Goal: Task Accomplishment & Management: Use online tool/utility

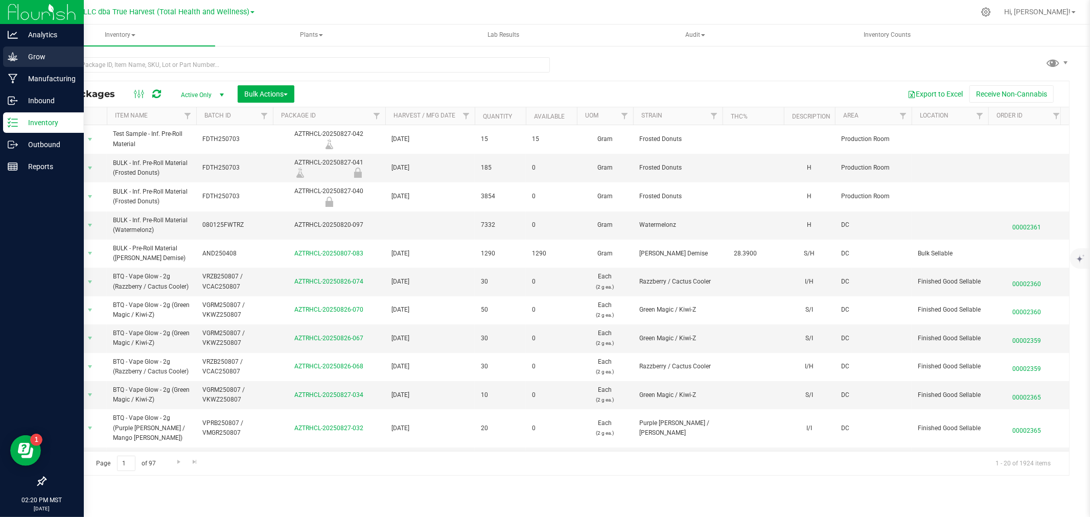
click at [13, 56] on icon at bounding box center [13, 56] width 10 height 9
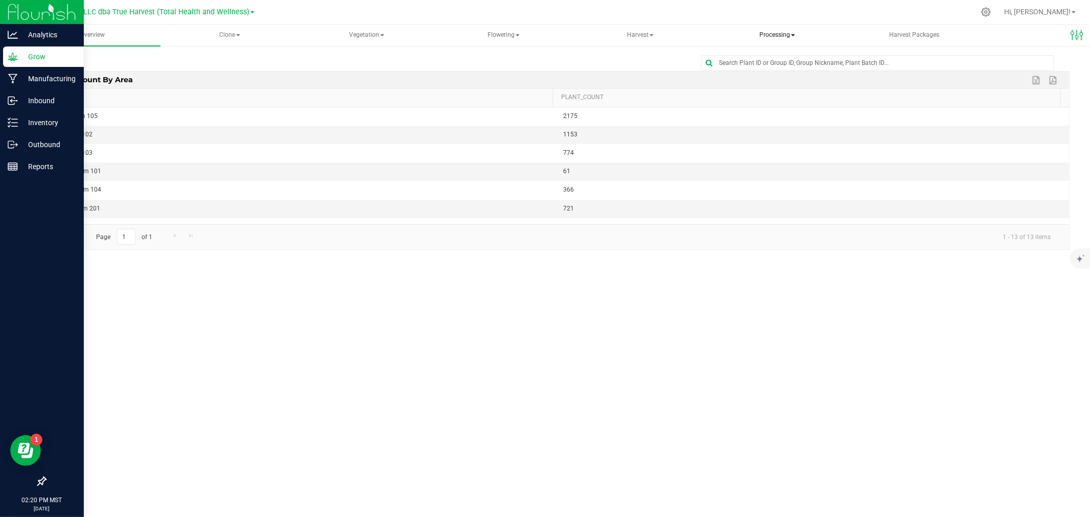
click at [775, 35] on span "Processing" at bounding box center [777, 35] width 135 height 20
click at [779, 73] on span "Processing harvests" at bounding box center [770, 73] width 95 height 9
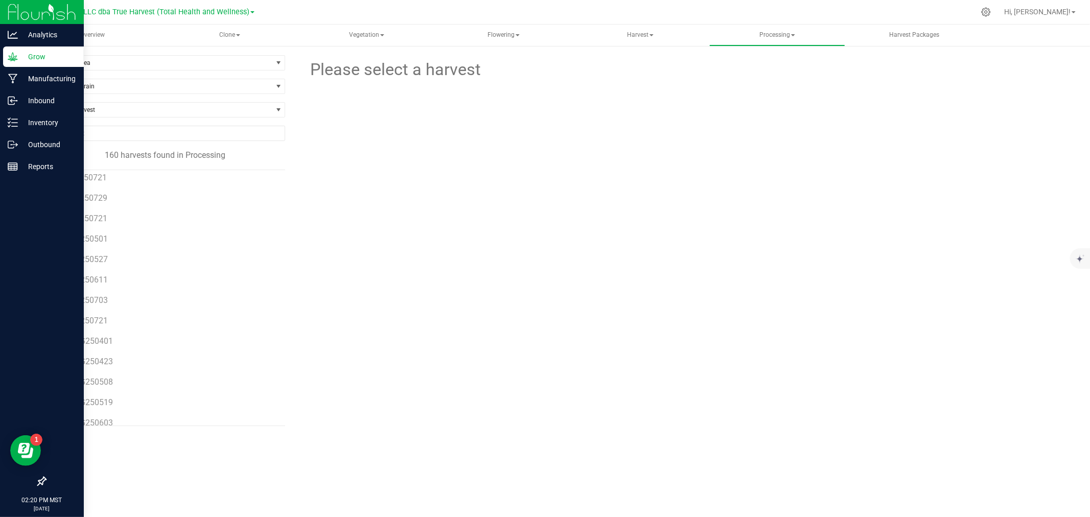
scroll to position [397, 0]
click at [92, 175] on span "BLZ250721" at bounding box center [85, 176] width 42 height 10
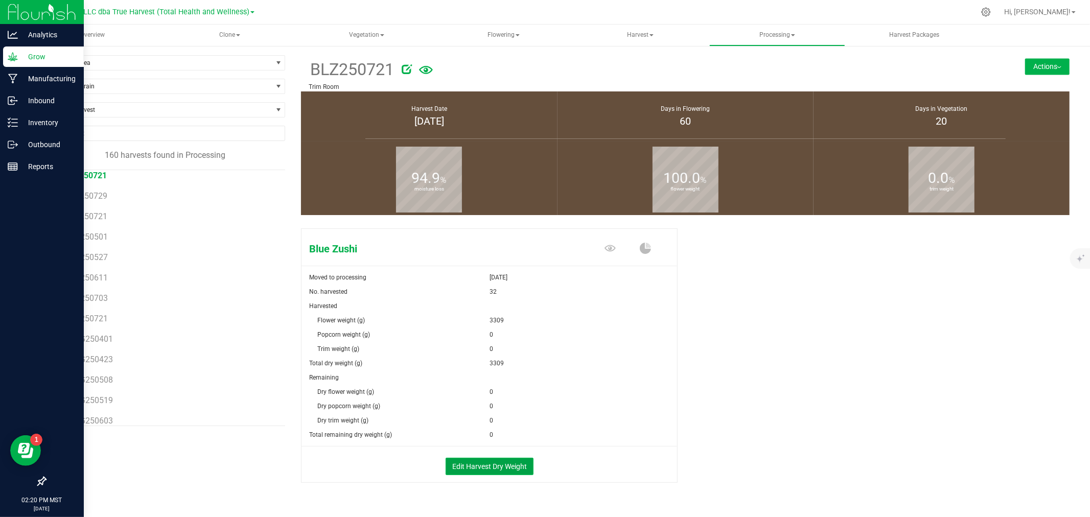
click at [487, 461] on button "Edit Harvest Dry Weight" at bounding box center [489, 466] width 88 height 17
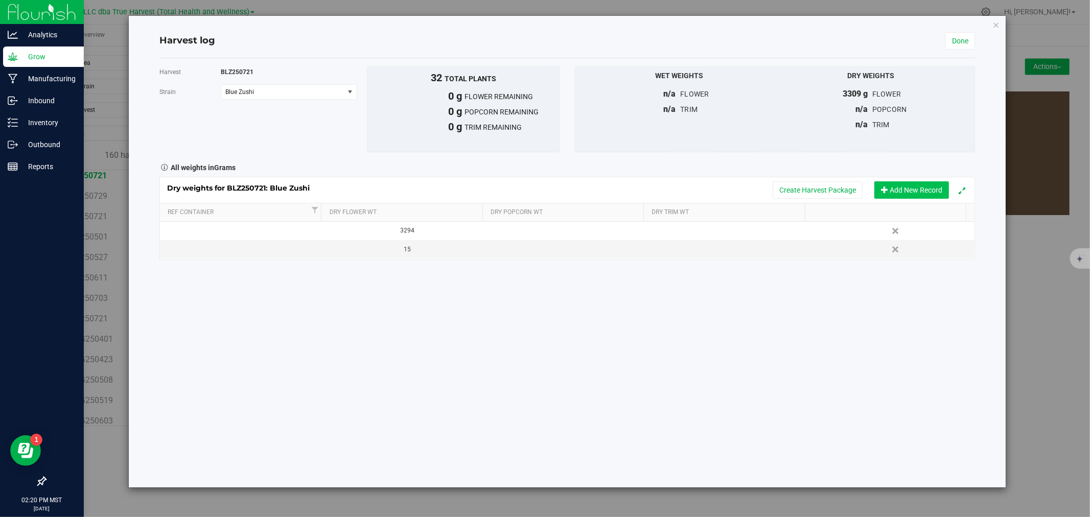
click at [896, 187] on button "Add New Record" at bounding box center [911, 189] width 75 height 17
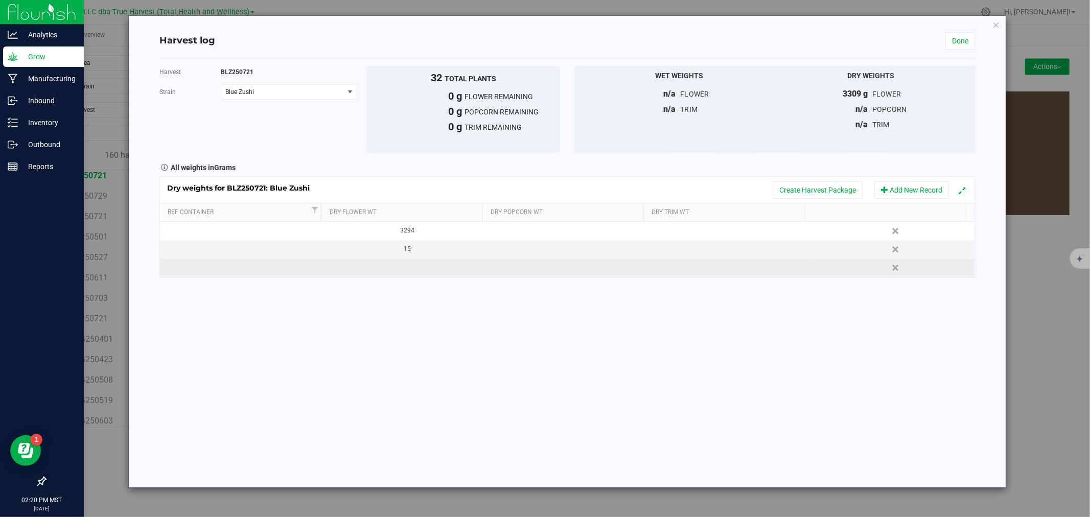
click at [577, 264] on td at bounding box center [567, 268] width 163 height 18
type input "605"
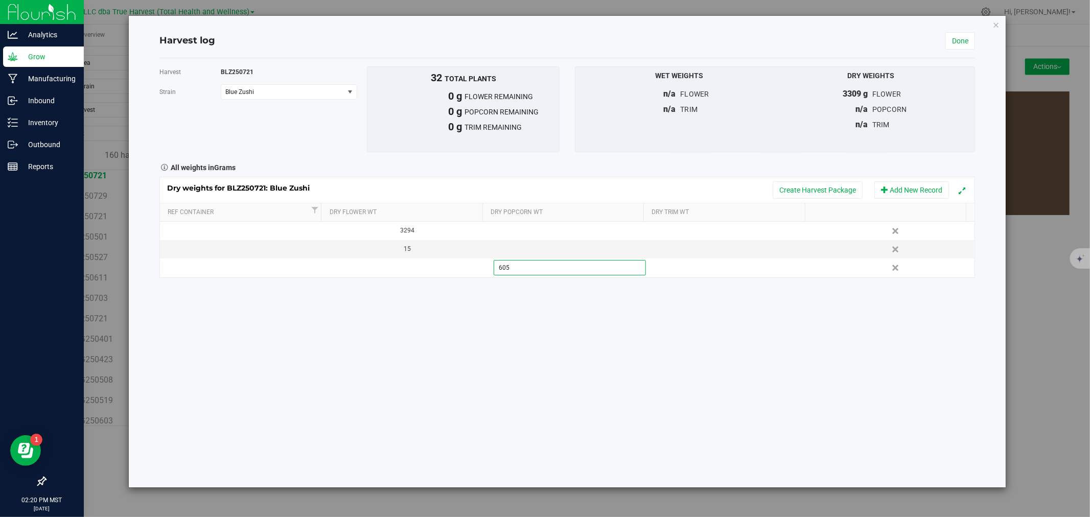
click at [797, 167] on div "All weights in Grams" at bounding box center [567, 166] width 831 height 13
click at [813, 185] on button "Create Harvest Package" at bounding box center [817, 189] width 90 height 17
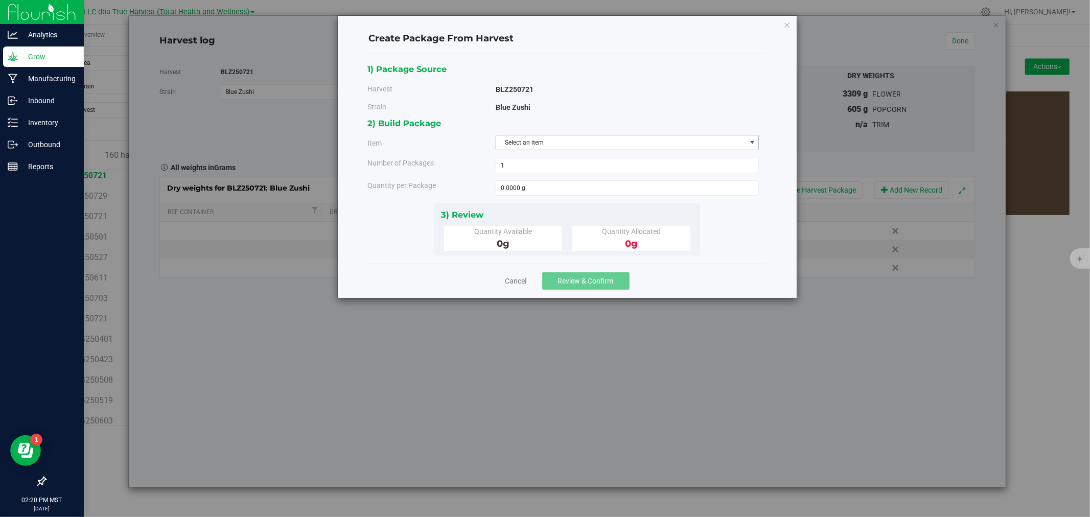
click at [513, 145] on span "Select an item" at bounding box center [621, 142] width 250 height 14
click at [531, 184] on span "BULK - C Buds (Blue Zushi)" at bounding box center [538, 185] width 73 height 13
type input "c b"
click at [533, 187] on span at bounding box center [628, 187] width 264 height 15
type input "605"
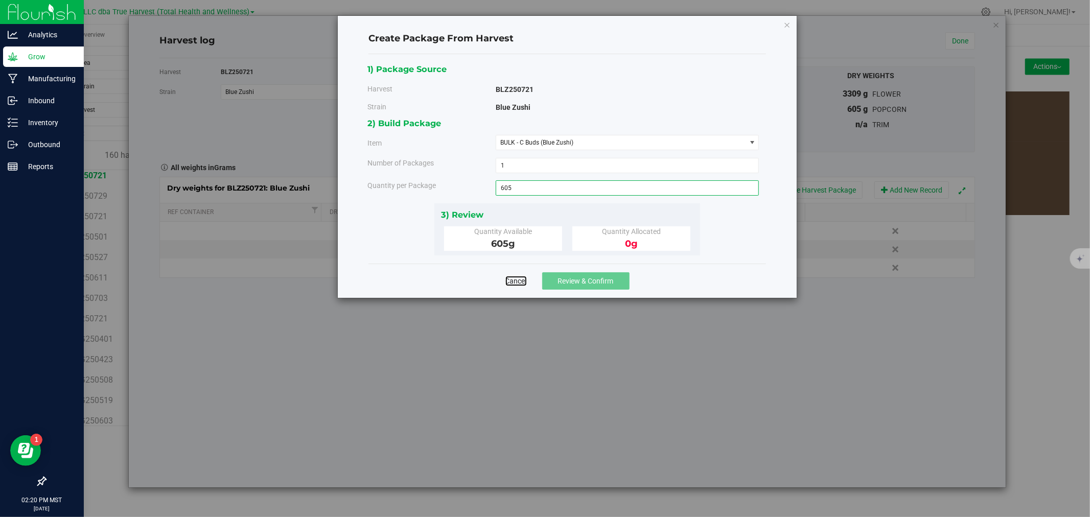
type input "605.0000 g"
click at [556, 278] on button "Review & Confirm" at bounding box center [585, 280] width 87 height 17
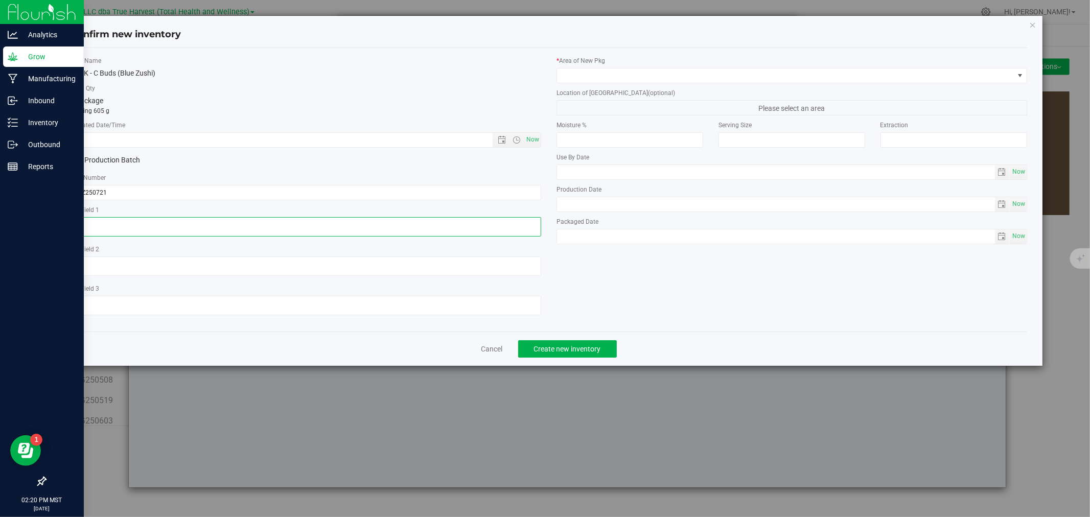
click at [160, 225] on textarea at bounding box center [306, 226] width 471 height 19
drag, startPoint x: 160, startPoint y: 225, endPoint x: 67, endPoint y: 228, distance: 93.0
click at [67, 228] on div "Item Name BULK - C Buds (Blue Zushi) Total Qty 1 package totaling 605 g * Creat…" at bounding box center [306, 189] width 486 height 267
type textarea "[DATE]"
click at [141, 146] on input "text" at bounding box center [290, 140] width 439 height 14
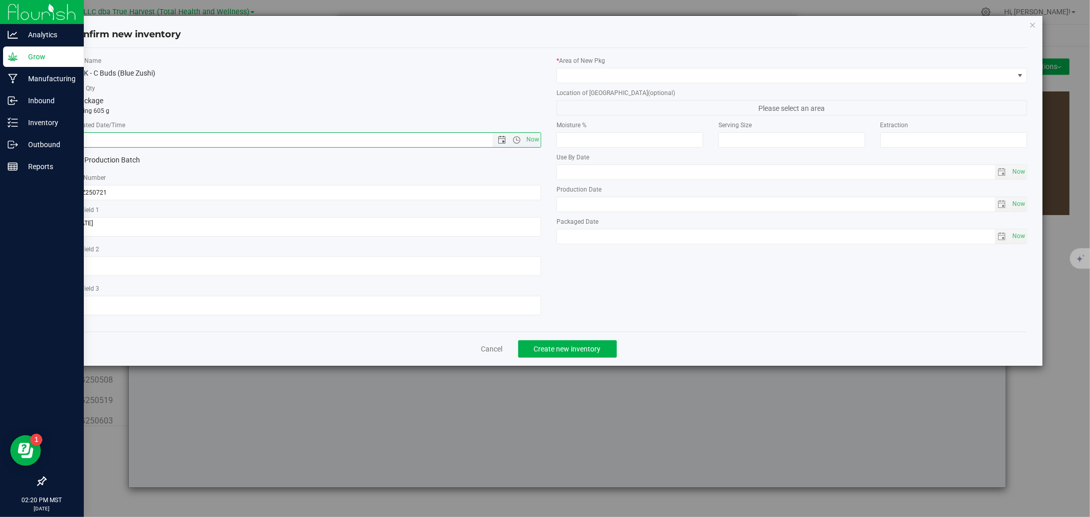
paste input "[DATE]"
click at [597, 83] on span at bounding box center [791, 75] width 471 height 15
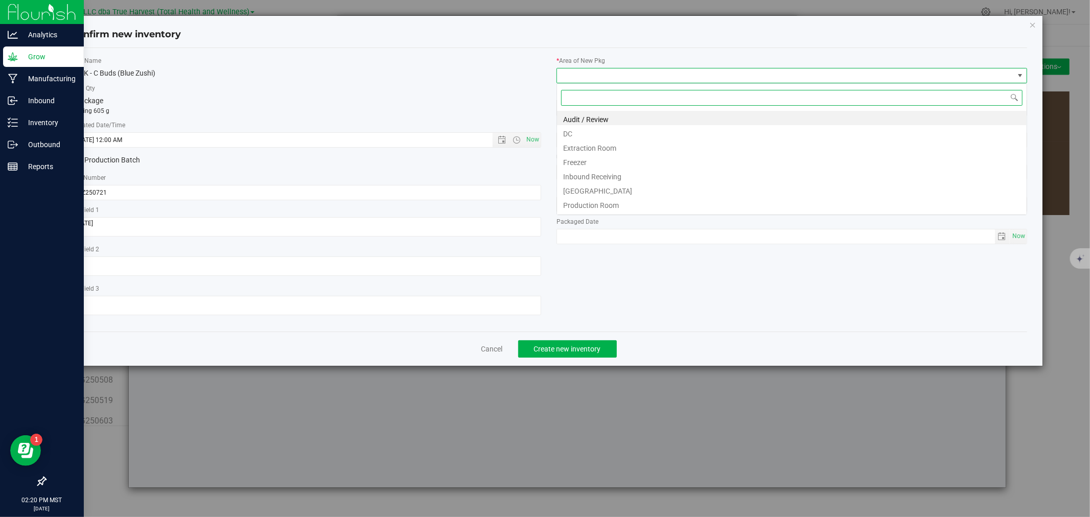
type input "7/21/2025 2:20 PM"
click at [599, 131] on li "DC" at bounding box center [792, 132] width 470 height 14
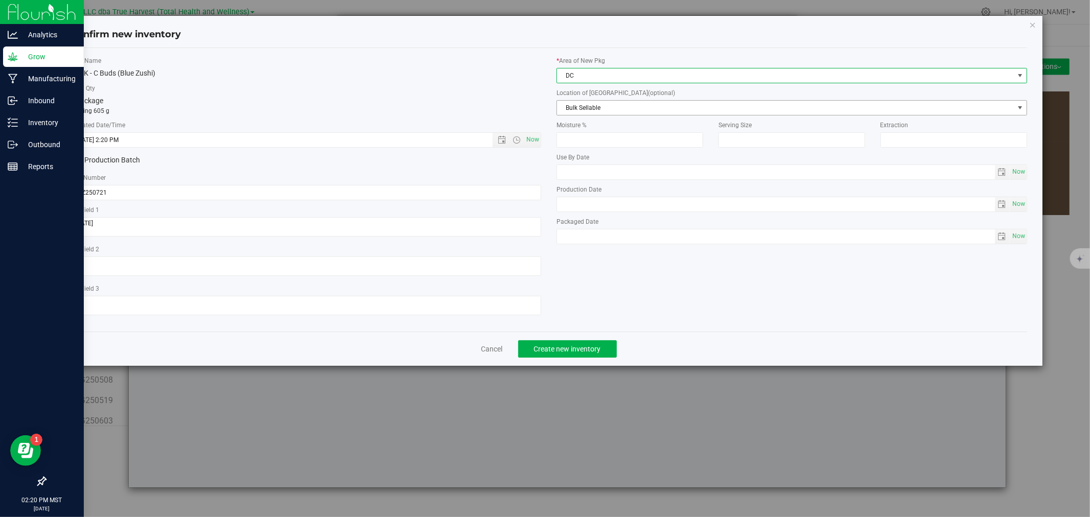
click at [599, 110] on span "Bulk Sellable" at bounding box center [785, 108] width 457 height 14
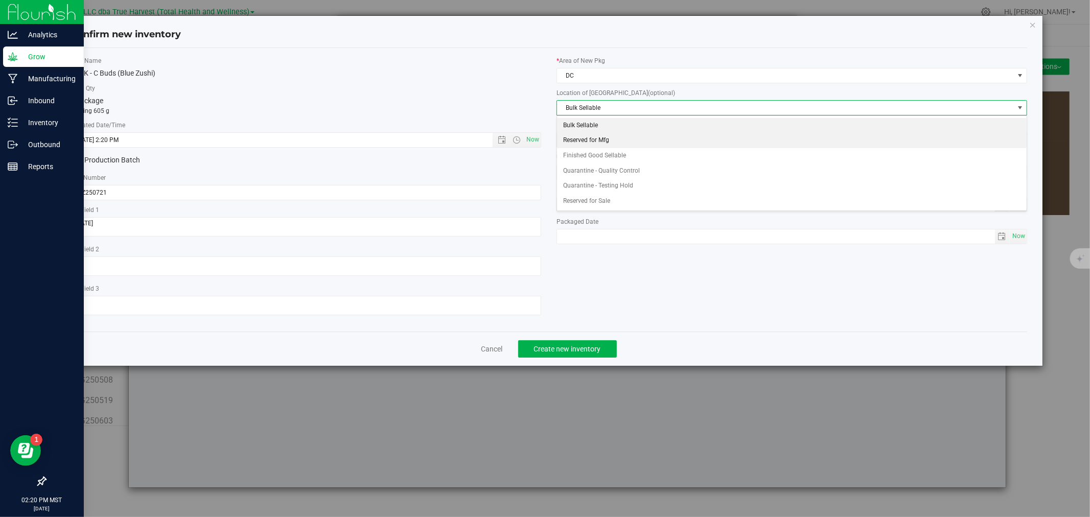
click at [599, 139] on li "Reserved for Mfg" at bounding box center [792, 140] width 470 height 15
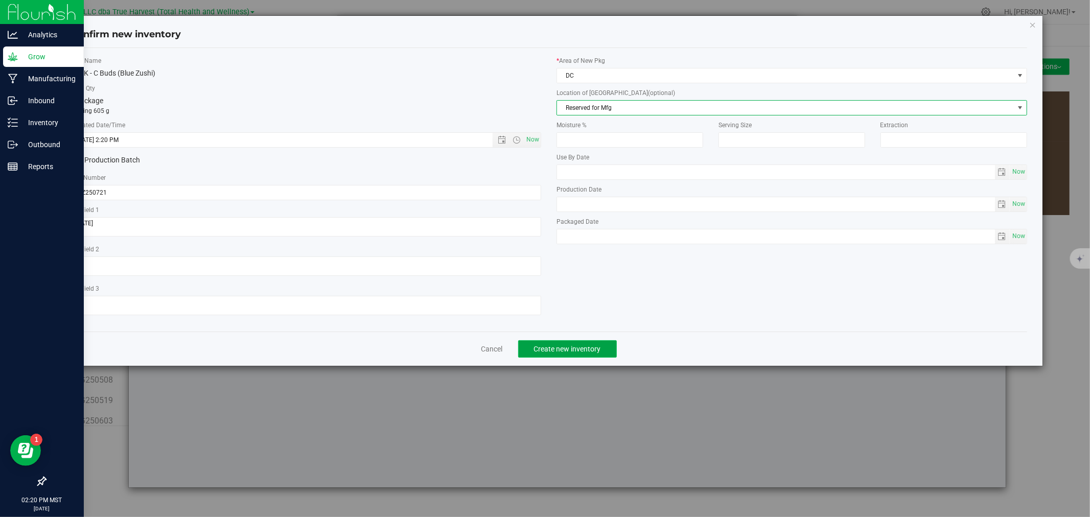
click at [551, 353] on span "Create new inventory" at bounding box center [567, 349] width 67 height 8
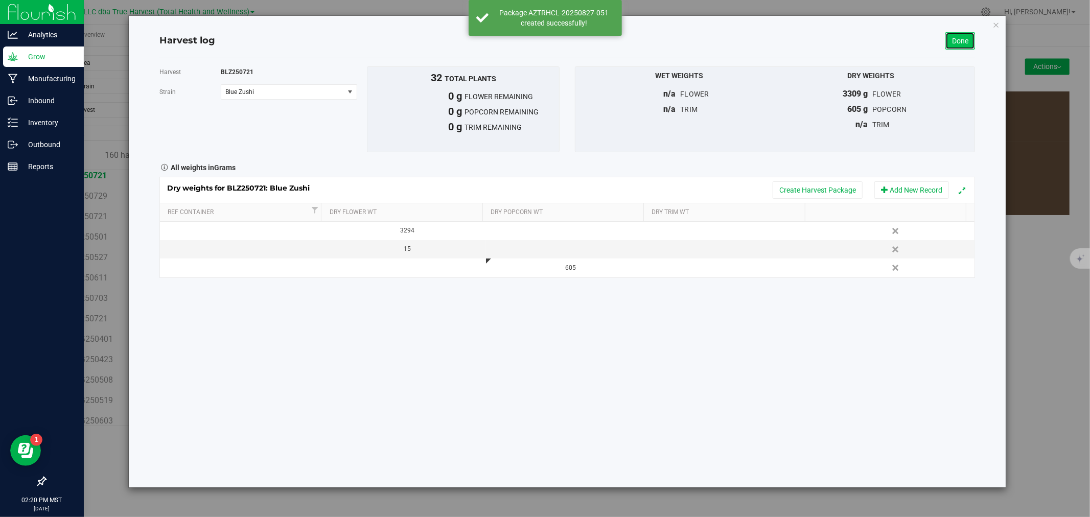
click at [957, 41] on link "Done" at bounding box center [960, 40] width 30 height 17
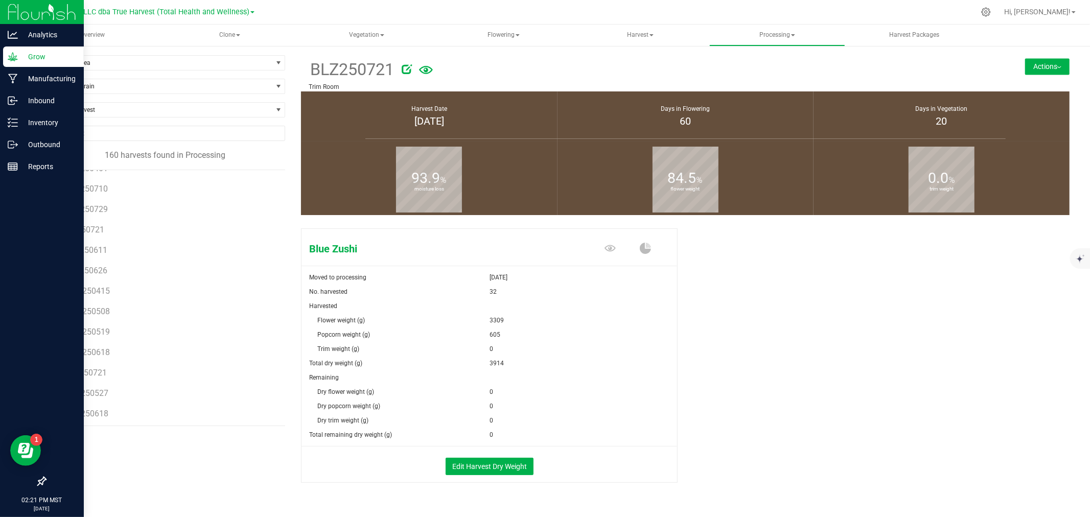
scroll to position [2157, 0]
click at [103, 396] on span "LCM250721" at bounding box center [86, 398] width 44 height 10
click at [487, 458] on button "Edit Harvest Dry Weight" at bounding box center [489, 466] width 88 height 17
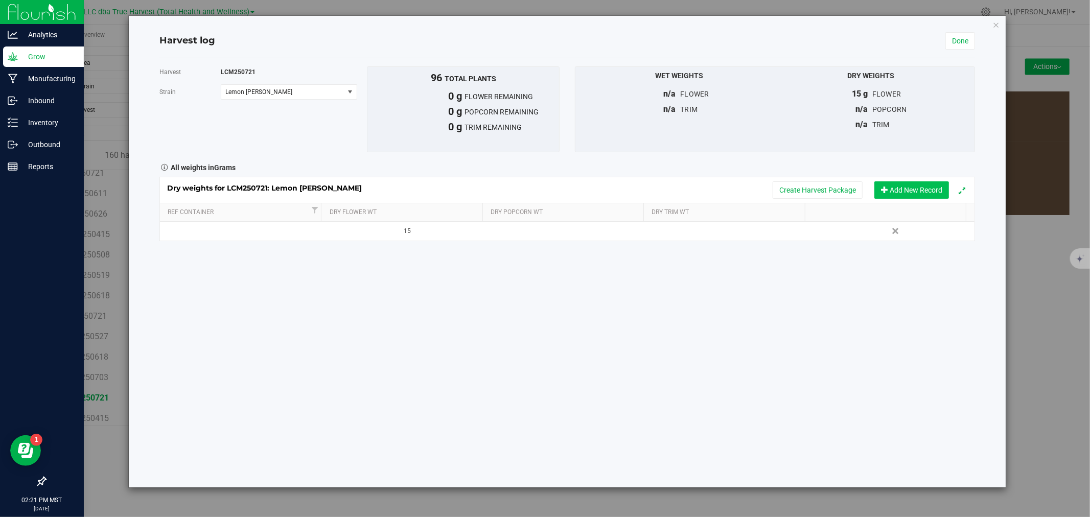
click at [893, 185] on button "Add New Record" at bounding box center [911, 189] width 75 height 17
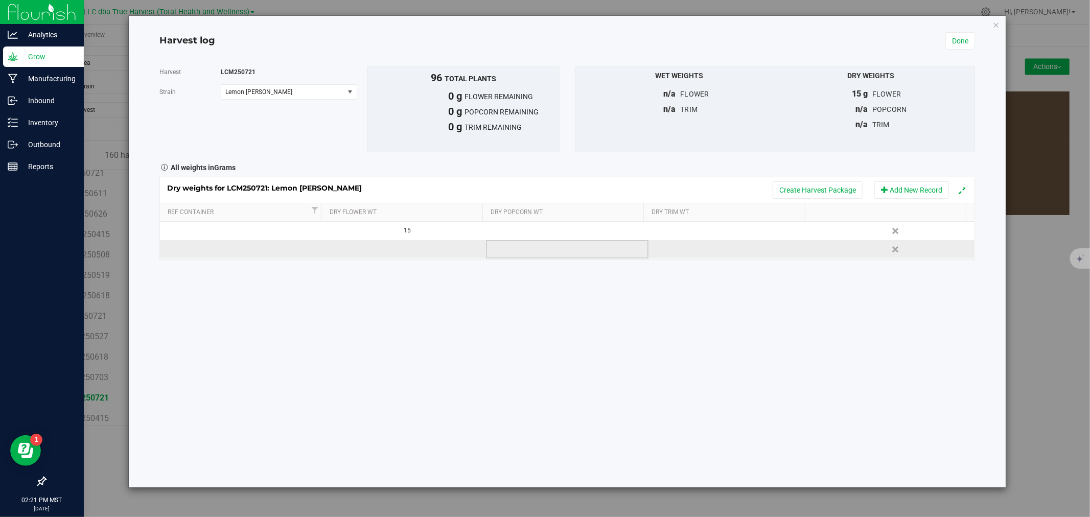
click at [518, 252] on td at bounding box center [567, 249] width 163 height 18
type input "605"
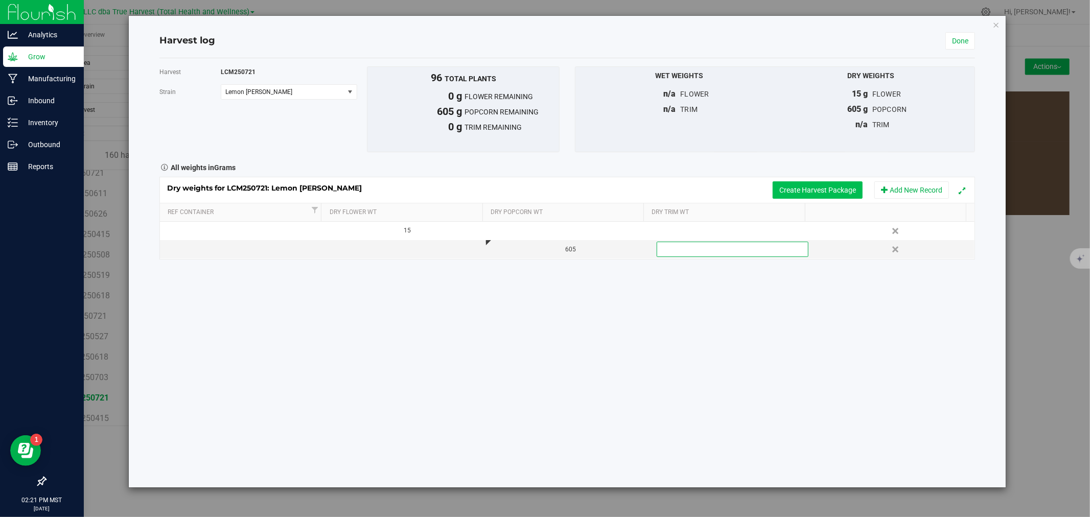
click at [809, 190] on button "Create Harvest Package" at bounding box center [817, 189] width 90 height 17
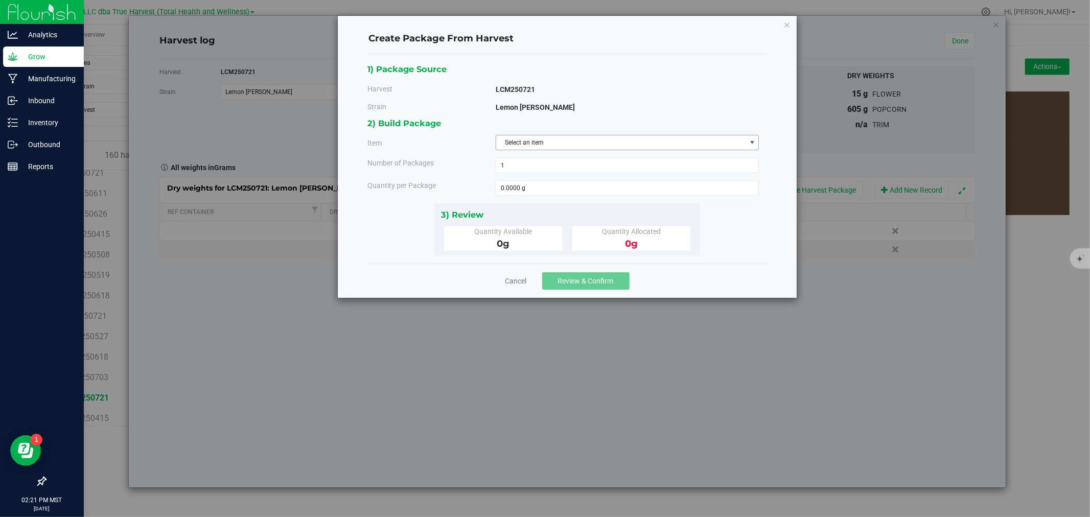
click at [515, 142] on span "Select an item" at bounding box center [621, 142] width 250 height 14
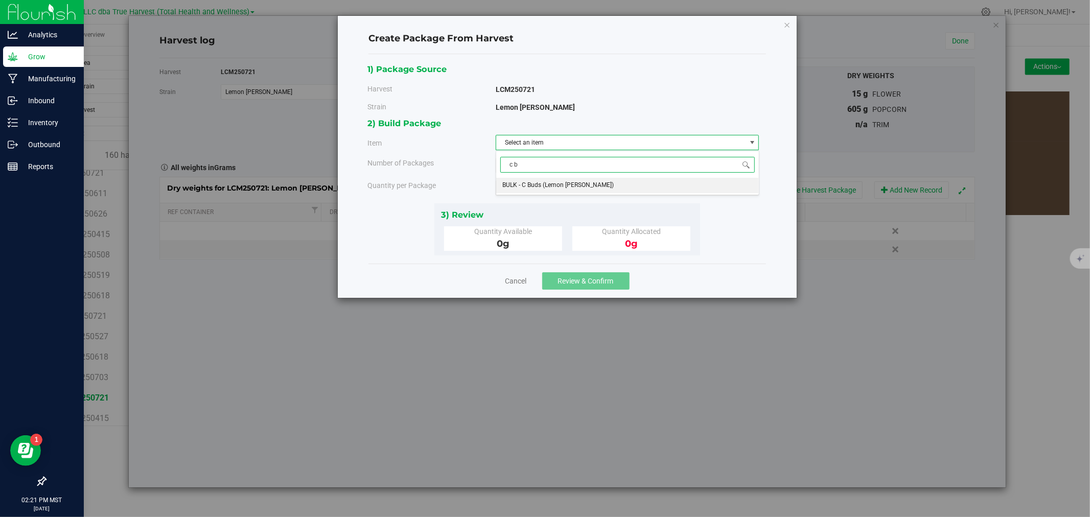
click at [518, 184] on span "BULK - C Buds (Lemon Cherry Mintz)" at bounding box center [557, 185] width 111 height 13
type input "c b"
click at [518, 184] on span at bounding box center [628, 187] width 264 height 15
type input "605"
type input "605.0000 g"
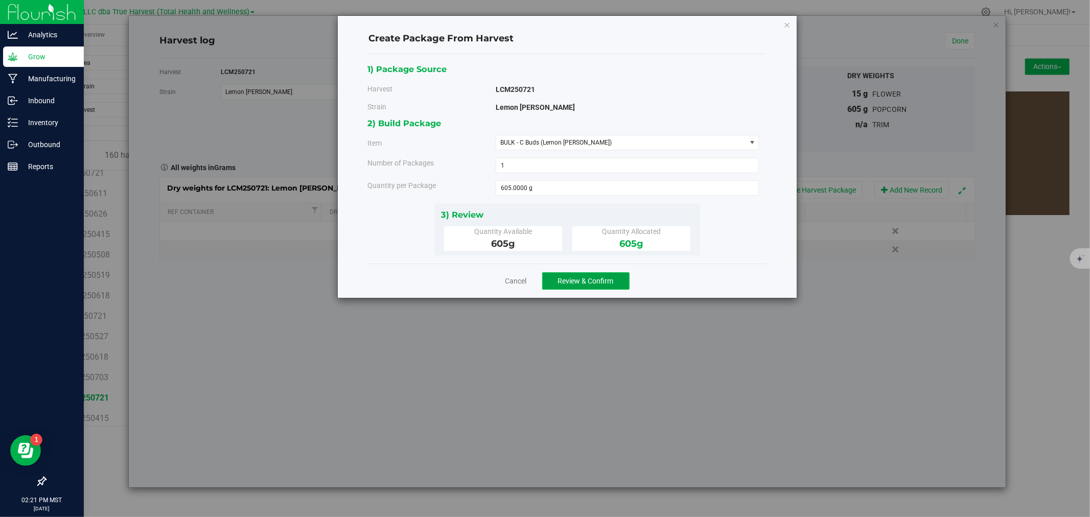
click at [584, 280] on span "Review & Confirm" at bounding box center [586, 281] width 56 height 8
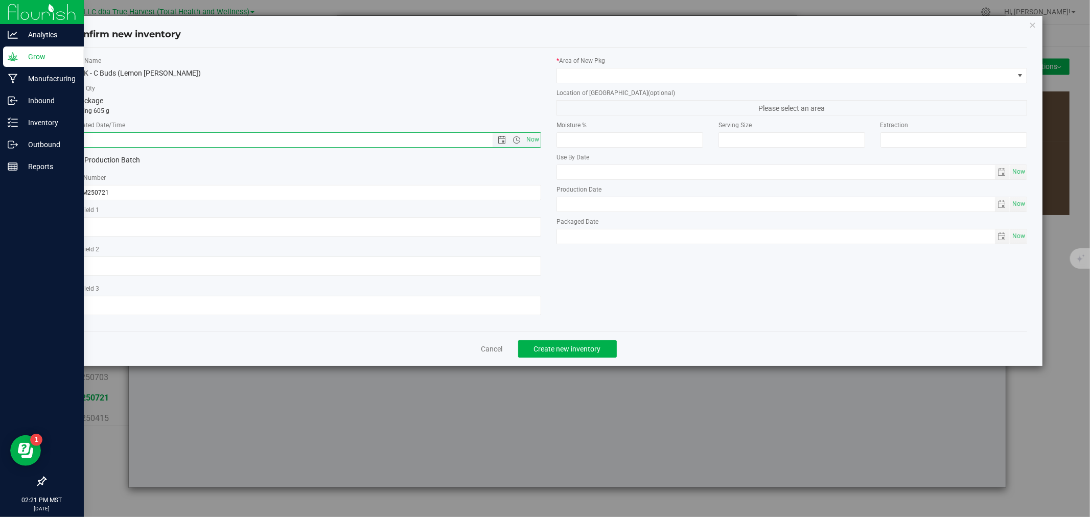
drag, startPoint x: 238, startPoint y: 136, endPoint x: 239, endPoint y: 142, distance: 5.6
click at [239, 136] on input "text" at bounding box center [290, 140] width 439 height 14
paste input "[DATE]"
type input "7/21/2025 2:21 PM"
click at [184, 229] on textarea at bounding box center [306, 226] width 471 height 19
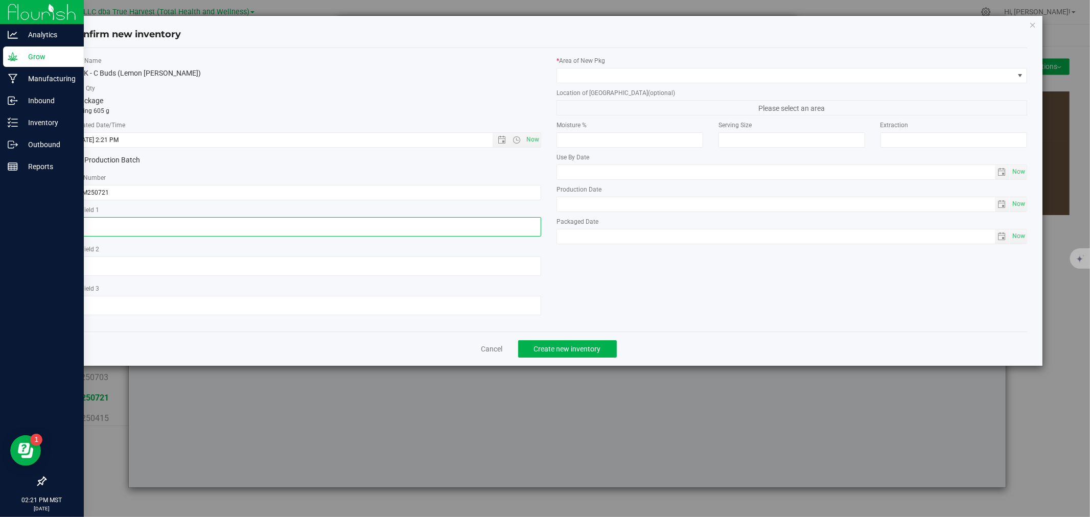
paste textarea "[DATE]"
type textarea "[DATE]"
drag, startPoint x: 584, startPoint y: 77, endPoint x: 586, endPoint y: 84, distance: 7.6
click at [586, 84] on div "* Area of New Pkg Location of New Pkg (optional) Please select an area Moisture…" at bounding box center [792, 152] width 486 height 193
click at [582, 76] on span at bounding box center [785, 75] width 457 height 14
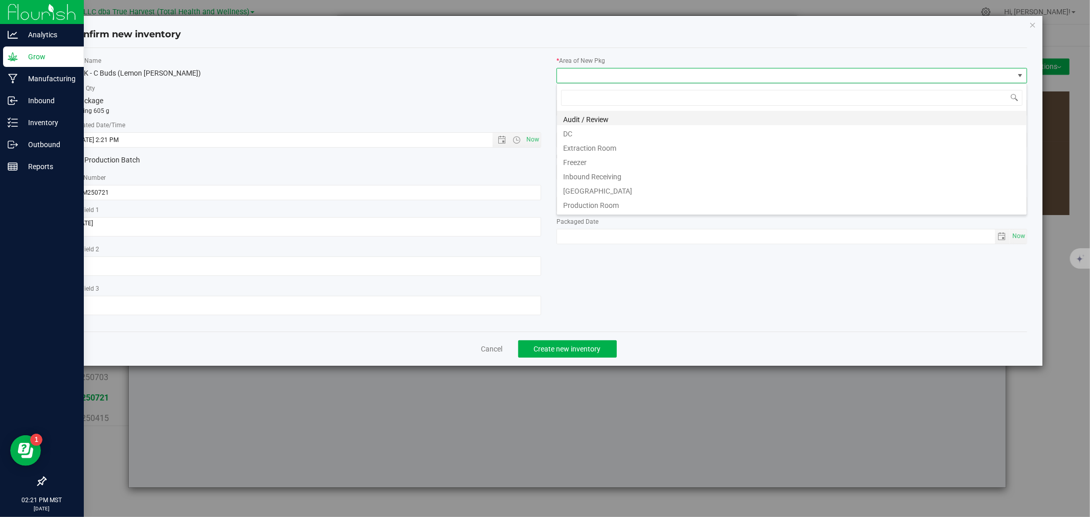
scroll to position [15, 470]
click at [581, 132] on li "DC" at bounding box center [792, 132] width 470 height 14
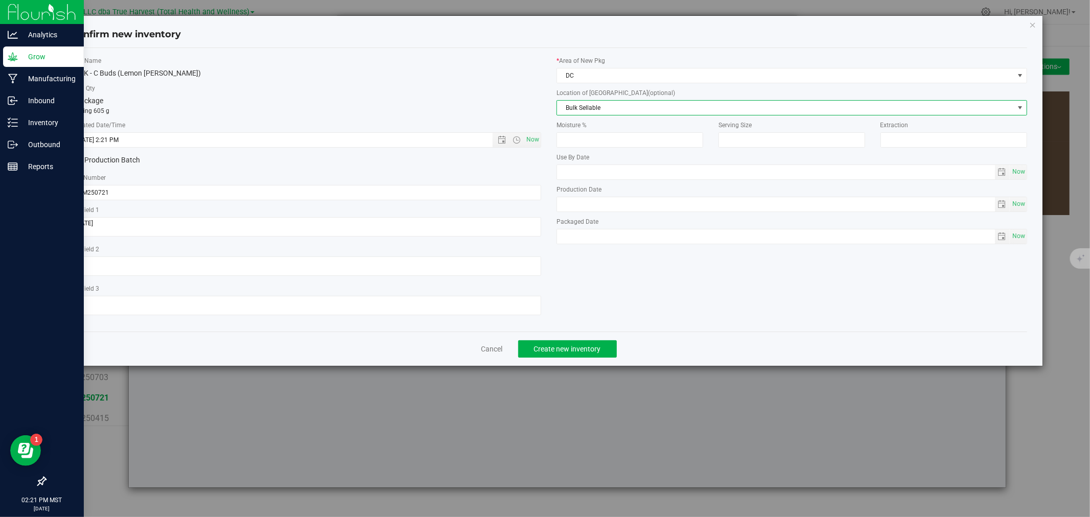
click at [581, 105] on span "Bulk Sellable" at bounding box center [785, 108] width 457 height 14
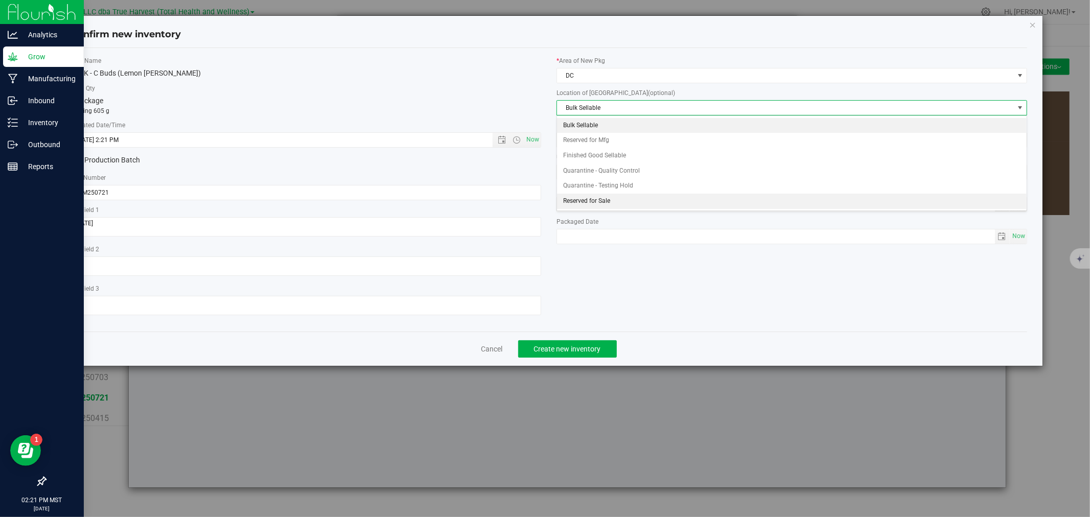
click at [582, 198] on li "Reserved for Sale" at bounding box center [792, 201] width 470 height 15
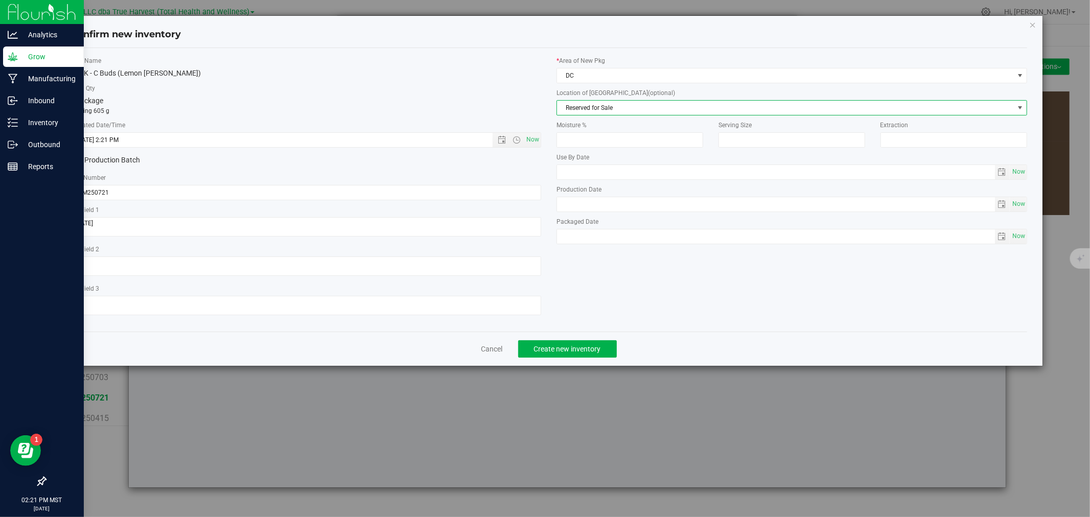
click at [582, 103] on span "Reserved for Sale" at bounding box center [785, 108] width 457 height 14
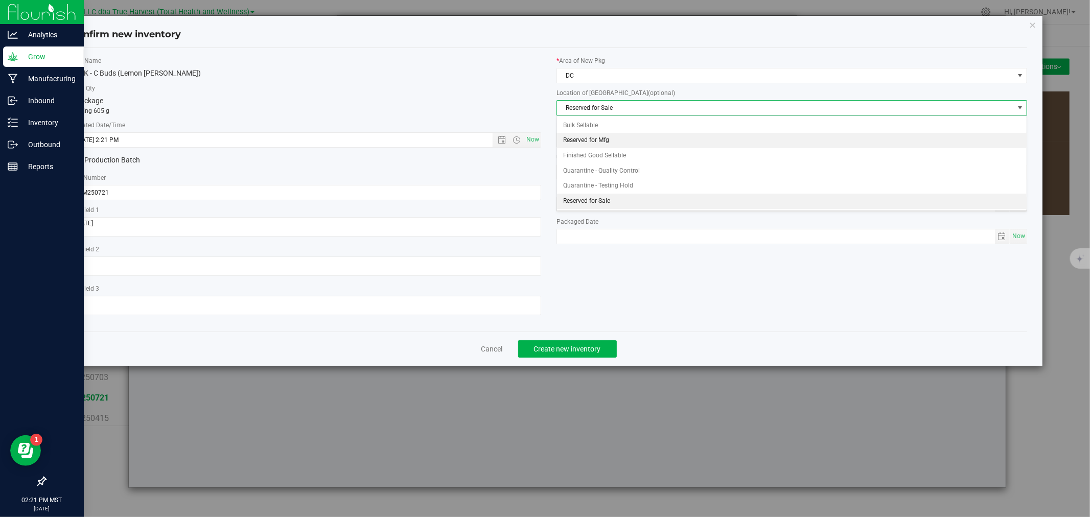
click at [585, 140] on li "Reserved for Mfg" at bounding box center [792, 140] width 470 height 15
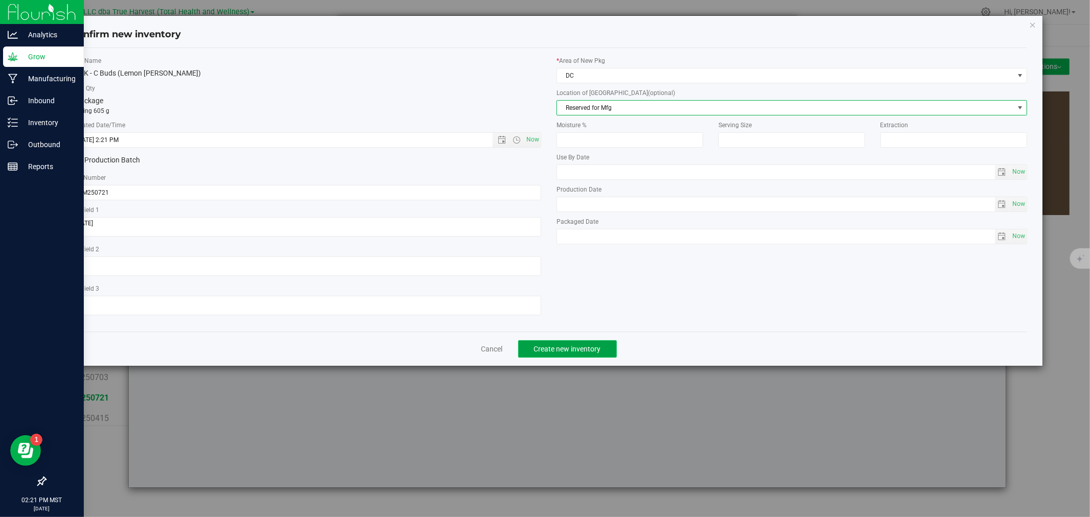
click at [578, 353] on span "Create new inventory" at bounding box center [567, 349] width 67 height 8
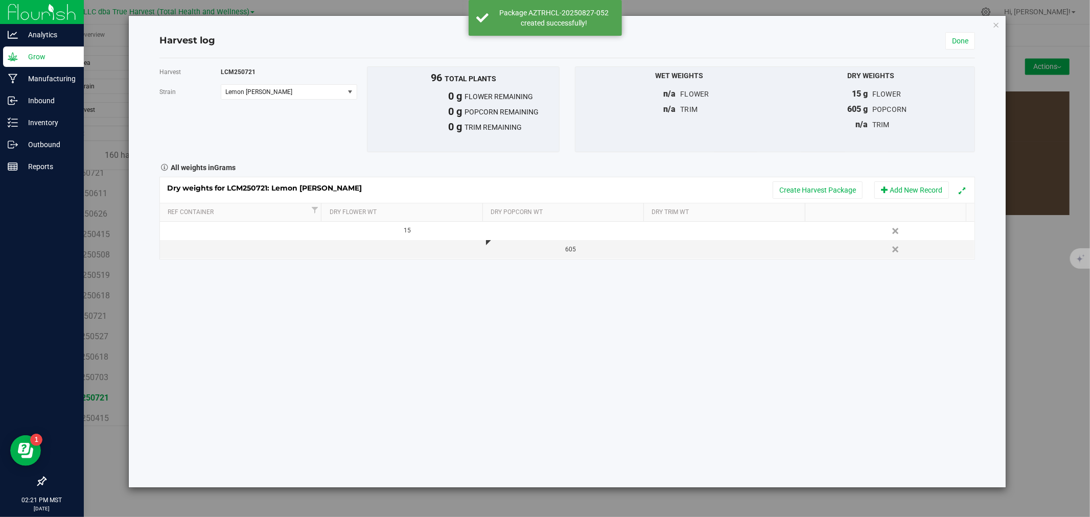
click at [964, 52] on div "Harvest log Done" at bounding box center [566, 41] width 815 height 34
click at [964, 37] on link "Done" at bounding box center [960, 40] width 30 height 17
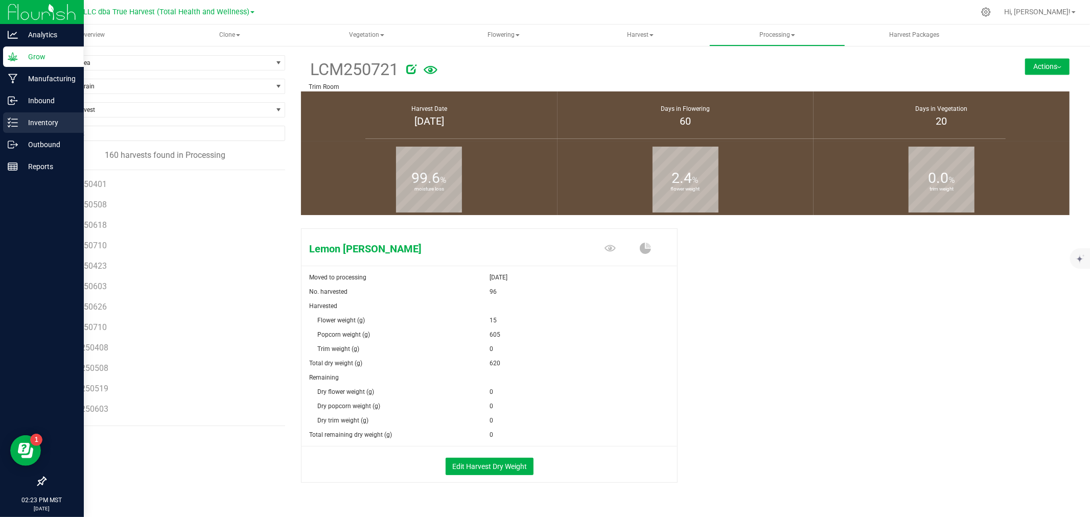
click at [19, 121] on p "Inventory" at bounding box center [48, 122] width 61 height 12
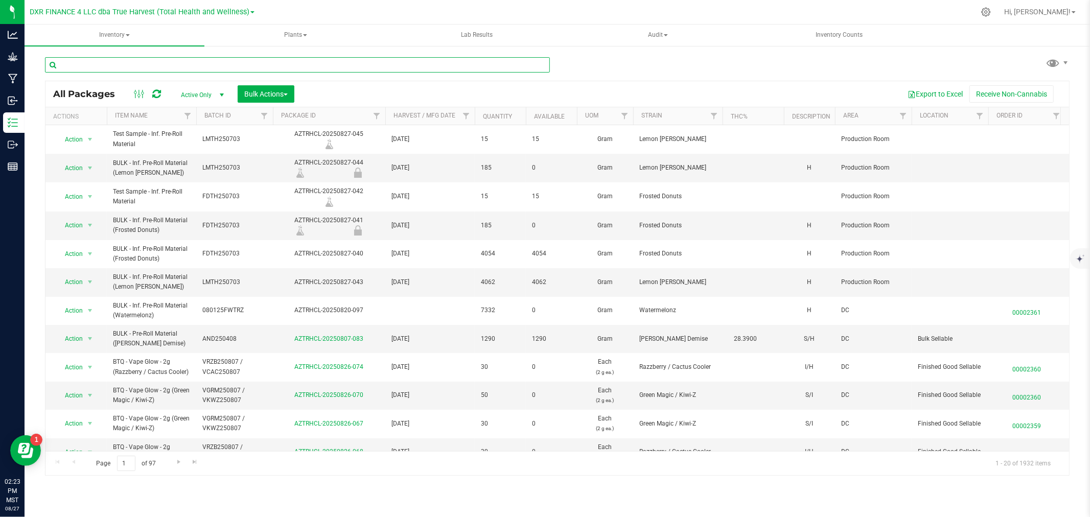
click at [312, 66] on input "text" at bounding box center [297, 64] width 505 height 15
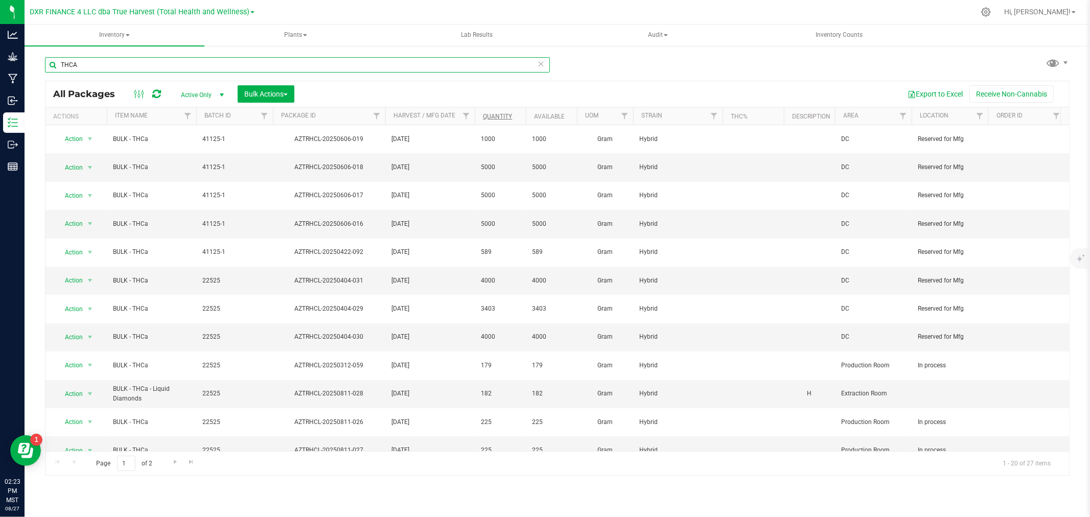
type input "THCA"
click at [501, 118] on link "Quantity" at bounding box center [497, 116] width 29 height 7
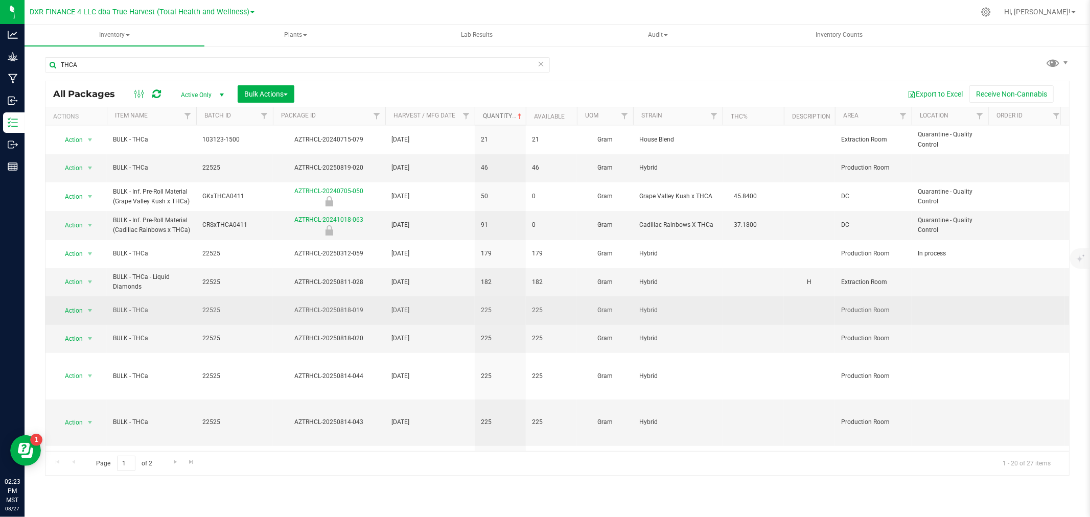
scroll to position [113, 0]
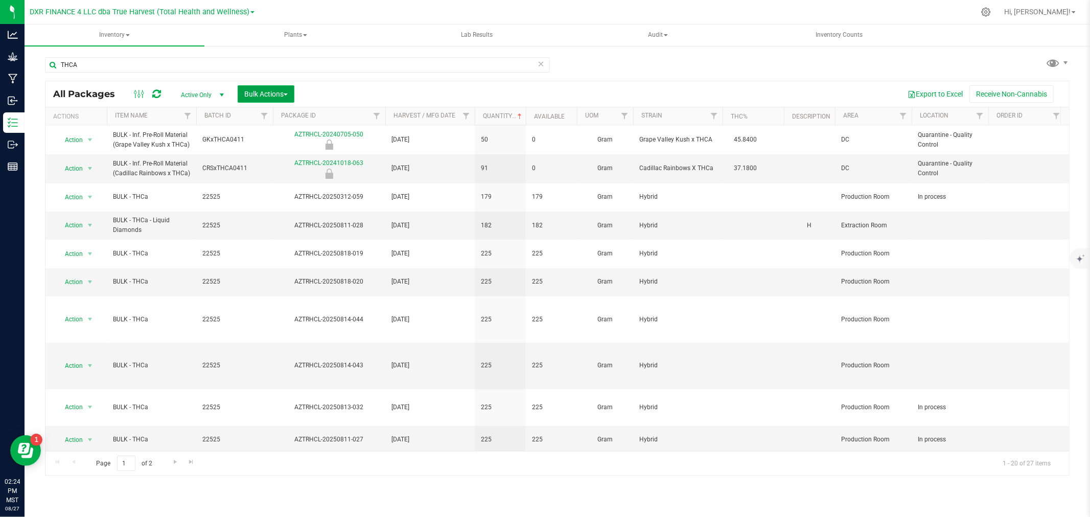
click at [253, 91] on span "Bulk Actions" at bounding box center [265, 94] width 43 height 8
click at [260, 153] on span "Combine packages" at bounding box center [273, 154] width 59 height 8
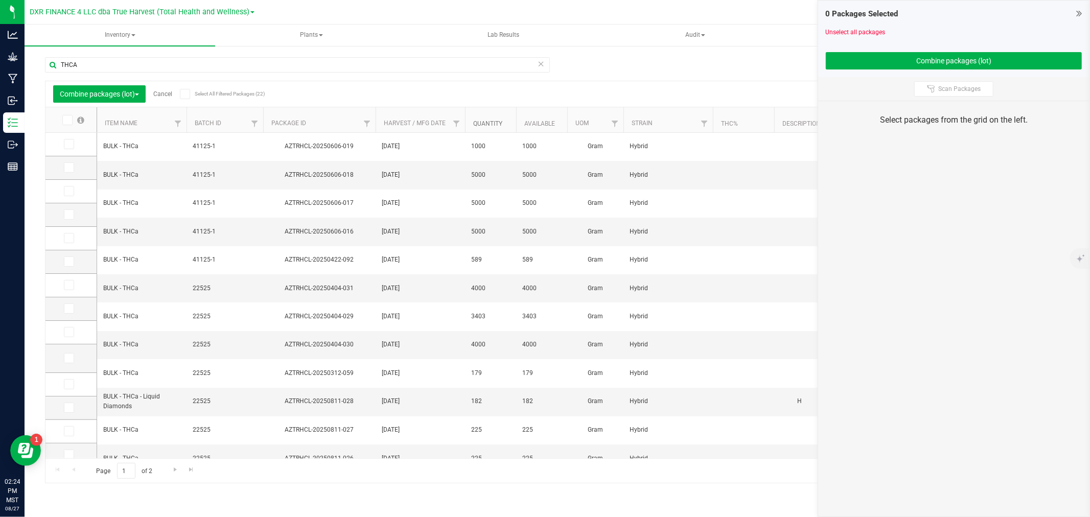
click at [483, 121] on link "Quantity" at bounding box center [487, 123] width 29 height 7
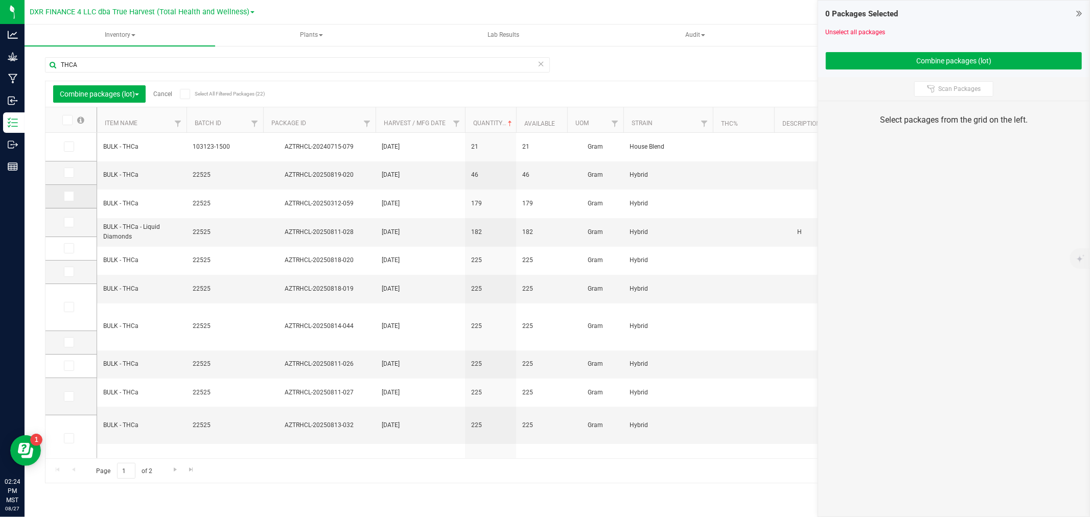
click at [69, 196] on icon at bounding box center [68, 196] width 7 height 0
click at [0, 0] on input "checkbox" at bounding box center [0, 0] width 0 height 0
click at [68, 248] on icon at bounding box center [68, 248] width 7 height 0
click at [0, 0] on input "checkbox" at bounding box center [0, 0] width 0 height 0
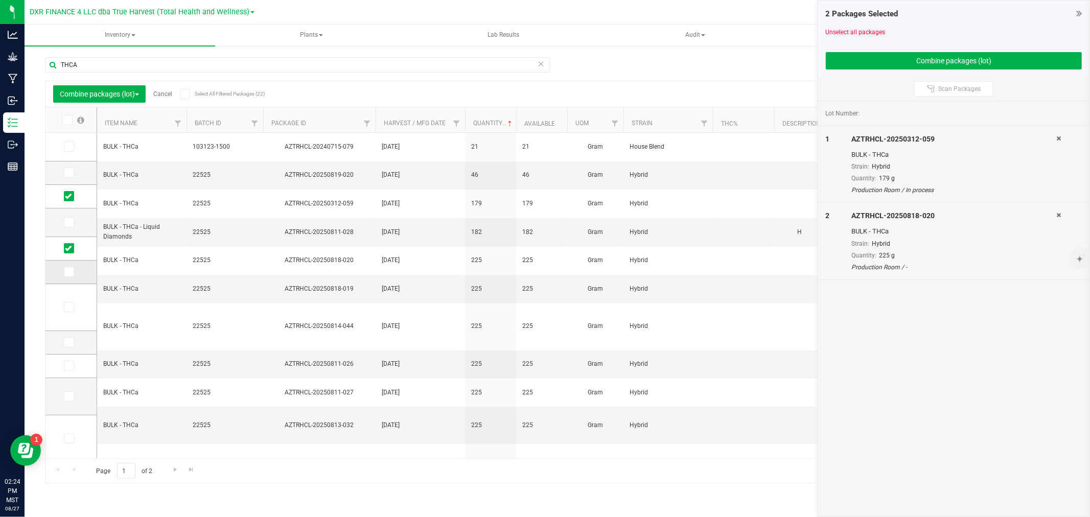
click at [69, 272] on icon at bounding box center [68, 272] width 7 height 0
click at [0, 0] on input "checkbox" at bounding box center [0, 0] width 0 height 0
click at [72, 310] on span at bounding box center [69, 307] width 10 height 10
click at [0, 0] on input "checkbox" at bounding box center [0, 0] width 0 height 0
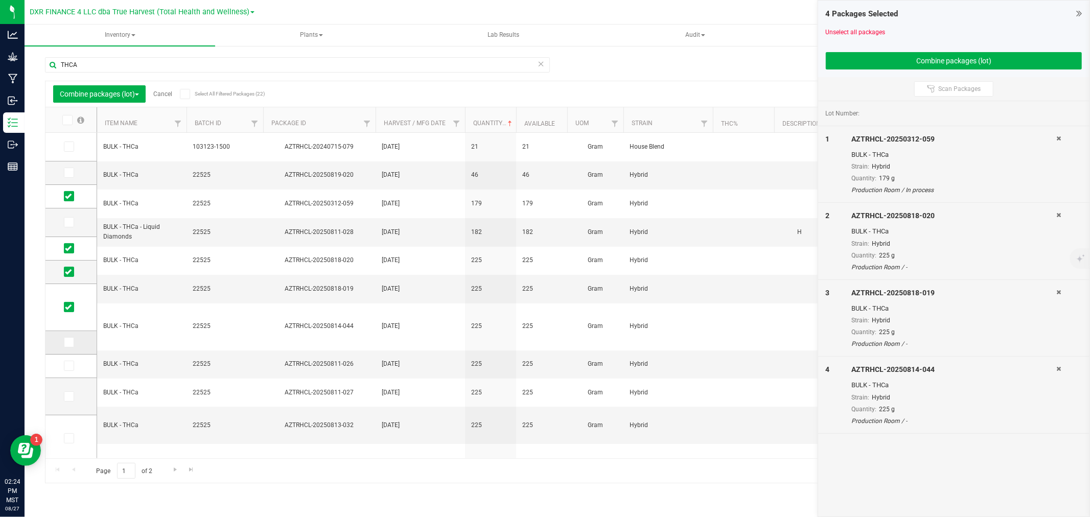
click at [69, 342] on icon at bounding box center [68, 342] width 7 height 0
click at [0, 0] on input "checkbox" at bounding box center [0, 0] width 0 height 0
click at [69, 366] on icon at bounding box center [68, 366] width 7 height 0
click at [0, 0] on input "checkbox" at bounding box center [0, 0] width 0 height 0
click at [68, 396] on icon at bounding box center [68, 396] width 7 height 0
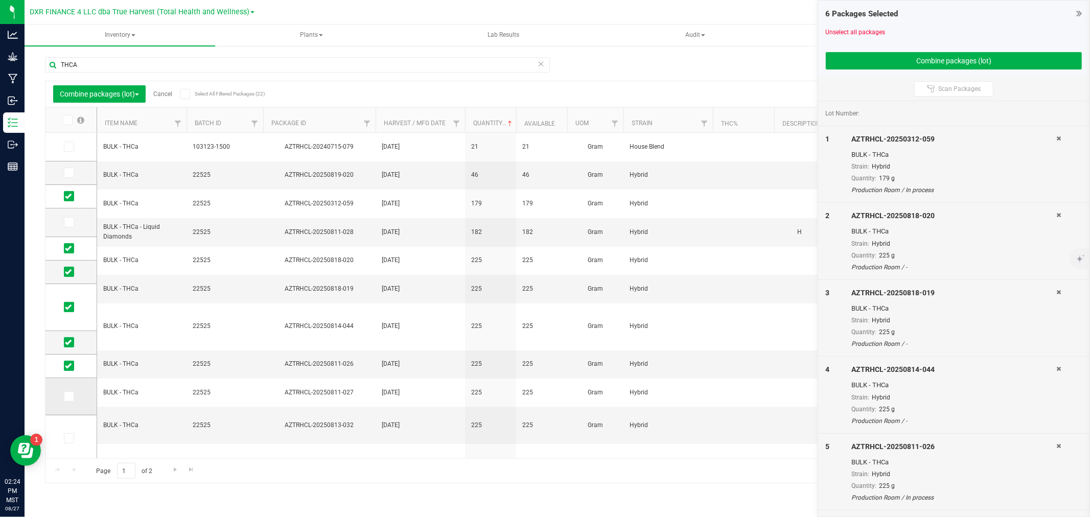
click at [0, 0] on input "checkbox" at bounding box center [0, 0] width 0 height 0
click at [68, 438] on icon at bounding box center [68, 438] width 7 height 0
click at [0, 0] on input "checkbox" at bounding box center [0, 0] width 0 height 0
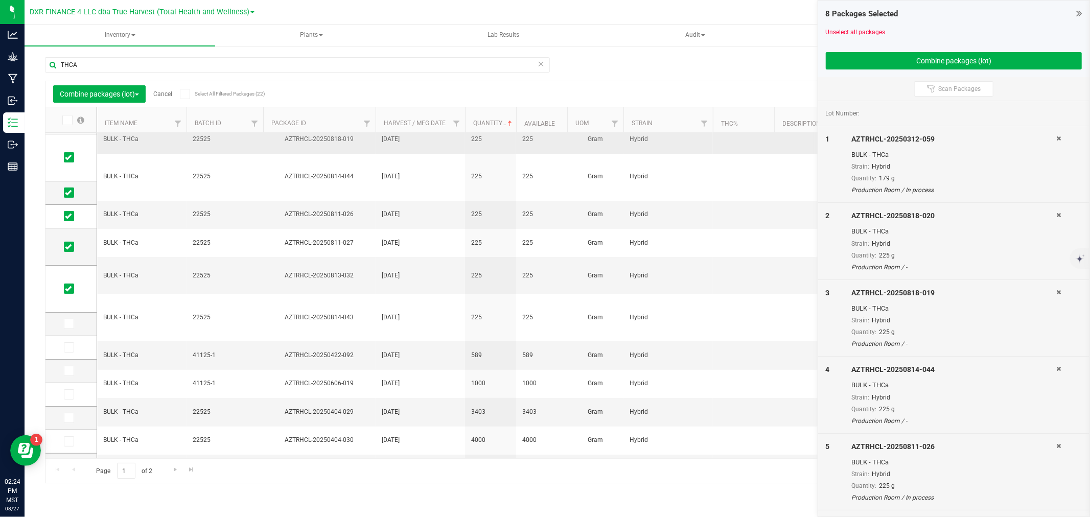
scroll to position [170, 0]
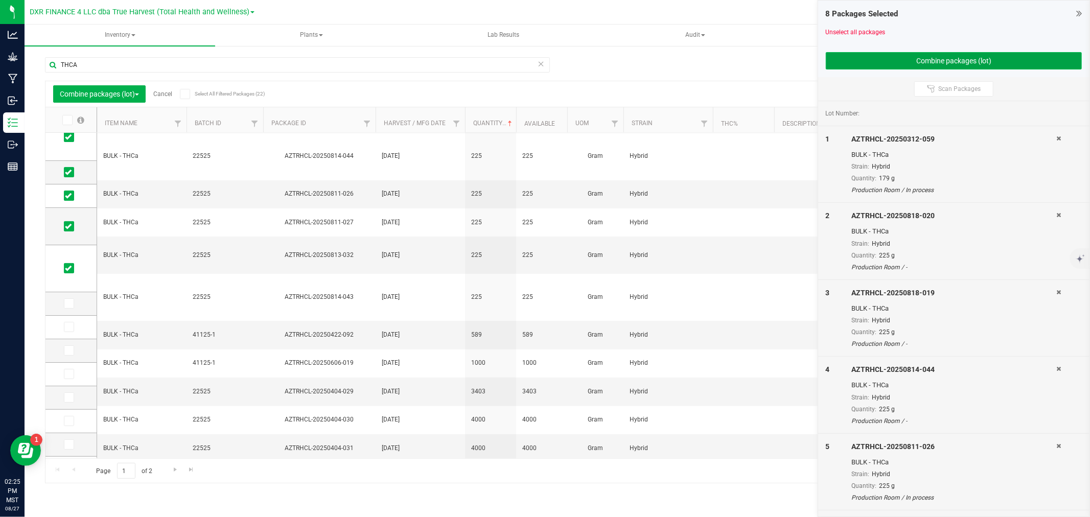
click at [905, 55] on button "Combine packages (lot)" at bounding box center [954, 60] width 256 height 17
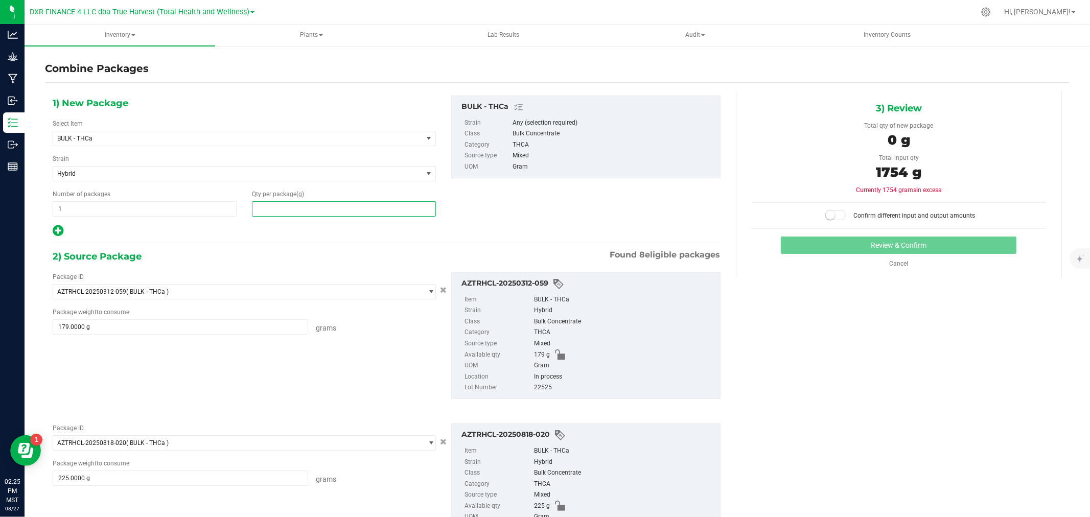
click at [263, 207] on span at bounding box center [344, 208] width 184 height 15
type input "1754"
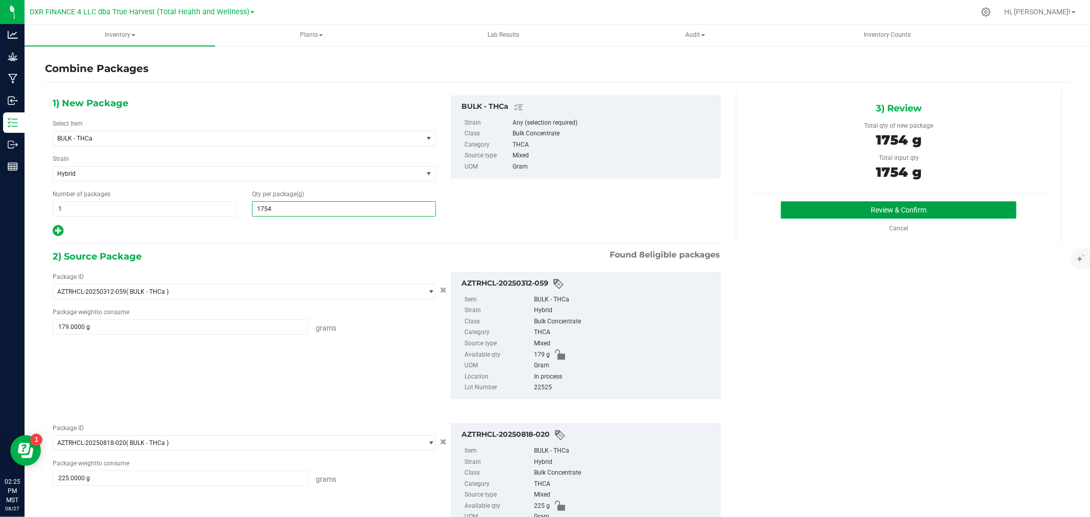
type input "1,754"
click at [804, 211] on button "Review & Confirm" at bounding box center [899, 209] width 236 height 17
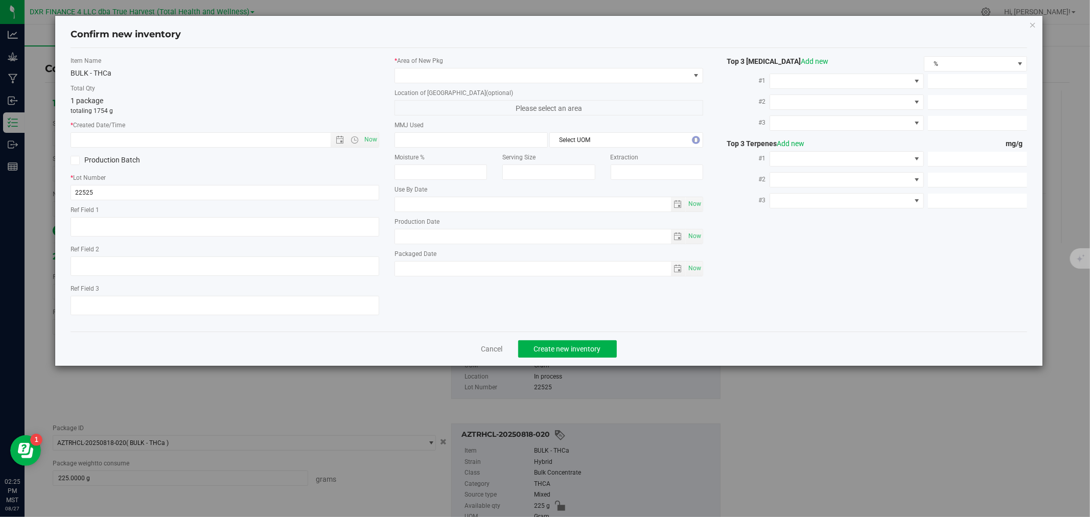
type textarea "[DATE]"
click at [126, 229] on textarea at bounding box center [225, 226] width 309 height 19
click at [126, 228] on textarea at bounding box center [225, 226] width 309 height 19
click at [127, 228] on textarea at bounding box center [225, 226] width 309 height 19
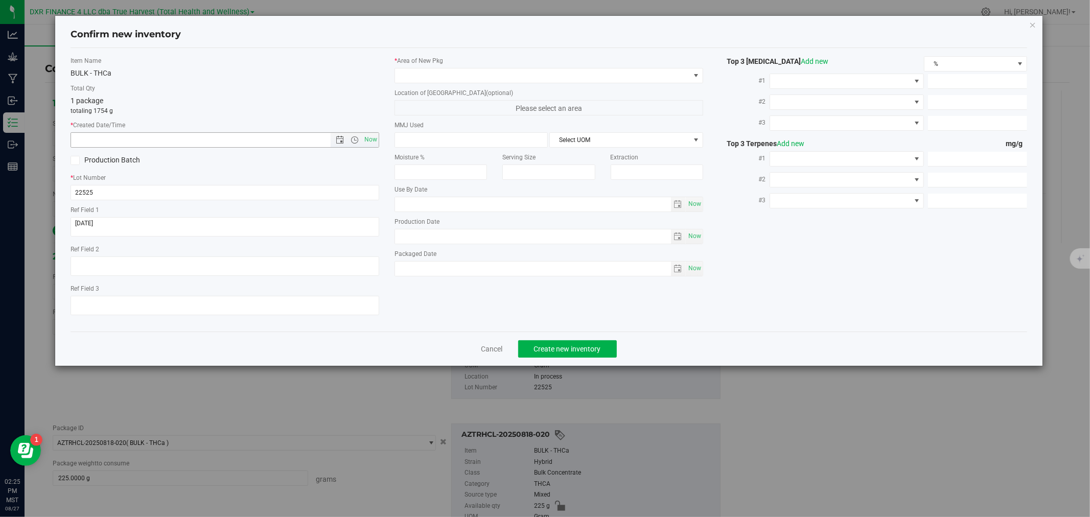
click at [132, 134] on input "text" at bounding box center [209, 140] width 277 height 14
paste input "[DATE]"
click at [416, 80] on span at bounding box center [542, 75] width 295 height 14
type input "2/25/2025 2:25 PM"
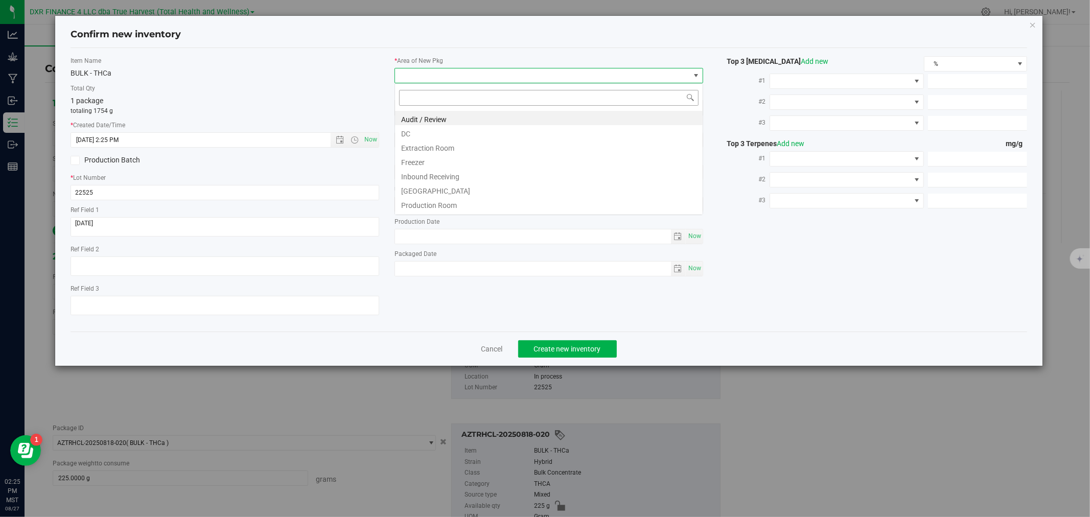
scroll to position [15, 309]
click at [421, 135] on li "DC" at bounding box center [549, 132] width 308 height 14
click at [420, 77] on span "DC" at bounding box center [542, 75] width 295 height 14
click at [428, 205] on li "Production Room" at bounding box center [549, 204] width 308 height 14
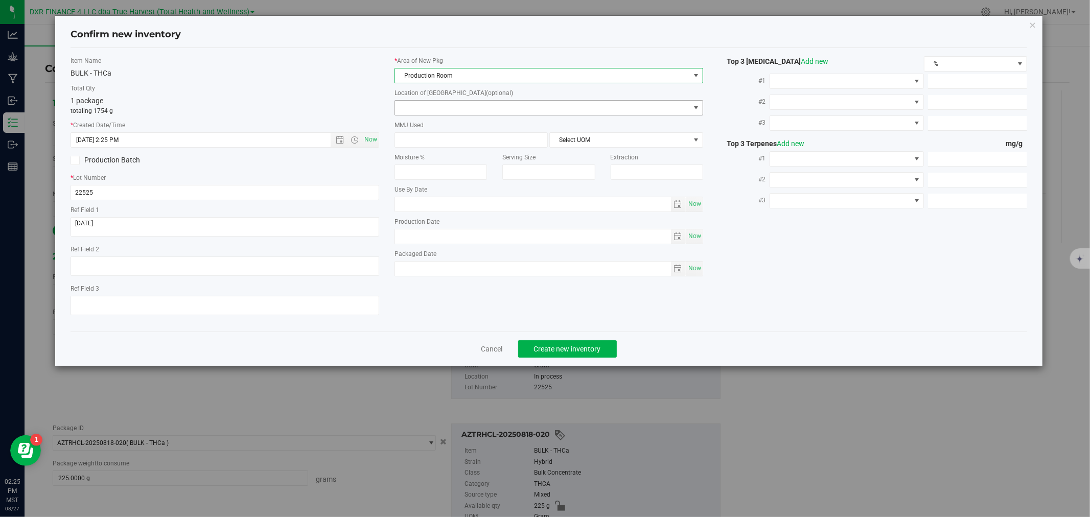
click at [426, 104] on span at bounding box center [542, 108] width 295 height 14
click at [426, 126] on li "In process" at bounding box center [549, 125] width 308 height 15
click at [564, 349] on span "Create new inventory" at bounding box center [567, 349] width 67 height 8
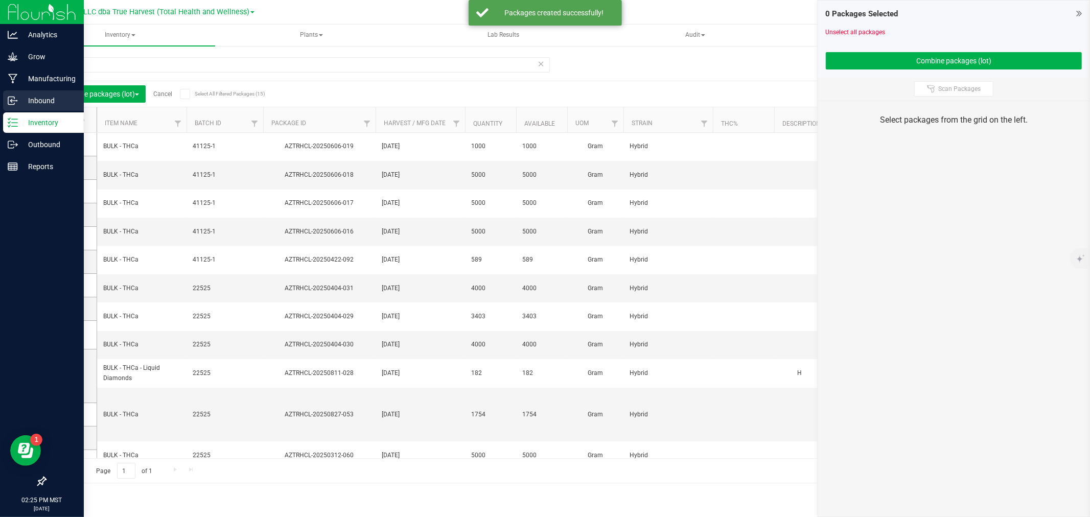
click at [19, 102] on p "Inbound" at bounding box center [48, 101] width 61 height 12
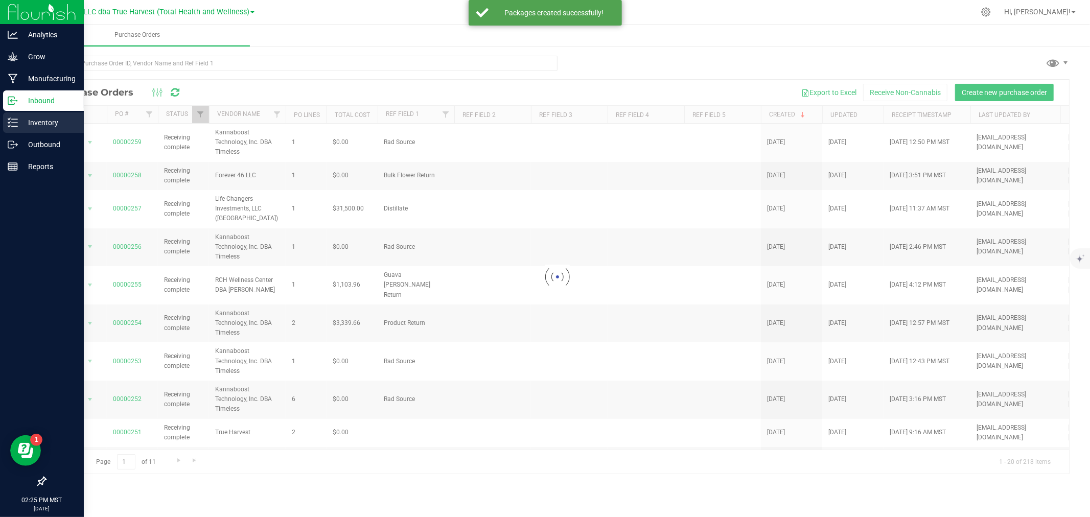
click at [29, 121] on p "Inventory" at bounding box center [48, 122] width 61 height 12
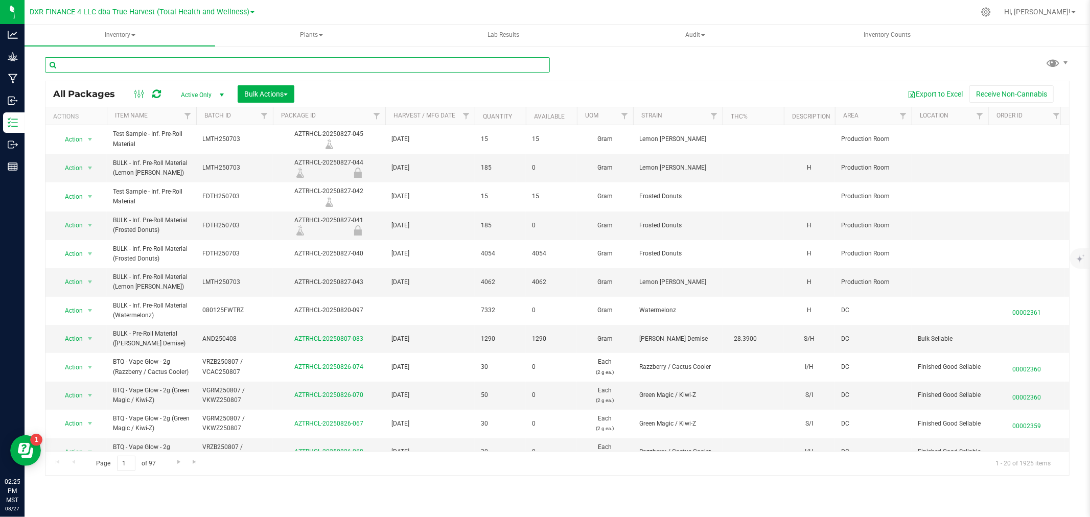
click at [215, 64] on input "text" at bounding box center [297, 64] width 505 height 15
type input "bulk - thca"
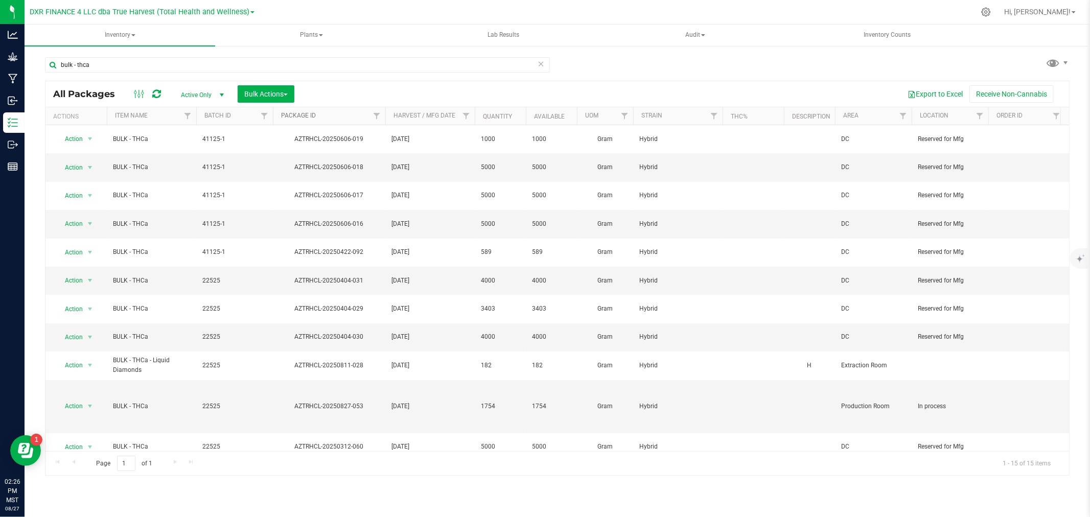
click at [304, 114] on link "Package ID" at bounding box center [298, 115] width 35 height 7
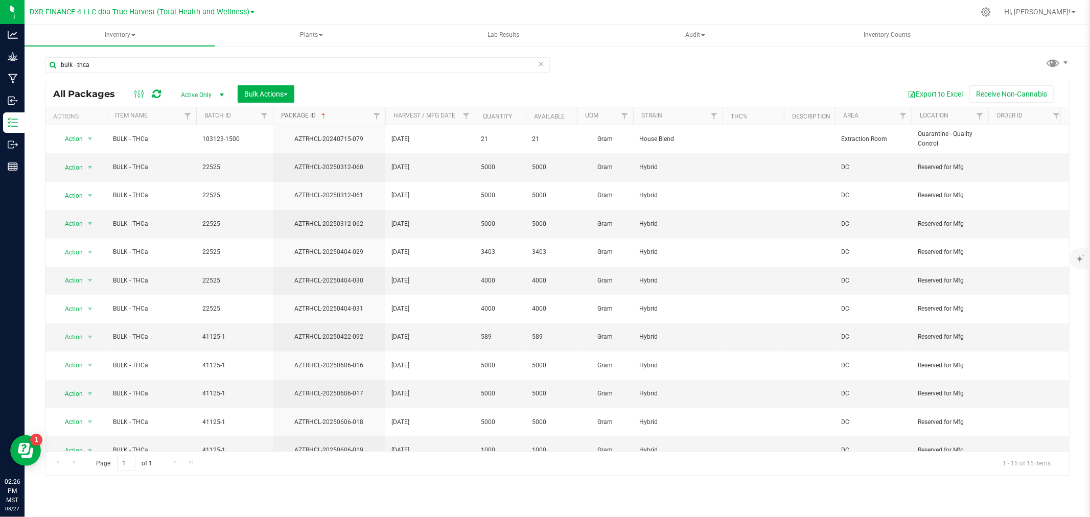
click at [304, 114] on link "Package ID" at bounding box center [304, 115] width 46 height 7
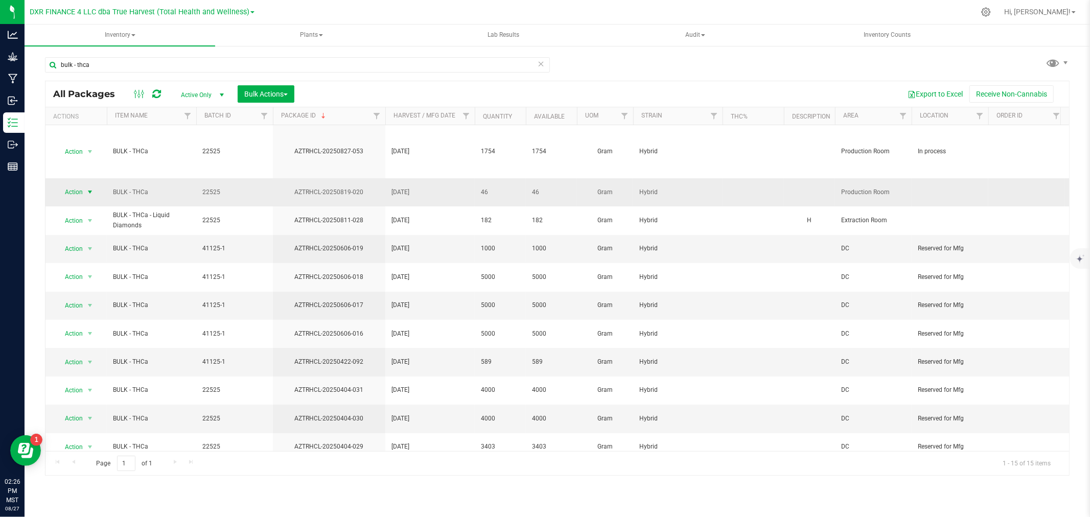
click at [76, 194] on span "Action" at bounding box center [70, 192] width 28 height 14
click at [83, 312] on li "Package audit log" at bounding box center [88, 313] width 65 height 15
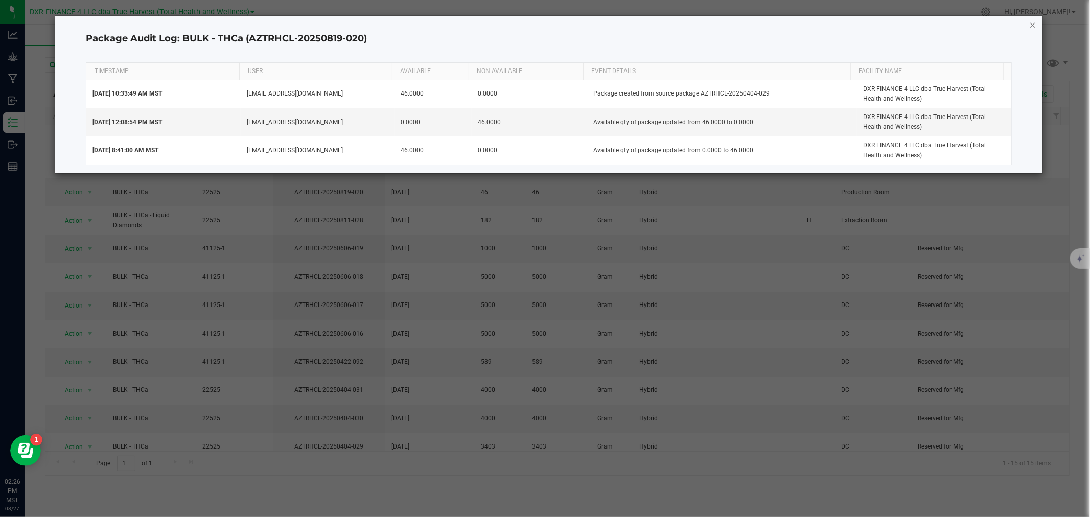
click at [1035, 21] on icon "button" at bounding box center [1032, 24] width 7 height 12
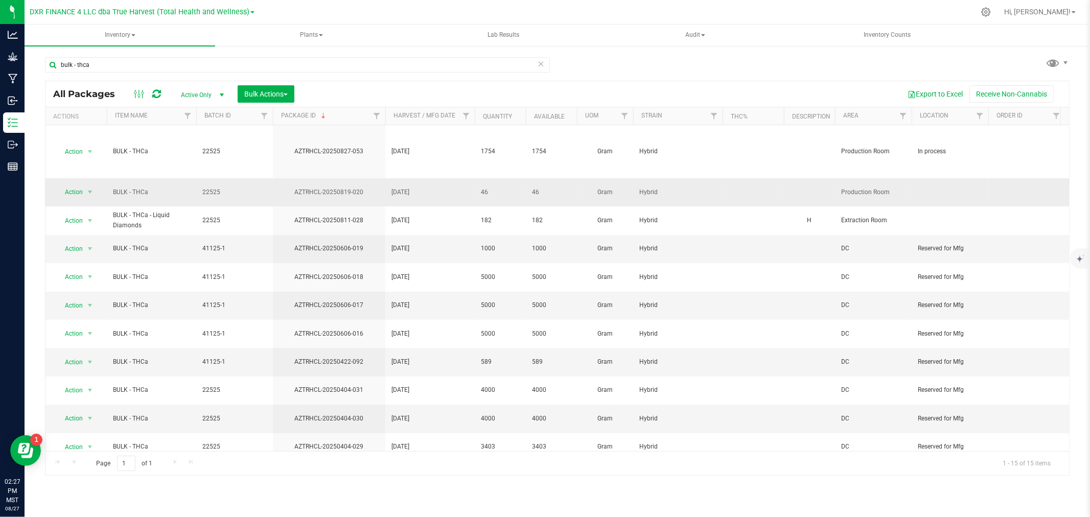
drag, startPoint x: 289, startPoint y: 190, endPoint x: 378, endPoint y: 197, distance: 89.2
click at [378, 197] on td "AZTRHCL-20250819-020" at bounding box center [329, 192] width 112 height 28
copy div "AZTRHCL-20250819-020"
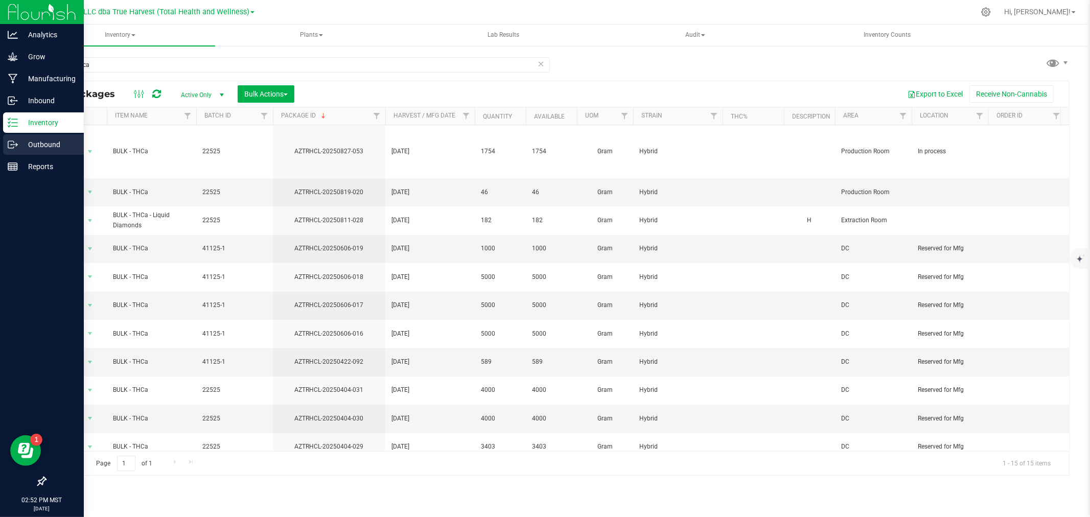
click at [22, 140] on p "Outbound" at bounding box center [48, 144] width 61 height 12
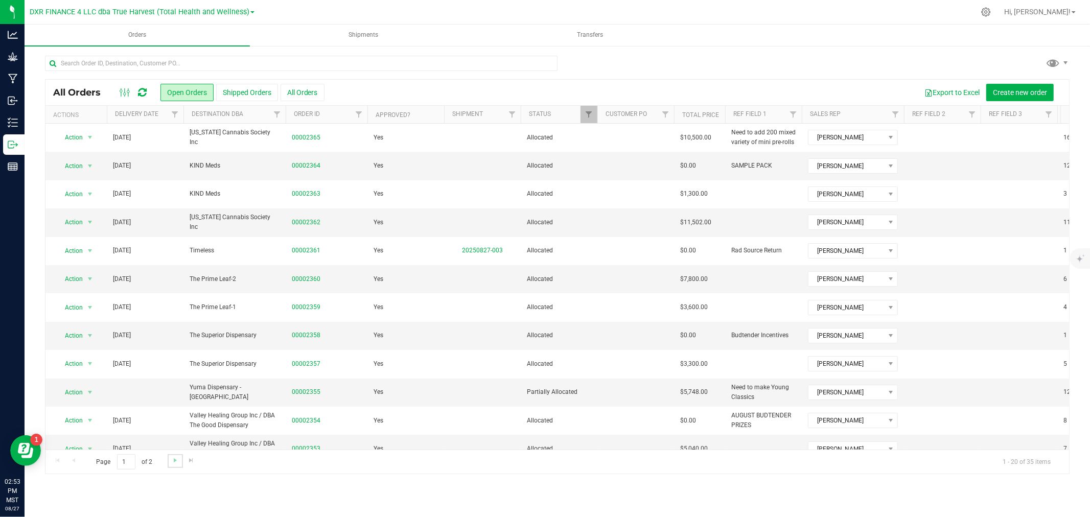
click at [171, 465] on link "Go to the next page" at bounding box center [175, 461] width 15 height 14
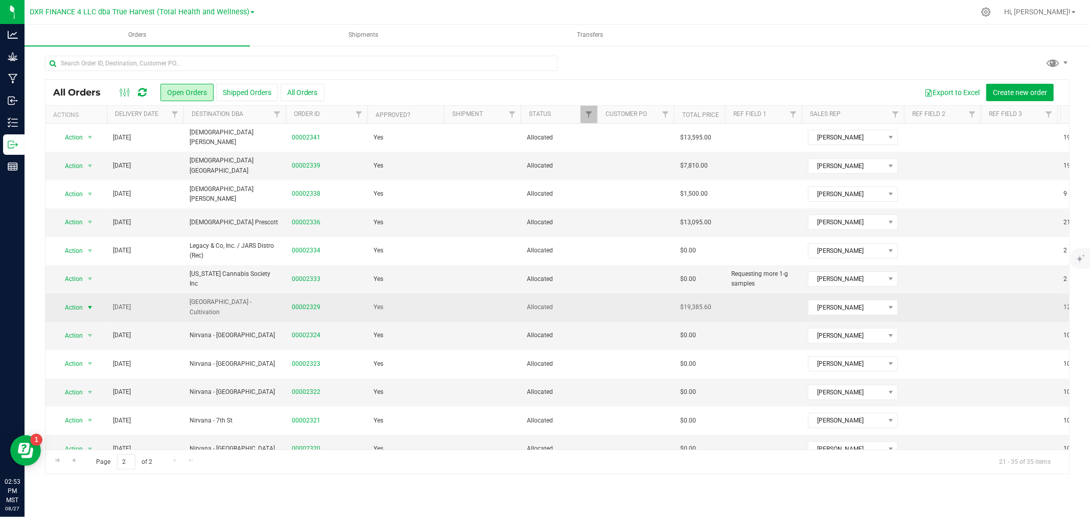
click at [87, 304] on span "select" at bounding box center [90, 307] width 8 height 8
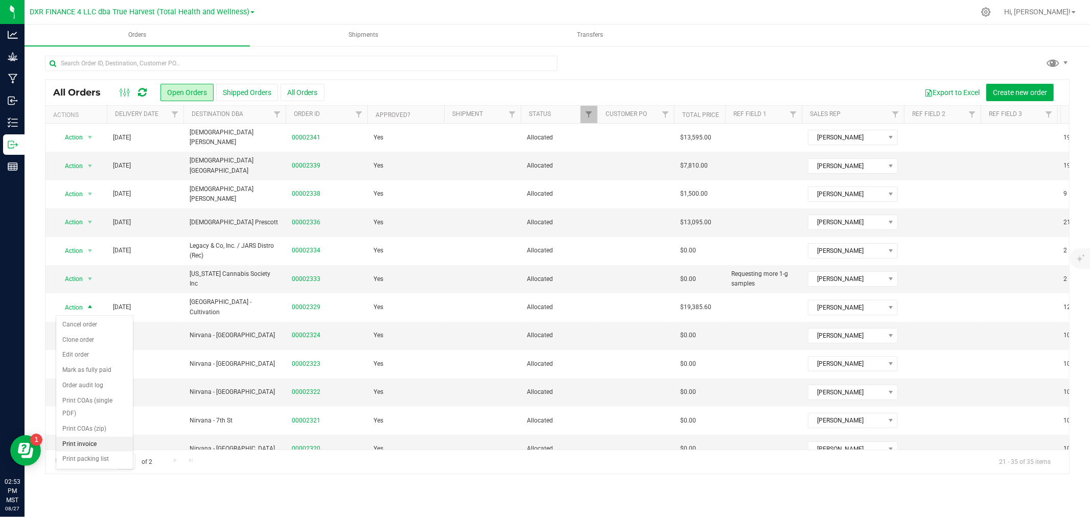
click at [84, 442] on li "Print invoice" at bounding box center [94, 444] width 77 height 15
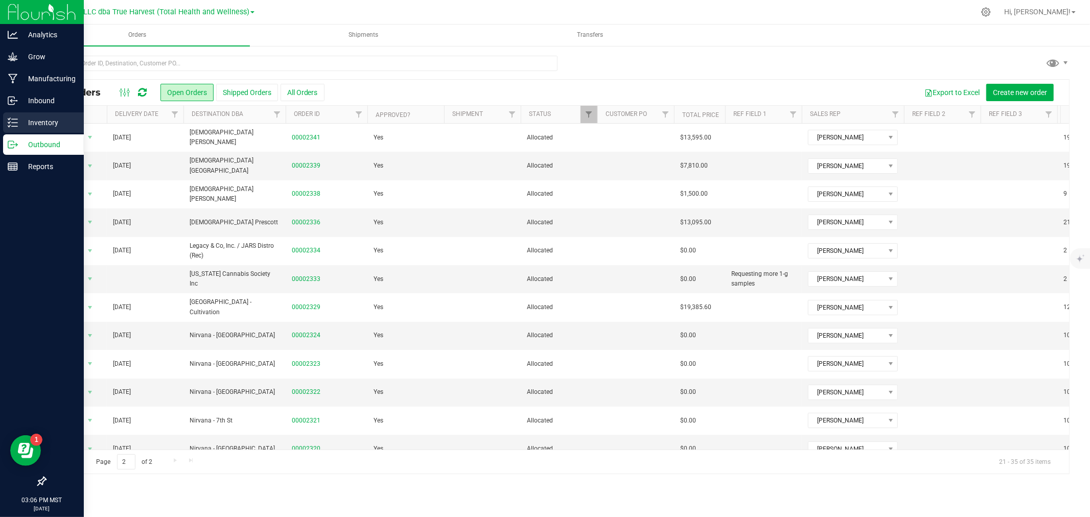
click at [21, 116] on p "Inventory" at bounding box center [48, 122] width 61 height 12
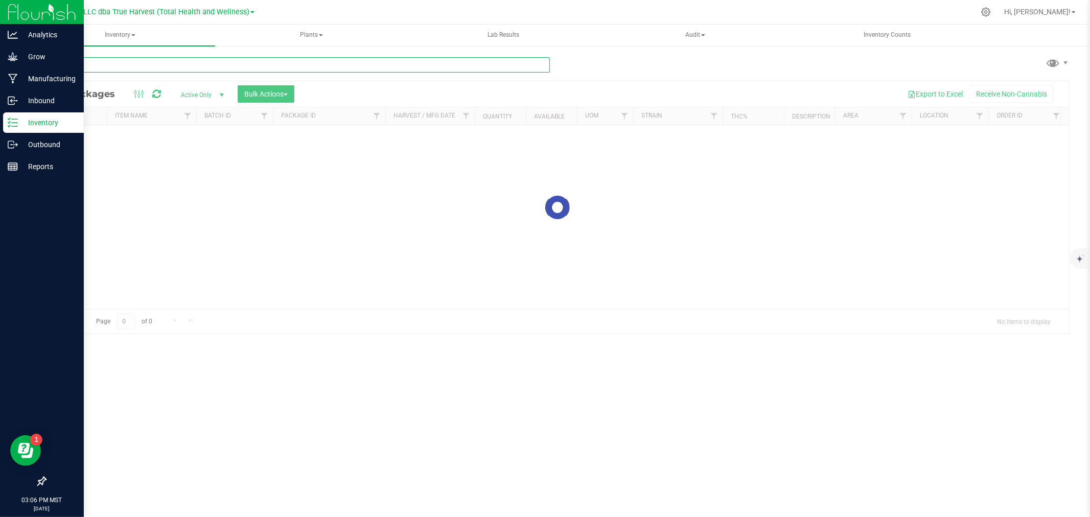
click at [145, 62] on div "Inventory All packages All inventory Waste log Create inventory Plants All plan…" at bounding box center [557, 271] width 1065 height 492
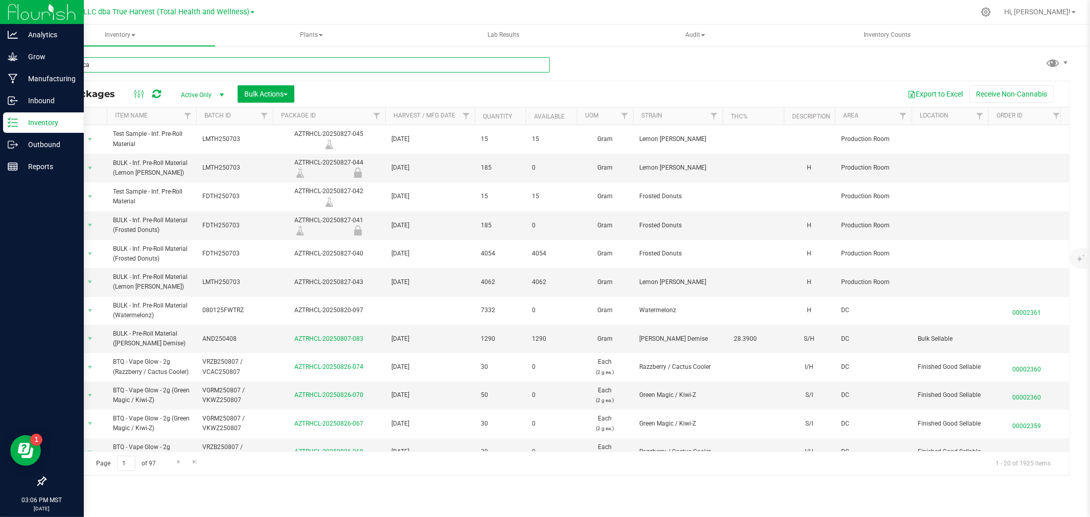
type input "bulk - thca"
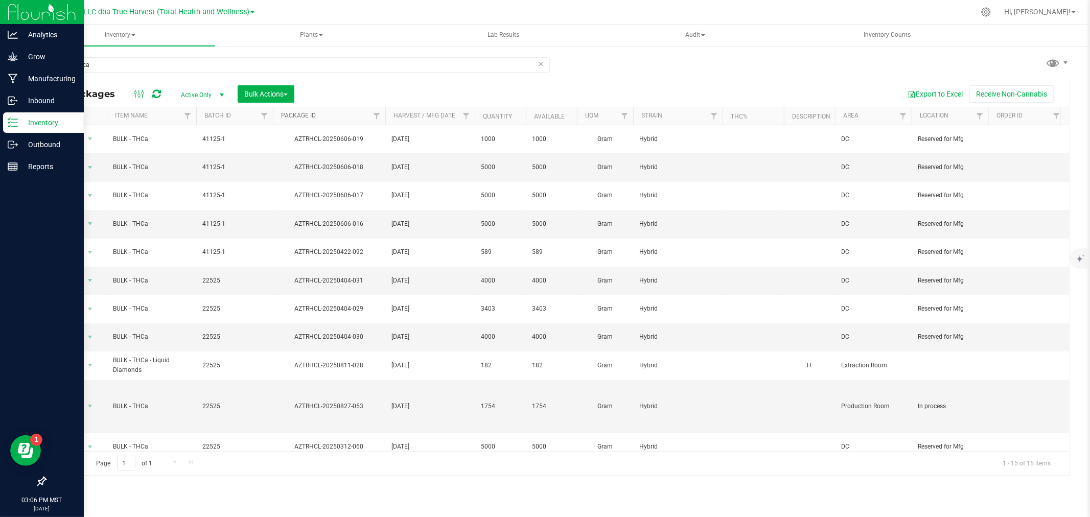
click at [312, 113] on link "Package ID" at bounding box center [298, 115] width 35 height 7
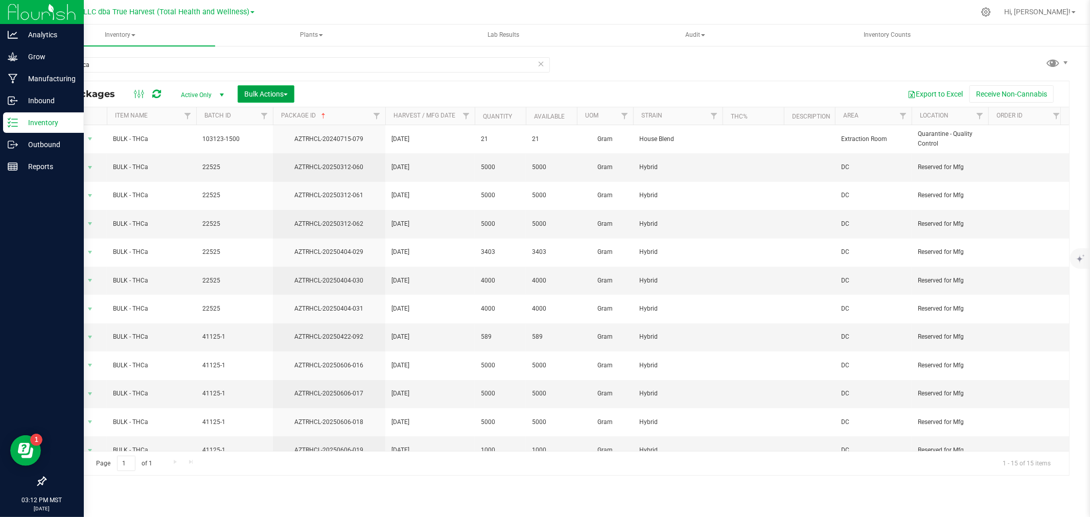
click at [262, 95] on span "Bulk Actions" at bounding box center [265, 94] width 43 height 8
click at [269, 159] on div "Combine packages" at bounding box center [280, 156] width 73 height 16
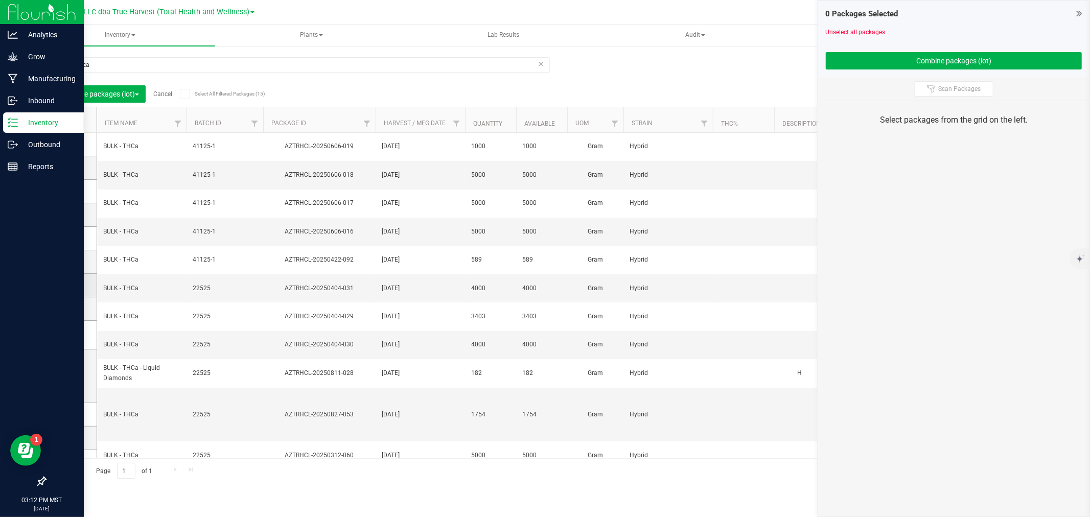
click at [68, 285] on icon at bounding box center [68, 285] width 7 height 0
click at [0, 0] on input "checkbox" at bounding box center [0, 0] width 0 height 0
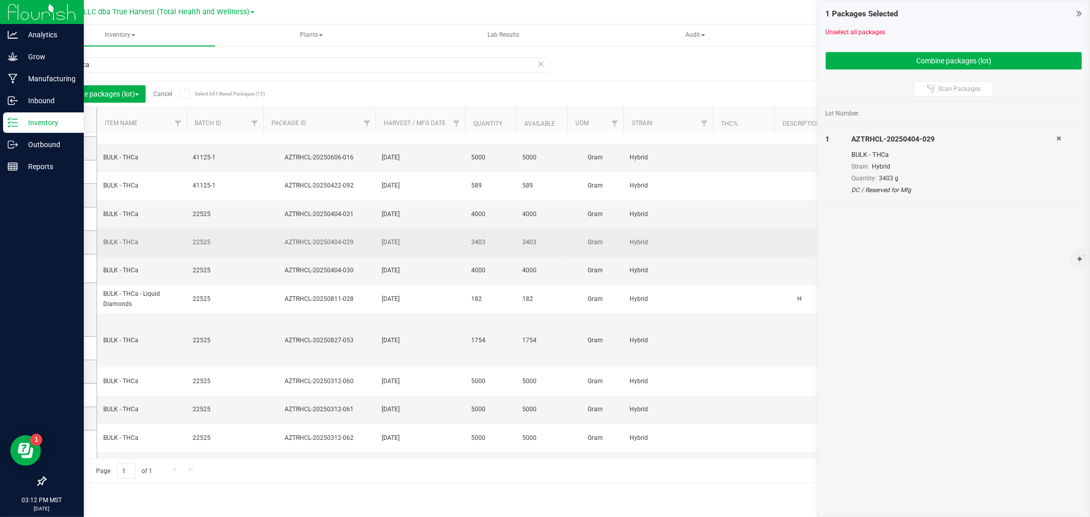
scroll to position [77, 0]
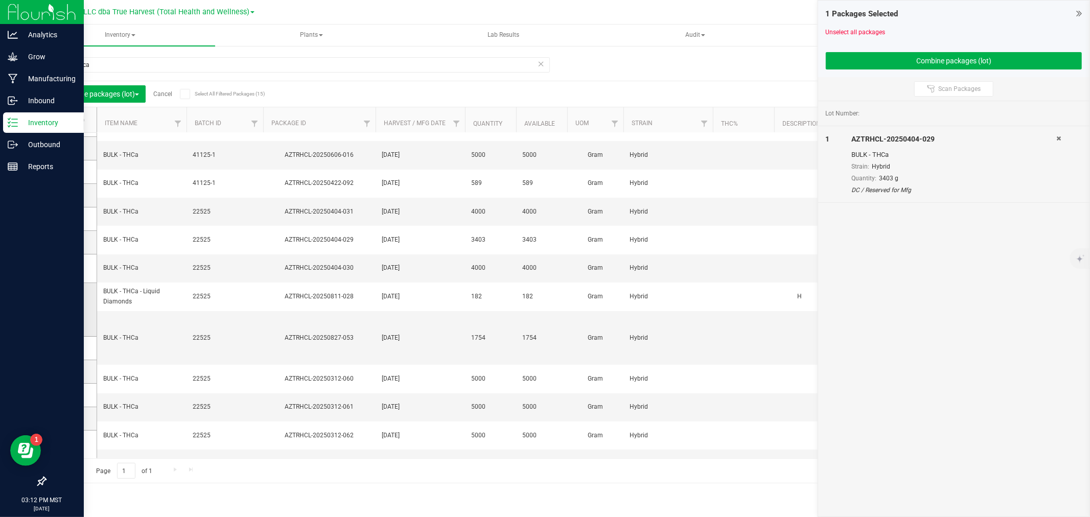
click at [72, 310] on span at bounding box center [69, 309] width 10 height 10
click at [0, 0] on input "checkbox" at bounding box center [0, 0] width 0 height 0
click at [65, 418] on span at bounding box center [69, 418] width 10 height 10
click at [71, 418] on icon at bounding box center [68, 418] width 7 height 0
click at [0, 0] on input "checkbox" at bounding box center [0, 0] width 0 height 0
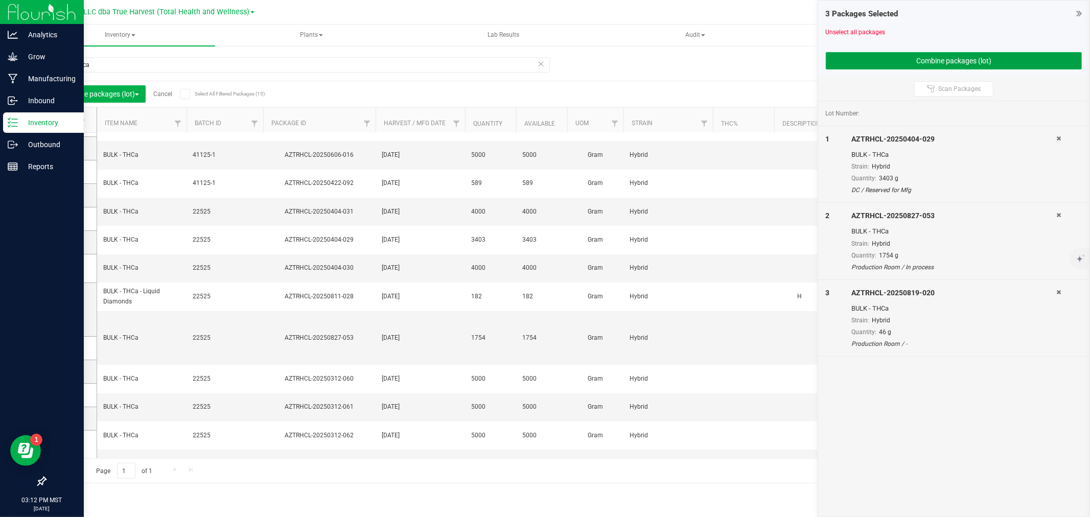
click at [930, 65] on button "Combine packages (lot)" at bounding box center [954, 60] width 256 height 17
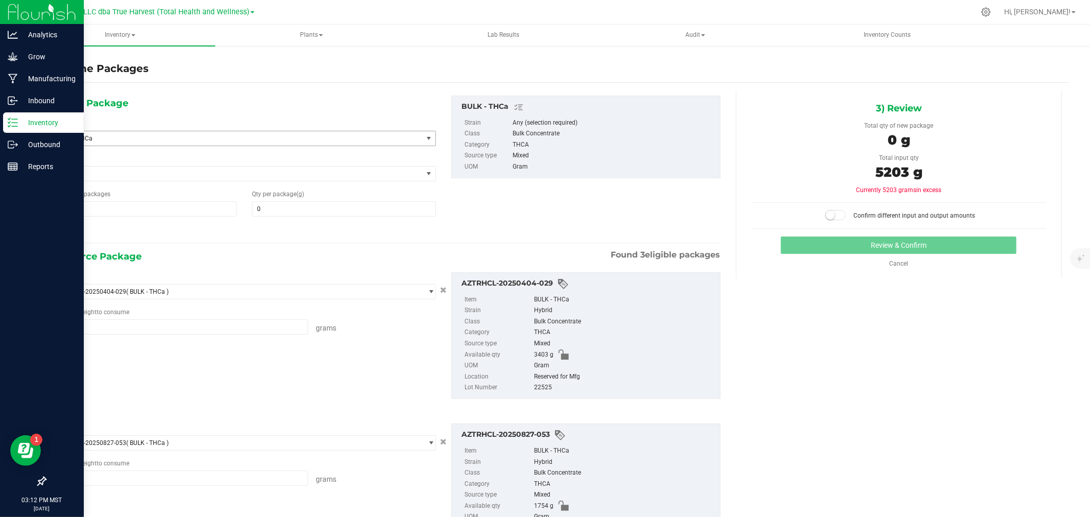
type input "3403.0000 g"
type input "1754.0000 g"
type input "46.0000 g"
click at [319, 213] on span at bounding box center [344, 208] width 184 height 15
type input "2281"
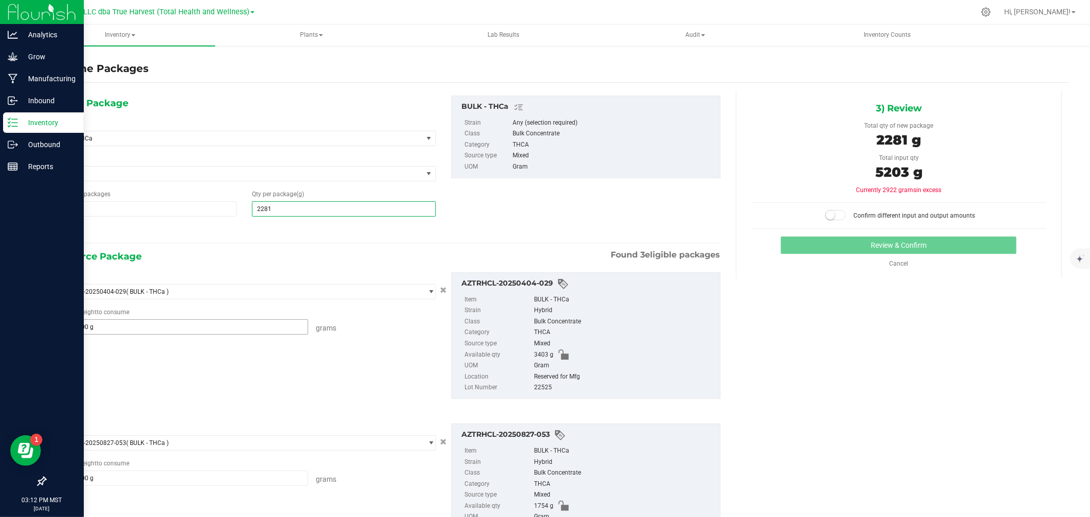
type input "2,281"
click at [221, 330] on span "3403.0000 g 3403" at bounding box center [180, 326] width 255 height 15
click at [221, 330] on input "3403" at bounding box center [180, 327] width 254 height 14
type input "481"
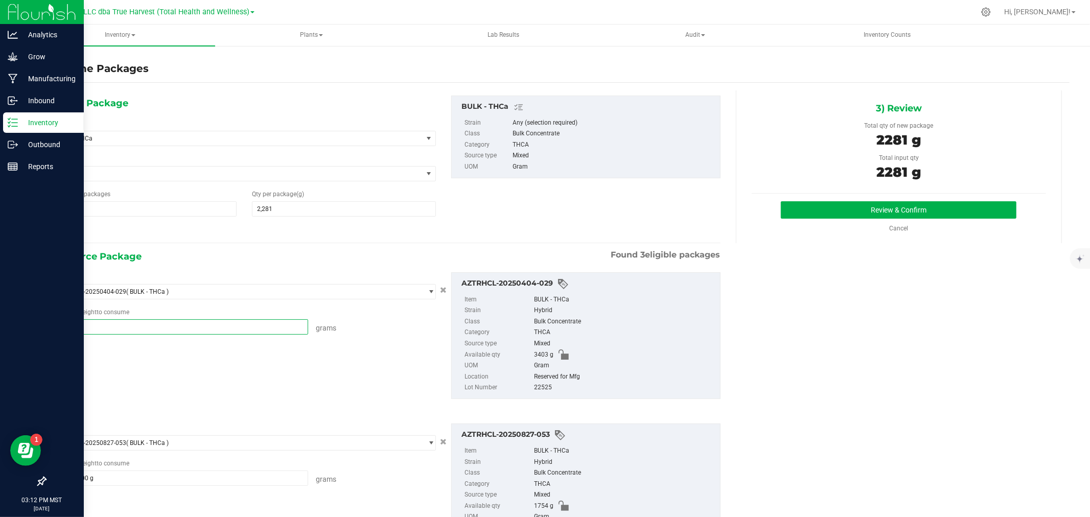
type input "481.0000 g"
click at [283, 346] on div "Package ID AZTRHCL-20250404-029 ( BULK - THCa ) AZTRHCL-20250404-029 AZTRHCL-20…" at bounding box center [386, 335] width 683 height 143
click at [870, 205] on button "Review & Confirm" at bounding box center [899, 209] width 236 height 17
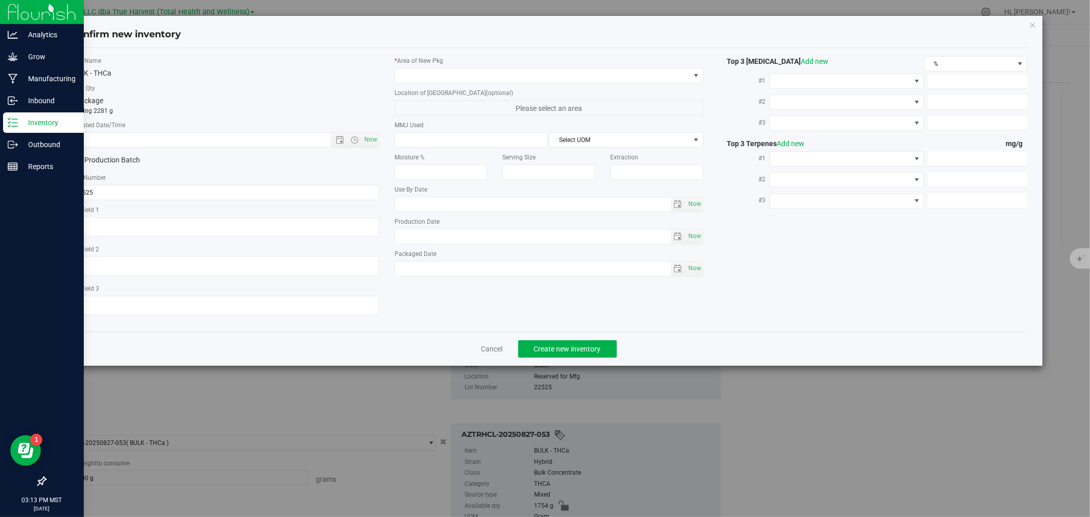
type textarea "[DATE]"
click at [212, 223] on textarea at bounding box center [225, 226] width 309 height 19
click at [211, 223] on textarea at bounding box center [225, 226] width 309 height 19
click at [208, 223] on textarea at bounding box center [225, 226] width 309 height 19
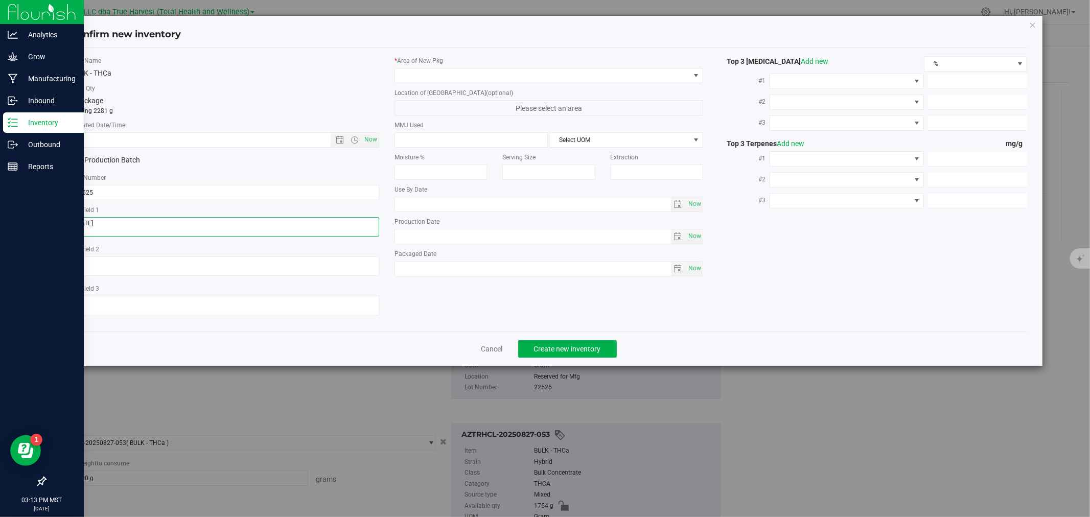
click at [208, 223] on textarea at bounding box center [225, 226] width 309 height 19
click at [196, 142] on input "text" at bounding box center [209, 140] width 277 height 14
paste input "[DATE]"
type input "2/25/2025 3:13 PM"
click at [458, 71] on span at bounding box center [542, 75] width 295 height 14
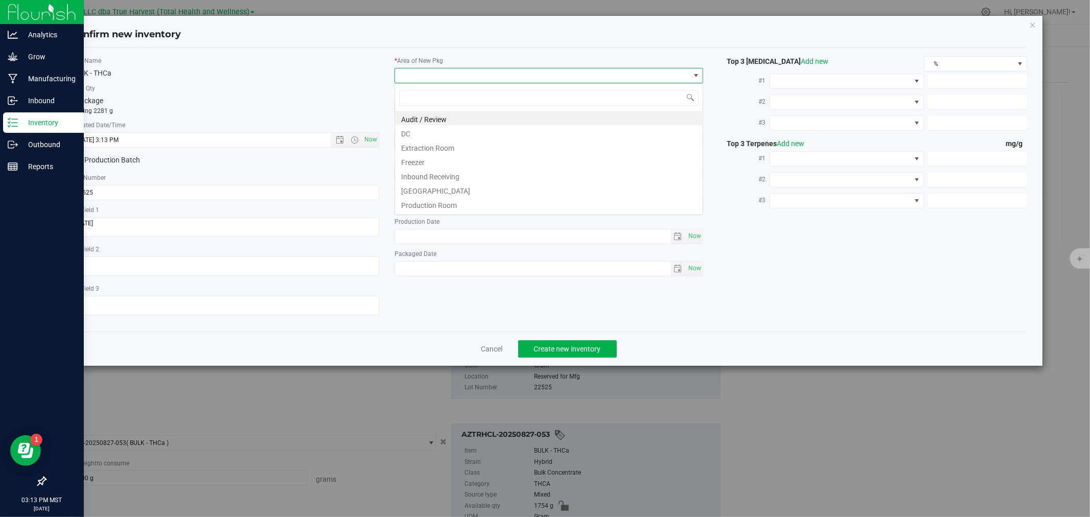
scroll to position [15, 309]
click at [445, 133] on li "DC" at bounding box center [549, 132] width 308 height 14
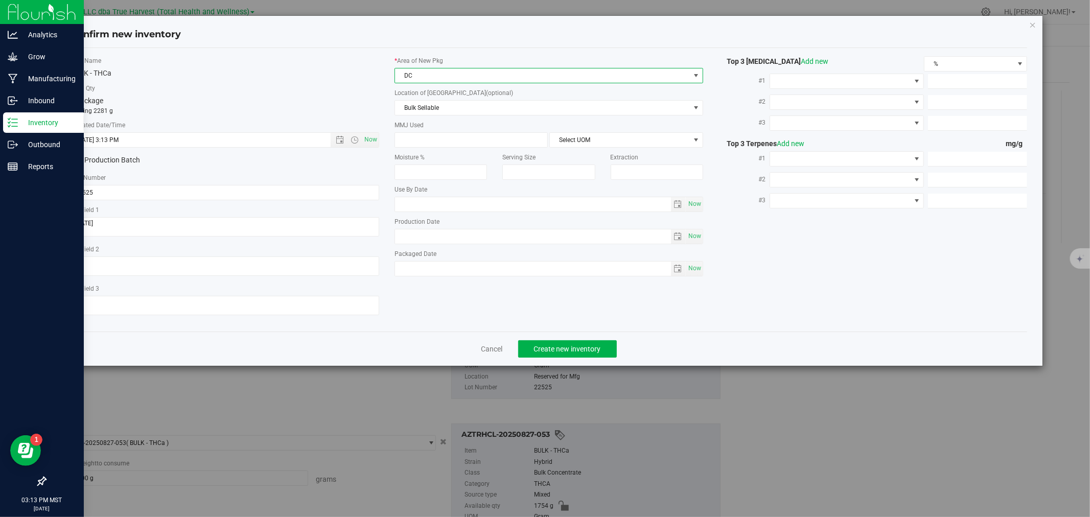
drag, startPoint x: 442, startPoint y: 71, endPoint x: 442, endPoint y: 77, distance: 6.1
click at [442, 70] on span "DC" at bounding box center [542, 75] width 295 height 14
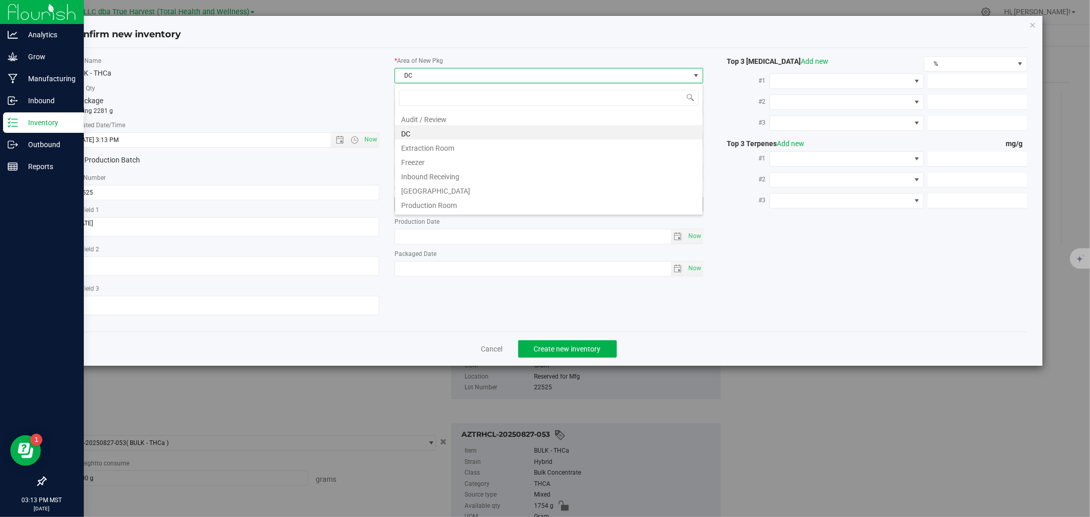
click at [451, 205] on li "Production Room" at bounding box center [549, 204] width 308 height 14
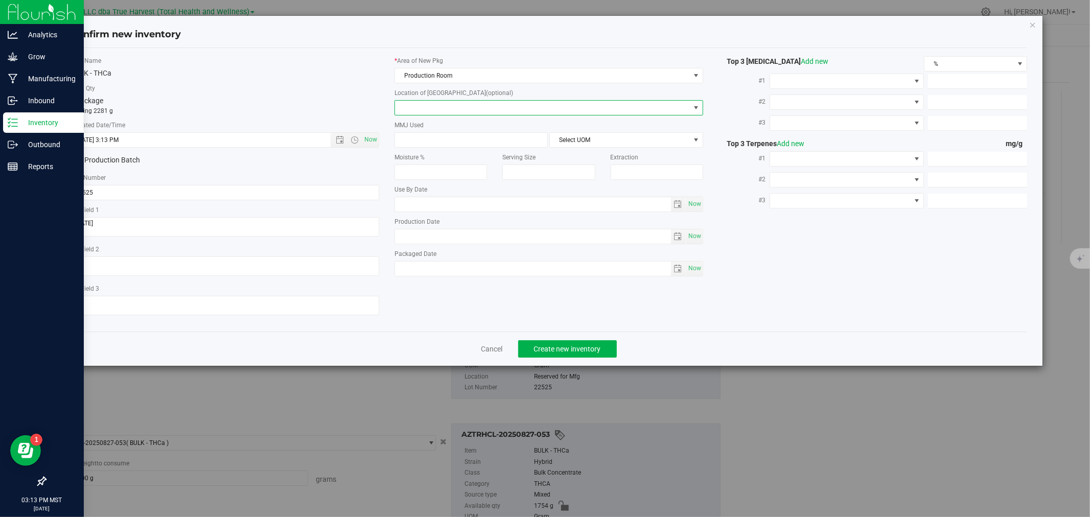
click at [441, 109] on span at bounding box center [542, 108] width 295 height 14
click at [439, 127] on li "In process" at bounding box center [549, 125] width 308 height 15
click at [547, 353] on span "Create new inventory" at bounding box center [567, 349] width 67 height 8
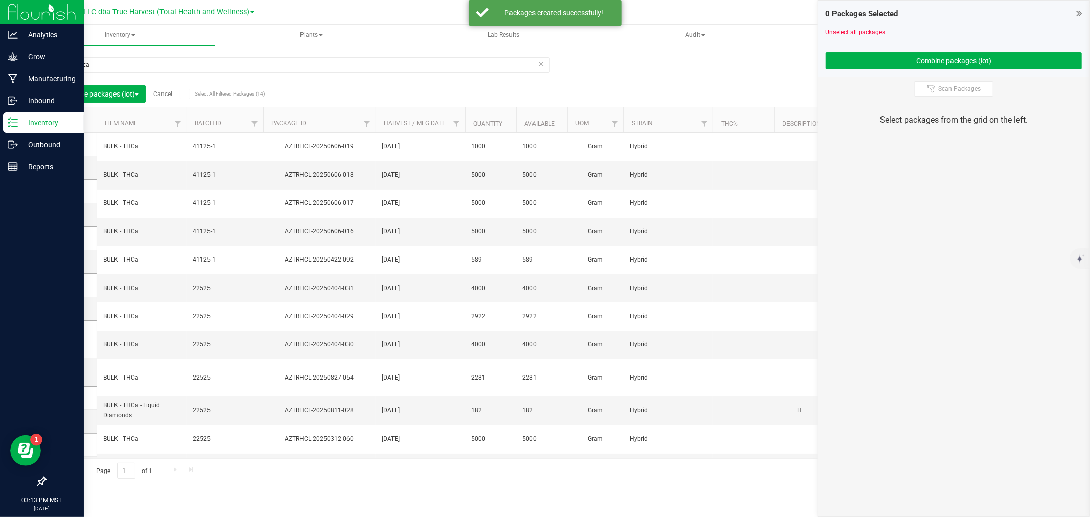
click at [13, 120] on icon at bounding box center [13, 123] width 10 height 10
click at [18, 103] on p "Inbound" at bounding box center [48, 101] width 61 height 12
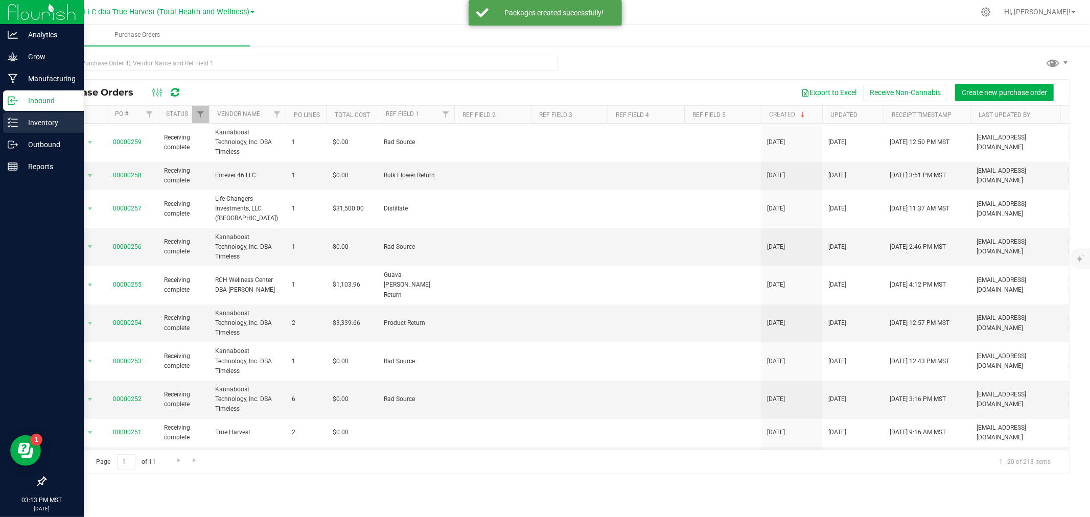
click at [21, 123] on p "Inventory" at bounding box center [48, 122] width 61 height 12
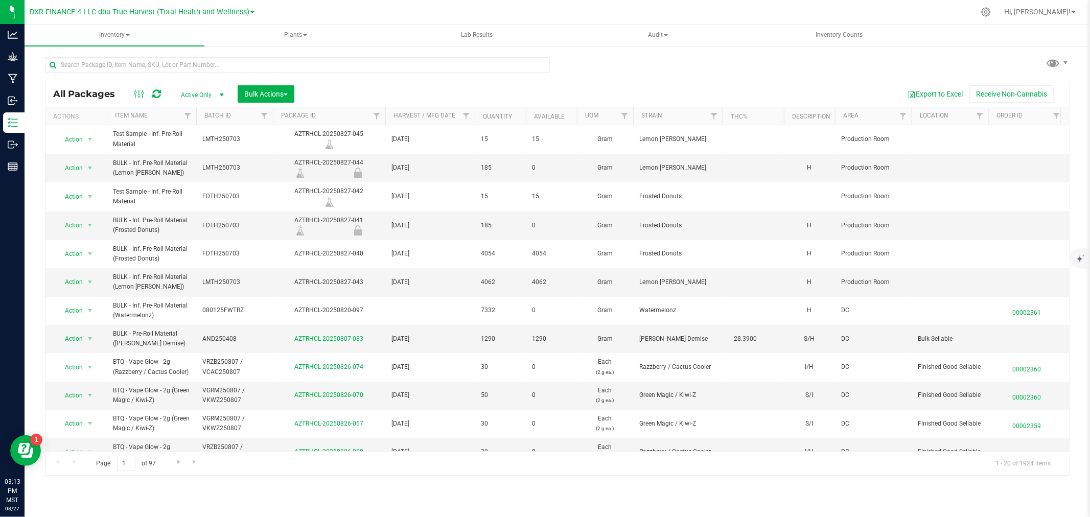
click at [296, 111] on th "Package ID" at bounding box center [329, 116] width 112 height 18
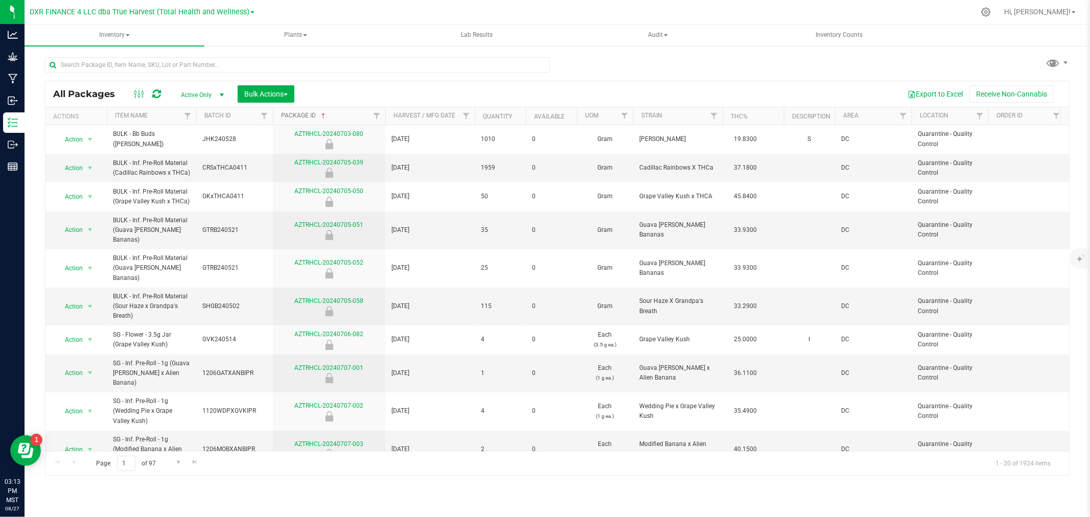
click at [299, 113] on link "Package ID" at bounding box center [304, 115] width 46 height 7
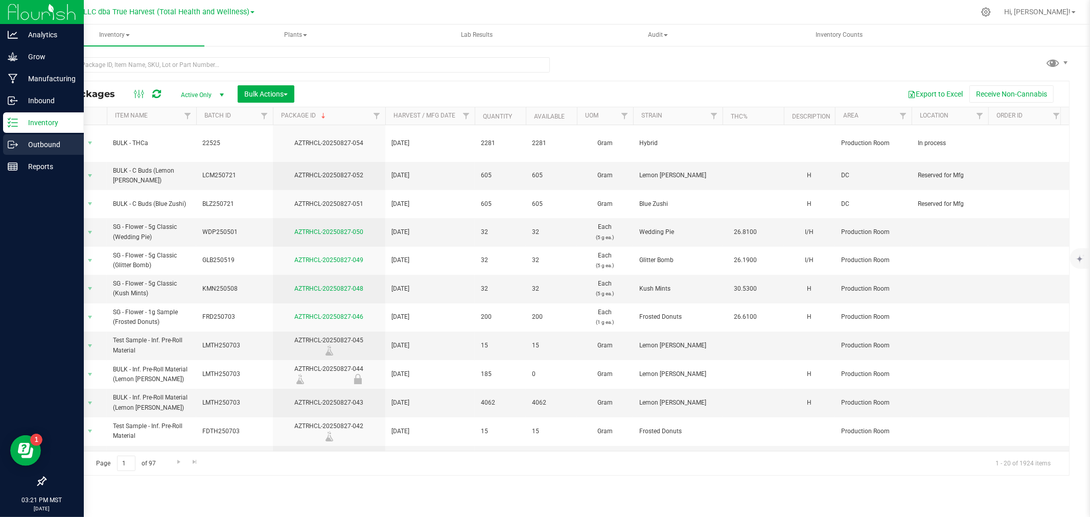
click at [16, 140] on icon at bounding box center [13, 144] width 10 height 10
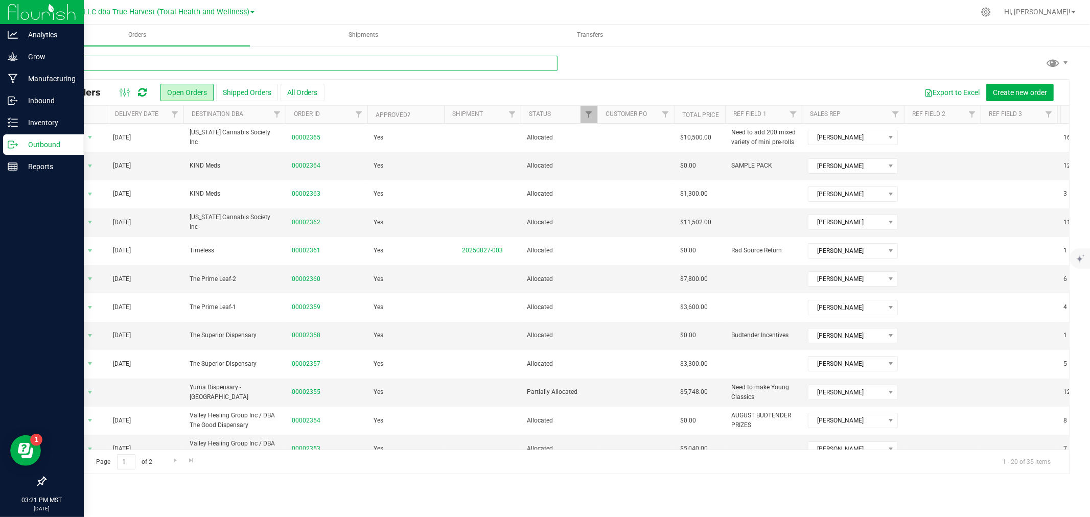
click at [194, 63] on input "text" at bounding box center [301, 63] width 512 height 15
type input "2329"
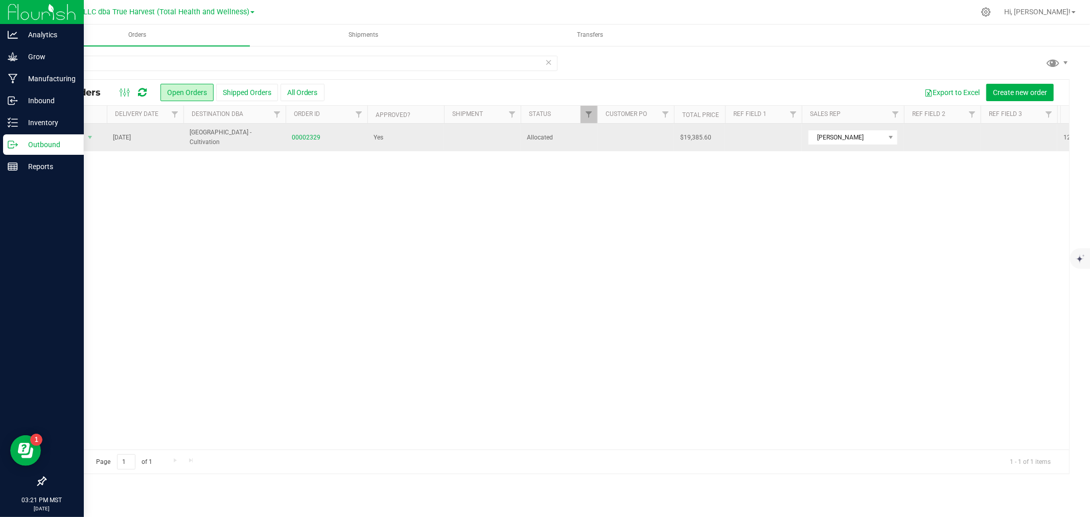
click at [155, 139] on td "Aug 27, 2025" at bounding box center [145, 138] width 77 height 28
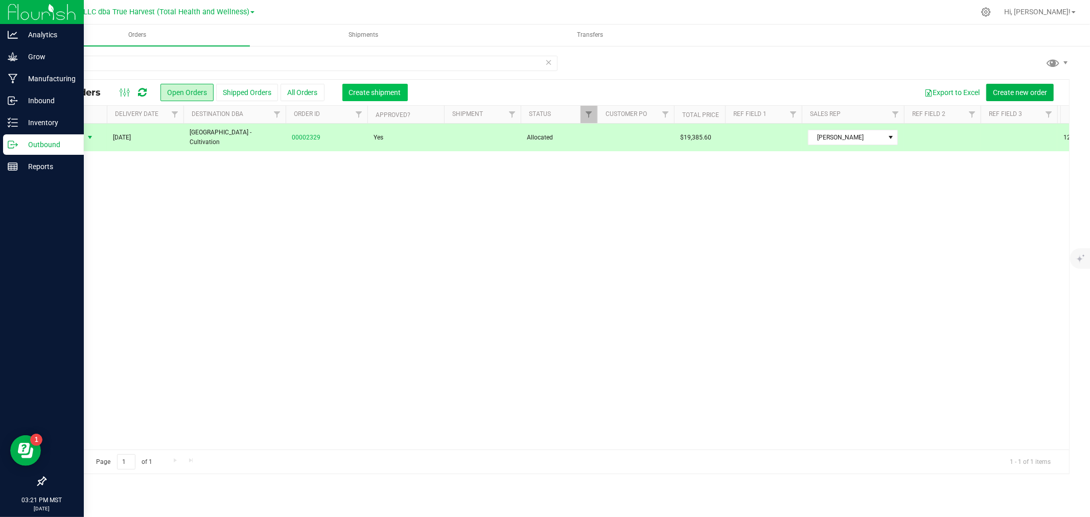
click at [387, 92] on span "Create shipment" at bounding box center [375, 92] width 52 height 8
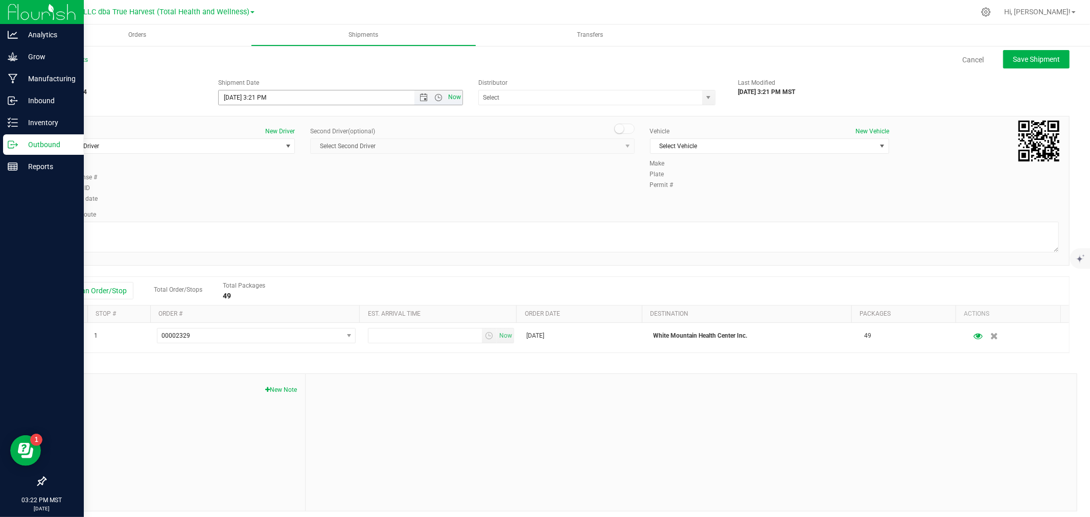
click at [446, 97] on span "Now" at bounding box center [454, 97] width 17 height 15
click at [285, 147] on span "select" at bounding box center [288, 146] width 8 height 8
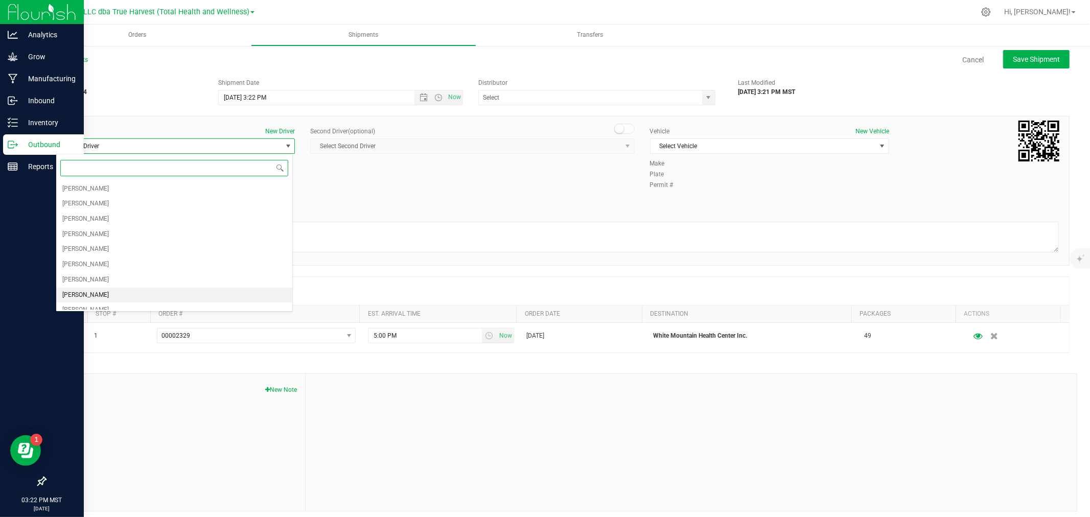
scroll to position [55, 0]
click at [130, 300] on li "X X" at bounding box center [174, 301] width 236 height 15
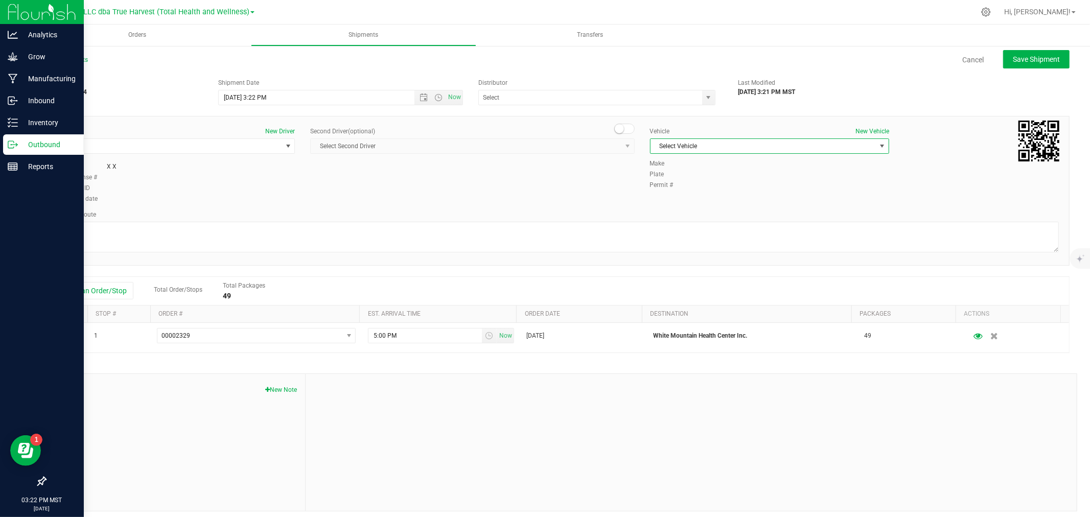
click at [719, 149] on span "Select Vehicle" at bounding box center [762, 146] width 225 height 14
click at [713, 163] on li "00" at bounding box center [763, 163] width 236 height 15
click at [1036, 52] on button "Save Shipment" at bounding box center [1036, 59] width 66 height 18
type input "8/27/2025 10:22 PM"
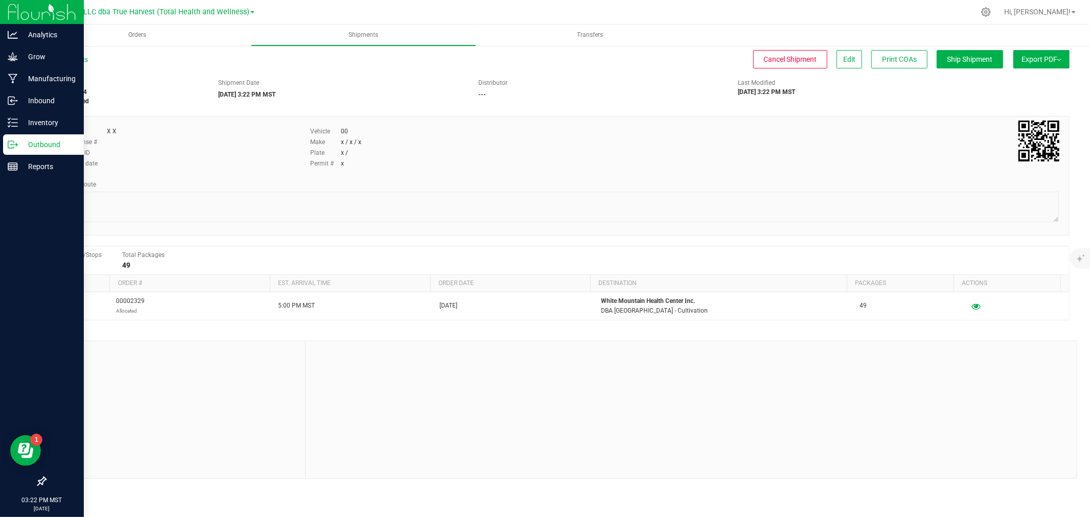
click at [1045, 57] on span "Export PDF" at bounding box center [1041, 59] width 40 height 8
click at [1041, 78] on span "Manifest by Package ID" at bounding box center [1026, 81] width 65 height 7
click at [36, 119] on p "Inventory" at bounding box center [48, 122] width 61 height 12
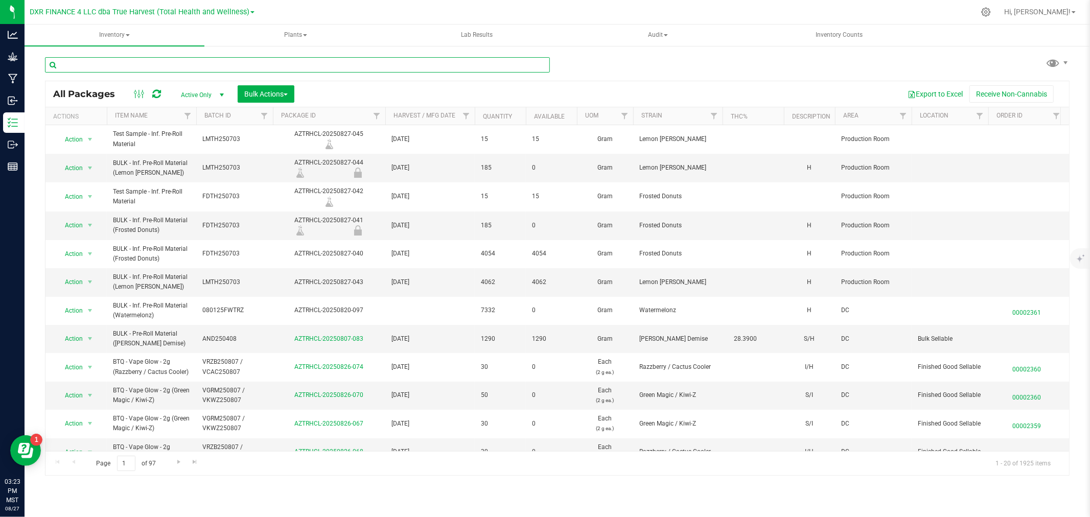
click at [100, 64] on input "text" at bounding box center [297, 64] width 505 height 15
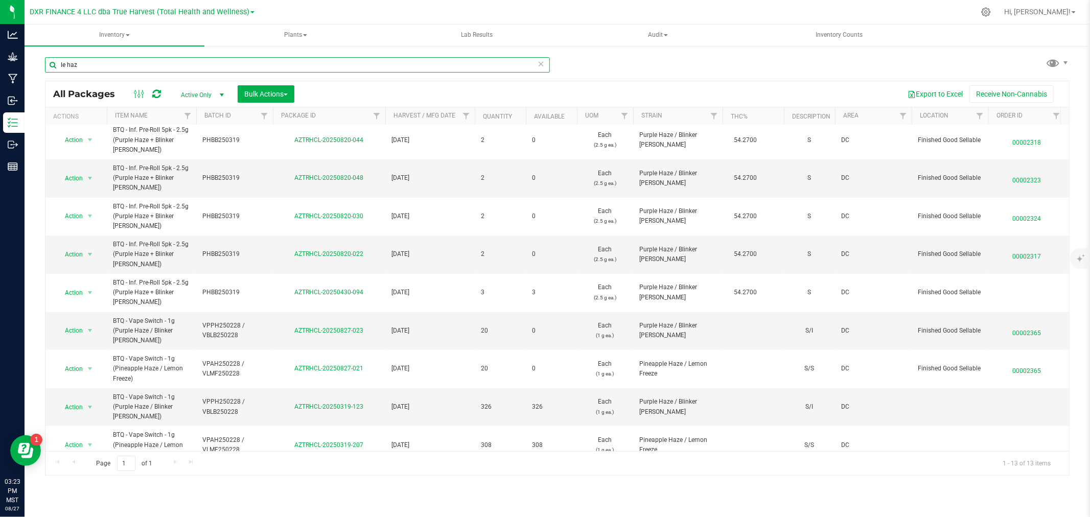
scroll to position [158, 0]
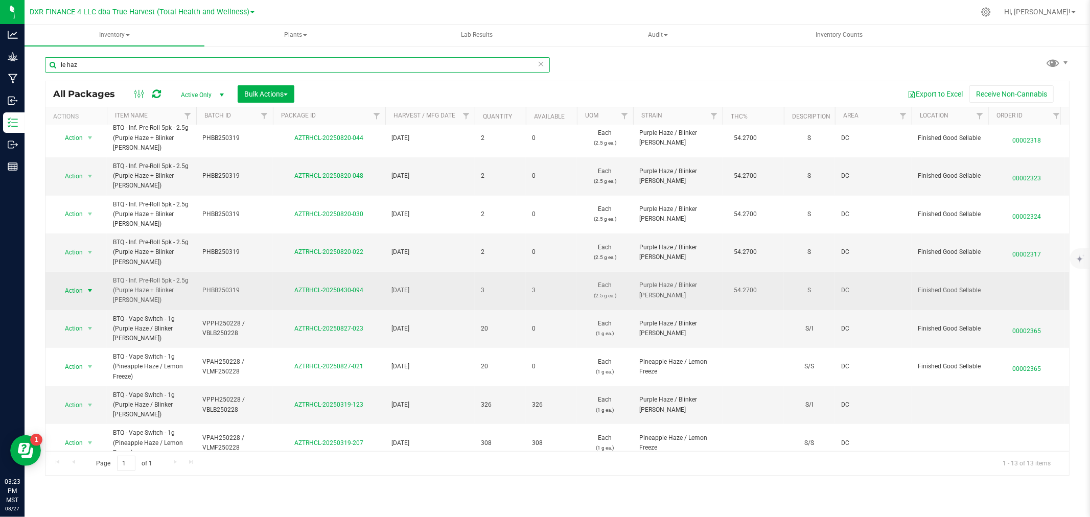
type input "le haz"
click at [80, 290] on span "Action" at bounding box center [70, 291] width 28 height 14
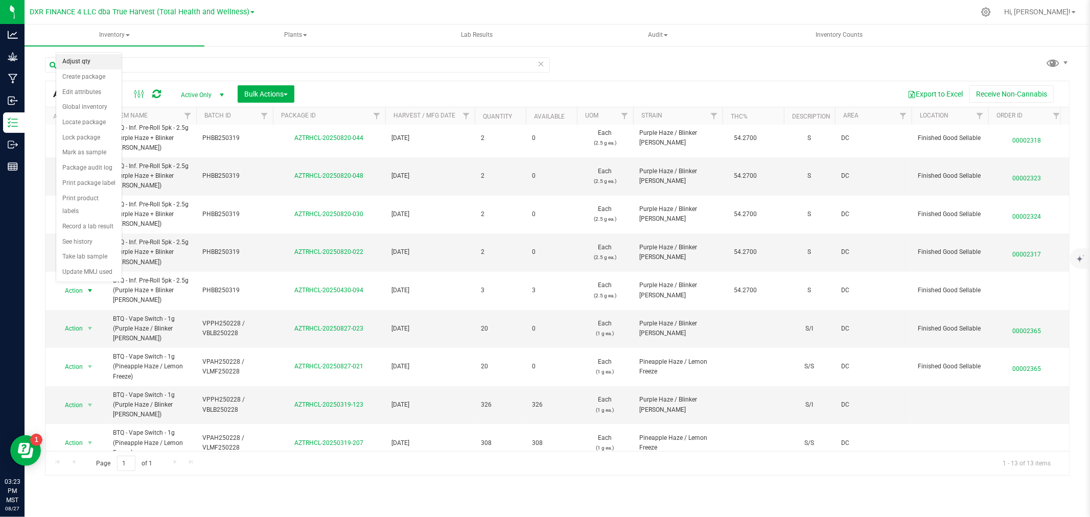
click at [88, 63] on li "Adjust qty" at bounding box center [88, 61] width 65 height 15
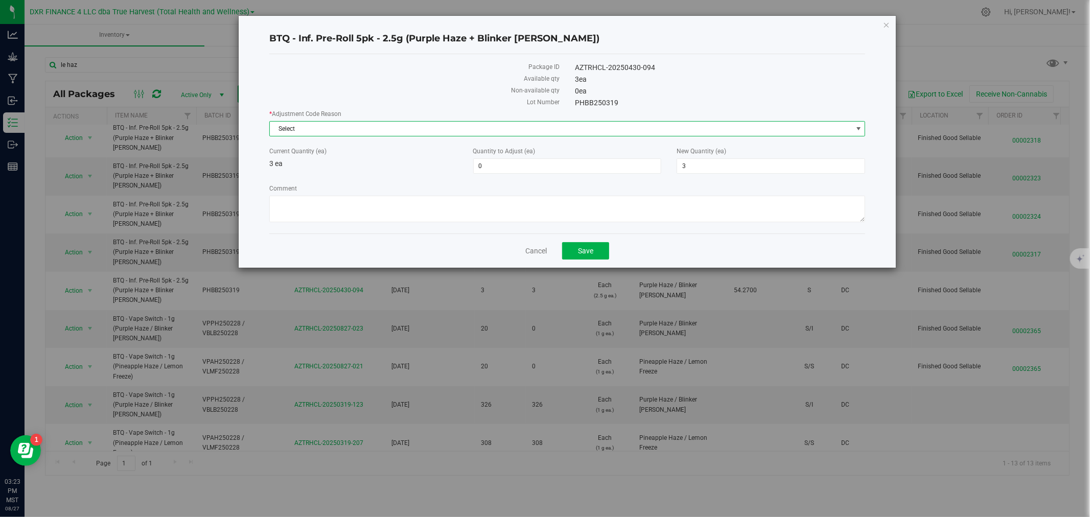
click at [405, 129] on span "Select" at bounding box center [561, 129] width 582 height 14
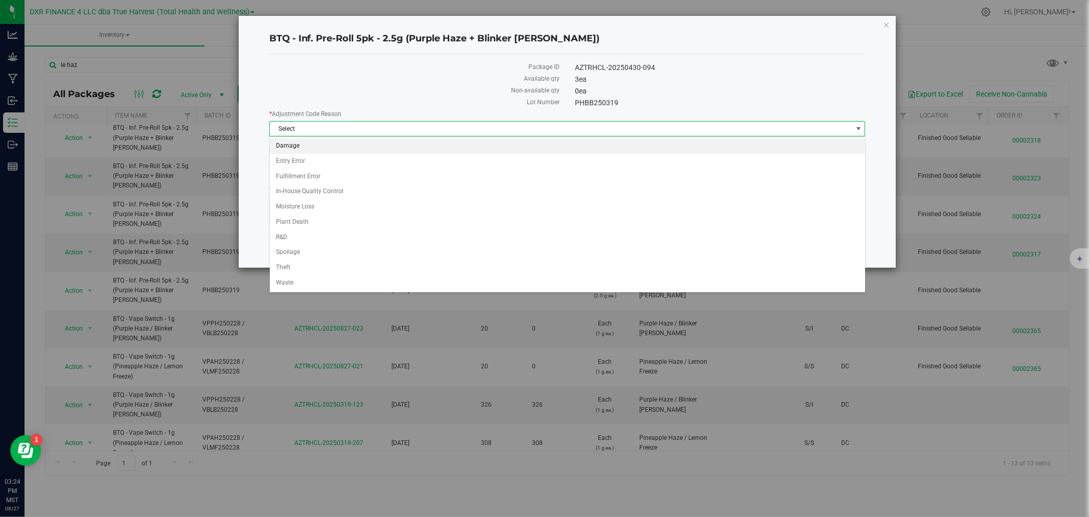
click at [288, 144] on li "Damage" at bounding box center [567, 145] width 595 height 15
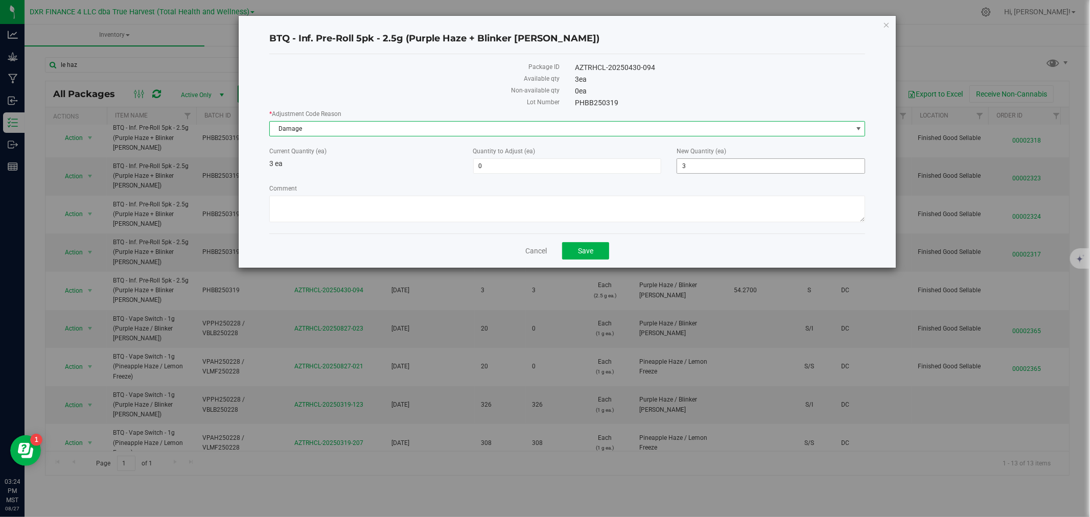
click at [724, 164] on span "3 3" at bounding box center [770, 165] width 189 height 15
click at [724, 164] on input "3" at bounding box center [770, 166] width 187 height 14
type input "2"
type input "-1"
type input "2"
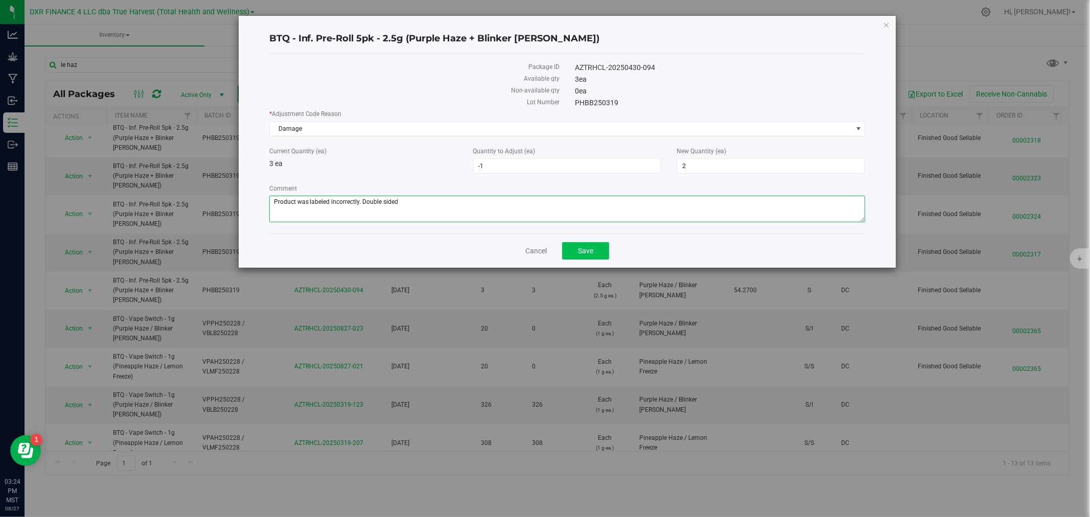
type textarea "Product was labeled incorrectly. Double sided"
click at [586, 253] on span "Save" at bounding box center [585, 251] width 15 height 8
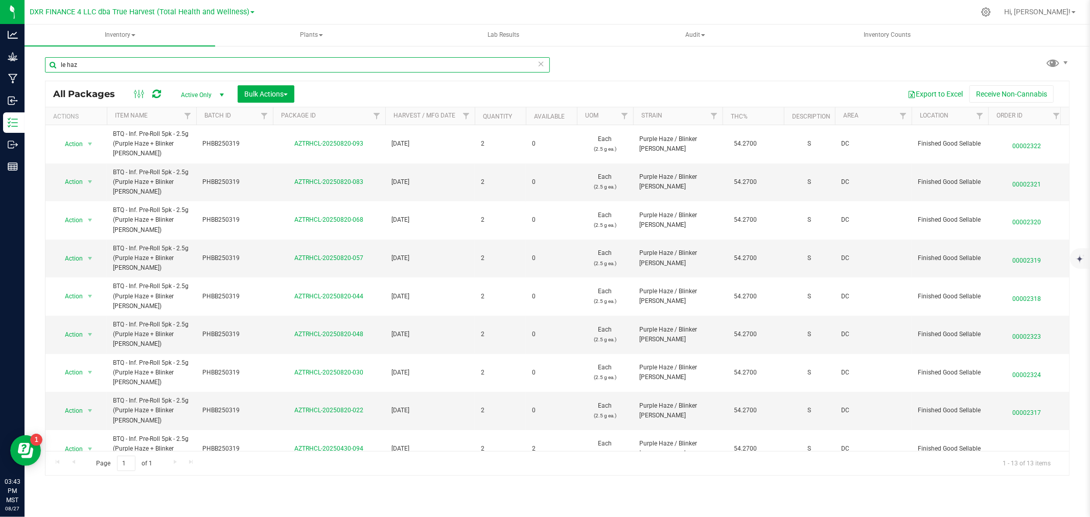
click at [107, 65] on input "le haz" at bounding box center [297, 64] width 505 height 15
type input "frd250610-lr"
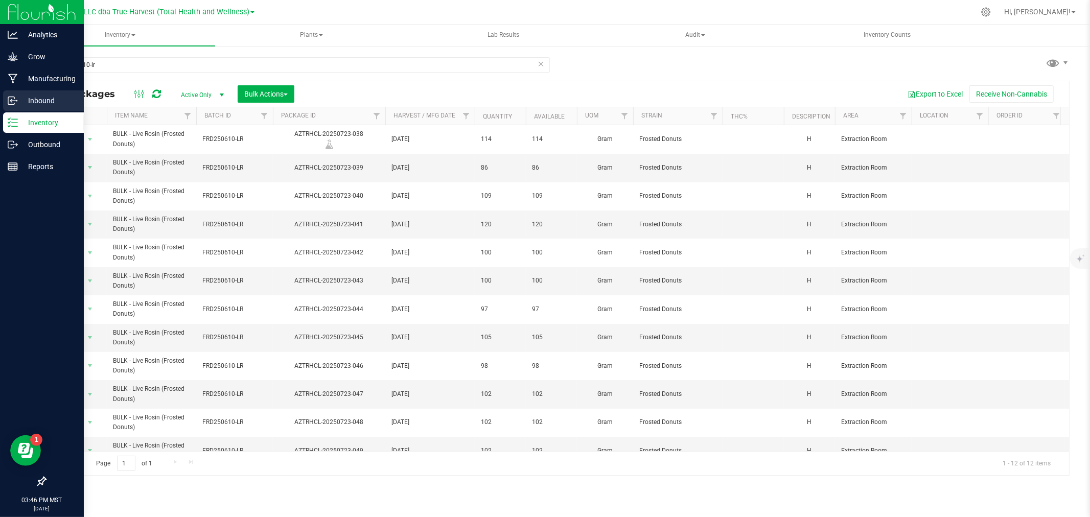
click at [14, 101] on line at bounding box center [13, 101] width 6 height 0
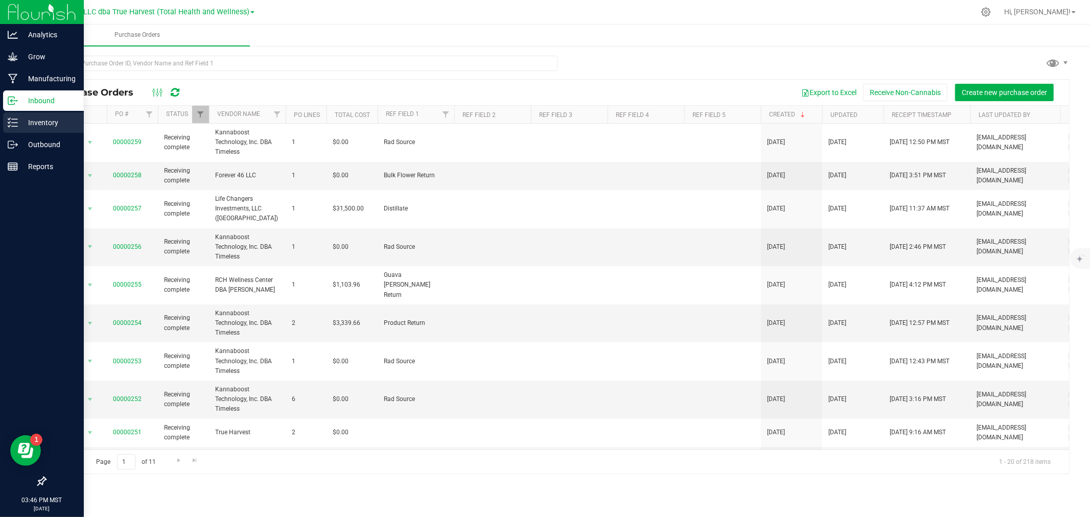
click at [26, 124] on p "Inventory" at bounding box center [48, 122] width 61 height 12
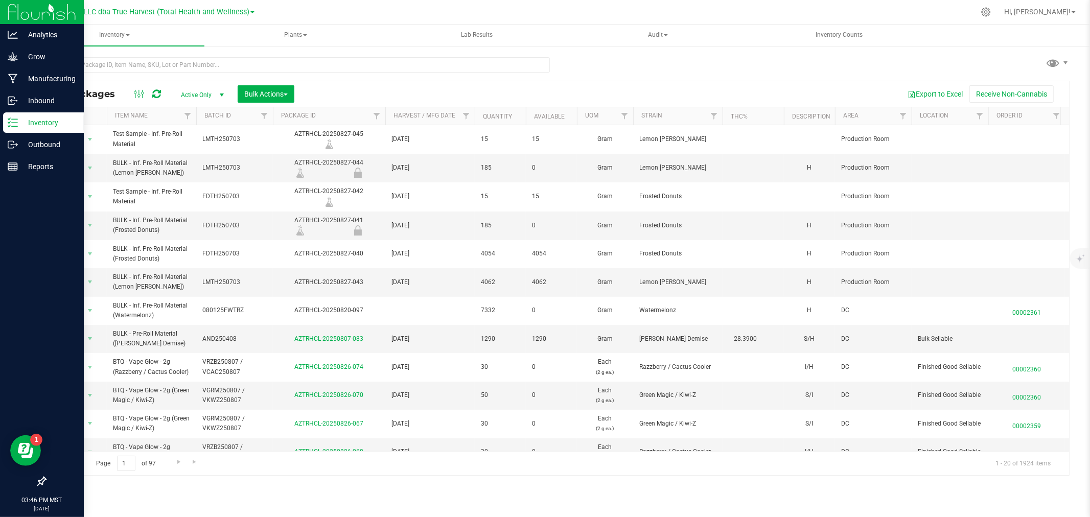
click at [42, 125] on p "Inventory" at bounding box center [48, 122] width 61 height 12
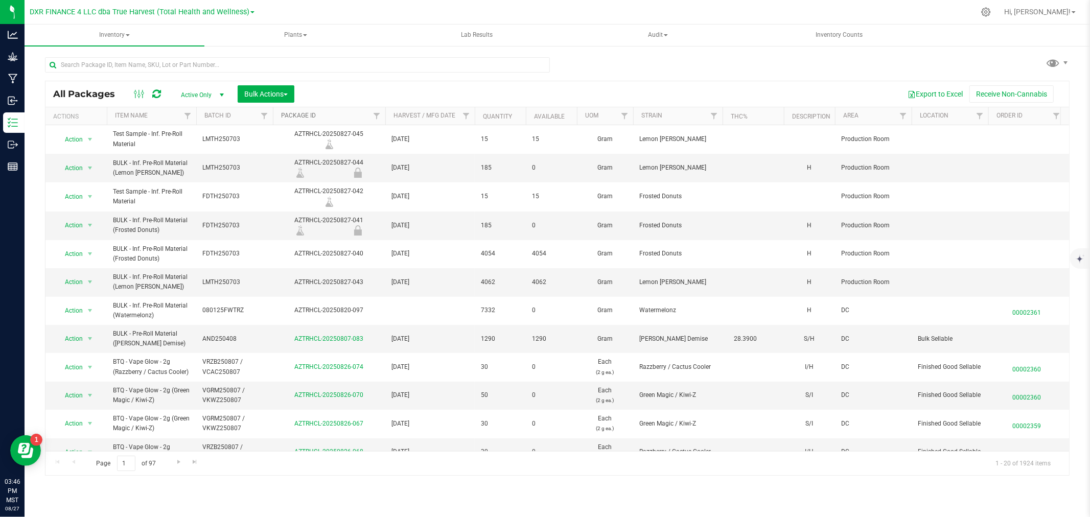
click at [292, 118] on link "Package ID" at bounding box center [298, 115] width 35 height 7
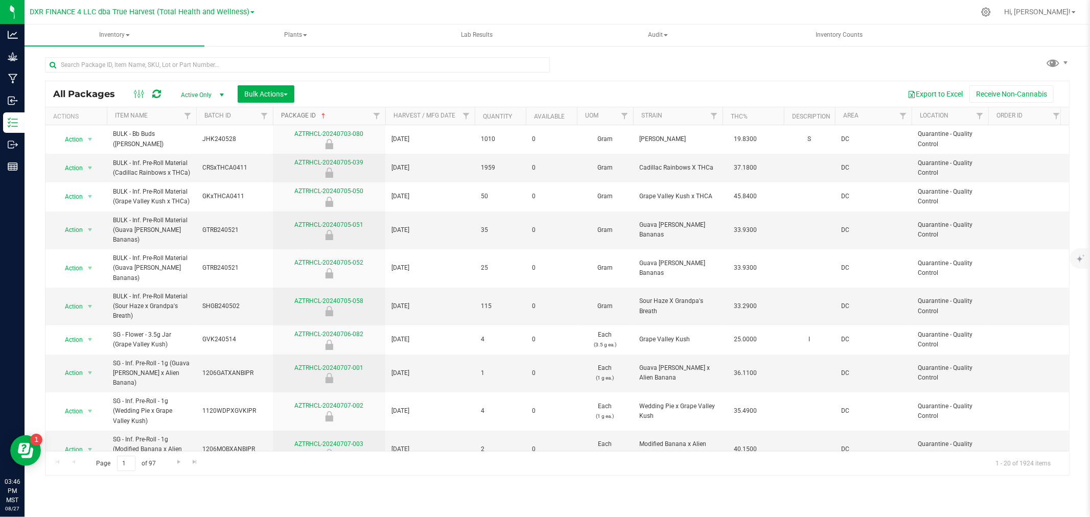
click at [294, 116] on link "Package ID" at bounding box center [304, 115] width 46 height 7
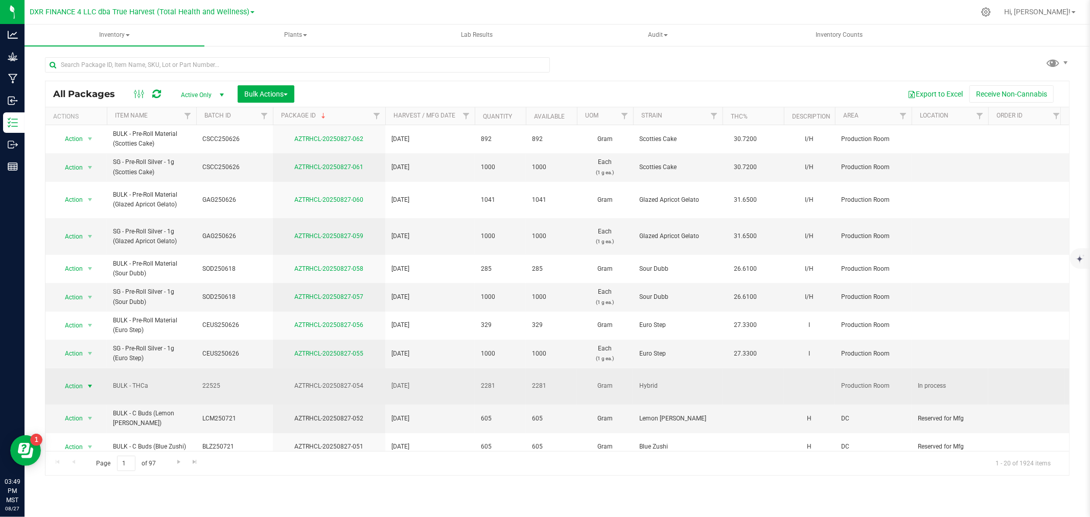
click at [80, 387] on span "Action" at bounding box center [70, 386] width 28 height 14
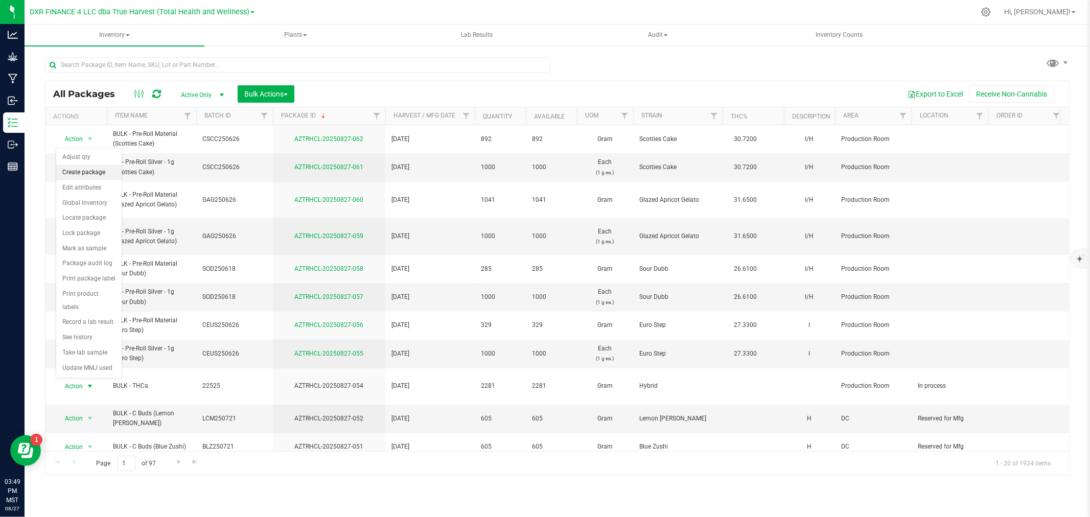
click at [93, 170] on li "Create package" at bounding box center [88, 172] width 65 height 15
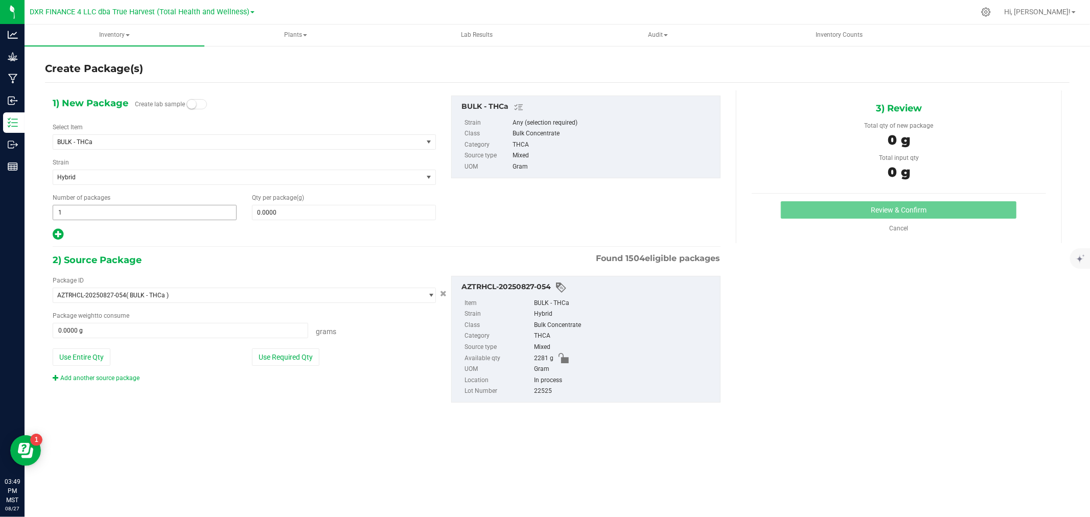
click at [115, 210] on span "1 1" at bounding box center [145, 212] width 184 height 15
type input "10"
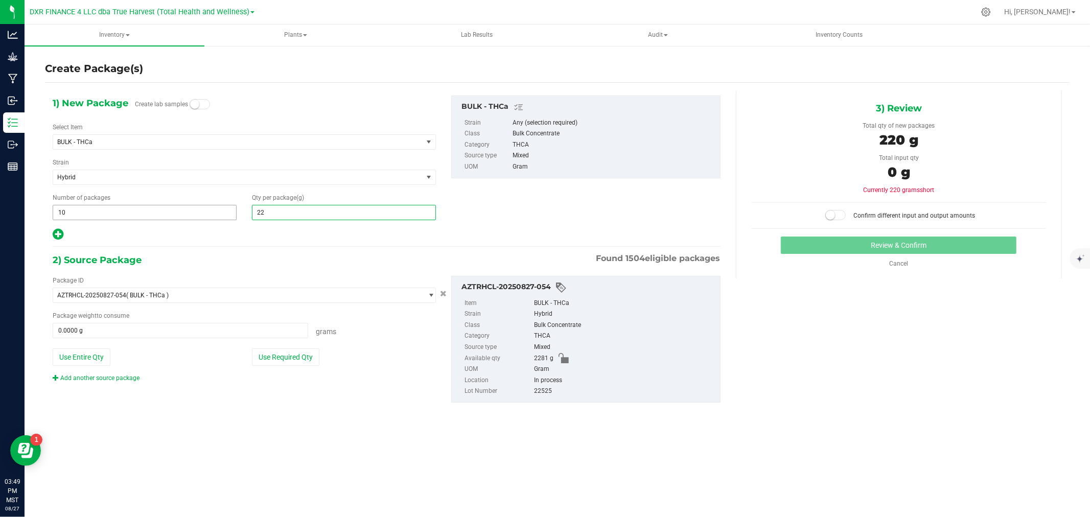
type input "228"
type input "228.0000"
click at [51, 358] on div "Package ID AZTRHCL-20250827-054 ( BULK - THCa ) AZTRHCL-20240711-005 AZTRHCL-20…" at bounding box center [244, 329] width 398 height 107
click at [61, 359] on button "Use Entire Qty" at bounding box center [82, 356] width 58 height 17
type input "2281.0000 g"
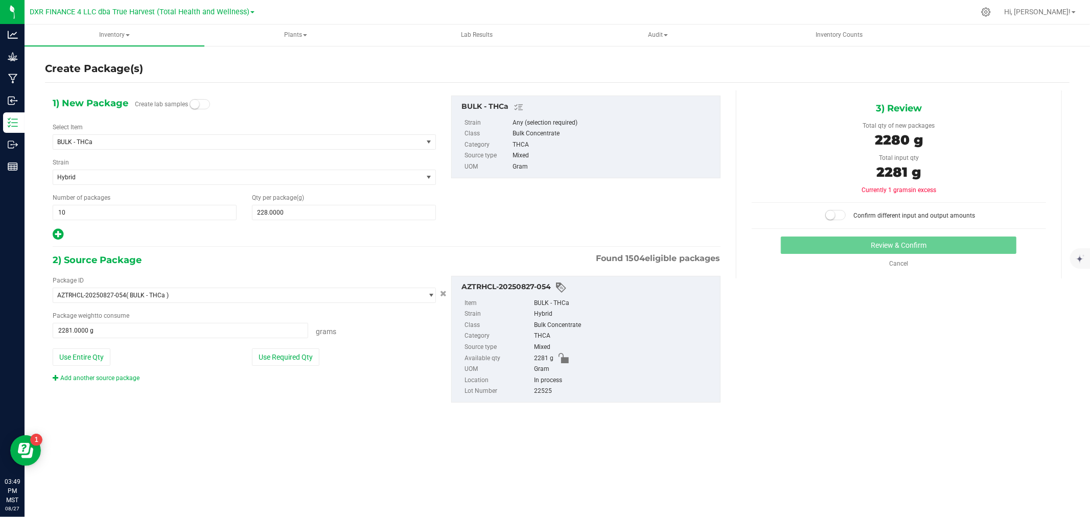
click at [839, 215] on span at bounding box center [835, 215] width 20 height 10
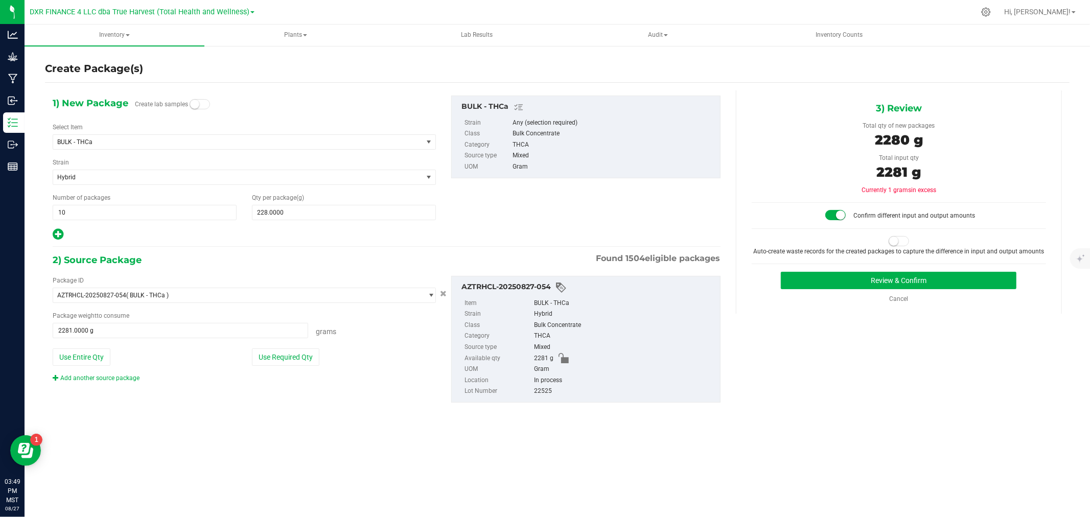
click at [895, 242] on small at bounding box center [893, 241] width 9 height 9
click at [896, 277] on button "Review & Confirm" at bounding box center [899, 280] width 236 height 17
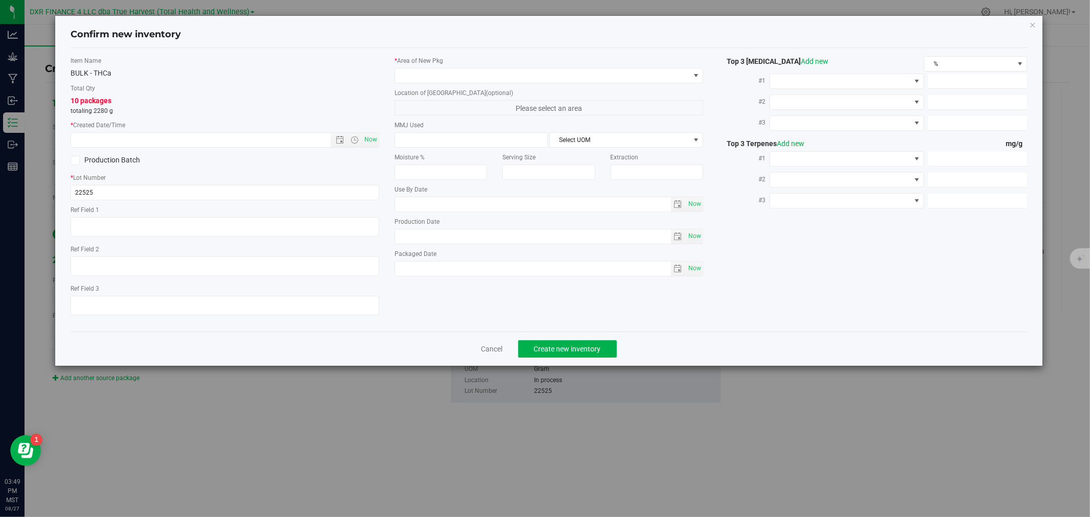
type textarea "[DATE]"
click at [99, 222] on textarea at bounding box center [225, 226] width 309 height 19
click at [119, 134] on input "text" at bounding box center [209, 140] width 277 height 14
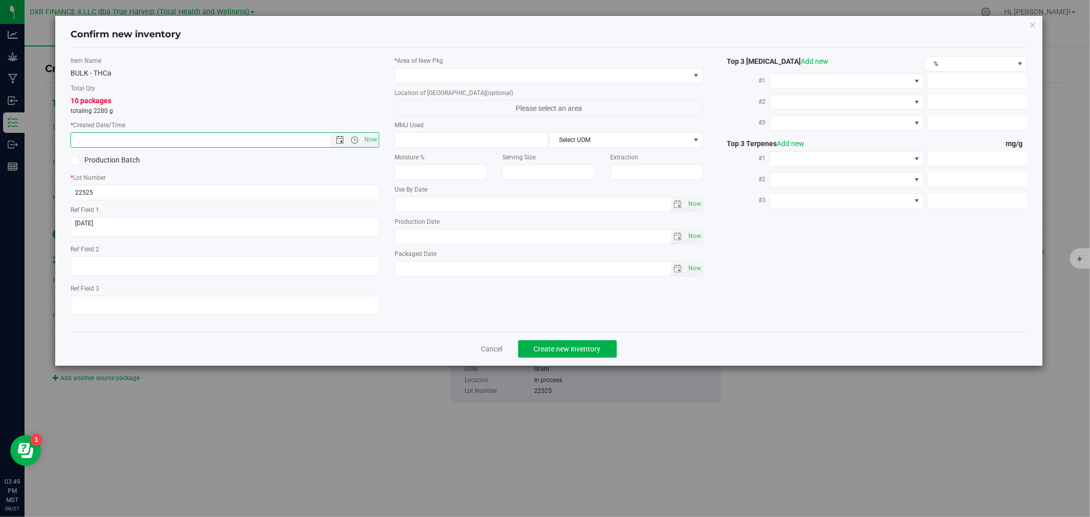
paste input "[DATE]"
type input "2/25/2025 3:49 PM"
click at [447, 65] on div "* Area of New Pkg" at bounding box center [548, 69] width 309 height 27
click at [447, 75] on span at bounding box center [542, 75] width 295 height 14
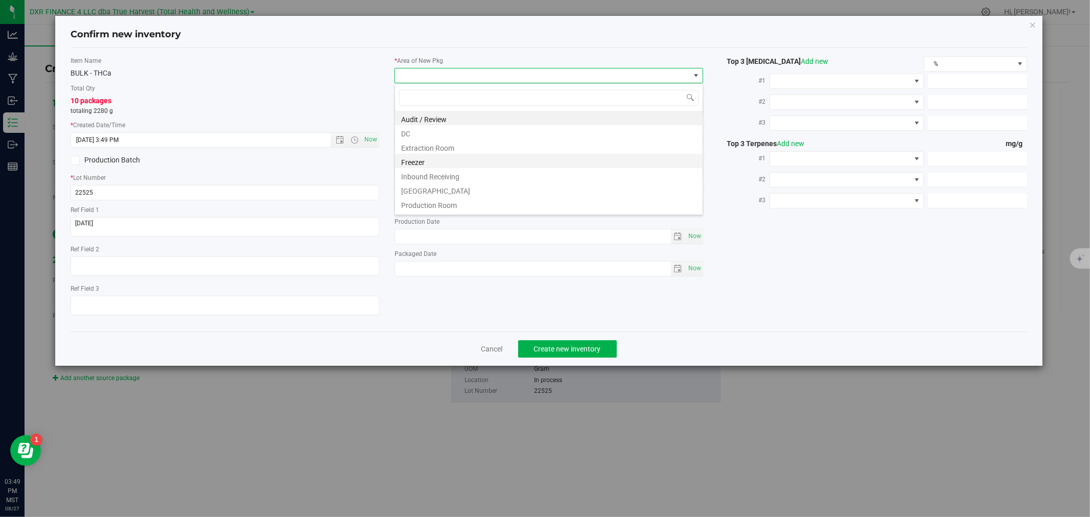
scroll to position [41, 0]
click at [438, 160] on li "Production Room" at bounding box center [549, 163] width 308 height 14
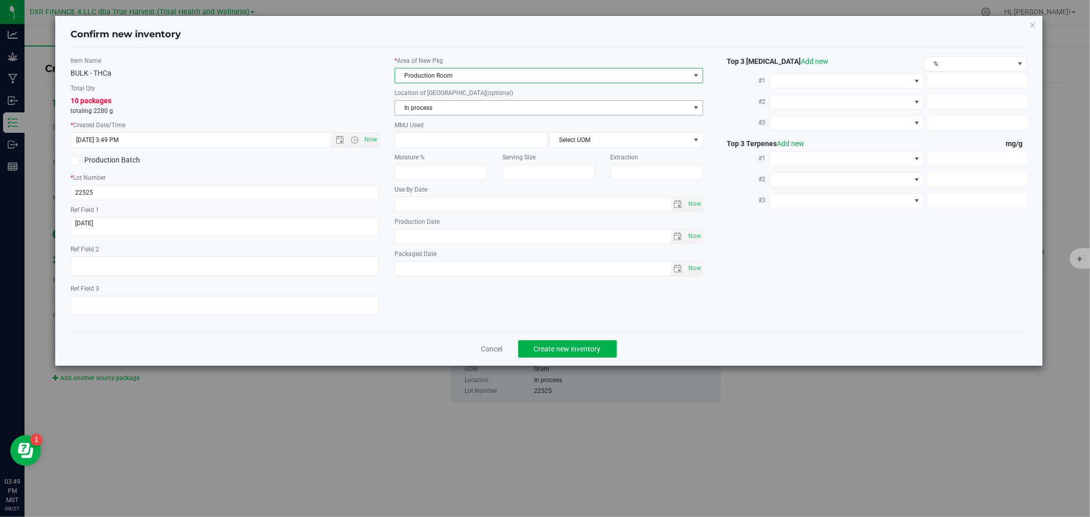
click at [437, 109] on span "In process" at bounding box center [542, 108] width 295 height 14
click at [431, 107] on span "In process" at bounding box center [542, 108] width 295 height 14
click at [431, 125] on li "In process" at bounding box center [549, 125] width 308 height 15
click at [703, 320] on div "Item Name BULK - THCa Total Qty 10 packages totaling 2280 g * Created Date/Time…" at bounding box center [548, 189] width 971 height 267
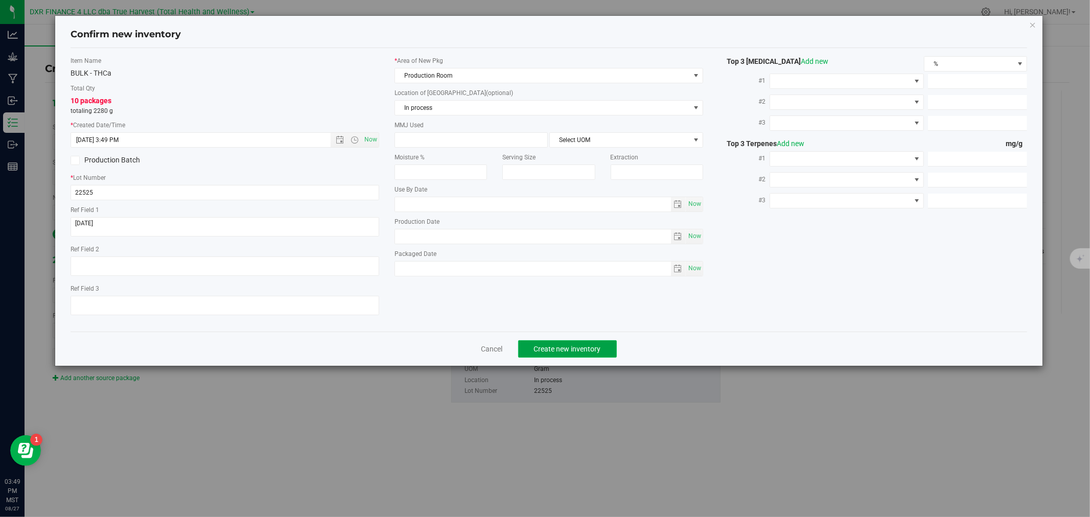
click at [573, 353] on span "Create new inventory" at bounding box center [567, 349] width 67 height 8
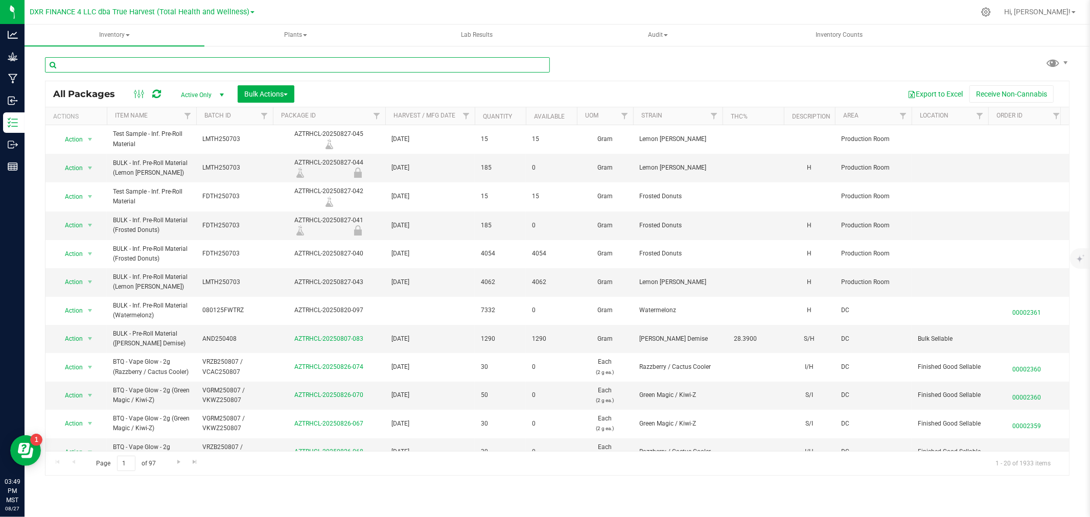
click at [331, 72] on input "text" at bounding box center [297, 64] width 505 height 15
type input "bulk - thca"
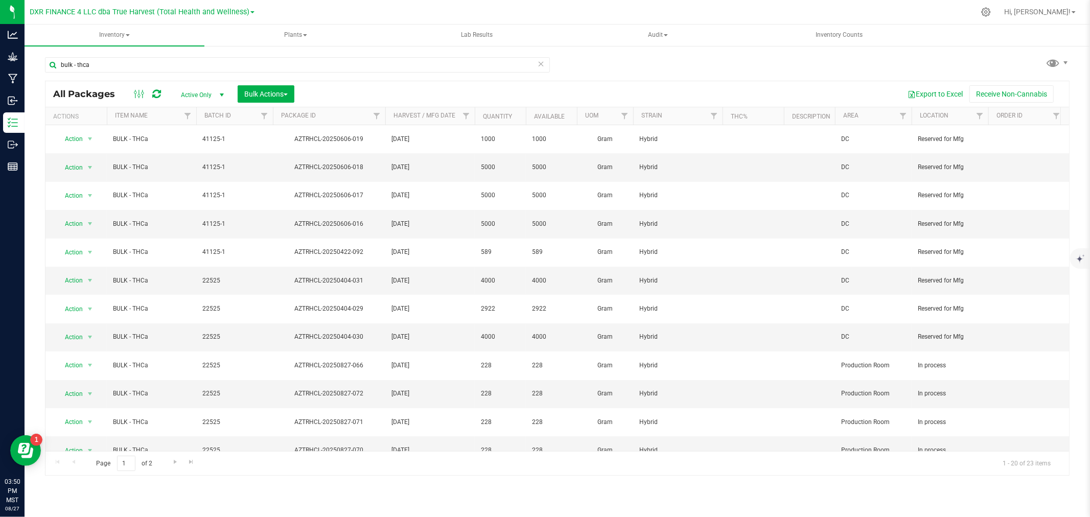
click at [504, 110] on th "Quantity" at bounding box center [500, 116] width 51 height 18
click at [313, 116] on link "Package ID" at bounding box center [298, 115] width 35 height 7
click at [310, 114] on link "Package ID" at bounding box center [304, 115] width 46 height 7
drag, startPoint x: 370, startPoint y: 348, endPoint x: 289, endPoint y: 353, distance: 81.3
click at [289, 389] on div "AZTRHCL-20250827-063" at bounding box center [328, 394] width 115 height 10
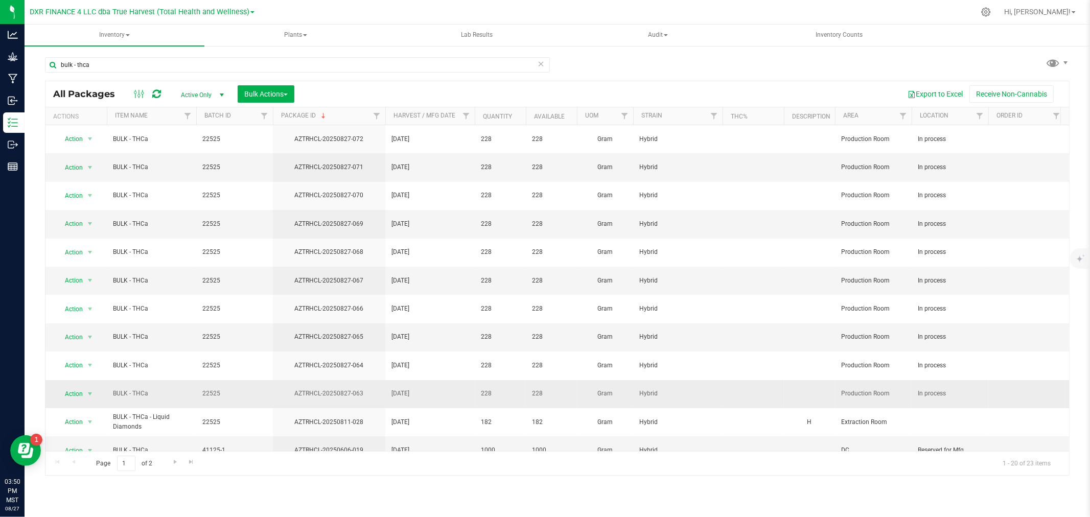
copy div "AZTRHCL-20250827-063"
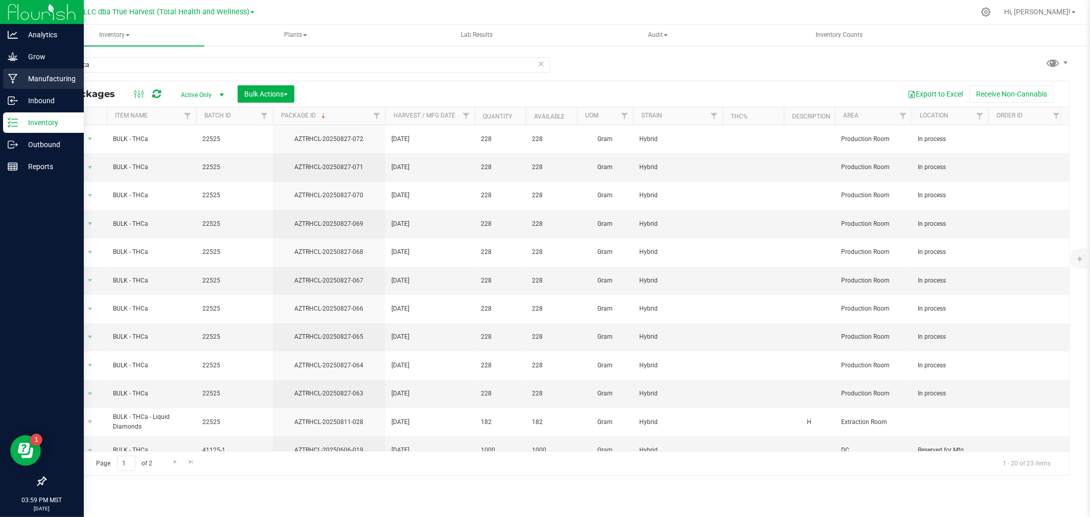
click at [31, 78] on p "Manufacturing" at bounding box center [48, 79] width 61 height 12
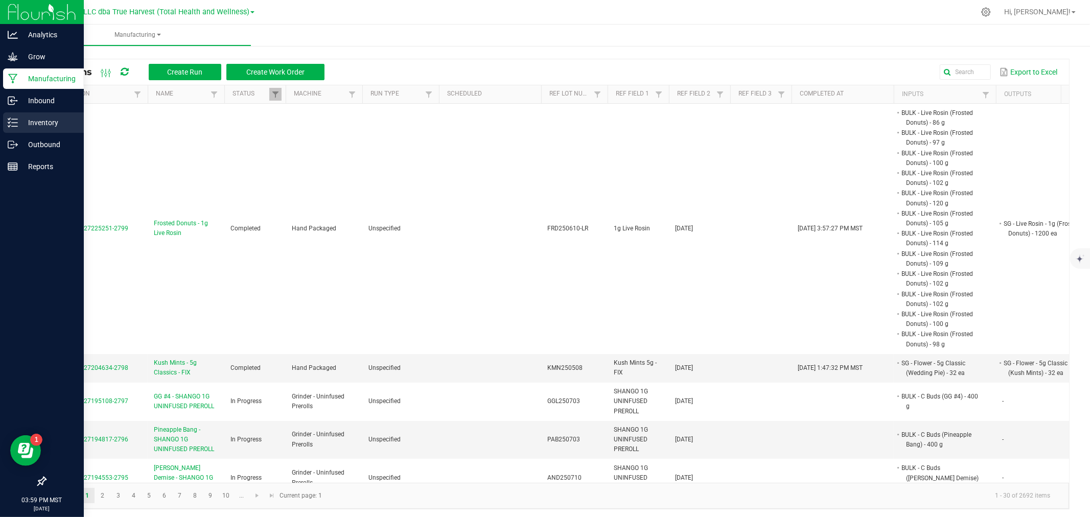
click at [18, 126] on p "Inventory" at bounding box center [48, 122] width 61 height 12
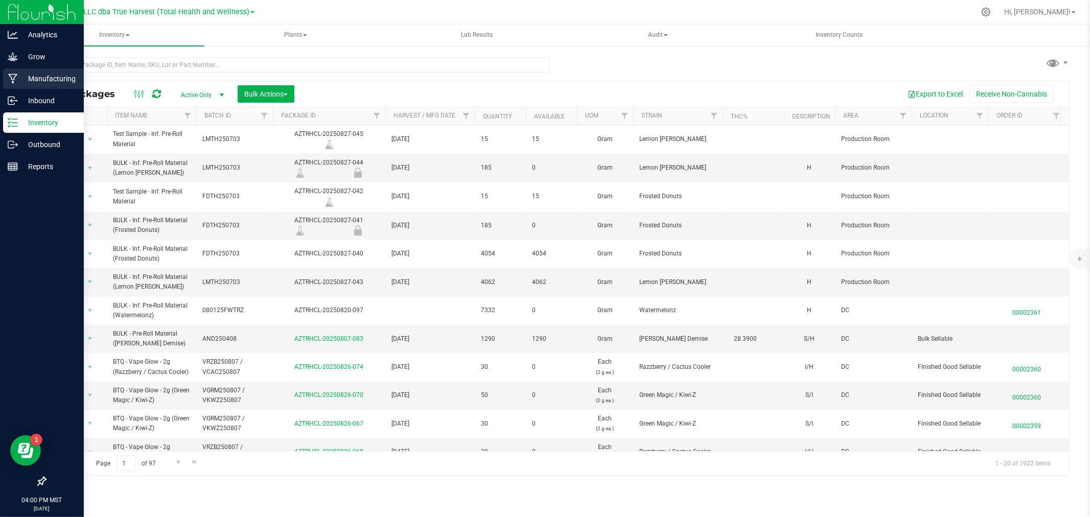
click at [16, 84] on div "Manufacturing" at bounding box center [43, 78] width 81 height 20
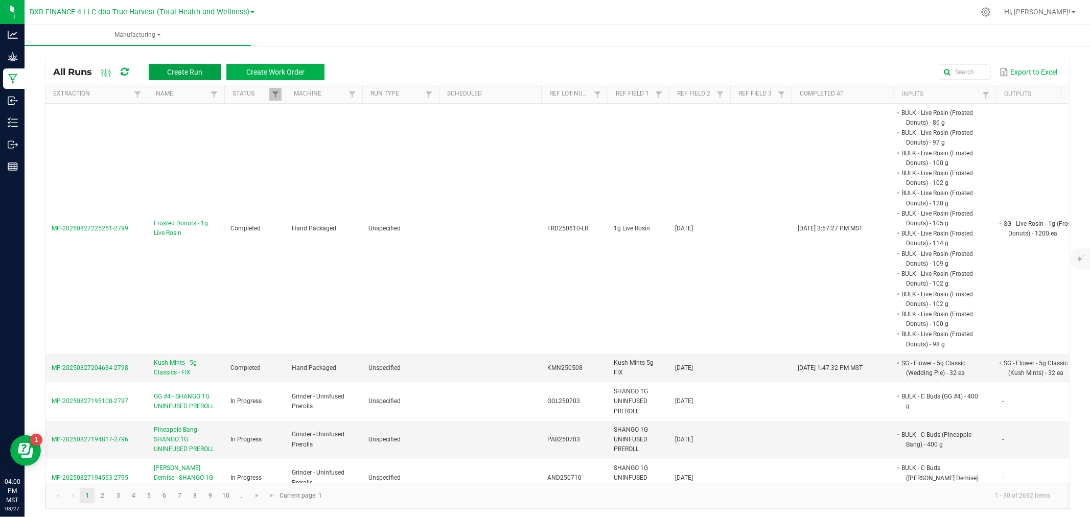
click at [202, 74] on span "Create Run" at bounding box center [184, 72] width 35 height 8
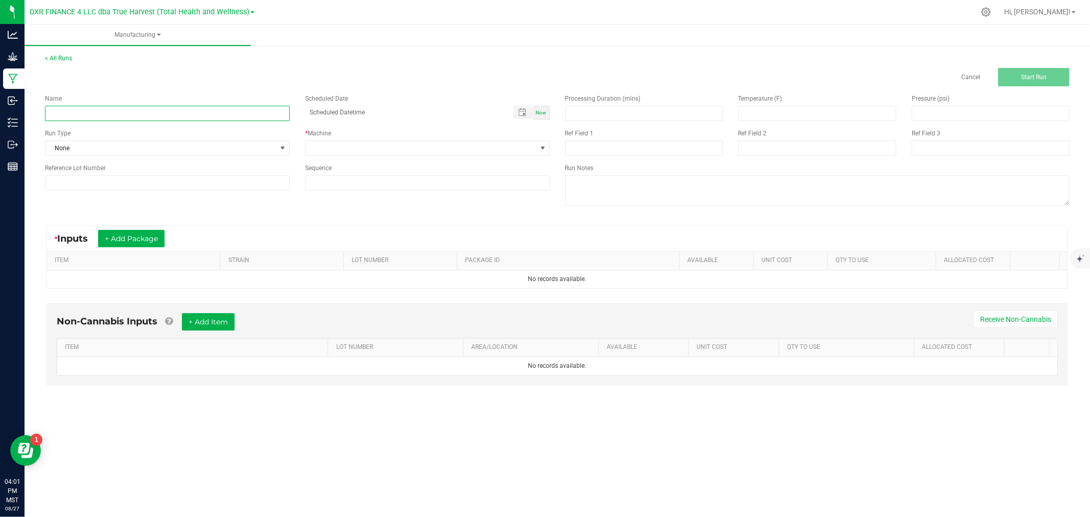
click at [118, 113] on input at bounding box center [167, 113] width 245 height 15
click at [79, 114] on input "BTQ - Minis - Frostiez + Purple Papaya" at bounding box center [167, 113] width 245 height 15
click at [182, 118] on input "BTQ - Mini Inf Pre-Rolls - Frostiez + Purple Papaya" at bounding box center [167, 113] width 245 height 15
click at [196, 116] on input "BTQ - Mini Inf Pre-Rolls - Frostiez + Purple Papaya" at bounding box center [167, 113] width 245 height 15
type input "BTQ - Mini Inf Pre-Rolls - Frostiez + Purple Papaya"
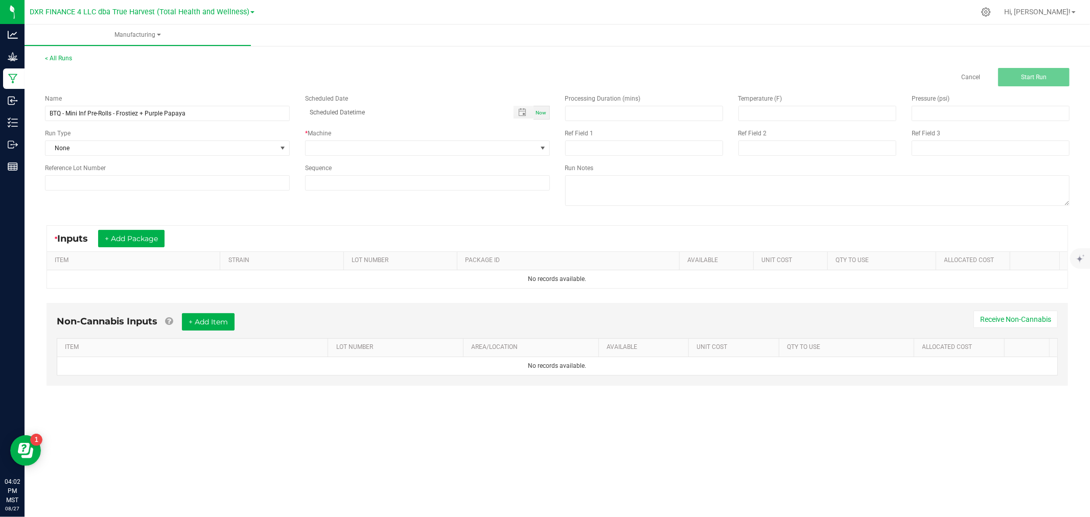
click at [218, 98] on div "Name" at bounding box center [167, 98] width 245 height 9
click at [215, 114] on input "BTQ - Mini Inf Pre-Rolls - Frostiez + Purple Papaya" at bounding box center [167, 113] width 245 height 15
click at [136, 188] on input at bounding box center [167, 182] width 245 height 15
paste input "FRPP250721"
click at [126, 186] on input "FRPP250721" at bounding box center [167, 182] width 245 height 15
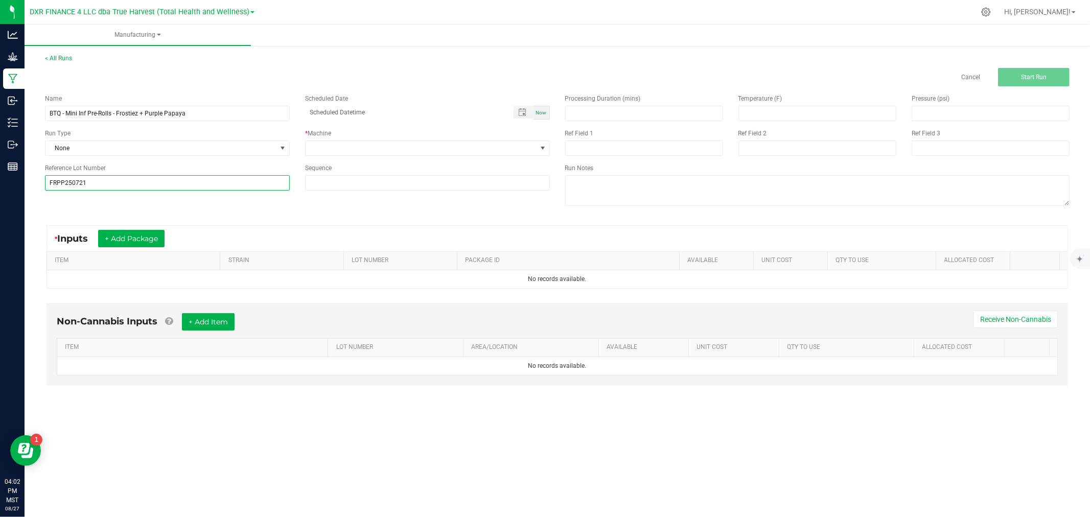
click at [115, 185] on input "FRPP250721" at bounding box center [167, 182] width 245 height 15
type input "FRPP250721"
click at [355, 149] on span at bounding box center [421, 148] width 231 height 14
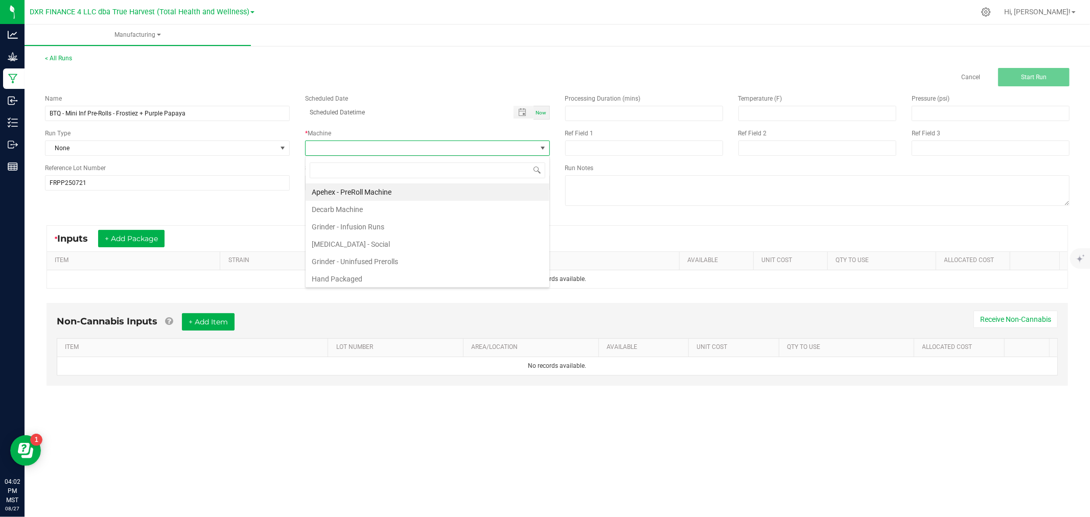
scroll to position [15, 244]
click at [358, 274] on li "Hand Packaged" at bounding box center [428, 278] width 244 height 17
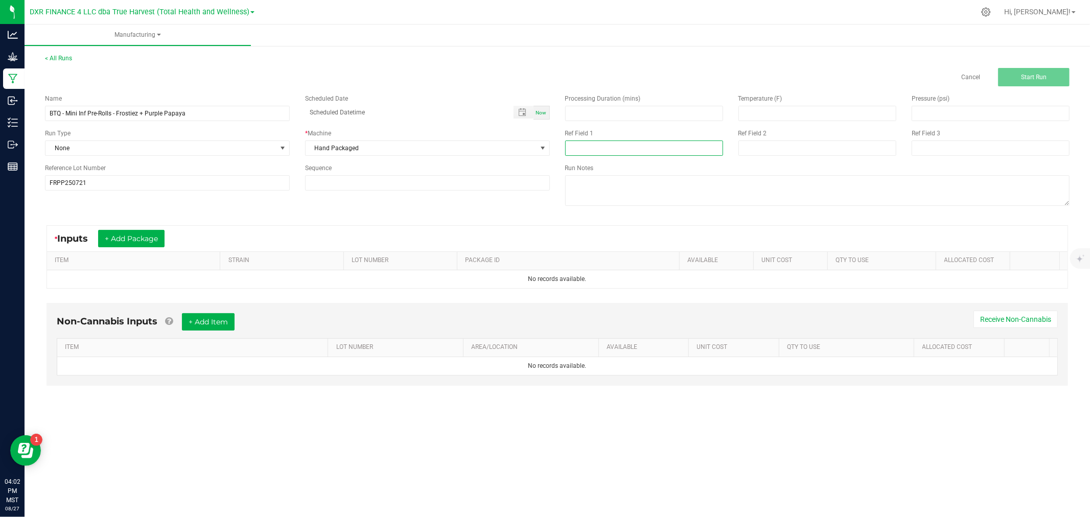
click at [574, 149] on input at bounding box center [644, 147] width 158 height 15
type input "Boutiq Mini"
type input "8-12-25"
click at [108, 244] on button "+ Add Package" at bounding box center [131, 238] width 66 height 17
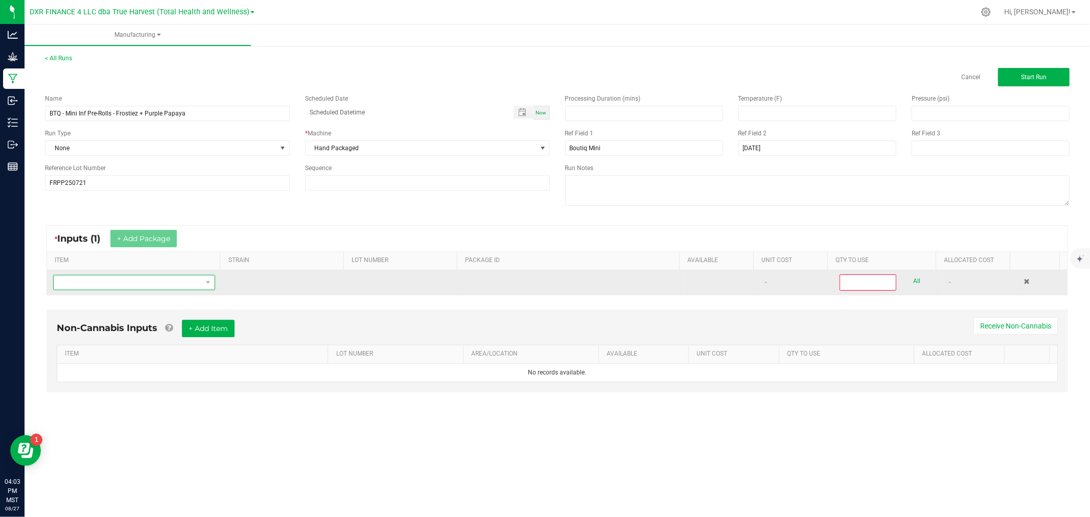
click at [129, 284] on span "NO DATA FOUND" at bounding box center [128, 282] width 148 height 14
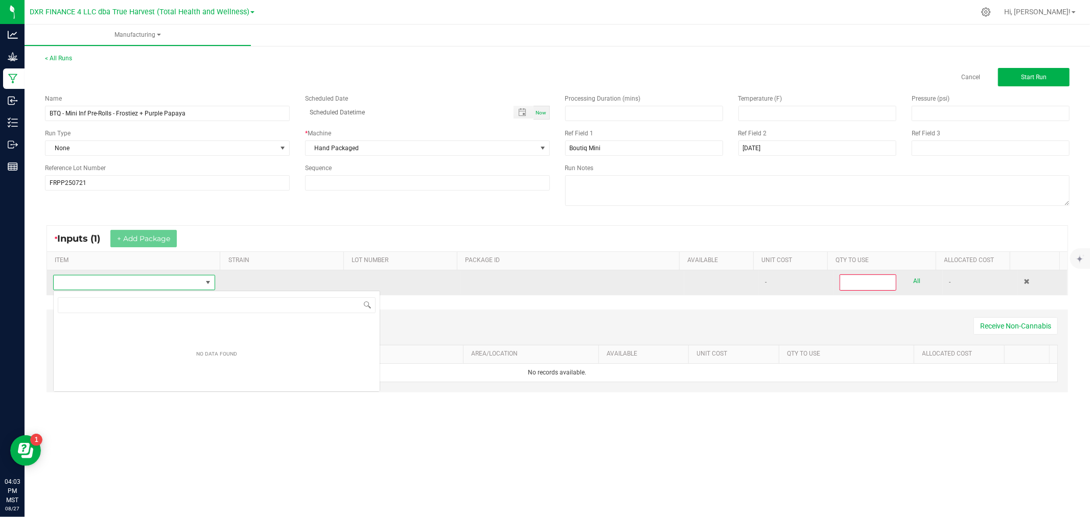
scroll to position [15, 160]
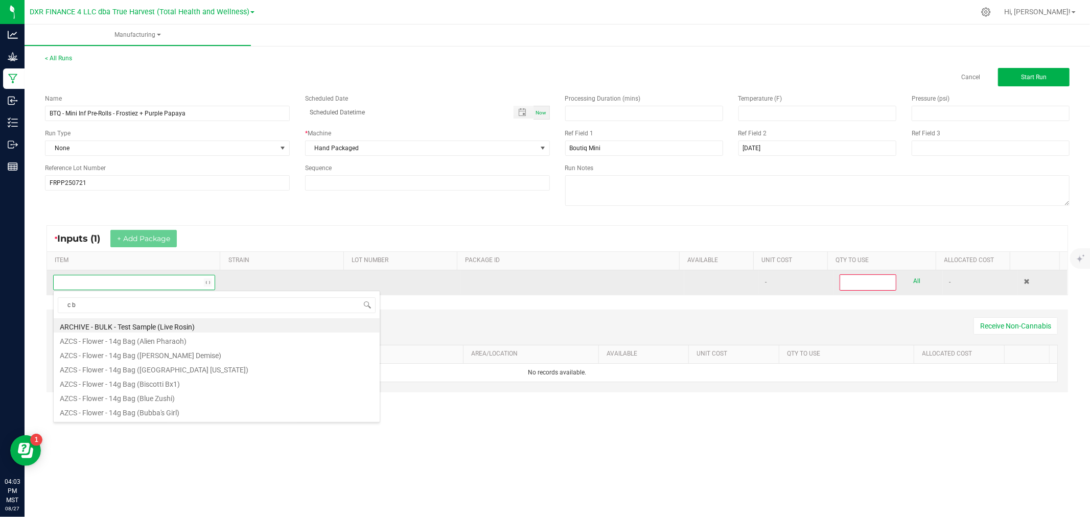
type input "c bu"
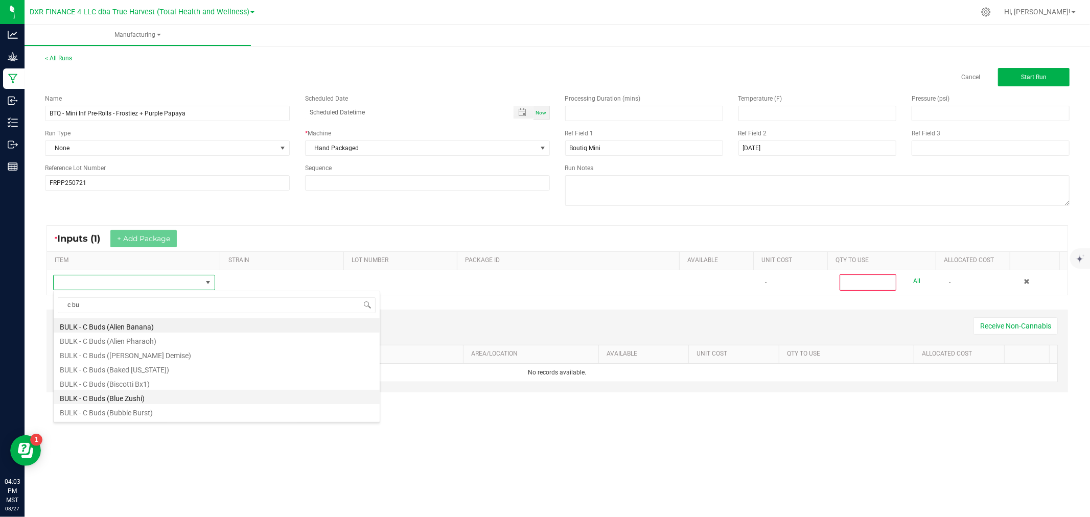
click at [136, 397] on li "BULK - C Buds (Blue Zushi)" at bounding box center [217, 397] width 326 height 14
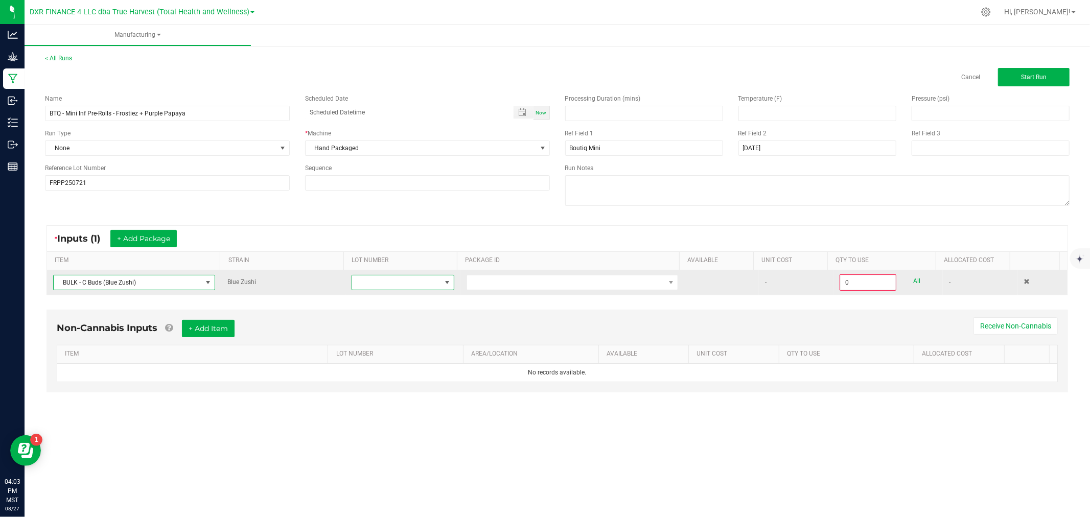
click at [443, 285] on span at bounding box center [447, 282] width 8 height 8
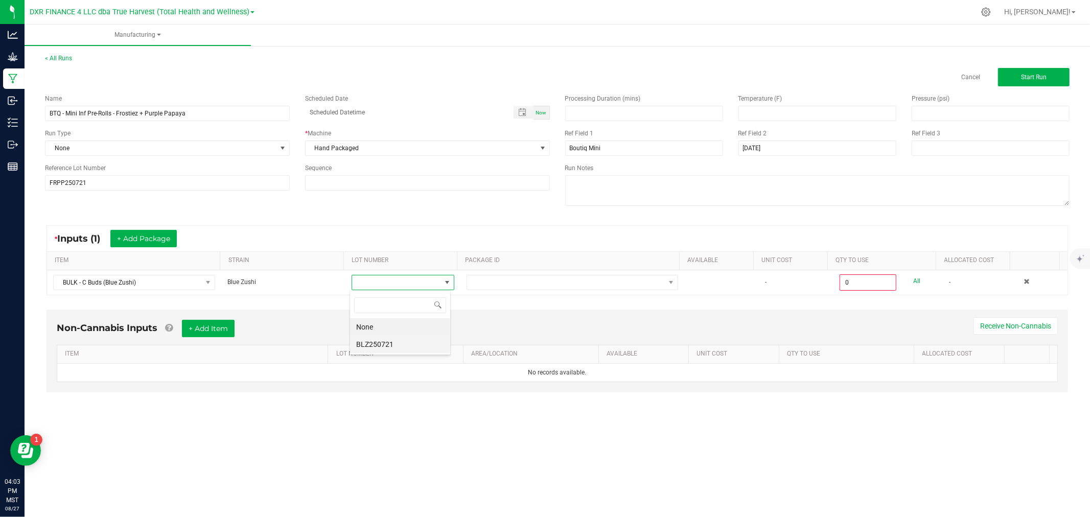
click at [417, 341] on li "BLZ250721" at bounding box center [400, 344] width 100 height 17
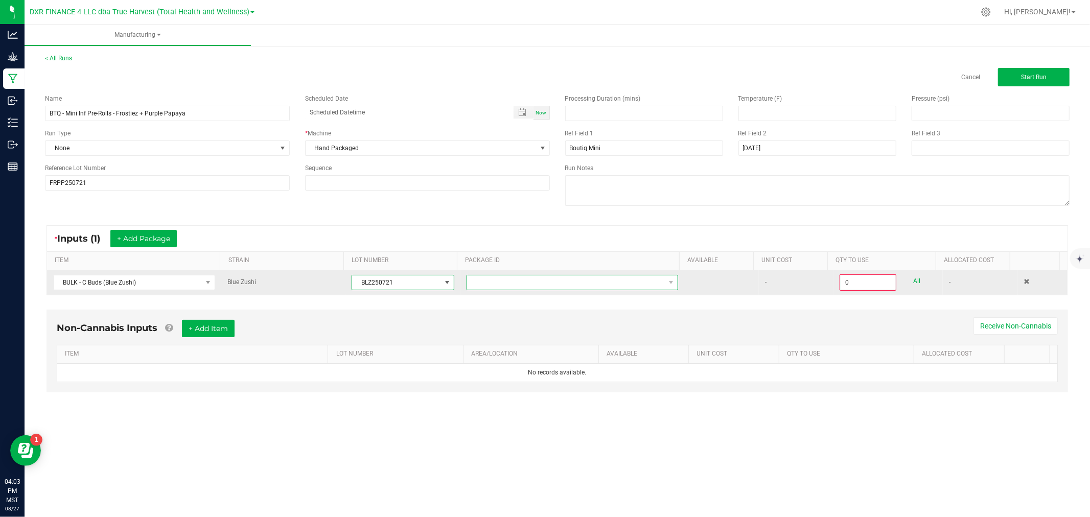
click at [519, 288] on span at bounding box center [566, 282] width 198 height 14
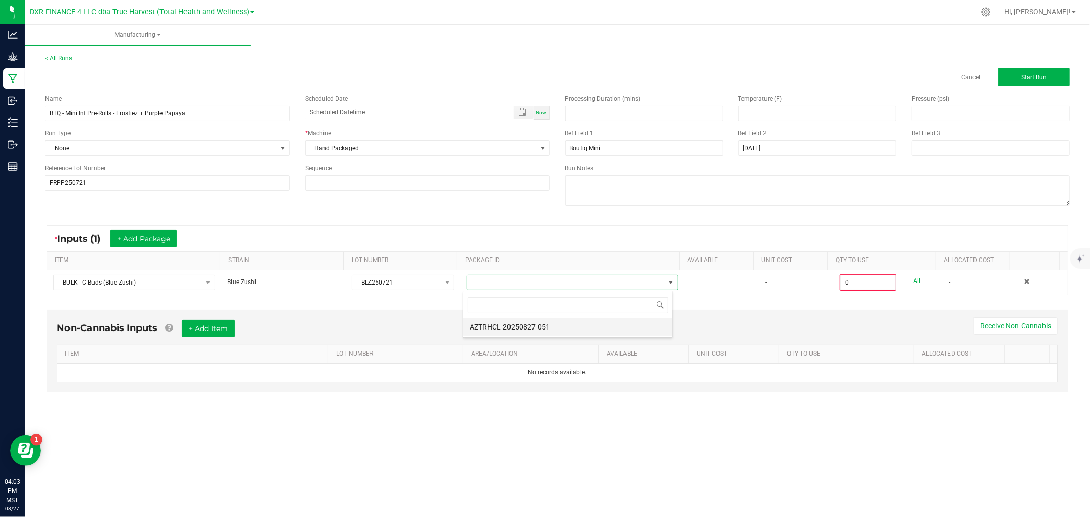
click at [506, 330] on li "AZTRHCL-20250827-051" at bounding box center [567, 326] width 209 height 17
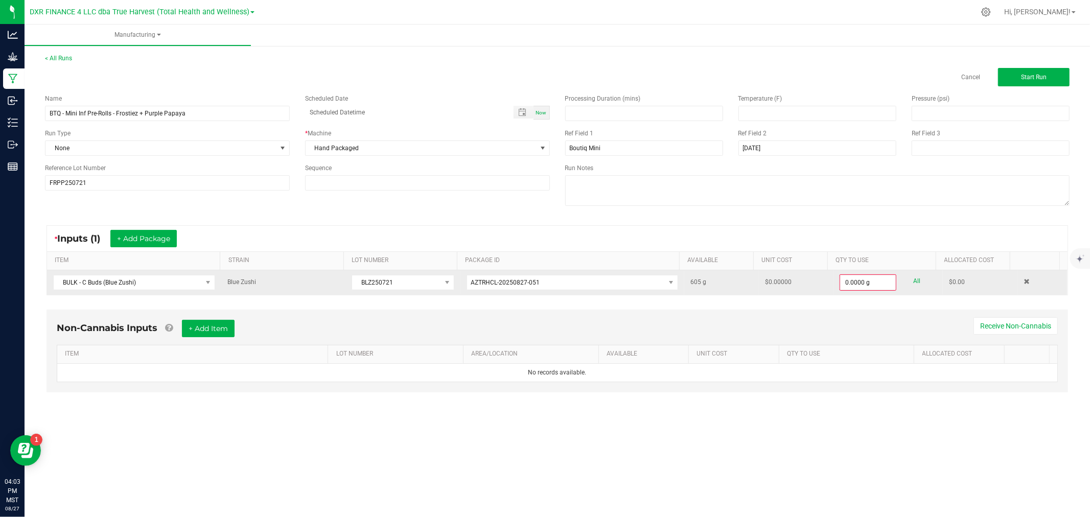
click at [913, 279] on link "All" at bounding box center [916, 281] width 7 height 14
type input "605.0000 g"
click at [120, 237] on button "+ Add Package" at bounding box center [143, 238] width 66 height 17
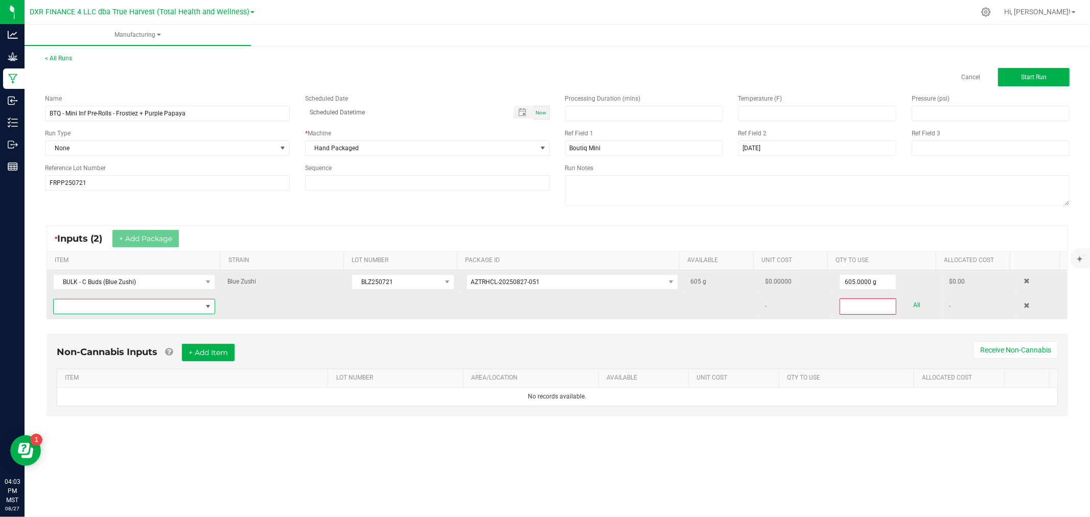
click at [143, 310] on span "NO DATA FOUND" at bounding box center [128, 306] width 148 height 14
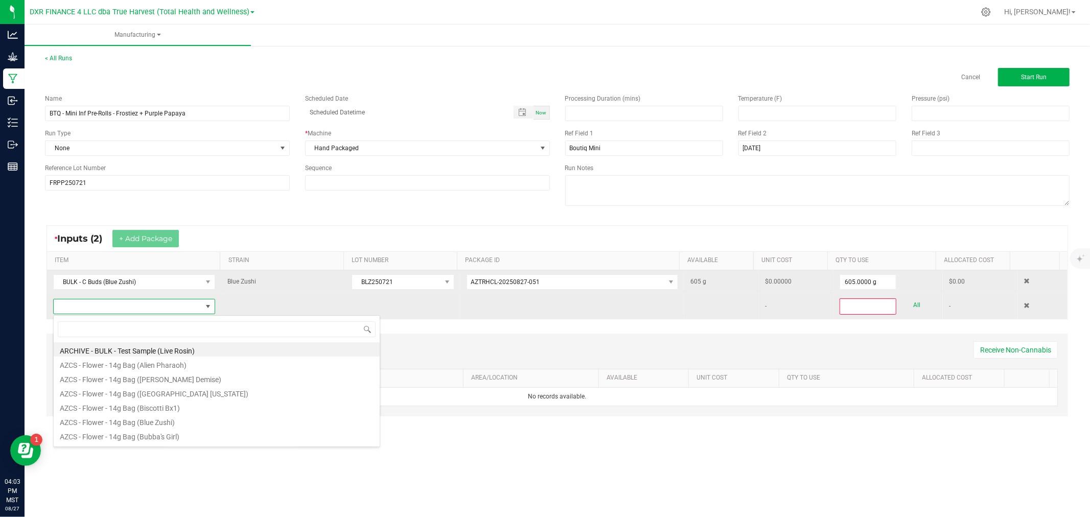
scroll to position [15, 159]
type input "bulk - thca"
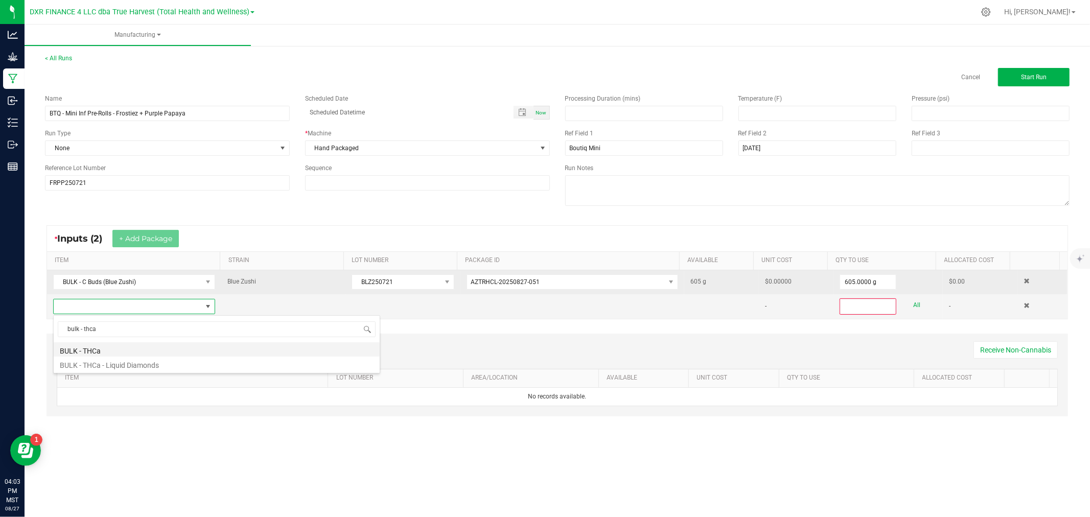
click at [130, 355] on li "BULK - THCa" at bounding box center [217, 349] width 326 height 14
click at [445, 307] on span at bounding box center [447, 306] width 8 height 8
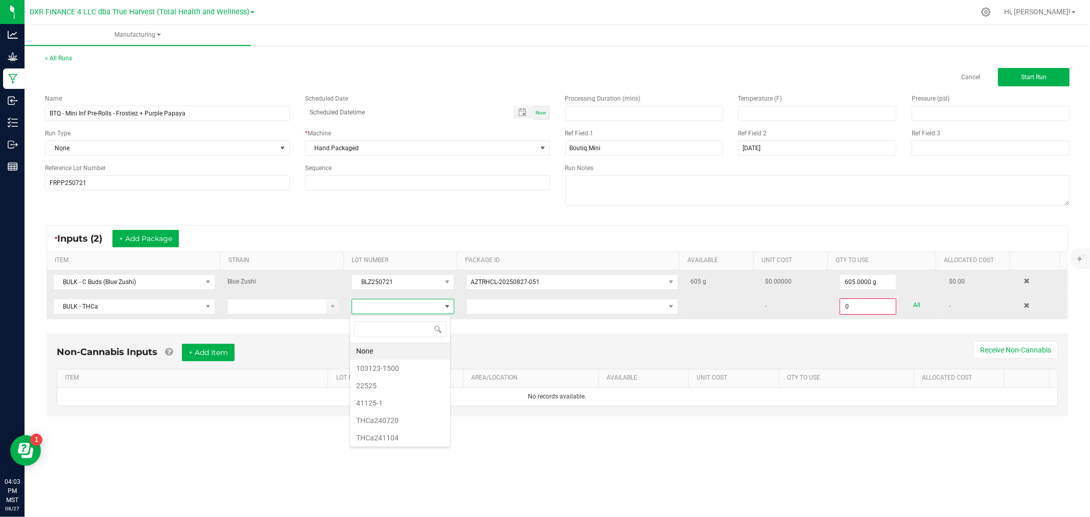
scroll to position [15, 101]
click at [390, 384] on li "22525" at bounding box center [400, 385] width 100 height 17
click at [508, 310] on span at bounding box center [566, 306] width 198 height 14
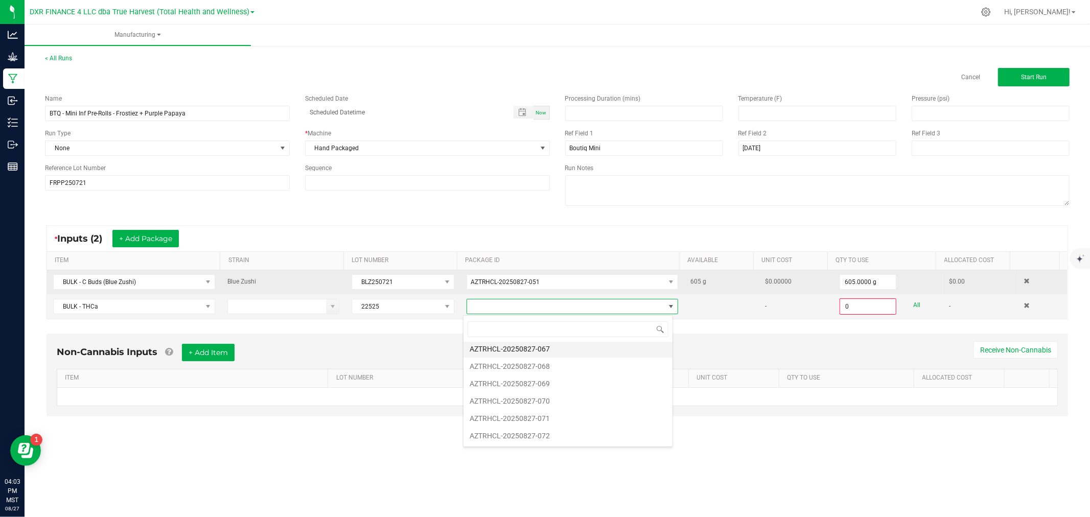
scroll to position [120, 0]
click at [529, 370] on li "AZTRHCL-20250827-065" at bounding box center [567, 369] width 209 height 17
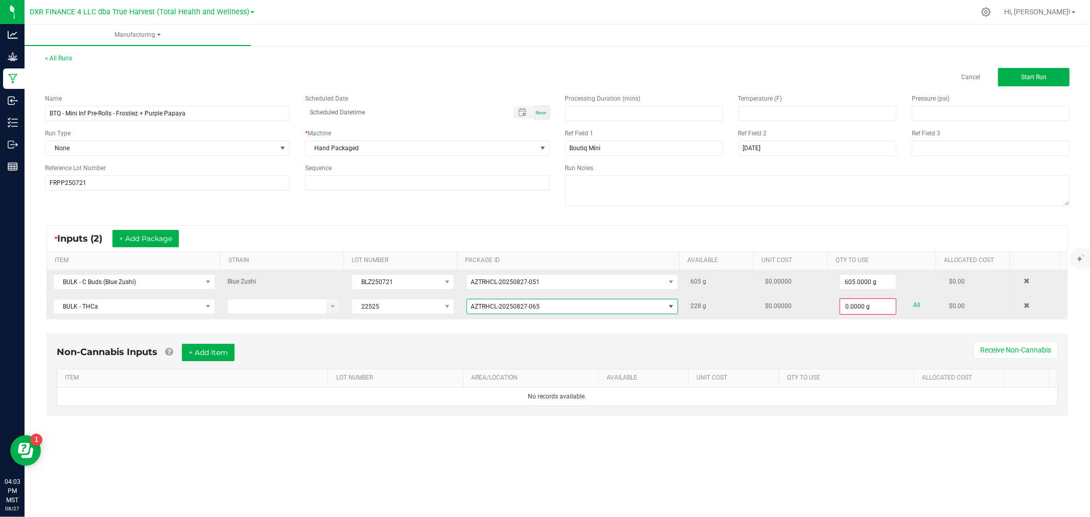
click at [916, 300] on div "0.0000 g All" at bounding box center [887, 306] width 97 height 16
click at [913, 306] on link "All" at bounding box center [916, 305] width 7 height 14
type input "228.0000 g"
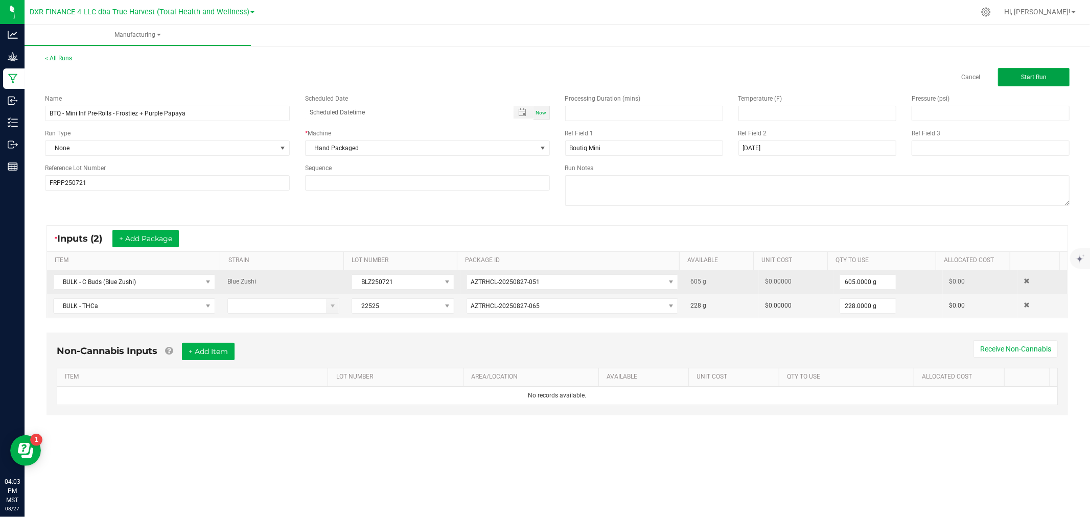
click at [1010, 82] on button "Start Run" at bounding box center [1034, 77] width 72 height 18
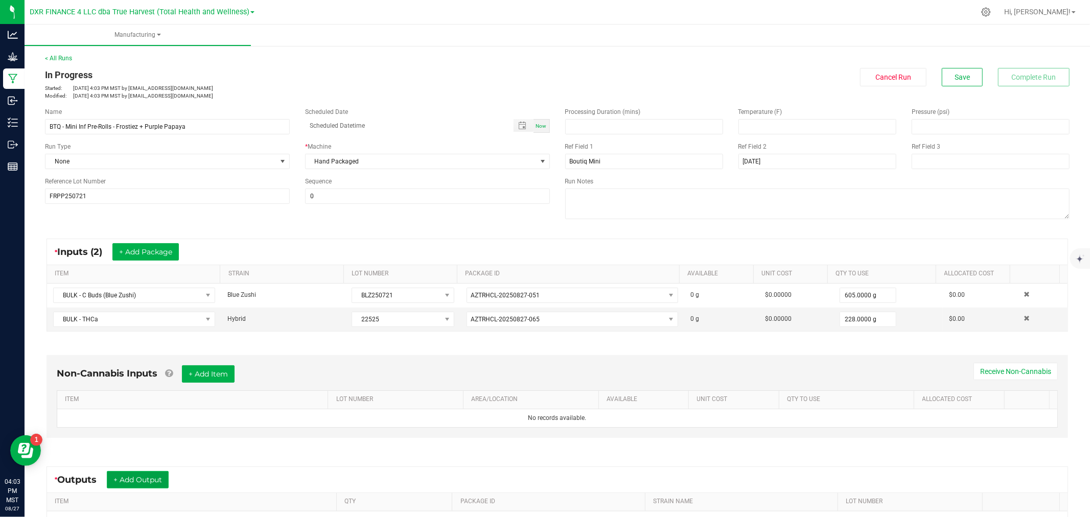
click at [147, 479] on button "+ Add Output" at bounding box center [138, 479] width 62 height 17
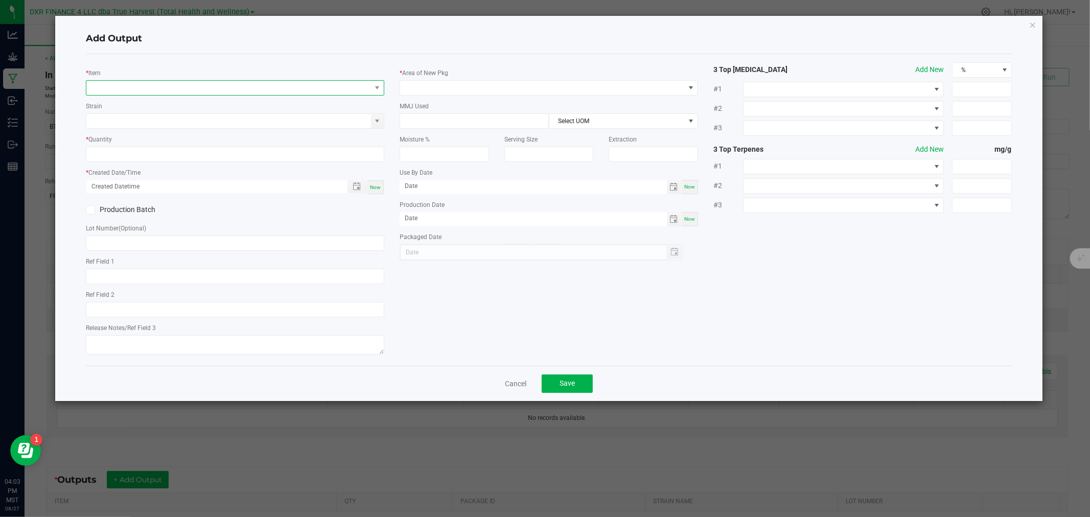
click at [180, 84] on span "NO DATA FOUND" at bounding box center [228, 88] width 285 height 14
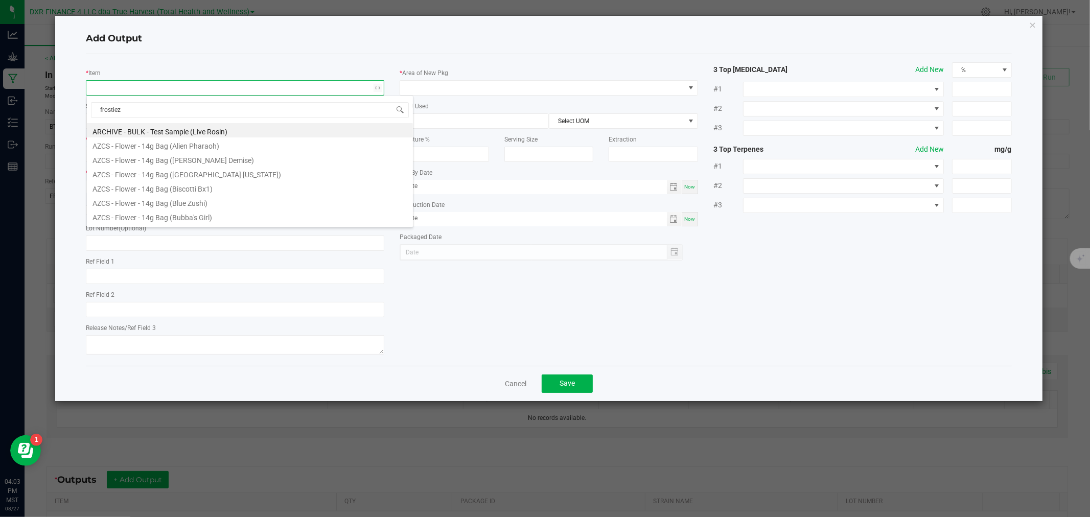
type input "frostiez"
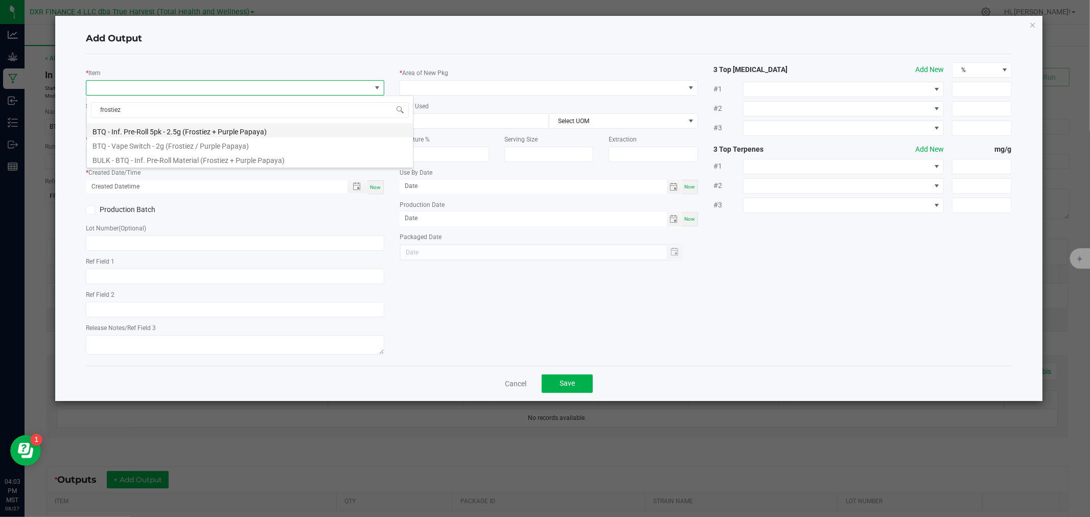
click at [177, 130] on li "BTQ - Inf. Pre-Roll 5pk - 2.5g (Frostiez + Purple Papaya)" at bounding box center [250, 130] width 326 height 14
type input "0 ea"
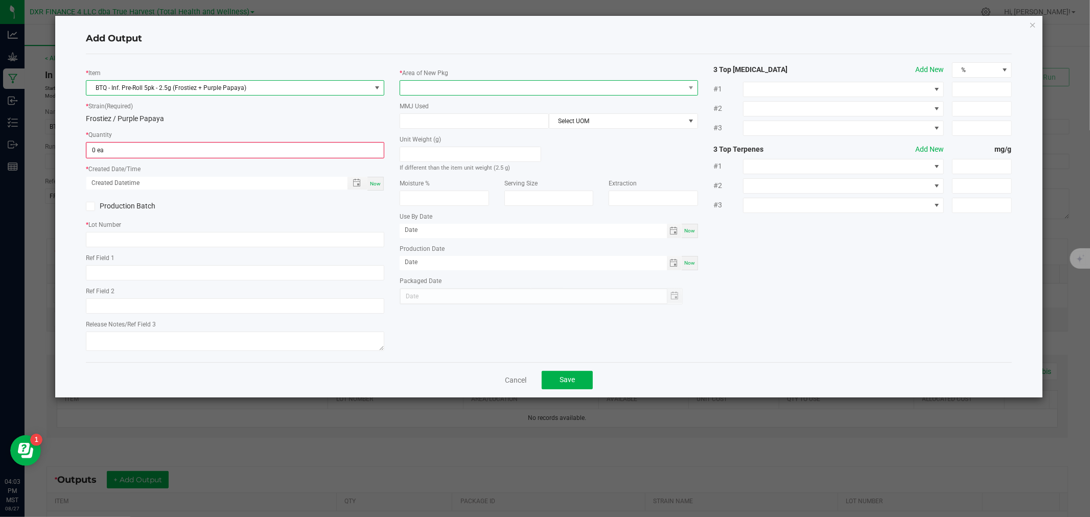
click at [412, 89] on span at bounding box center [542, 88] width 285 height 14
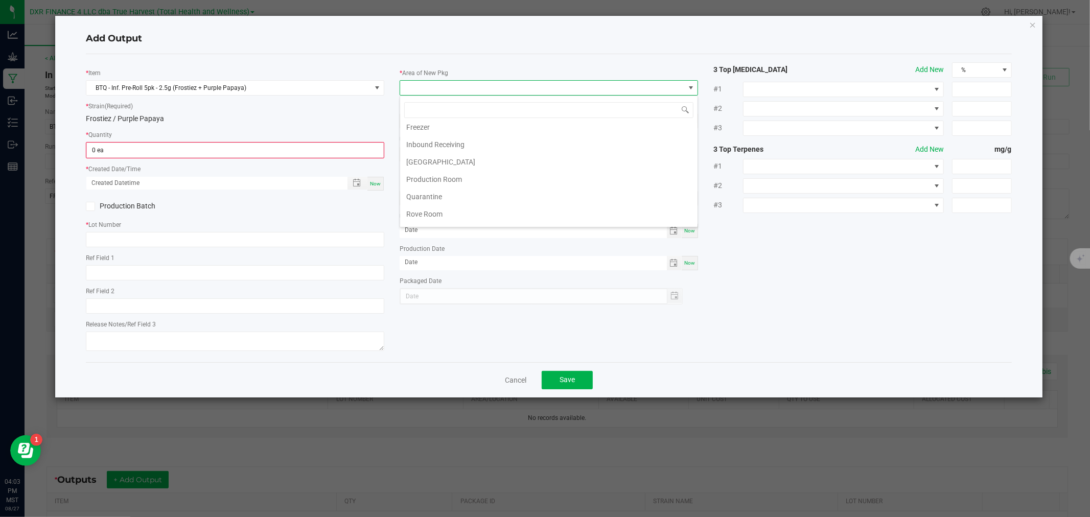
scroll to position [0, 0]
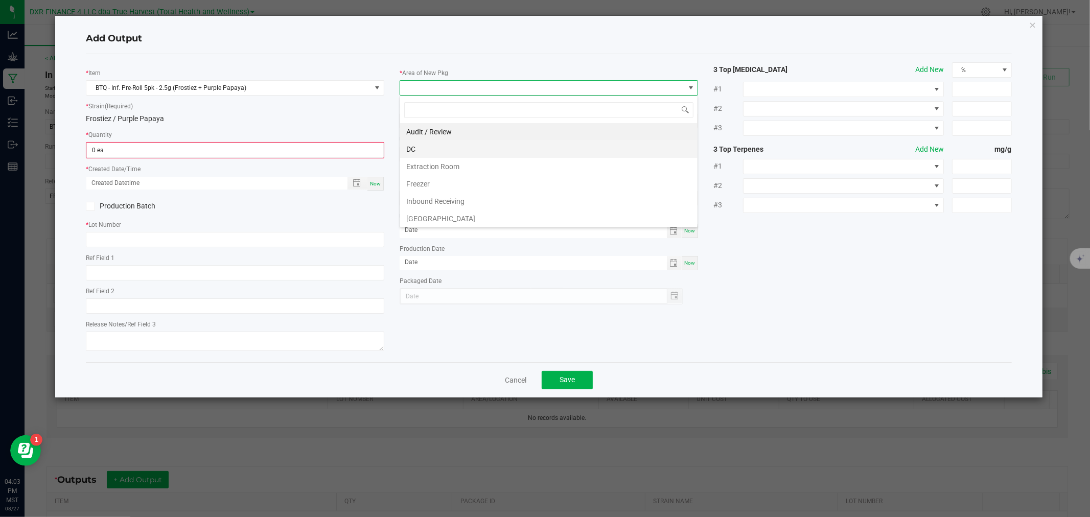
click at [421, 148] on li "DC" at bounding box center [548, 148] width 297 height 17
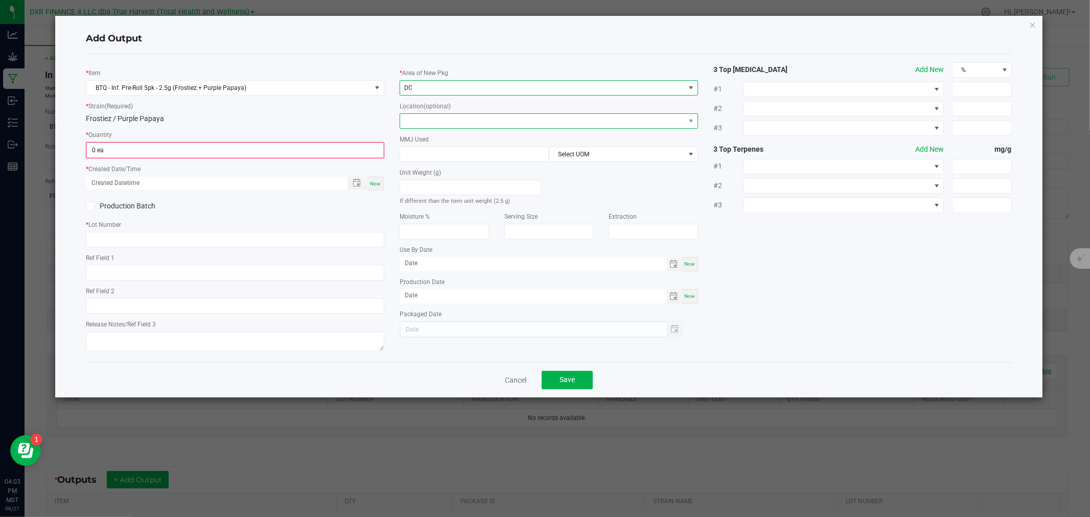
click at [421, 125] on span at bounding box center [542, 121] width 285 height 14
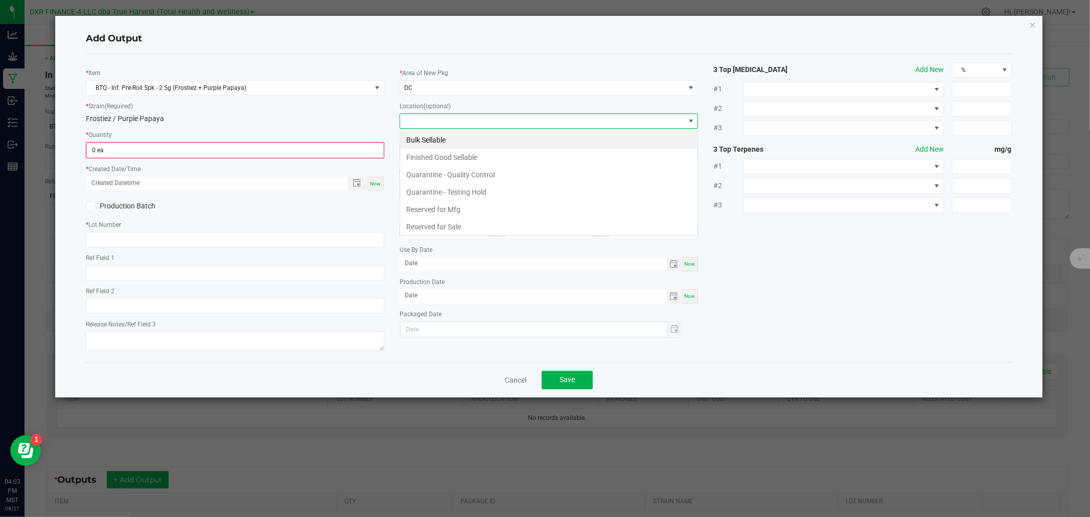
scroll to position [15, 298]
click at [435, 157] on li "Finished Good Sellable" at bounding box center [548, 157] width 297 height 17
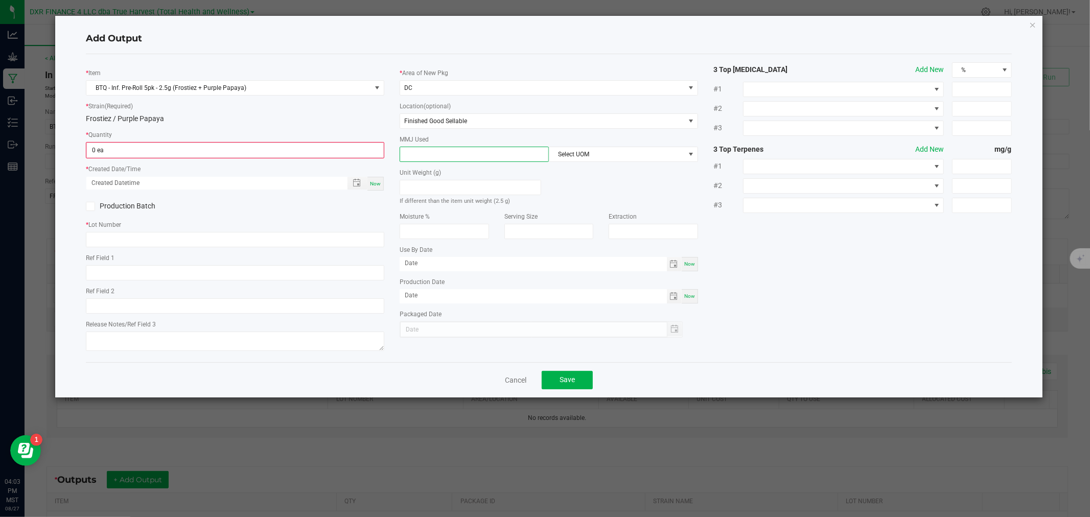
click at [434, 157] on input at bounding box center [474, 154] width 148 height 14
type input "2.5"
click at [581, 155] on span "Select UOM" at bounding box center [616, 154] width 135 height 14
click at [577, 212] on li "Gram" at bounding box center [623, 215] width 148 height 17
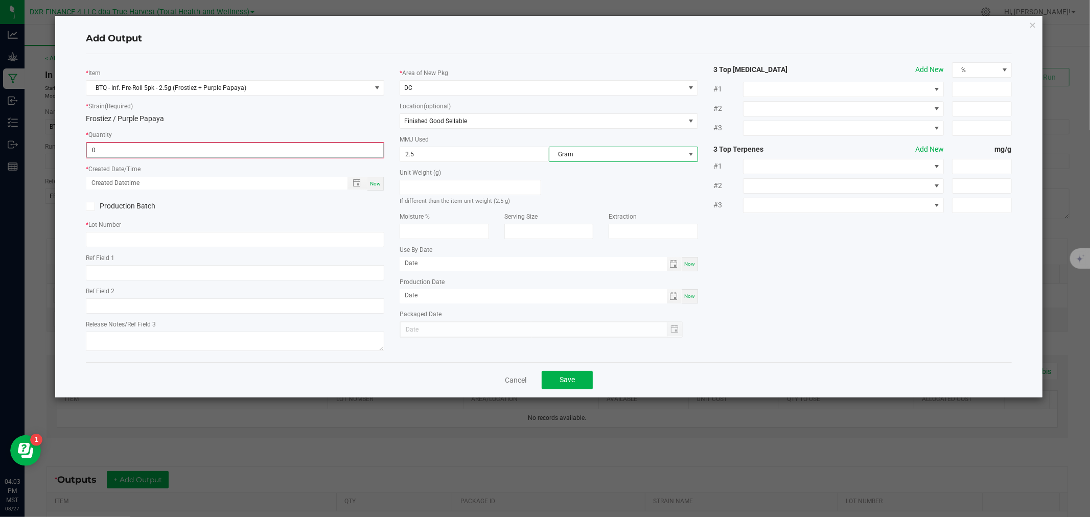
click at [281, 150] on input "0" at bounding box center [235, 150] width 296 height 14
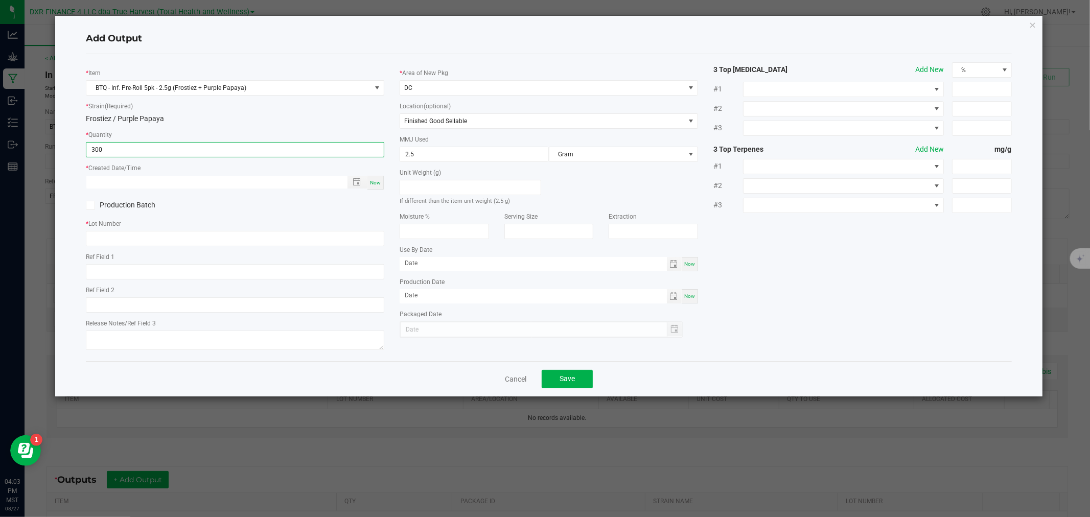
type input "300 ea"
type input "month/day/year hour:minute AM"
click at [144, 238] on input "text" at bounding box center [235, 238] width 298 height 15
paste input "FRPP250721"
type input "FRPP250721"
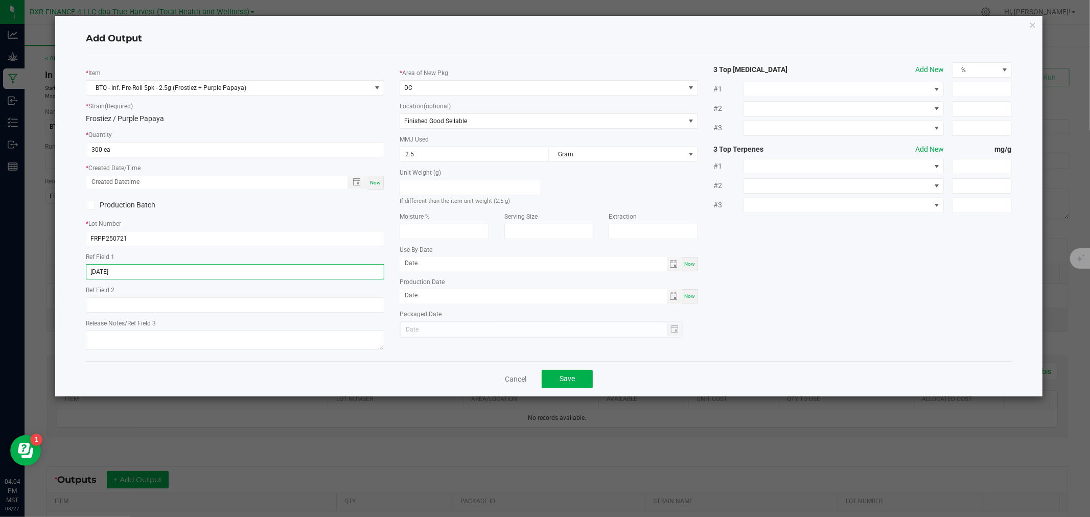
type input "[DATE]"
click at [339, 185] on span at bounding box center [226, 182] width 281 height 13
type input "month/day/year hour:minute AM"
click at [333, 185] on input "month/day/year hour:minute AM" at bounding box center [211, 182] width 250 height 13
click at [345, 182] on span at bounding box center [226, 182] width 281 height 13
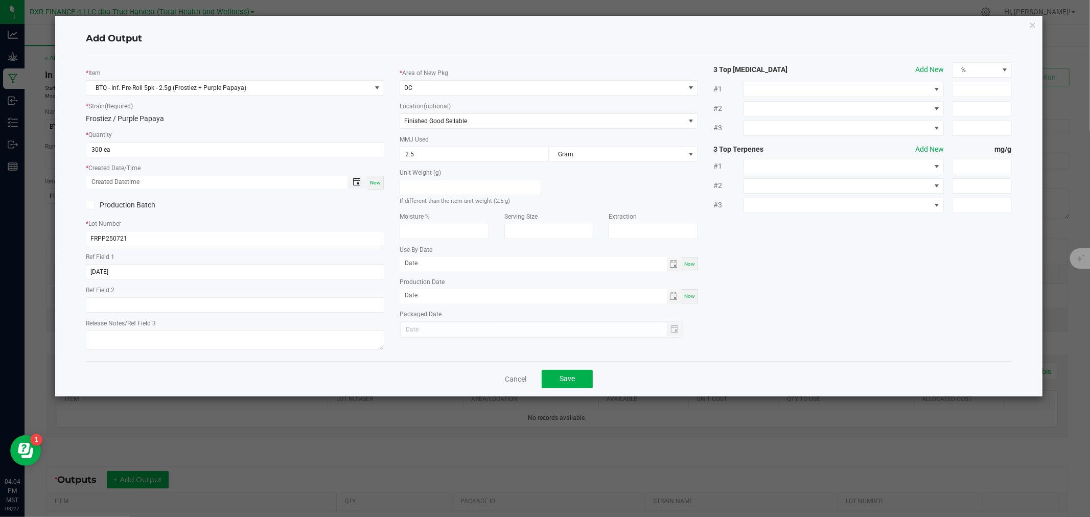
click at [356, 182] on span "Toggle popup" at bounding box center [357, 182] width 8 height 8
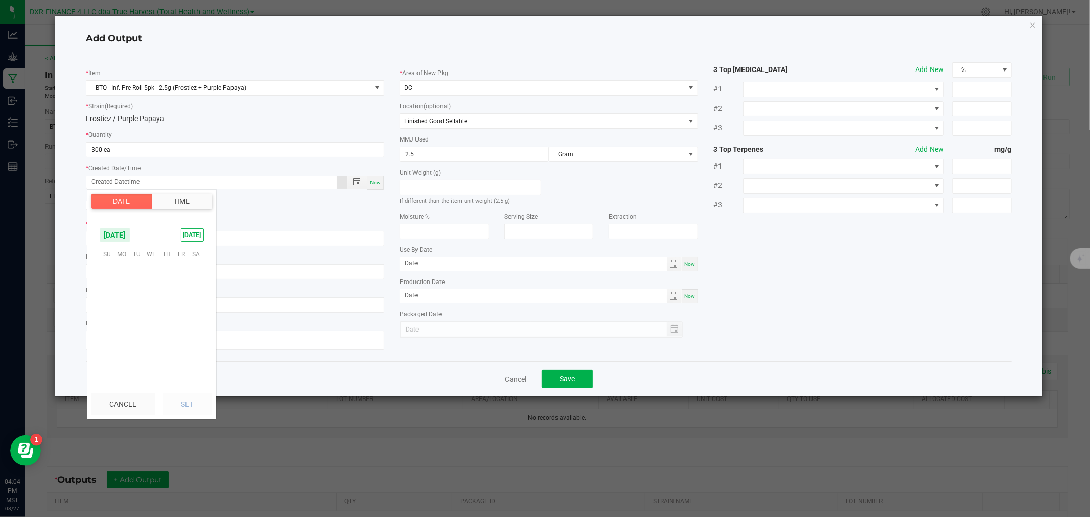
scroll to position [165582, 0]
click at [139, 300] on span "12" at bounding box center [136, 302] width 15 height 16
click at [178, 405] on button "Set" at bounding box center [187, 404] width 50 height 22
type input "08/12/2025 12:00 AM"
type input "08/12/2025"
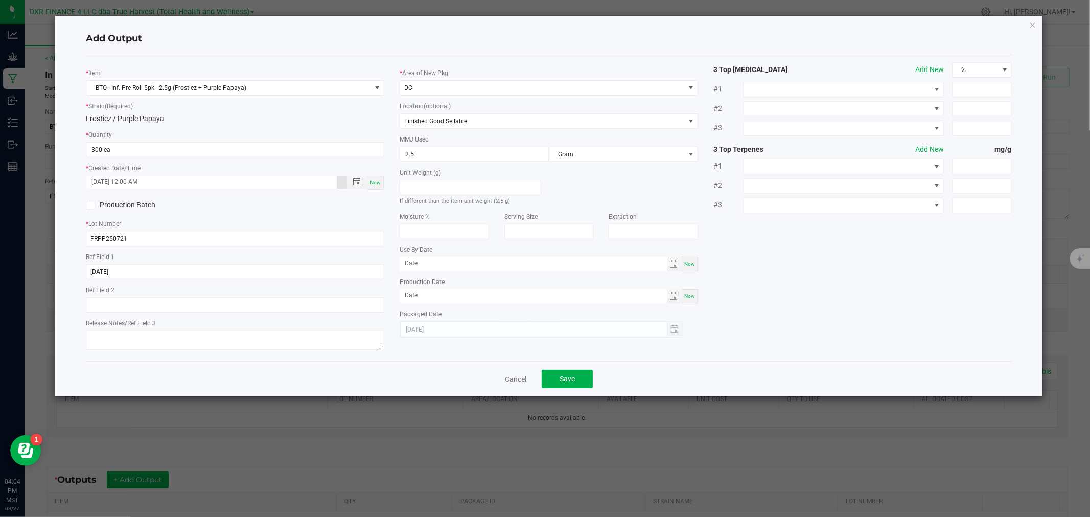
click at [91, 205] on icon at bounding box center [90, 205] width 7 height 0
click at [0, 0] on input "Production Batch" at bounding box center [0, 0] width 0 height 0
click at [568, 376] on span "Save" at bounding box center [566, 378] width 15 height 8
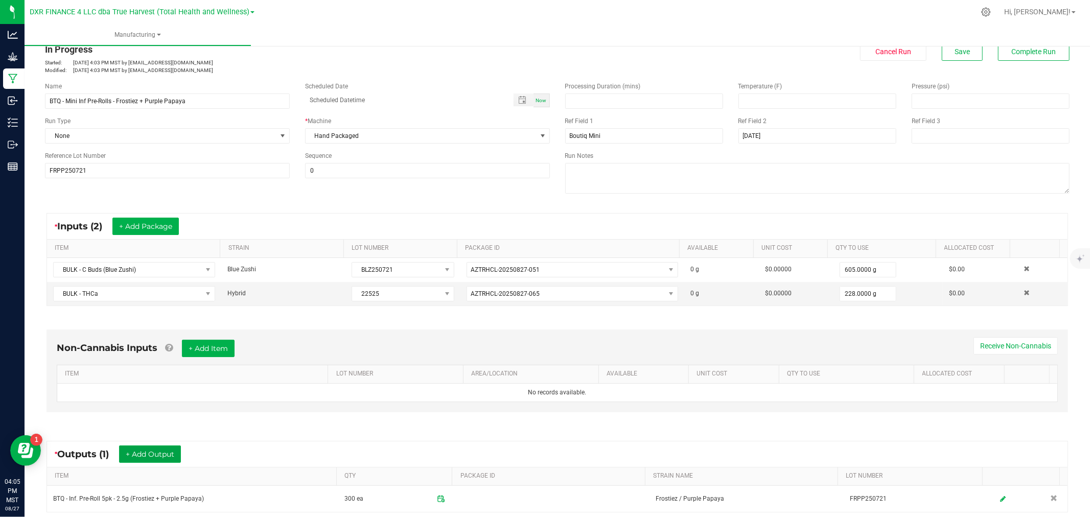
scroll to position [0, 0]
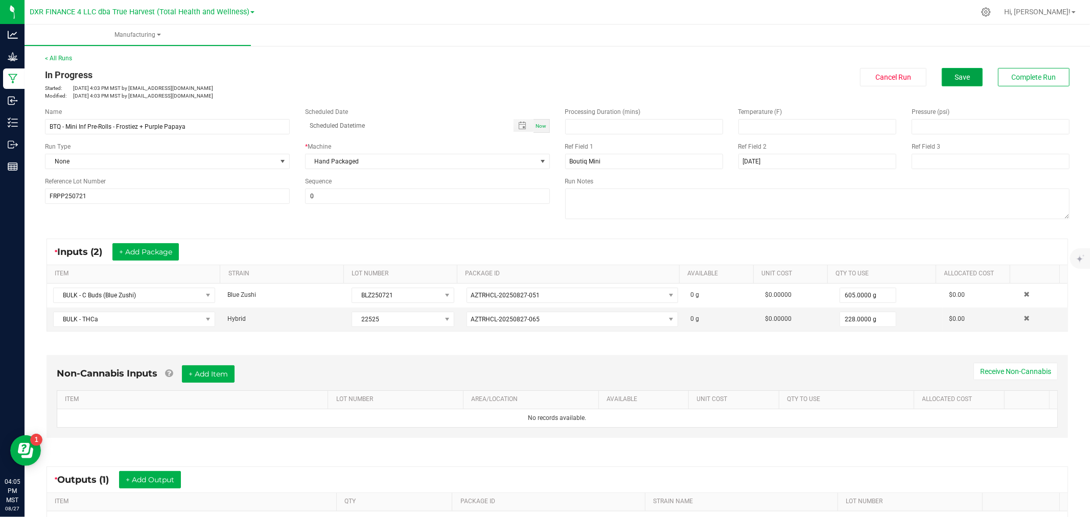
click at [942, 78] on button "Save" at bounding box center [962, 77] width 41 height 18
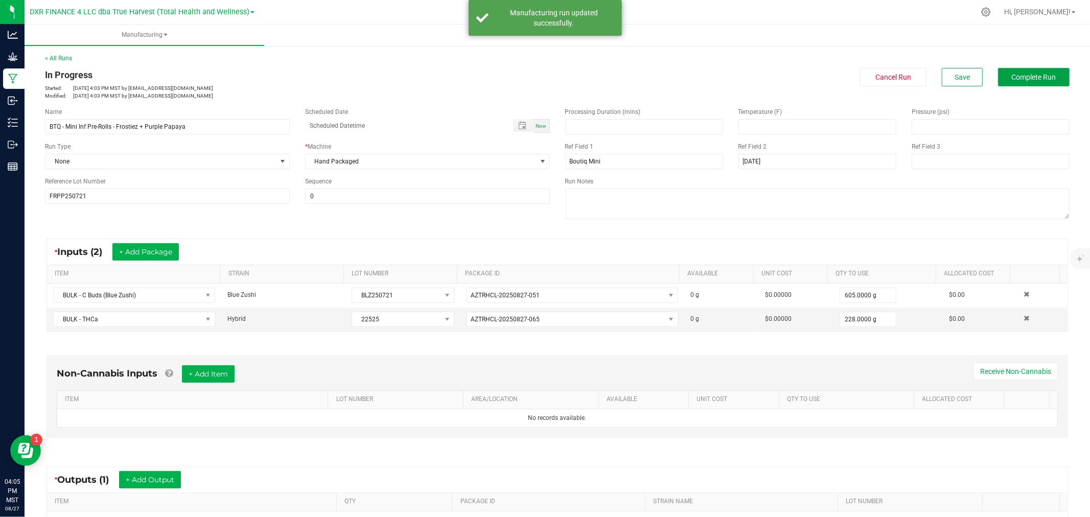
click at [1012, 77] on span "Complete Run" at bounding box center [1034, 77] width 44 height 8
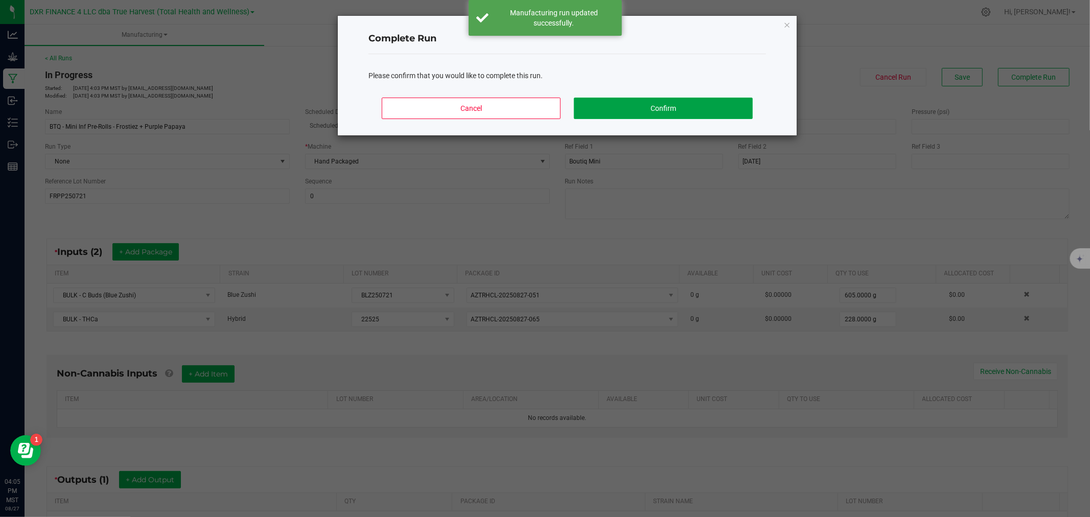
click at [698, 100] on button "Confirm" at bounding box center [663, 108] width 179 height 21
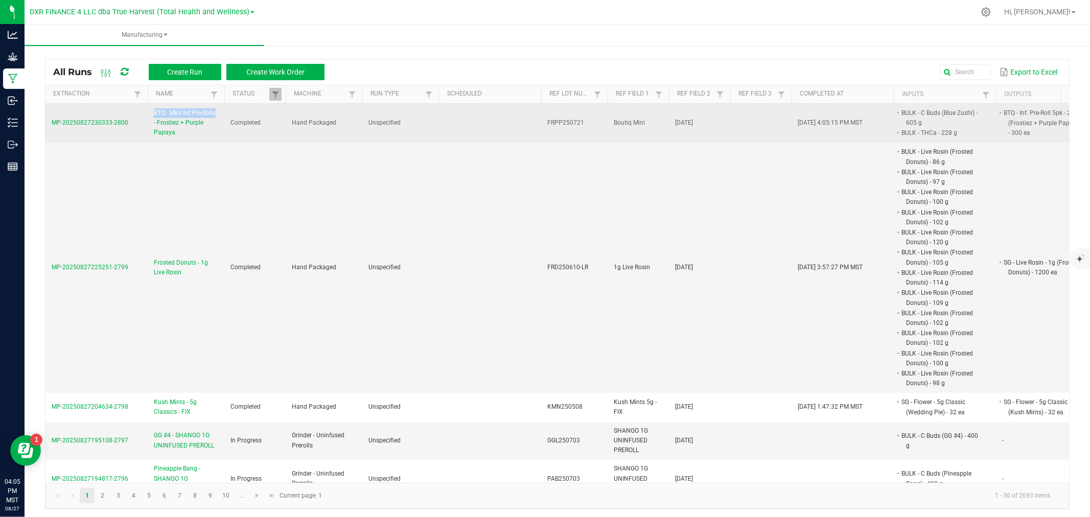
drag, startPoint x: 151, startPoint y: 110, endPoint x: 222, endPoint y: 114, distance: 70.6
click at [222, 114] on td "BTQ - Mini Inf Pre-Rolls - Frostiez + Purple Papaya" at bounding box center [186, 123] width 77 height 39
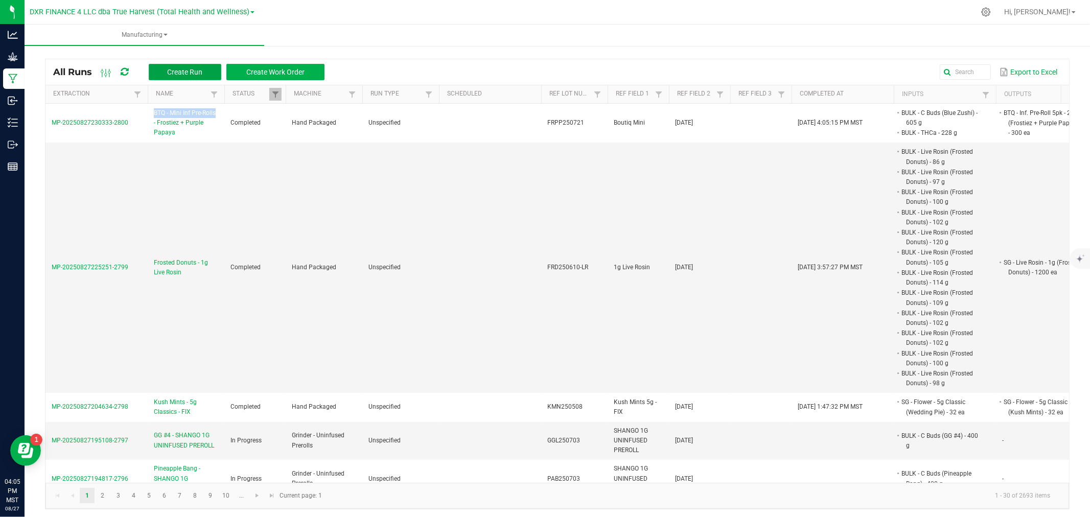
click at [180, 68] on span "Create Run" at bounding box center [184, 72] width 35 height 8
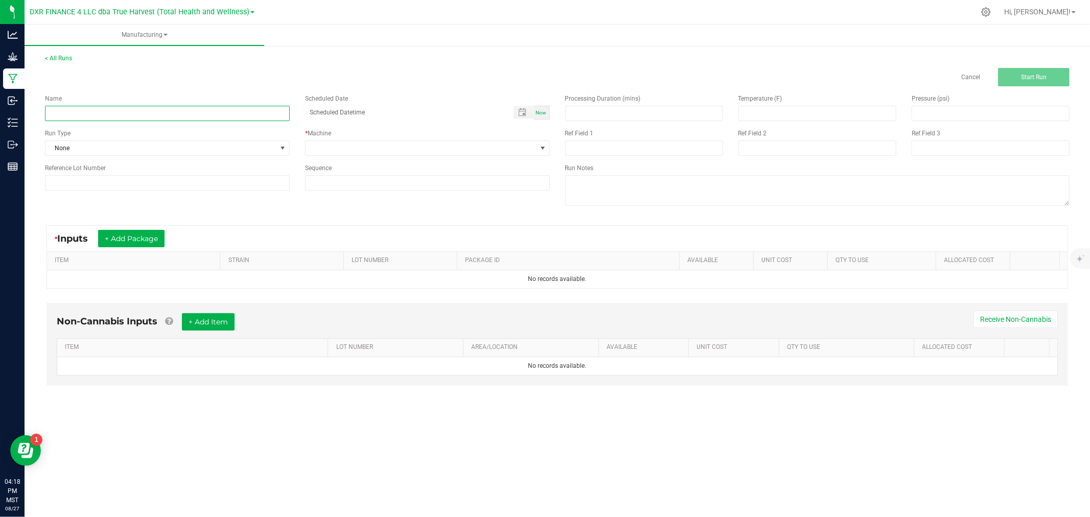
click at [90, 113] on input at bounding box center [167, 113] width 245 height 15
paste input "BTQ - Mini Inf Pre-Rolls - Purple Haze + Blinker Berry"
type input "BTQ - Mini Inf Pre-Rolls - Purple Haze + Blinker Berry"
click at [155, 186] on input at bounding box center [167, 182] width 245 height 15
paste input "PHBB250721"
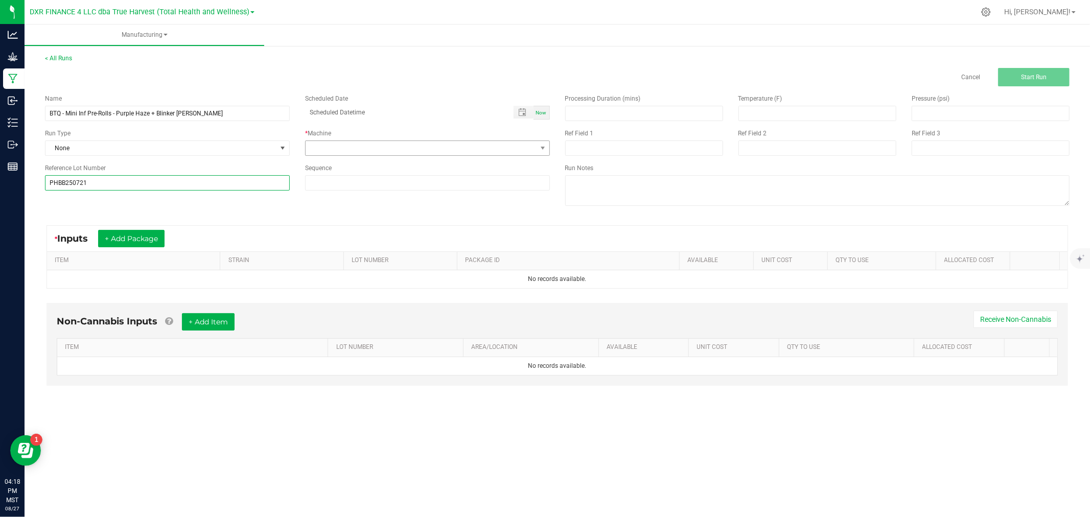
type input "PHBB250721"
click at [320, 146] on span at bounding box center [421, 148] width 231 height 14
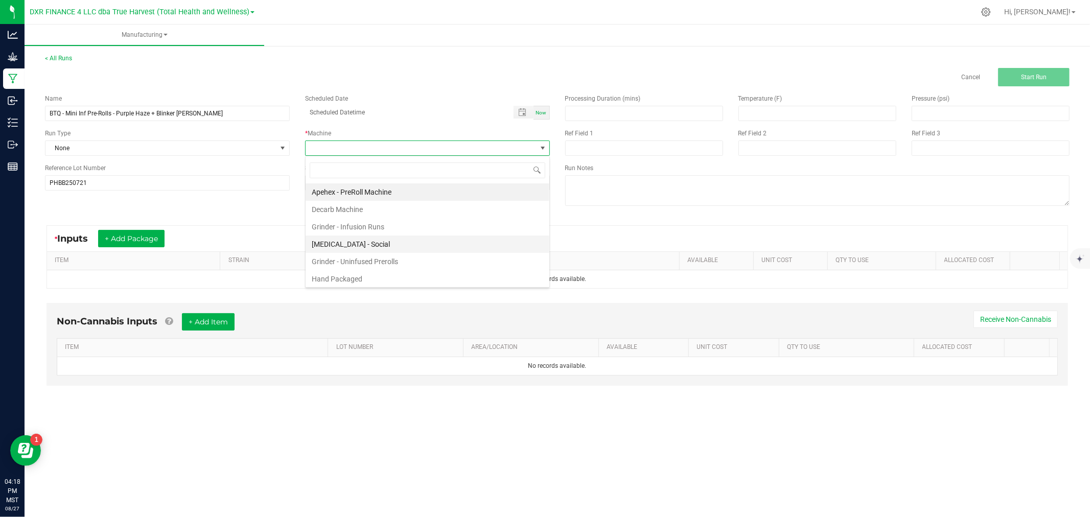
scroll to position [15, 244]
click at [342, 277] on li "Hand Packaged" at bounding box center [428, 278] width 244 height 17
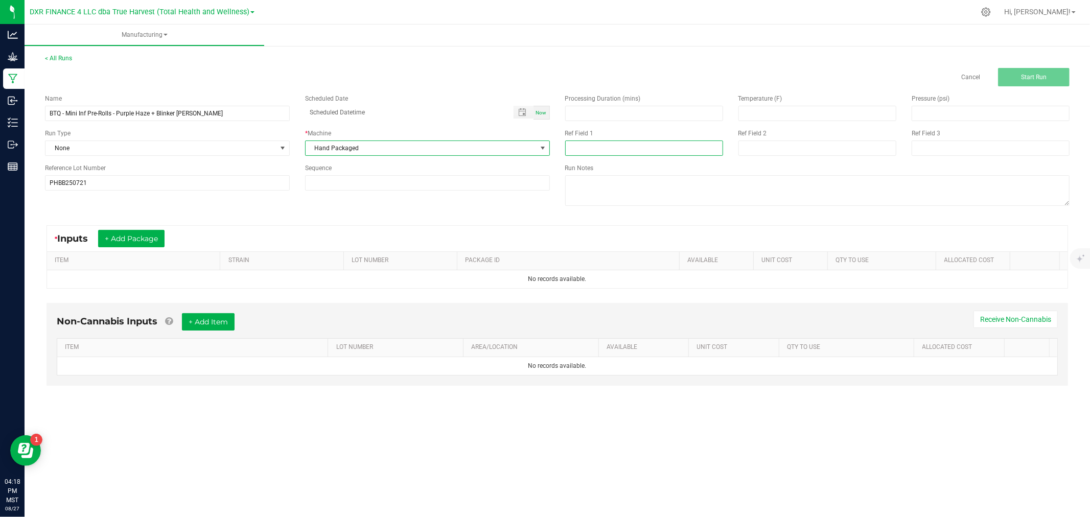
click at [595, 151] on input at bounding box center [644, 147] width 158 height 15
click at [670, 131] on div "Ref Field 1" at bounding box center [644, 133] width 158 height 9
click at [642, 147] on input at bounding box center [644, 147] width 158 height 15
type input "Boutiq Mini"
type input "8-12-25"
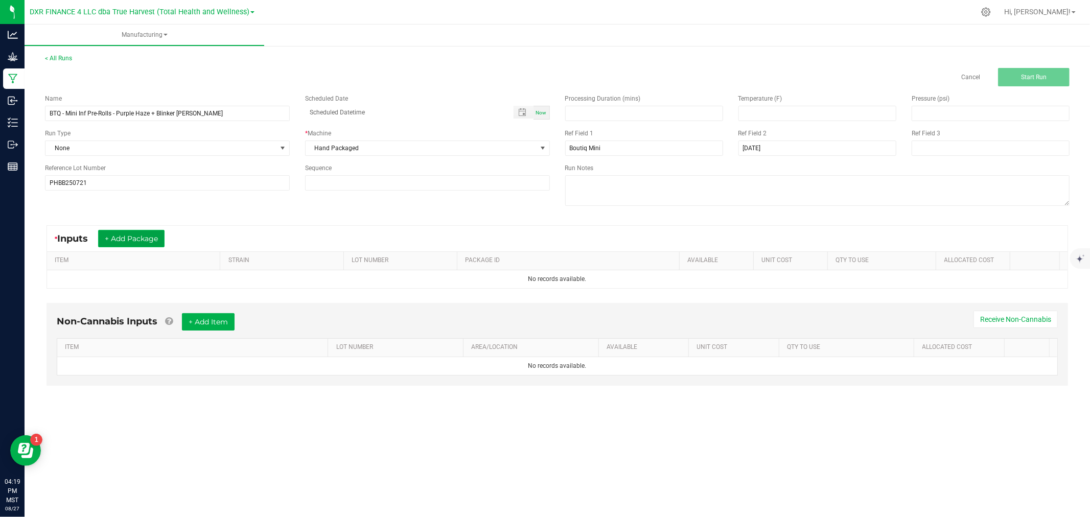
click at [132, 239] on button "+ Add Package" at bounding box center [131, 238] width 66 height 17
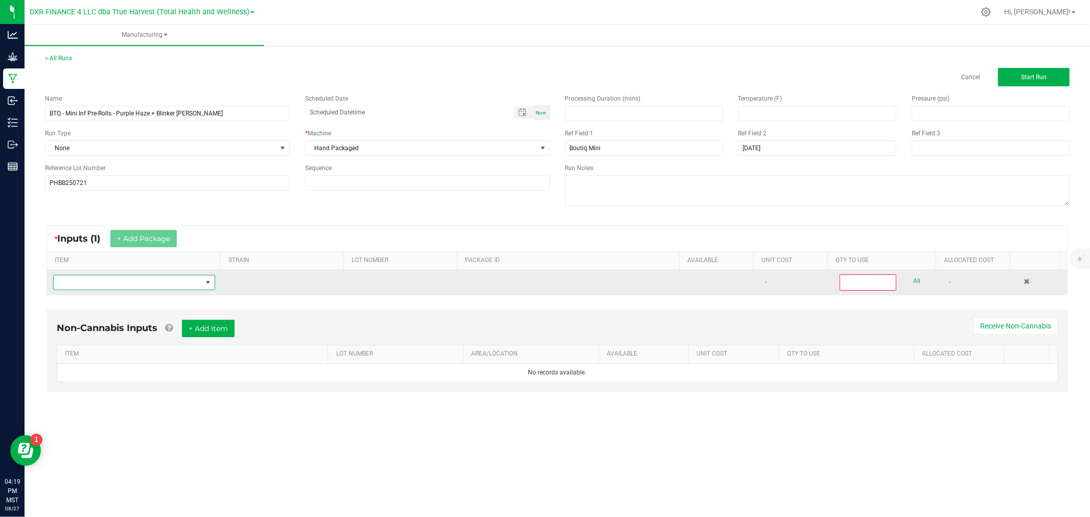
click at [133, 282] on span "NO DATA FOUND" at bounding box center [128, 282] width 148 height 14
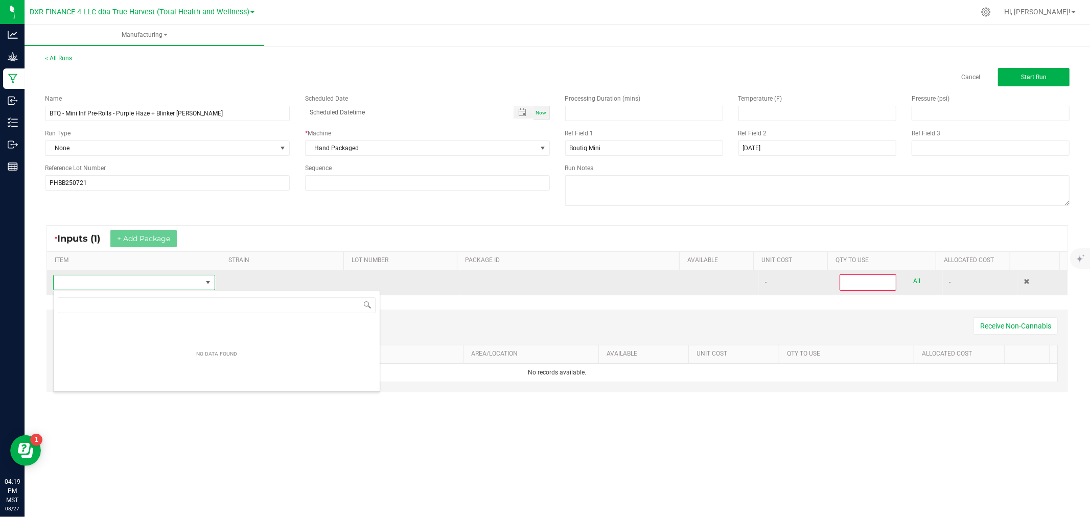
scroll to position [15, 160]
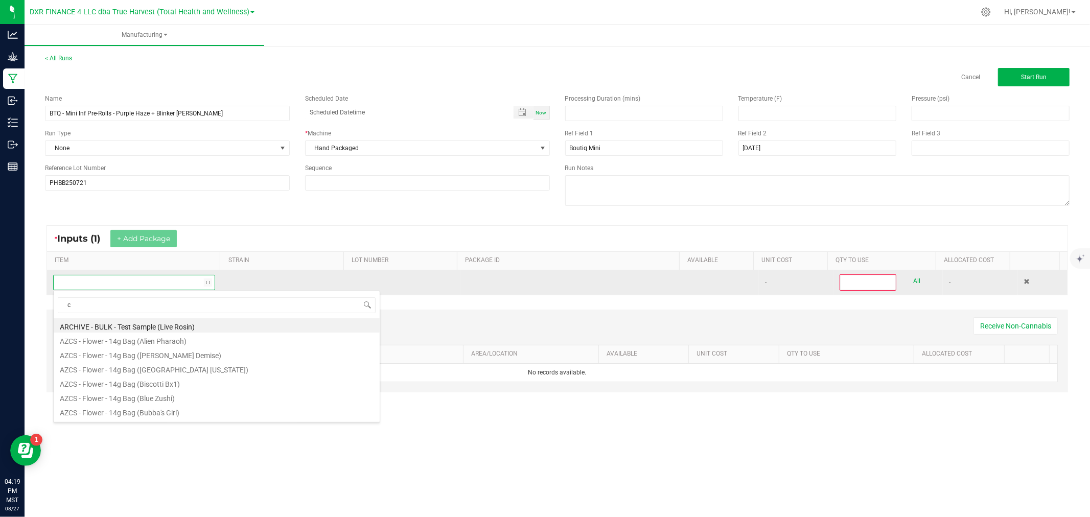
type input "c b"
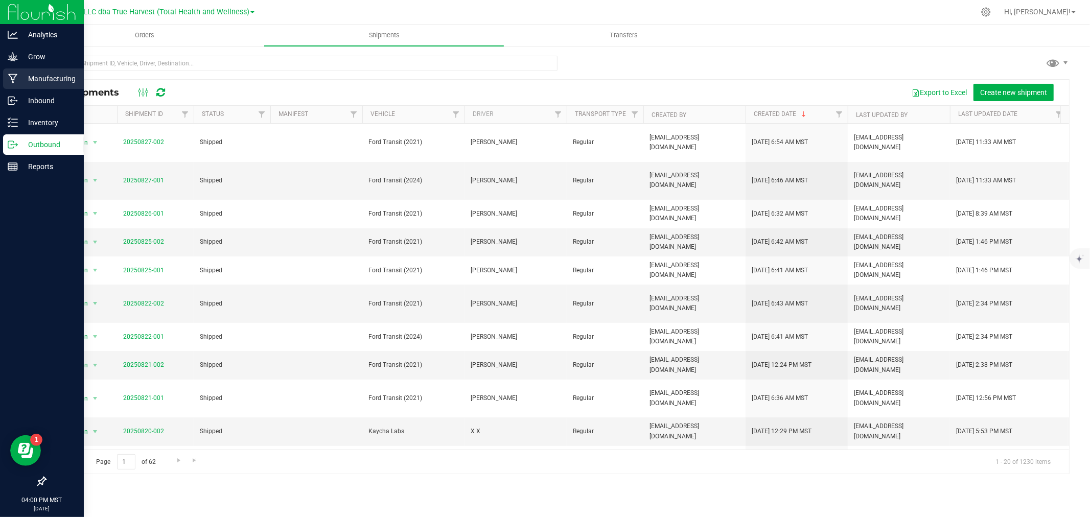
click at [22, 78] on p "Manufacturing" at bounding box center [48, 79] width 61 height 12
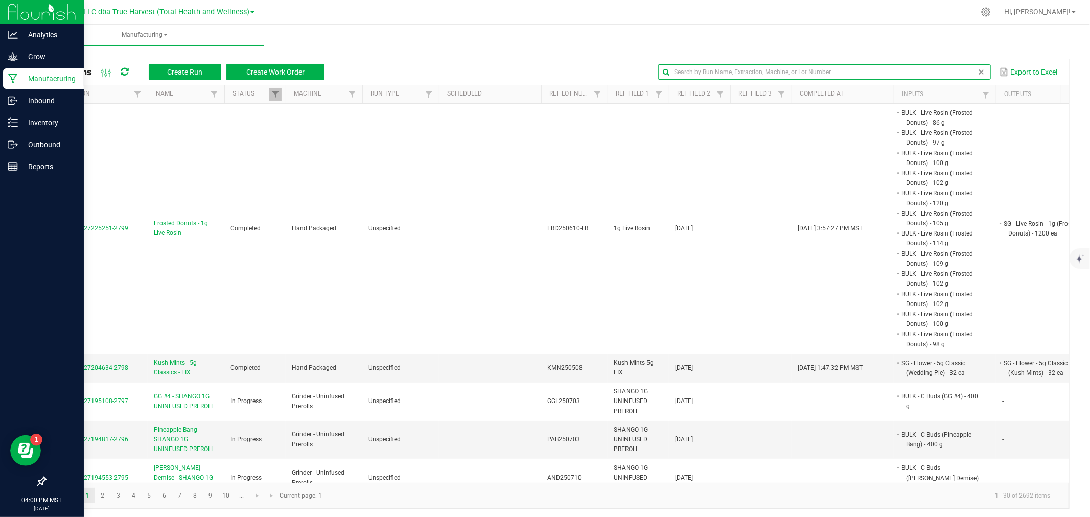
click at [975, 73] on global-search-input-ngx at bounding box center [824, 71] width 332 height 7
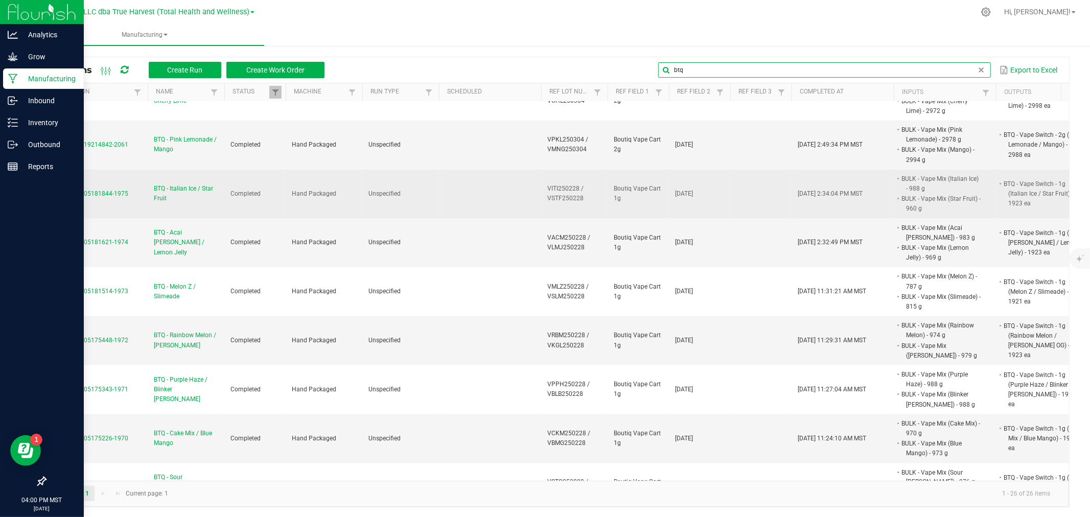
scroll to position [1367, 0]
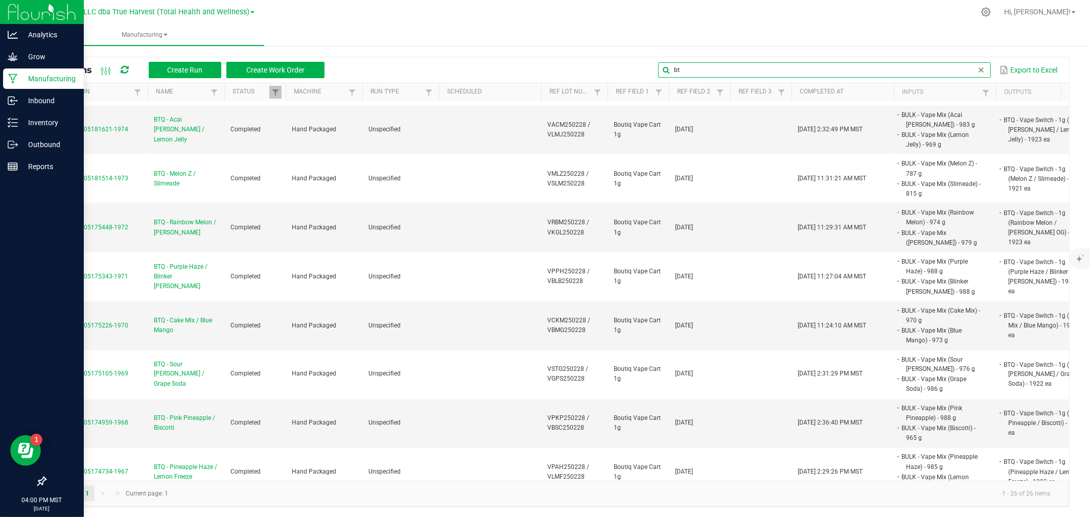
type input "b"
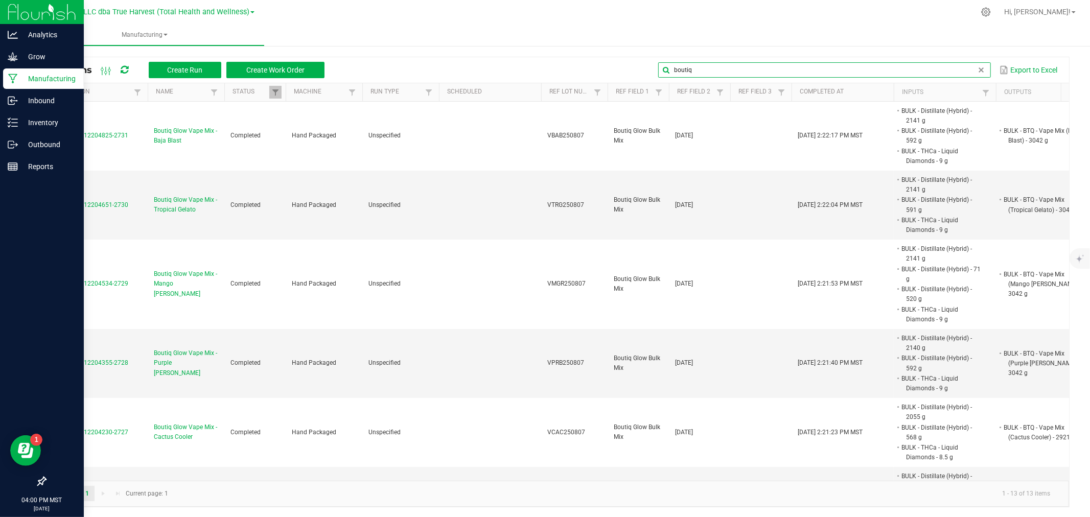
click at [726, 64] on input "boutiq" at bounding box center [824, 69] width 332 height 15
click at [725, 64] on input "boutiq" at bounding box center [824, 69] width 332 height 15
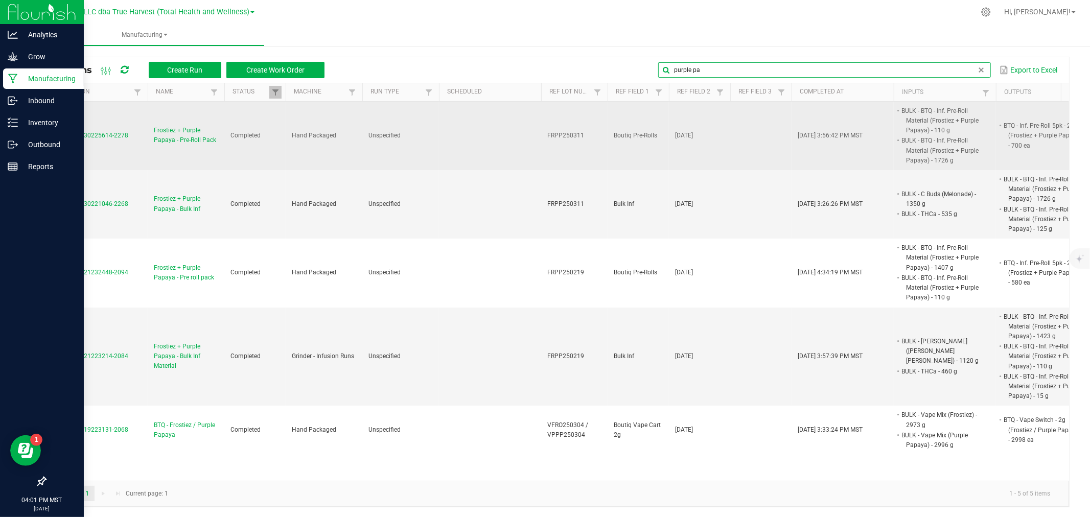
type input "purple pa"
click at [112, 134] on span "MP-20250430225614-2278" at bounding box center [90, 135] width 77 height 7
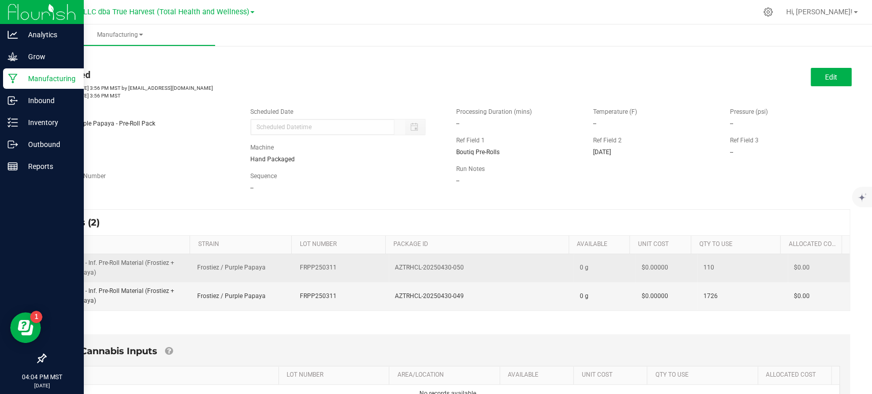
scroll to position [212, 0]
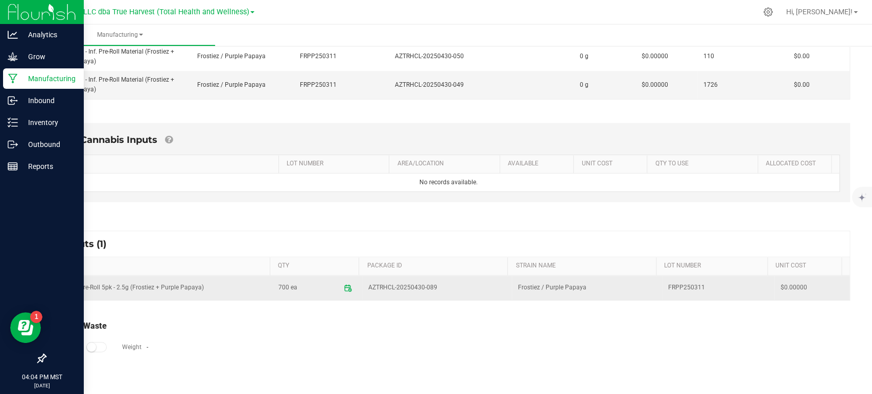
click at [697, 286] on td "FRPP250311" at bounding box center [718, 288] width 112 height 25
click at [343, 288] on icon at bounding box center [347, 288] width 9 height 9
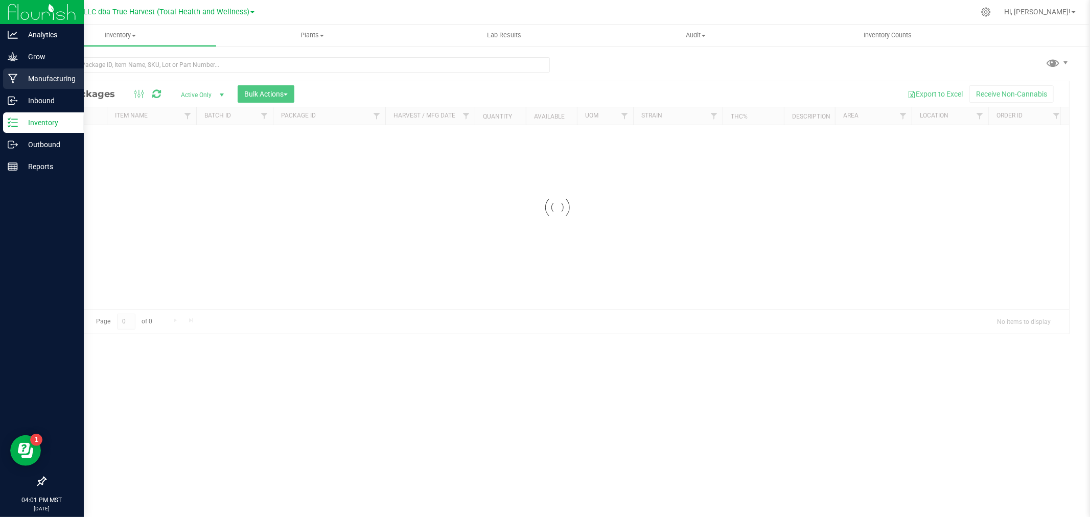
click at [18, 76] on p "Manufacturing" at bounding box center [48, 79] width 61 height 12
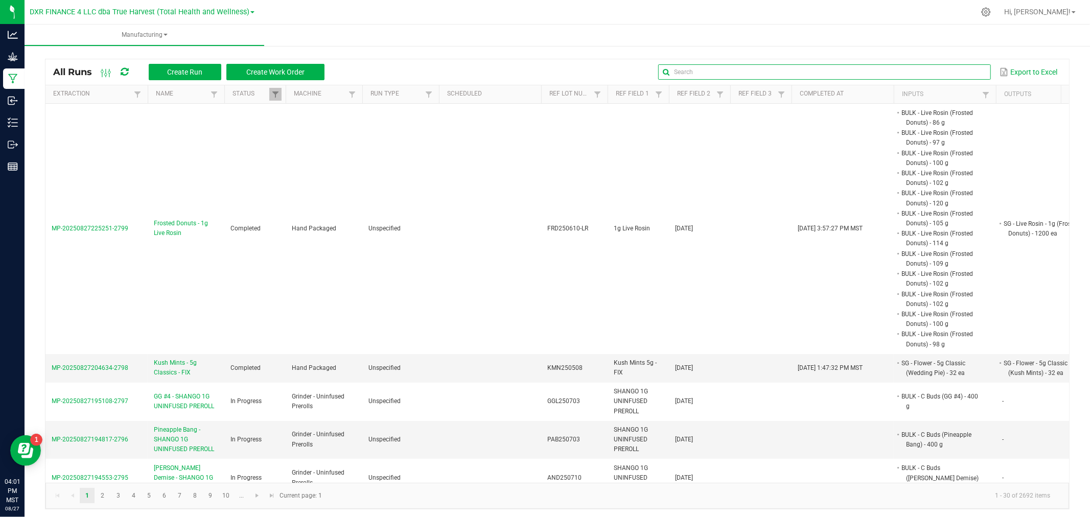
click at [954, 73] on input "text" at bounding box center [824, 71] width 332 height 15
type input "btq"
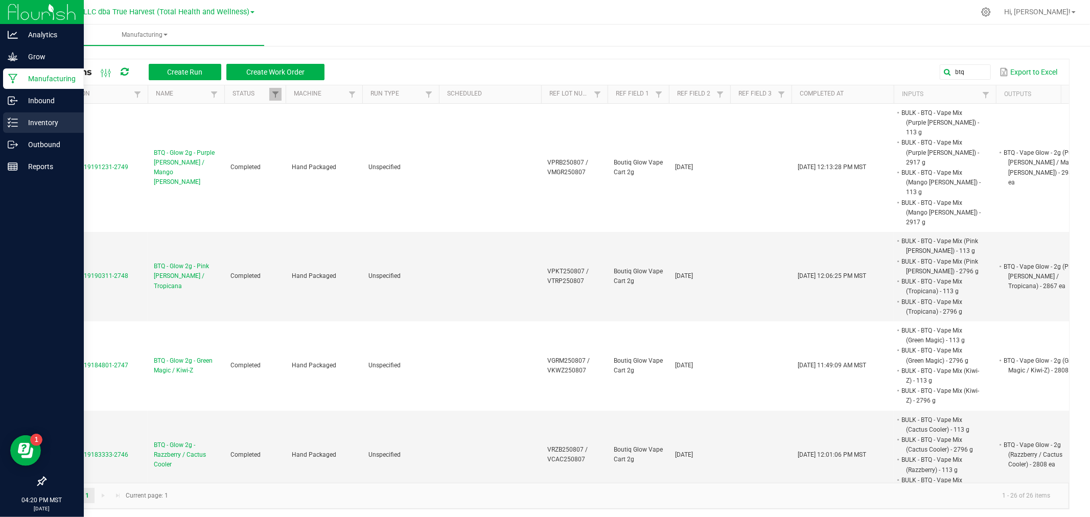
click at [16, 119] on line at bounding box center [15, 119] width 6 height 0
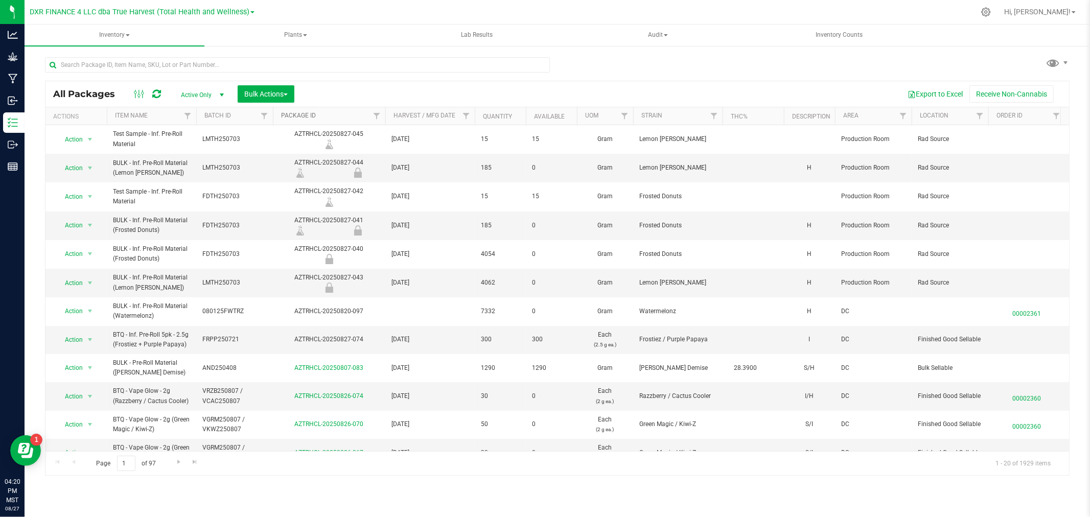
click at [292, 114] on link "Package ID" at bounding box center [298, 115] width 35 height 7
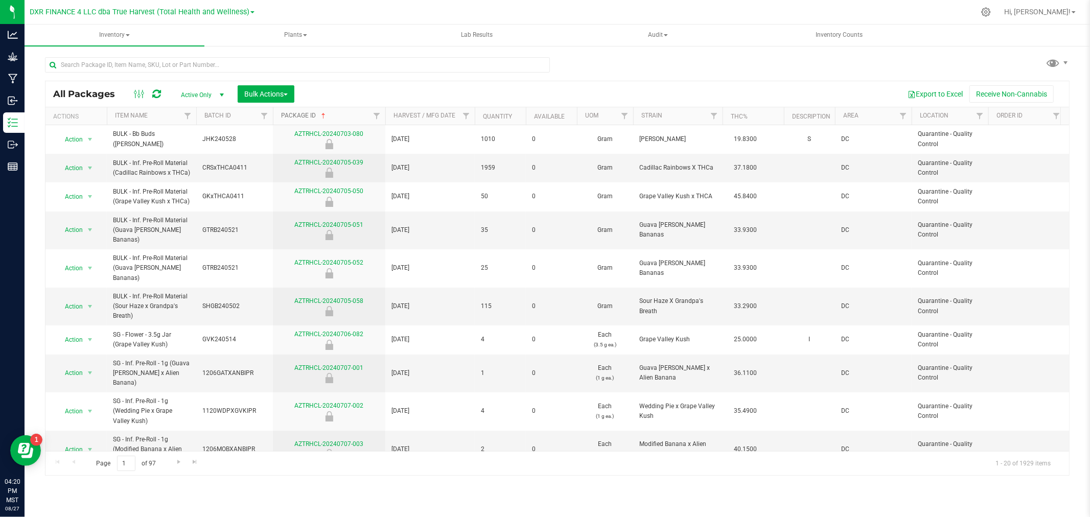
click at [292, 114] on link "Package ID" at bounding box center [304, 115] width 46 height 7
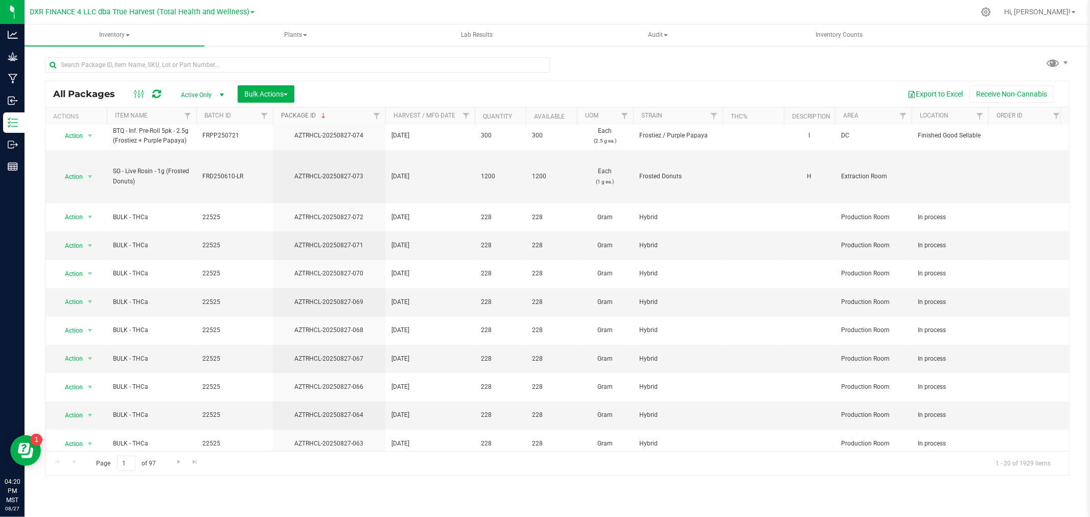
scroll to position [235, 0]
click at [177, 464] on span "Go to the next page" at bounding box center [179, 462] width 8 height 8
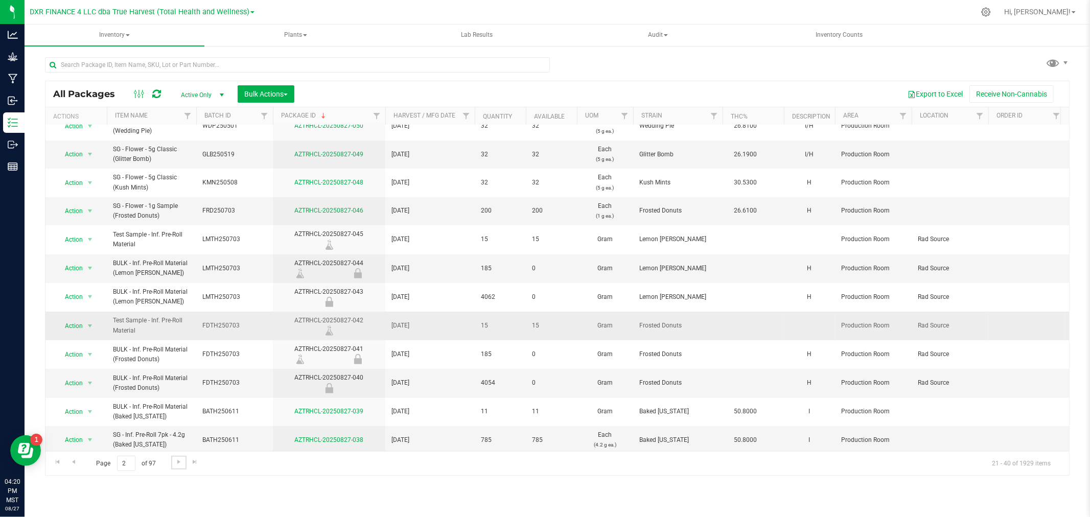
scroll to position [268, 0]
click at [175, 463] on span "Go to the next page" at bounding box center [179, 462] width 8 height 8
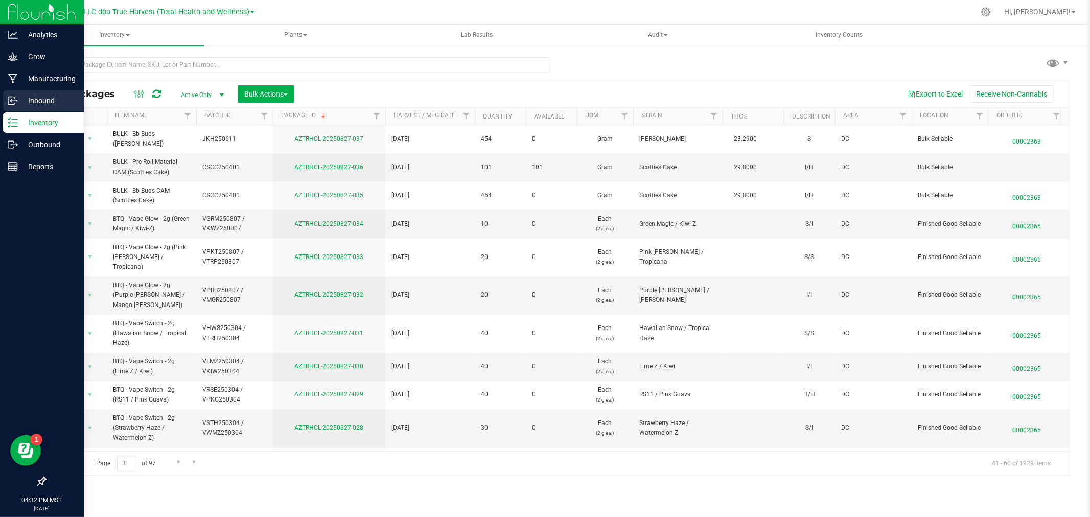
click at [34, 107] on div "Inbound" at bounding box center [43, 100] width 81 height 20
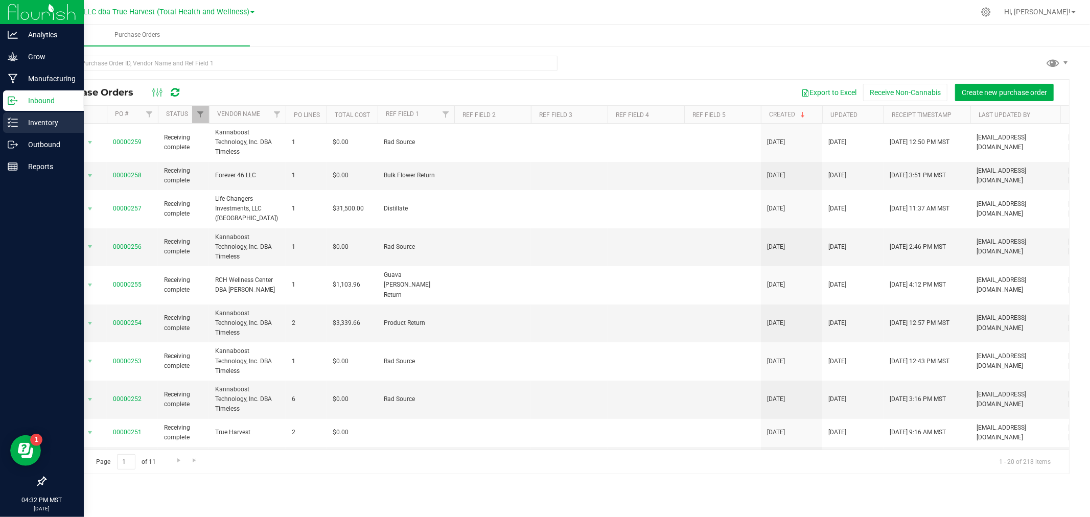
click at [35, 119] on p "Inventory" at bounding box center [48, 122] width 61 height 12
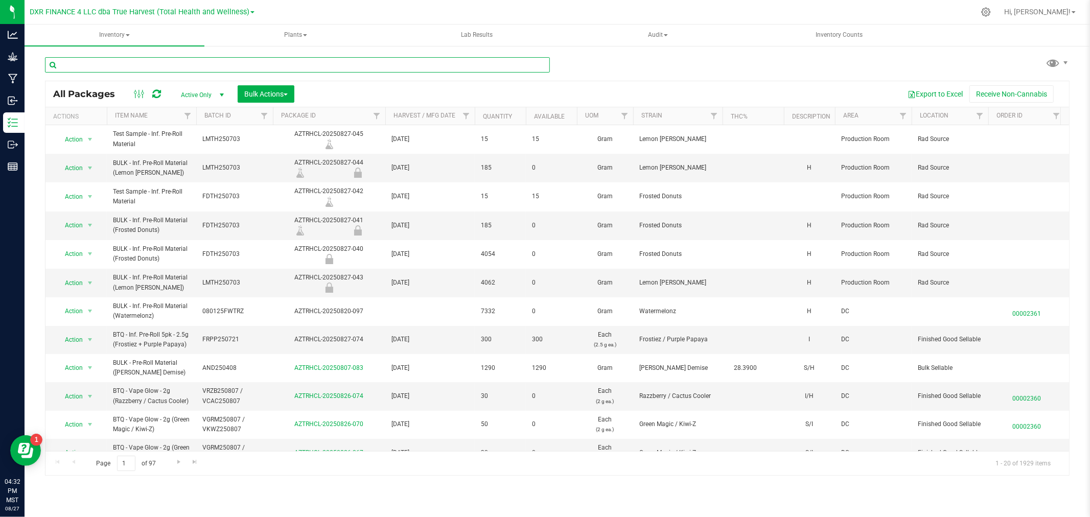
click at [171, 68] on input "text" at bounding box center [297, 64] width 505 height 15
type input "dstj"
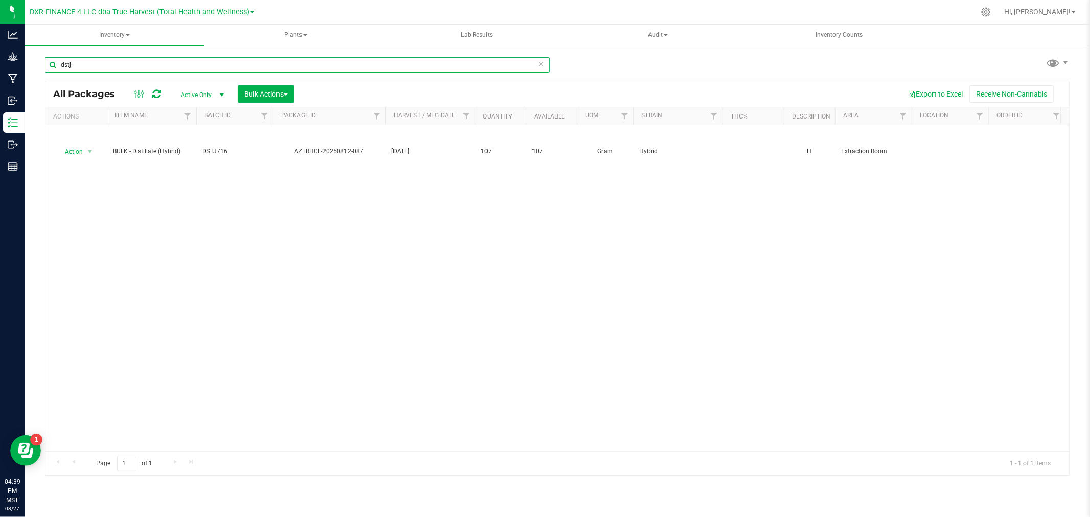
click at [122, 71] on input "dstj" at bounding box center [297, 64] width 505 height 15
click at [122, 70] on input "dstj" at bounding box center [297, 64] width 505 height 15
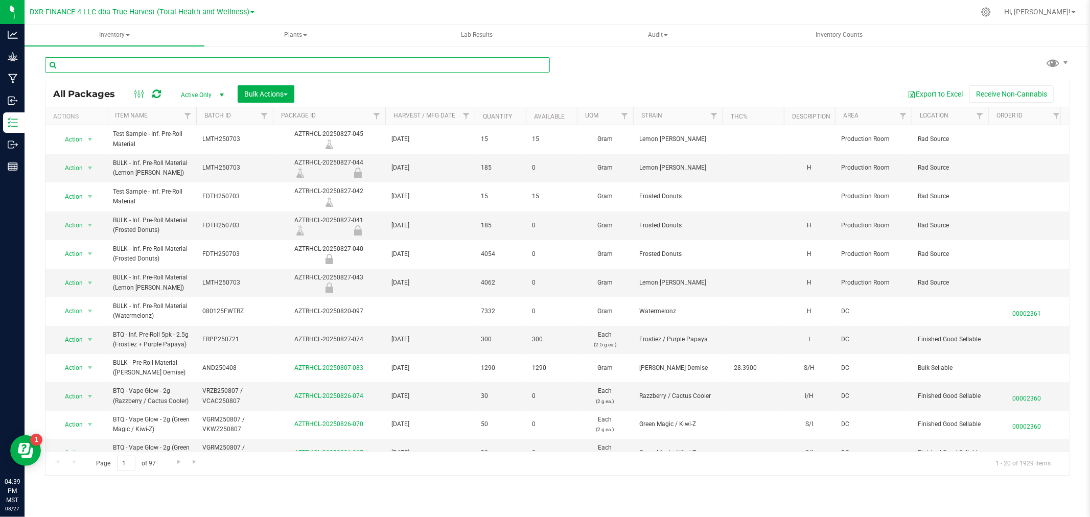
click at [119, 63] on input "text" at bounding box center [297, 64] width 505 height 15
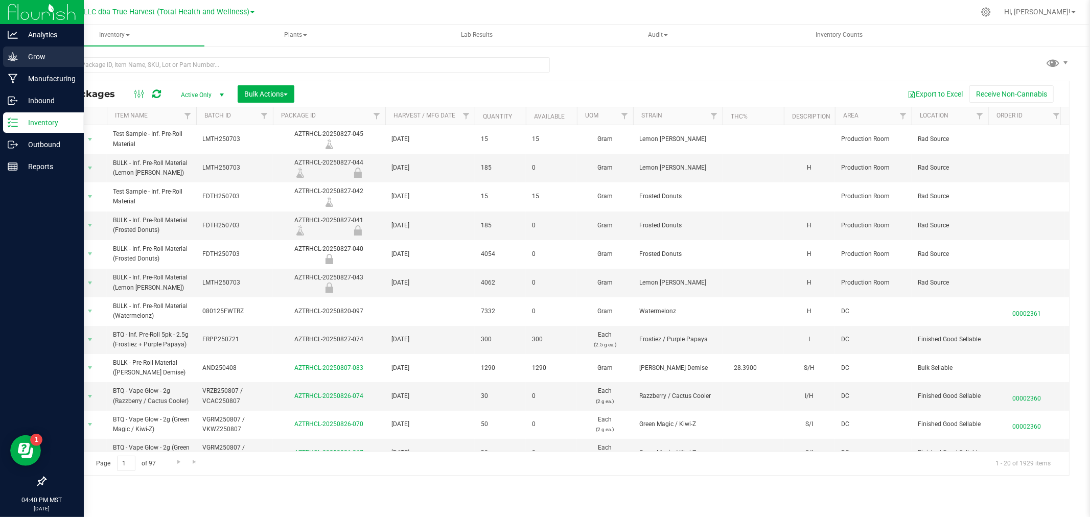
click at [21, 60] on p "Grow" at bounding box center [48, 57] width 61 height 12
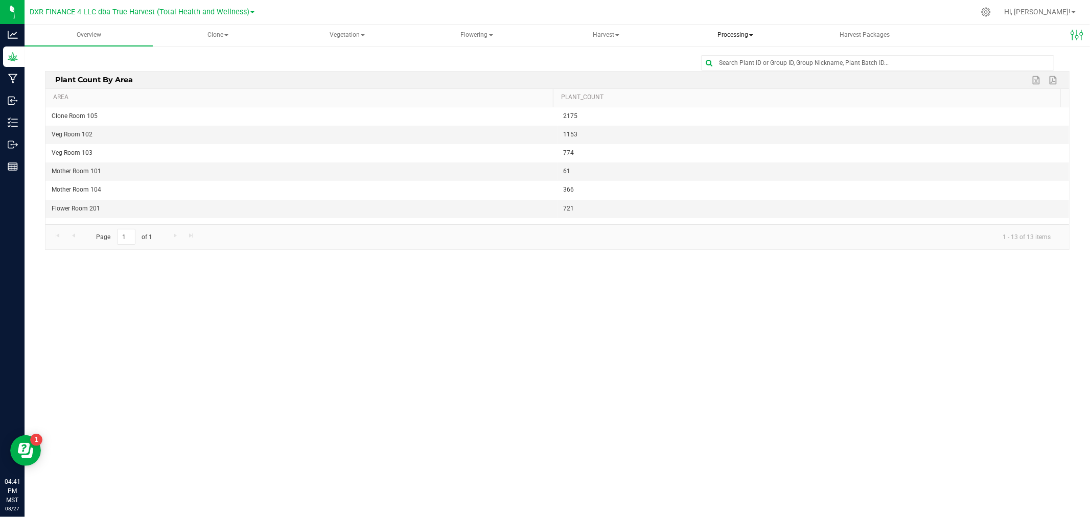
click at [732, 35] on span "Processing" at bounding box center [735, 35] width 127 height 20
click at [733, 70] on span "Processing harvests" at bounding box center [732, 73] width 95 height 9
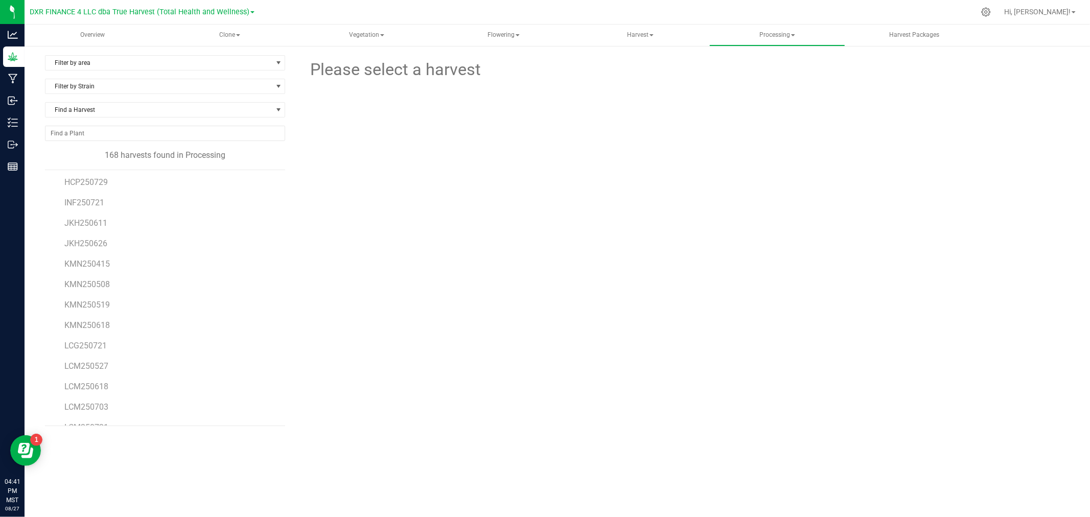
scroll to position [2270, 0]
click at [101, 323] on span "LCM250721" at bounding box center [86, 325] width 44 height 10
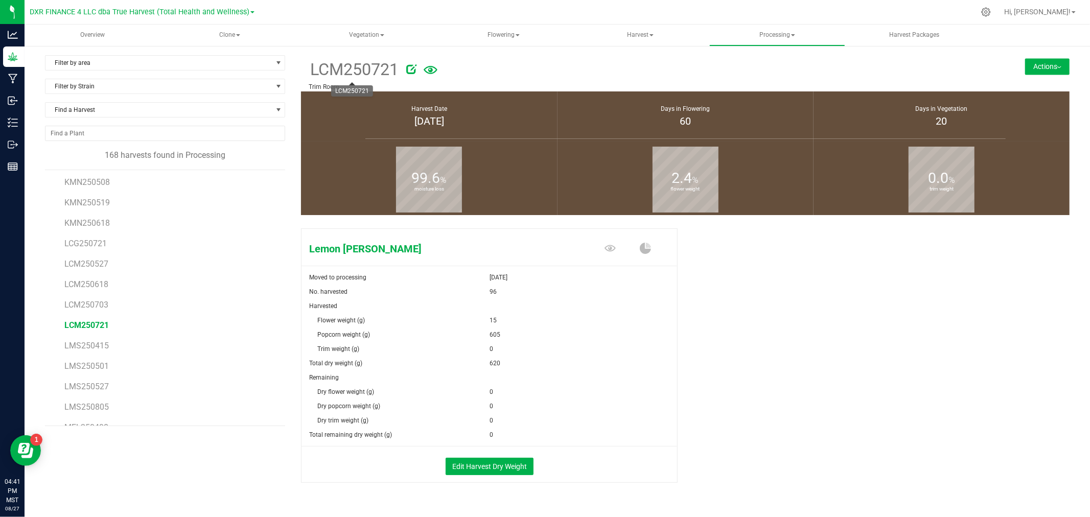
drag, startPoint x: 308, startPoint y: 72, endPoint x: 396, endPoint y: 76, distance: 88.5
click at [396, 76] on span "LCM250721" at bounding box center [354, 69] width 90 height 25
copy span "LCM250721"
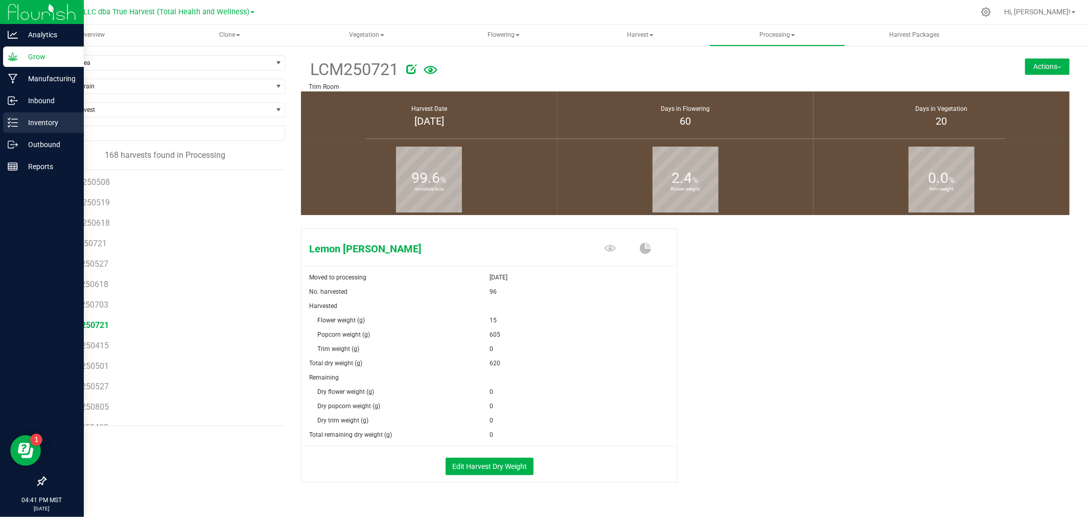
click at [57, 119] on p "Inventory" at bounding box center [48, 122] width 61 height 12
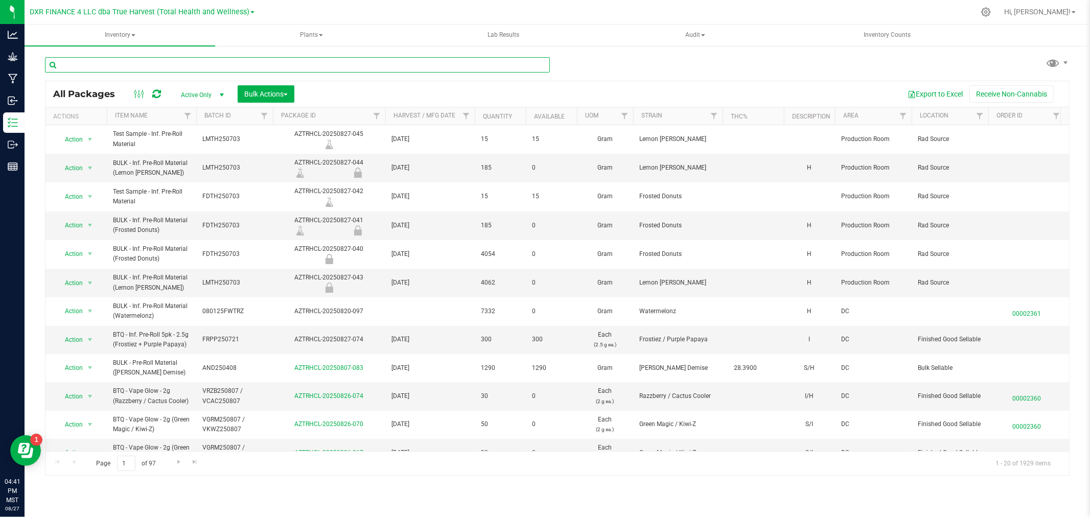
click at [232, 63] on input "text" at bounding box center [297, 64] width 505 height 15
paste input "LCM250721"
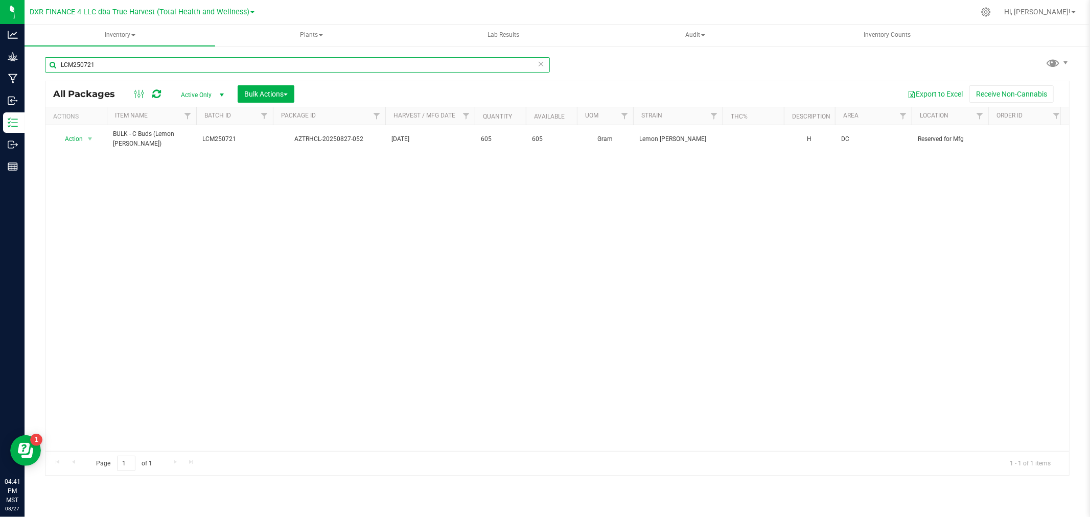
type input "LCM250721"
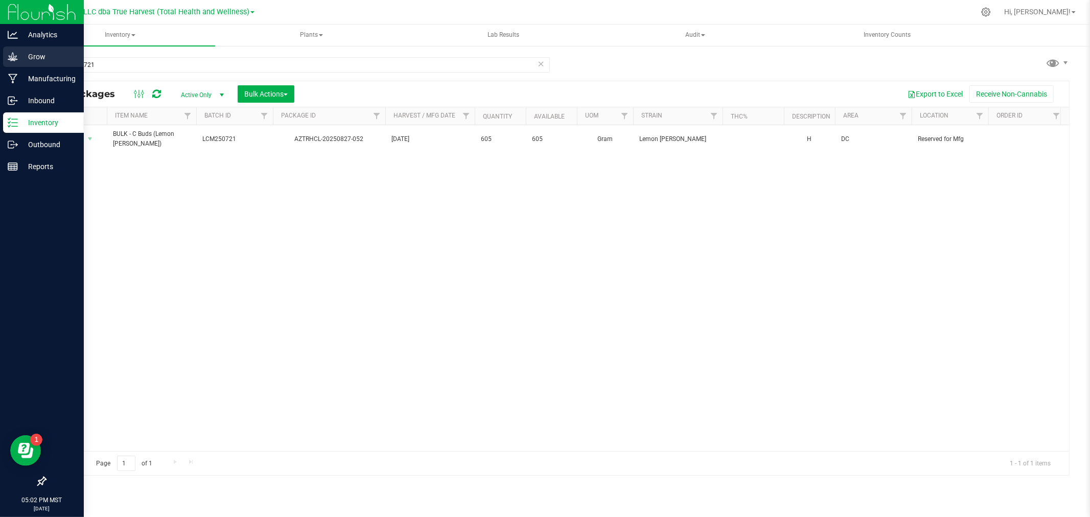
click at [22, 63] on div "Grow" at bounding box center [43, 56] width 81 height 20
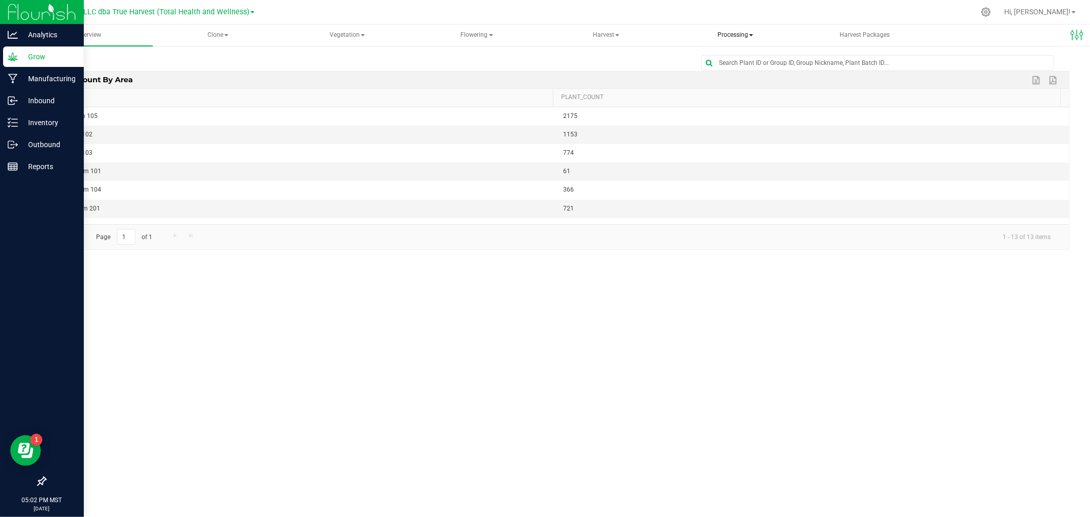
click at [743, 31] on span "Processing" at bounding box center [735, 35] width 127 height 20
click at [741, 72] on span "Processing harvests" at bounding box center [732, 73] width 95 height 9
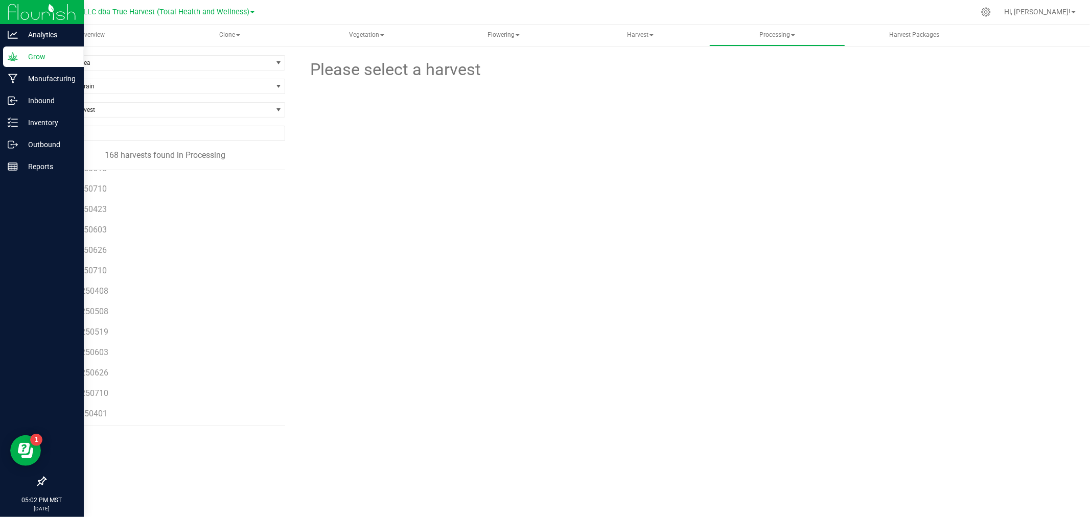
scroll to position [113, 0]
click at [100, 339] on span "AND250710" at bounding box center [86, 337] width 44 height 10
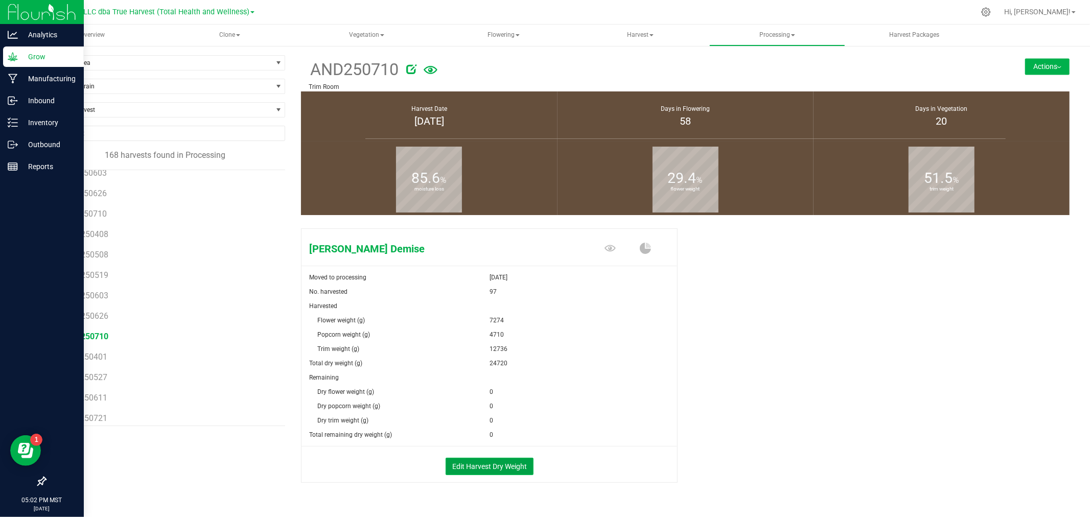
click at [475, 468] on button "Edit Harvest Dry Weight" at bounding box center [489, 466] width 88 height 17
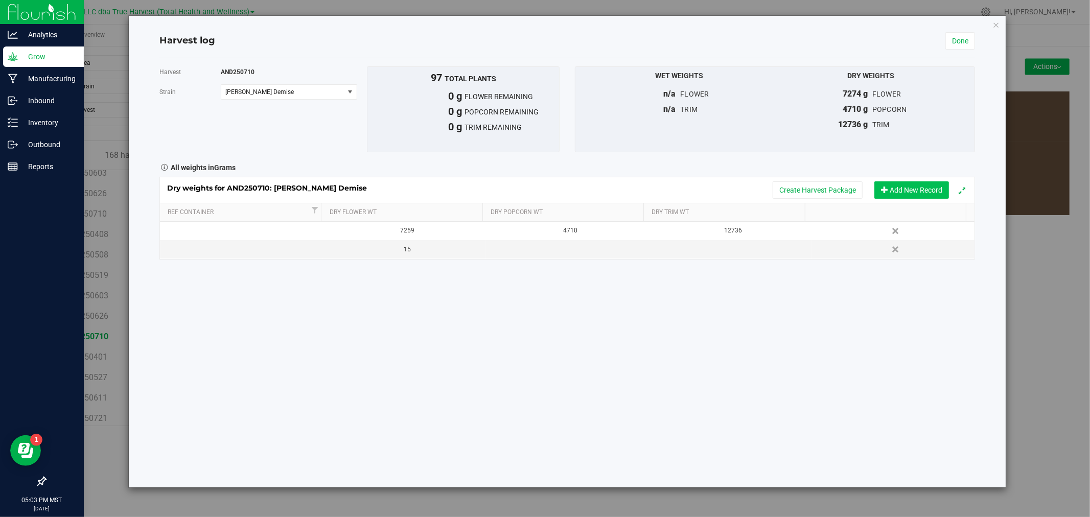
click at [920, 192] on button "Add New Record" at bounding box center [911, 189] width 75 height 17
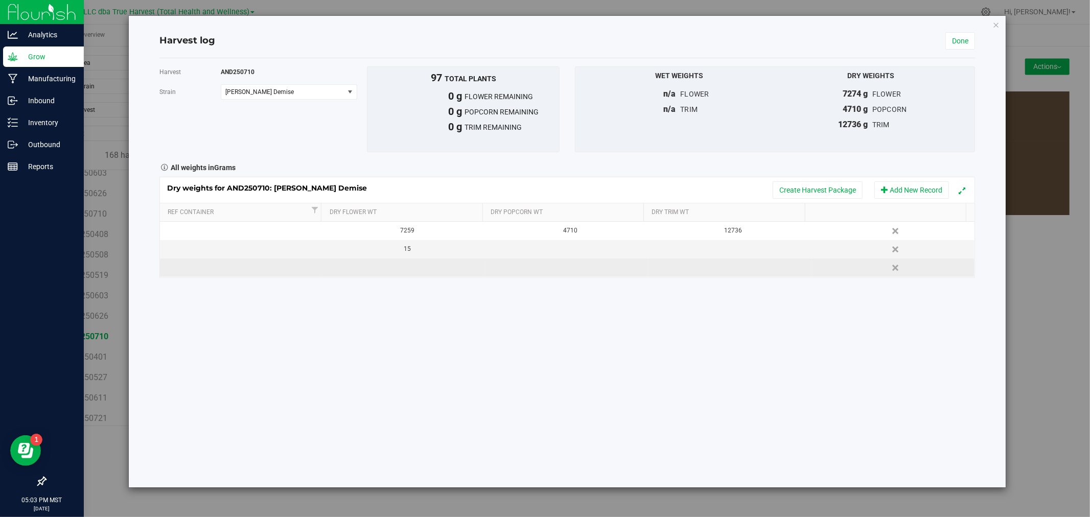
click at [592, 266] on td at bounding box center [567, 268] width 163 height 18
type input "605"
click at [811, 179] on div "Dry weights for AND250710: Anslinger's Demise Create Harvest Package Add New Re…" at bounding box center [567, 190] width 814 height 26
click at [819, 186] on button "Create Harvest Package" at bounding box center [817, 189] width 90 height 17
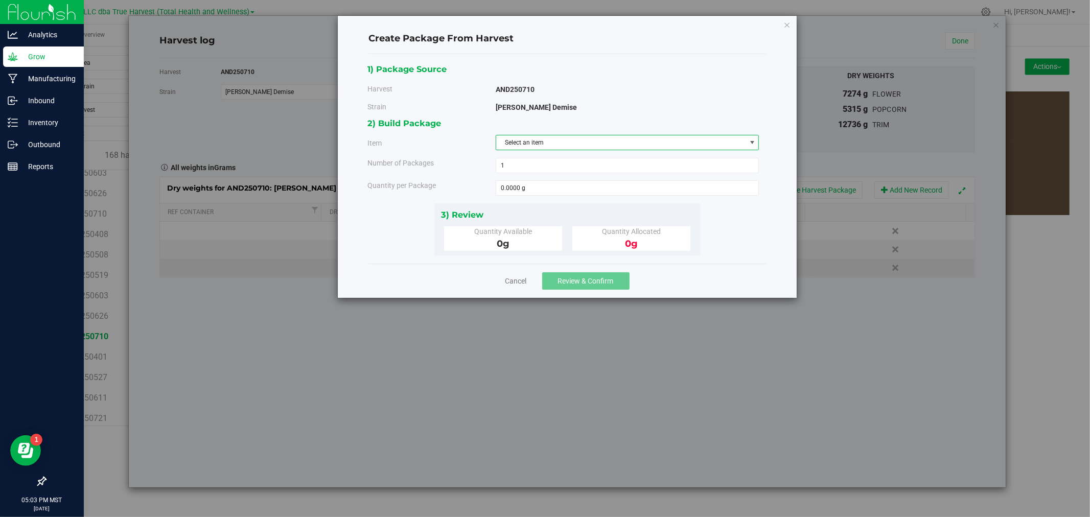
click at [565, 146] on span "Select an item" at bounding box center [621, 142] width 250 height 14
click at [566, 184] on span "BULK - C Buds ([PERSON_NAME] Demise)" at bounding box center [558, 185] width 113 height 13
type input "c b"
click at [564, 190] on span at bounding box center [628, 187] width 264 height 15
type input "605"
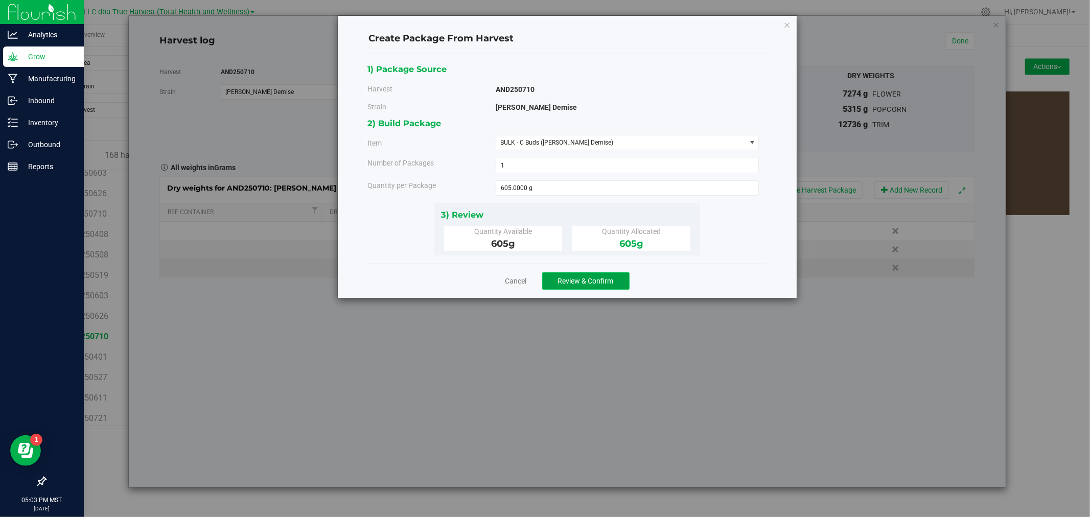
click at [591, 281] on span "Review & Confirm" at bounding box center [586, 281] width 56 height 8
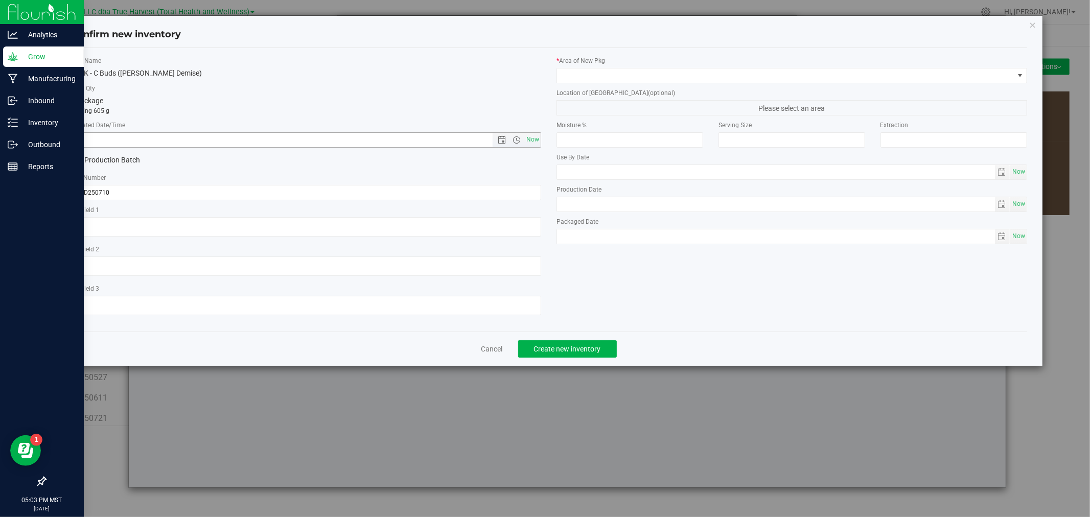
click at [247, 144] on input "text" at bounding box center [290, 140] width 439 height 14
click at [204, 221] on textarea at bounding box center [306, 226] width 471 height 19
paste textarea "[DATE]"
type textarea "[DATE]"
click at [186, 140] on input "text" at bounding box center [290, 140] width 439 height 14
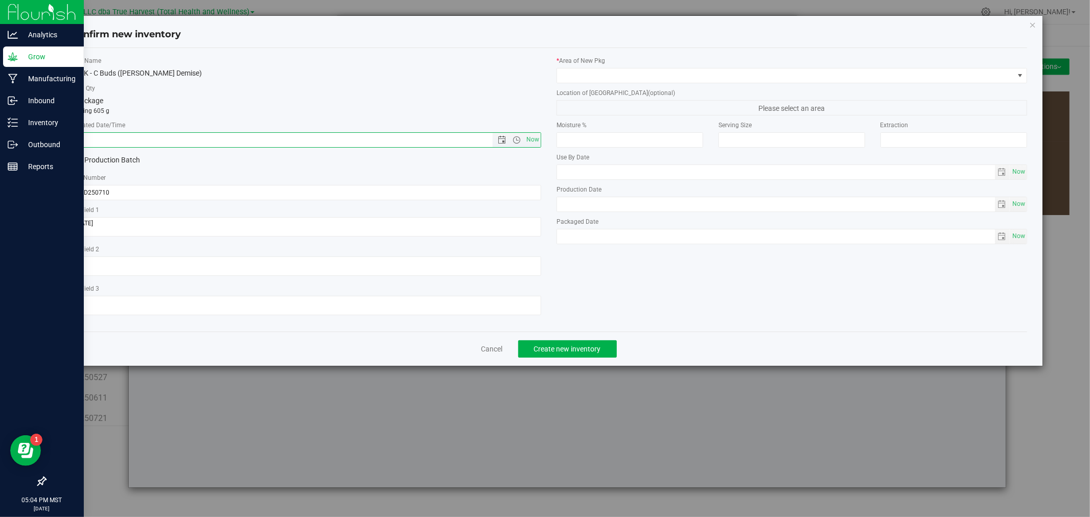
paste input "[DATE]"
type input "7/10/2025 5:04 PM"
click at [592, 72] on span at bounding box center [785, 75] width 457 height 14
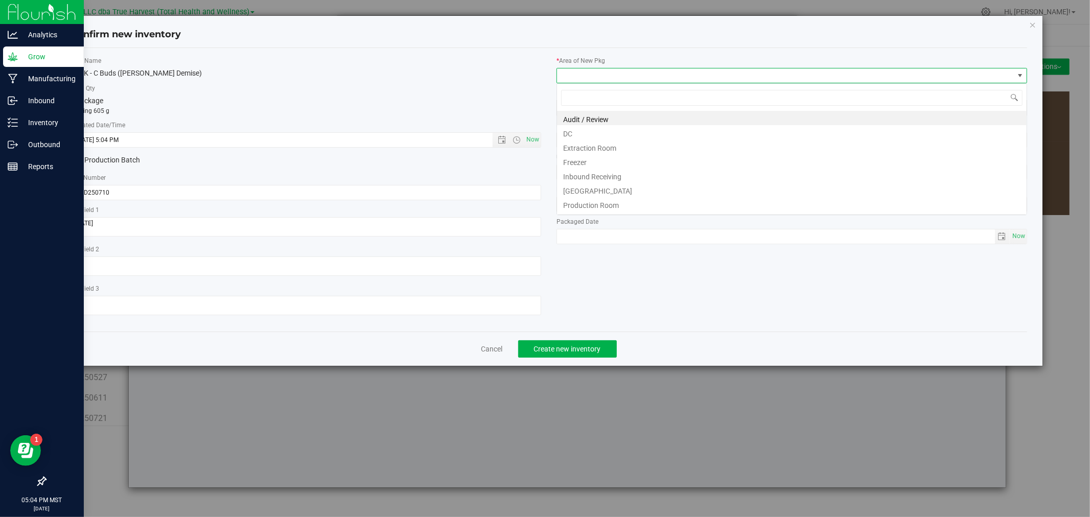
scroll to position [15, 470]
click at [589, 137] on li "DC" at bounding box center [792, 132] width 470 height 14
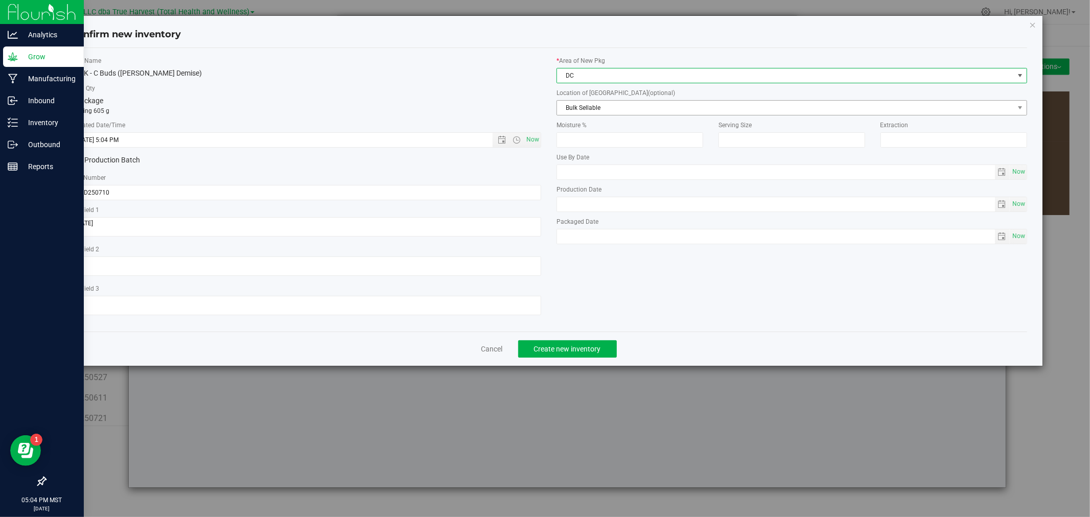
click at [588, 110] on span "Bulk Sellable" at bounding box center [785, 108] width 457 height 14
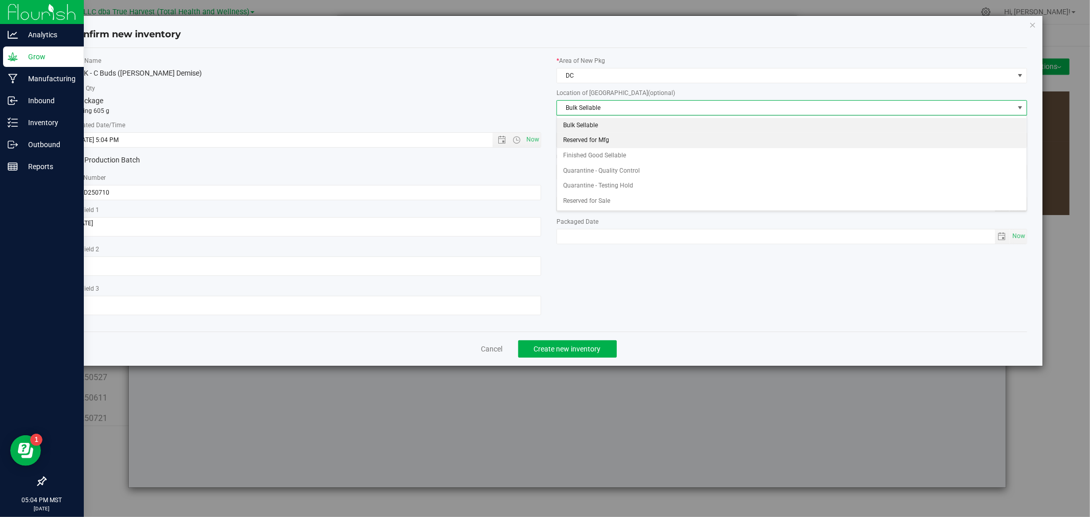
click at [596, 134] on li "Reserved for Mfg" at bounding box center [792, 140] width 470 height 15
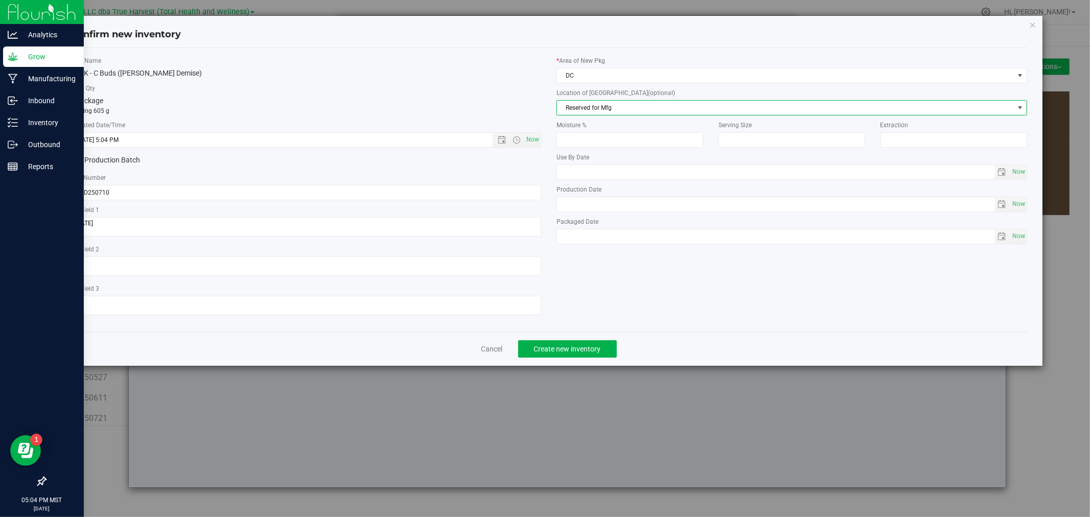
click at [617, 323] on div "Item Name BULK - C Buds (Anslinger's Demise) Total Qty 1 package totaling 605 g…" at bounding box center [548, 189] width 971 height 267
click at [579, 348] on span "Create new inventory" at bounding box center [567, 349] width 67 height 8
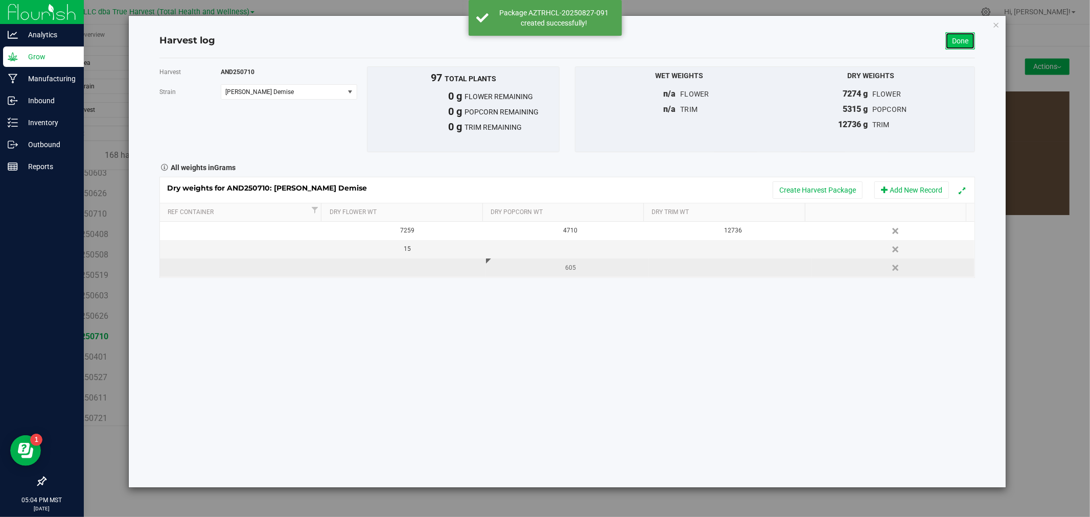
click at [953, 45] on link "Done" at bounding box center [960, 40] width 30 height 17
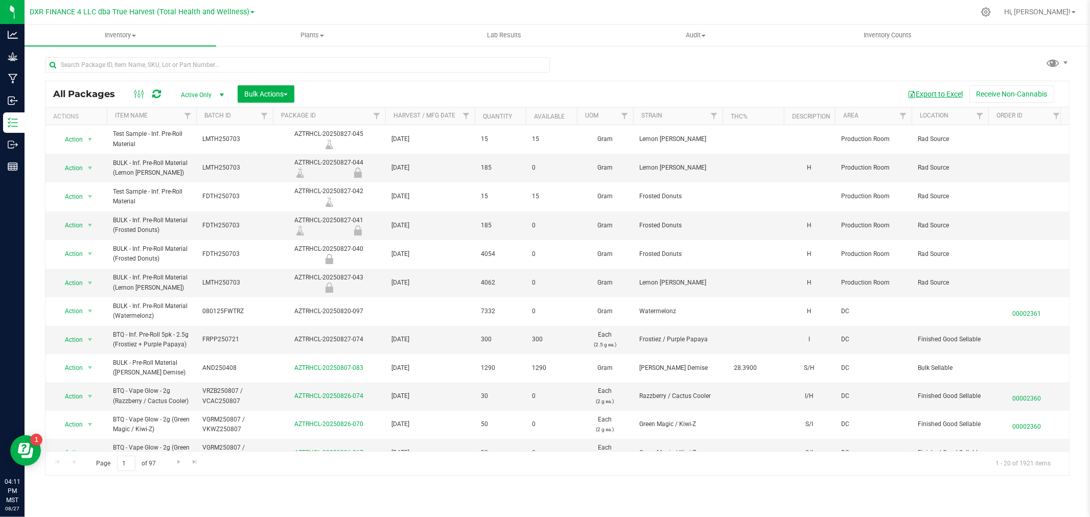
click at [945, 93] on button "Export to Excel" at bounding box center [935, 93] width 68 height 17
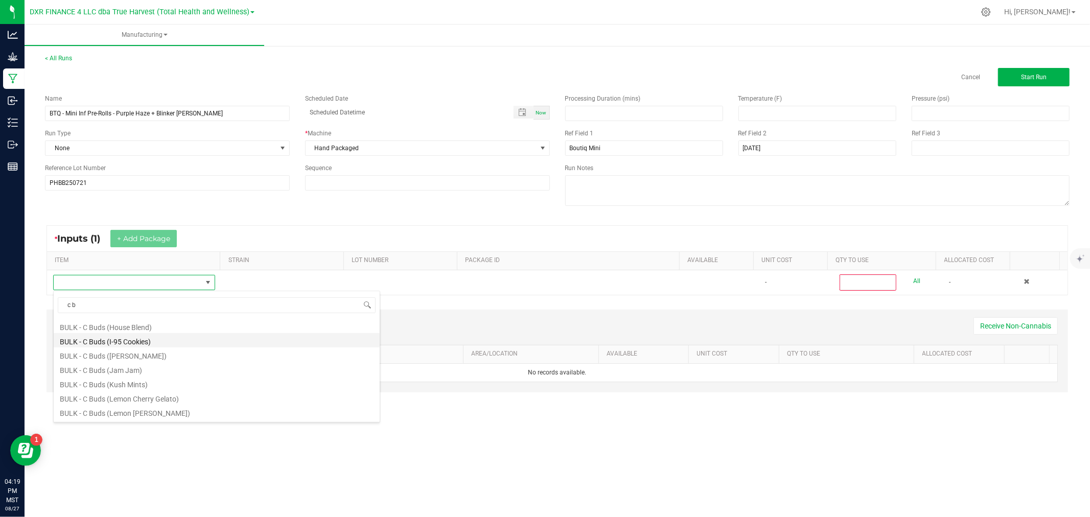
scroll to position [397, 0]
click at [142, 369] on li "BULK - C Buds (Lemon Cherry Gelato)" at bounding box center [217, 372] width 326 height 14
type input "0"
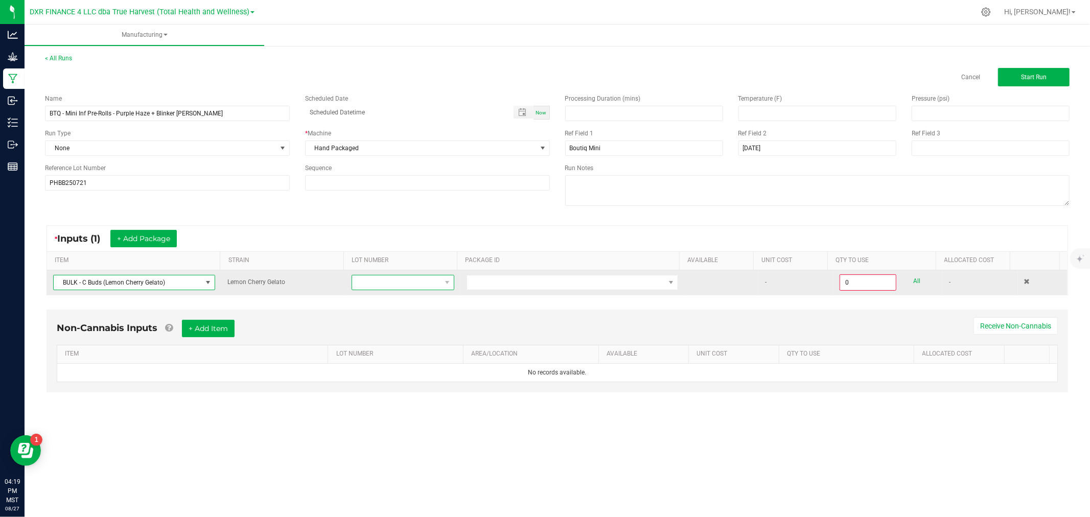
click at [423, 278] on span at bounding box center [396, 282] width 88 height 14
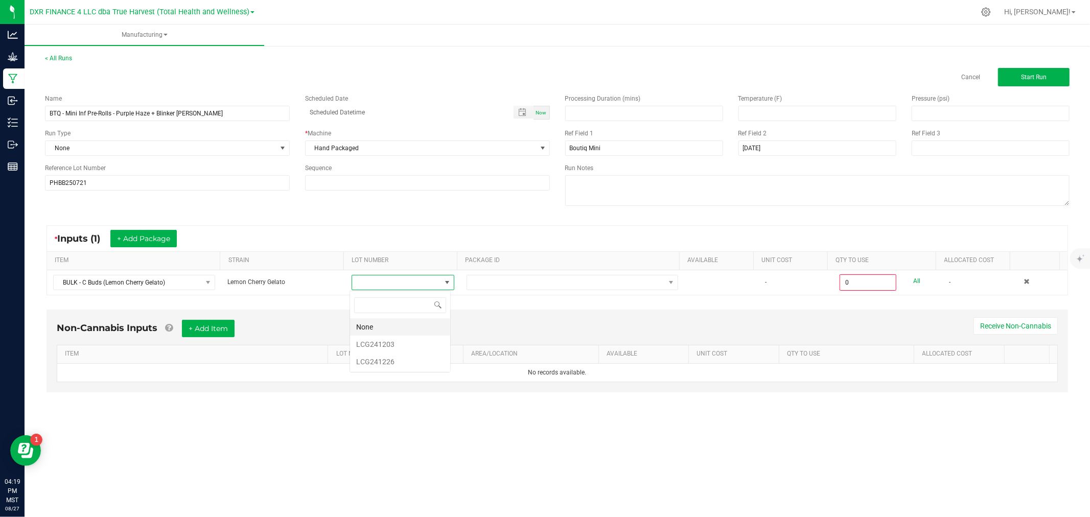
scroll to position [15, 101]
click at [476, 312] on div "Non-Cannabis Inputs + Add Item Receive Non-Cannabis ITEM LOT NUMBER AREA/LOCATI…" at bounding box center [556, 351] width 1021 height 83
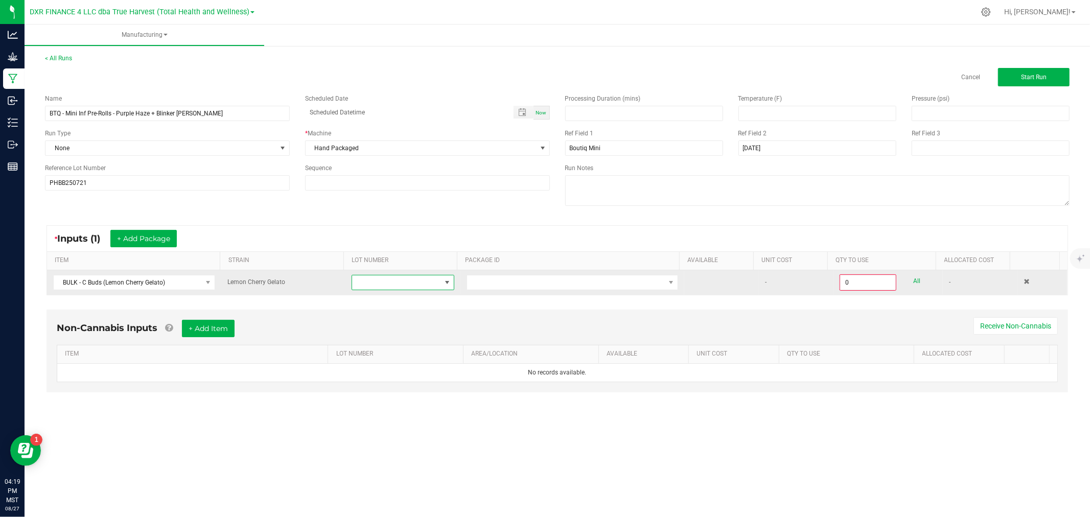
click at [447, 283] on span at bounding box center [447, 282] width 8 height 8
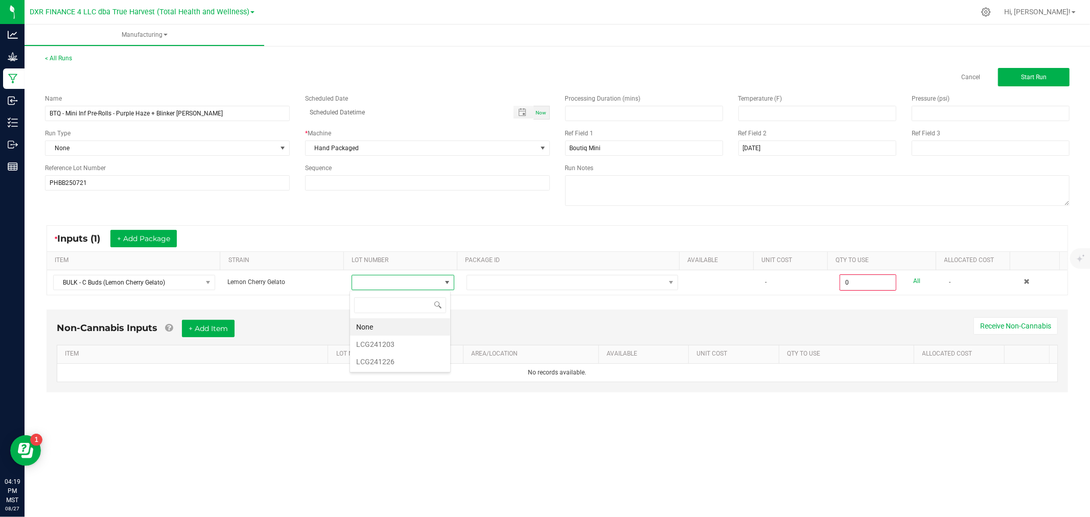
click at [404, 229] on div "* Inputs (1) + Add Package" at bounding box center [557, 239] width 1020 height 26
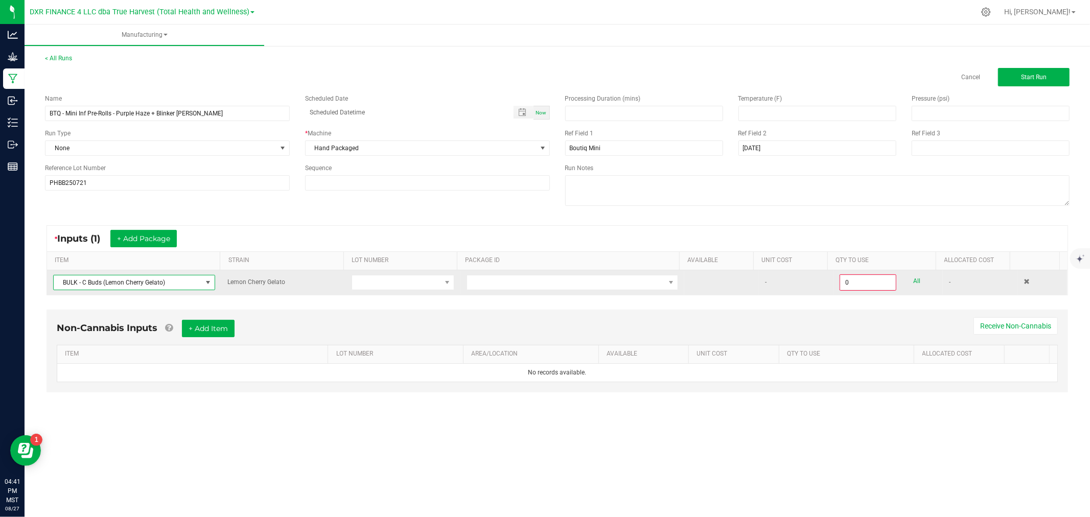
click at [204, 287] on span at bounding box center [208, 282] width 8 height 8
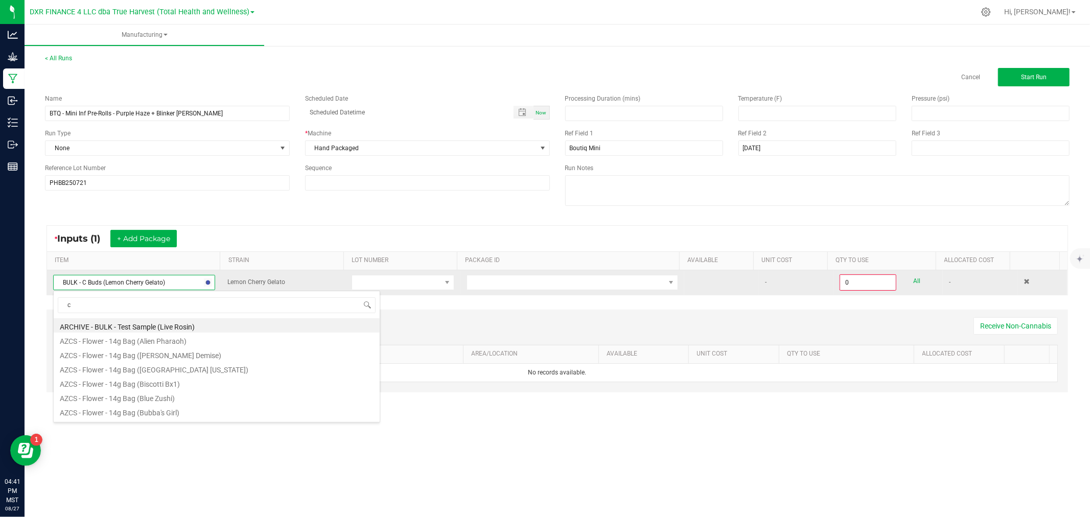
type input "c b"
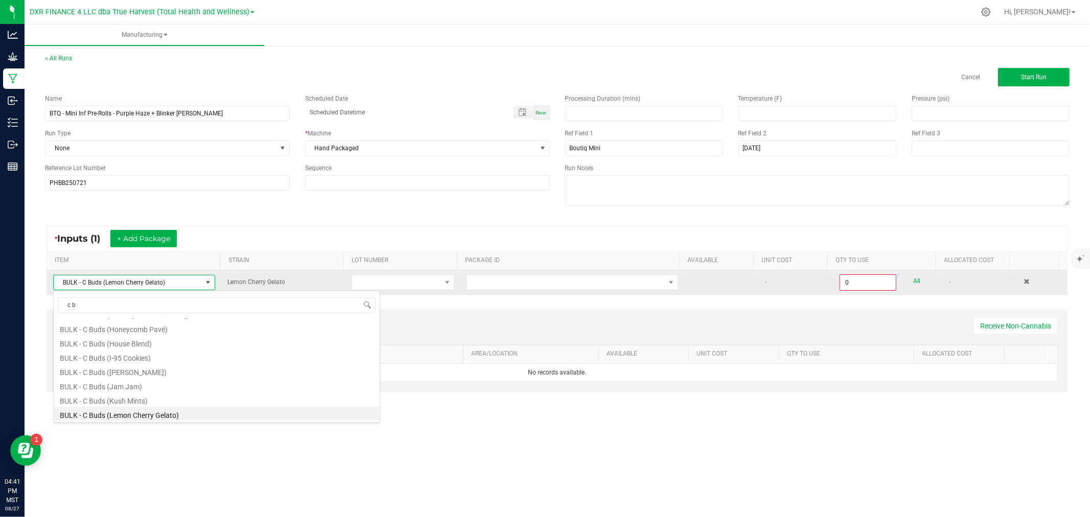
scroll to position [412, 0]
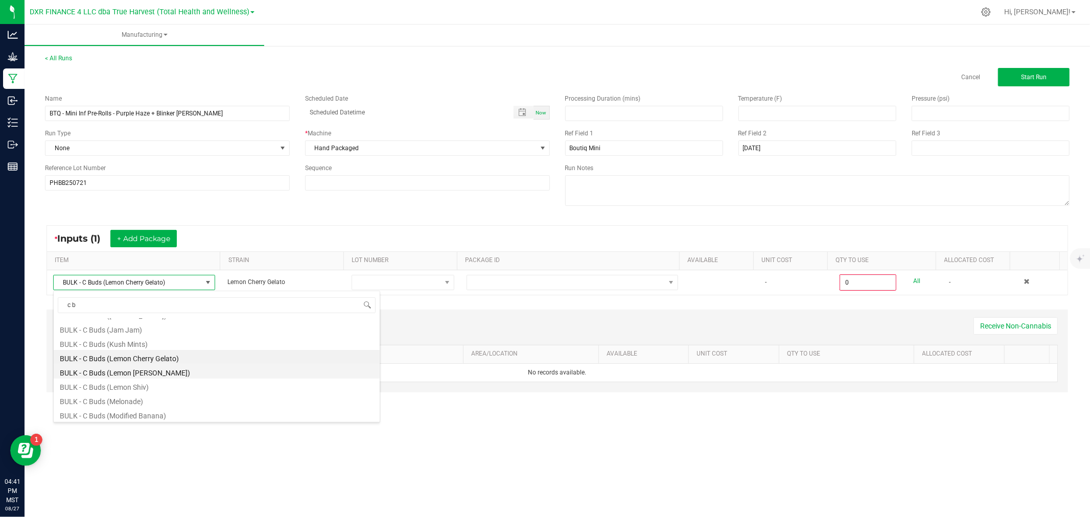
click at [204, 373] on li "BULK - C Buds (Lemon [PERSON_NAME])" at bounding box center [217, 371] width 326 height 14
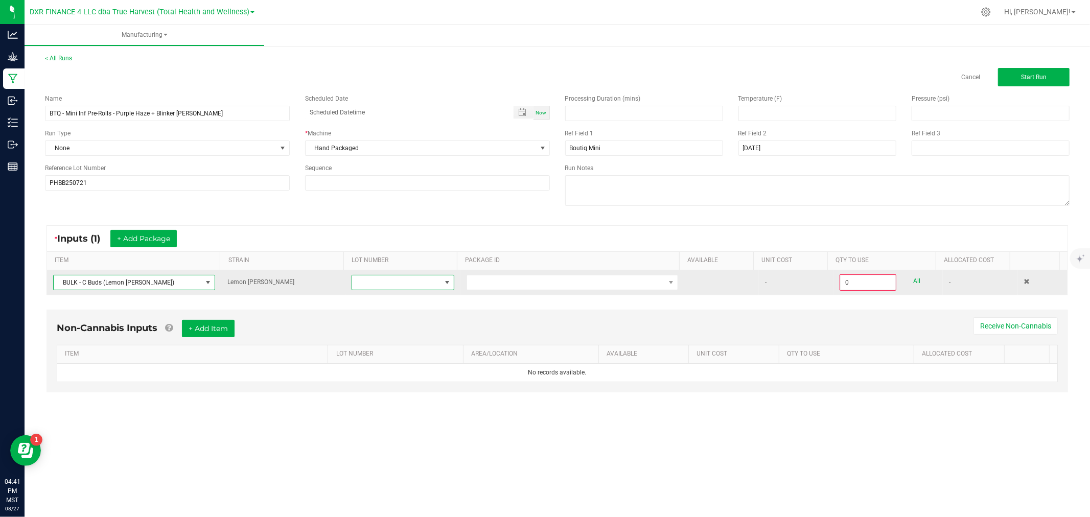
click at [443, 278] on span at bounding box center [447, 282] width 8 height 8
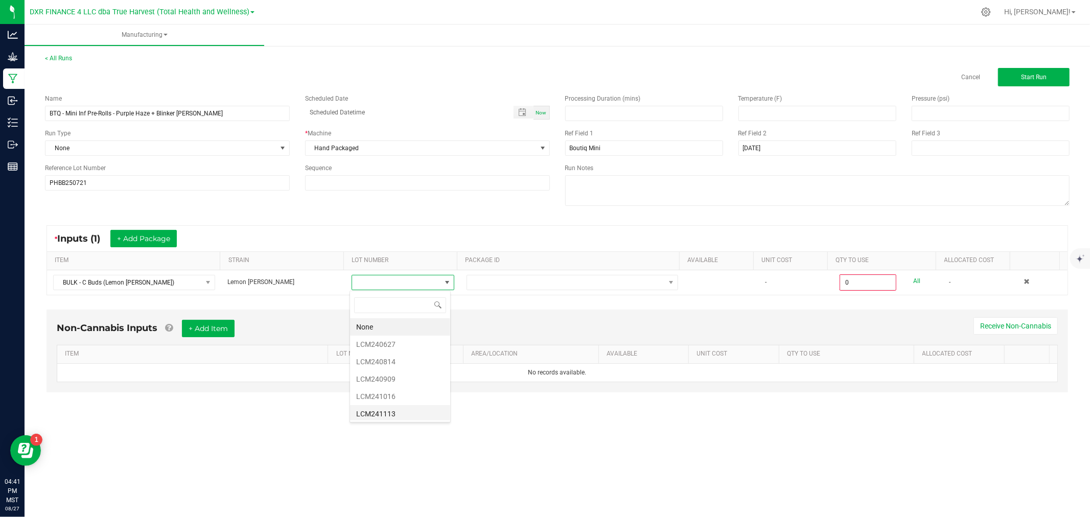
scroll to position [107, 0]
click at [409, 409] on li "LCM250721" at bounding box center [400, 411] width 100 height 17
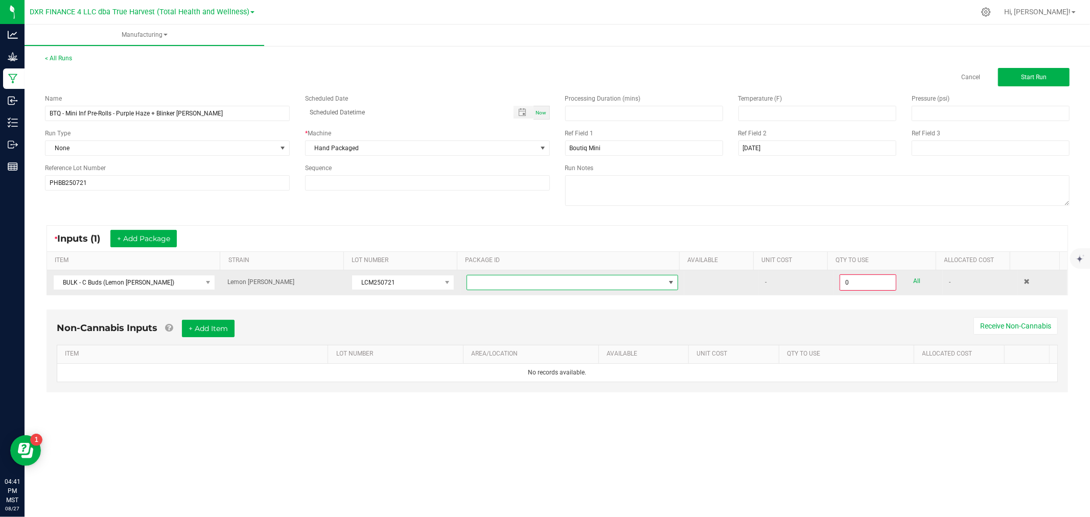
click at [484, 289] on span at bounding box center [566, 282] width 198 height 14
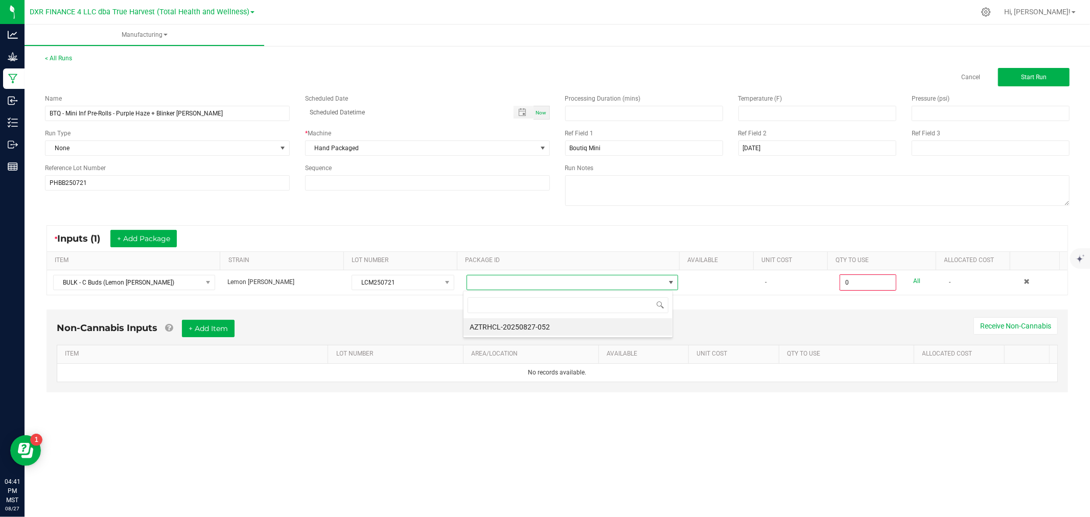
scroll to position [15, 209]
click at [492, 332] on li "AZTRHCL-20250827-052" at bounding box center [567, 326] width 209 height 17
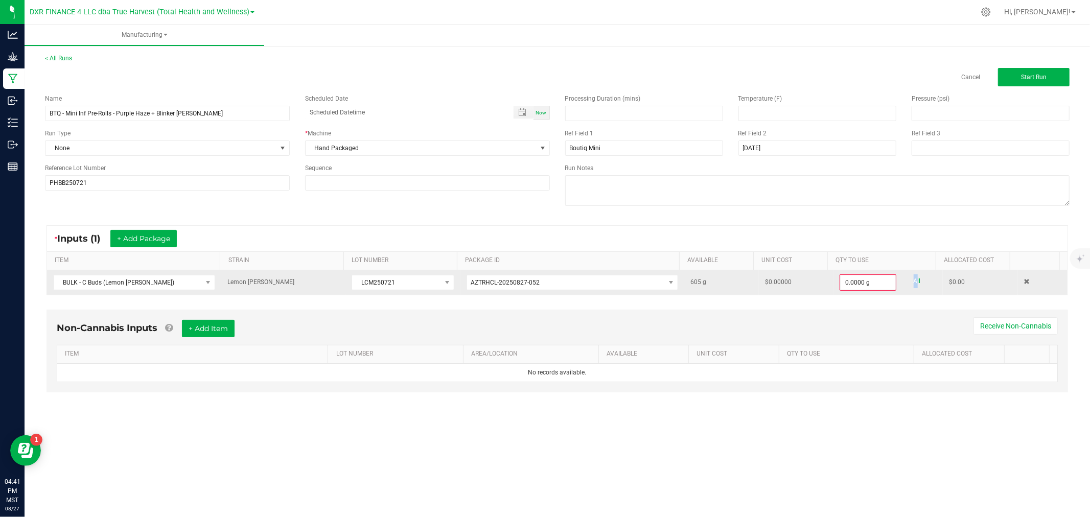
click at [913, 280] on link "All" at bounding box center [916, 281] width 7 height 14
type input "605.0000 g"
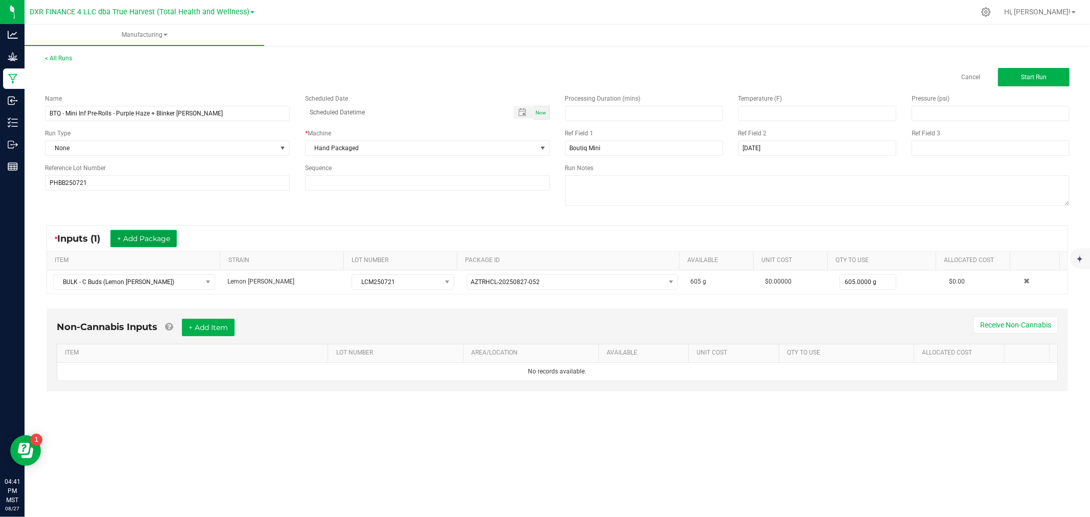
click at [124, 238] on button "+ Add Package" at bounding box center [143, 238] width 66 height 17
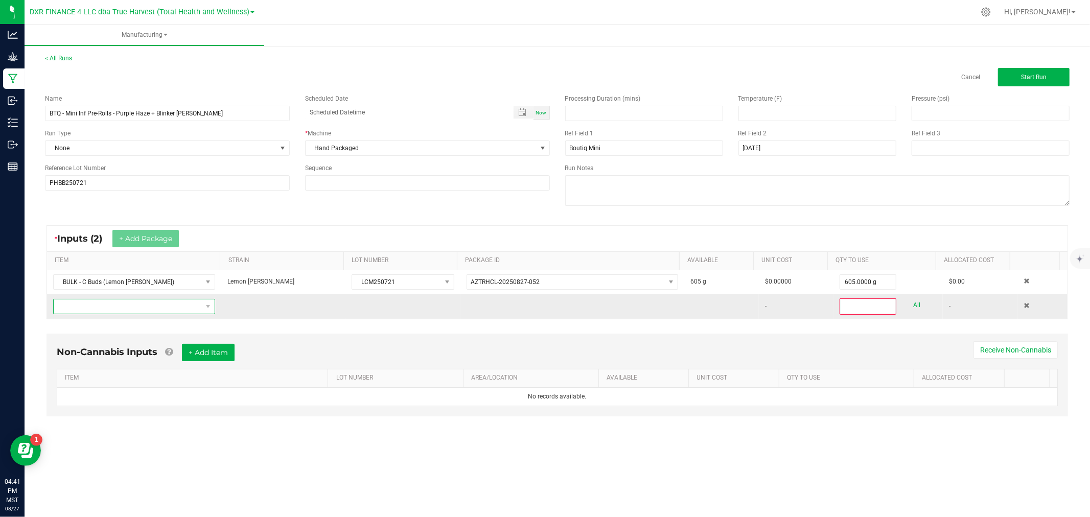
click at [136, 313] on span "NO DATA FOUND" at bounding box center [128, 306] width 148 height 14
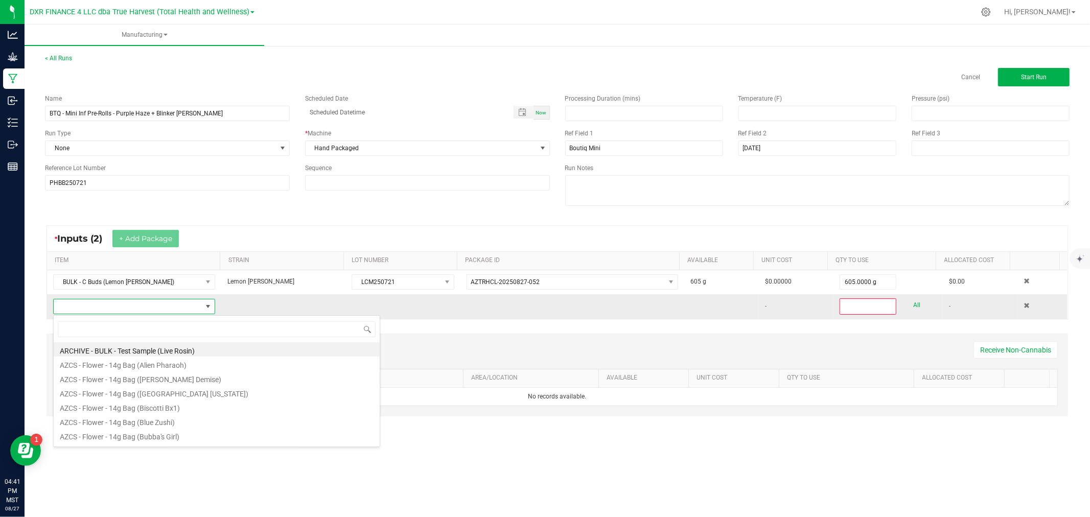
scroll to position [15, 159]
type input "bulk - thca"
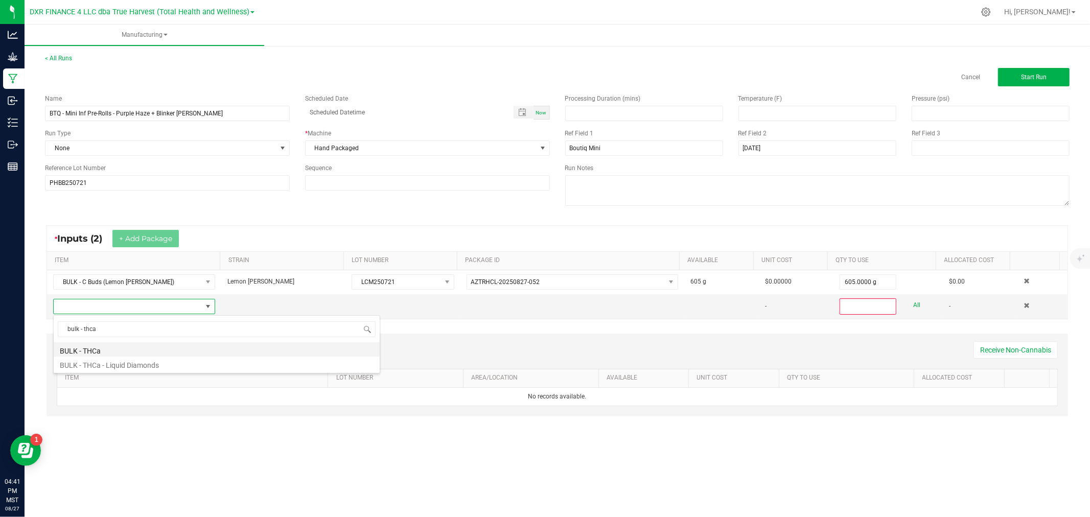
click at [144, 350] on li "BULK - THCa" at bounding box center [217, 349] width 326 height 14
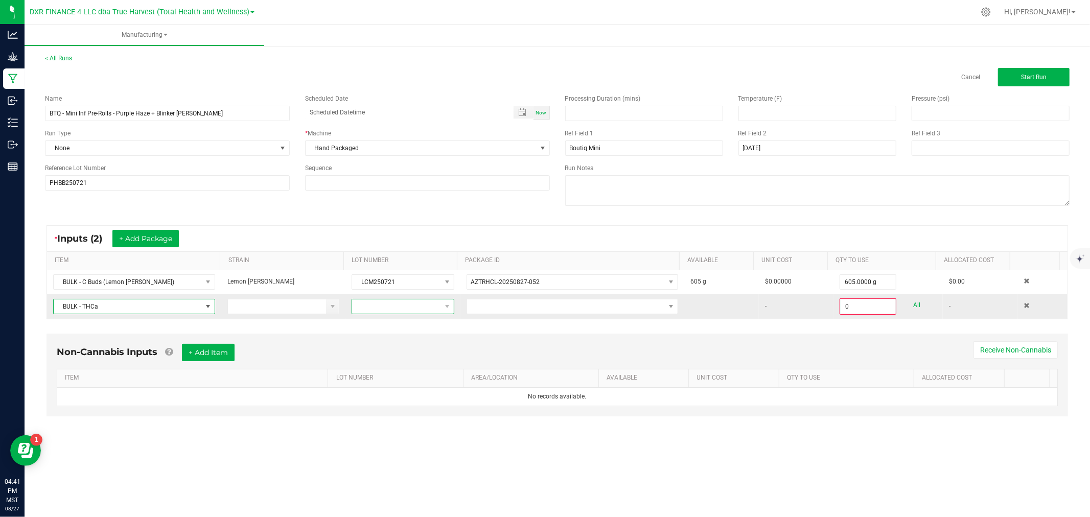
click at [380, 309] on span at bounding box center [396, 306] width 88 height 14
click at [425, 384] on li "22525" at bounding box center [400, 385] width 100 height 17
click at [498, 310] on span at bounding box center [566, 306] width 198 height 14
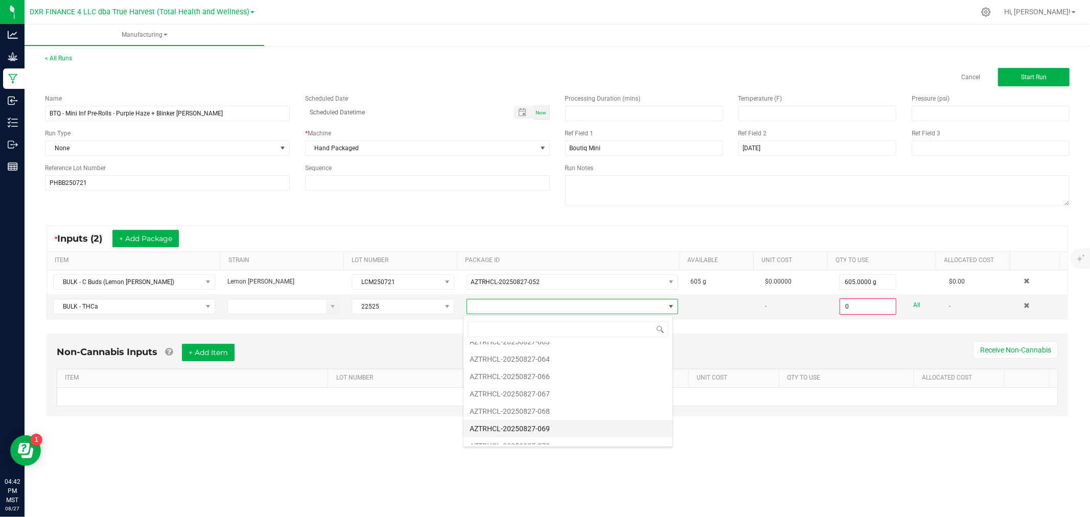
scroll to position [159, 0]
click at [552, 402] on li "AZTRHCL-20250827-070" at bounding box center [567, 400] width 209 height 17
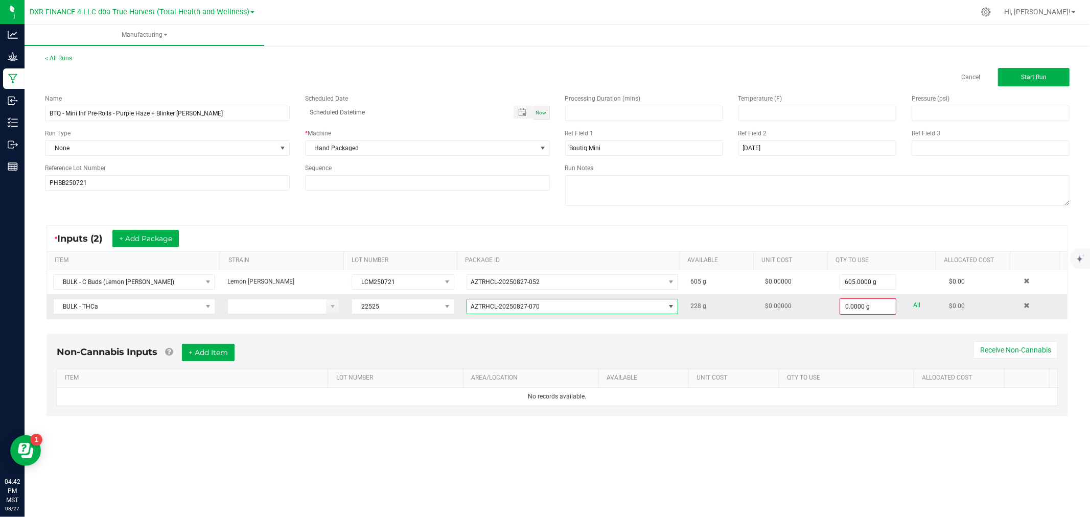
click at [913, 305] on link "All" at bounding box center [916, 305] width 7 height 14
type input "228.0000 g"
click at [1052, 78] on button "Start Run" at bounding box center [1034, 77] width 72 height 18
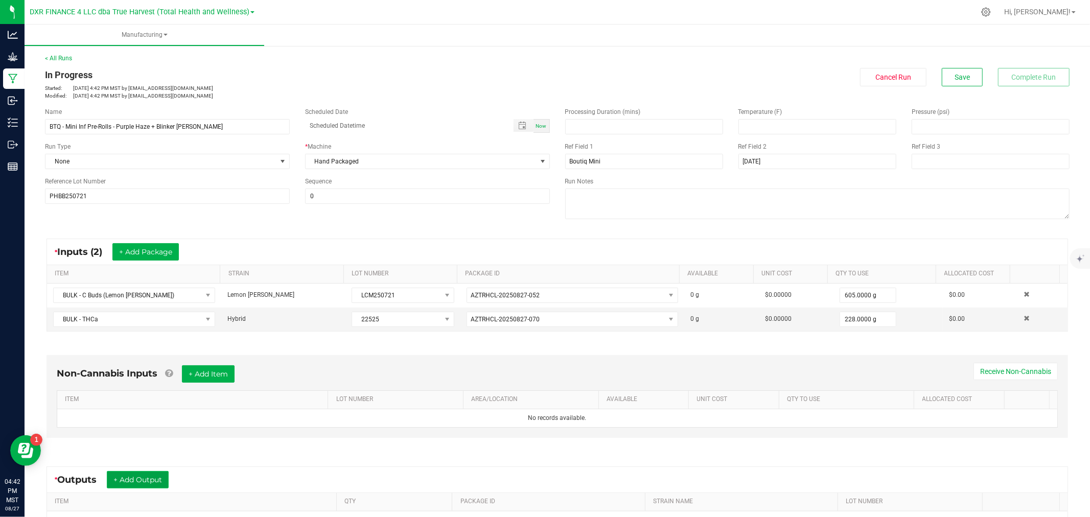
click at [157, 477] on button "+ Add Output" at bounding box center [138, 479] width 62 height 17
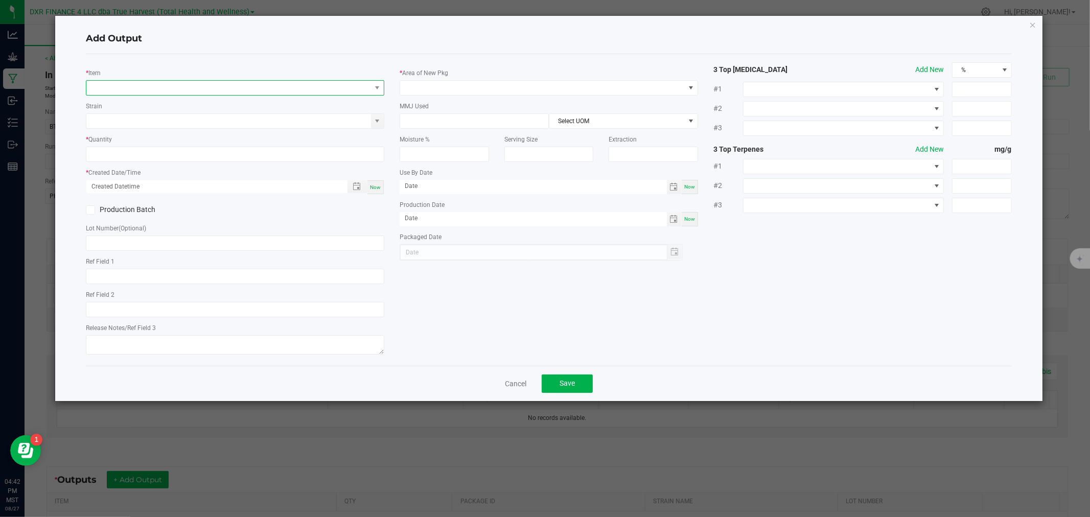
click at [227, 92] on span "NO DATA FOUND" at bounding box center [228, 88] width 285 height 14
type input "Purple Haze + Blinker [PERSON_NAME]"
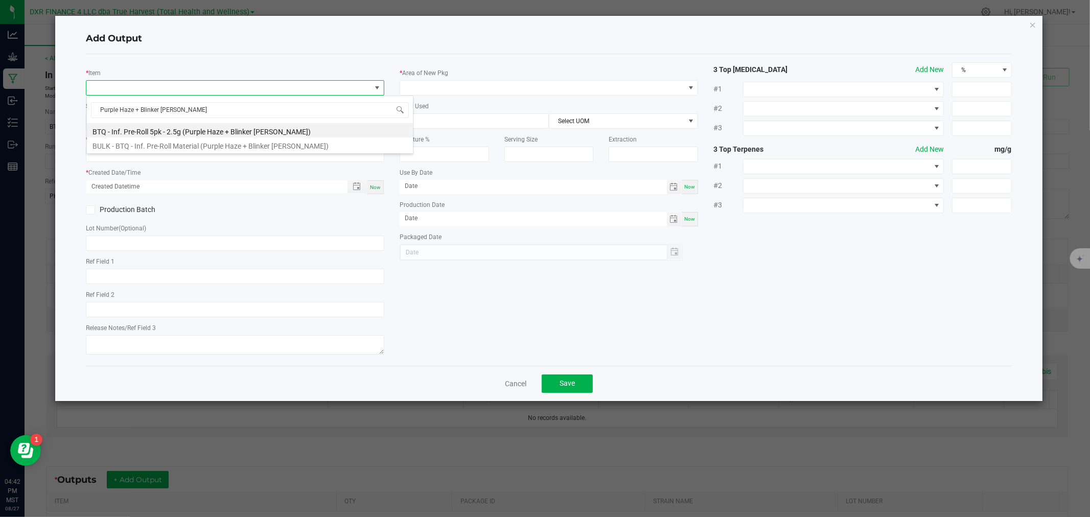
drag, startPoint x: 221, startPoint y: 128, endPoint x: 280, endPoint y: 120, distance: 59.9
click at [221, 129] on li "BTQ - Inf. Pre-Roll 5pk - 2.5g (Purple Haze + Blinker [PERSON_NAME])" at bounding box center [250, 130] width 326 height 14
type input "0 ea"
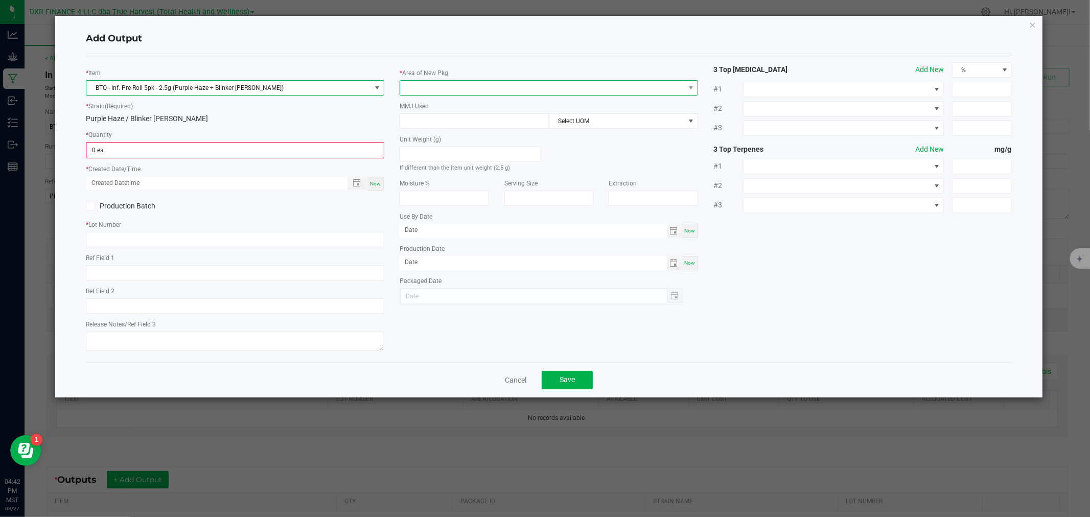
click at [519, 86] on span at bounding box center [542, 88] width 285 height 14
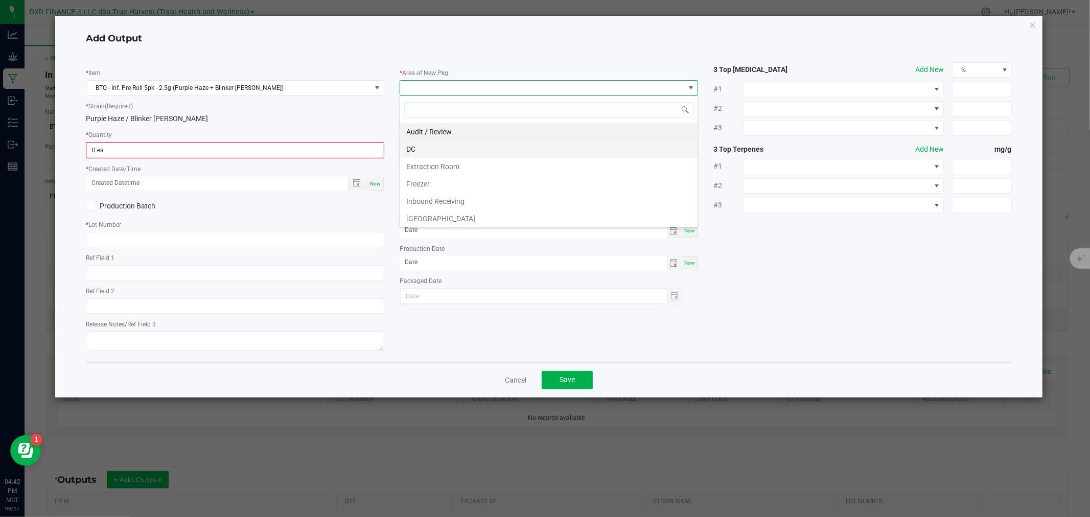
click at [432, 149] on li "DC" at bounding box center [548, 148] width 297 height 17
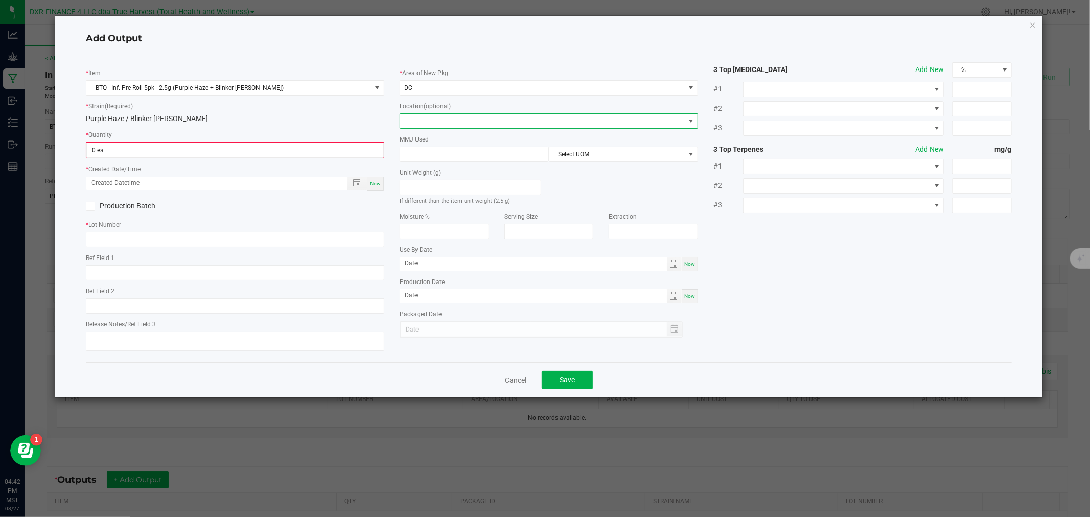
click at [433, 124] on span at bounding box center [542, 121] width 285 height 14
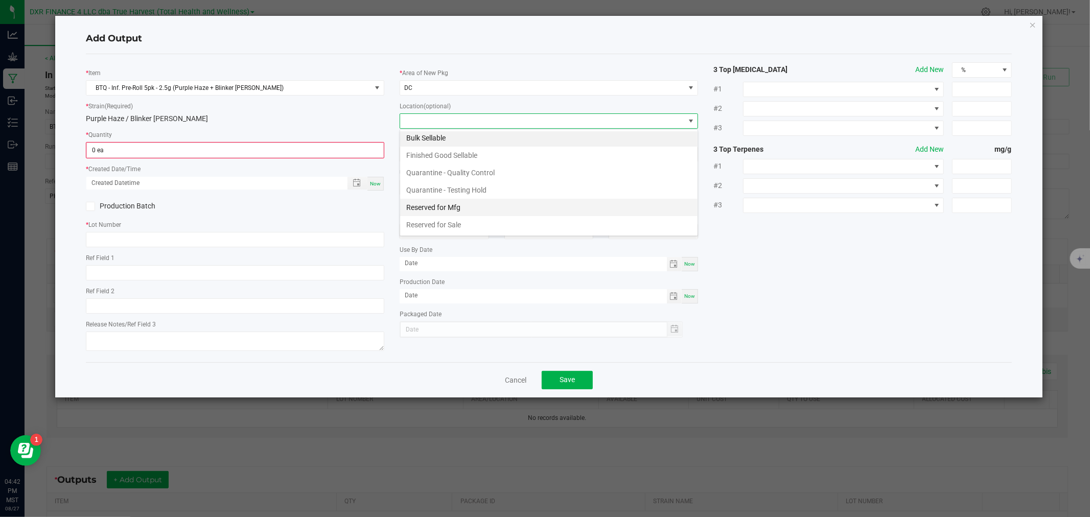
scroll to position [0, 0]
click at [463, 155] on li "Finished Good Sellable" at bounding box center [548, 157] width 297 height 17
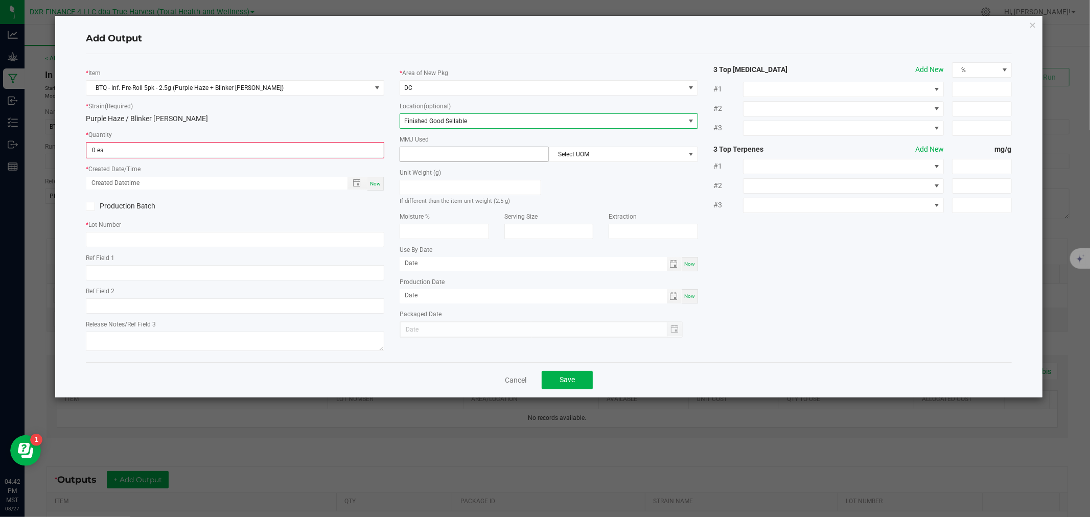
click at [461, 158] on input at bounding box center [474, 154] width 148 height 14
type input "2.5"
click at [568, 160] on span "Select UOM" at bounding box center [616, 154] width 135 height 14
click at [564, 211] on li "Gram" at bounding box center [623, 215] width 148 height 17
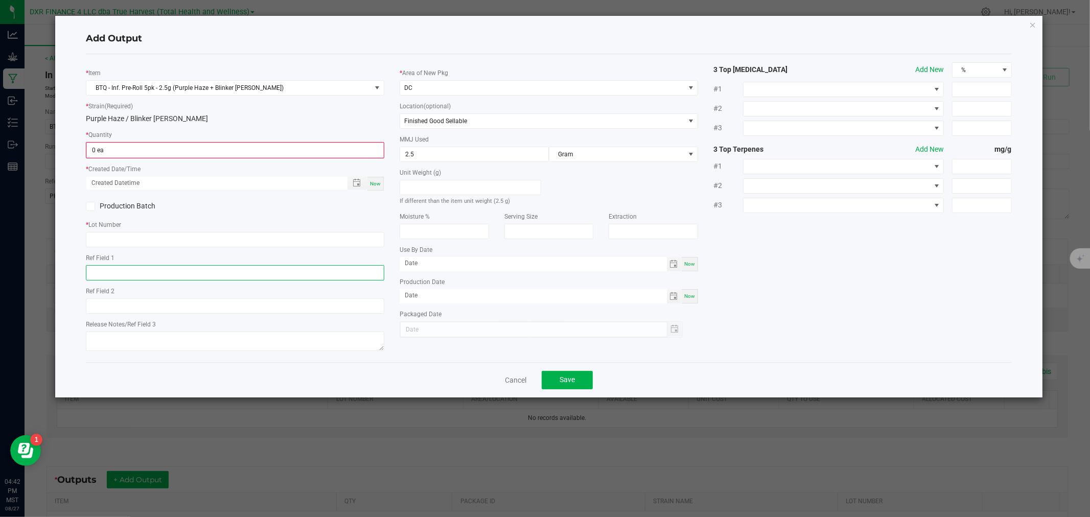
click at [227, 272] on input "text" at bounding box center [235, 272] width 298 height 15
click at [108, 239] on input "text" at bounding box center [235, 239] width 298 height 15
click at [122, 285] on div "* Item BTQ - Inf. Pre-Roll 5pk - 2.5g (Purple Haze + Blinker Berry) * Strain (R…" at bounding box center [235, 208] width 314 height 292
click at [120, 268] on input "text" at bounding box center [235, 272] width 298 height 15
paste input "[DATE]"
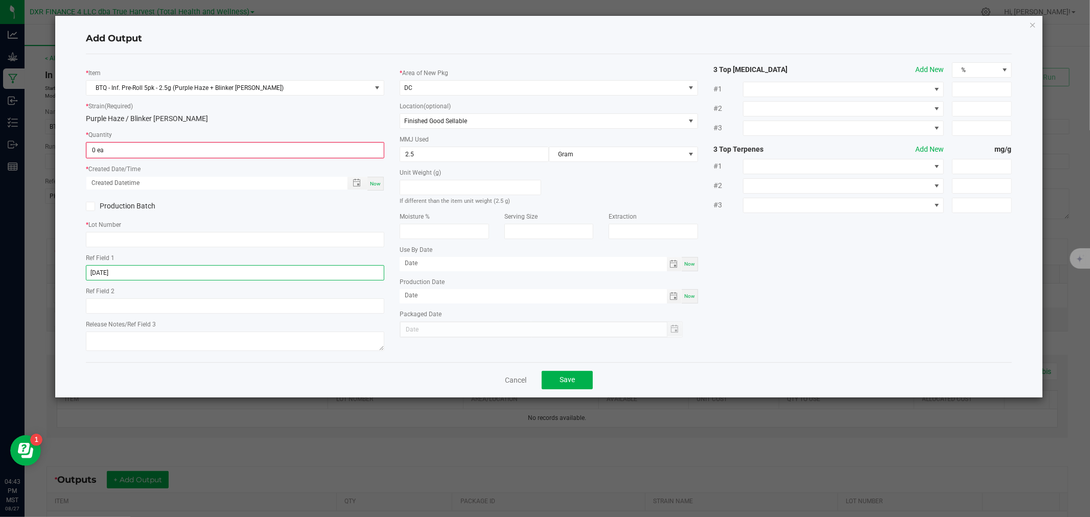
type input "[DATE]"
click at [170, 238] on input "text" at bounding box center [235, 239] width 298 height 15
paste input "PHBB250721"
click at [355, 185] on span "Toggle popup" at bounding box center [357, 183] width 8 height 8
type input "PHBB250721"
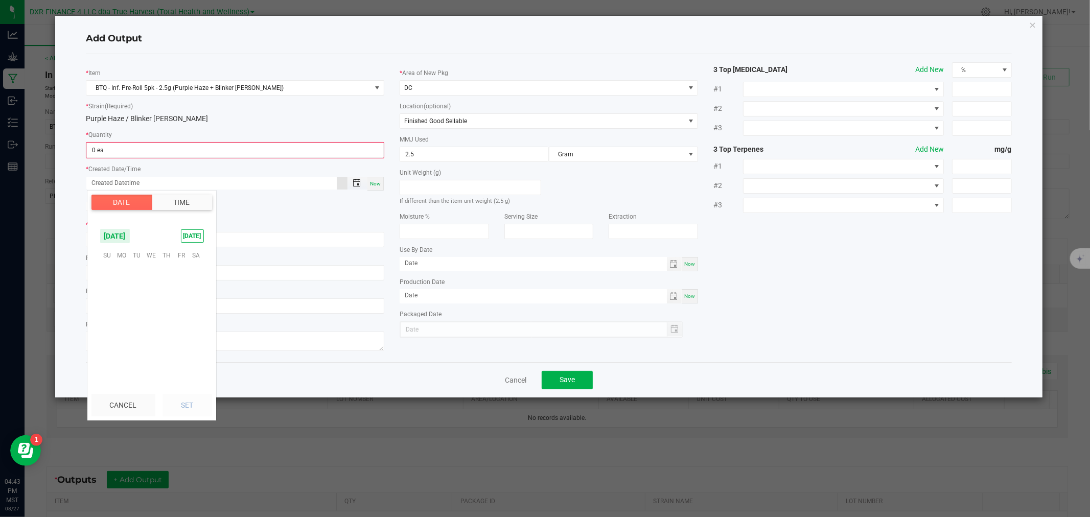
scroll to position [165582, 0]
click at [137, 299] on span "12" at bounding box center [136, 303] width 15 height 16
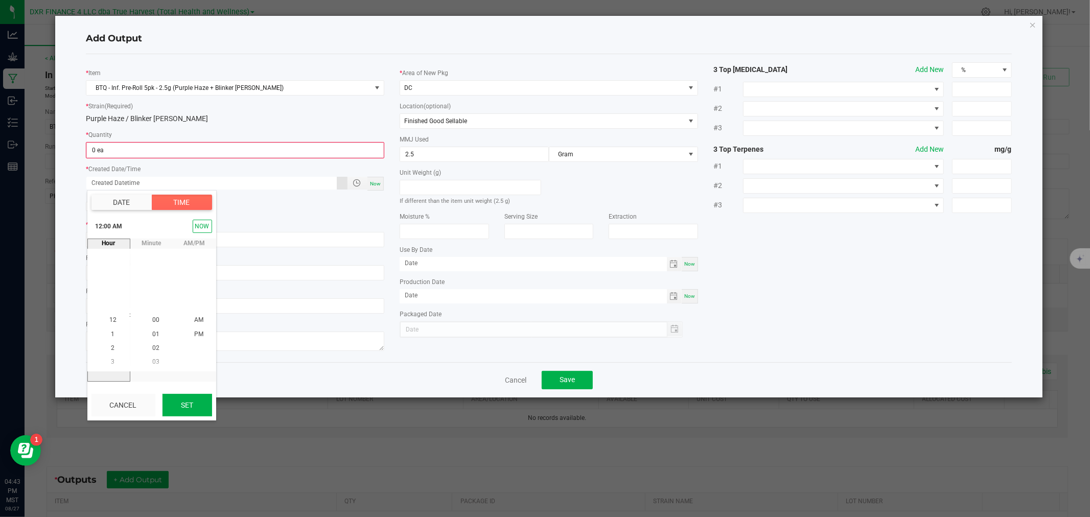
click at [190, 401] on button "Set" at bounding box center [187, 405] width 50 height 22
type input "08/12/2025 12:00 AM"
type input "08/12/2025"
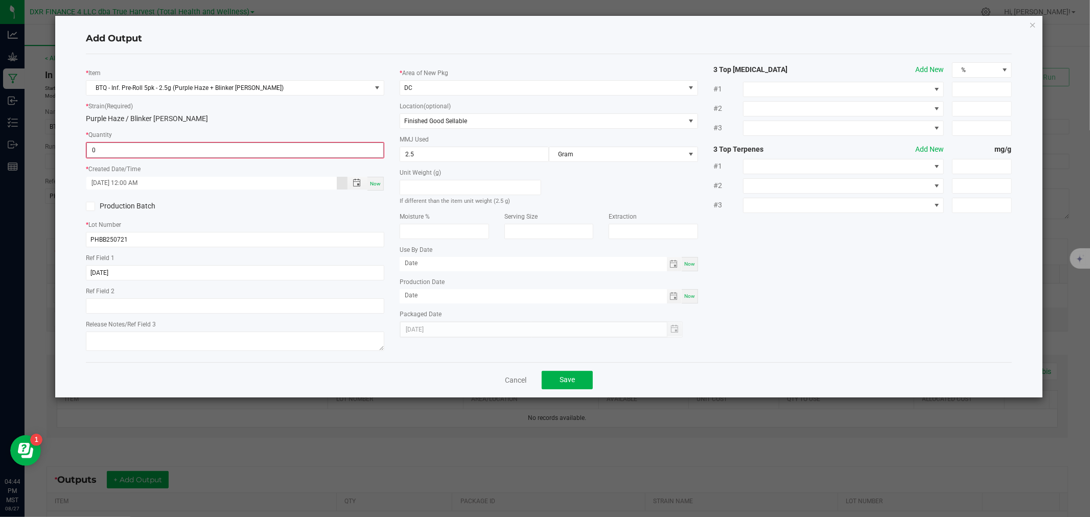
click at [201, 150] on input "0" at bounding box center [235, 150] width 296 height 14
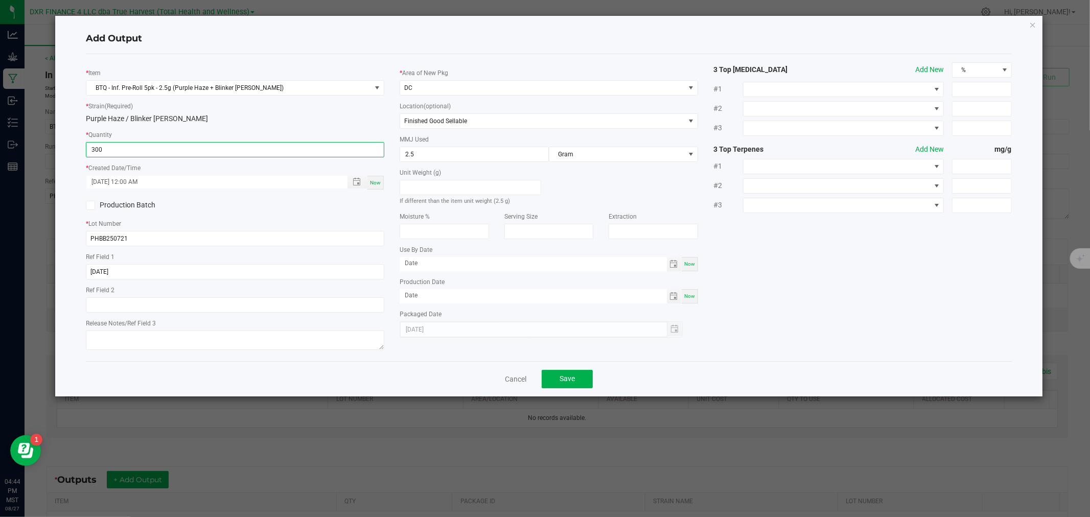
type input "300 ea"
click at [275, 109] on div "* Strain (Required) Purple Haze / Blinker Berry" at bounding box center [235, 113] width 298 height 24
click at [586, 372] on button "Save" at bounding box center [567, 379] width 51 height 18
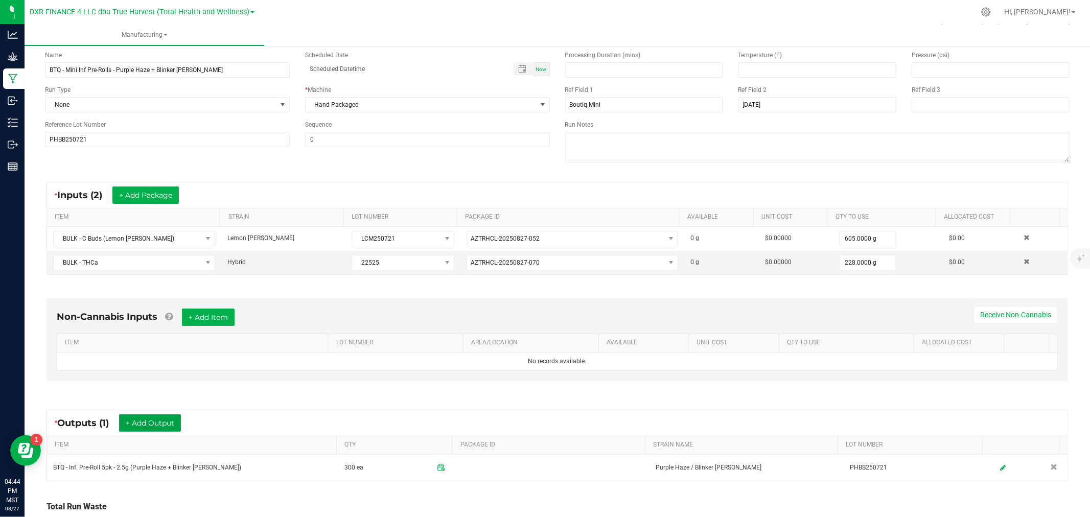
scroll to position [0, 0]
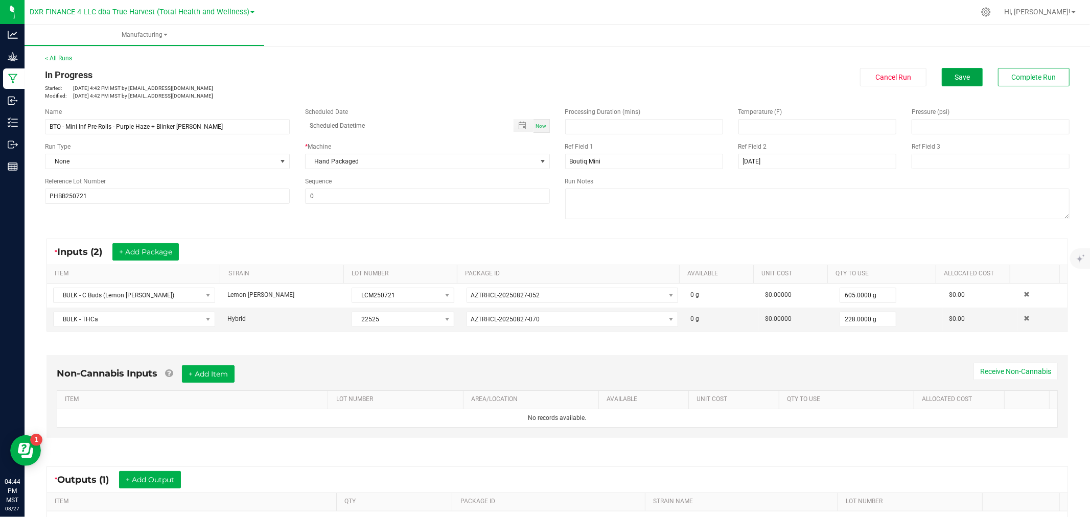
click at [958, 79] on span "Save" at bounding box center [961, 77] width 15 height 8
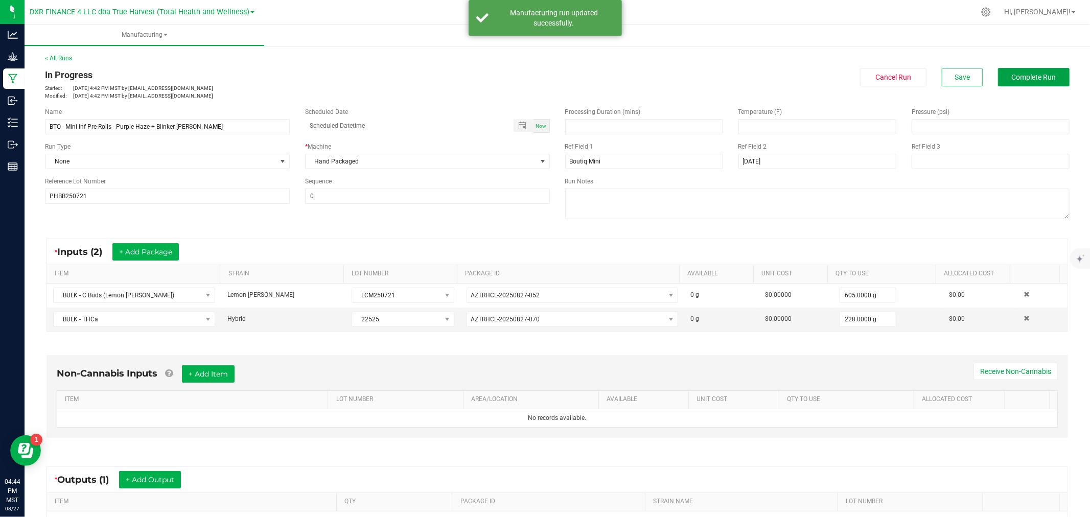
click at [1012, 75] on span "Complete Run" at bounding box center [1034, 77] width 44 height 8
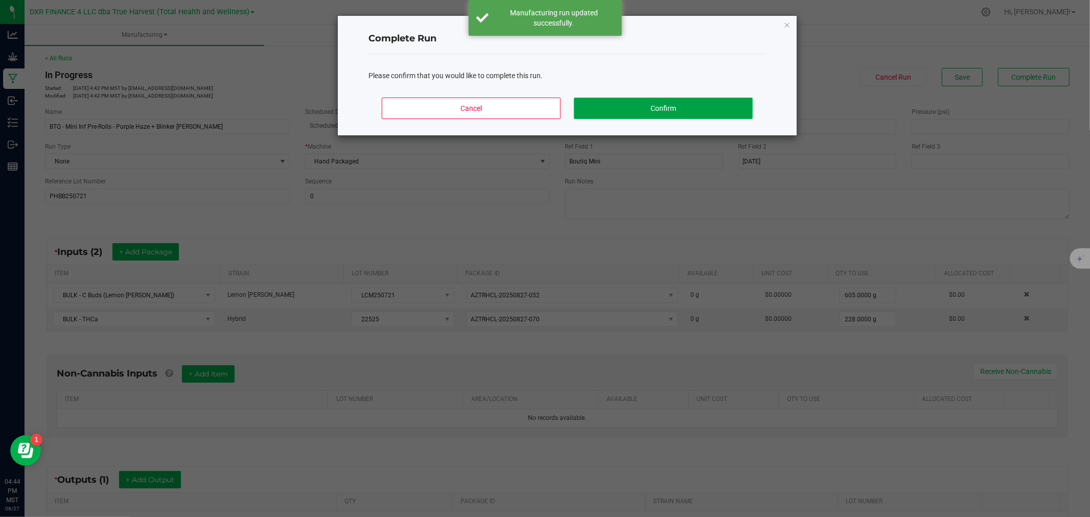
click at [673, 106] on button "Confirm" at bounding box center [663, 108] width 179 height 21
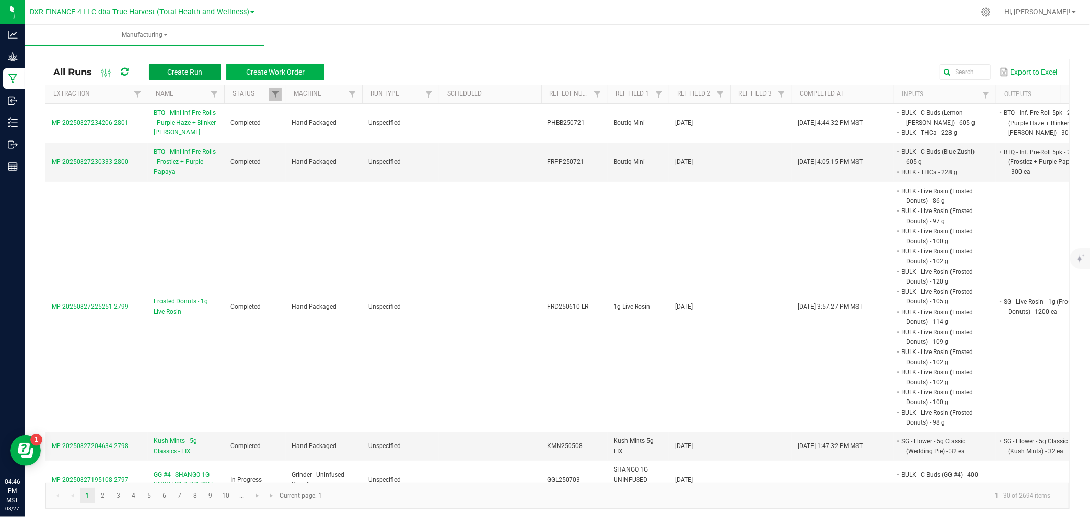
click at [201, 70] on span "Create Run" at bounding box center [184, 72] width 35 height 8
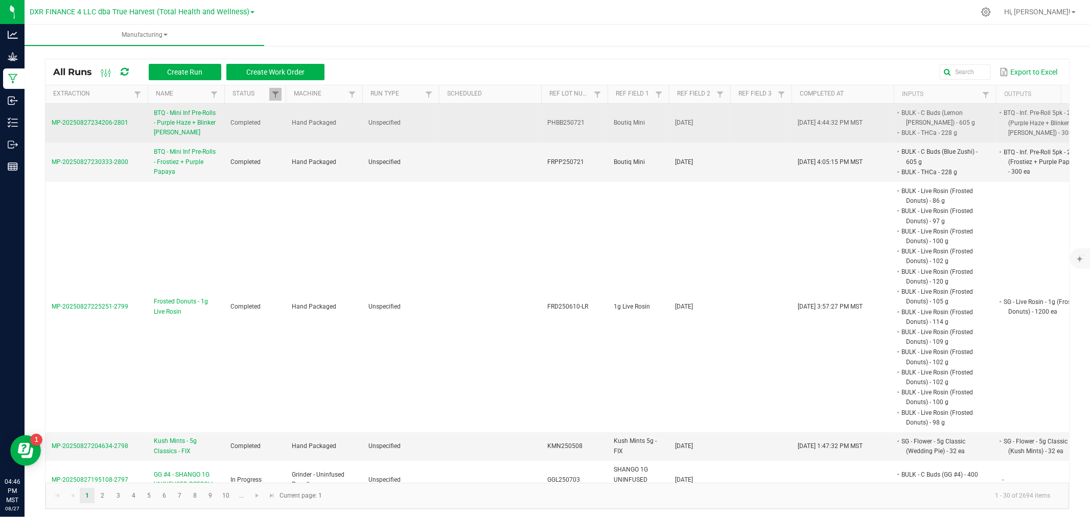
drag, startPoint x: 608, startPoint y: 124, endPoint x: 652, endPoint y: 122, distance: 43.5
click at [652, 122] on td "Boutiq Mini" at bounding box center [637, 123] width 61 height 39
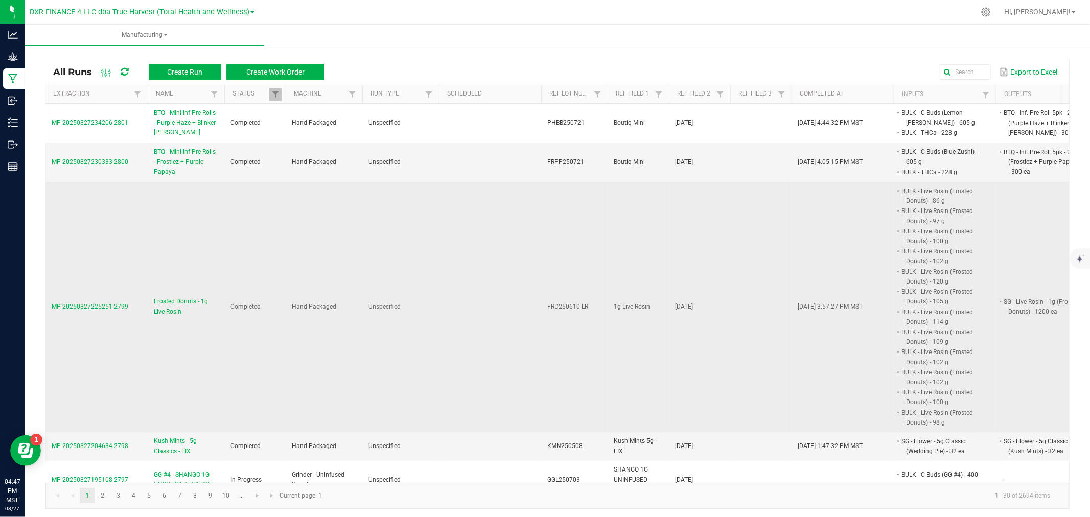
copy span "Boutiq Mini"
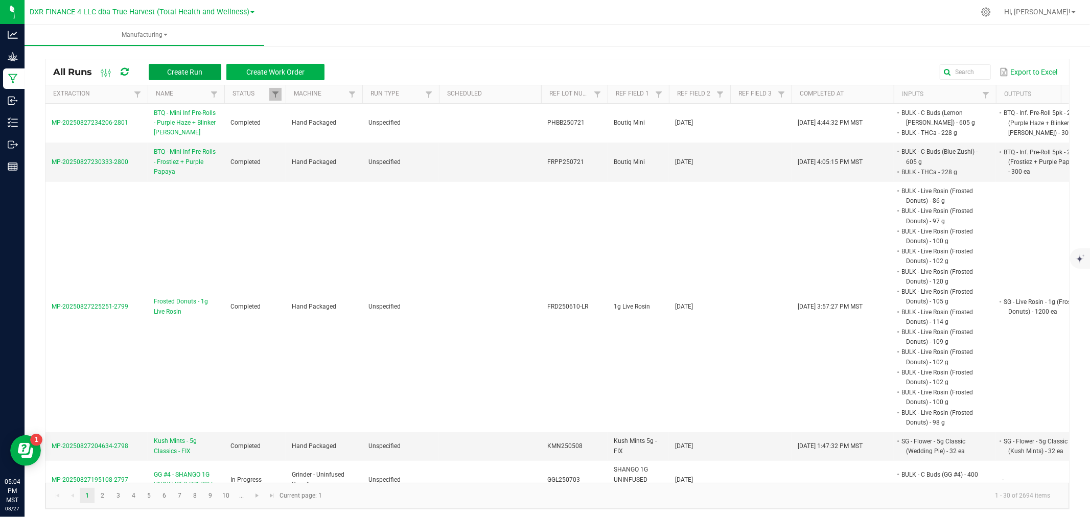
click at [192, 70] on span "Create Run" at bounding box center [184, 72] width 35 height 8
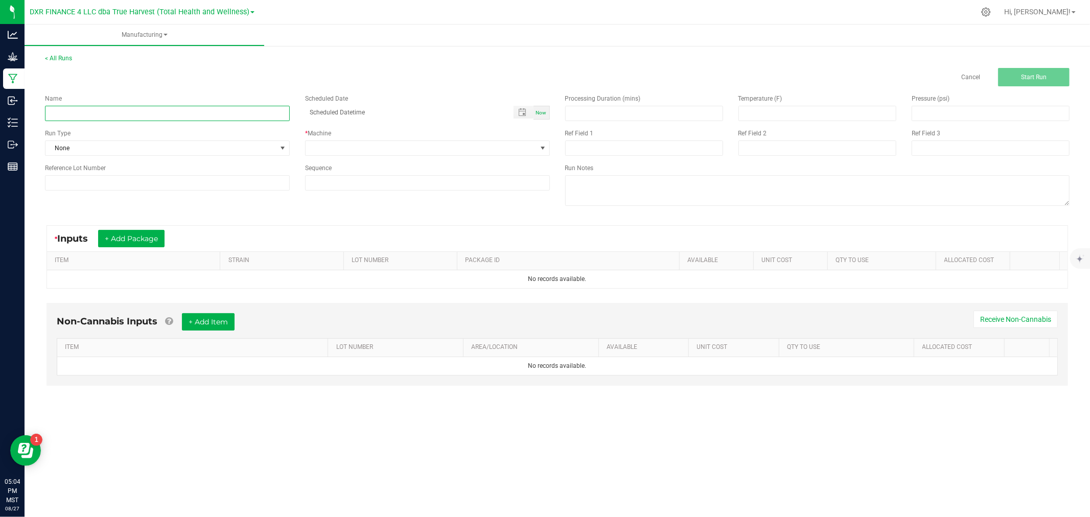
click at [125, 114] on input at bounding box center [167, 113] width 245 height 15
paste input "BTQ - Mini Inf Pre-Rolls - RS11 + Pink Guava"
type input "BTQ - Mini Inf Pre-Rolls - RS11 + Pink Guava"
click at [157, 182] on input at bounding box center [167, 182] width 245 height 15
paste input "RSPG250721"
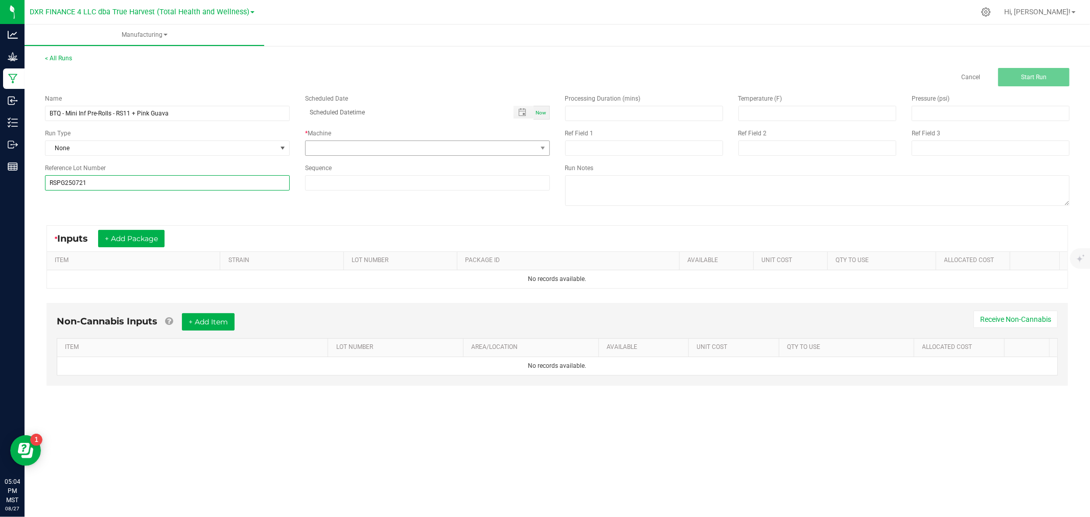
type input "RSPG250721"
click at [531, 141] on span at bounding box center [421, 148] width 231 height 14
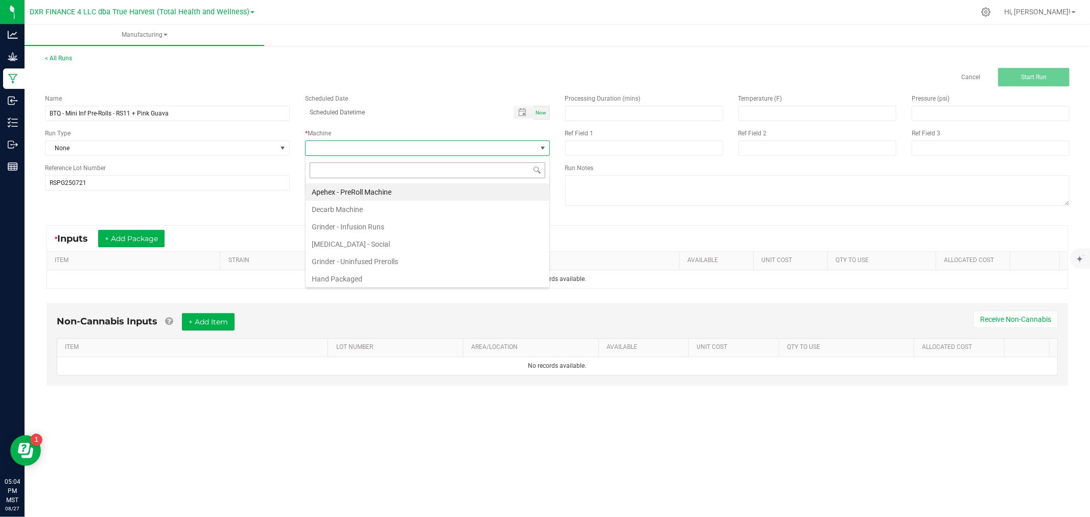
scroll to position [15, 244]
click at [379, 278] on li "Hand Packaged" at bounding box center [428, 278] width 244 height 17
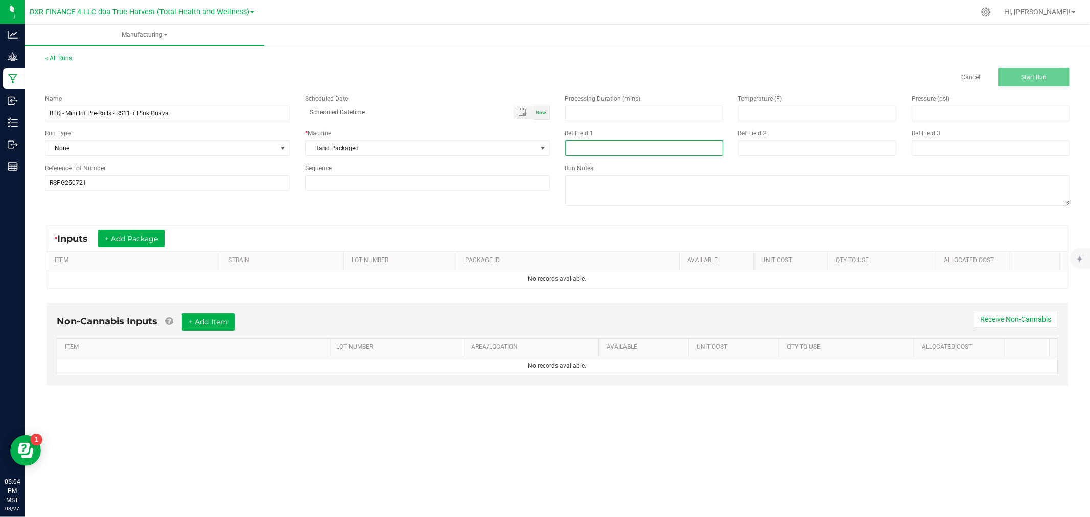
click at [630, 148] on input at bounding box center [644, 147] width 158 height 15
paste input "Boutiq Mini"
type input "Boutiq Mini"
click at [763, 143] on input at bounding box center [817, 147] width 158 height 15
paste input "8-12-25"
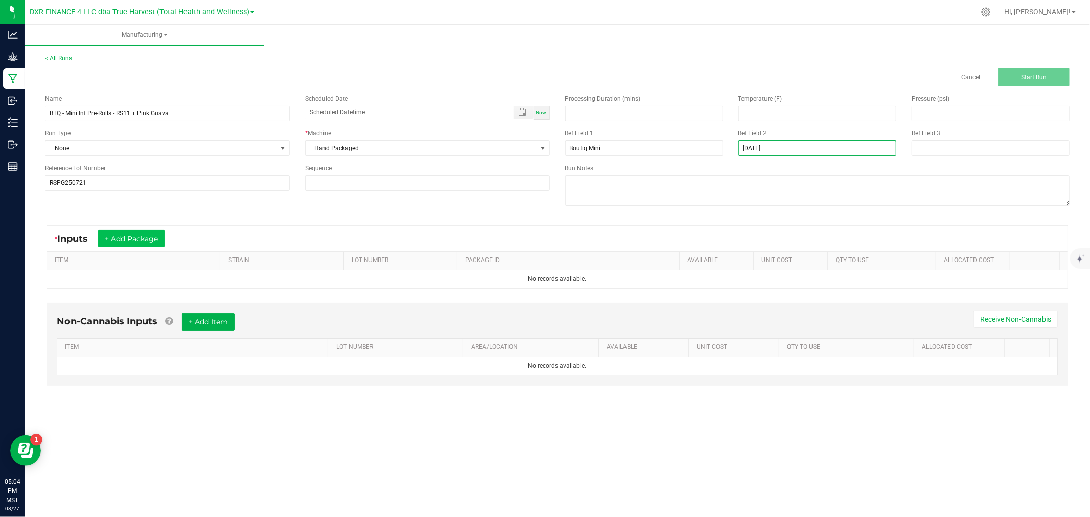
type input "8-12-25"
click at [126, 234] on button "+ Add Package" at bounding box center [131, 238] width 66 height 17
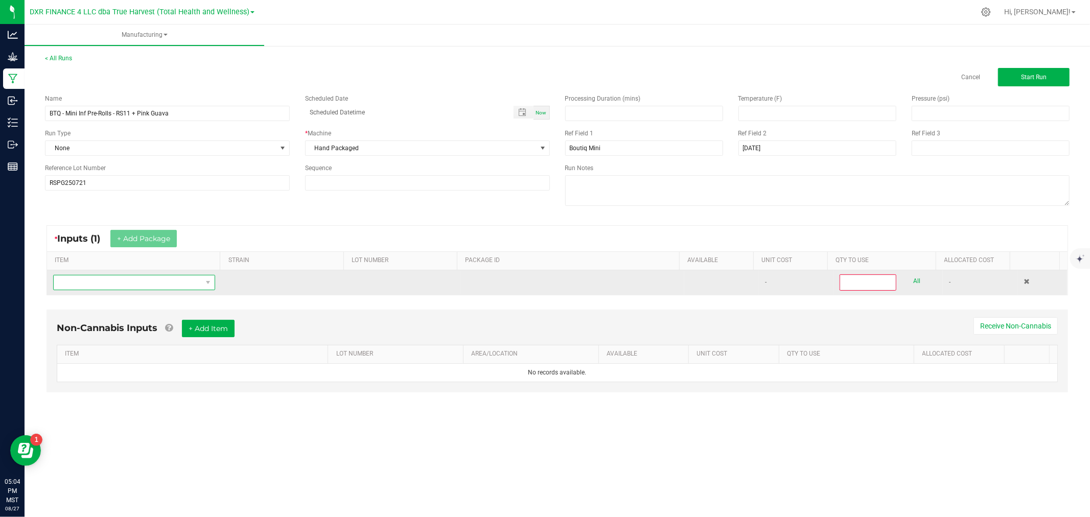
click at [130, 281] on span "NO DATA FOUND" at bounding box center [128, 282] width 148 height 14
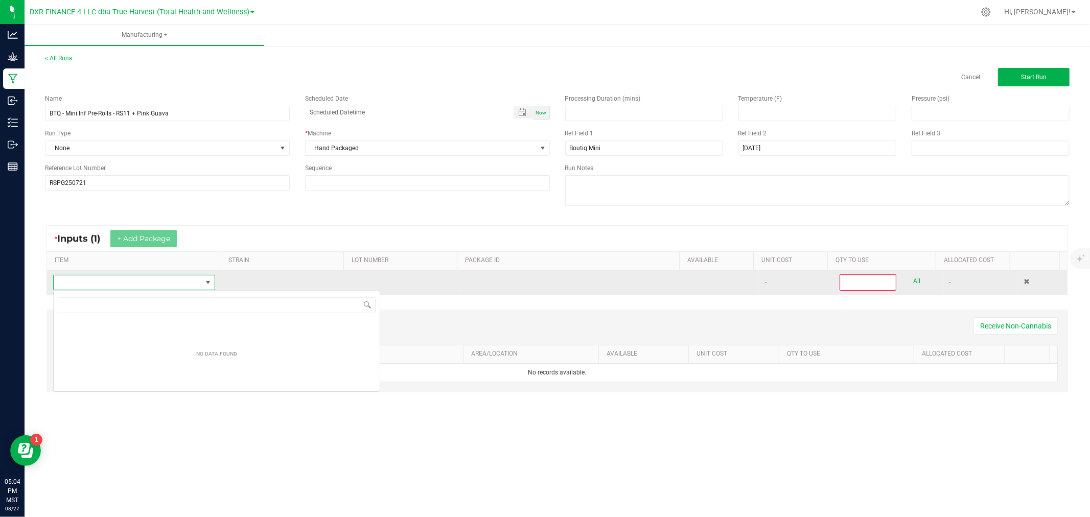
scroll to position [15, 160]
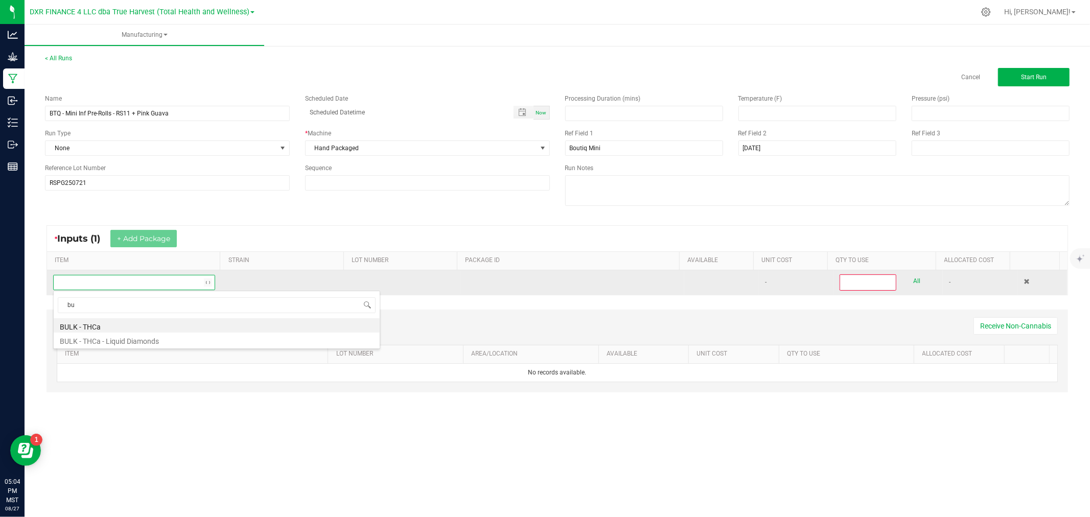
type input "b"
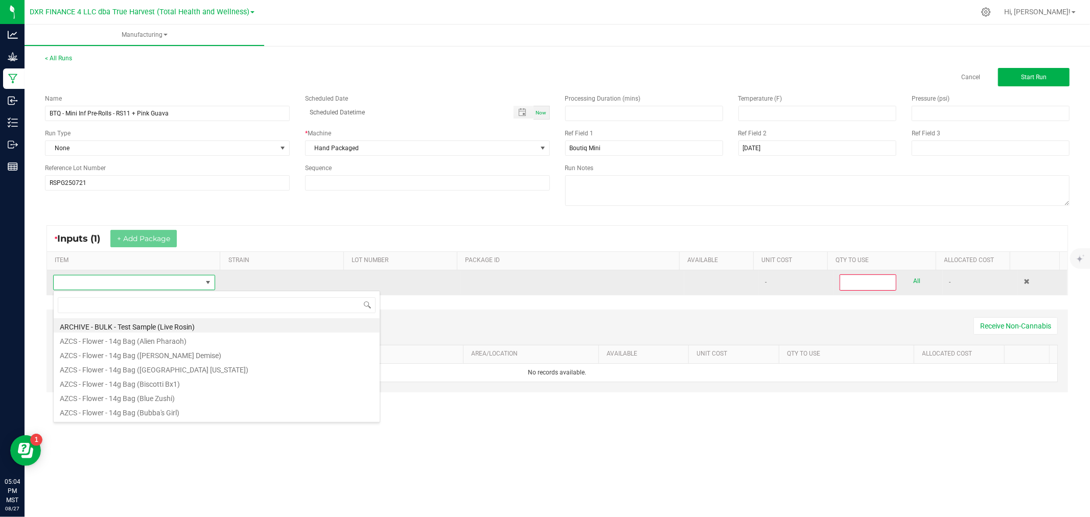
type input "b"
type input "c b"
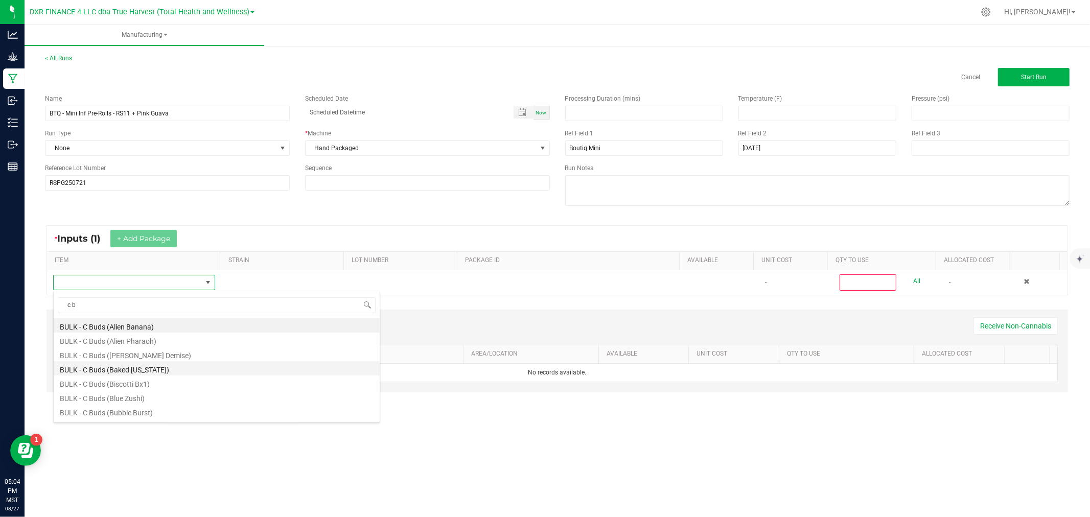
click at [139, 373] on li "BULK - C Buds (Baked Alaska)" at bounding box center [217, 368] width 326 height 14
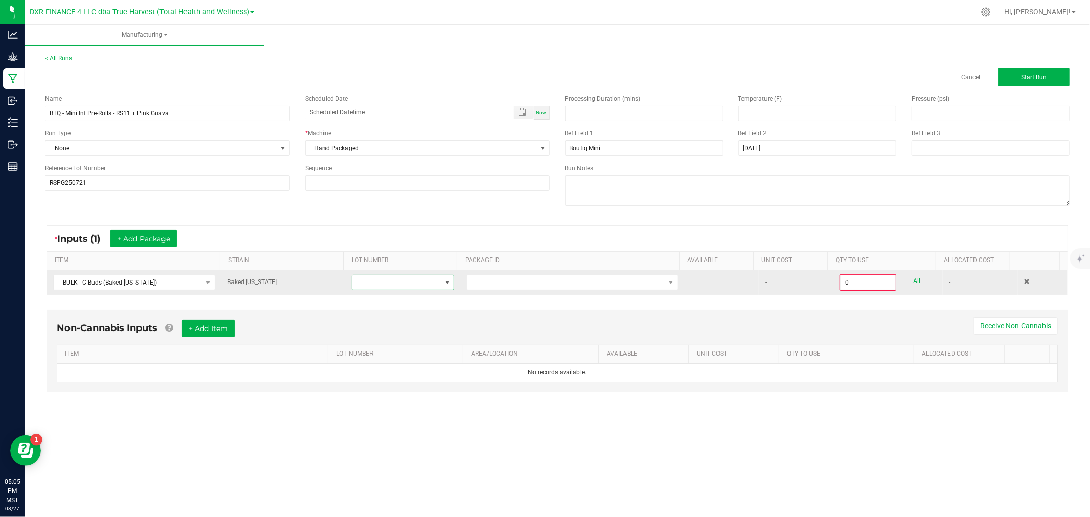
click at [443, 281] on span at bounding box center [447, 282] width 8 height 8
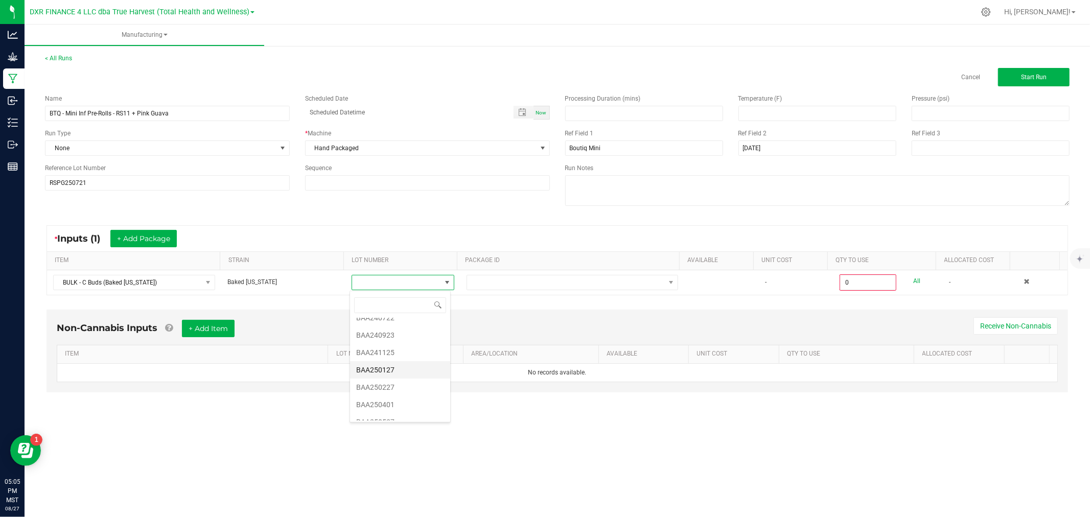
scroll to position [90, 0]
click at [391, 409] on li "BAA250721" at bounding box center [400, 411] width 100 height 17
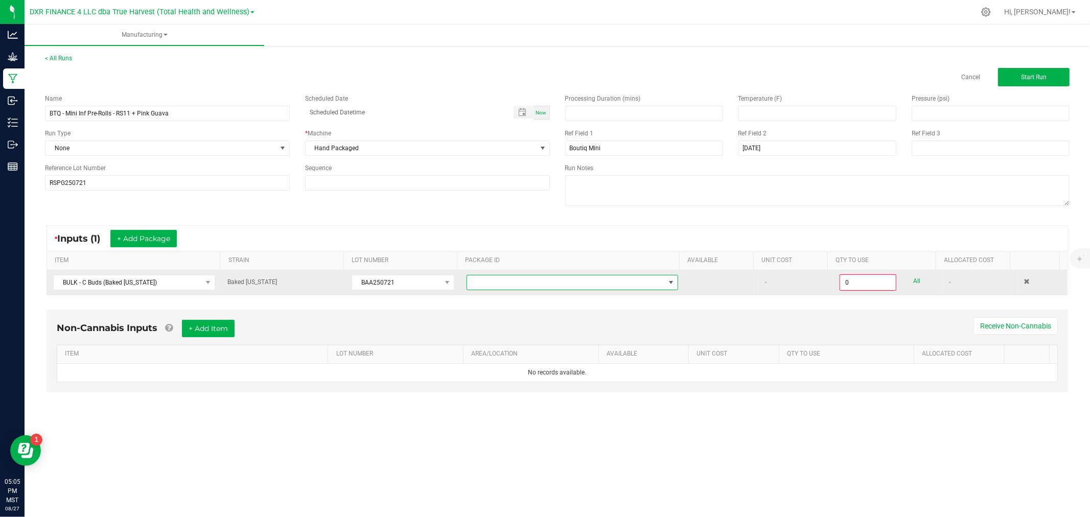
click at [530, 290] on span at bounding box center [572, 282] width 212 height 15
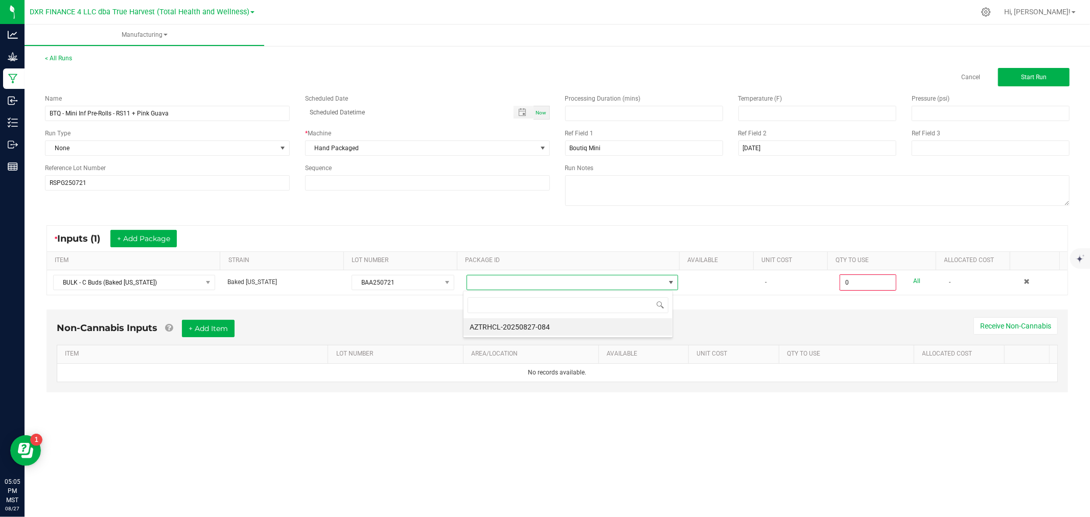
click at [532, 325] on li "AZTRHCL-20250827-084" at bounding box center [567, 326] width 209 height 17
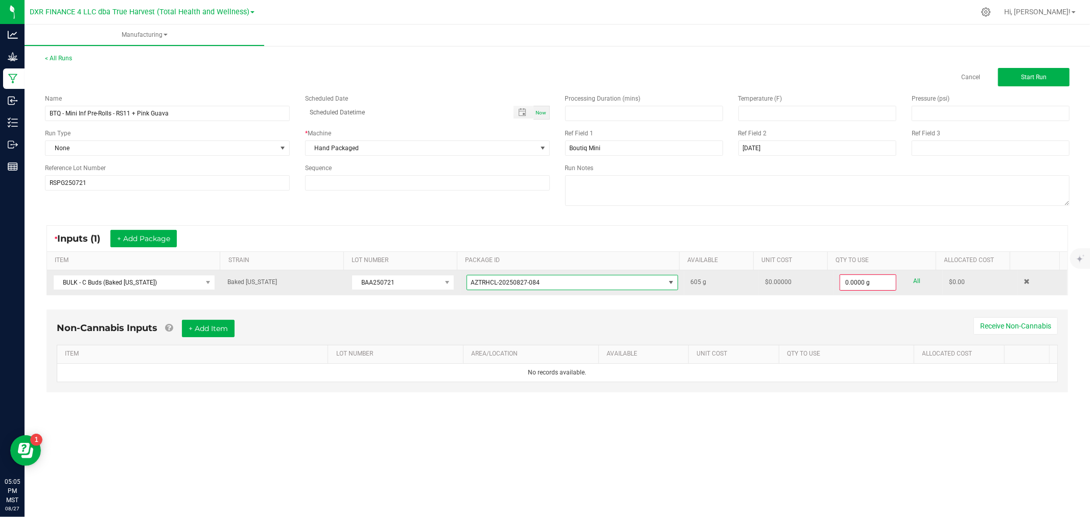
click at [913, 283] on link "All" at bounding box center [916, 281] width 7 height 14
type input "605.0000 g"
click at [130, 238] on button "+ Add Package" at bounding box center [143, 238] width 66 height 17
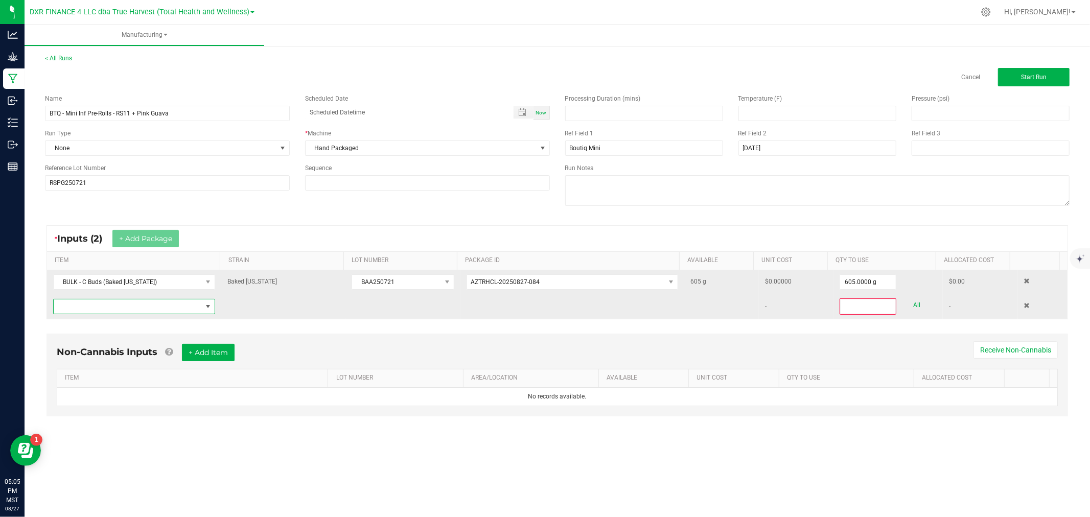
click at [132, 307] on span "NO DATA FOUND" at bounding box center [128, 306] width 148 height 14
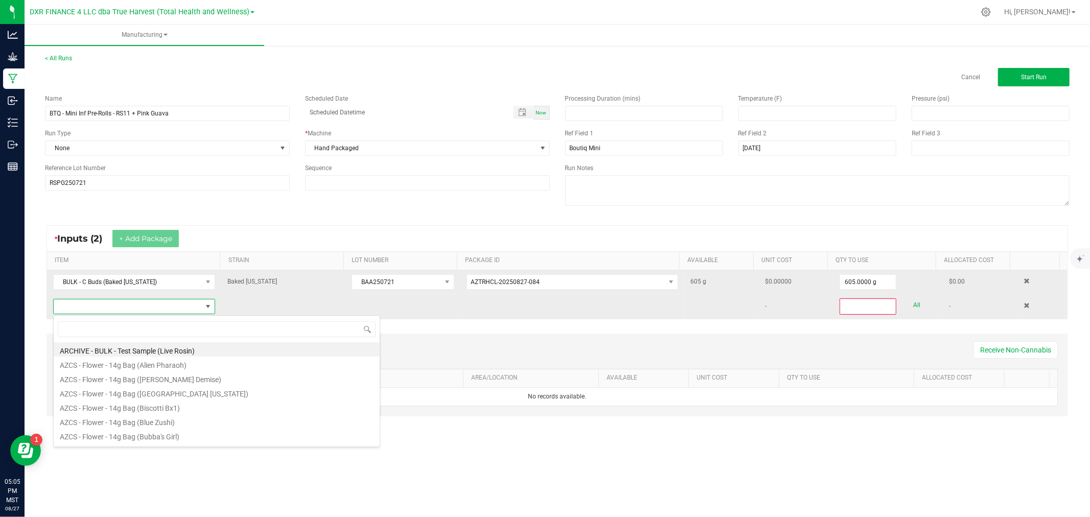
scroll to position [15, 159]
type input "k - thca"
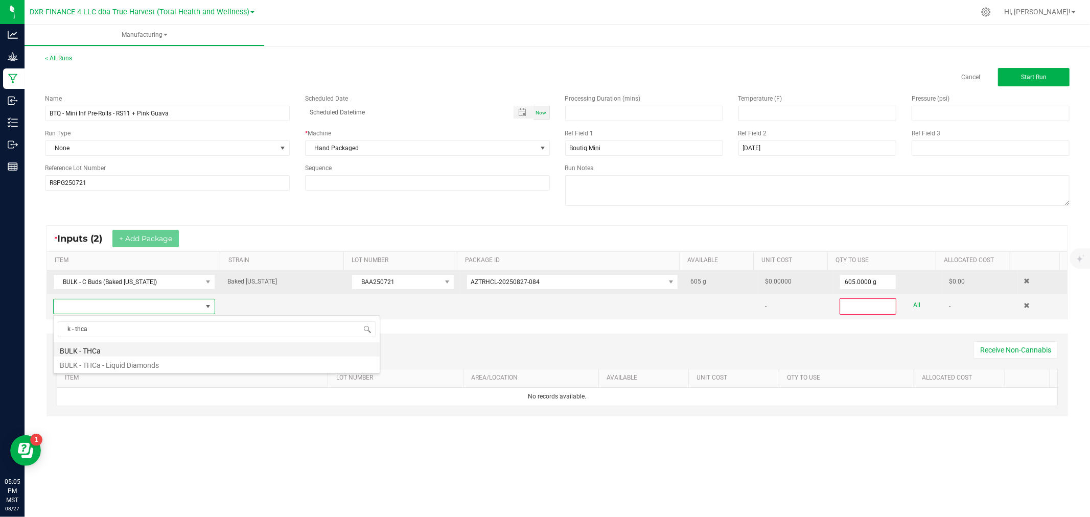
click at [118, 348] on li "BULK - THCa" at bounding box center [217, 349] width 326 height 14
click at [445, 308] on span at bounding box center [447, 306] width 8 height 8
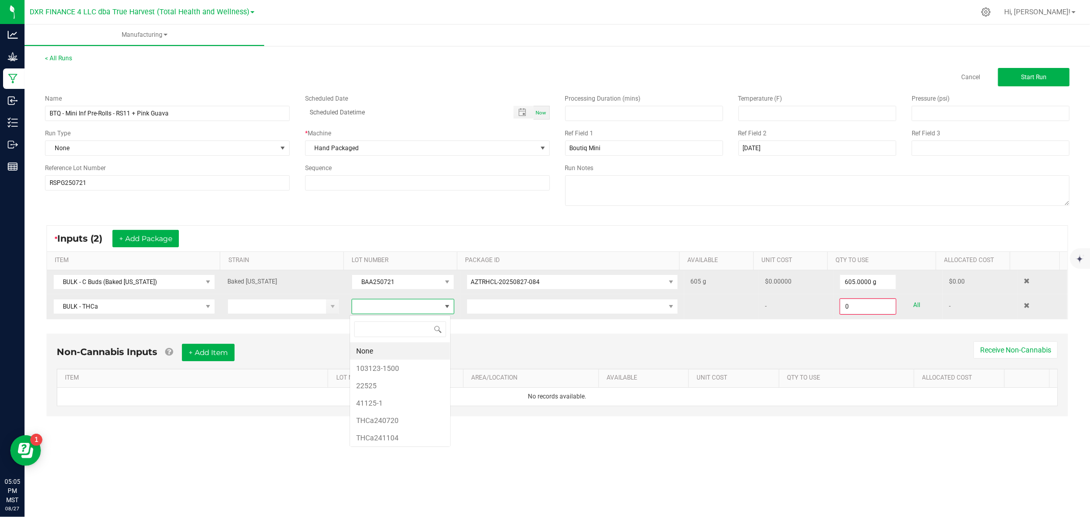
scroll to position [15, 101]
click at [395, 387] on li "22525" at bounding box center [400, 385] width 100 height 17
click at [564, 309] on span at bounding box center [566, 306] width 198 height 14
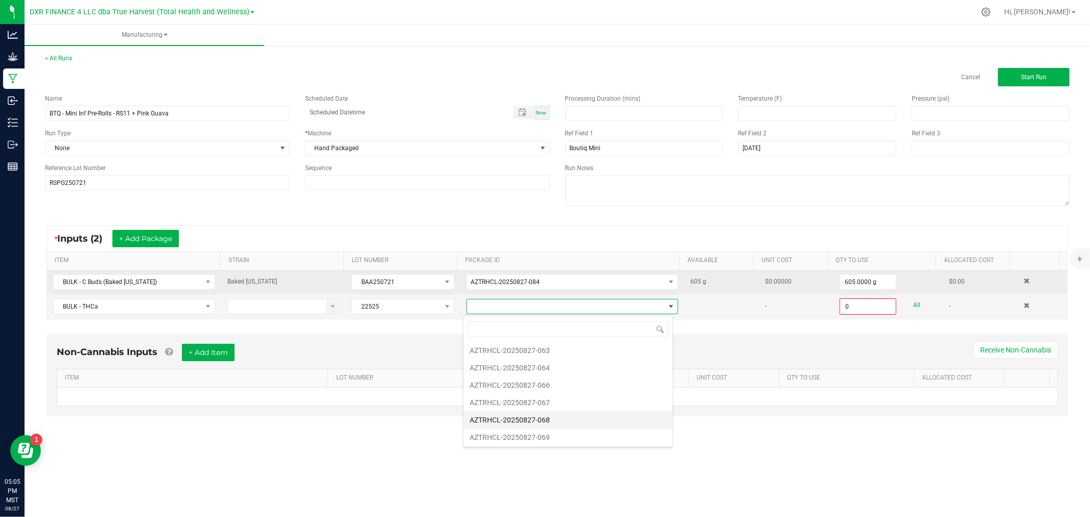
scroll to position [85, 0]
click at [547, 370] on li "AZTRHCL-20250827-063" at bounding box center [567, 370] width 209 height 17
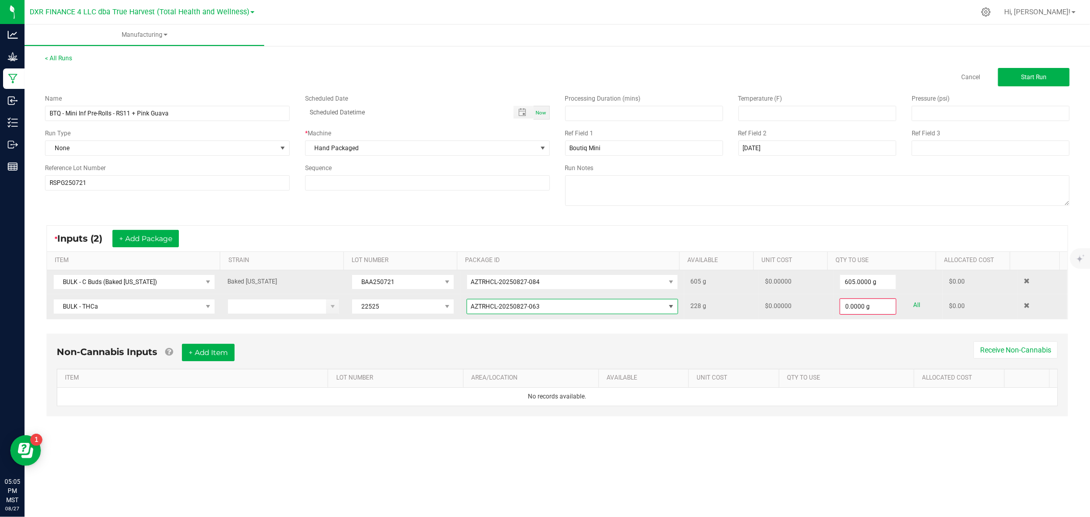
click at [913, 308] on link "All" at bounding box center [916, 305] width 7 height 14
type input "228.0000 g"
click at [1027, 77] on span "Start Run" at bounding box center [1034, 77] width 26 height 7
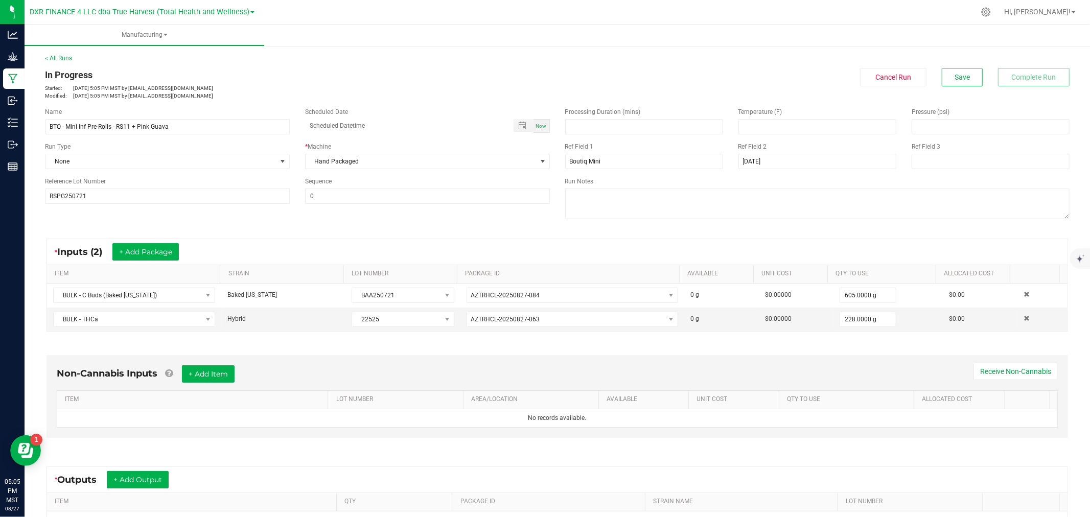
click at [550, 344] on div "Non-Cannabis Inputs + Add Item Receive Non-Cannabis ITEM LOT NUMBER AREA/LOCATI…" at bounding box center [557, 399] width 1040 height 116
click at [155, 477] on button "+ Add Output" at bounding box center [138, 479] width 62 height 17
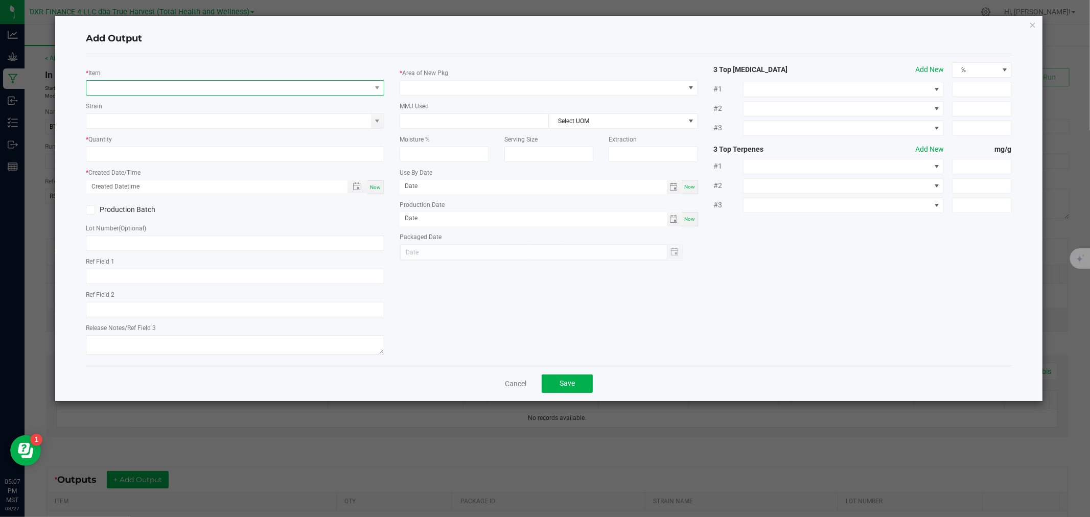
click at [166, 89] on span "NO DATA FOUND" at bounding box center [228, 88] width 285 height 14
click at [243, 89] on span "NO DATA FOUND" at bounding box center [228, 88] width 285 height 14
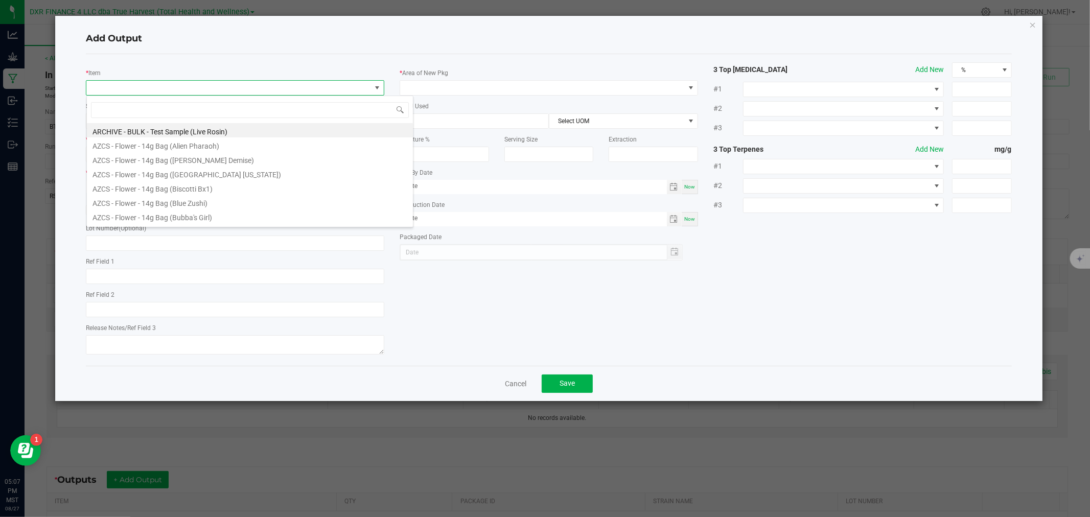
type input "RS11 + Pink Guava"
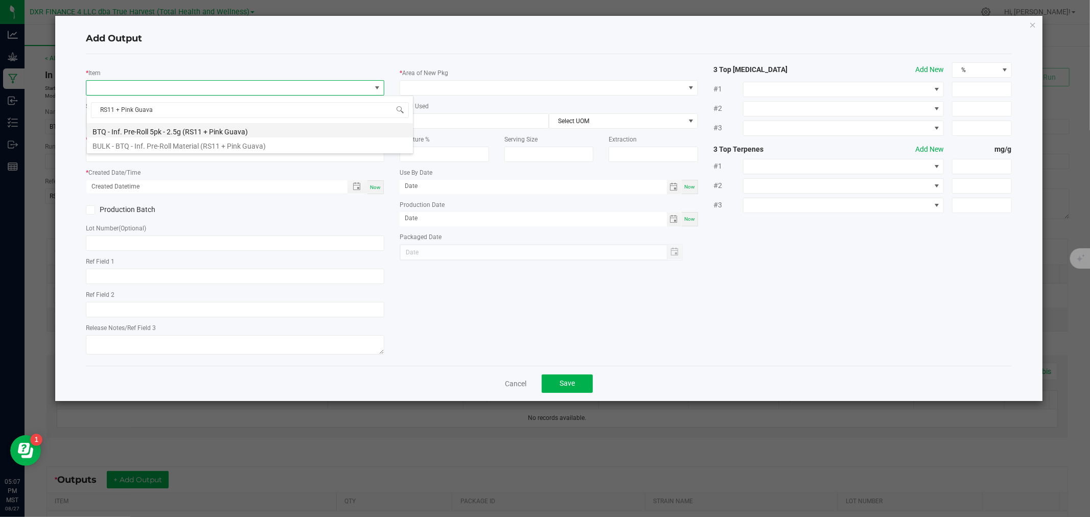
click at [226, 130] on li "BTQ - Inf. Pre-Roll 5pk - 2.5g (RS11 + Pink Guava)" at bounding box center [250, 130] width 326 height 14
type input "0 ea"
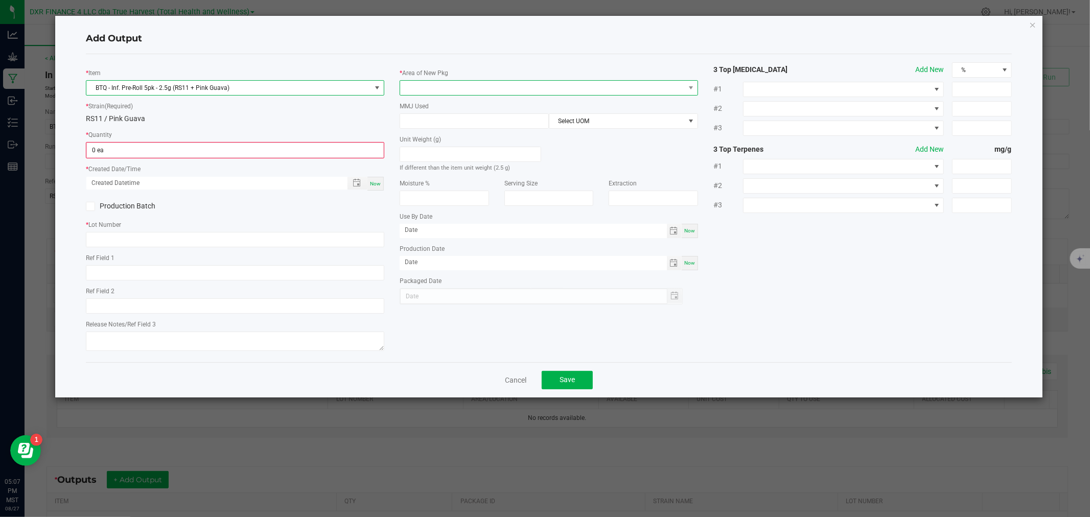
click at [443, 92] on span at bounding box center [542, 88] width 285 height 14
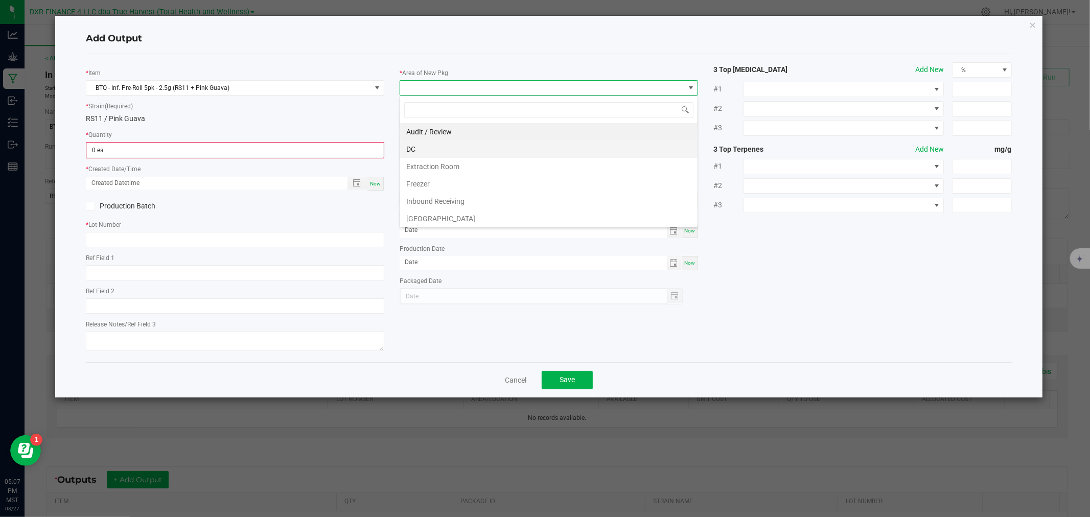
click at [433, 149] on li "DC" at bounding box center [548, 148] width 297 height 17
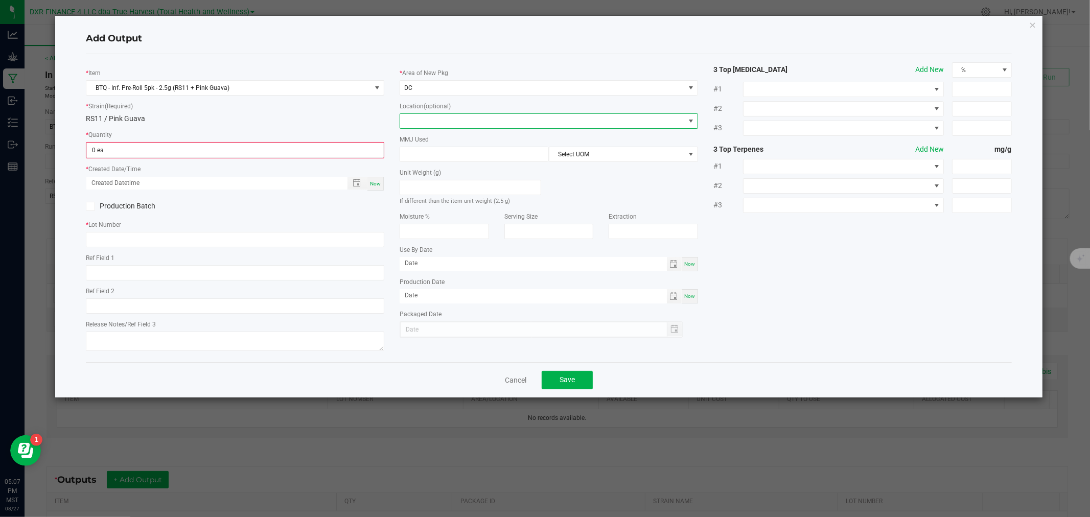
click at [432, 116] on span at bounding box center [542, 121] width 285 height 14
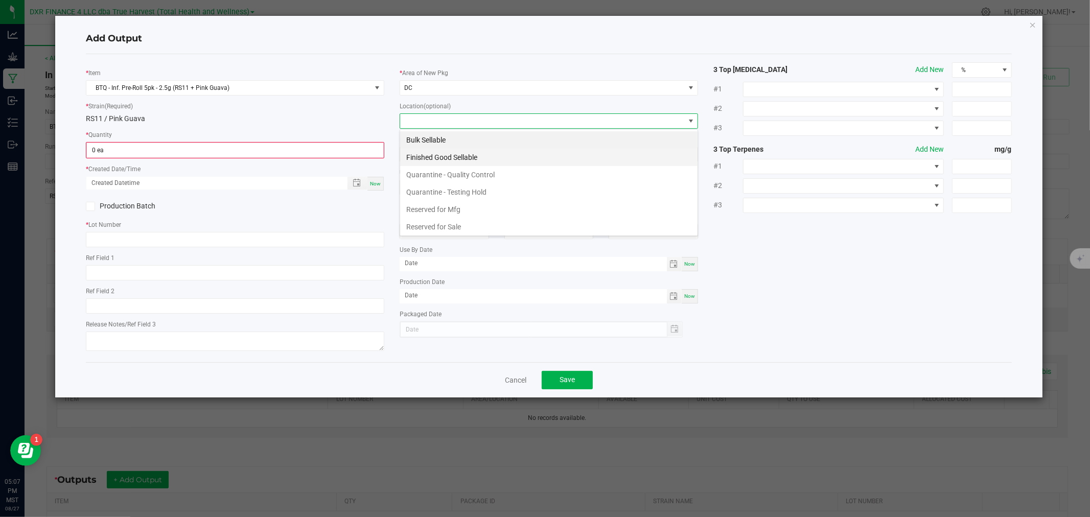
click at [436, 159] on li "Finished Good Sellable" at bounding box center [548, 157] width 297 height 17
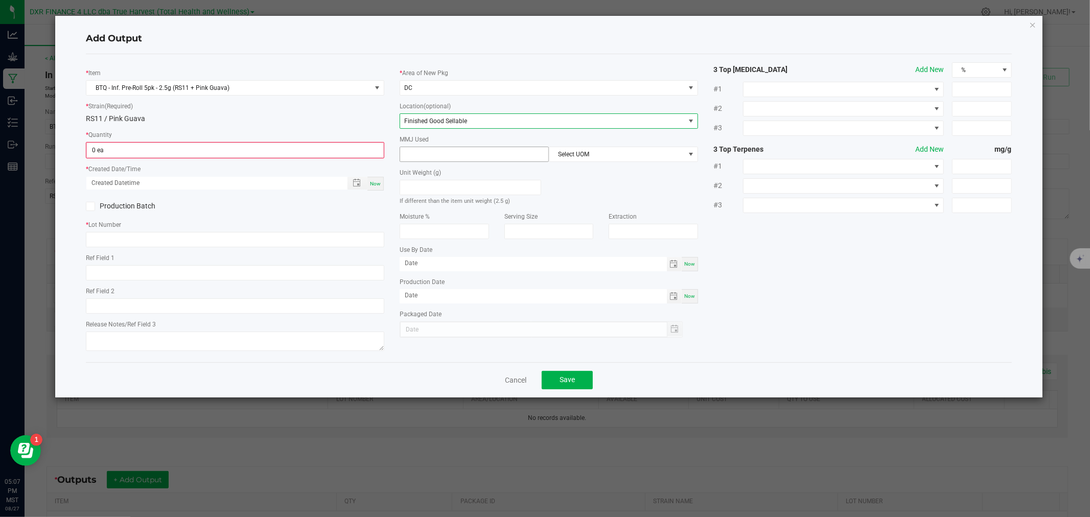
click at [443, 155] on input at bounding box center [474, 154] width 148 height 14
type input "2.5"
click at [578, 156] on span "Select UOM" at bounding box center [616, 154] width 135 height 14
click at [573, 215] on li "Gram" at bounding box center [623, 215] width 148 height 17
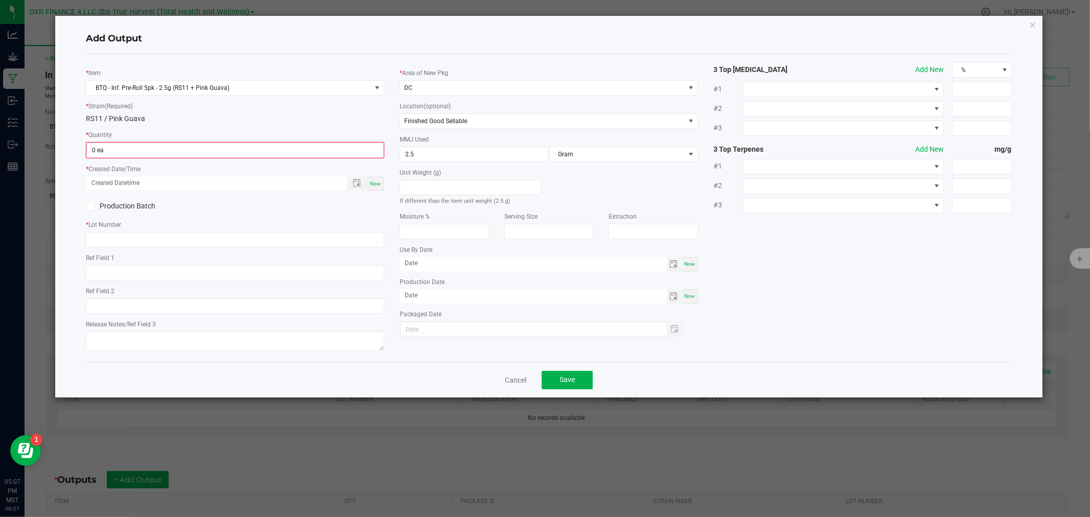
click at [174, 285] on div "* Item BTQ - Inf. Pre-Roll 5pk - 2.5g (RS11 + Pink Guava) * Strain (Required) R…" at bounding box center [235, 208] width 314 height 292
click at [169, 279] on input "text" at bounding box center [235, 272] width 298 height 15
paste input "[DATE]"
type input "[DATE]"
click at [166, 182] on input "month/day/year hour:minute AM" at bounding box center [211, 183] width 250 height 13
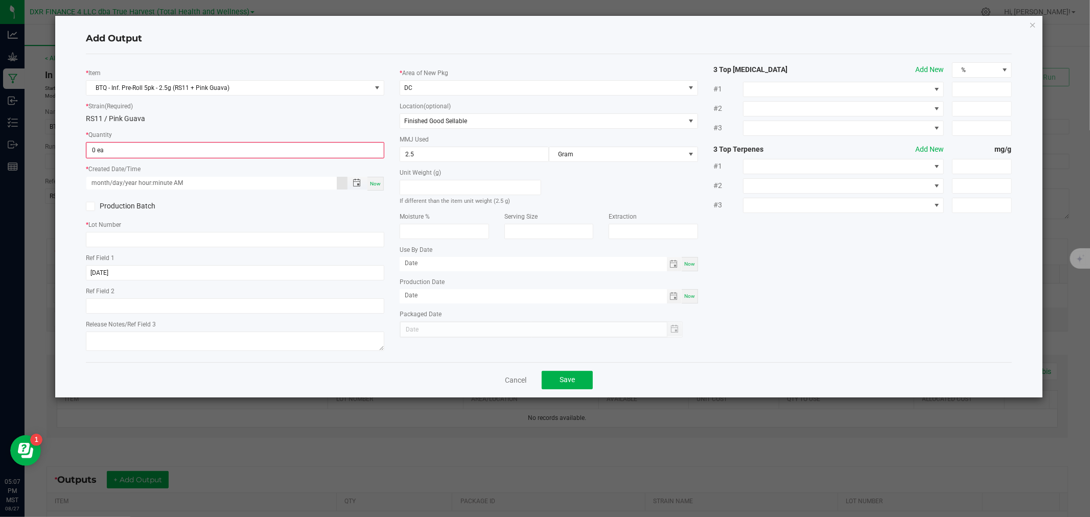
paste input
type input "month/day/year hour:minute AM"
click at [356, 184] on span "Toggle popup" at bounding box center [357, 183] width 8 height 8
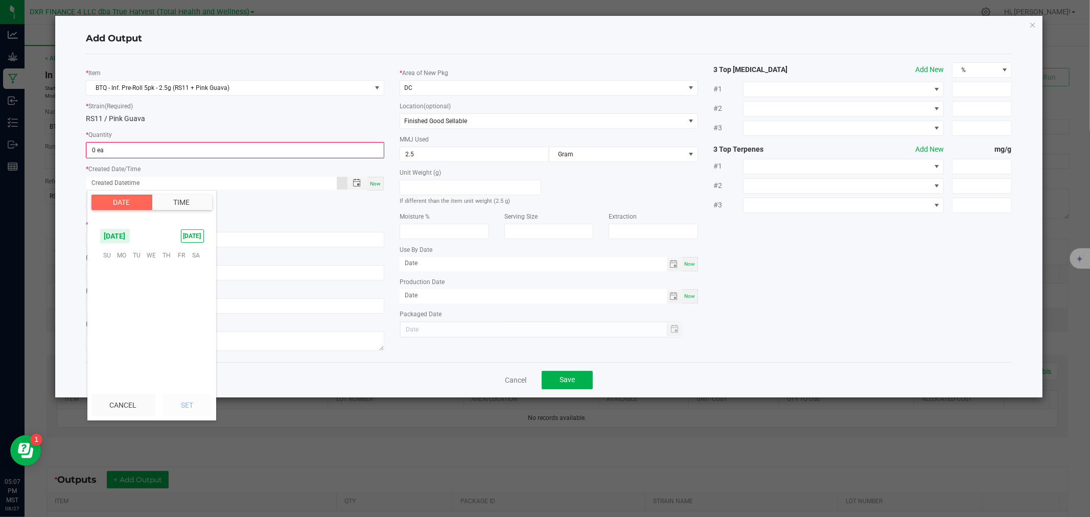
scroll to position [165582, 0]
click at [136, 299] on span "12" at bounding box center [136, 303] width 15 height 16
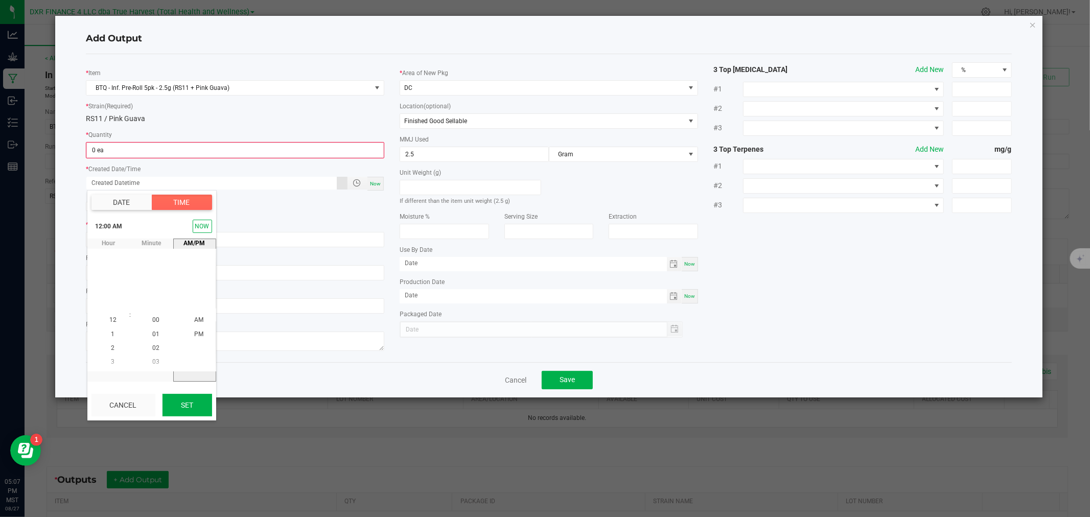
click at [186, 402] on button "Set" at bounding box center [187, 405] width 50 height 22
type input "08/12/2025 12:00 AM"
type input "08/12/2025"
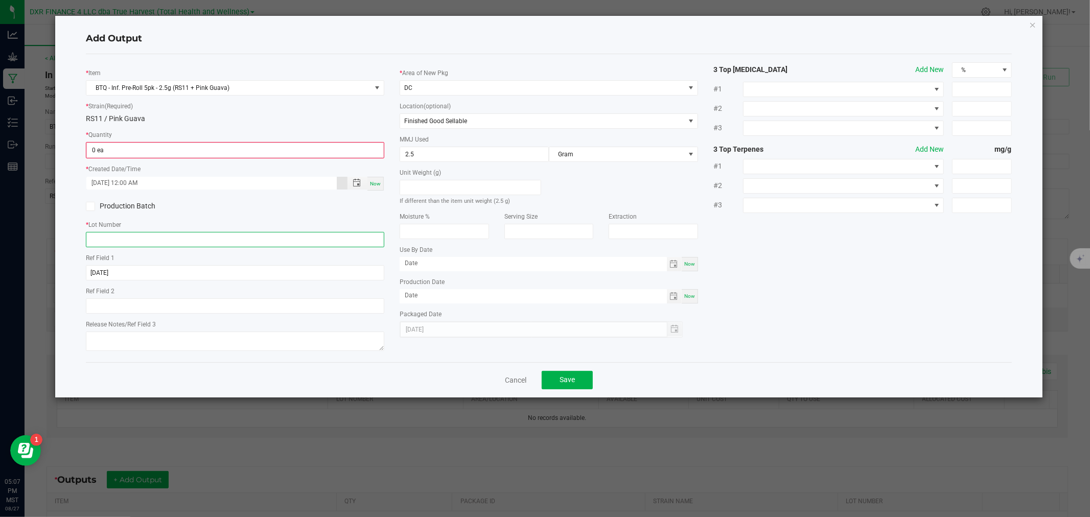
click at [94, 246] on input "text" at bounding box center [235, 239] width 298 height 15
paste input "RSPG250721"
type input "RSPG250721"
click at [193, 83] on span "BTQ - Inf. Pre-Roll 5pk - 2.5g (RS11 + Pink Guava)" at bounding box center [228, 88] width 285 height 14
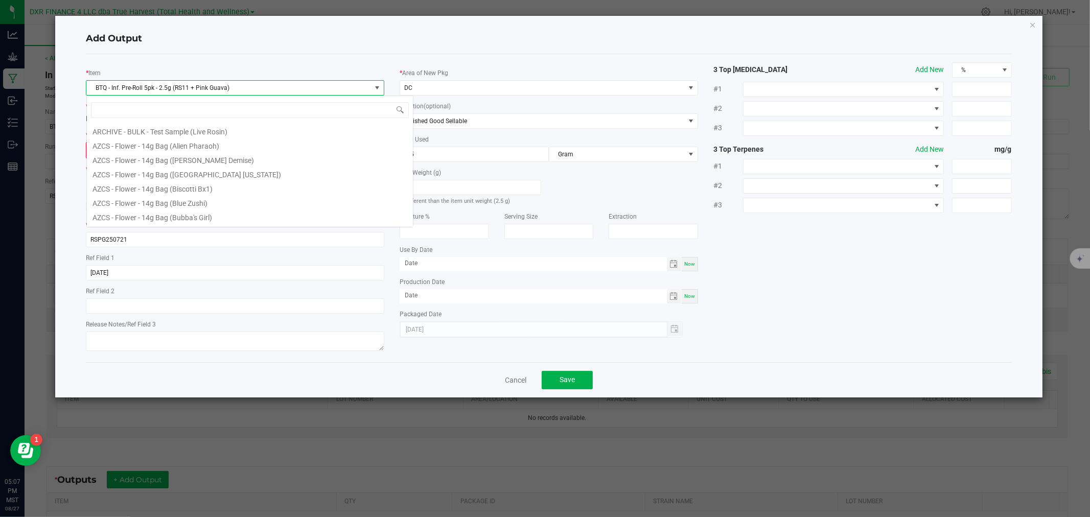
scroll to position [15, 298]
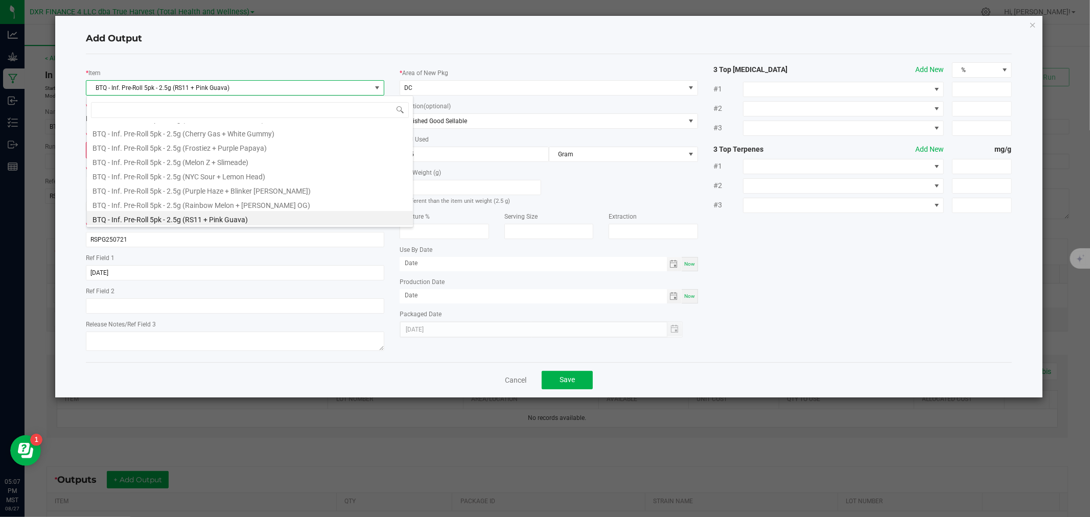
click at [192, 85] on span "BTQ - Inf. Pre-Roll 5pk - 2.5g (RS11 + Pink Guava)" at bounding box center [228, 88] width 285 height 14
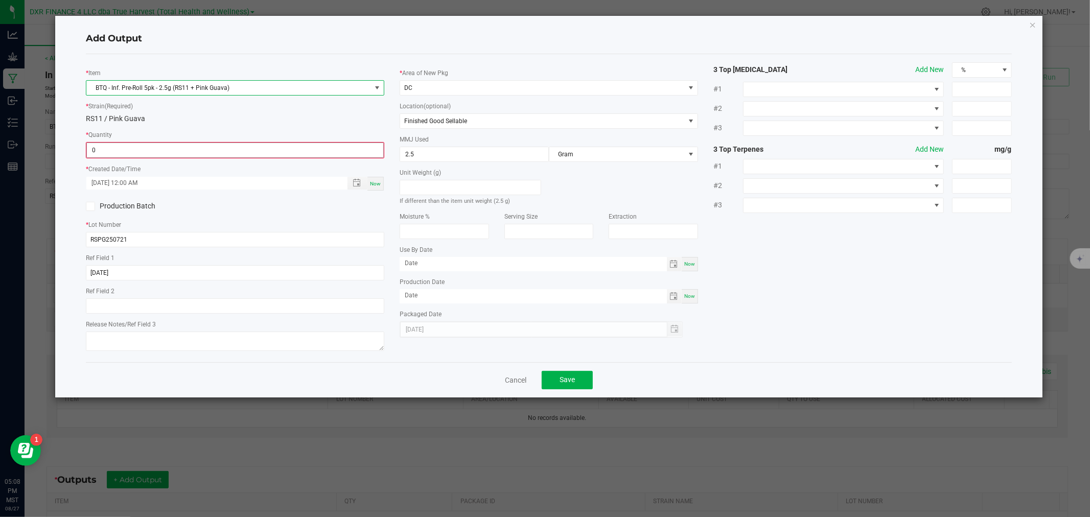
click at [324, 156] on input "0" at bounding box center [235, 150] width 296 height 14
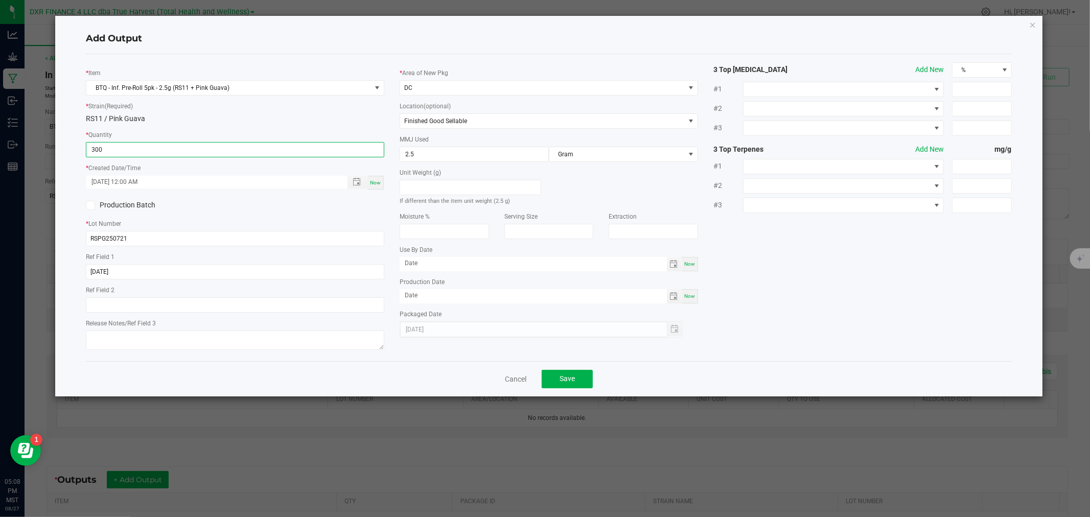
type input "300 ea"
click at [564, 383] on span "Save" at bounding box center [566, 378] width 15 height 8
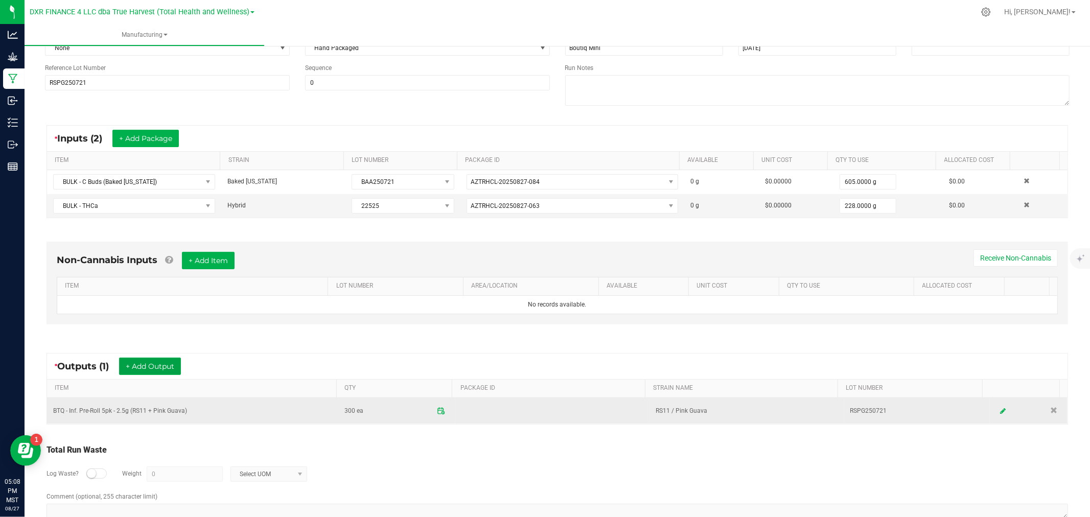
scroll to position [0, 0]
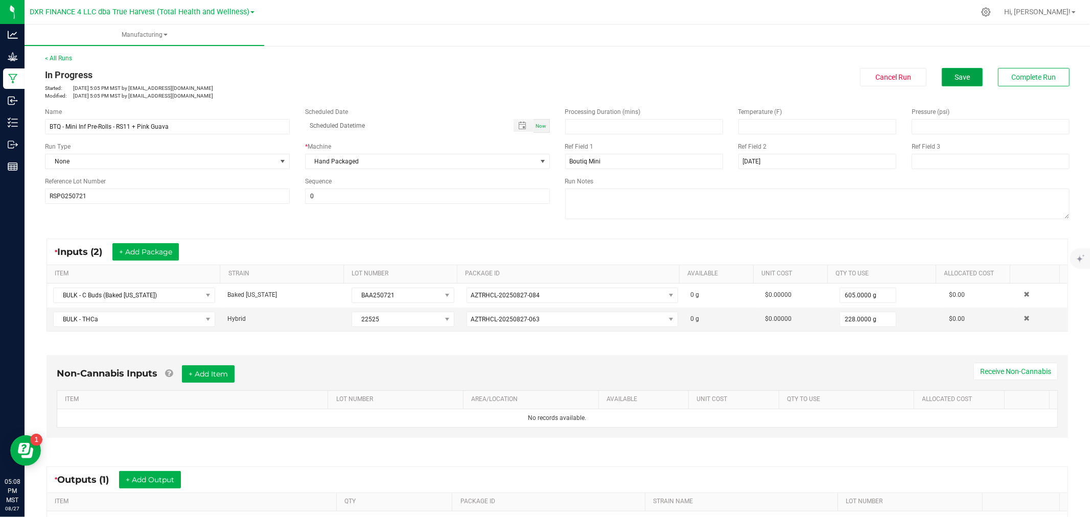
click at [954, 79] on span "Save" at bounding box center [961, 77] width 15 height 8
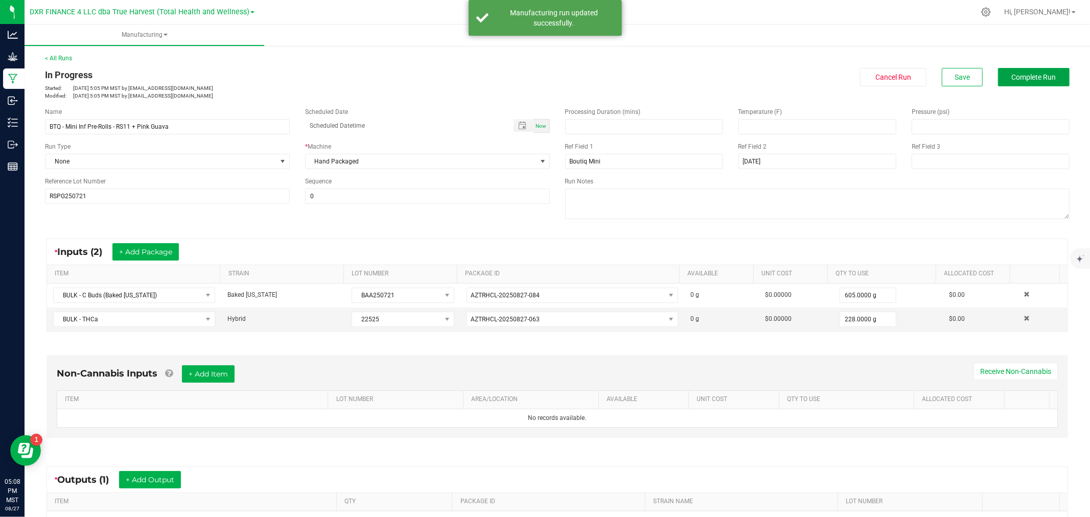
click at [1030, 73] on span "Complete Run" at bounding box center [1034, 77] width 44 height 8
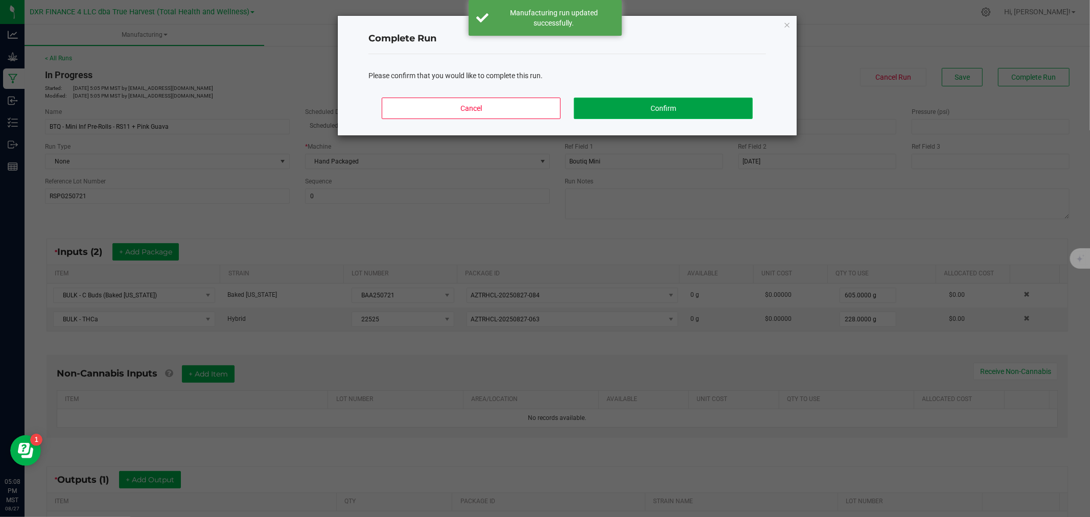
click at [687, 113] on button "Confirm" at bounding box center [663, 108] width 179 height 21
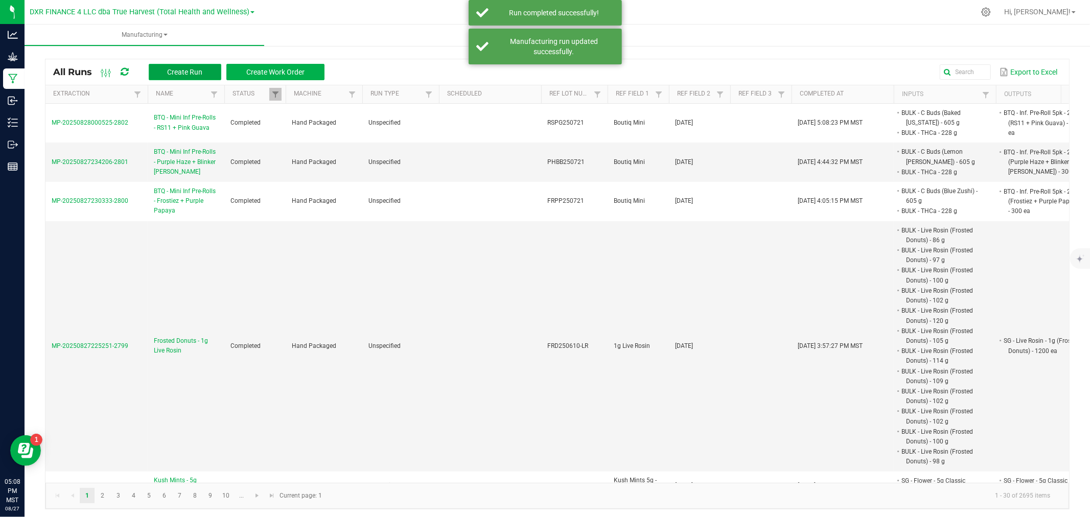
click at [210, 66] on button "Create Run" at bounding box center [185, 72] width 73 height 16
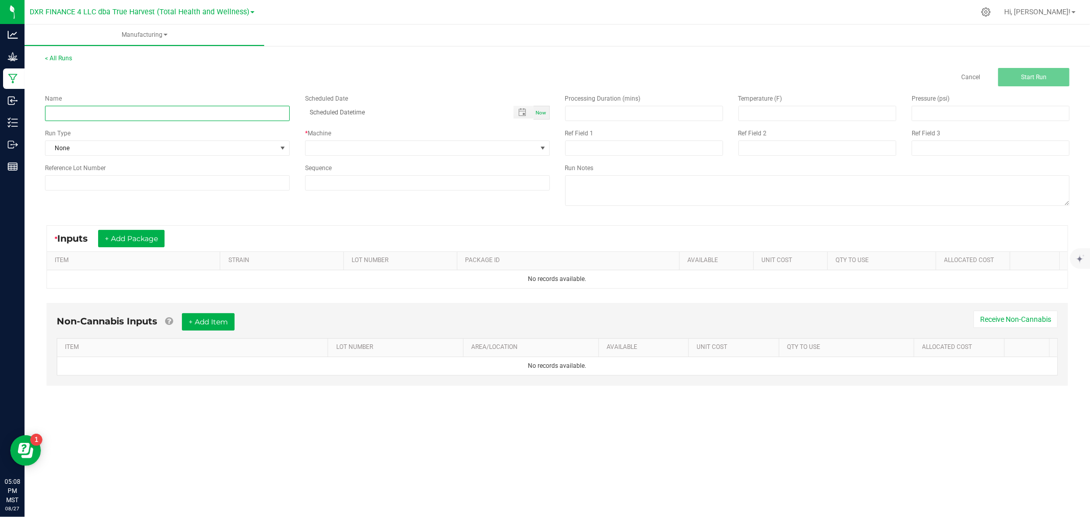
click at [151, 113] on input at bounding box center [167, 113] width 245 height 15
paste input "BTQ - Mini Inf Pre-Rolls - Rainbow Melon + King Louis OG"
type input "BTQ - Mini Inf Pre-Rolls - Rainbow Melon + King Louis OG"
drag, startPoint x: 734, startPoint y: 152, endPoint x: 741, endPoint y: 149, distance: 7.6
click at [734, 152] on div "Ref Field 2" at bounding box center [817, 142] width 173 height 27
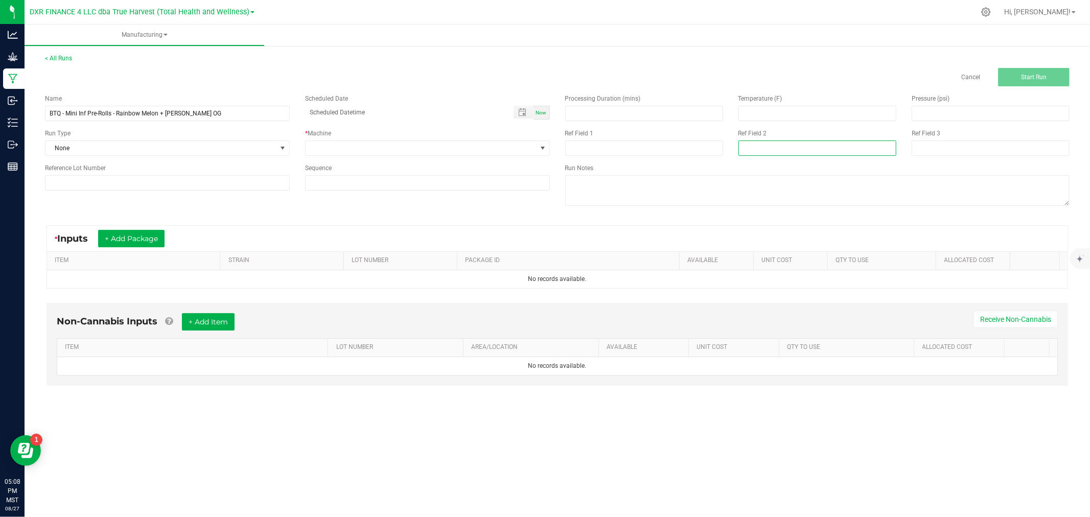
click at [751, 144] on input at bounding box center [817, 147] width 158 height 15
paste input "8-12-25"
type input "8-12-25"
click at [604, 142] on input at bounding box center [644, 147] width 158 height 15
paste input "Boutiq Mini"
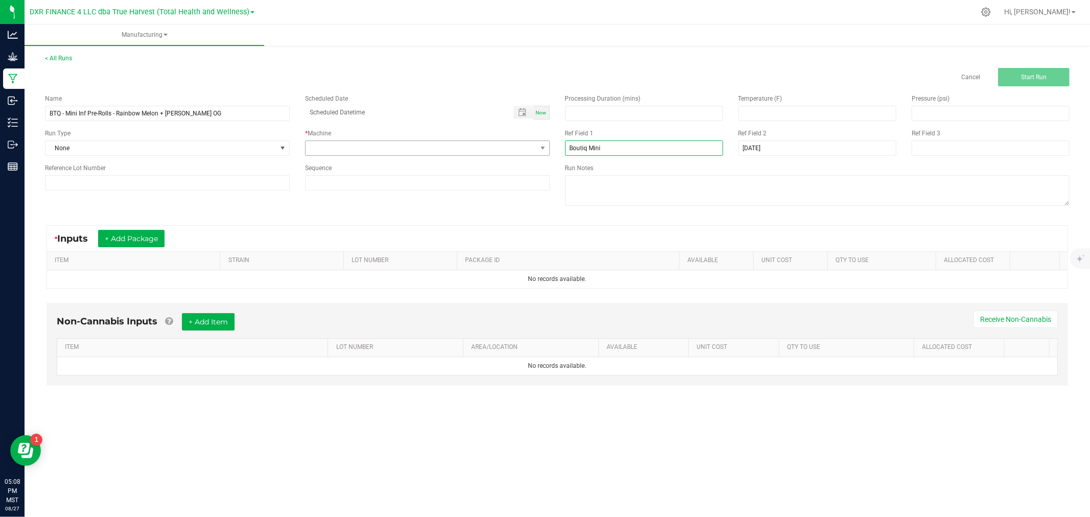
type input "Boutiq Mini"
click at [533, 150] on span at bounding box center [421, 148] width 231 height 14
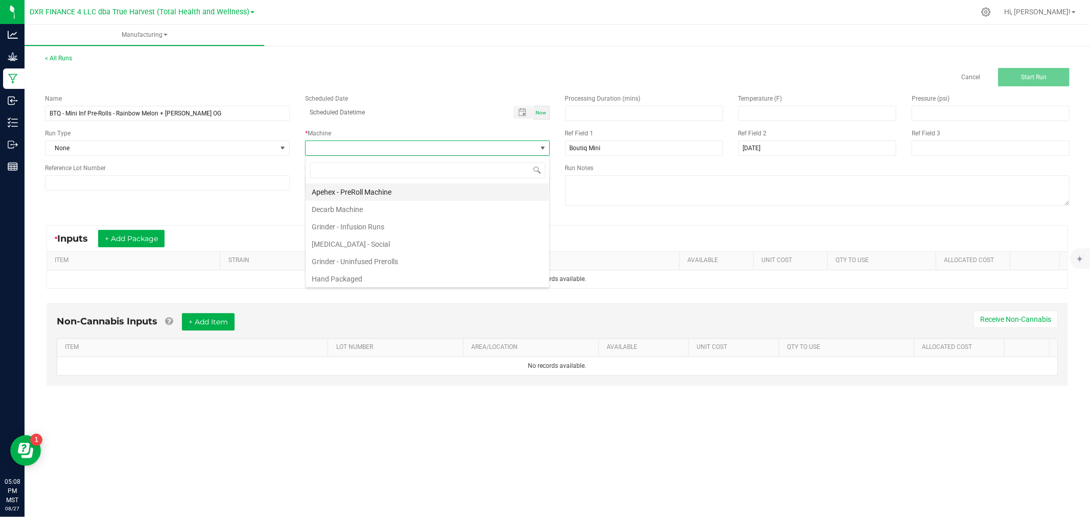
scroll to position [15, 244]
click at [332, 278] on li "Hand Packaged" at bounding box center [428, 278] width 244 height 17
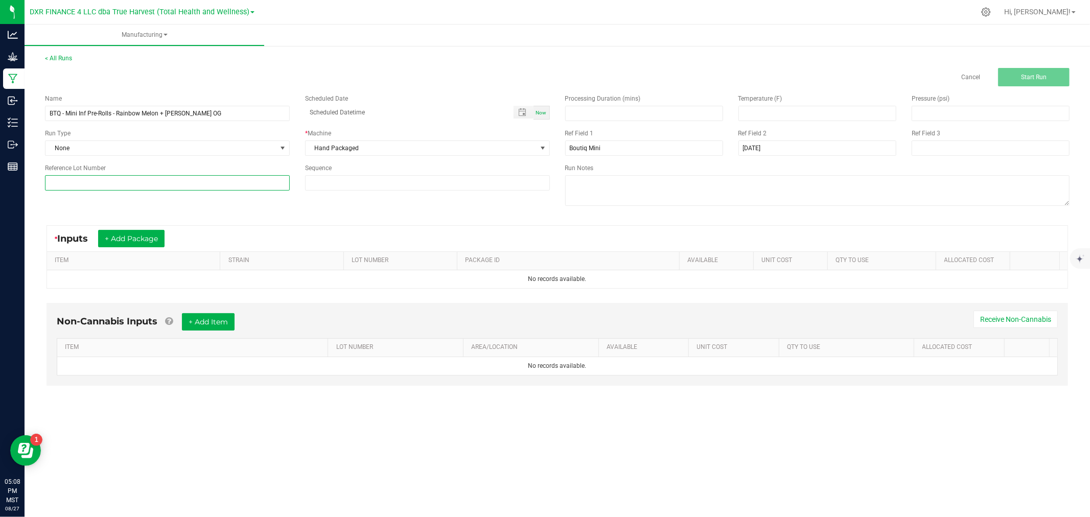
click at [95, 179] on input at bounding box center [167, 182] width 245 height 15
paste input "RMKL250721"
type input "RMKL250721"
click at [154, 241] on button "+ Add Package" at bounding box center [131, 238] width 66 height 17
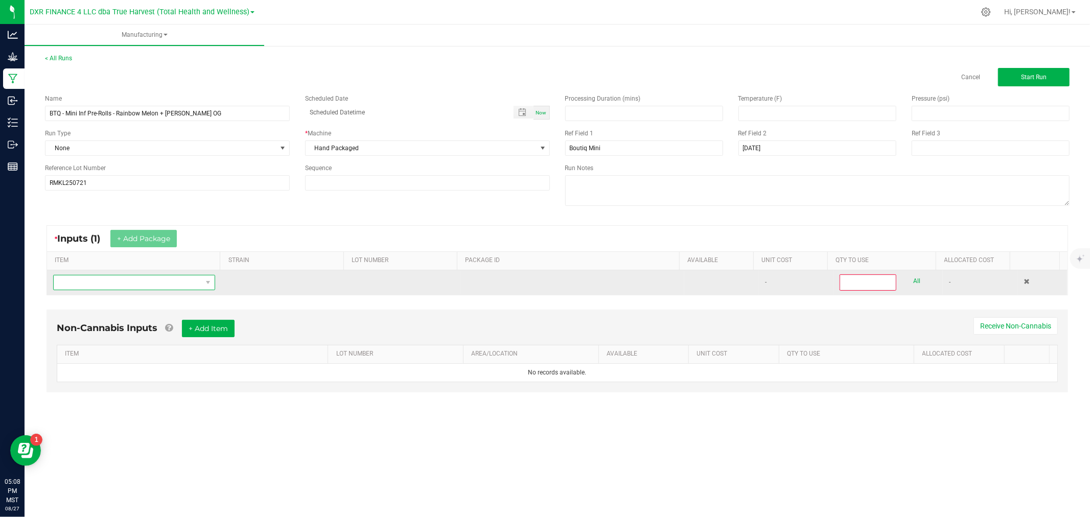
click at [161, 279] on span "NO DATA FOUND" at bounding box center [128, 282] width 148 height 14
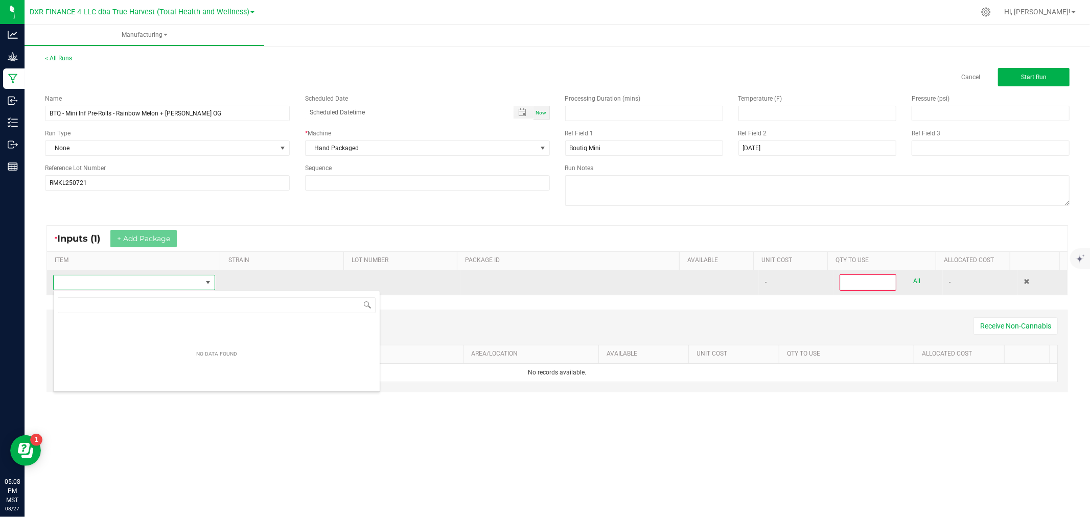
scroll to position [15, 160]
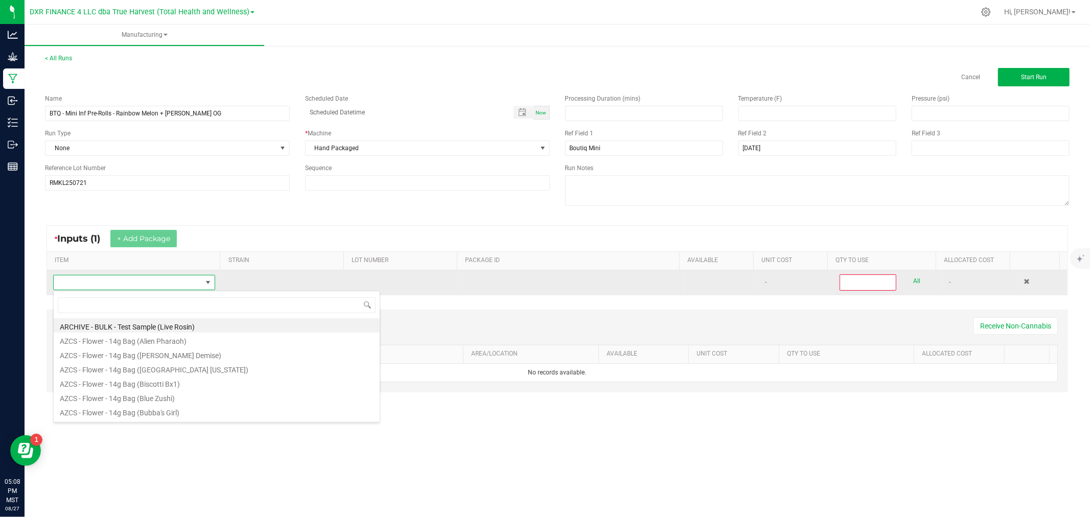
type input "b"
type input "c b"
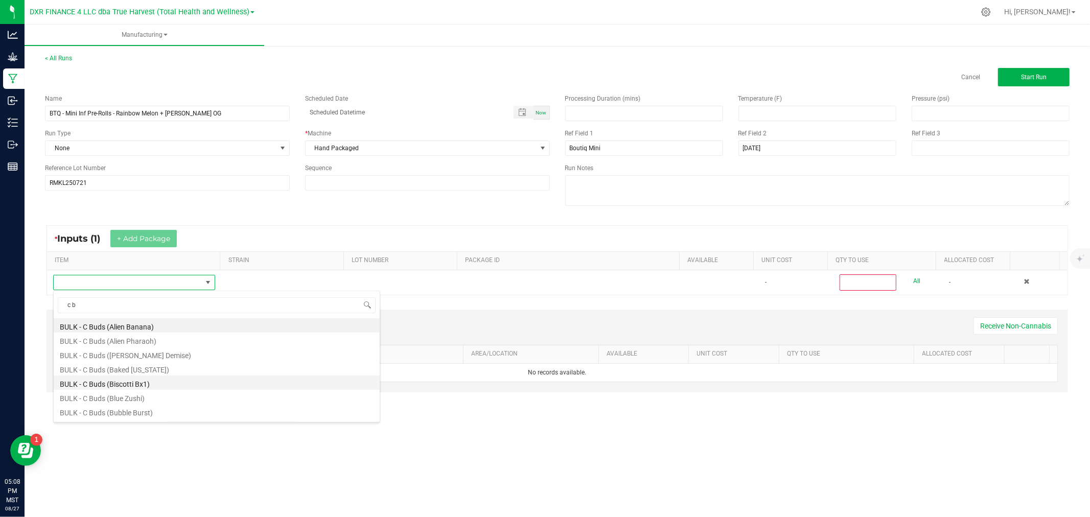
click at [141, 387] on li "BULK - C Buds (Biscotti Bx1)" at bounding box center [217, 382] width 326 height 14
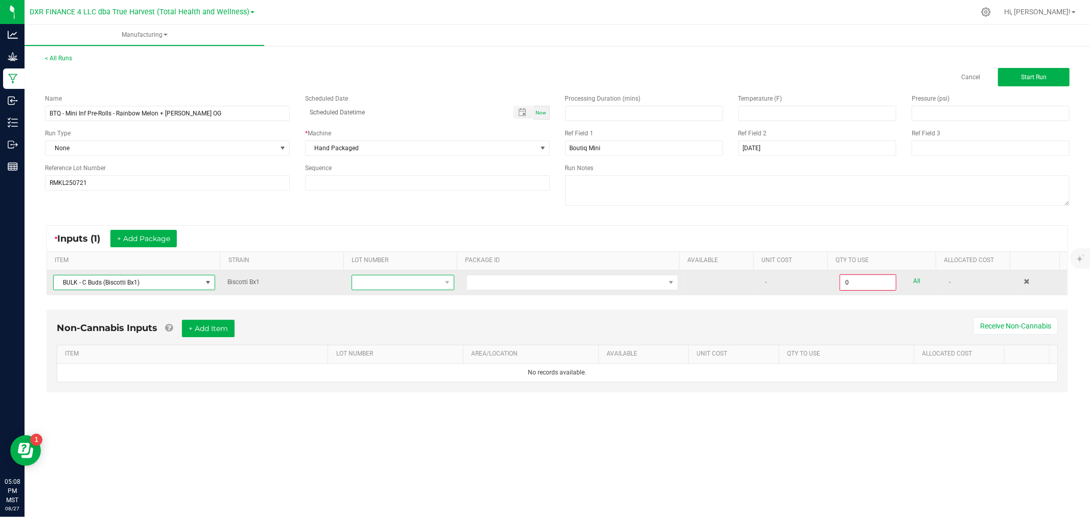
click at [409, 283] on span at bounding box center [396, 282] width 88 height 14
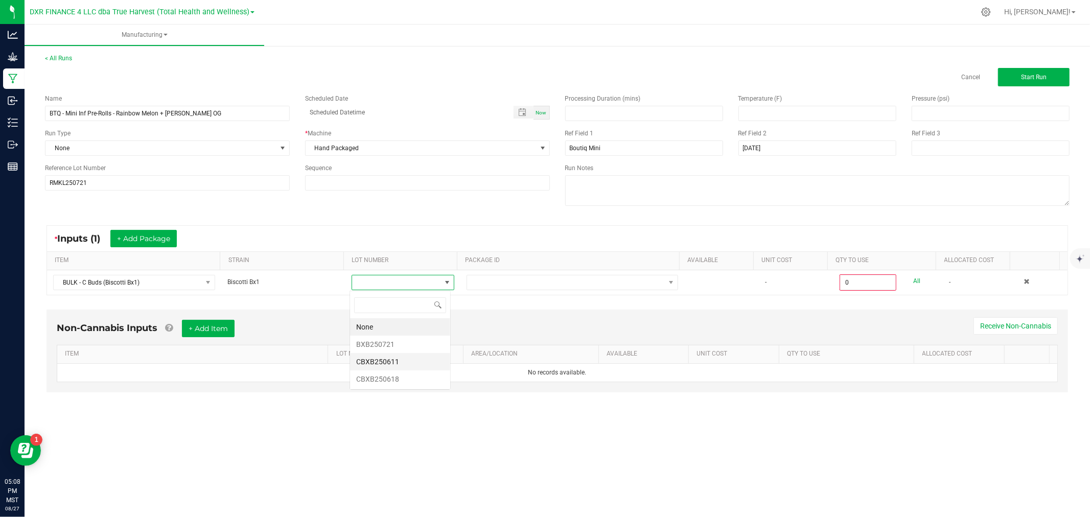
scroll to position [15, 101]
click at [400, 346] on li "BXB250721" at bounding box center [400, 344] width 100 height 17
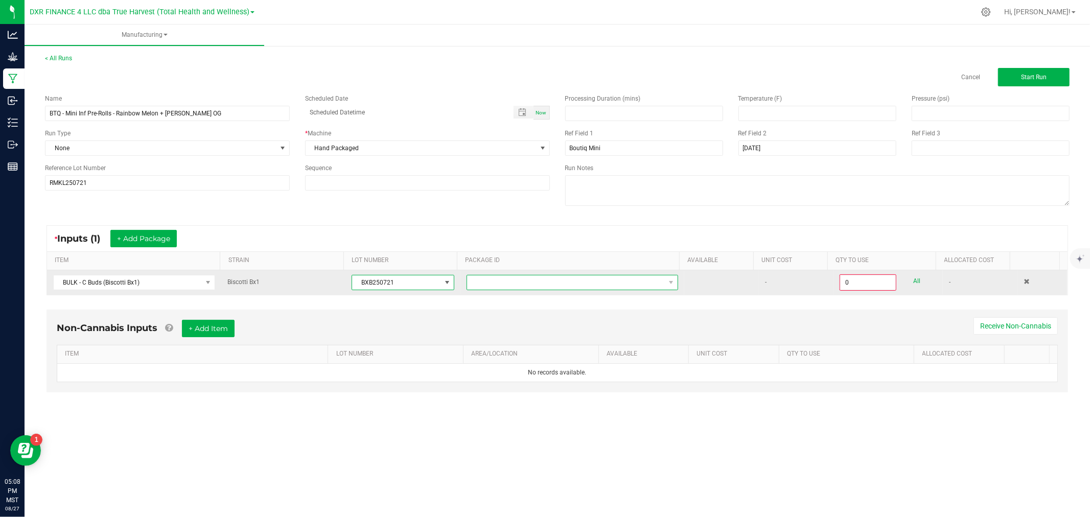
click at [501, 276] on span at bounding box center [566, 282] width 198 height 14
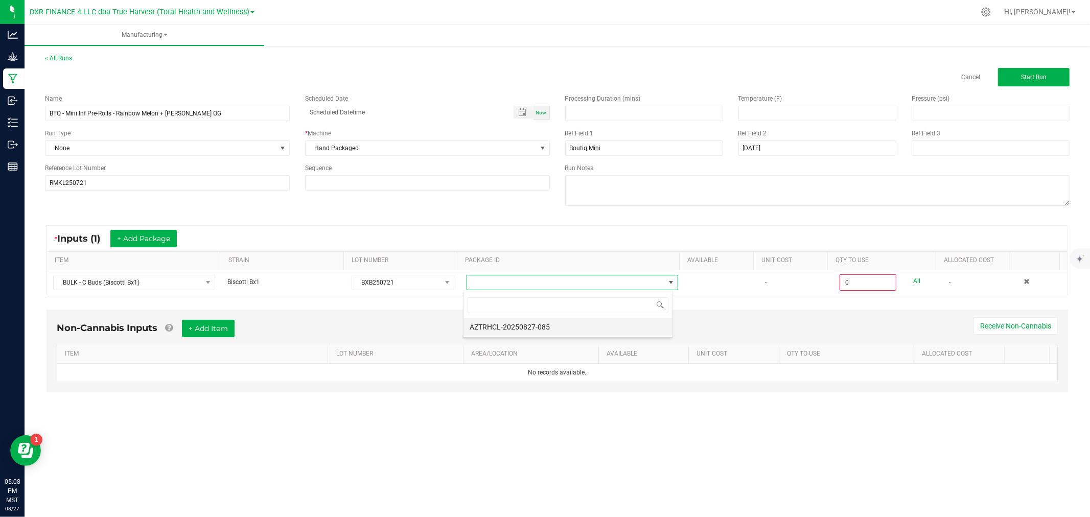
click at [539, 328] on li "AZTRHCL-20250827-085" at bounding box center [567, 326] width 209 height 17
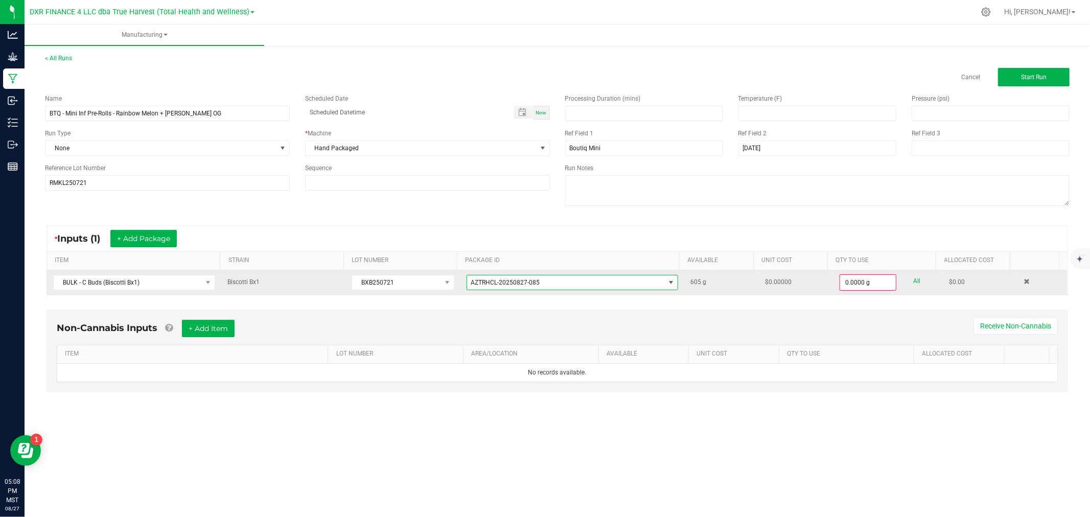
click at [913, 281] on link "All" at bounding box center [916, 281] width 7 height 14
type input "605.0000 g"
click at [154, 239] on button "+ Add Package" at bounding box center [143, 238] width 66 height 17
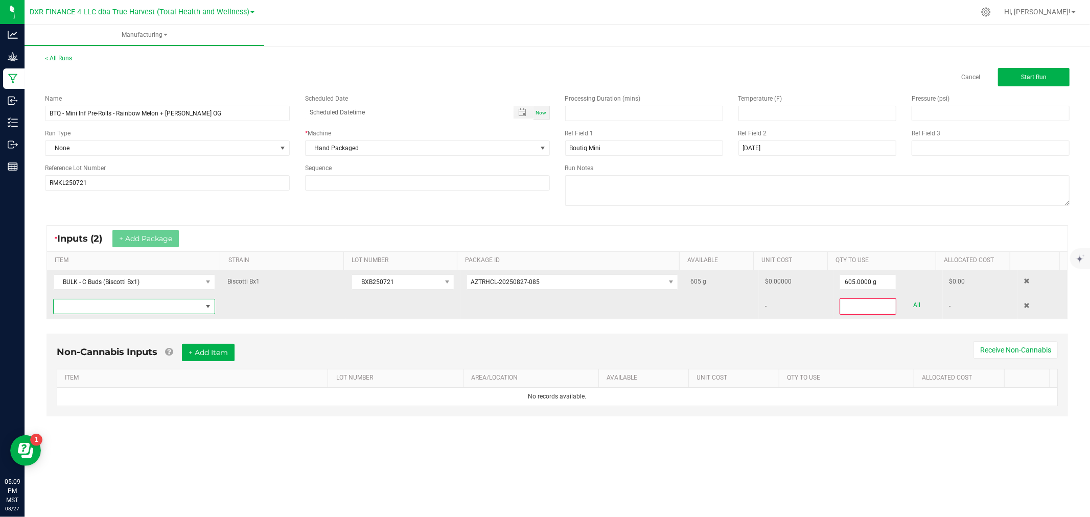
click at [159, 308] on span "NO DATA FOUND" at bounding box center [128, 306] width 148 height 14
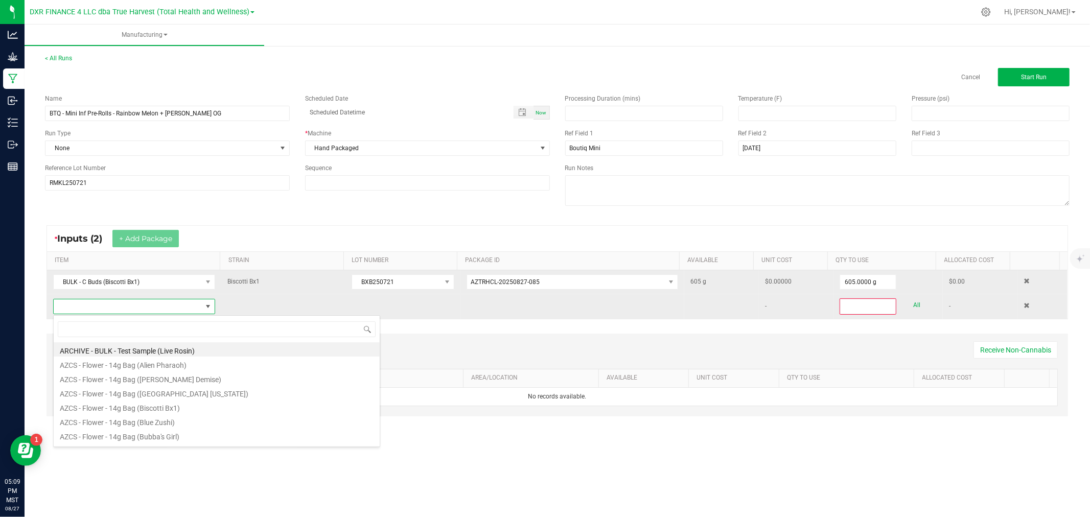
scroll to position [15, 159]
type input "k - thca"
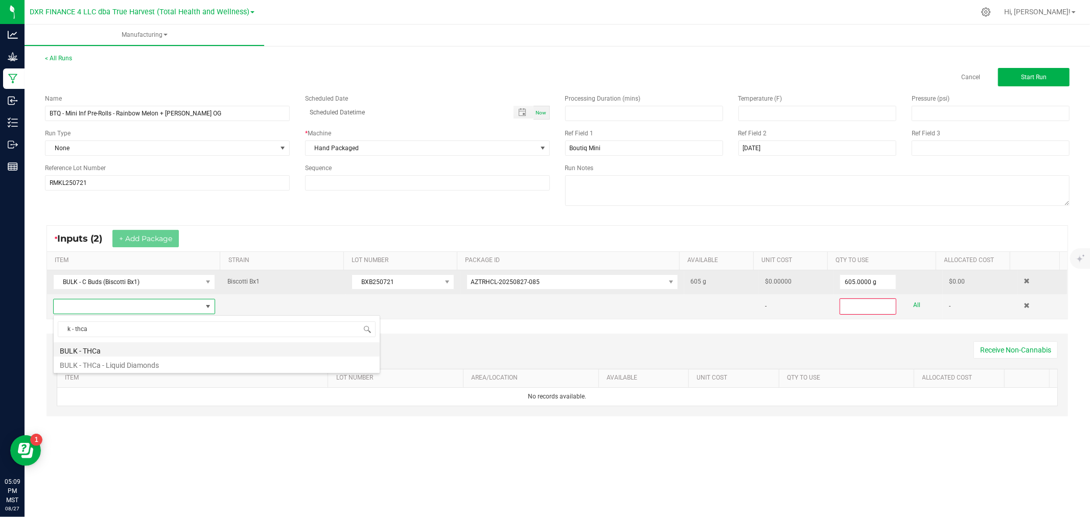
click at [82, 347] on li "BULK - THCa" at bounding box center [217, 349] width 326 height 14
click at [446, 305] on span at bounding box center [447, 306] width 8 height 8
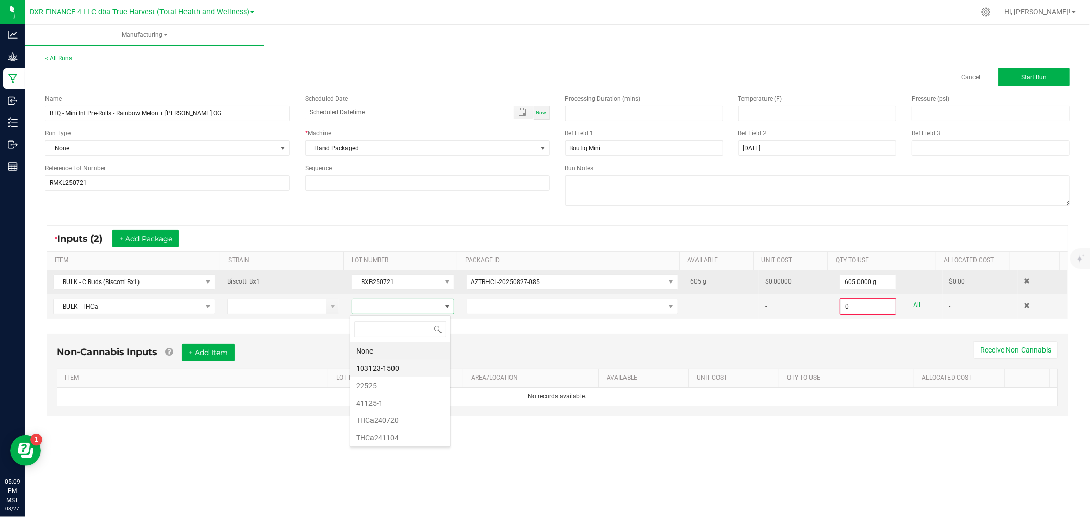
scroll to position [15, 101]
click at [394, 382] on li "22525" at bounding box center [400, 385] width 100 height 17
click at [482, 308] on span at bounding box center [566, 306] width 198 height 14
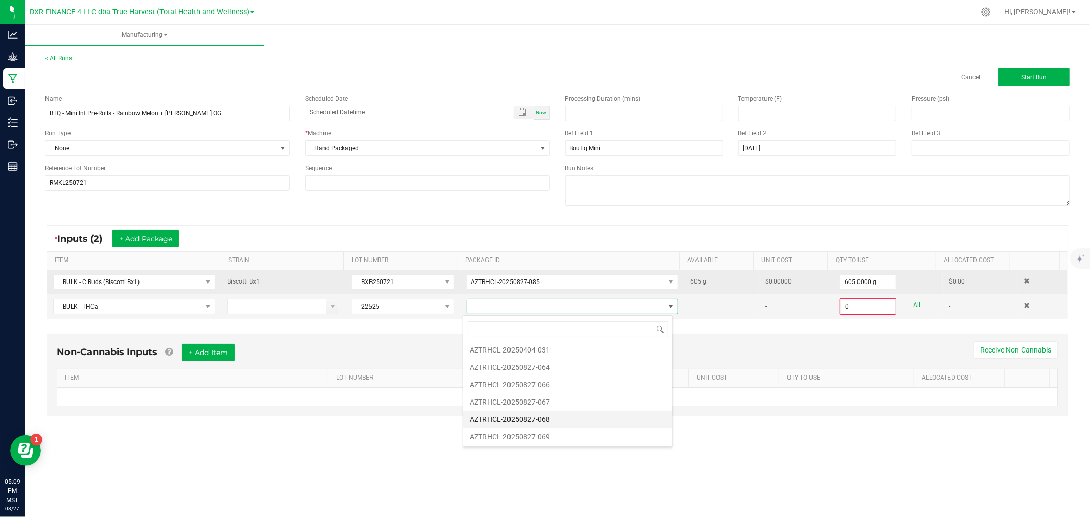
scroll to position [68, 0]
click at [524, 386] on li "AZTRHCL-20250827-064" at bounding box center [567, 387] width 209 height 17
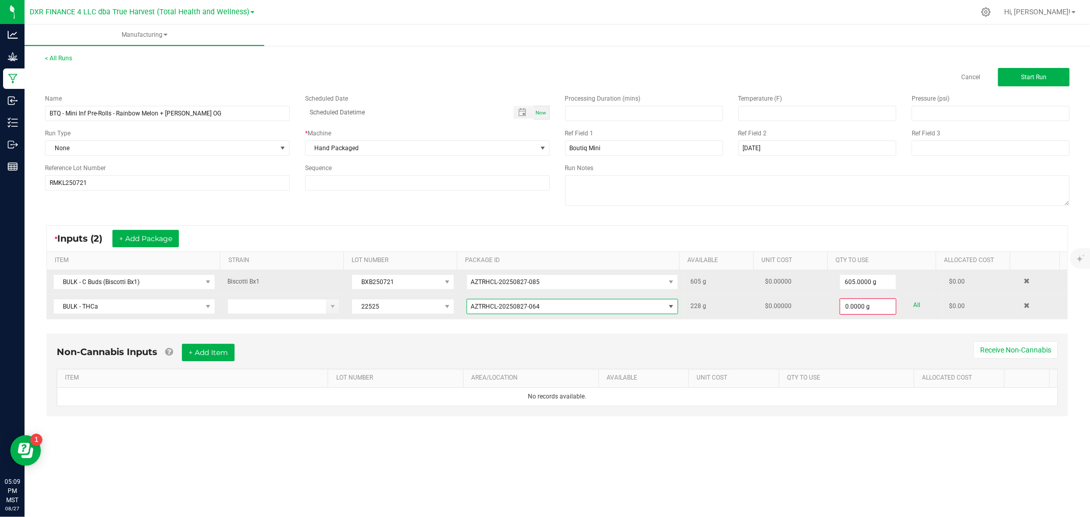
click at [913, 307] on link "All" at bounding box center [916, 305] width 7 height 14
type input "228.0000 g"
click at [1019, 71] on button "Start Run" at bounding box center [1034, 77] width 72 height 18
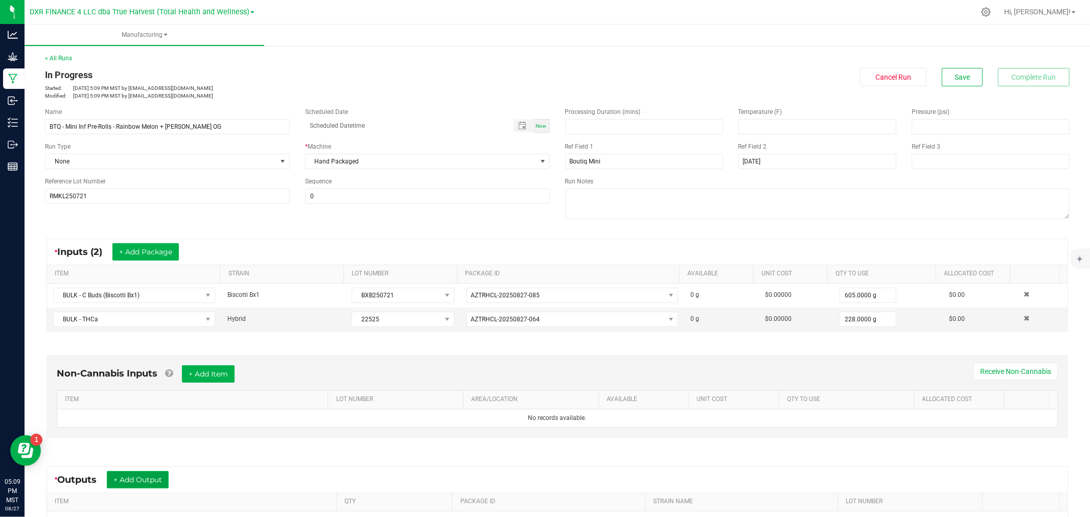
click at [166, 478] on button "+ Add Output" at bounding box center [138, 479] width 62 height 17
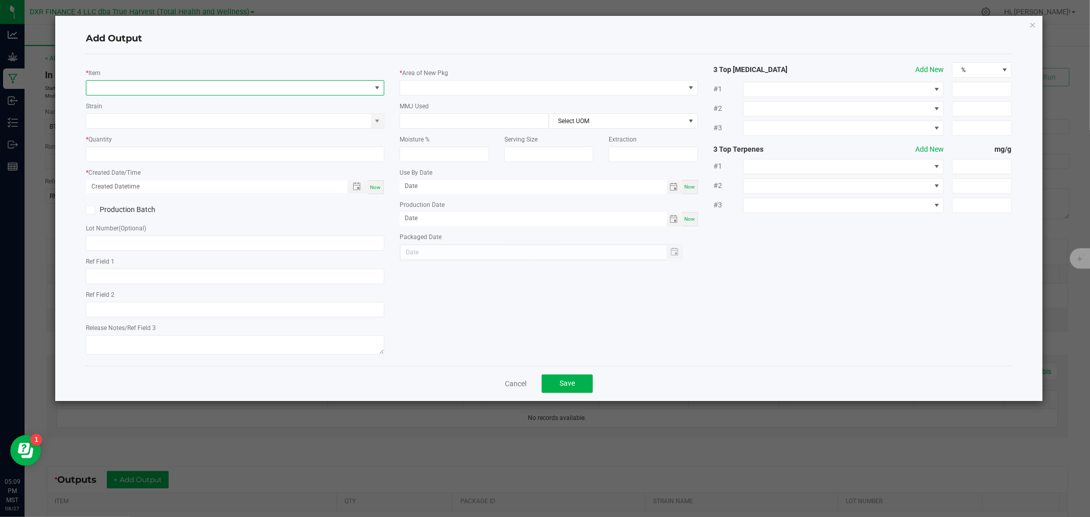
click at [167, 84] on span "NO DATA FOUND" at bounding box center [228, 88] width 285 height 14
click at [160, 345] on textarea at bounding box center [235, 344] width 298 height 19
click at [132, 245] on input "text" at bounding box center [235, 243] width 298 height 15
paste input "RMKL250721"
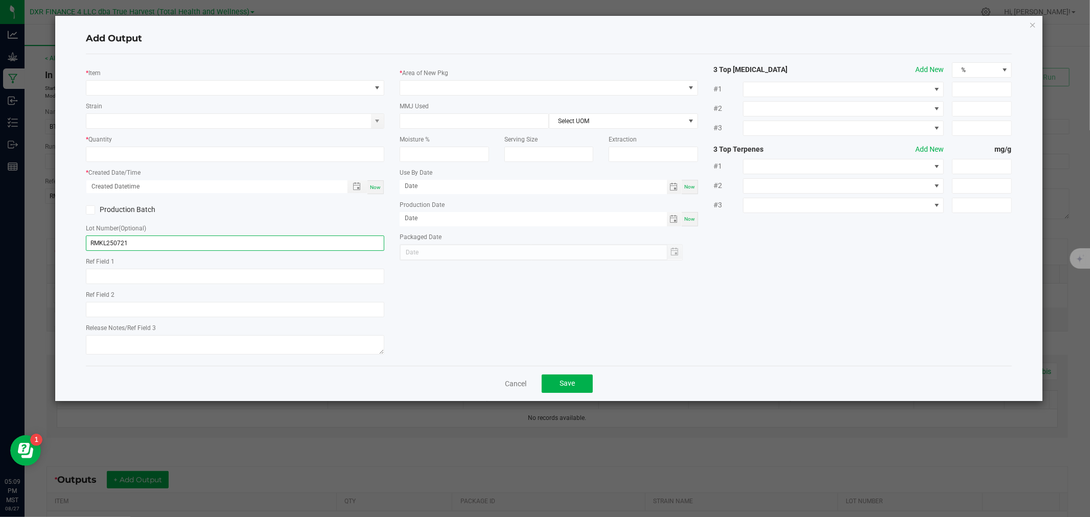
type input "RMKL250721"
click at [196, 101] on div "Strain" at bounding box center [235, 115] width 298 height 28
click at [193, 92] on span "NO DATA FOUND" at bounding box center [228, 88] width 285 height 14
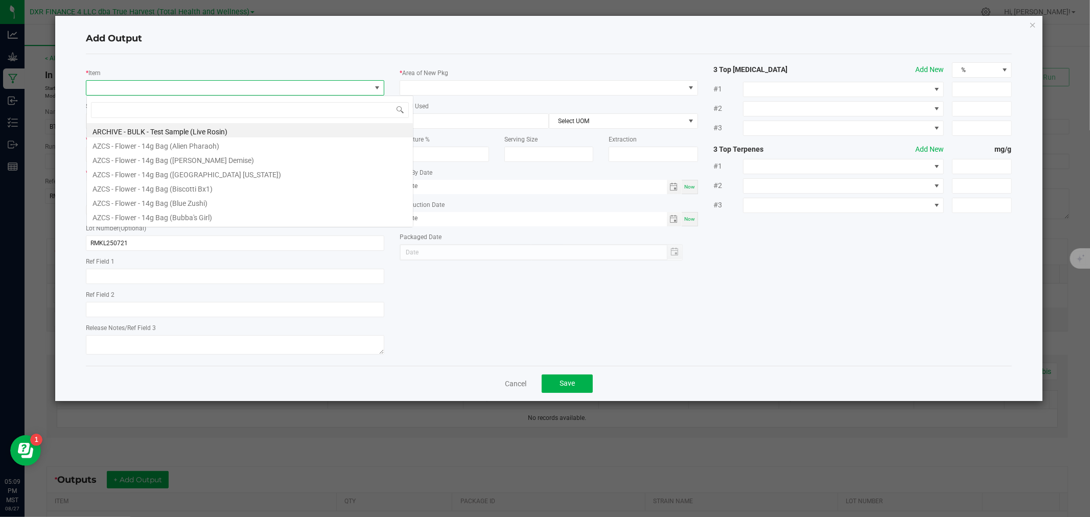
type input "Rainbow Melon + King Louis OG"
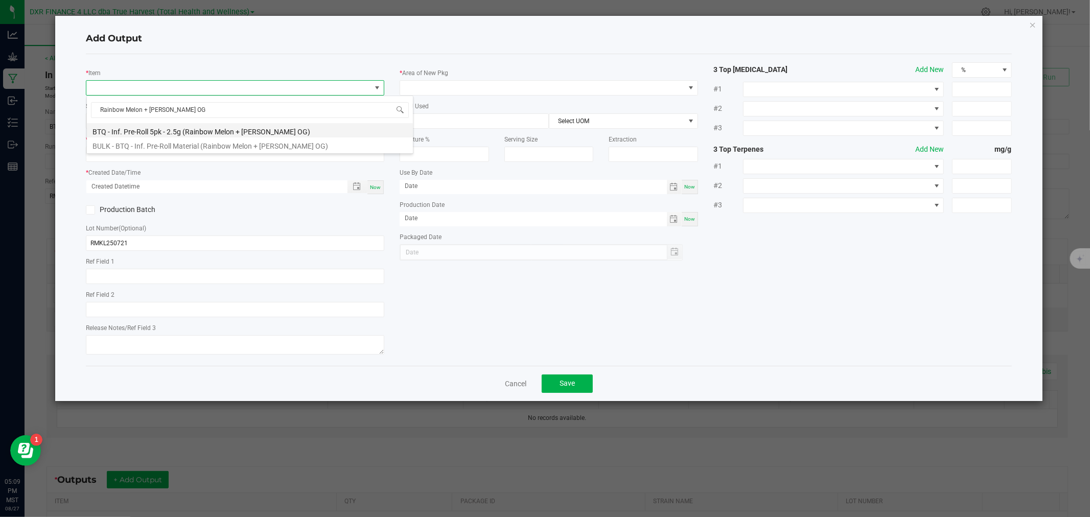
click at [262, 128] on li "BTQ - Inf. Pre-Roll 5pk - 2.5g (Rainbow Melon + [PERSON_NAME] OG)" at bounding box center [250, 130] width 326 height 14
type input "0 ea"
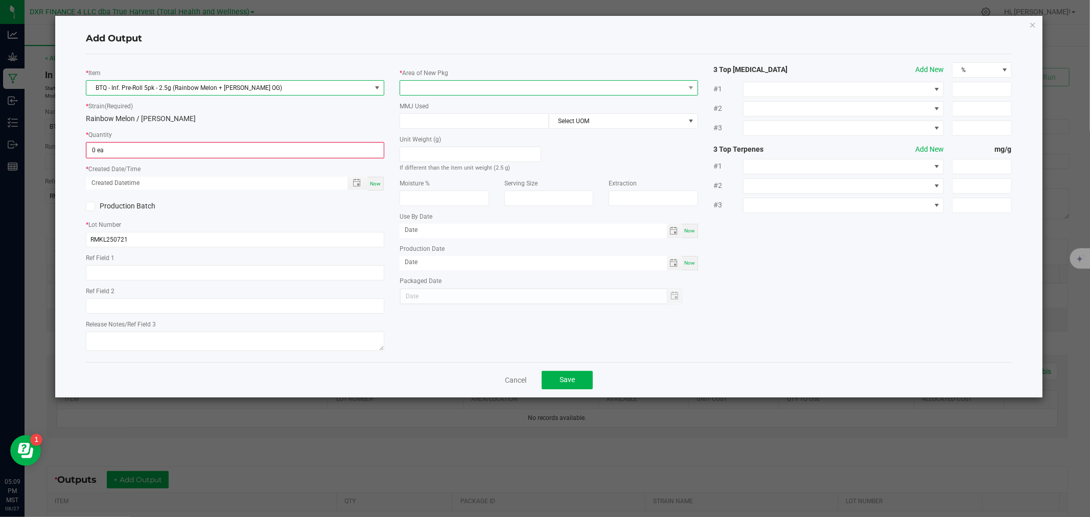
click at [442, 86] on span at bounding box center [542, 88] width 285 height 14
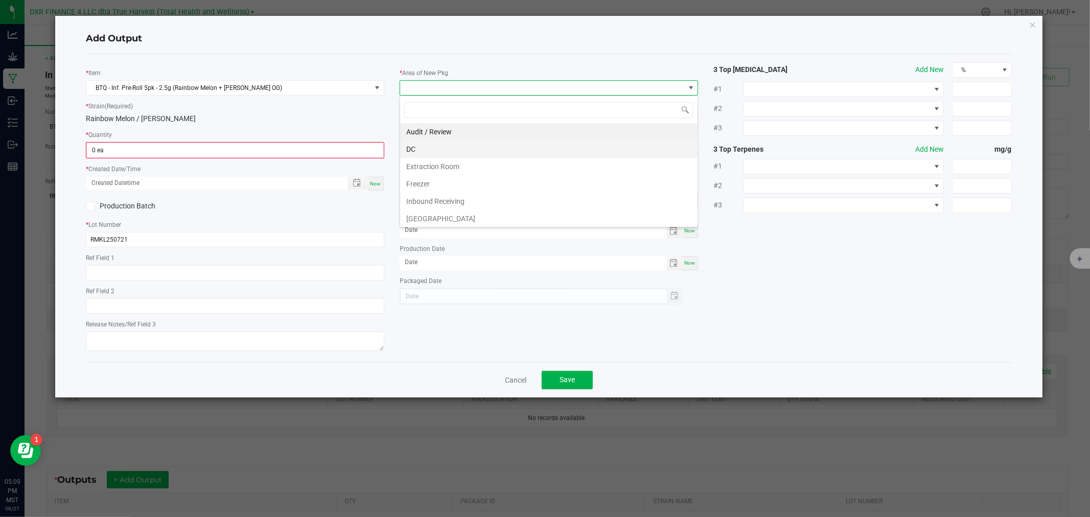
click at [431, 149] on li "DC" at bounding box center [548, 148] width 297 height 17
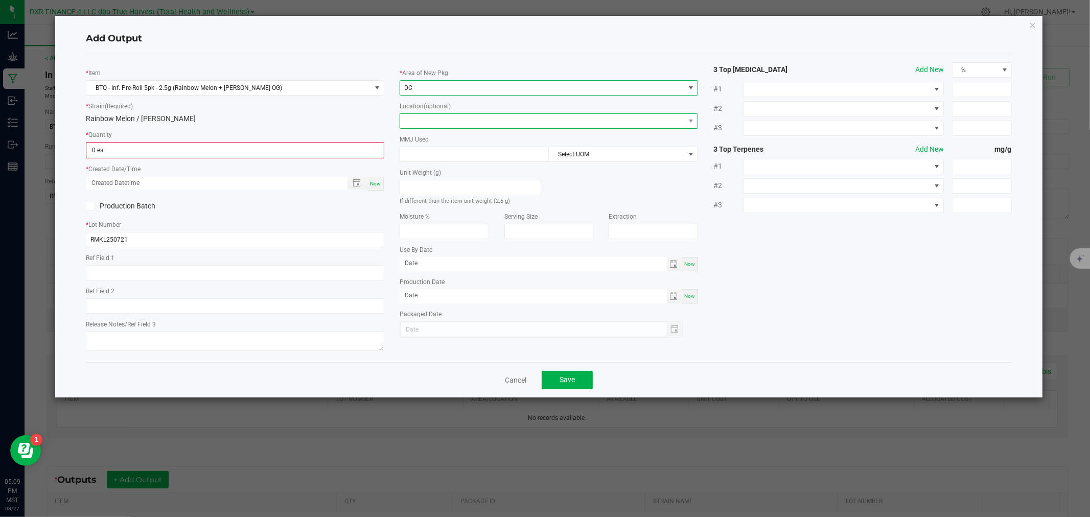
click at [430, 125] on span at bounding box center [542, 121] width 285 height 14
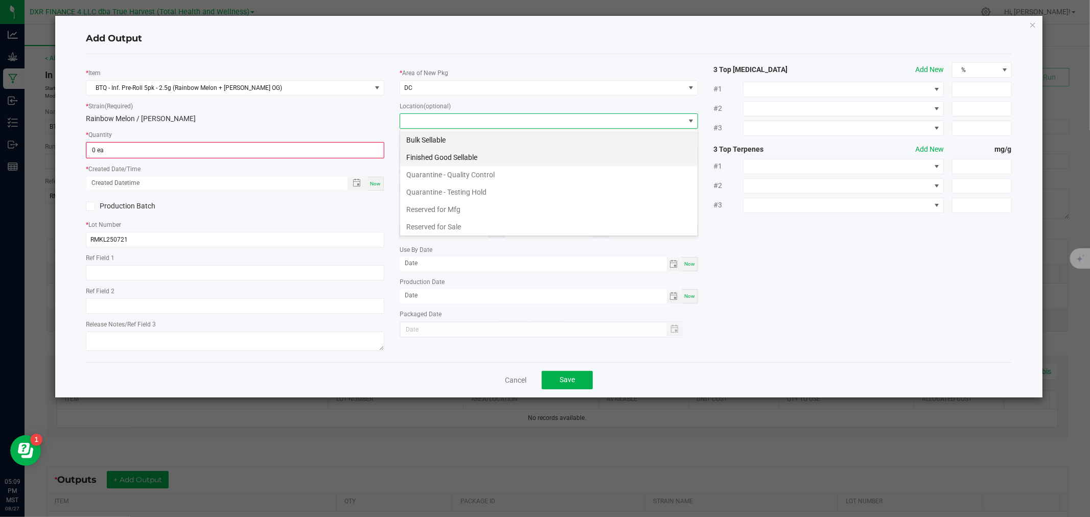
click at [430, 159] on li "Finished Good Sellable" at bounding box center [548, 157] width 297 height 17
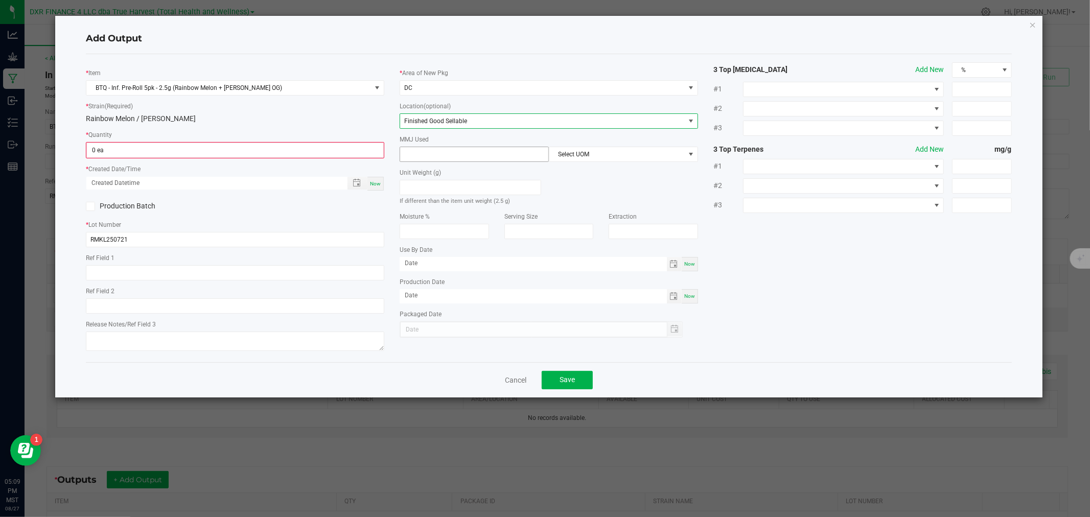
click at [439, 151] on input at bounding box center [474, 154] width 148 height 14
type input "2.5"
click at [550, 161] on span "Select UOM" at bounding box center [616, 154] width 135 height 14
click at [578, 213] on li "Gram" at bounding box center [623, 215] width 148 height 17
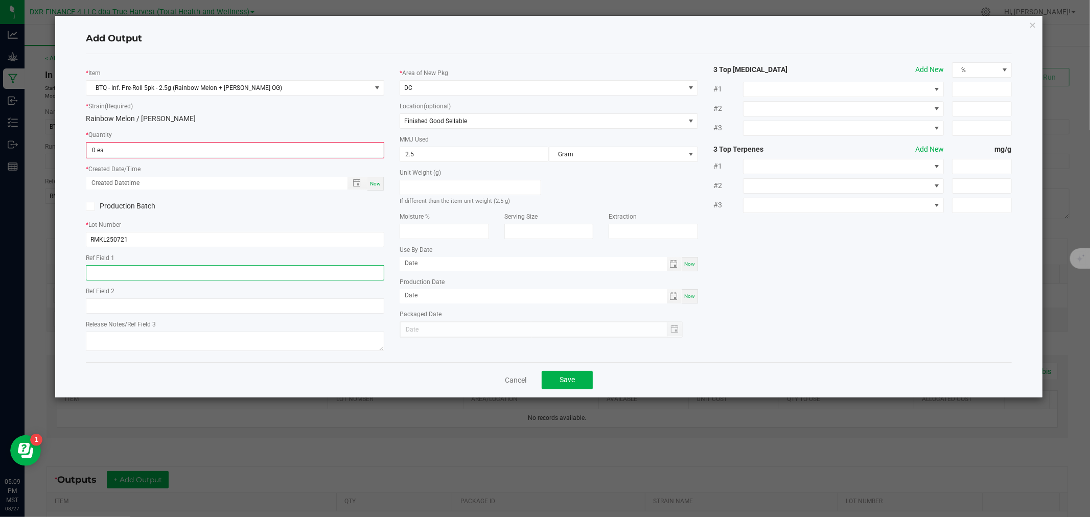
click at [266, 272] on input "text" at bounding box center [235, 272] width 298 height 15
paste input "[DATE]"
click at [358, 180] on span "Toggle popup" at bounding box center [357, 183] width 8 height 8
type input "[DATE]"
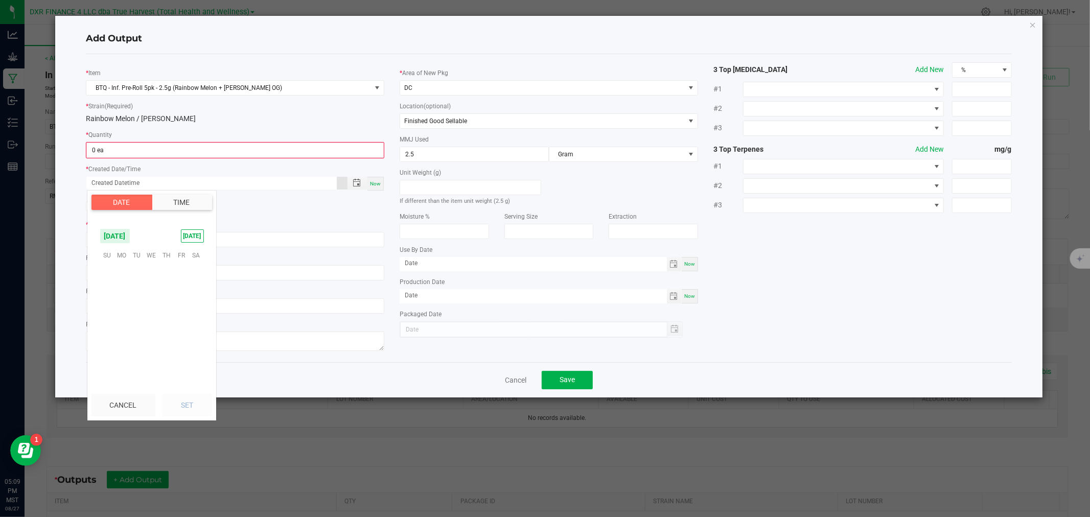
scroll to position [165582, 0]
click at [138, 308] on span "12" at bounding box center [136, 303] width 15 height 16
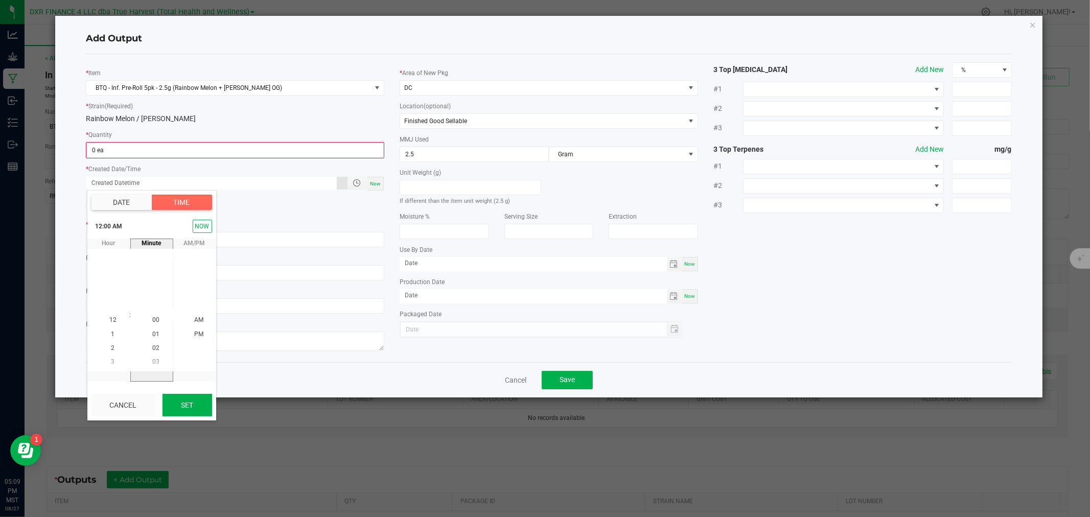
click at [181, 407] on button "Set" at bounding box center [187, 405] width 50 height 22
type input "08/12/2025 12:00 AM"
type input "08/12/2025"
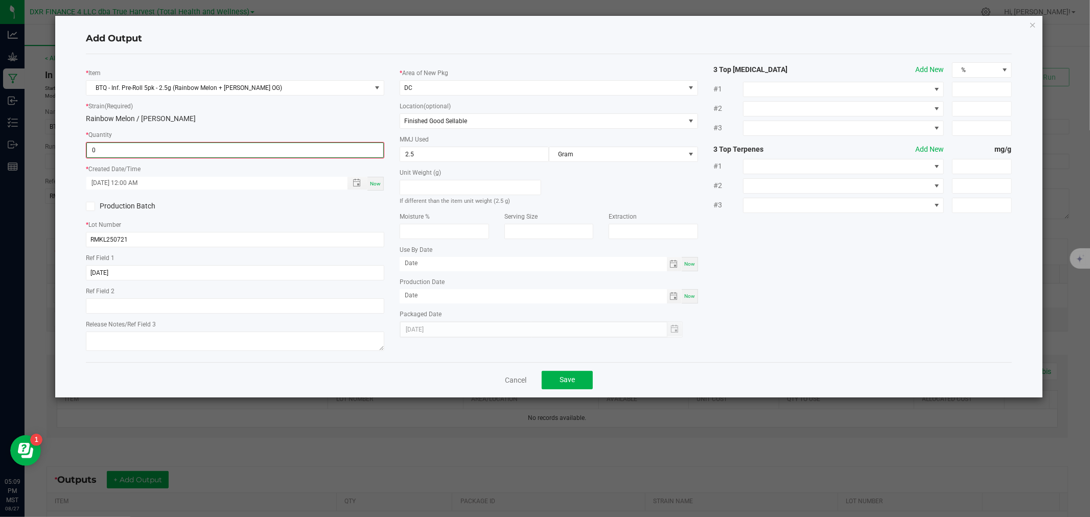
click at [237, 157] on input "0" at bounding box center [235, 150] width 296 height 14
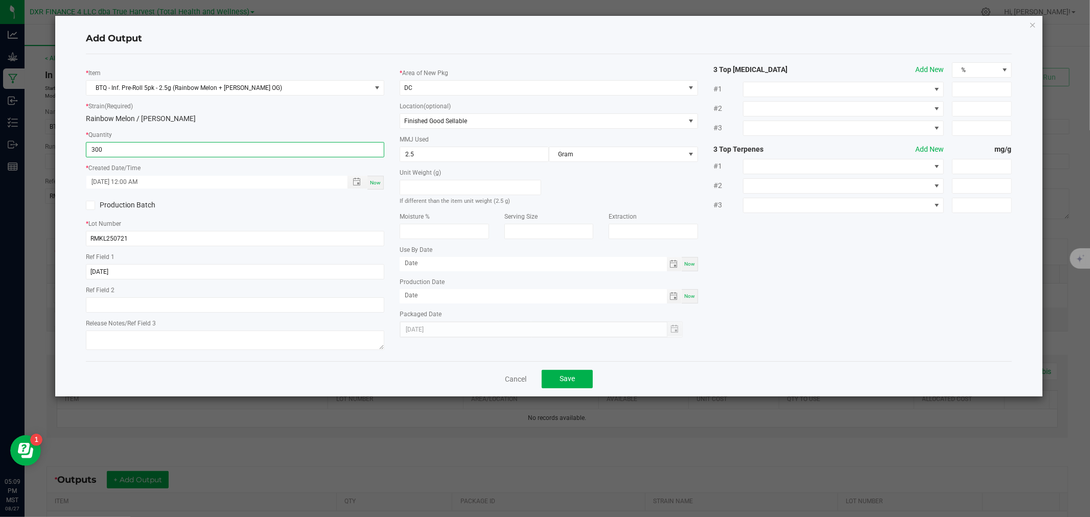
type input "300 ea"
click at [572, 378] on span "Save" at bounding box center [566, 378] width 15 height 8
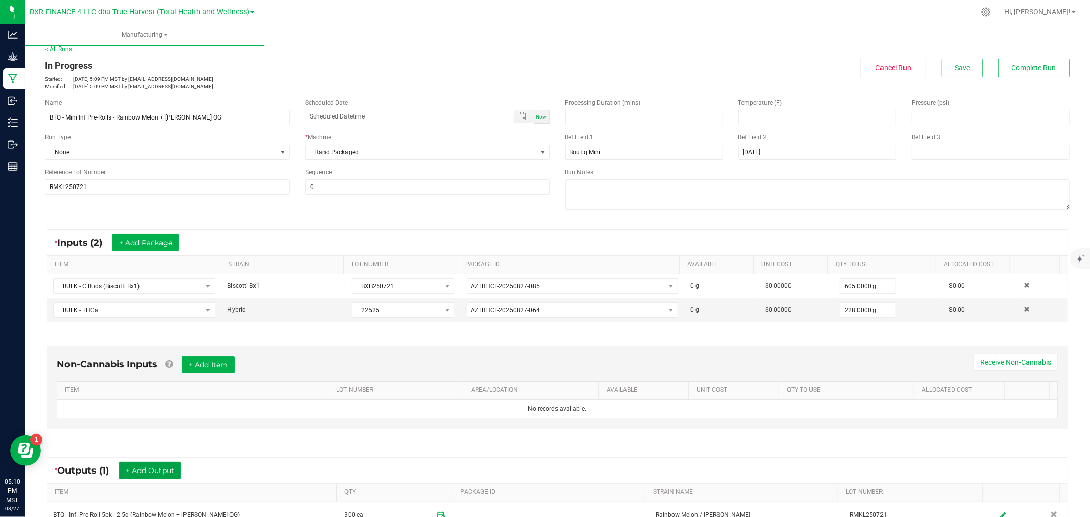
scroll to position [0, 0]
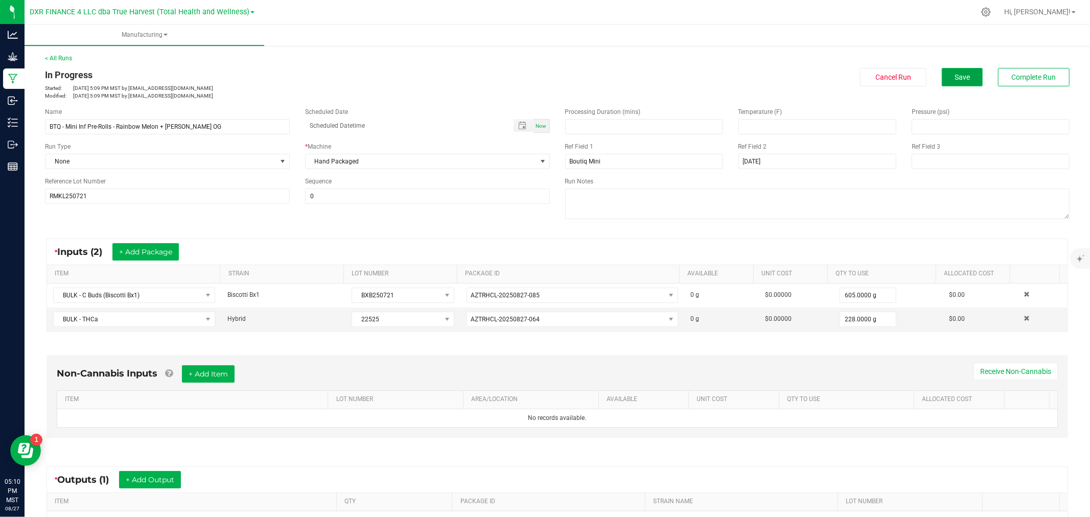
click at [956, 68] on button "Save" at bounding box center [962, 77] width 41 height 18
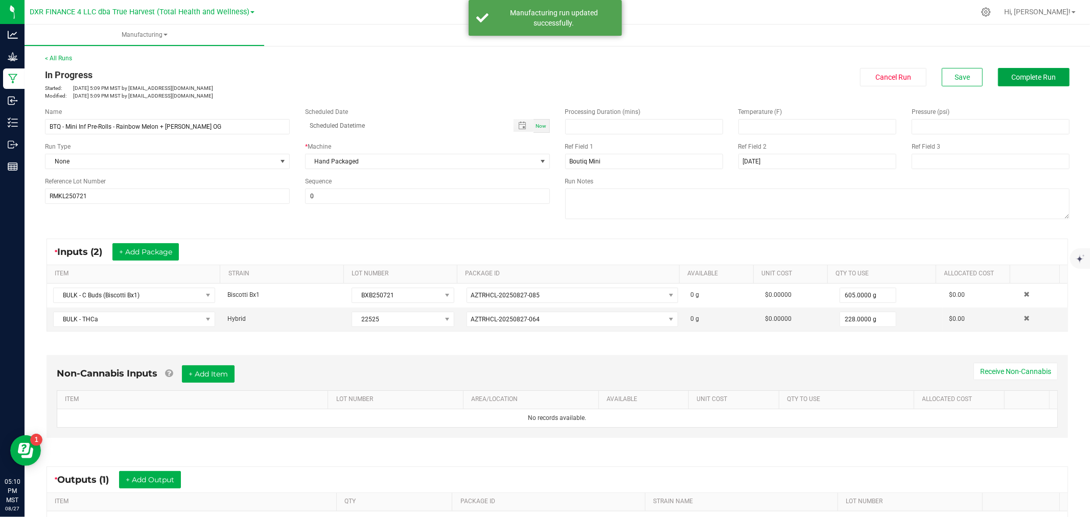
click at [1012, 80] on span "Complete Run" at bounding box center [1034, 77] width 44 height 8
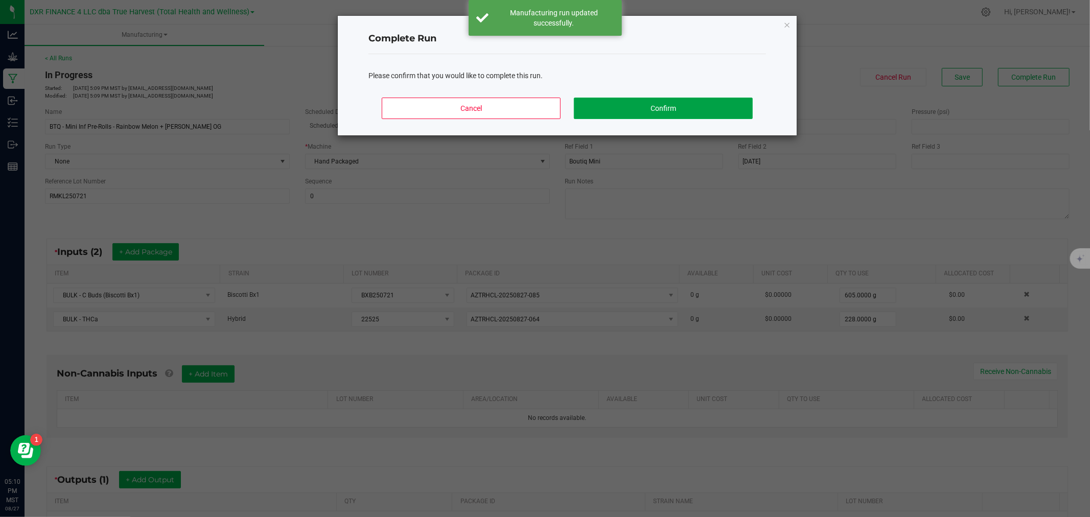
click at [693, 114] on button "Confirm" at bounding box center [663, 108] width 179 height 21
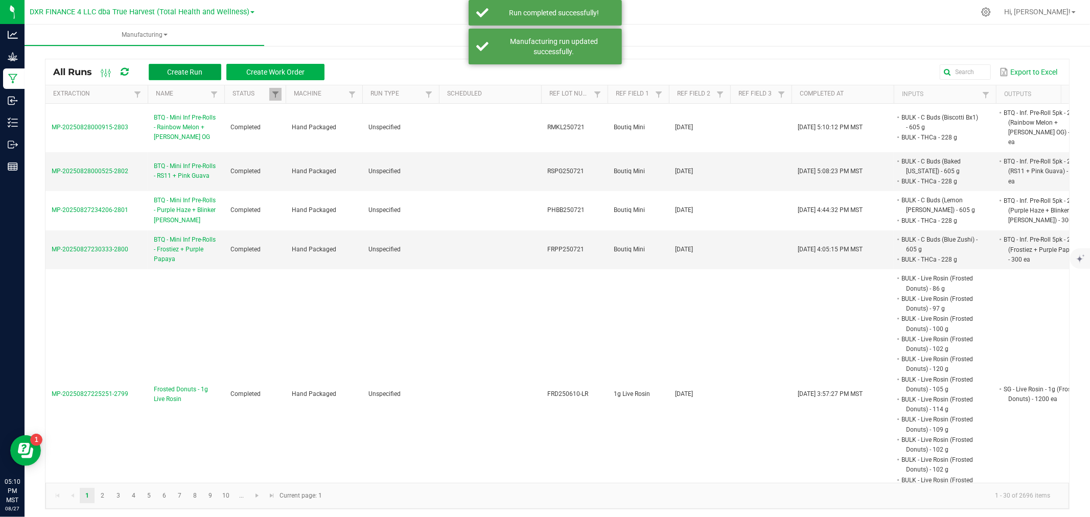
click at [193, 70] on span "Create Run" at bounding box center [184, 72] width 35 height 8
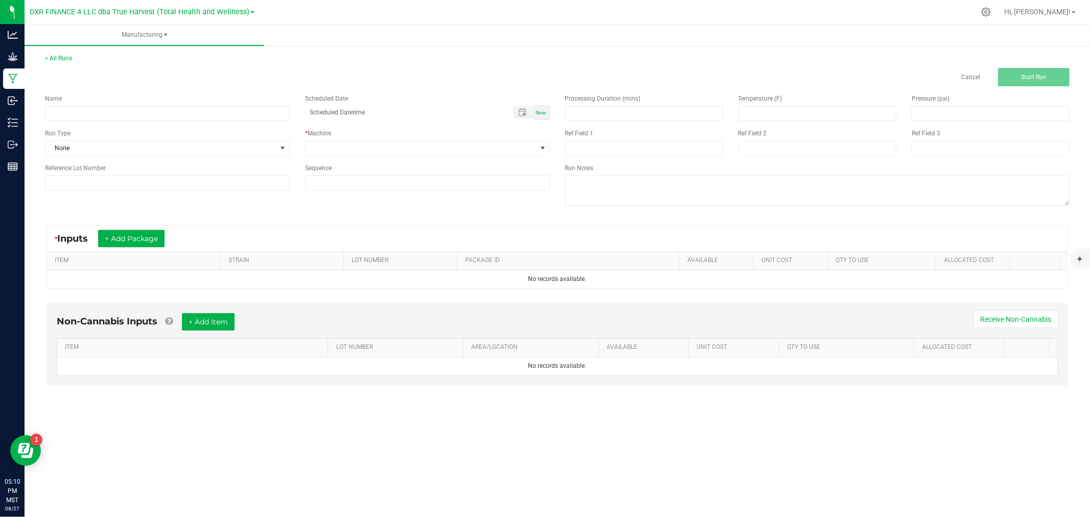
click at [247, 121] on div "Name Scheduled Date Now Run Type None * Machine Reference Lot Number Sequence" at bounding box center [297, 142] width 520 height 112
click at [240, 115] on input at bounding box center [167, 113] width 245 height 15
paste input "BTQ - Mini Inf Pre-Rolls - Sour Tangie + Grape Soda"
type input "BTQ - Mini Inf Pre-Rolls - Sour Tangie + Grape Soda"
click at [789, 129] on div "Ref Field 2" at bounding box center [817, 133] width 158 height 9
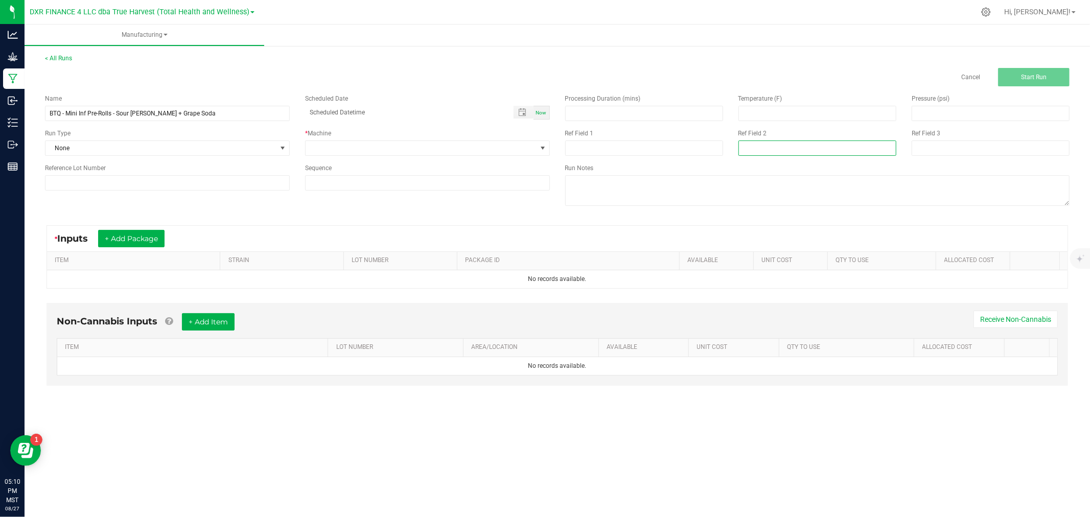
click at [789, 144] on input at bounding box center [817, 147] width 158 height 15
paste input "8-12-25"
type input "8-12-25"
click at [654, 153] on input at bounding box center [644, 147] width 158 height 15
paste input "Boutiq Mini"
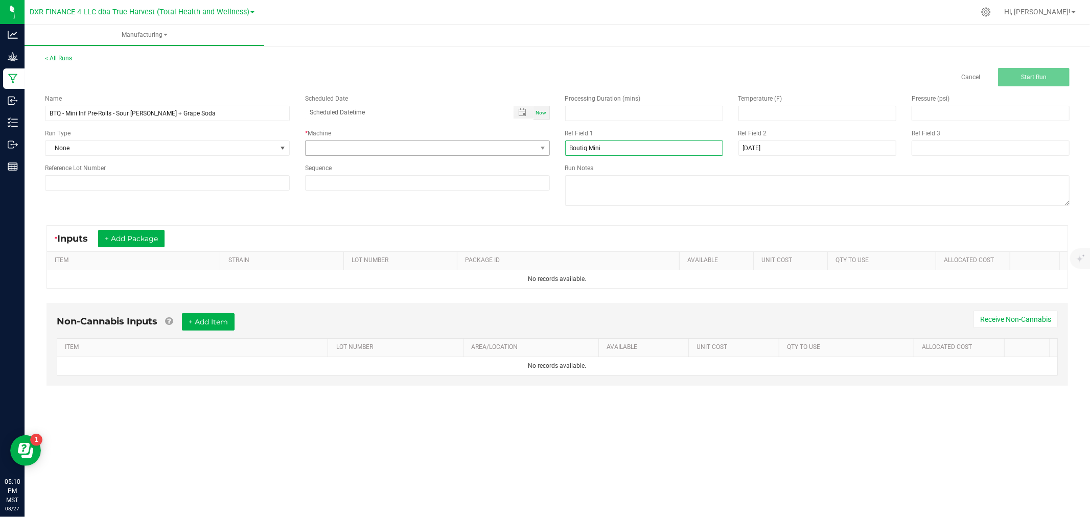
type input "Boutiq Mini"
click at [516, 146] on span at bounding box center [421, 148] width 231 height 14
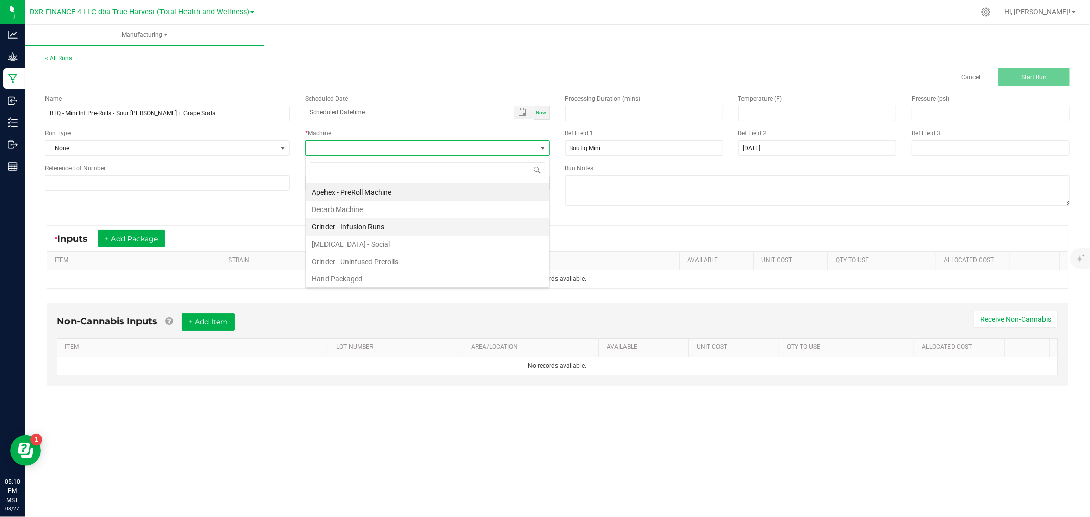
scroll to position [15, 244]
click at [339, 279] on li "Hand Packaged" at bounding box center [428, 278] width 244 height 17
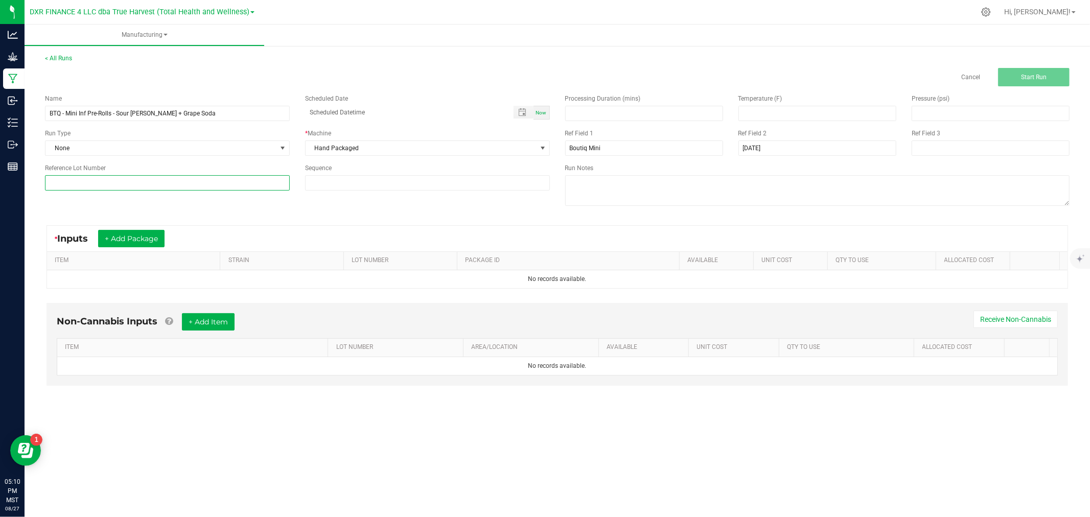
click at [90, 182] on input at bounding box center [167, 182] width 245 height 15
paste input "STGS250721"
type input "STGS250721"
click at [139, 241] on button "+ Add Package" at bounding box center [131, 238] width 66 height 17
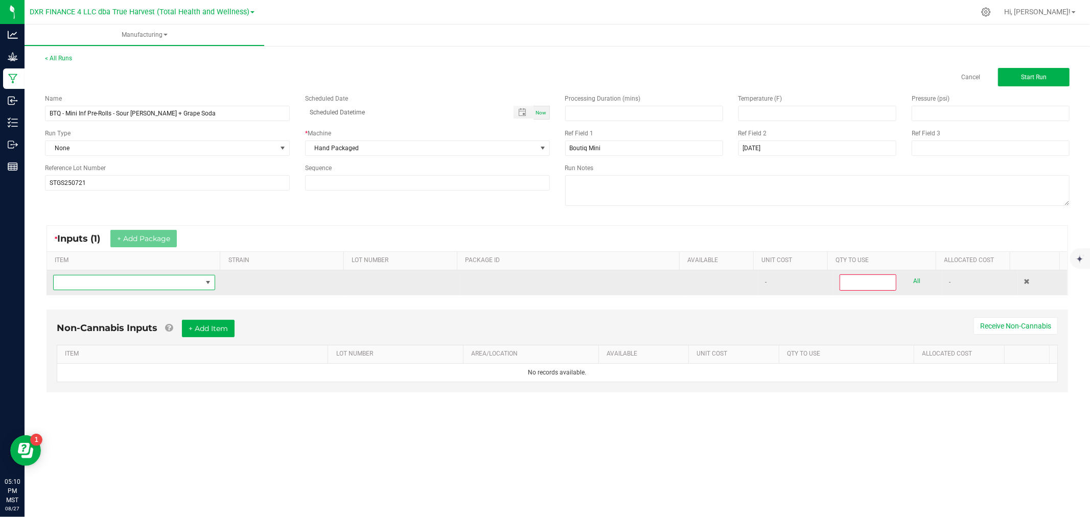
click at [137, 279] on span "NO DATA FOUND" at bounding box center [128, 282] width 148 height 14
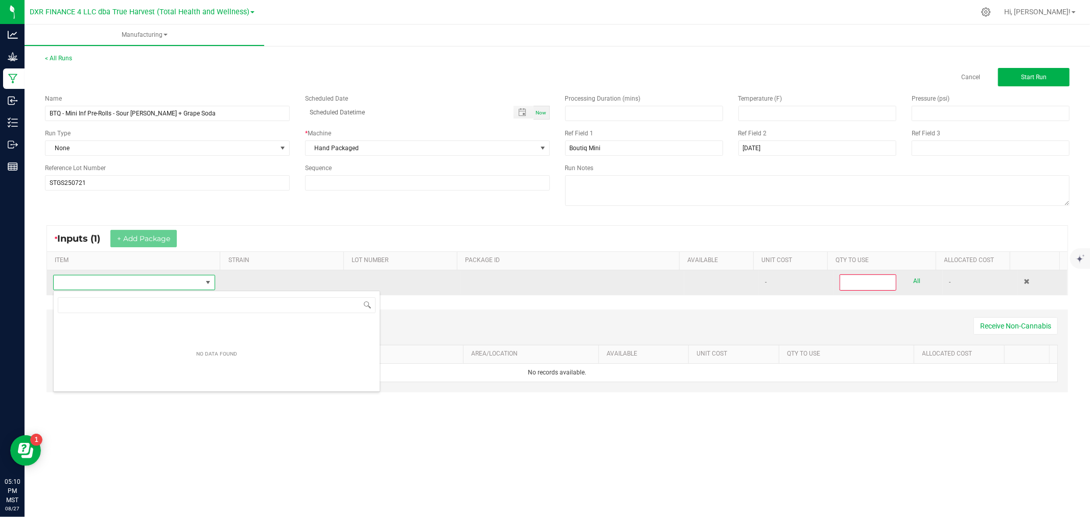
scroll to position [15, 160]
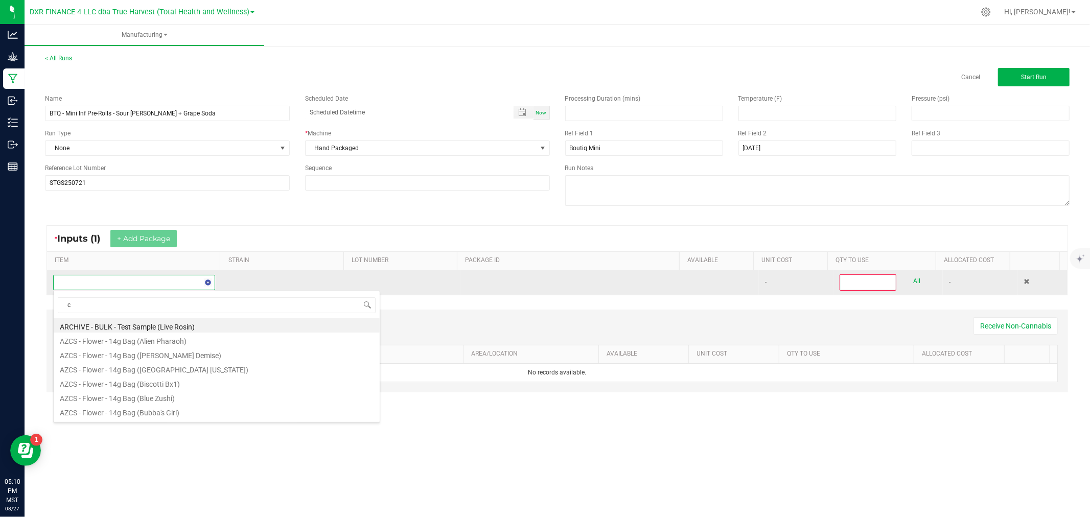
type input "c b"
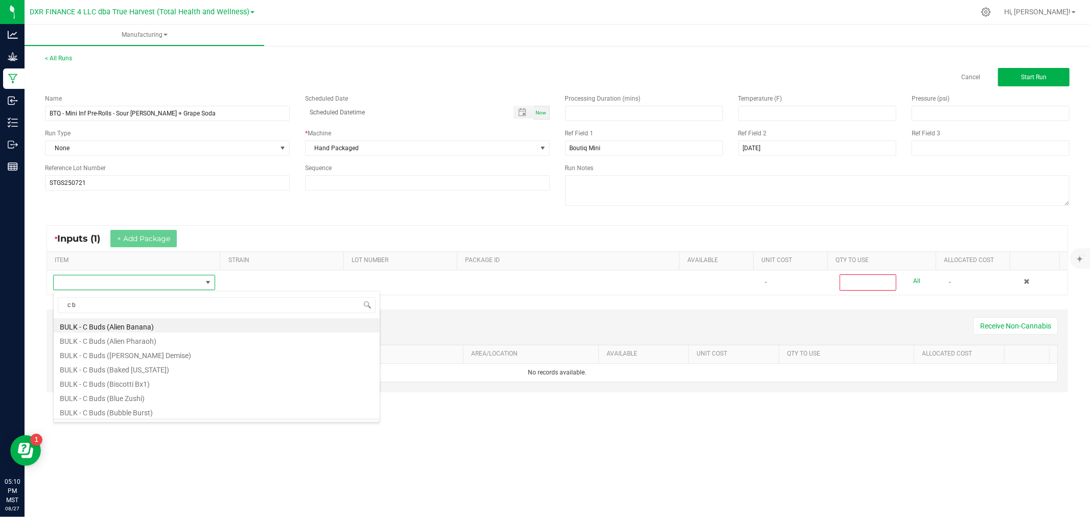
scroll to position [57, 0]
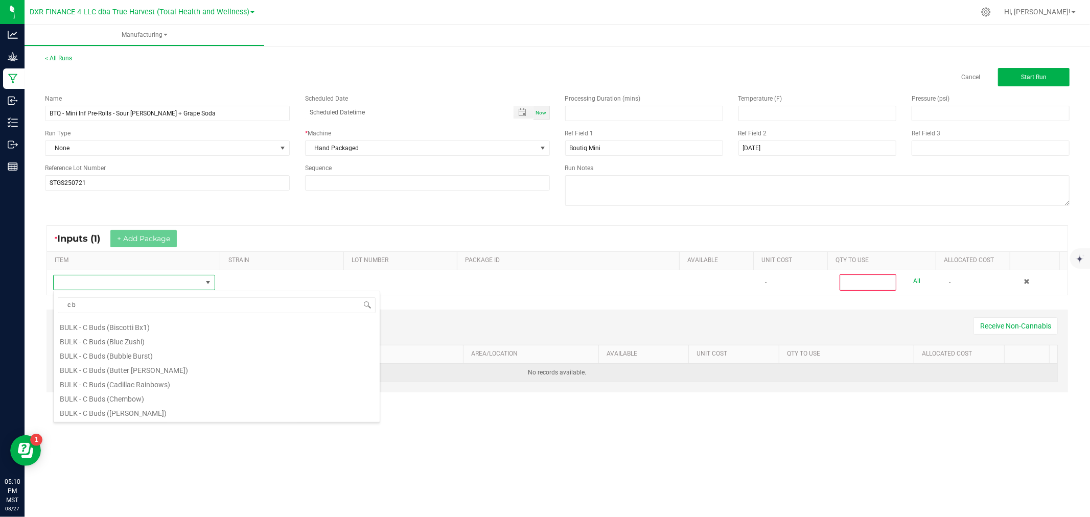
click at [140, 380] on li "BULK - C Buds (Cadillac Rainbows)" at bounding box center [217, 383] width 326 height 14
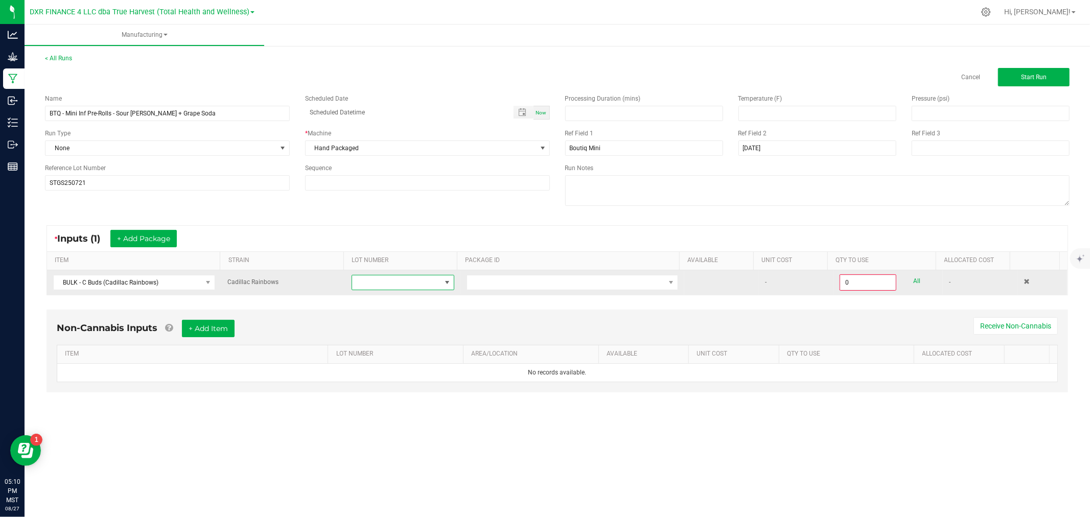
click at [385, 282] on span at bounding box center [396, 282] width 88 height 14
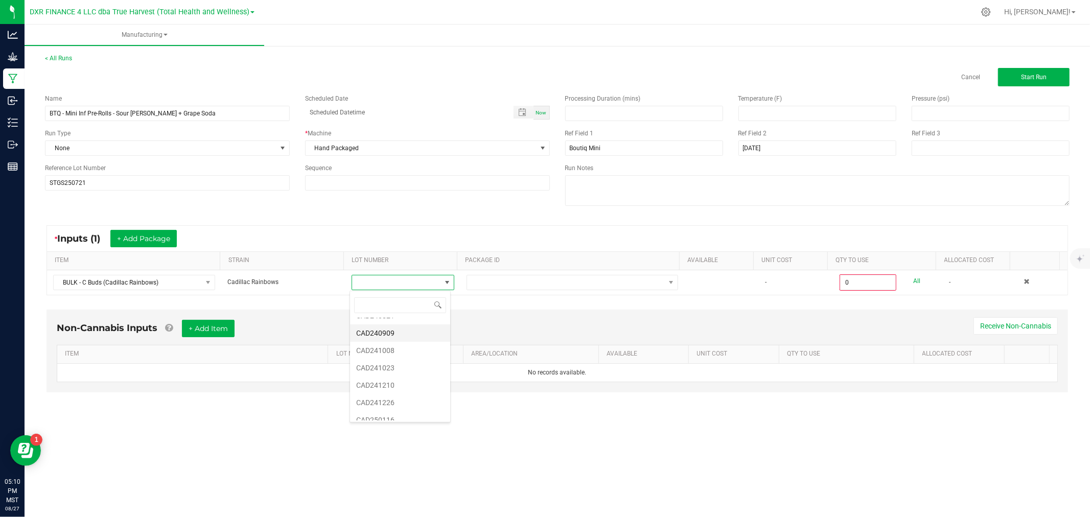
scroll to position [230, 0]
click at [396, 412] on li "CAD250721" at bounding box center [400, 411] width 100 height 17
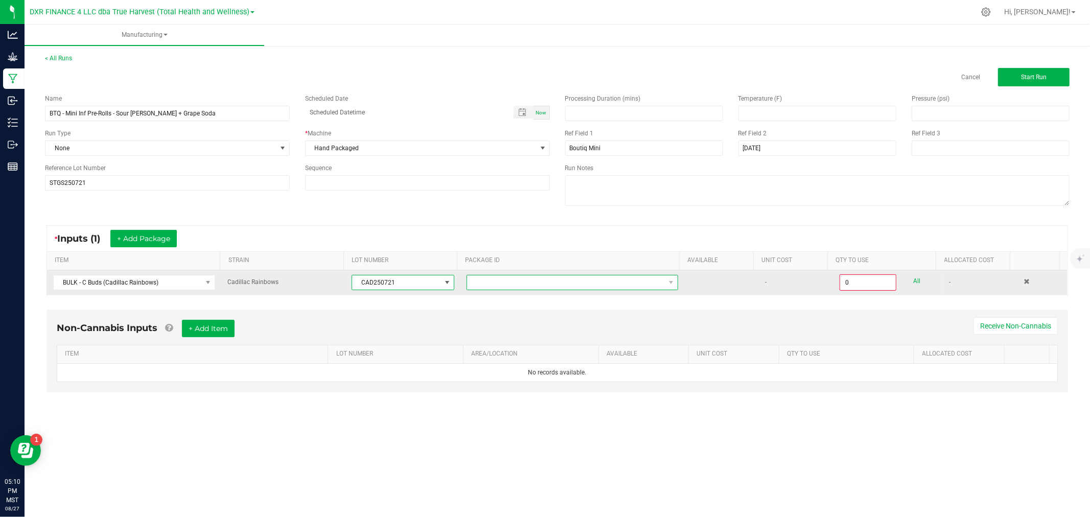
click at [555, 284] on span at bounding box center [566, 282] width 198 height 14
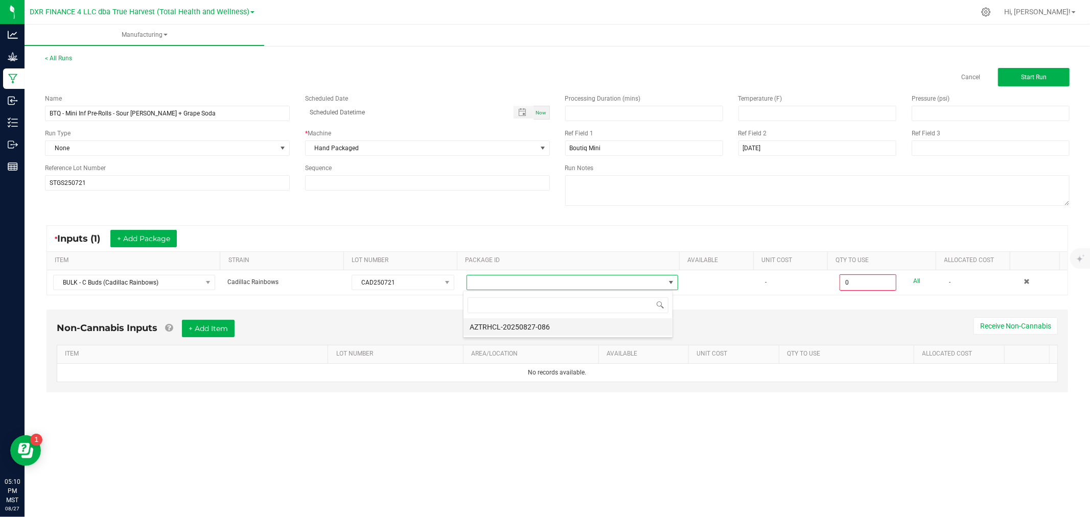
click at [554, 325] on li "AZTRHCL-20250827-086" at bounding box center [567, 326] width 209 height 17
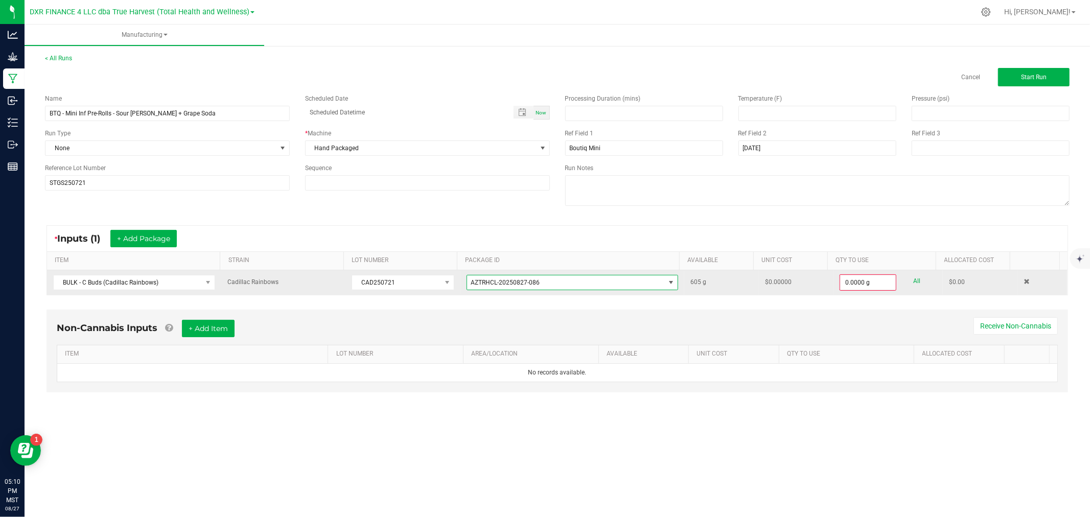
click at [913, 276] on link "All" at bounding box center [916, 281] width 7 height 14
type input "605.0000 g"
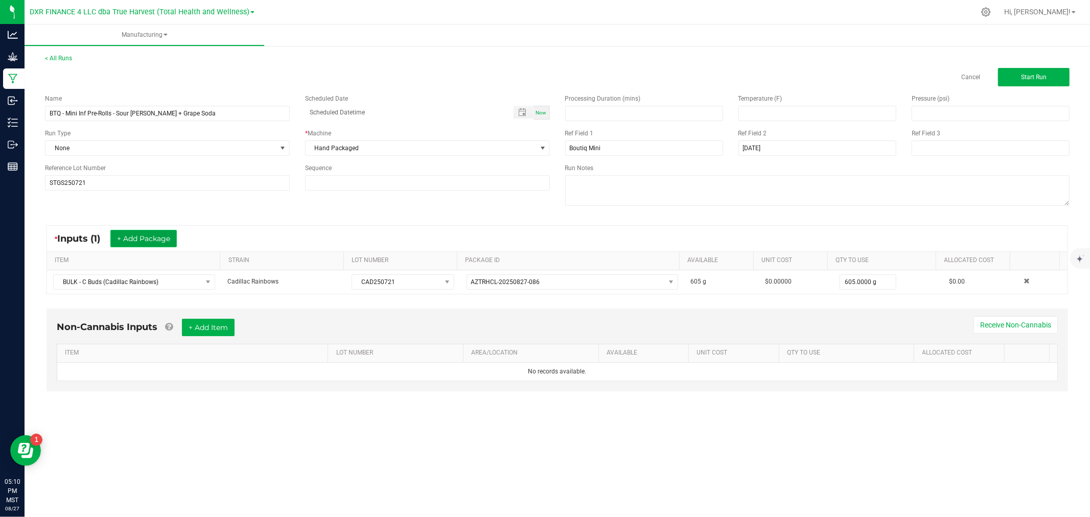
click at [149, 236] on button "+ Add Package" at bounding box center [143, 238] width 66 height 17
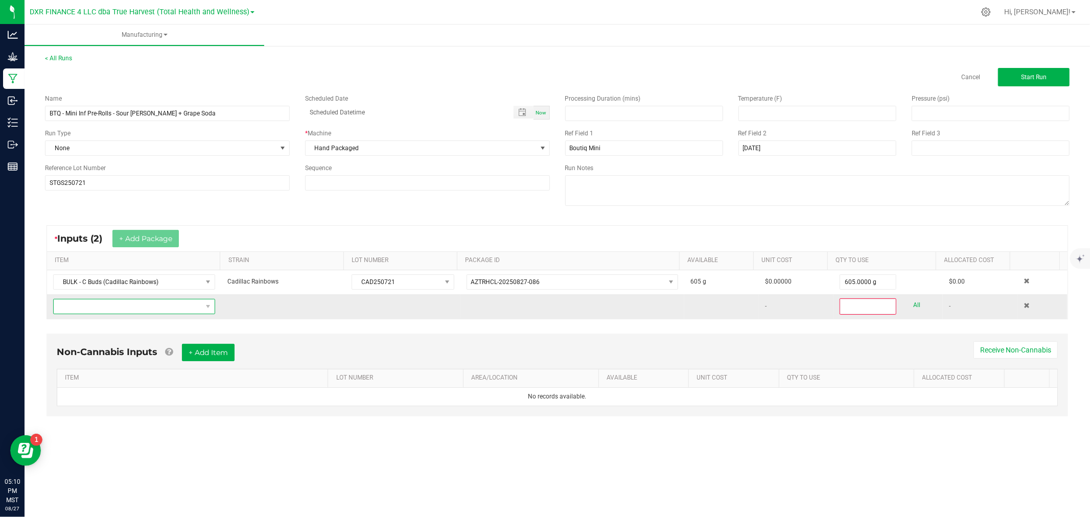
click at [154, 306] on span "NO DATA FOUND" at bounding box center [128, 306] width 148 height 14
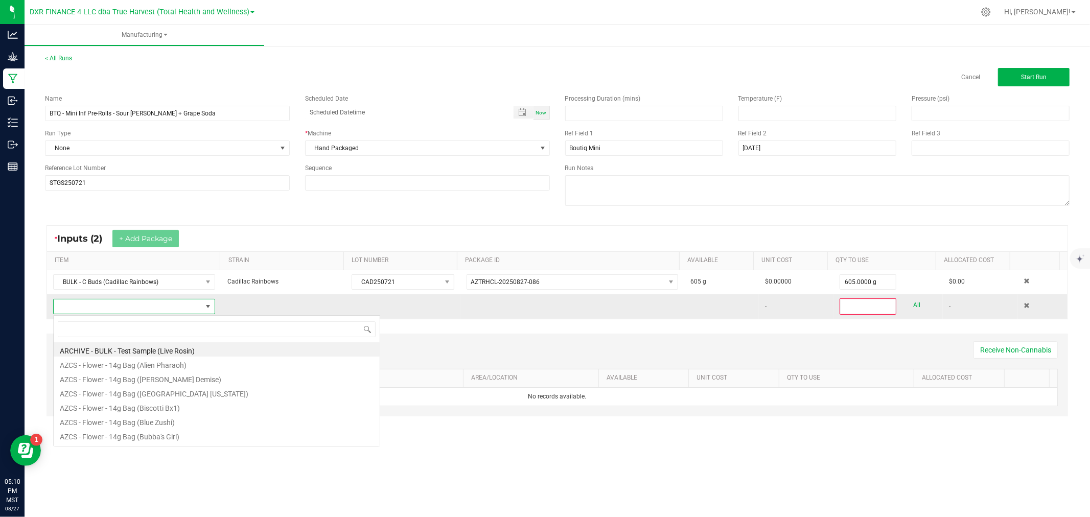
scroll to position [15, 159]
type input "- thca"
click at [114, 355] on li "BULK - THCa" at bounding box center [217, 349] width 326 height 14
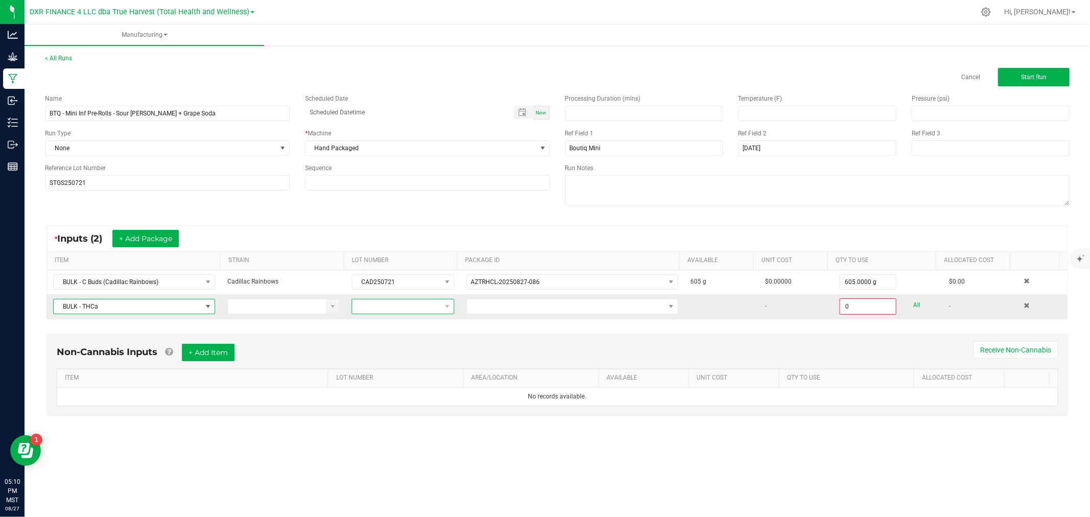
click at [406, 307] on span at bounding box center [396, 306] width 88 height 14
click at [393, 388] on li "22525" at bounding box center [400, 385] width 100 height 17
click at [481, 307] on span at bounding box center [566, 306] width 198 height 14
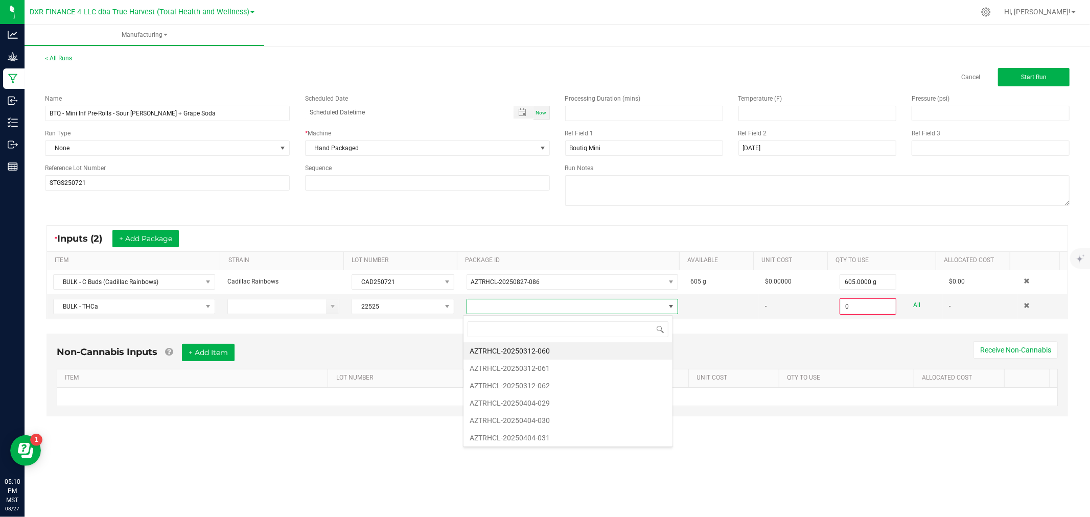
scroll to position [107, 0]
click at [515, 348] on li "AZTRHCL-20250827-066" at bounding box center [567, 348] width 209 height 17
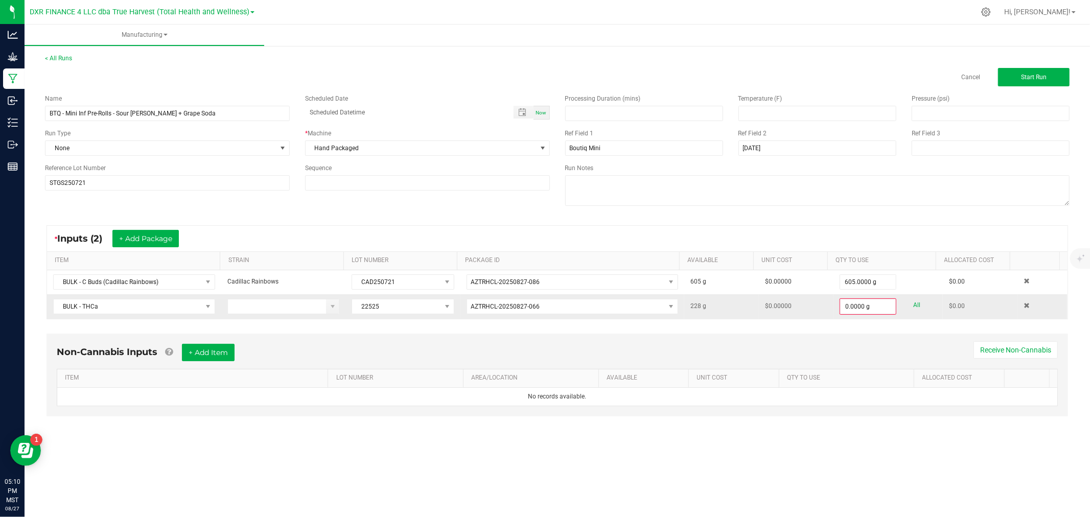
click at [913, 303] on link "All" at bounding box center [916, 305] width 7 height 14
type input "228.0000 g"
click at [1035, 74] on span "Start Run" at bounding box center [1034, 77] width 26 height 7
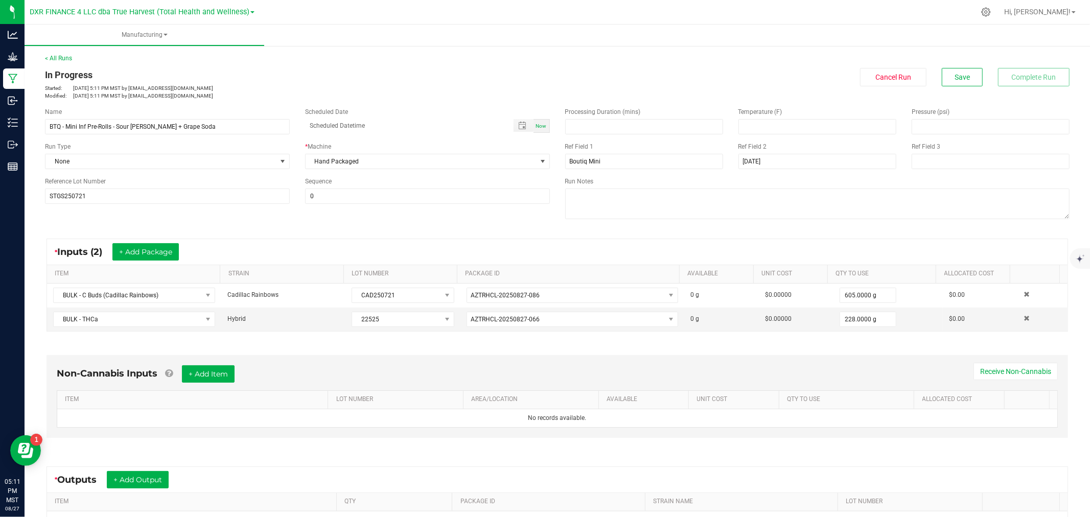
click at [118, 471] on div "* Outputs + Add Output" at bounding box center [557, 480] width 1020 height 26
click at [125, 481] on button "+ Add Output" at bounding box center [138, 479] width 62 height 17
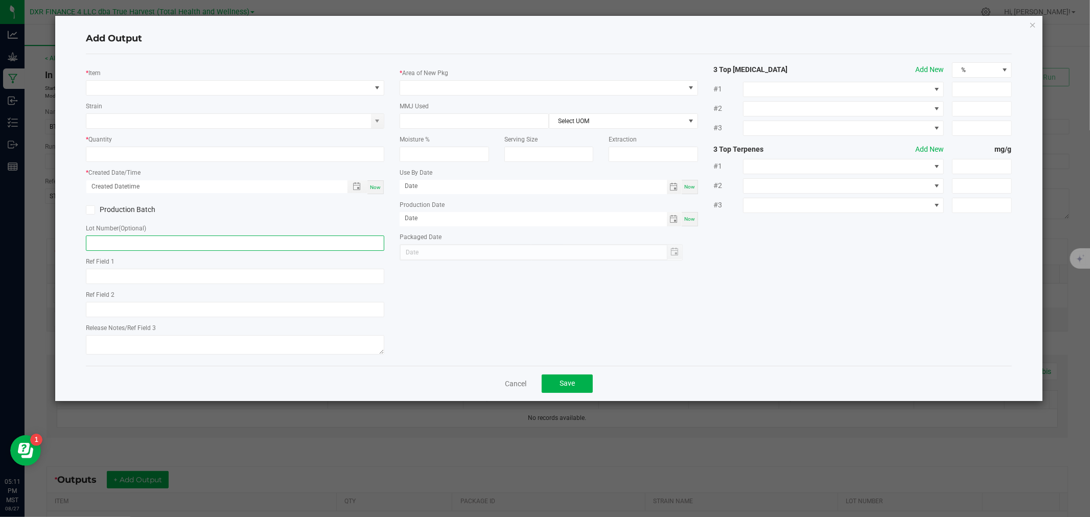
click at [179, 242] on input "text" at bounding box center [235, 243] width 298 height 15
paste input "STGS250721"
type input "STGS250721"
click at [200, 89] on span "NO DATA FOUND" at bounding box center [228, 88] width 285 height 14
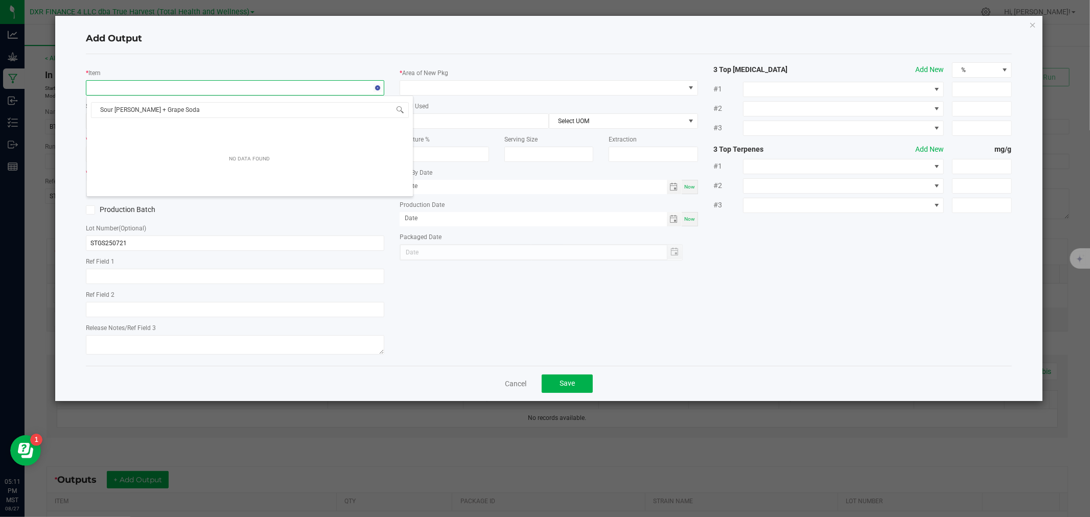
scroll to position [15, 298]
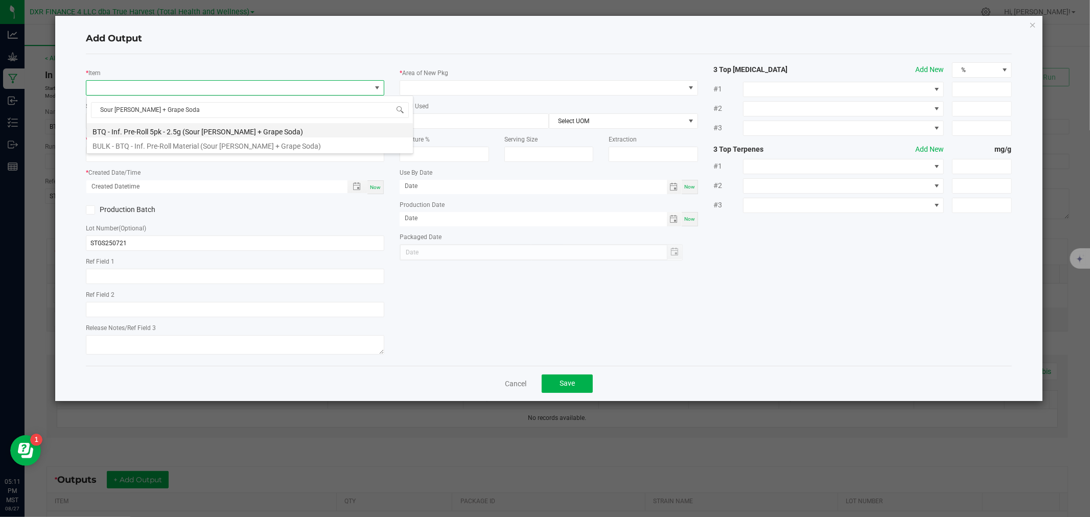
click at [206, 126] on li "BTQ - Inf. Pre-Roll 5pk - 2.5g (Sour [PERSON_NAME] + Grape Soda)" at bounding box center [250, 130] width 326 height 14
type input "0 ea"
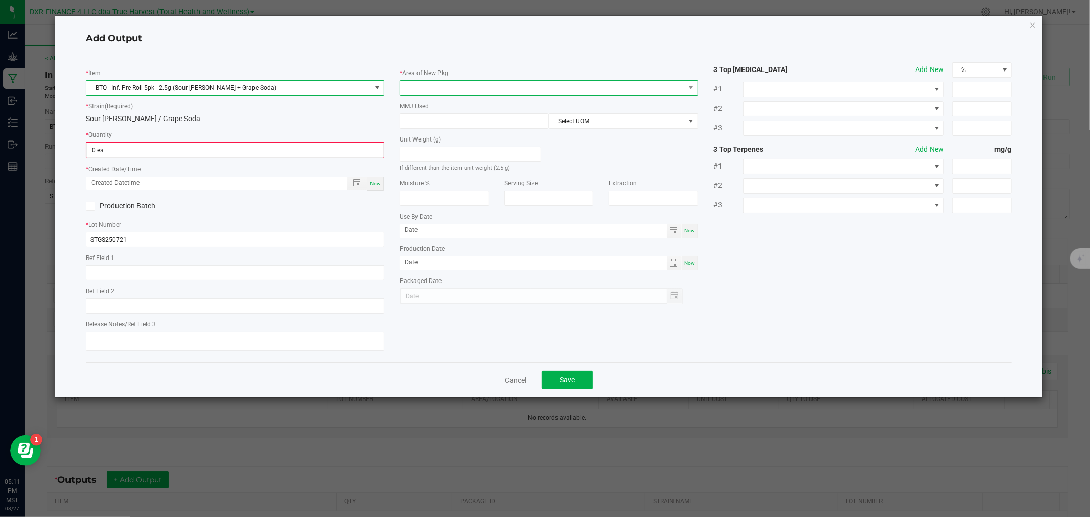
click at [417, 94] on span at bounding box center [542, 88] width 285 height 14
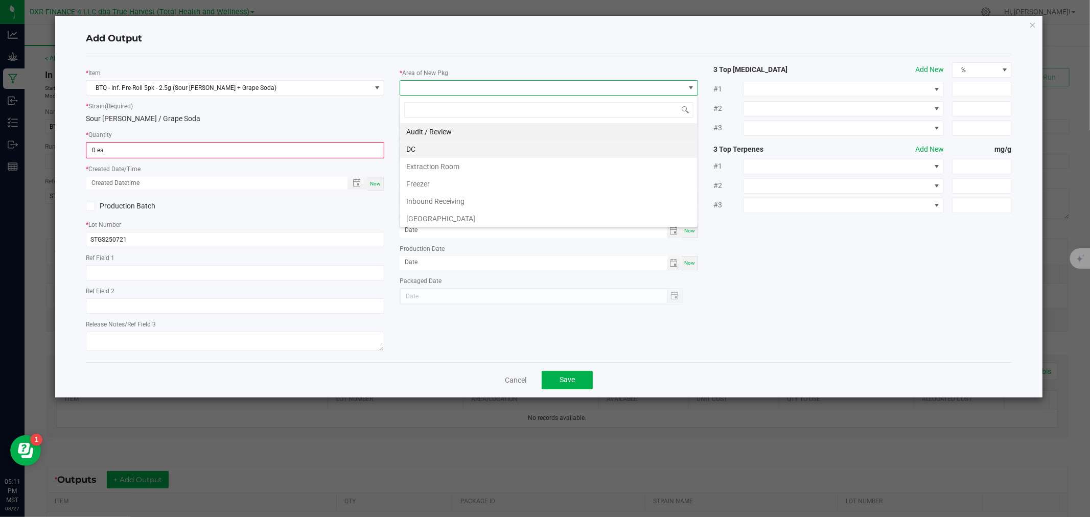
click at [427, 147] on li "DC" at bounding box center [548, 148] width 297 height 17
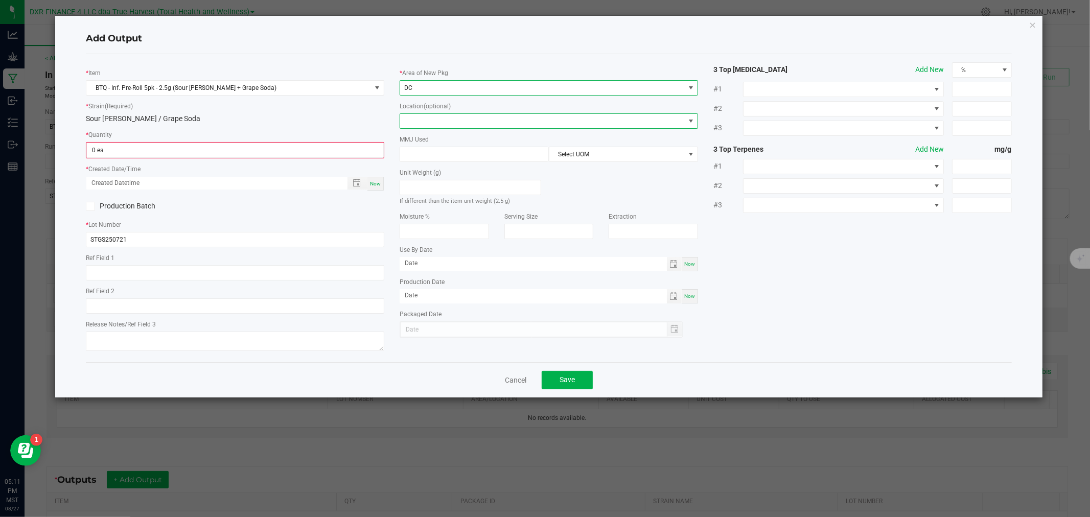
click at [426, 124] on span at bounding box center [542, 121] width 285 height 14
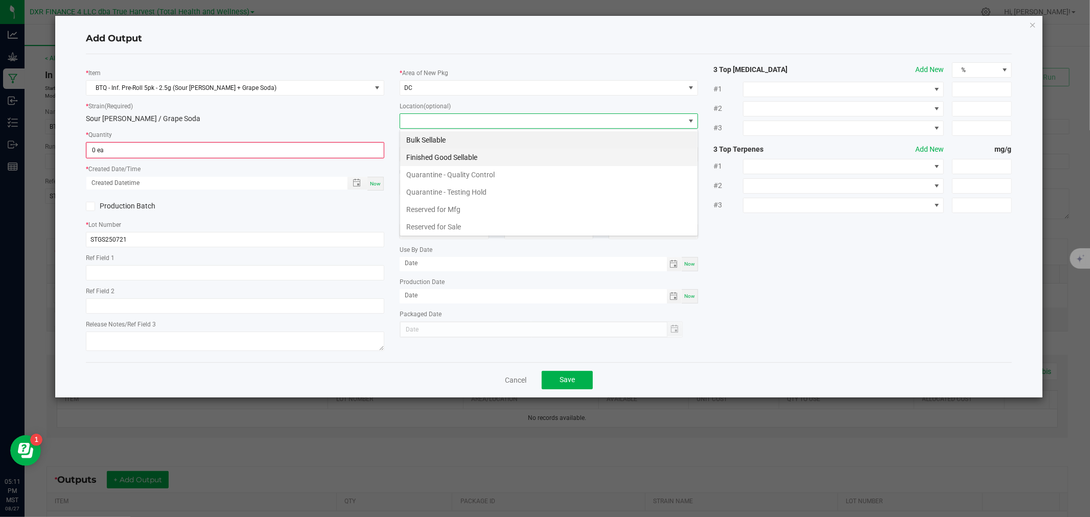
click at [427, 156] on li "Finished Good Sellable" at bounding box center [548, 157] width 297 height 17
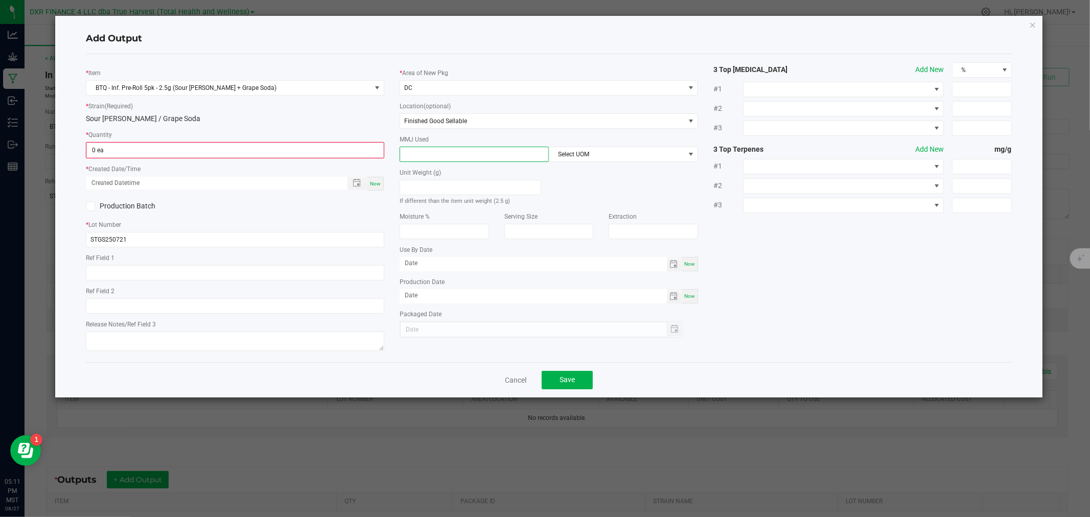
click at [441, 155] on input at bounding box center [474, 154] width 148 height 14
type input "2.5"
click at [565, 157] on span "Select UOM" at bounding box center [616, 154] width 135 height 14
click at [570, 214] on li "Gram" at bounding box center [623, 215] width 148 height 17
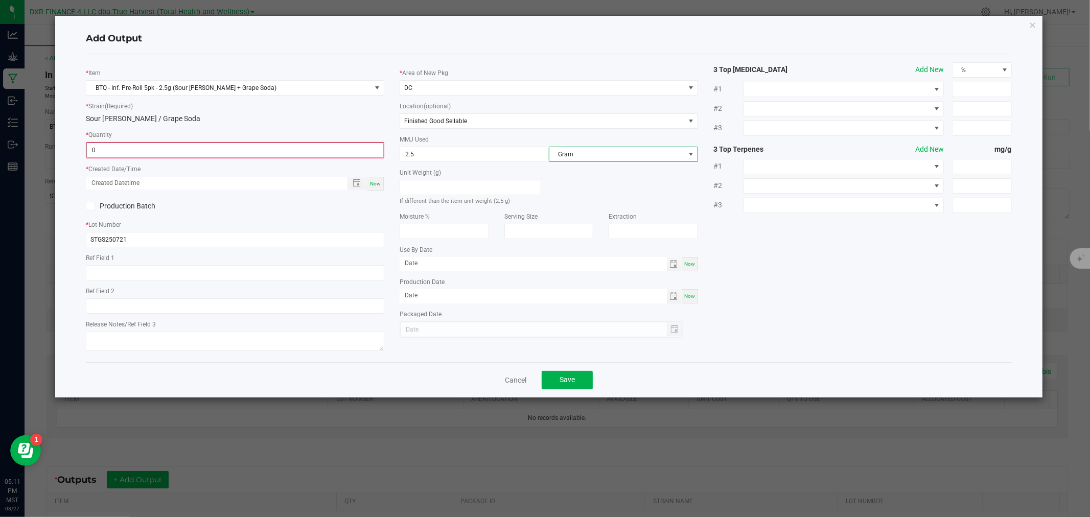
click at [350, 150] on input "0" at bounding box center [235, 150] width 296 height 14
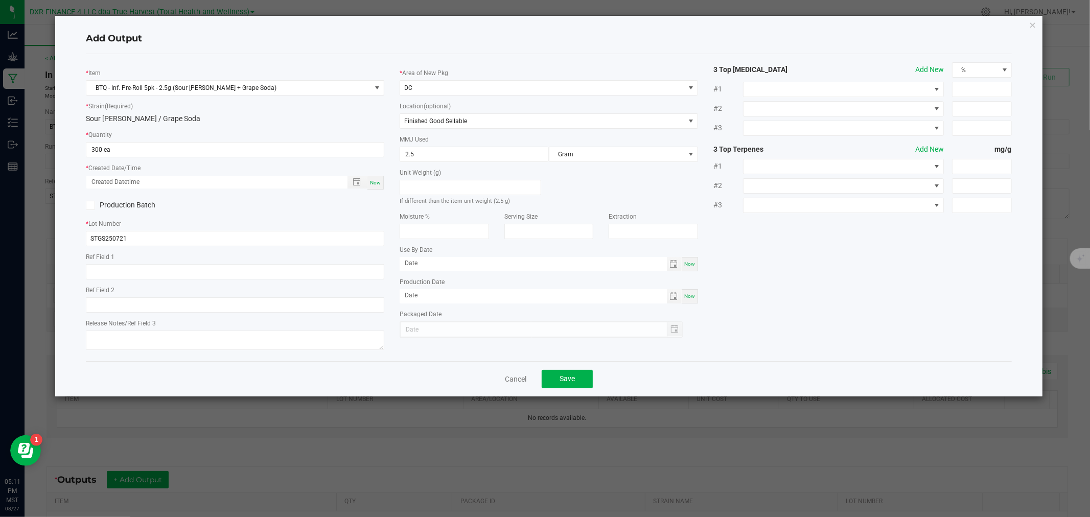
type input "300 ea"
click at [155, 262] on div "Ref Field 1" at bounding box center [235, 265] width 298 height 28
click at [160, 267] on input "text" at bounding box center [235, 271] width 298 height 15
paste input "[DATE]"
click at [351, 185] on span "Toggle popup" at bounding box center [356, 182] width 17 height 8
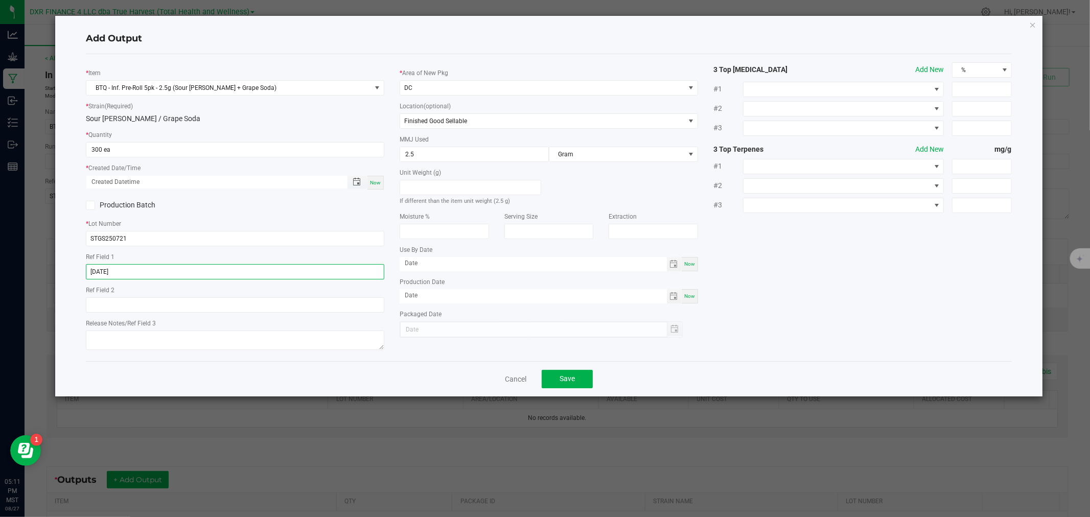
type input "[DATE]"
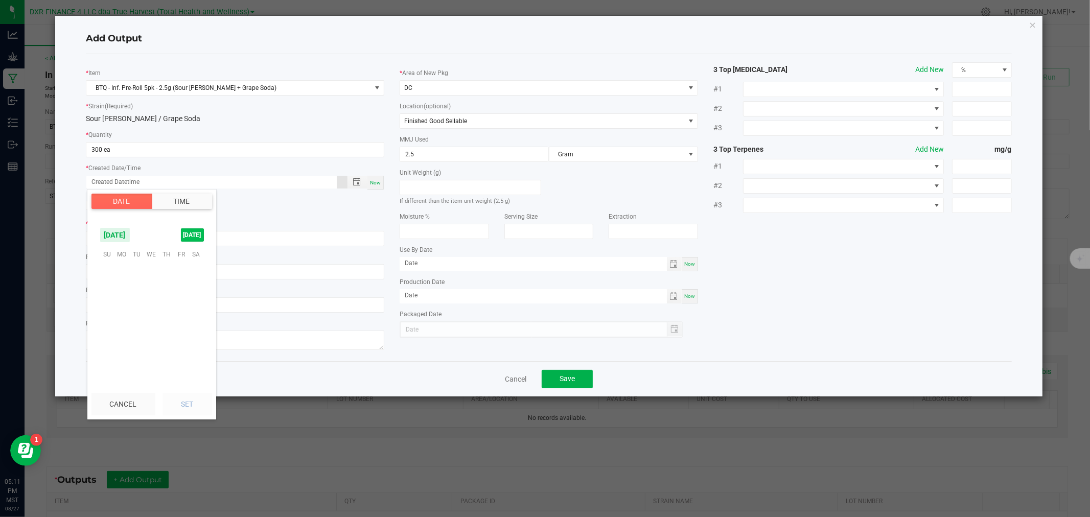
scroll to position [165582, 0]
click at [139, 301] on span "12" at bounding box center [136, 302] width 15 height 16
click at [186, 404] on button "Set" at bounding box center [187, 404] width 50 height 22
type input "08/12/2025 12:00 AM"
type input "08/12/2025"
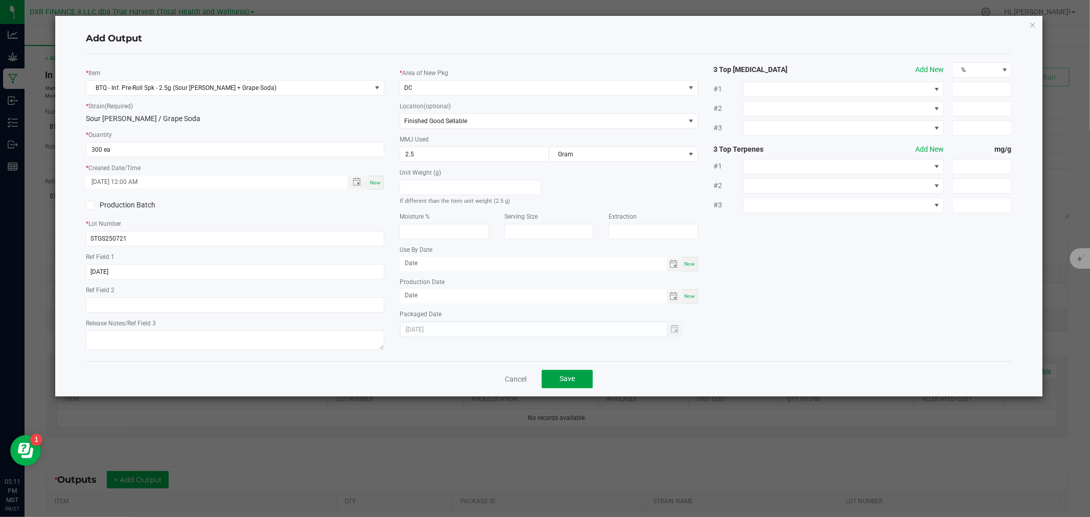
click at [567, 384] on button "Save" at bounding box center [567, 379] width 51 height 18
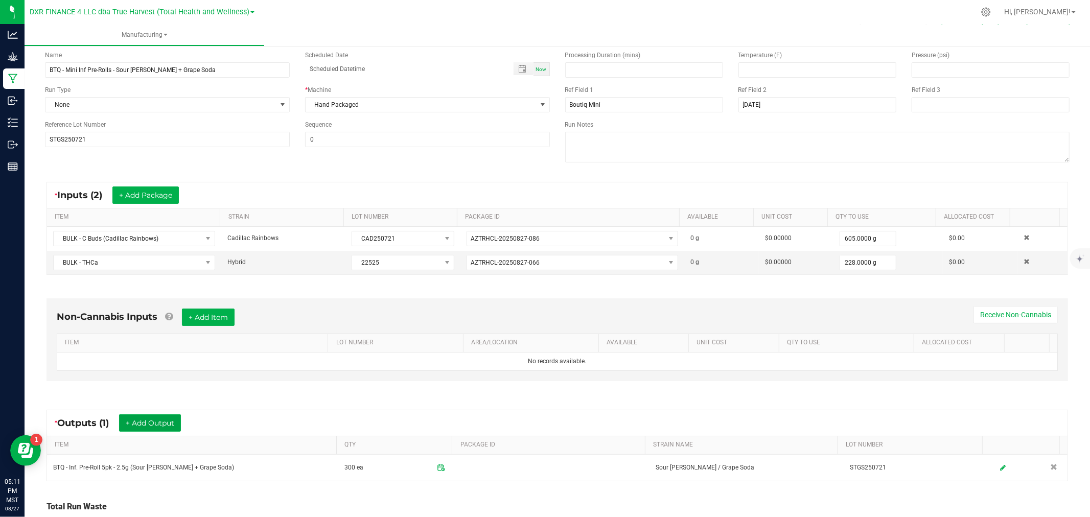
scroll to position [0, 0]
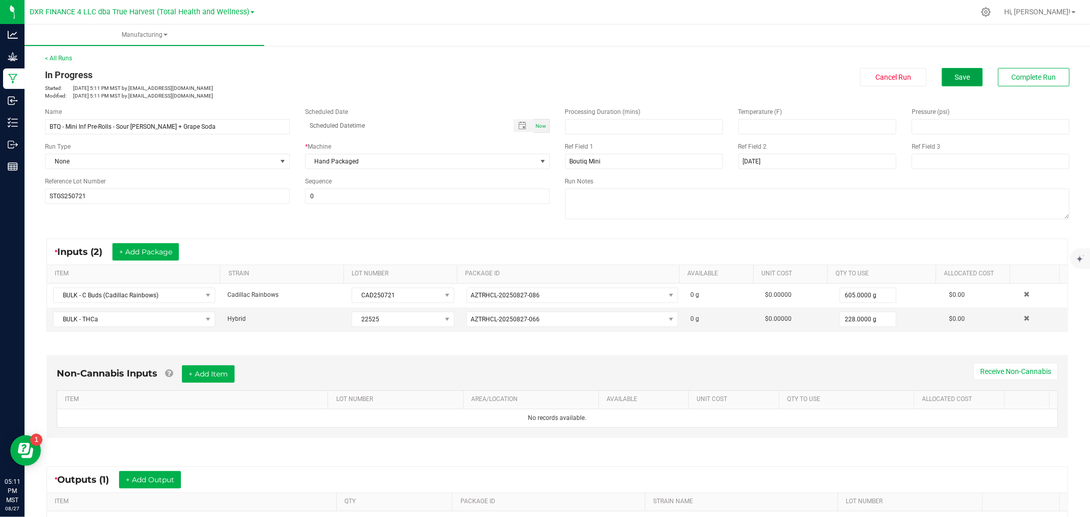
click at [966, 80] on button "Save" at bounding box center [962, 77] width 41 height 18
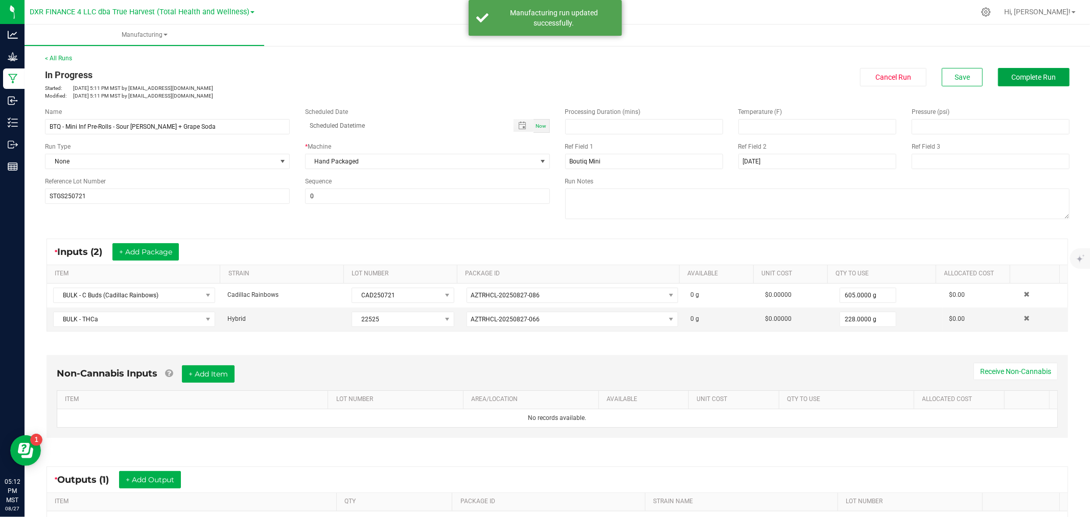
click at [1012, 78] on span "Complete Run" at bounding box center [1034, 77] width 44 height 8
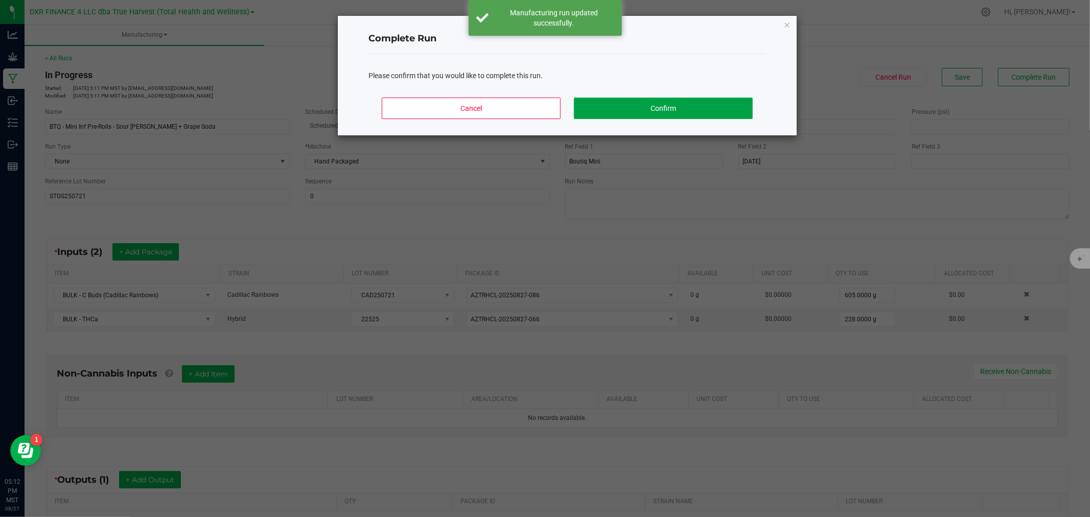
click at [645, 105] on button "Confirm" at bounding box center [663, 108] width 179 height 21
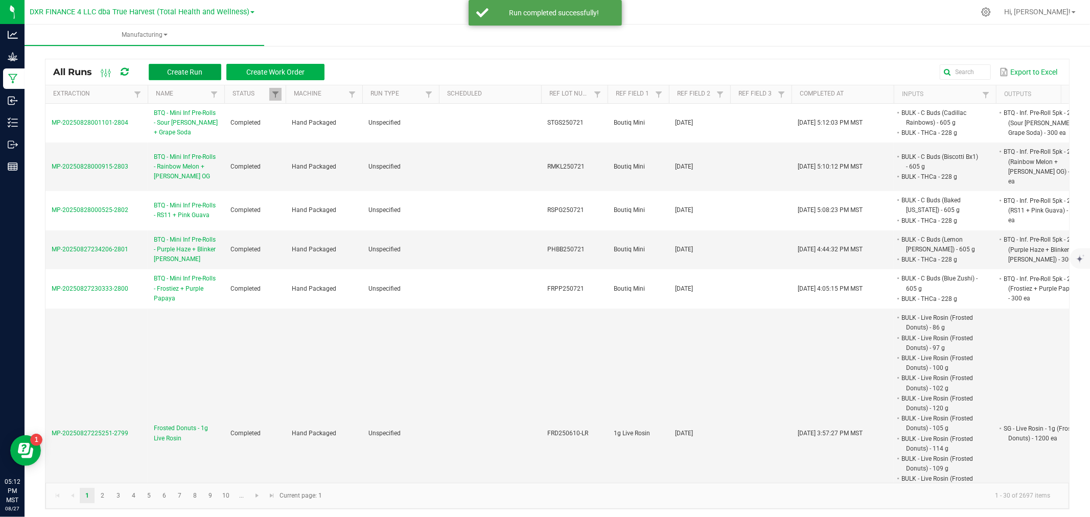
click at [202, 72] on span "Create Run" at bounding box center [184, 72] width 35 height 8
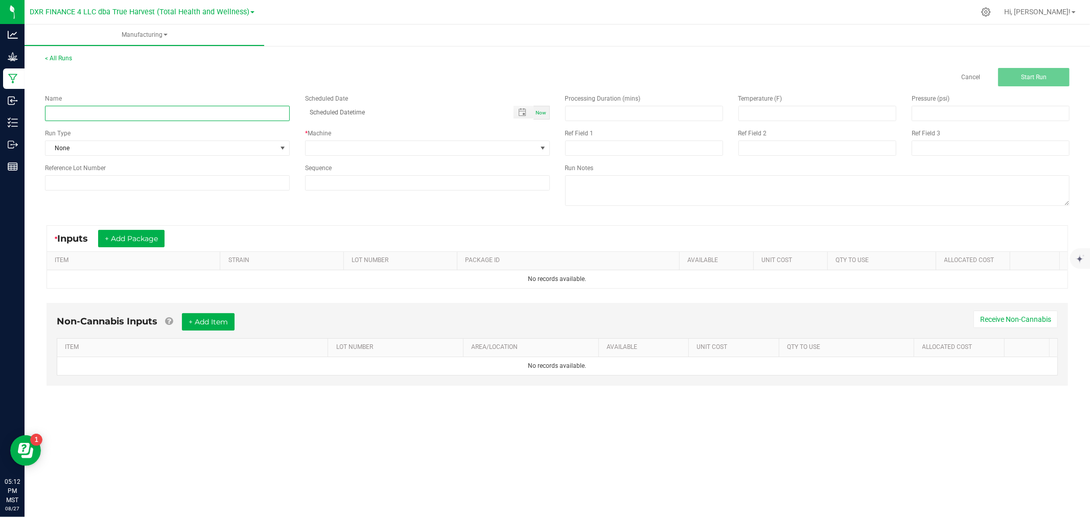
click at [207, 110] on input at bounding box center [167, 113] width 245 height 15
paste input "BTQ - Mini Inf Pre-Rolls - Melon Z + Slimeade"
type input "BTQ - Mini Inf Pre-Rolls - Melon Z + Slimeade"
drag, startPoint x: 687, startPoint y: 130, endPoint x: 698, endPoint y: 137, distance: 13.8
click at [687, 130] on div "Ref Field 1" at bounding box center [644, 133] width 158 height 9
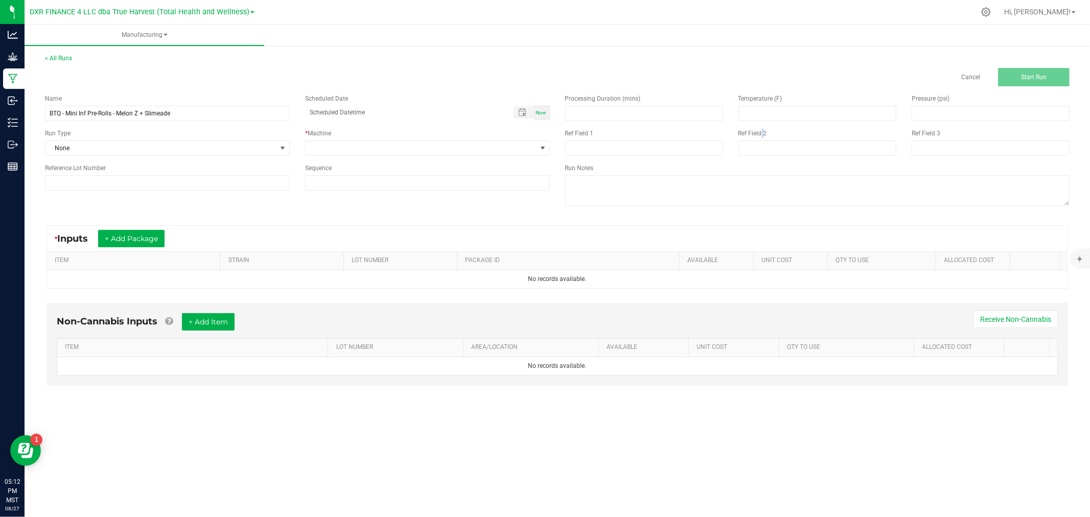
click at [761, 138] on div "Ref Field 2" at bounding box center [817, 133] width 158 height 9
click at [767, 147] on input at bounding box center [817, 147] width 158 height 15
paste input "8-12-25"
type input "8-12-25"
click at [666, 149] on input at bounding box center [644, 147] width 158 height 15
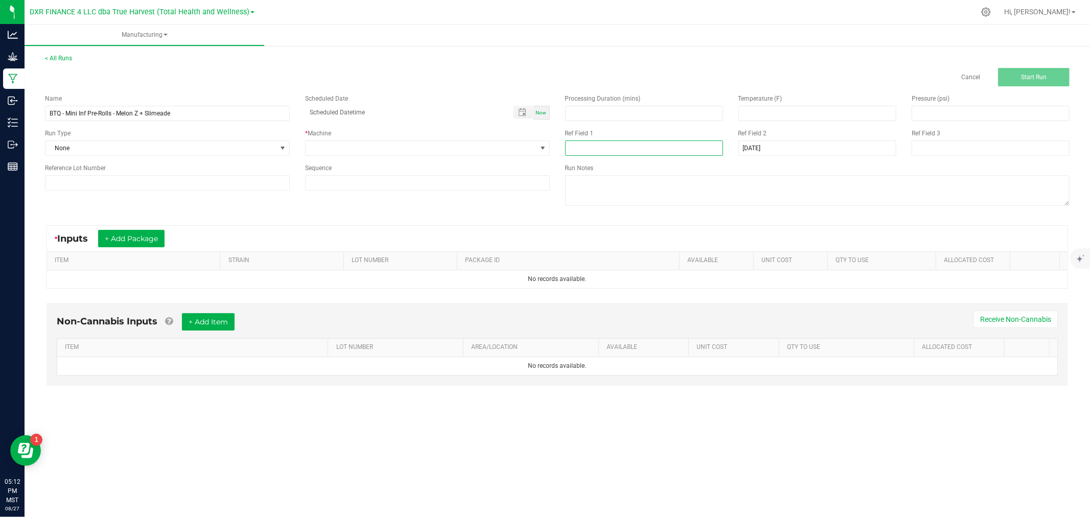
paste input "Boutiq Mini"
type input "Boutiq Mini"
click at [221, 180] on input at bounding box center [167, 182] width 245 height 15
paste input "MLSL250721"
type input "MLSL250721"
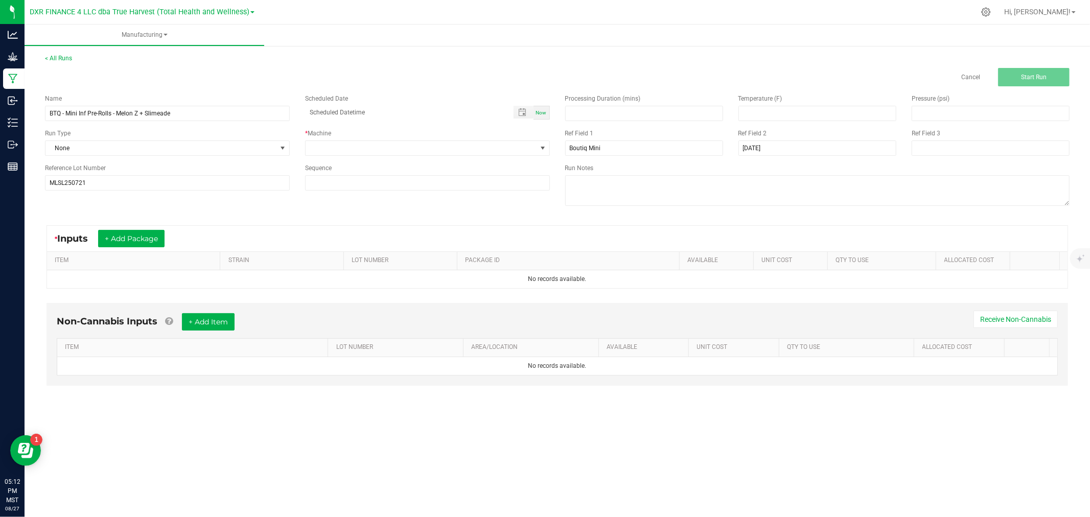
click at [374, 137] on div "* Machine" at bounding box center [427, 133] width 245 height 9
click at [376, 153] on span at bounding box center [421, 148] width 231 height 14
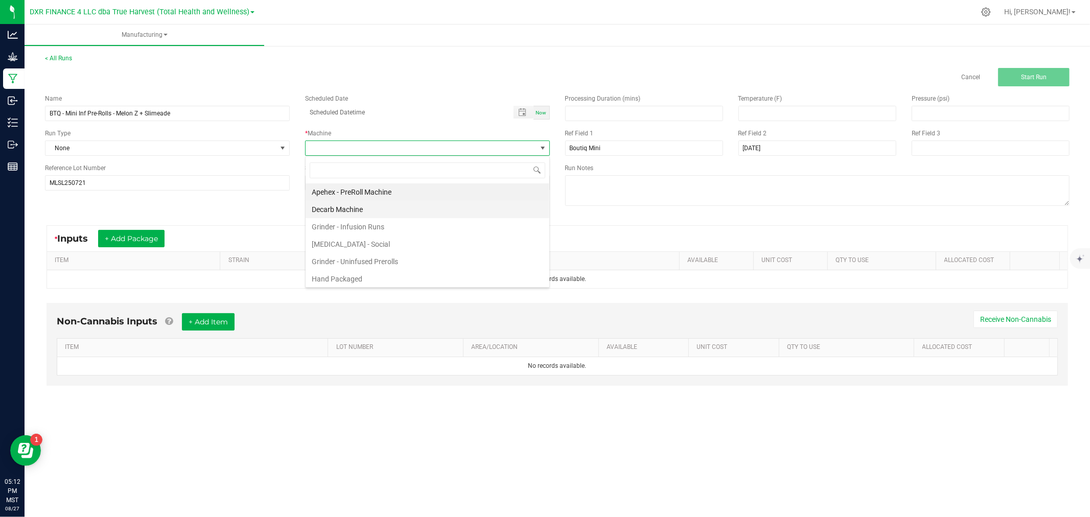
scroll to position [15, 244]
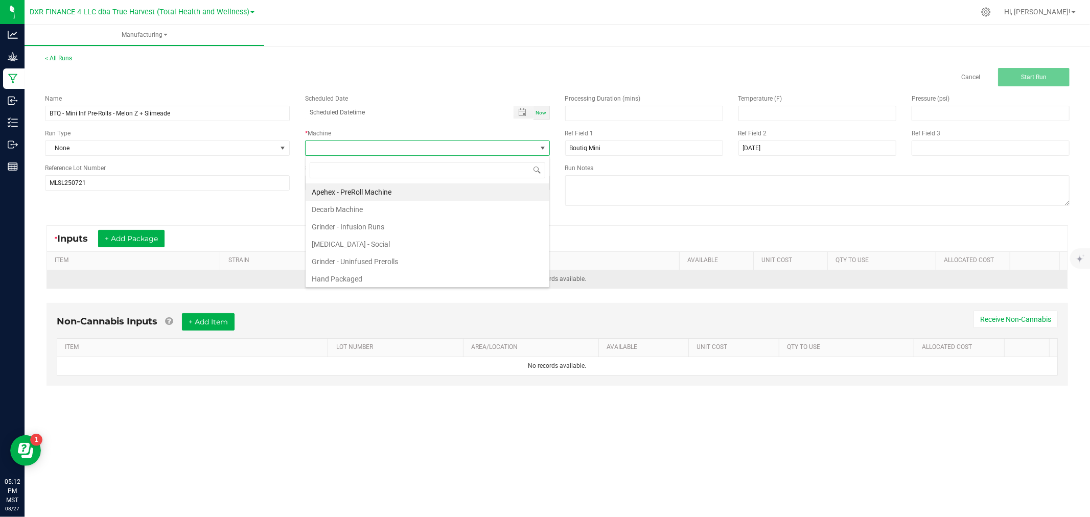
click at [358, 277] on li "Hand Packaged" at bounding box center [428, 278] width 244 height 17
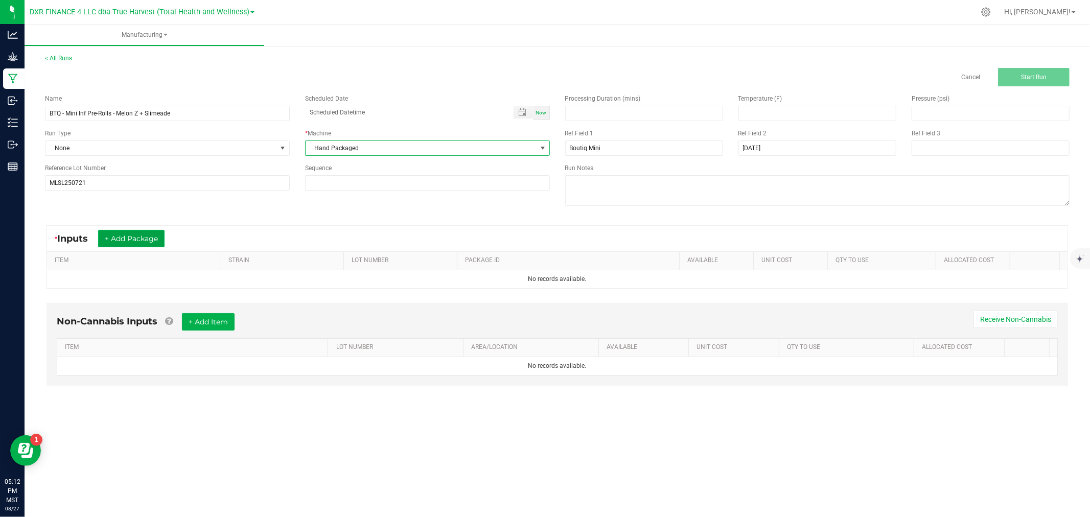
click at [144, 240] on button "+ Add Package" at bounding box center [131, 238] width 66 height 17
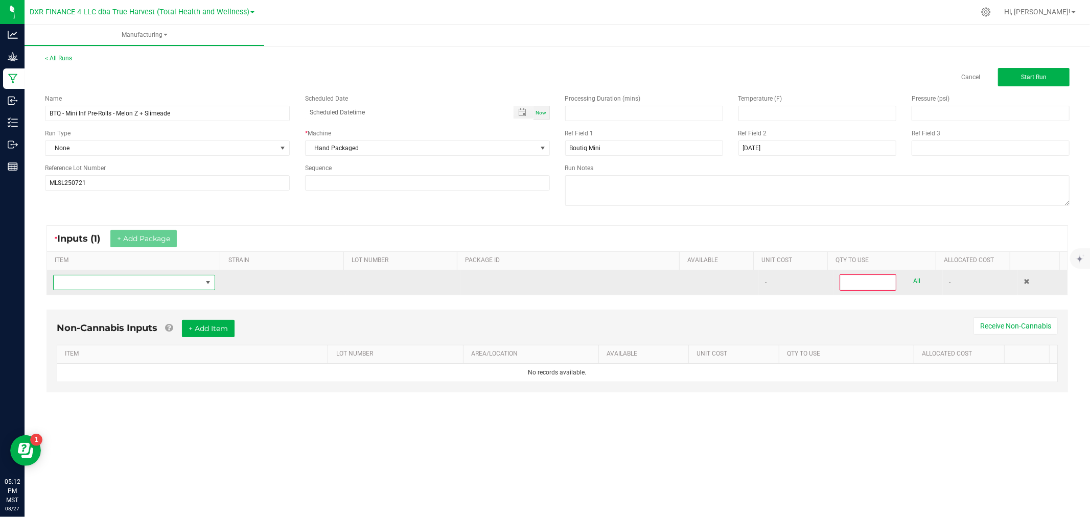
click at [142, 285] on span "NO DATA FOUND" at bounding box center [128, 282] width 148 height 14
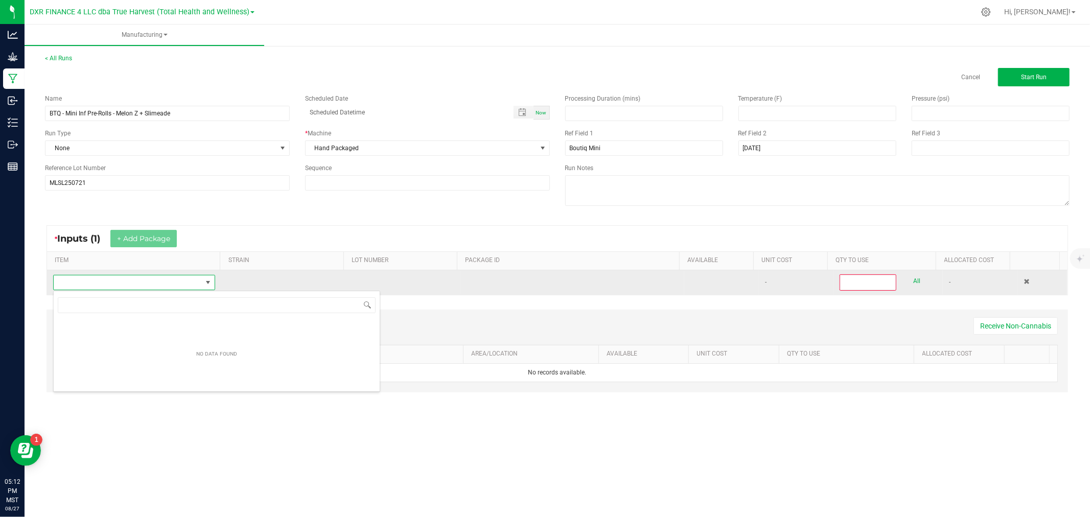
scroll to position [15, 160]
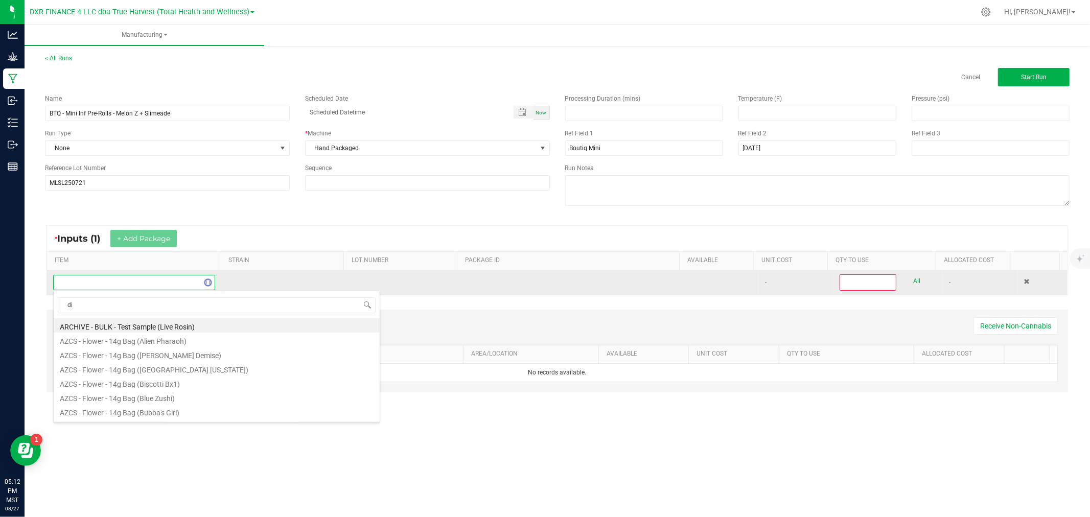
type input "d"
type input "c b"
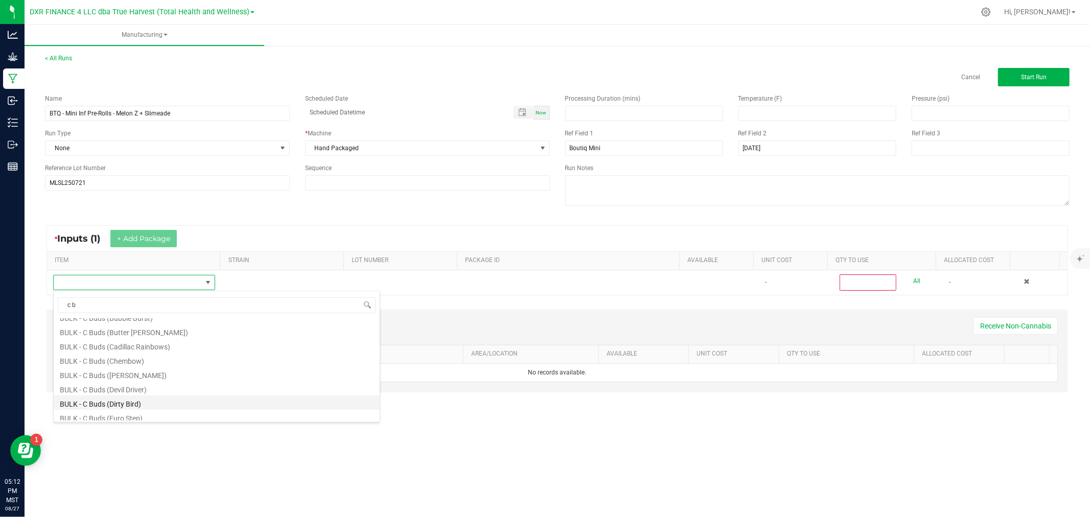
scroll to position [113, 0]
click at [136, 384] on li "BULK - C Buds (Dirty Bird)" at bounding box center [217, 384] width 326 height 14
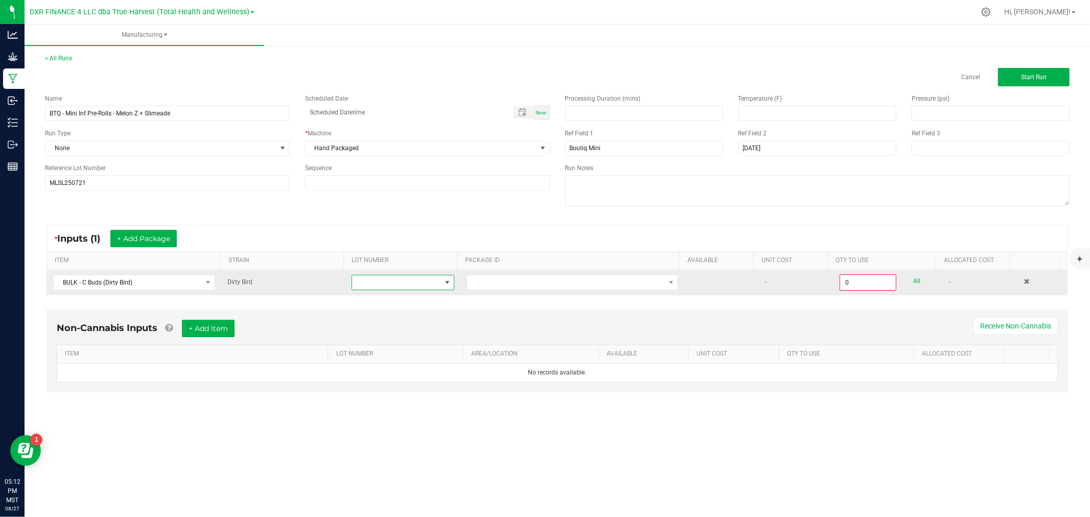
click at [400, 289] on span at bounding box center [396, 282] width 88 height 14
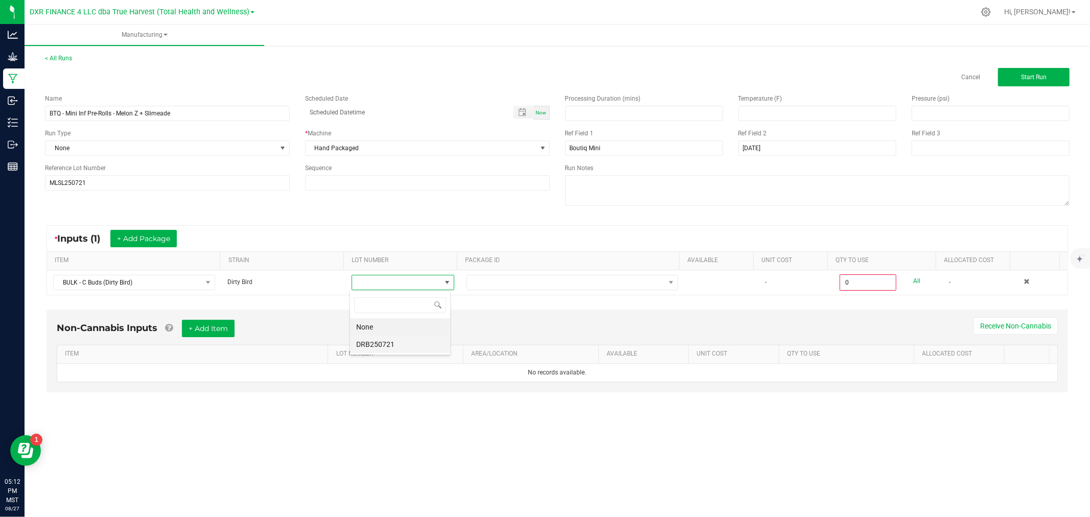
scroll to position [15, 101]
click at [396, 344] on li "DRB250721" at bounding box center [400, 344] width 100 height 17
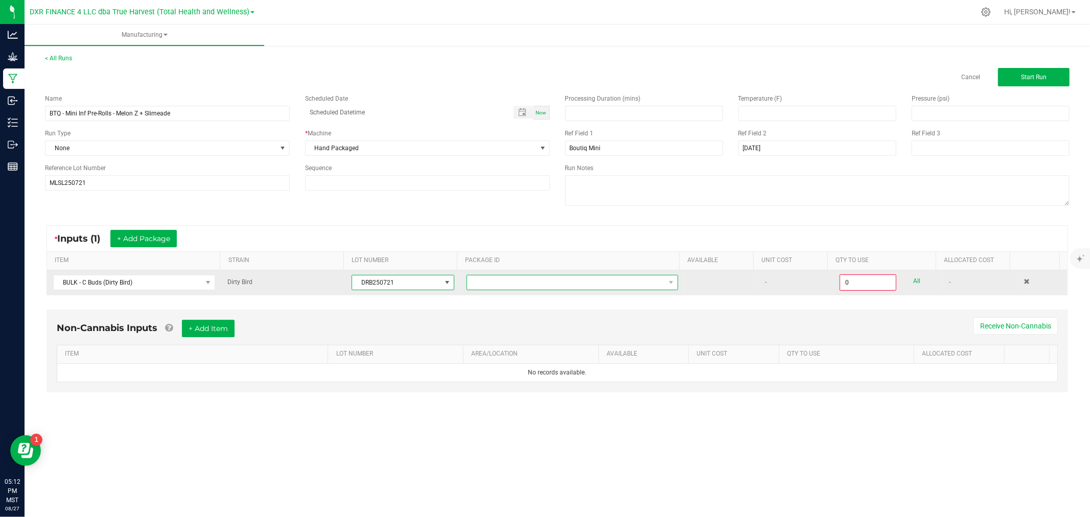
click at [472, 284] on span at bounding box center [566, 282] width 198 height 14
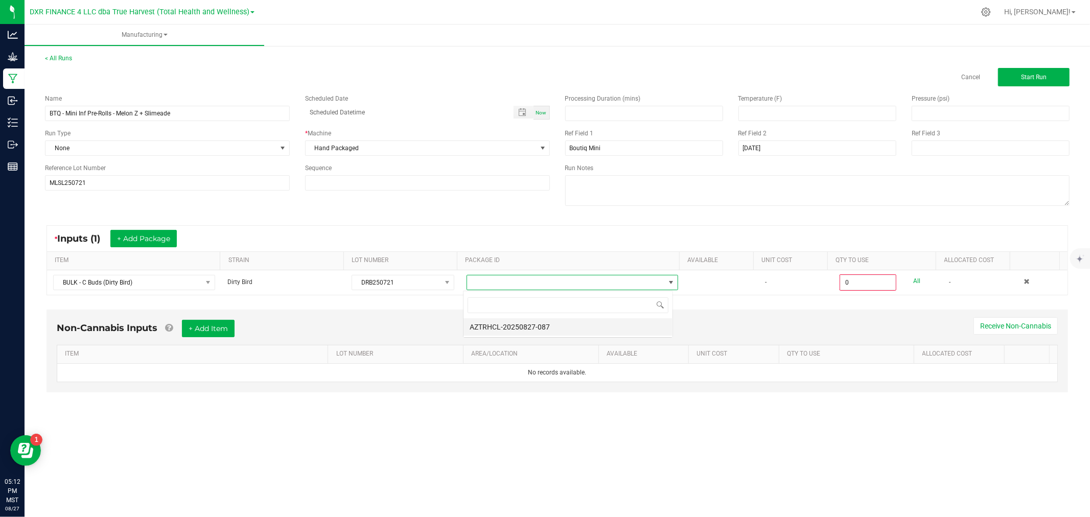
scroll to position [15, 209]
click at [488, 327] on li "AZTRHCL-20250827-087" at bounding box center [567, 326] width 209 height 17
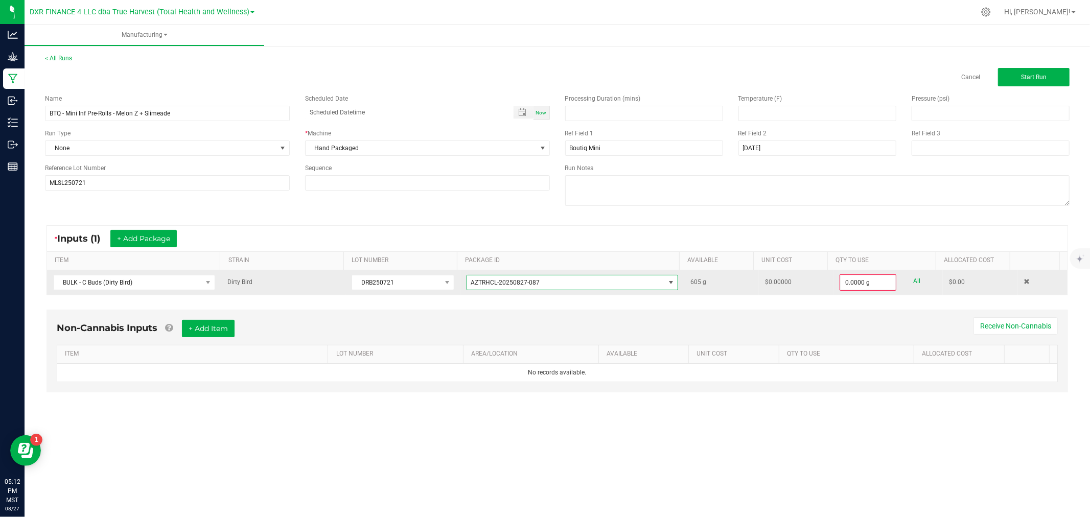
click at [913, 278] on link "All" at bounding box center [916, 281] width 7 height 14
type input "605.0000 g"
click at [138, 236] on button "+ Add Package" at bounding box center [143, 238] width 66 height 17
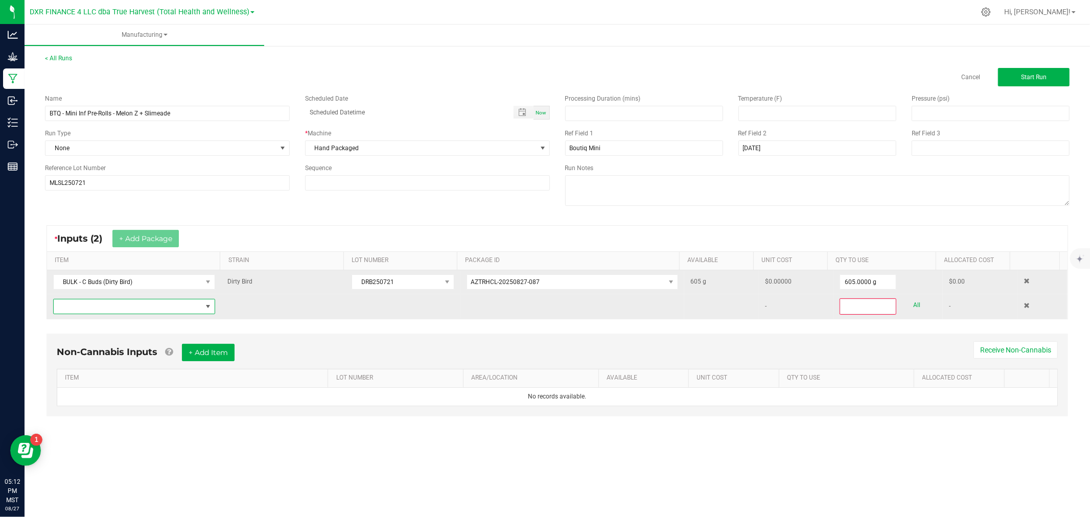
click at [120, 307] on span "NO DATA FOUND" at bounding box center [128, 306] width 148 height 14
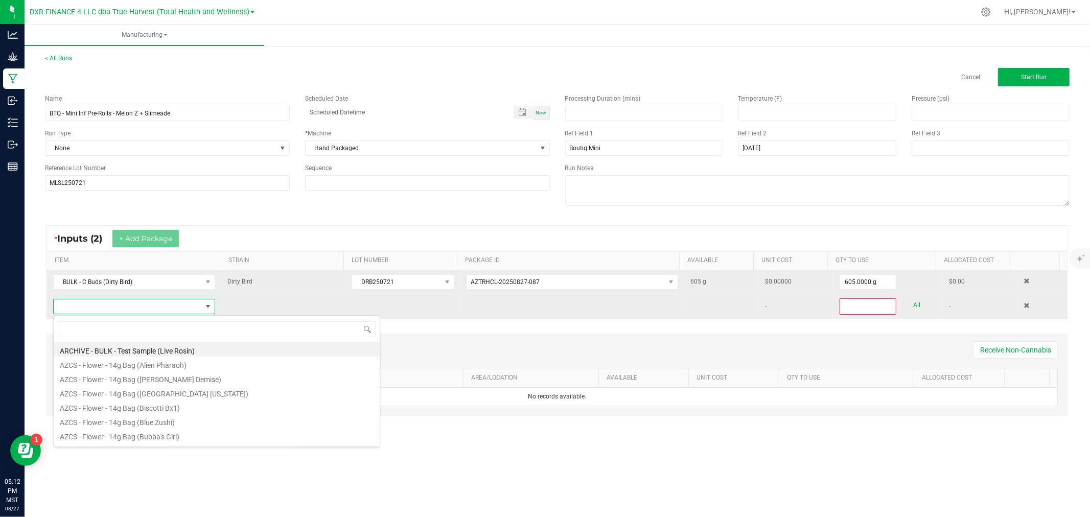
scroll to position [15, 159]
type input "- thc"
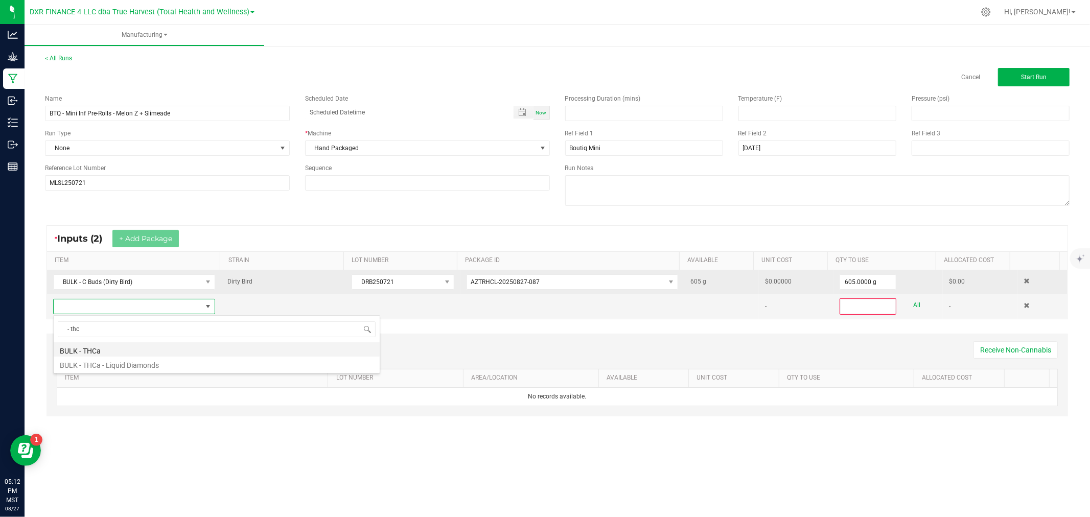
click at [97, 349] on li "BULK - THCa" at bounding box center [217, 349] width 326 height 14
click at [430, 304] on span at bounding box center [396, 306] width 88 height 14
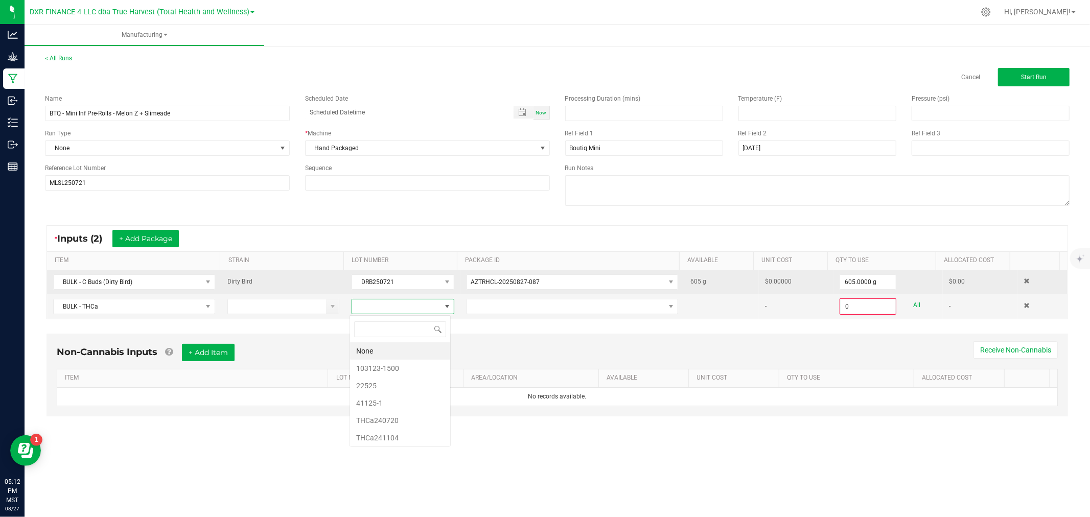
scroll to position [15, 101]
click at [390, 389] on li "22525" at bounding box center [400, 385] width 100 height 17
click at [569, 307] on span at bounding box center [566, 306] width 198 height 14
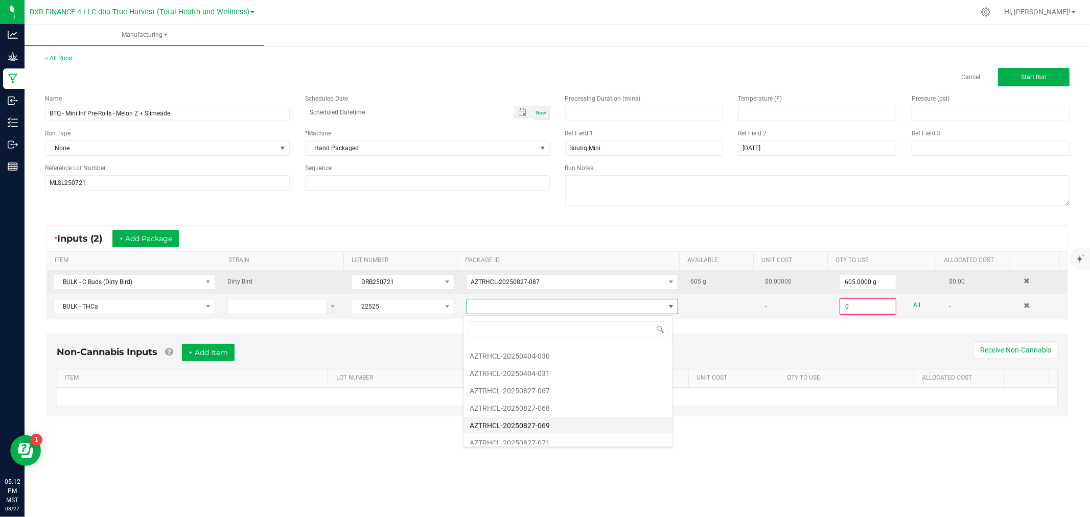
scroll to position [89, 0]
click at [537, 365] on li "AZTRHCL-20250827-067" at bounding box center [567, 366] width 209 height 17
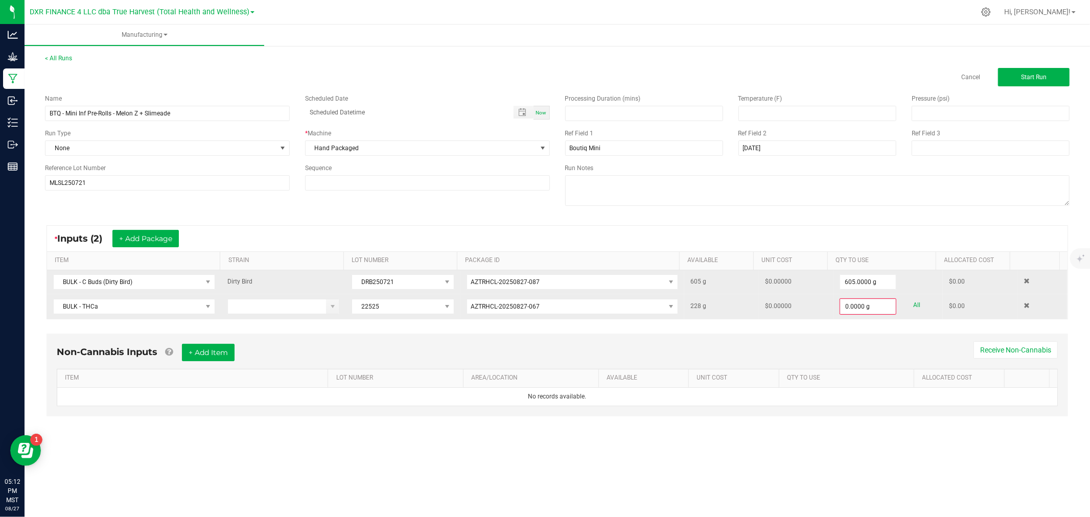
click at [913, 305] on link "All" at bounding box center [916, 305] width 7 height 14
type input "228.0000 g"
click at [1039, 75] on span "Start Run" at bounding box center [1034, 77] width 26 height 7
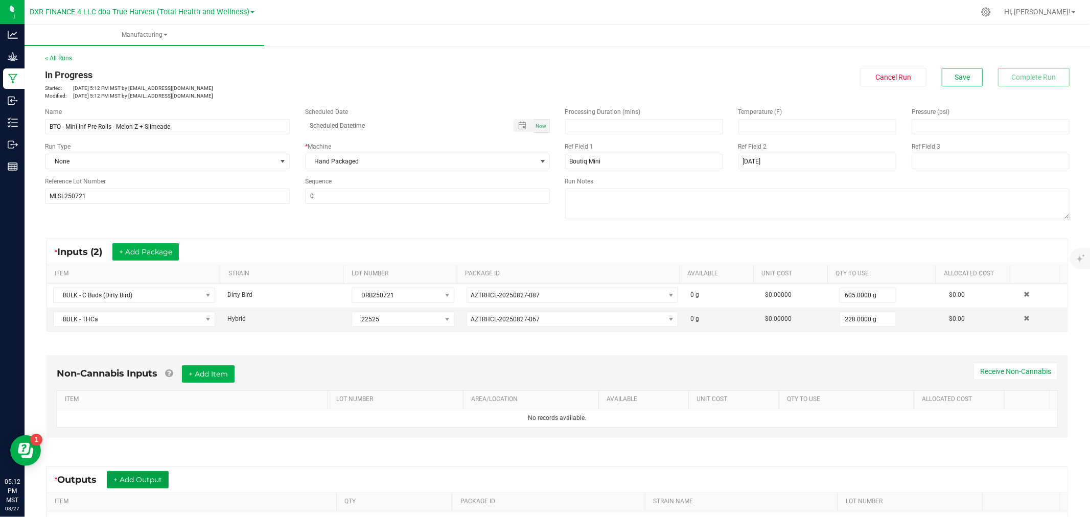
click at [141, 482] on button "+ Add Output" at bounding box center [138, 479] width 62 height 17
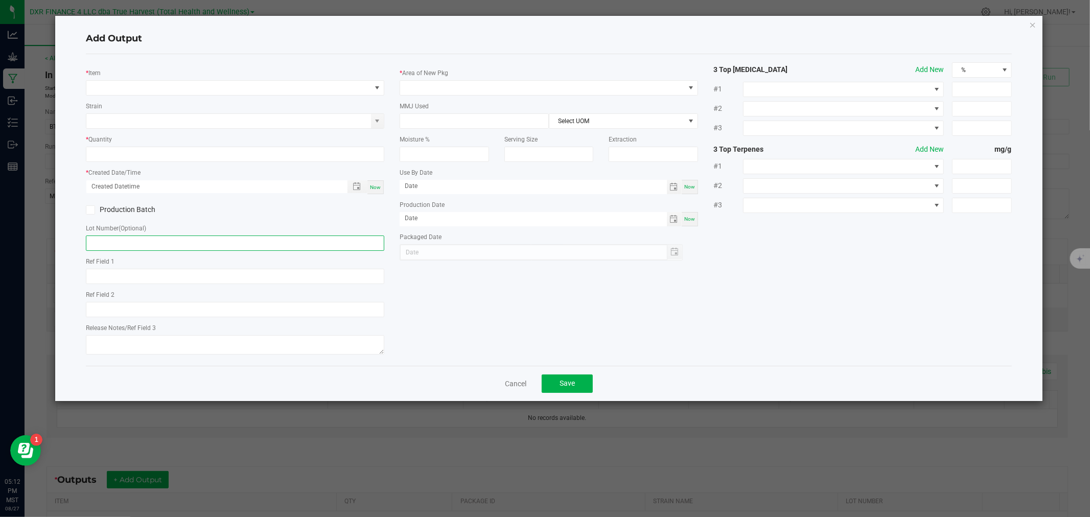
click at [154, 248] on input "text" at bounding box center [235, 243] width 298 height 15
paste input "MLSL250721"
type input "MLSL250721"
click at [224, 86] on span "NO DATA FOUND" at bounding box center [228, 88] width 285 height 14
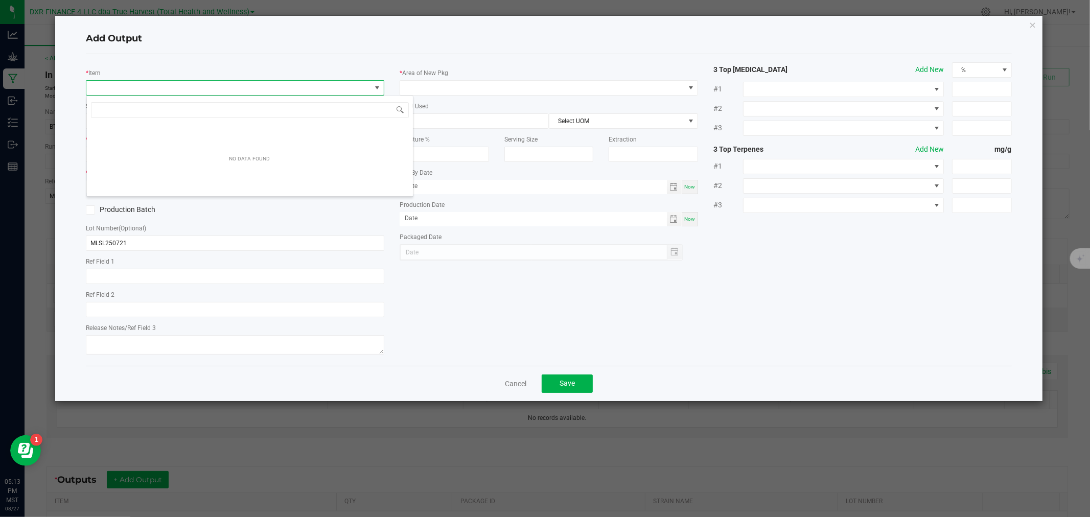
type input "Melon Z + Slimeade"
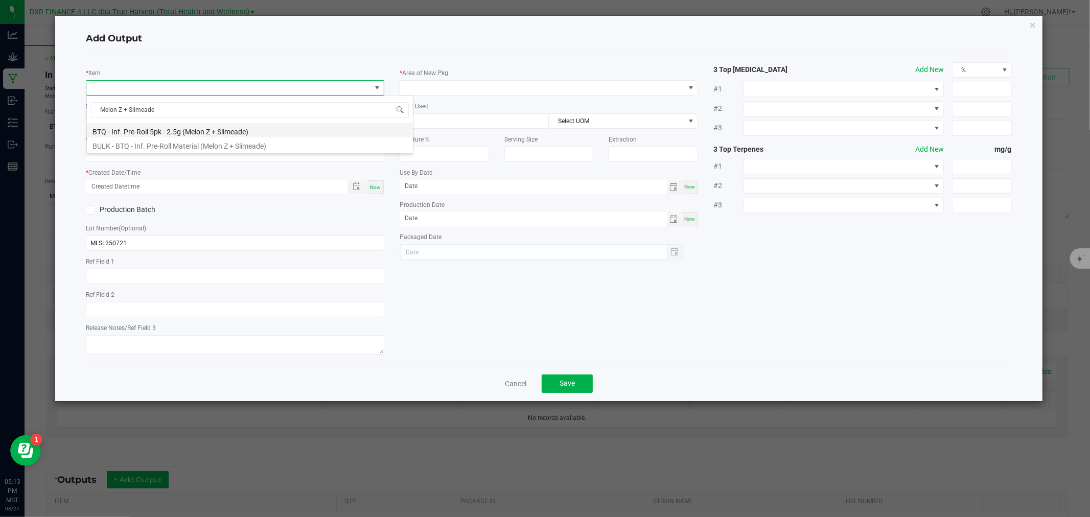
click at [222, 129] on li "BTQ - Inf. Pre-Roll 5pk - 2.5g (Melon Z + Slimeade)" at bounding box center [250, 130] width 326 height 14
type input "0 ea"
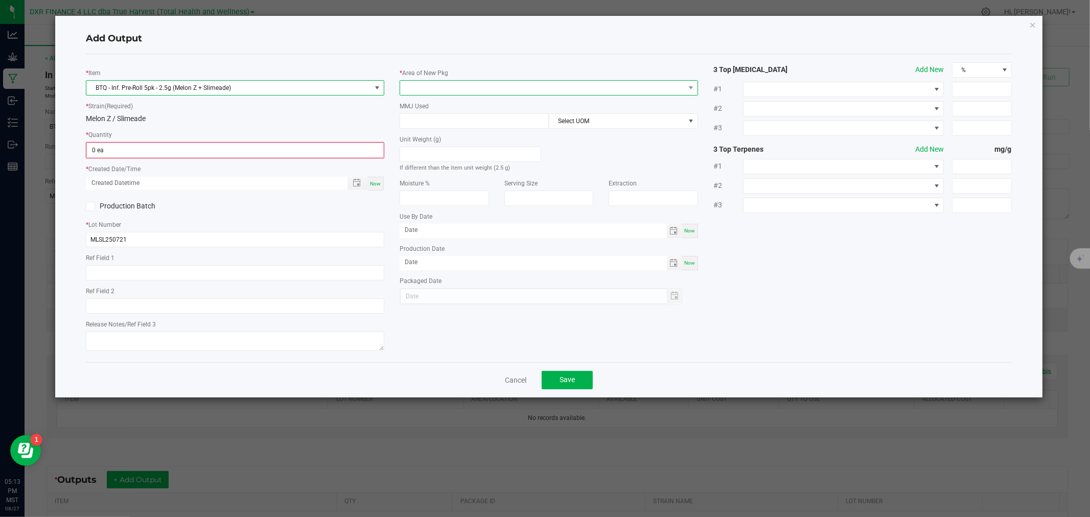
click at [451, 82] on span at bounding box center [542, 88] width 285 height 14
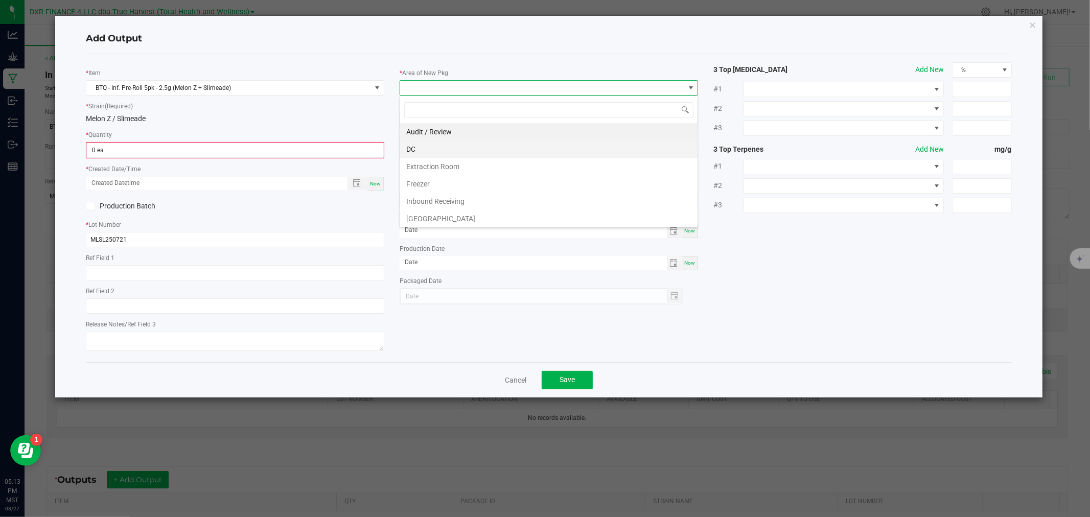
click at [423, 145] on li "DC" at bounding box center [548, 148] width 297 height 17
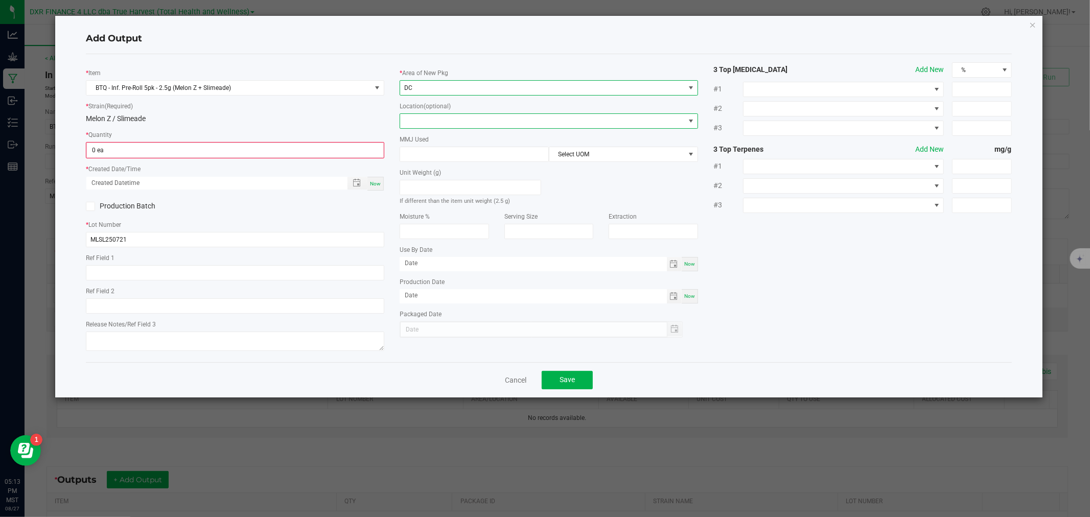
click at [422, 124] on span at bounding box center [542, 121] width 285 height 14
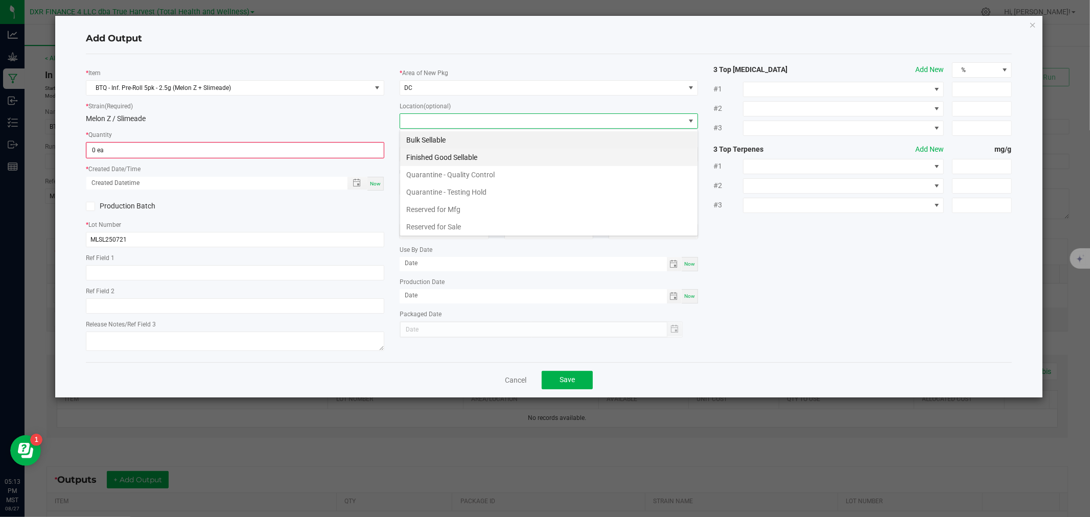
click at [421, 155] on li "Finished Good Sellable" at bounding box center [548, 157] width 297 height 17
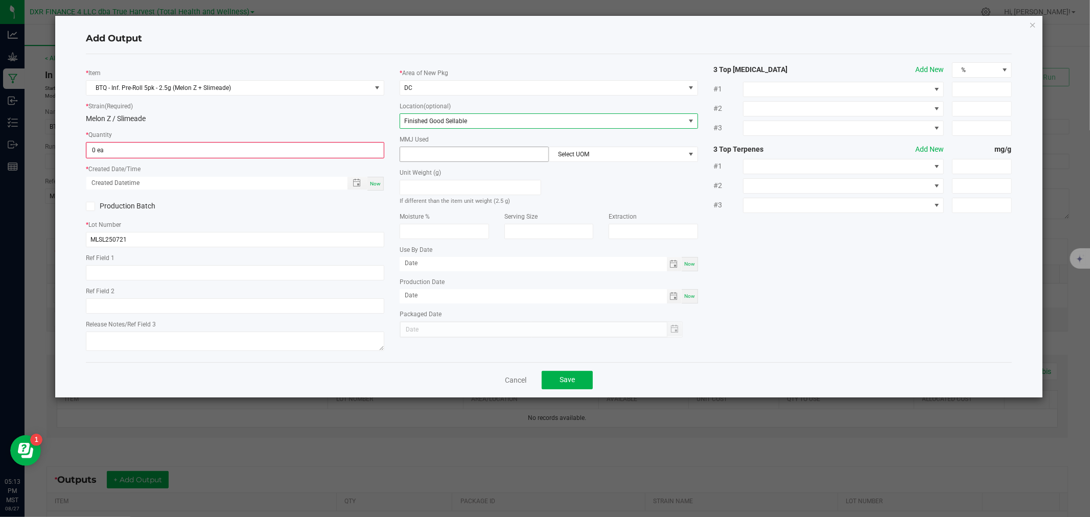
click at [428, 157] on input at bounding box center [474, 154] width 148 height 14
type input "2.5"
click at [663, 150] on span "Select UOM" at bounding box center [616, 154] width 135 height 14
click at [568, 217] on li "Gram" at bounding box center [623, 215] width 148 height 17
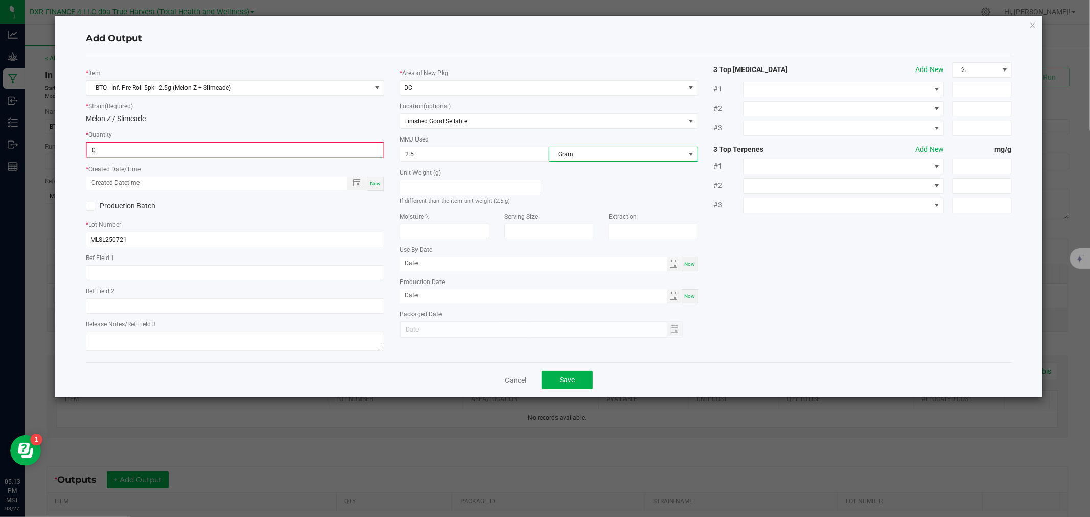
click at [355, 152] on input "0" at bounding box center [235, 150] width 296 height 14
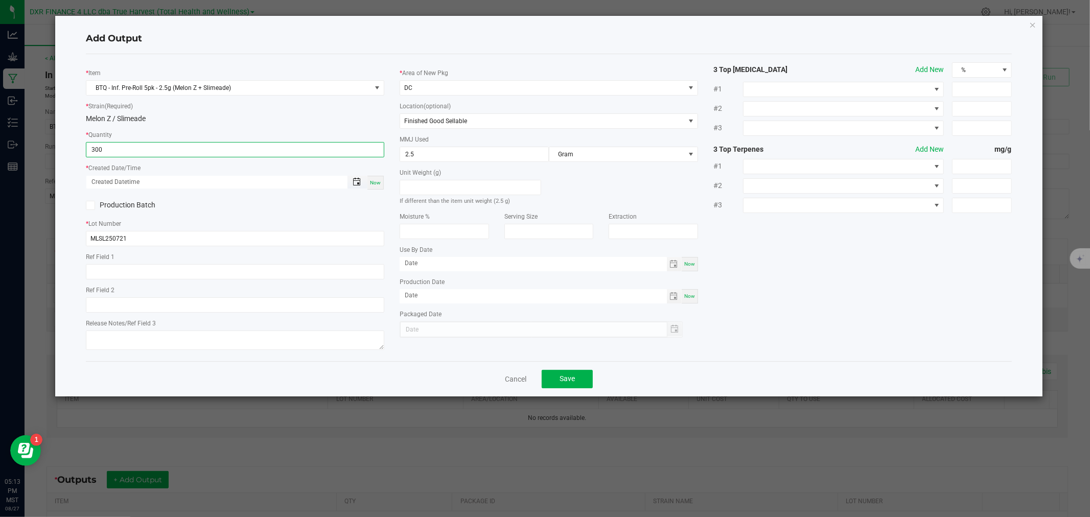
click at [354, 180] on span "Toggle popup" at bounding box center [357, 182] width 8 height 8
type input "300 ea"
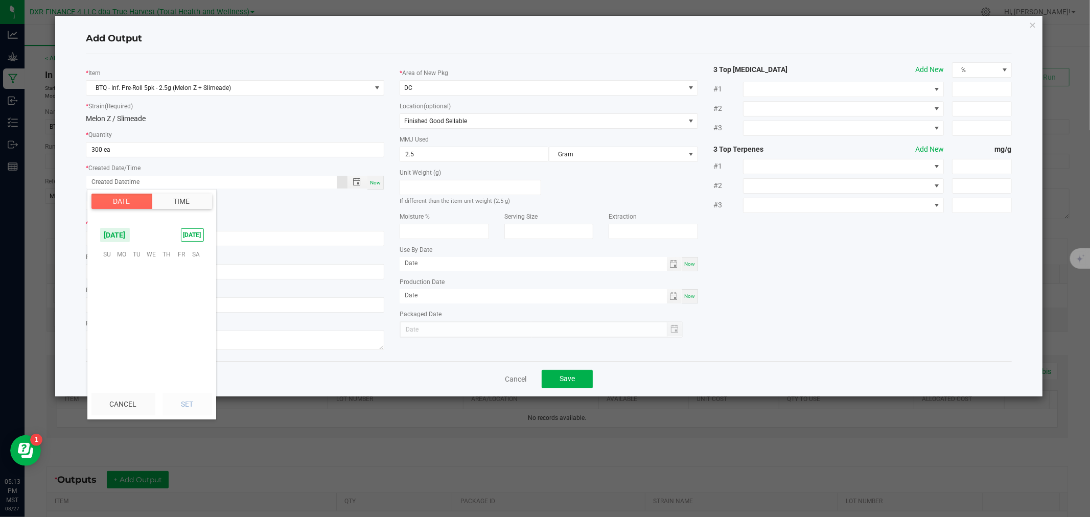
scroll to position [165582, 0]
click at [136, 301] on span "12" at bounding box center [136, 302] width 15 height 16
click at [190, 396] on button "Set" at bounding box center [187, 404] width 50 height 22
type input "08/12/2025 12:00 AM"
type input "08/12/2025"
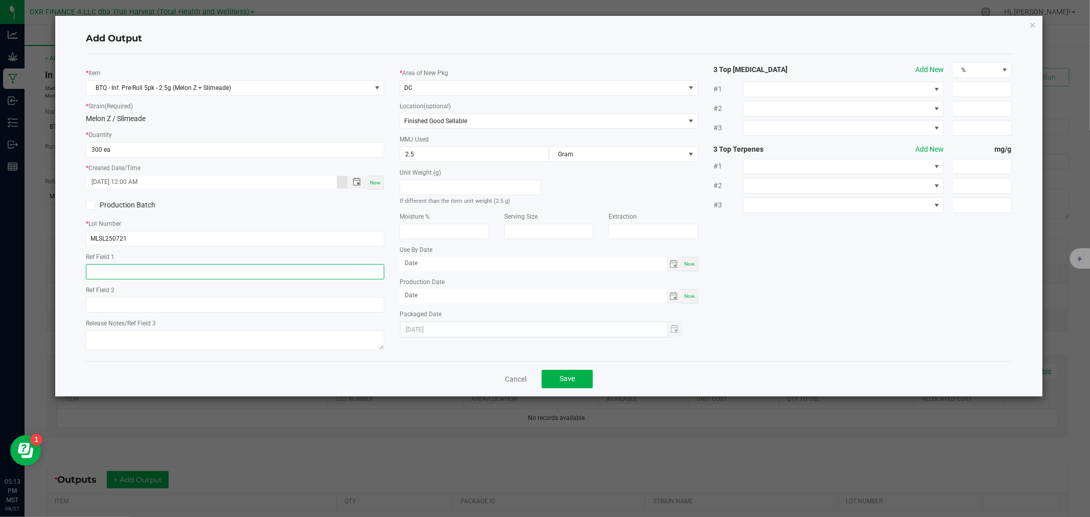
click at [140, 276] on input "text" at bounding box center [235, 271] width 298 height 15
paste input "[DATE]"
type input "[DATE]"
click at [565, 383] on span "Save" at bounding box center [566, 378] width 15 height 8
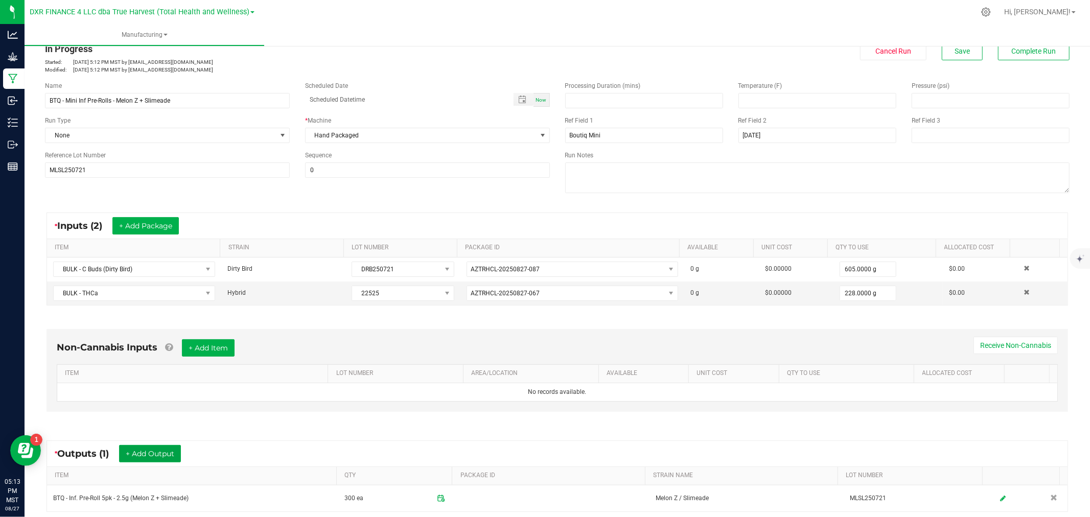
scroll to position [0, 0]
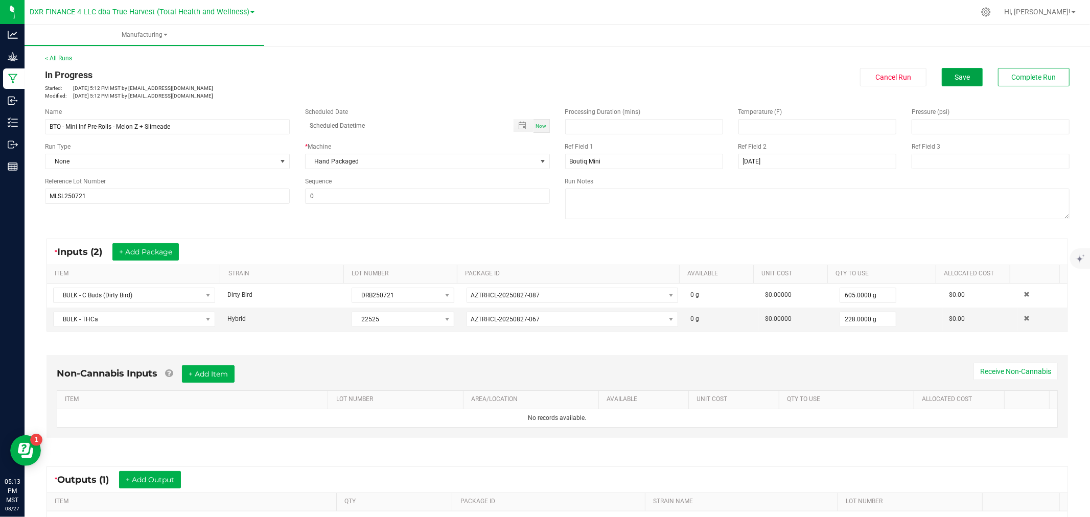
click at [956, 86] on button "Save" at bounding box center [962, 77] width 41 height 18
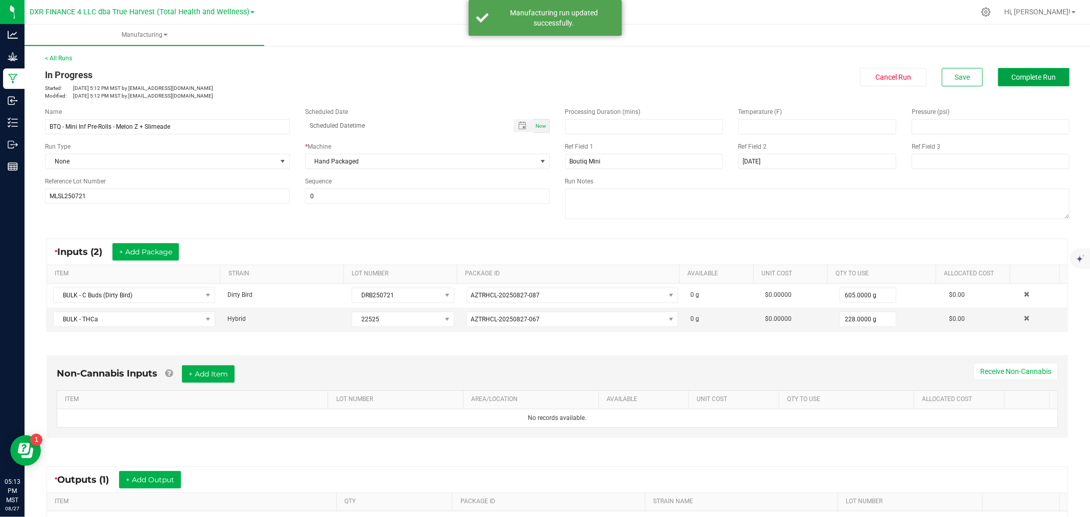
click at [1021, 73] on span "Complete Run" at bounding box center [1034, 77] width 44 height 8
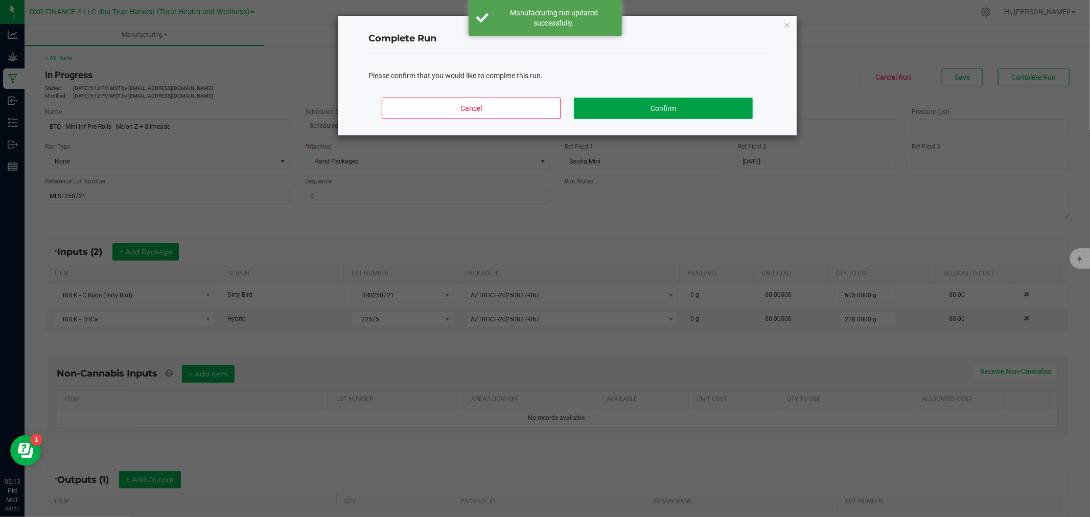
click at [737, 103] on button "Confirm" at bounding box center [663, 108] width 179 height 21
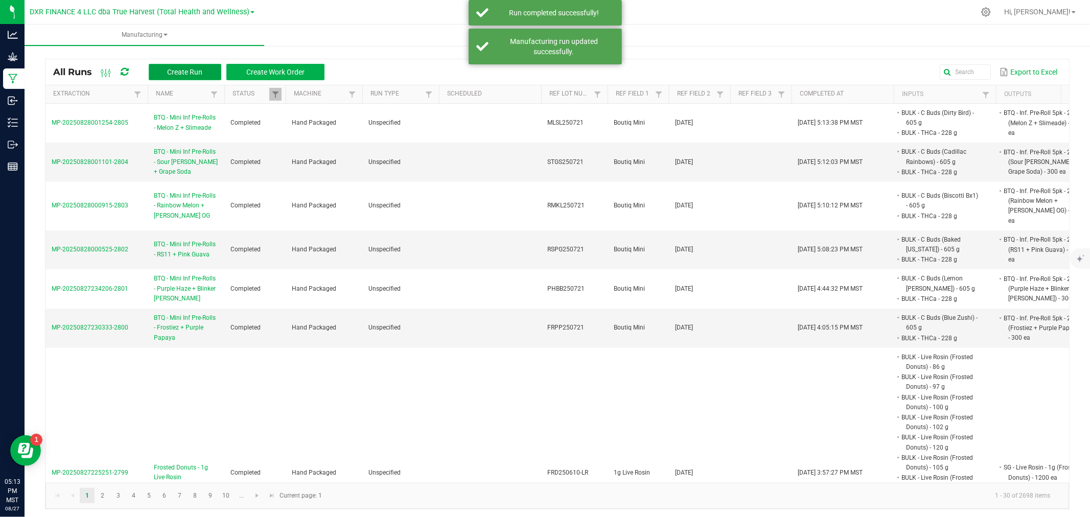
click at [180, 71] on span "Create Run" at bounding box center [184, 72] width 35 height 8
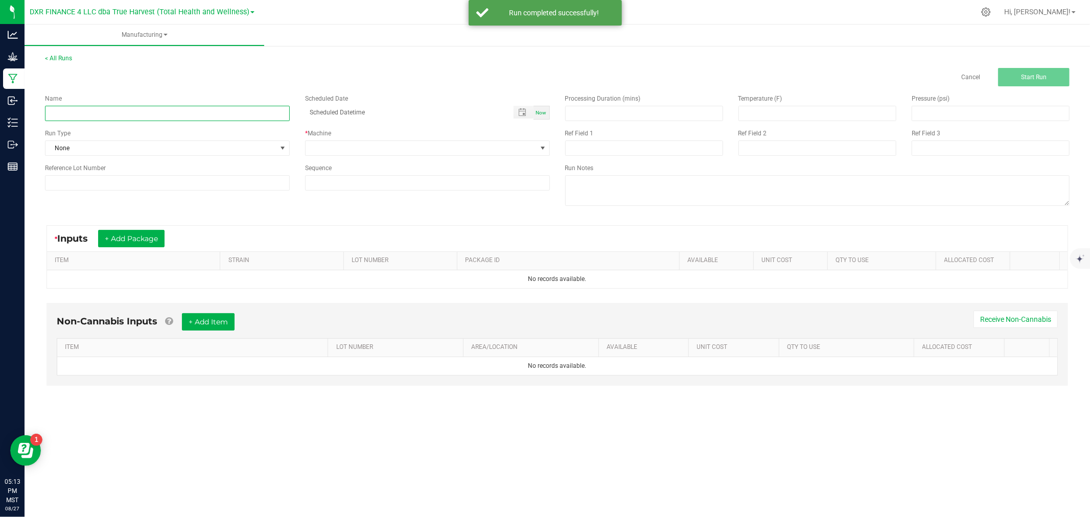
click at [82, 120] on input at bounding box center [167, 113] width 245 height 15
paste input "BTQ - Mini Inf Pre-Rolls - Cherry Gas + White Gummy"
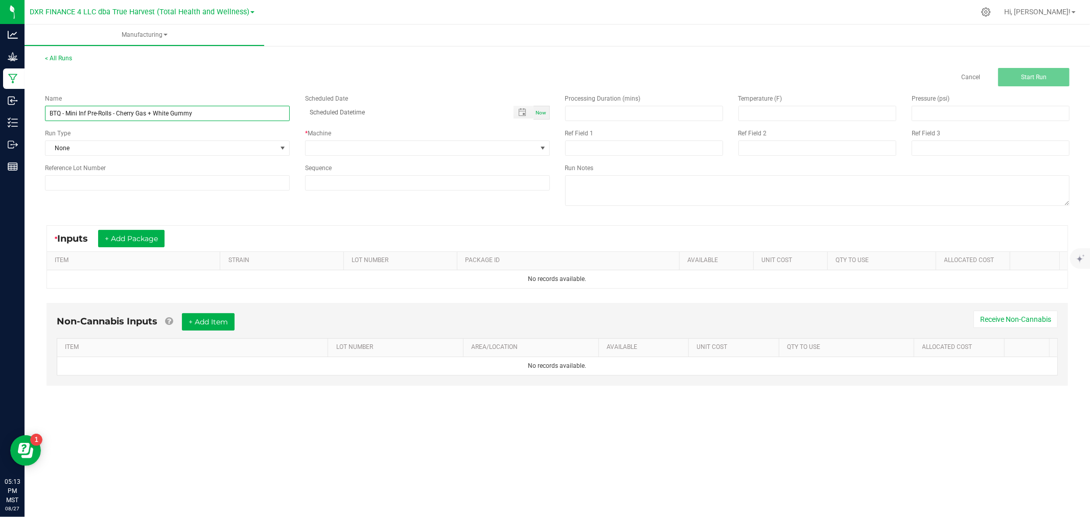
type input "BTQ - Mini Inf Pre-Rolls - Cherry Gas + White Gummy"
click at [771, 160] on div "Processing Duration (mins) Temperature (F) Pressure (psi) Ref Field 1 Ref Field…" at bounding box center [817, 151] width 520 height 130
click at [780, 144] on input at bounding box center [817, 147] width 158 height 15
paste input "8-12-25"
type input "8-12-25"
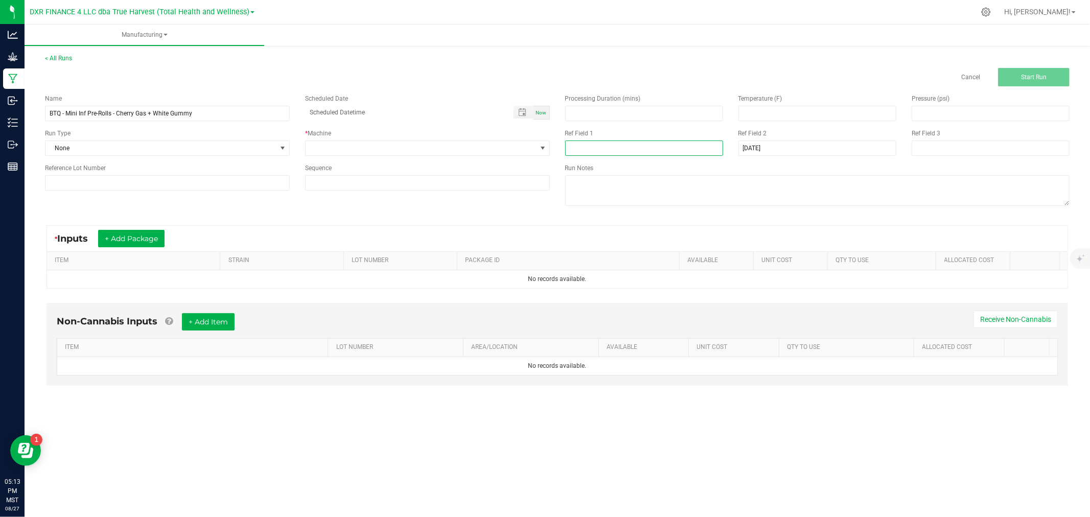
click at [645, 149] on input at bounding box center [644, 147] width 158 height 15
paste input "Boutiq Mini"
type input "Boutiq Mini"
click at [233, 182] on input at bounding box center [167, 182] width 245 height 15
paste input "CGWG250721"
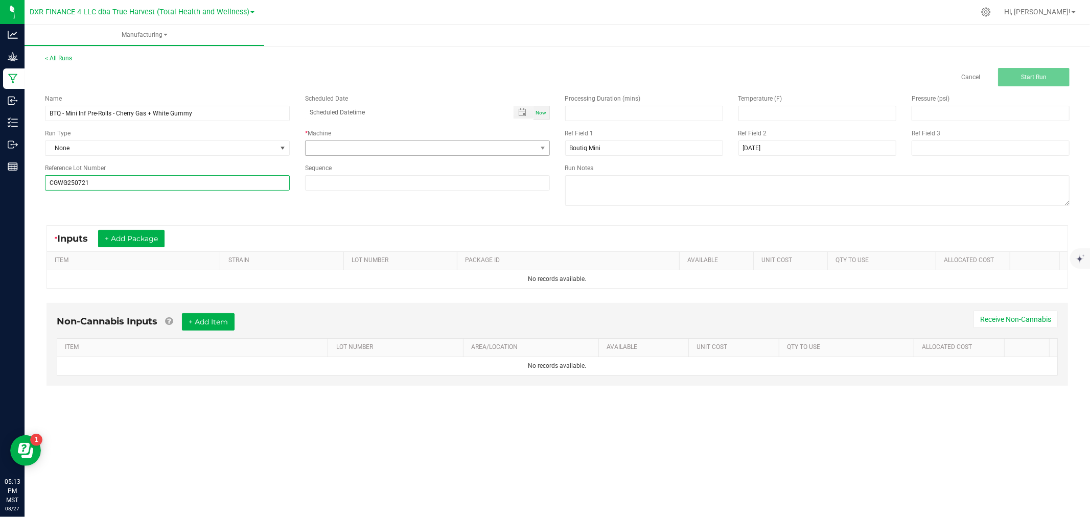
type input "CGWG250721"
click at [373, 145] on span at bounding box center [421, 148] width 231 height 14
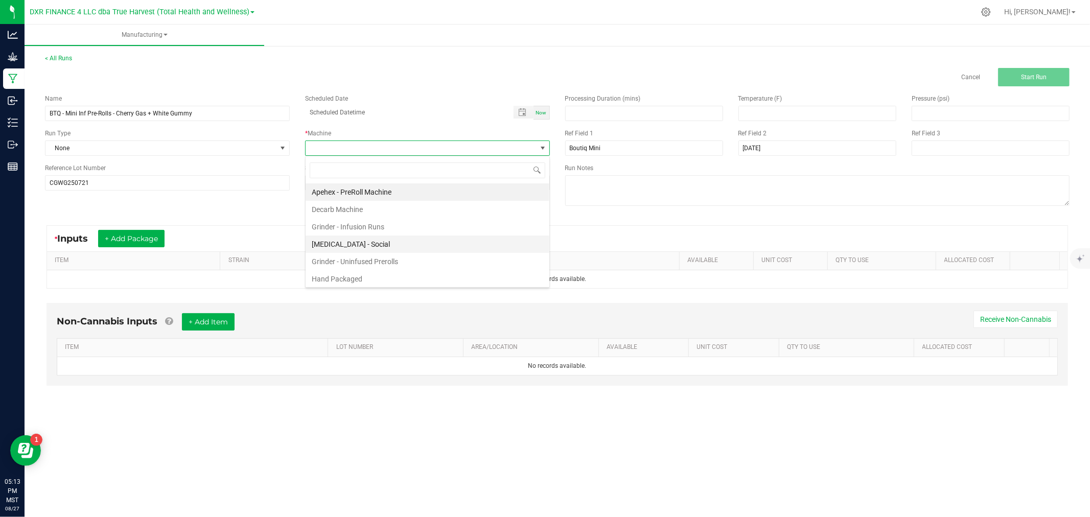
scroll to position [15, 244]
click at [359, 277] on li "Hand Packaged" at bounding box center [428, 278] width 244 height 17
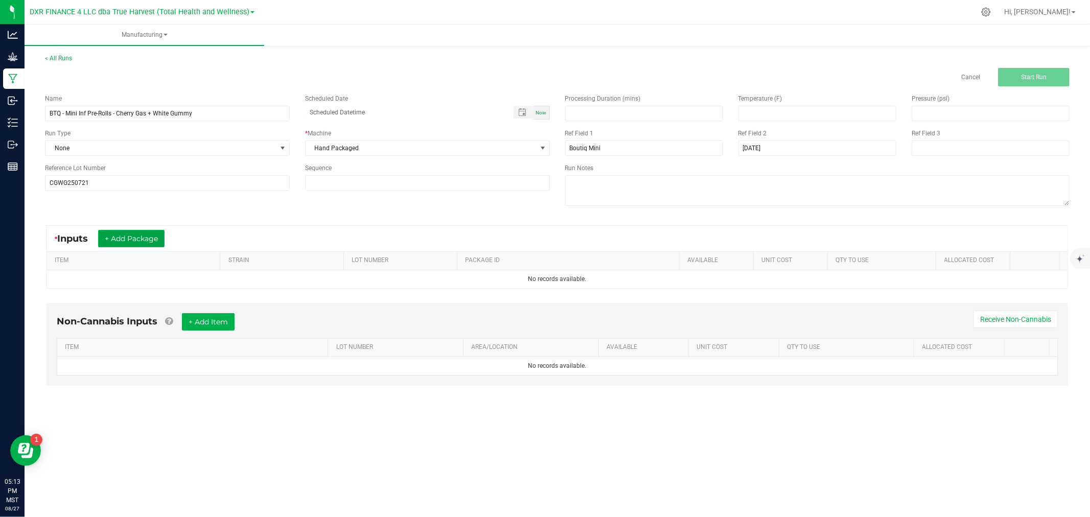
click at [147, 238] on button "+ Add Package" at bounding box center [131, 238] width 66 height 17
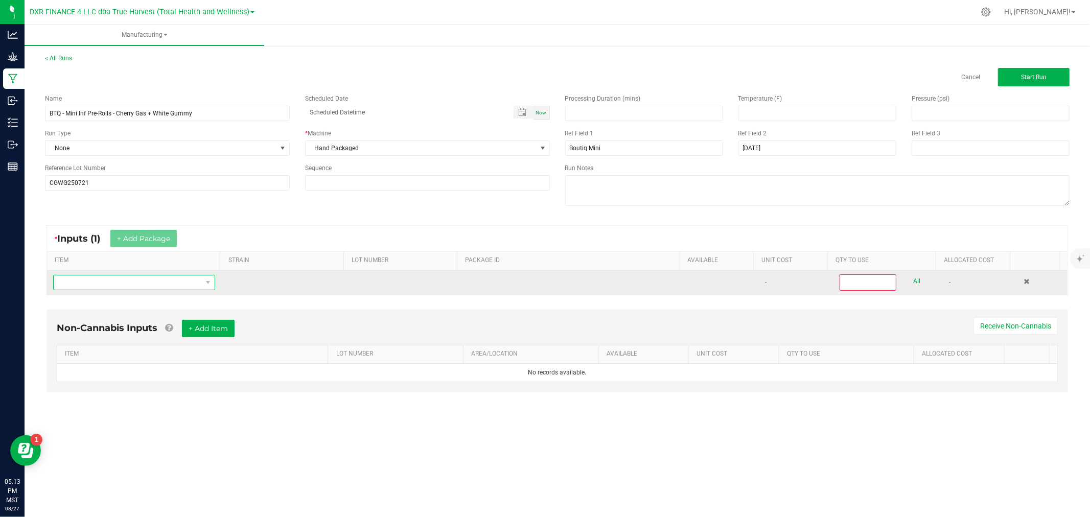
click at [124, 283] on span "NO DATA FOUND" at bounding box center [128, 282] width 148 height 14
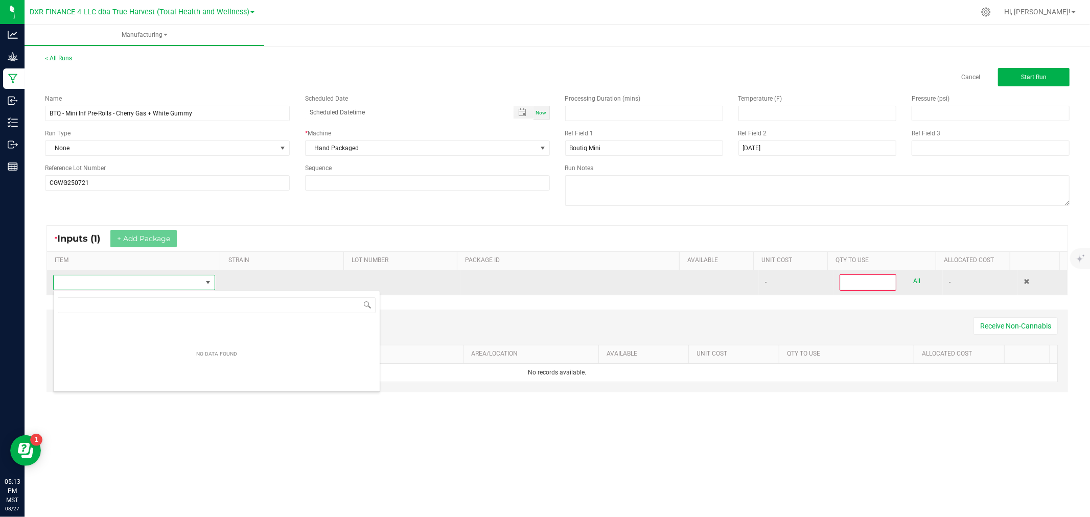
scroll to position [15, 160]
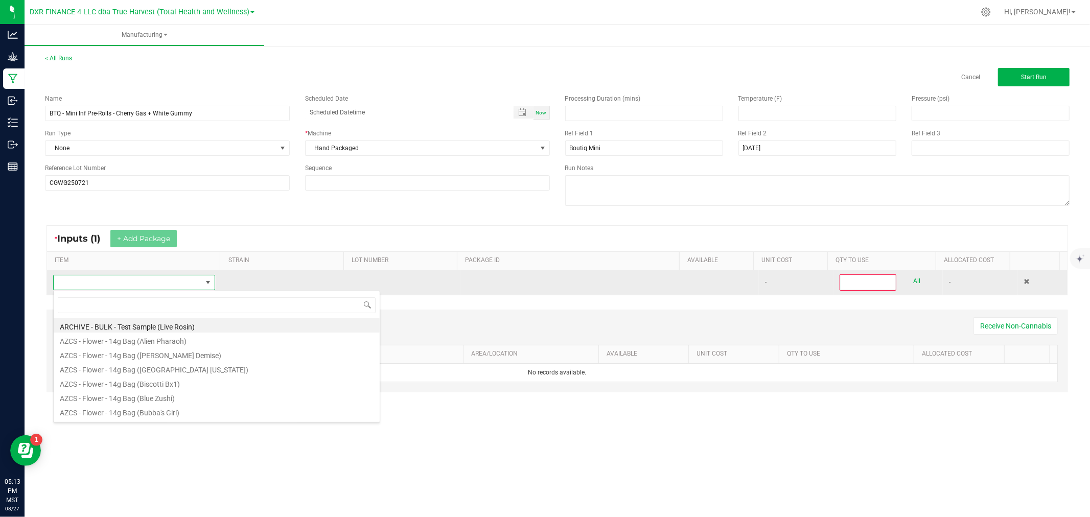
type input "i"
type input "c b"
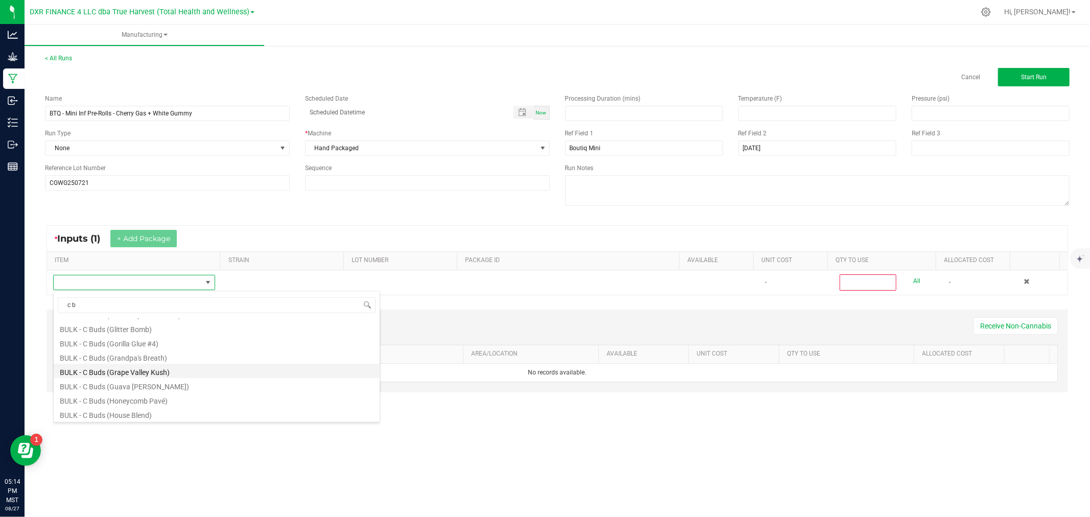
scroll to position [340, 0]
click at [138, 374] on li "BULK - C Buds (I-95 Cookies)" at bounding box center [217, 371] width 326 height 14
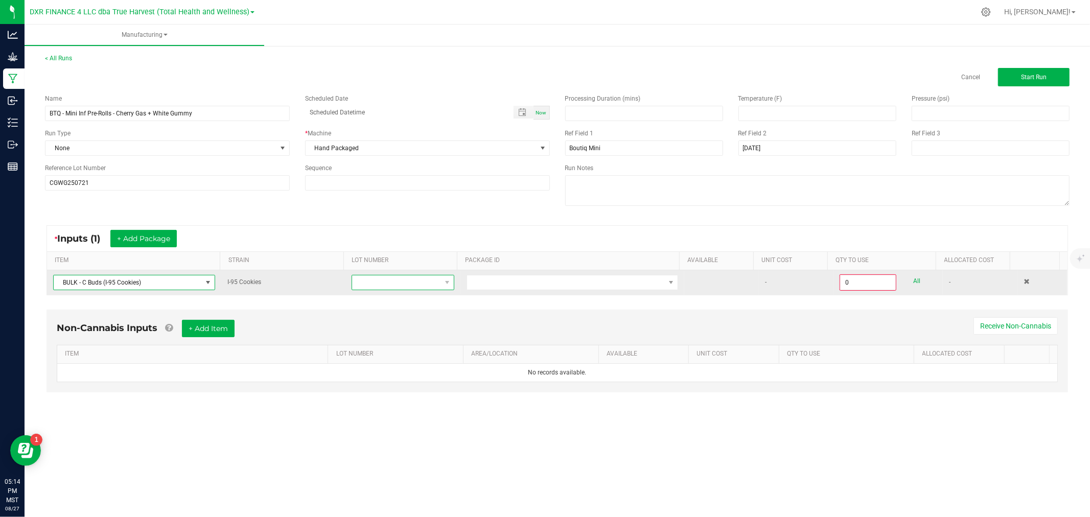
click at [382, 287] on span at bounding box center [396, 282] width 88 height 14
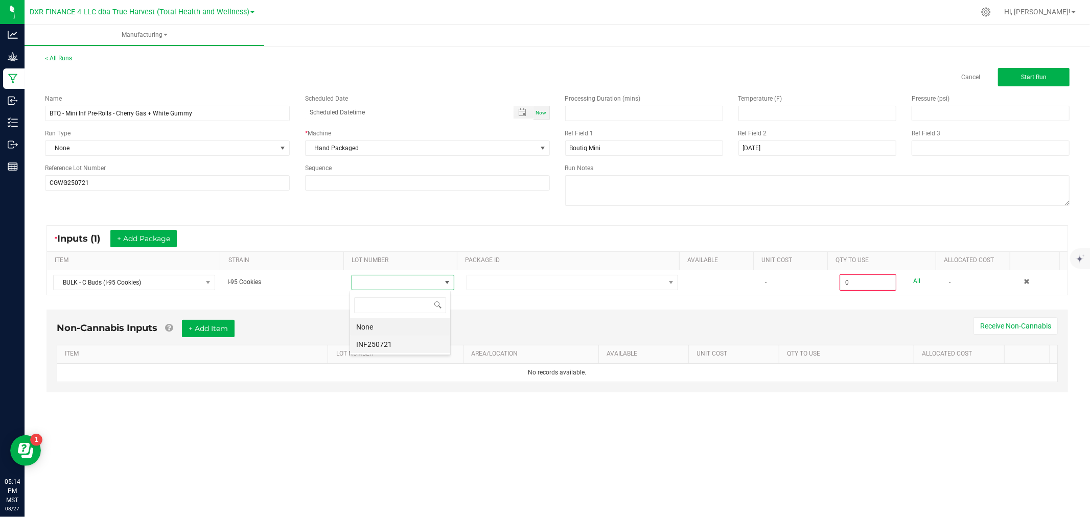
click at [379, 345] on li "INF250721" at bounding box center [400, 344] width 100 height 17
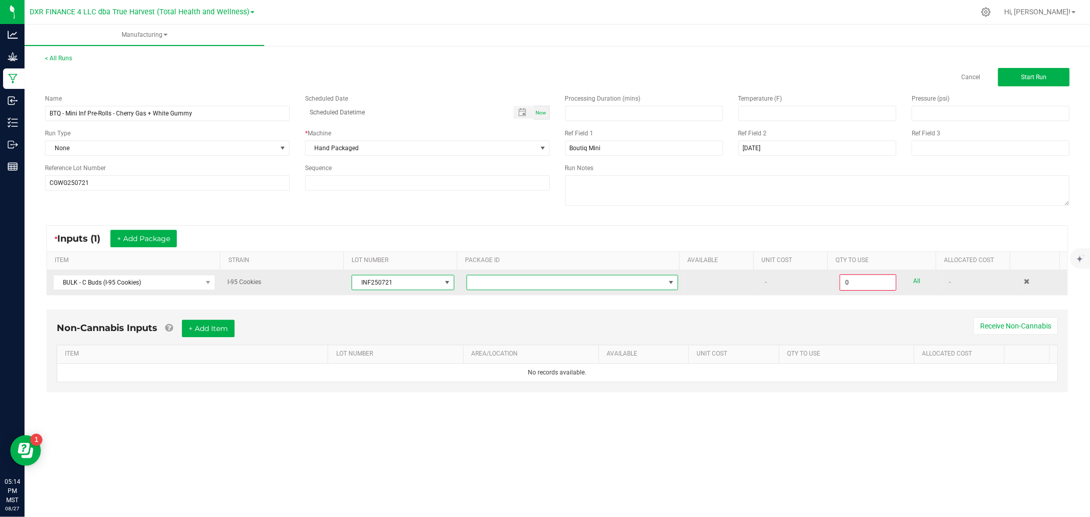
click at [508, 287] on span at bounding box center [566, 282] width 198 height 14
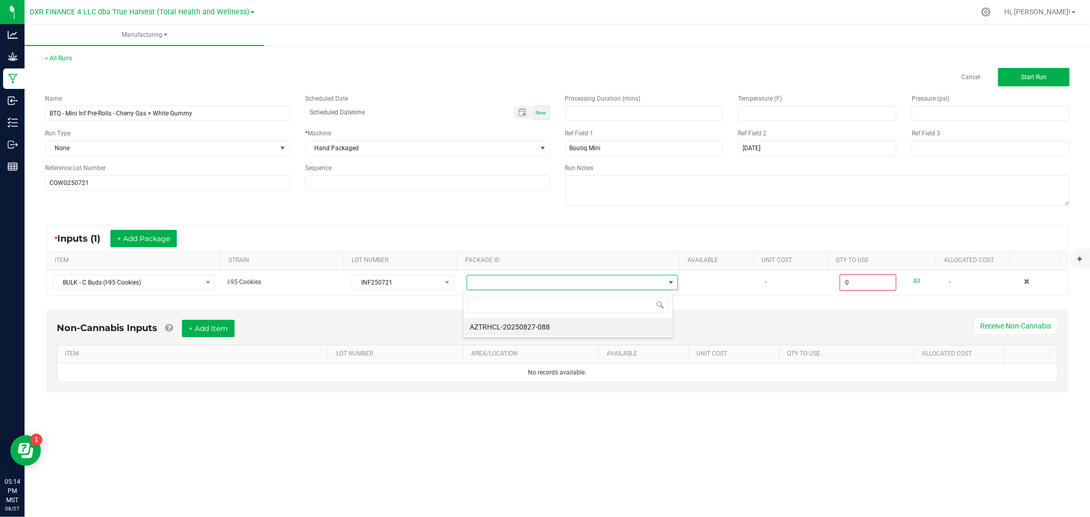
scroll to position [15, 209]
click at [509, 327] on li "AZTRHCL-20250827-088" at bounding box center [567, 326] width 209 height 17
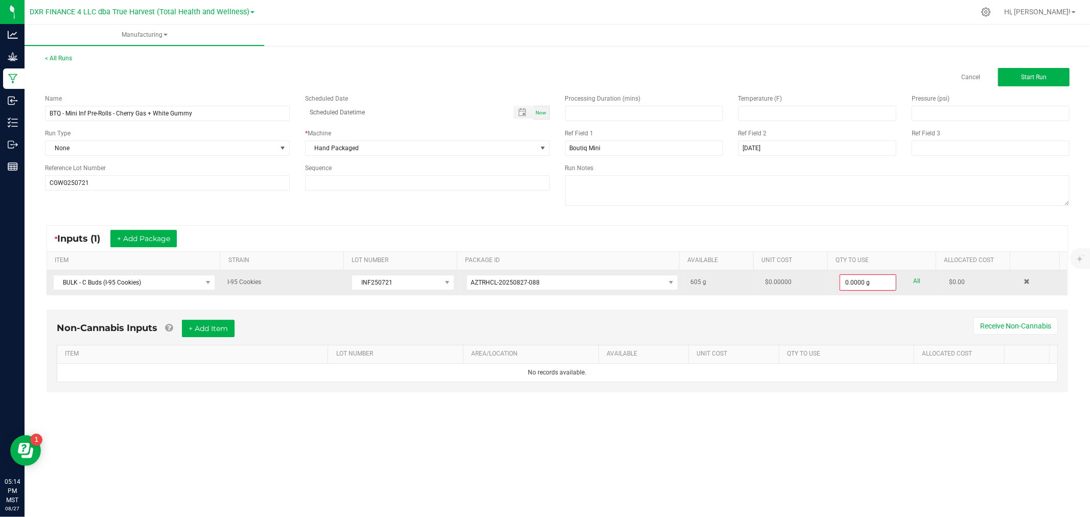
click at [913, 281] on link "All" at bounding box center [916, 281] width 7 height 14
type input "605.0000 g"
click at [118, 238] on button "+ Add Package" at bounding box center [143, 238] width 66 height 17
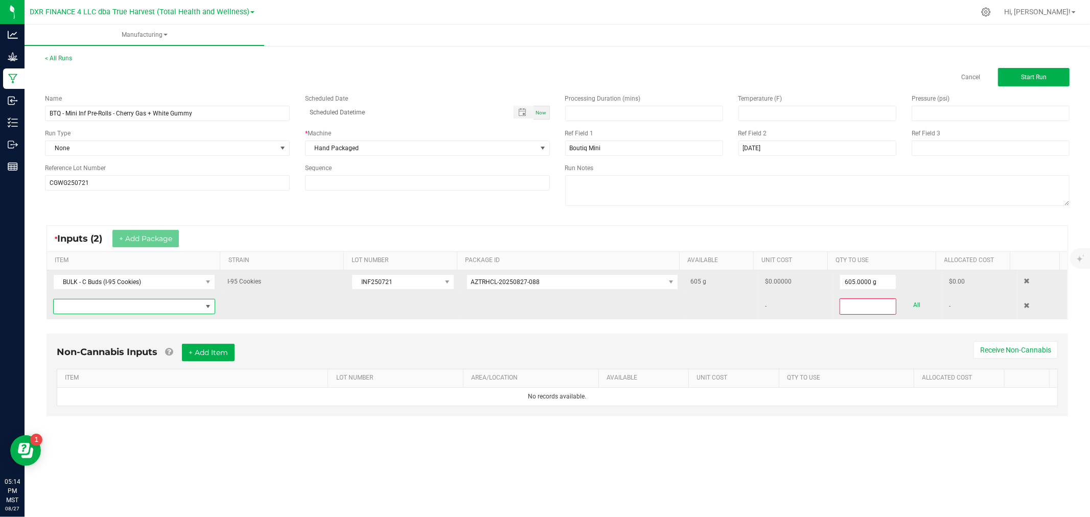
click at [122, 310] on span "NO DATA FOUND" at bounding box center [128, 306] width 148 height 14
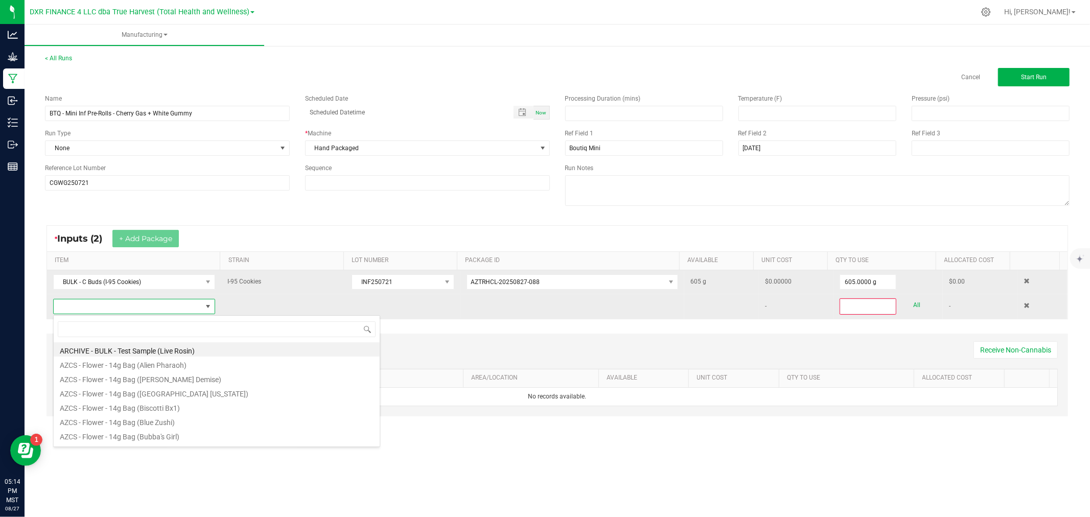
scroll to position [15, 159]
type input "- thca"
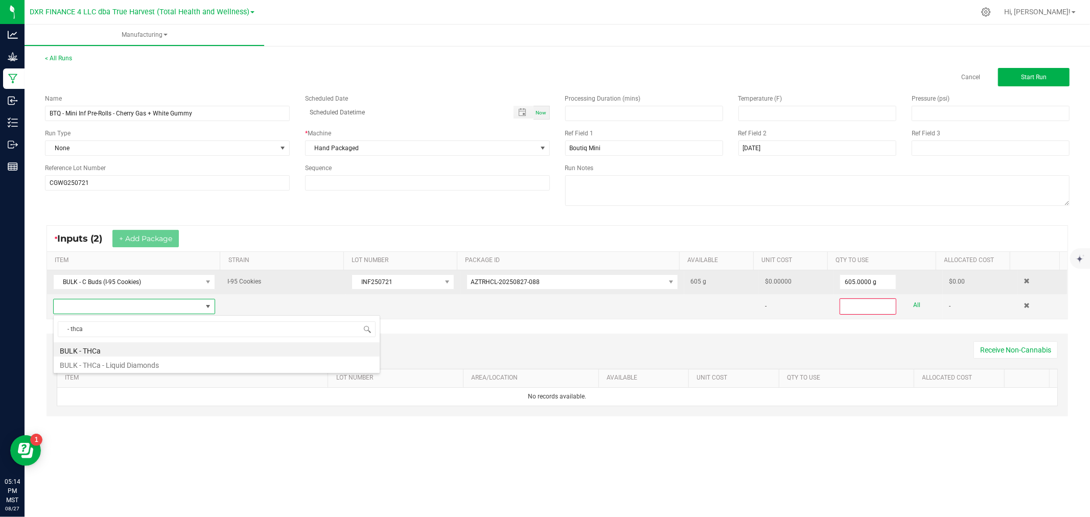
click at [118, 351] on li "BULK - THCa" at bounding box center [217, 349] width 326 height 14
click at [391, 303] on span at bounding box center [396, 306] width 88 height 14
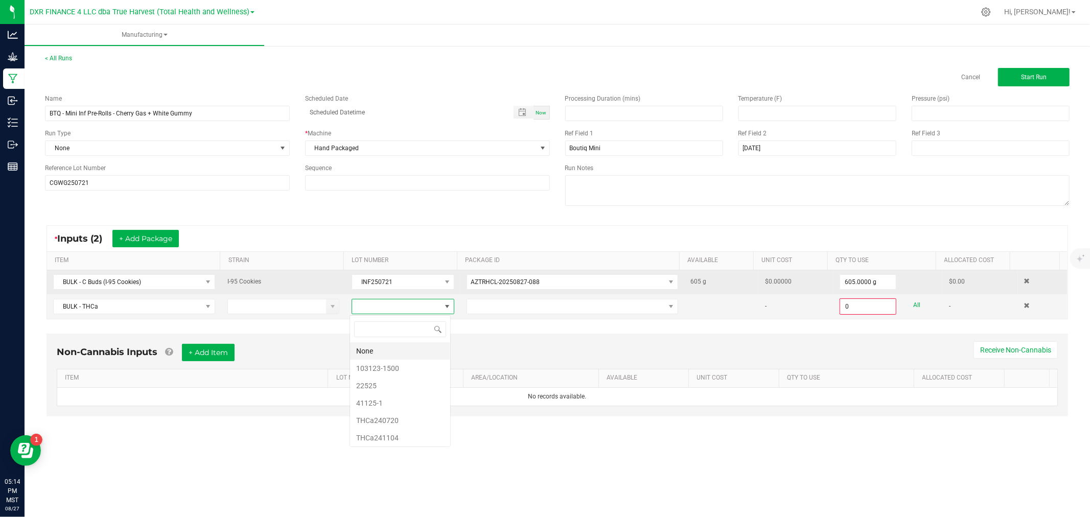
scroll to position [15, 101]
click at [384, 383] on li "22525" at bounding box center [400, 385] width 100 height 17
click at [476, 304] on span at bounding box center [566, 306] width 198 height 14
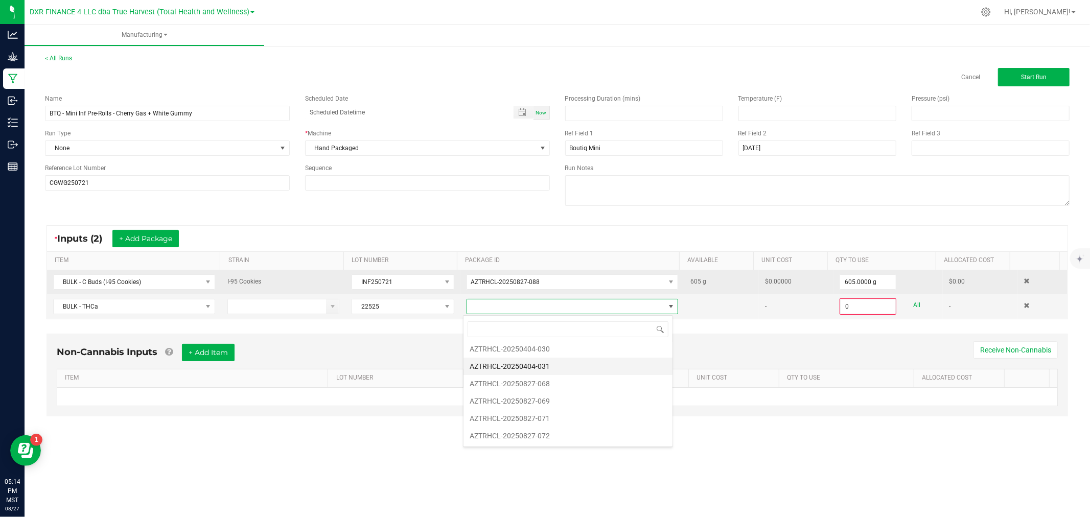
scroll to position [72, 0]
click at [539, 385] on li "AZTRHCL-20250827-068" at bounding box center [567, 383] width 209 height 17
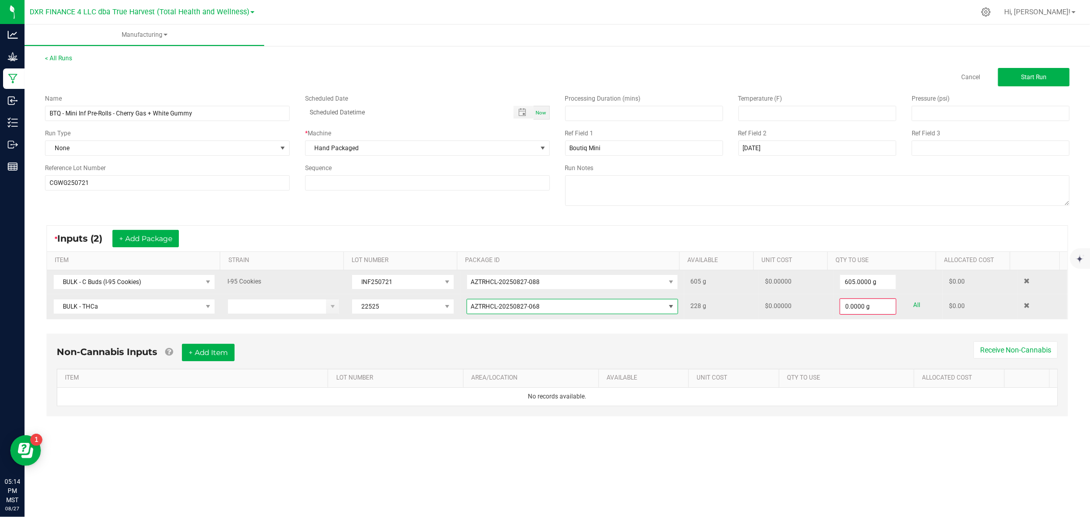
click at [913, 308] on link "All" at bounding box center [916, 305] width 7 height 14
type input "228.0000 g"
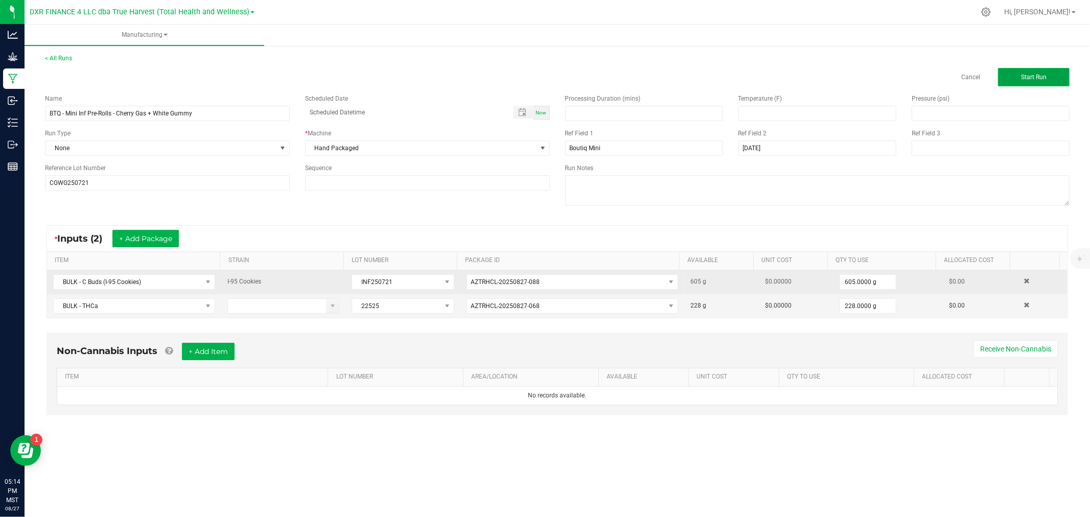
click at [1031, 81] on button "Start Run" at bounding box center [1034, 77] width 72 height 18
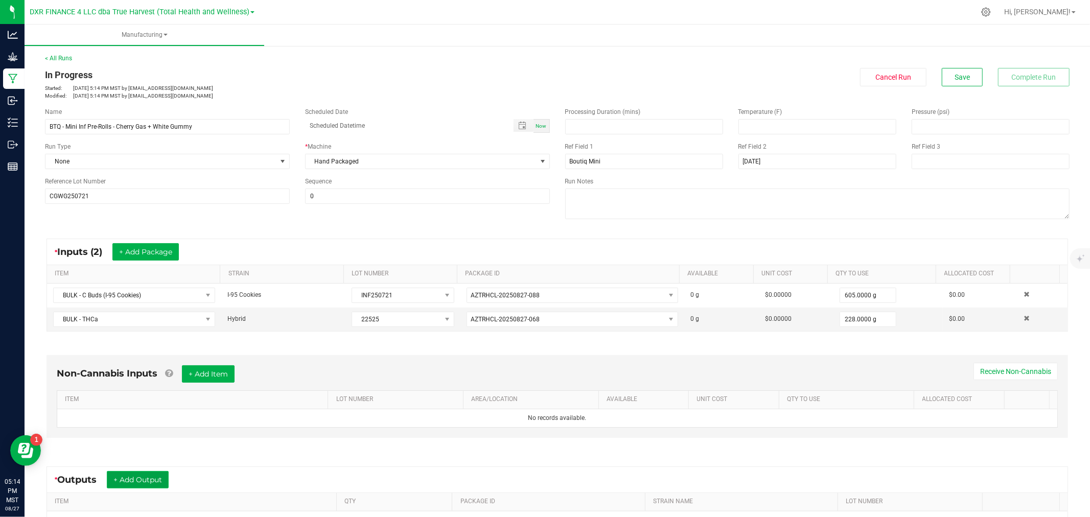
click at [128, 474] on button "+ Add Output" at bounding box center [138, 479] width 62 height 17
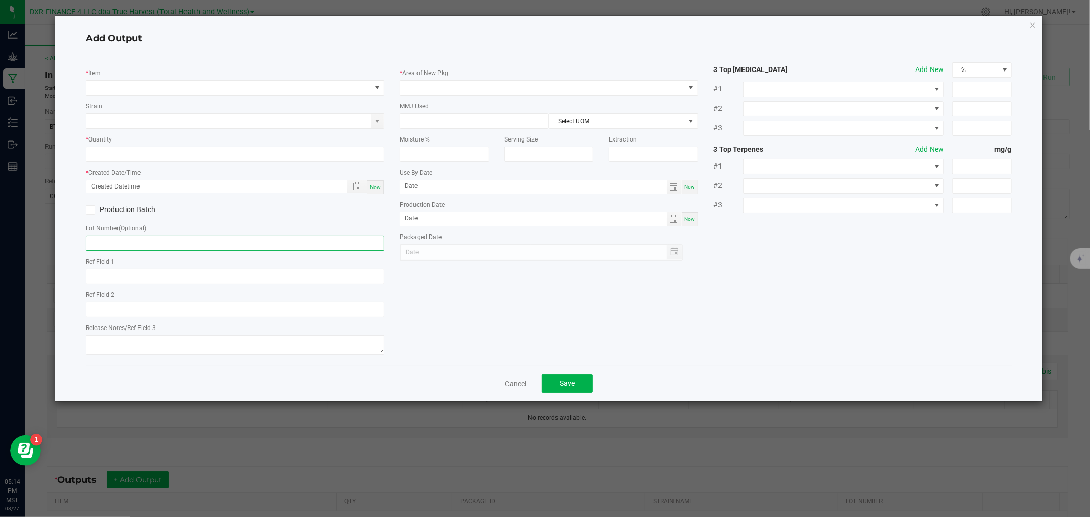
click at [136, 247] on input "text" at bounding box center [235, 243] width 298 height 15
paste input "CGWG250721"
type input "CGWG250721"
click at [129, 85] on span "NO DATA FOUND" at bounding box center [228, 88] width 285 height 14
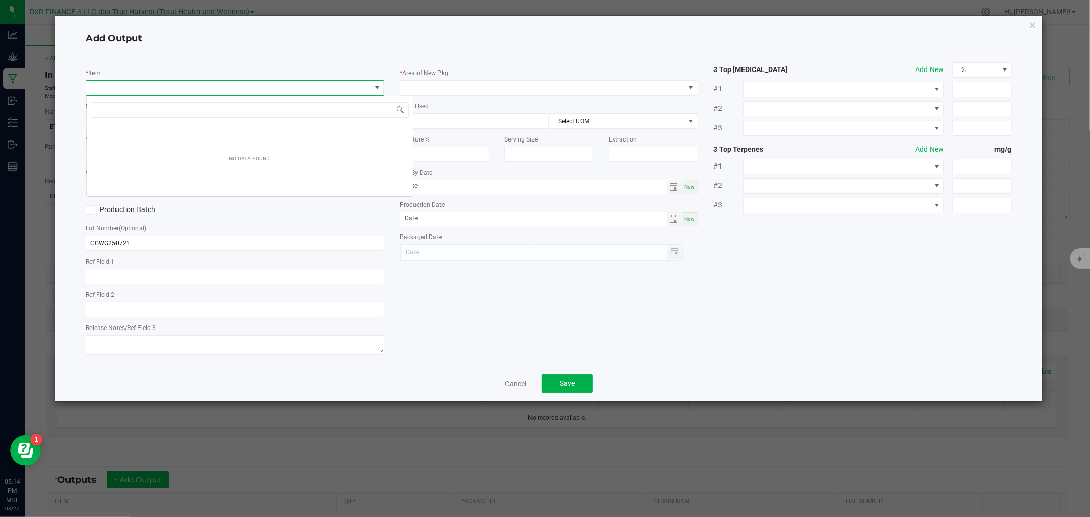
type input "Cherry Gas + White Gummy"
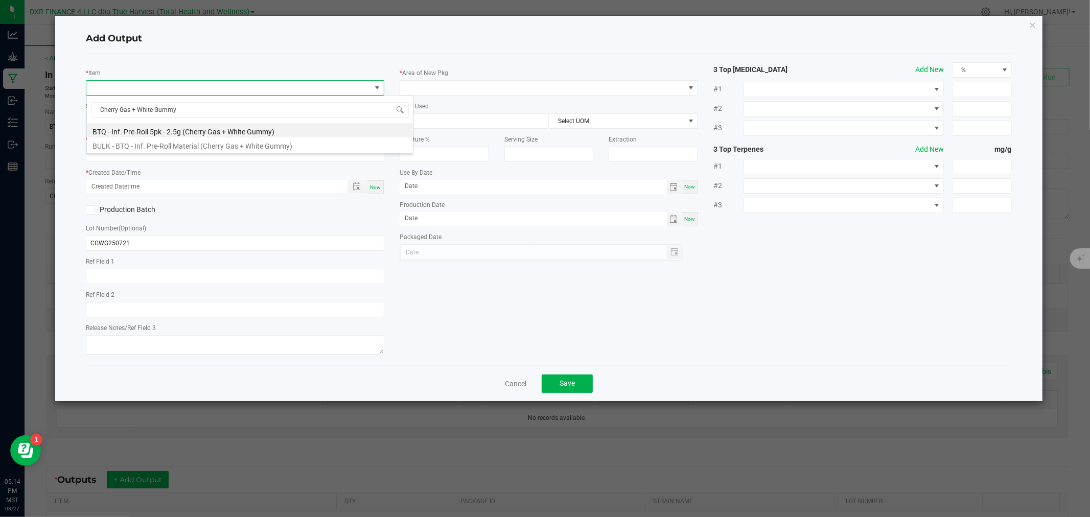
click at [132, 126] on li "BTQ - Inf. Pre-Roll 5pk - 2.5g (Cherry Gas + White Gummy)" at bounding box center [250, 130] width 326 height 14
type input "0 ea"
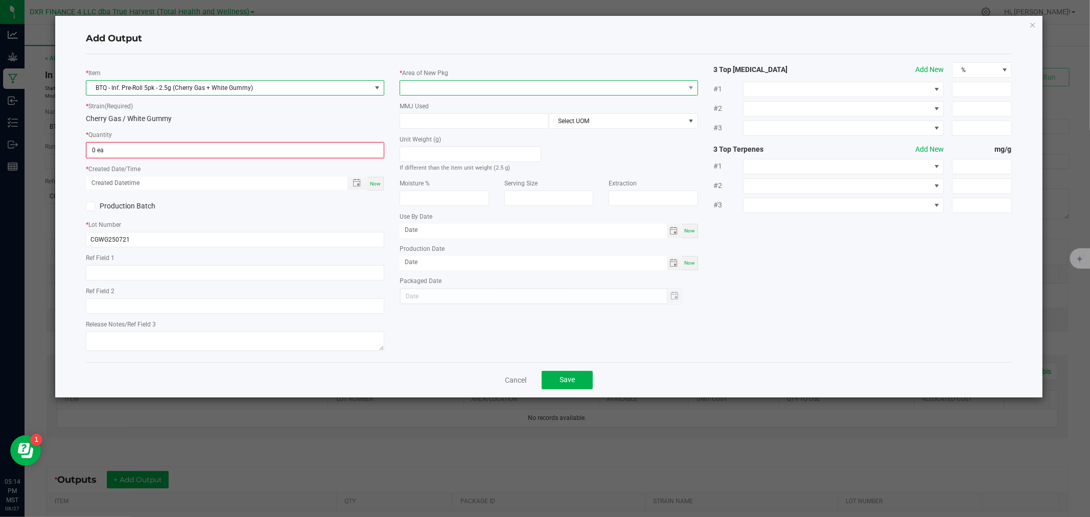
click at [421, 94] on span at bounding box center [542, 88] width 285 height 14
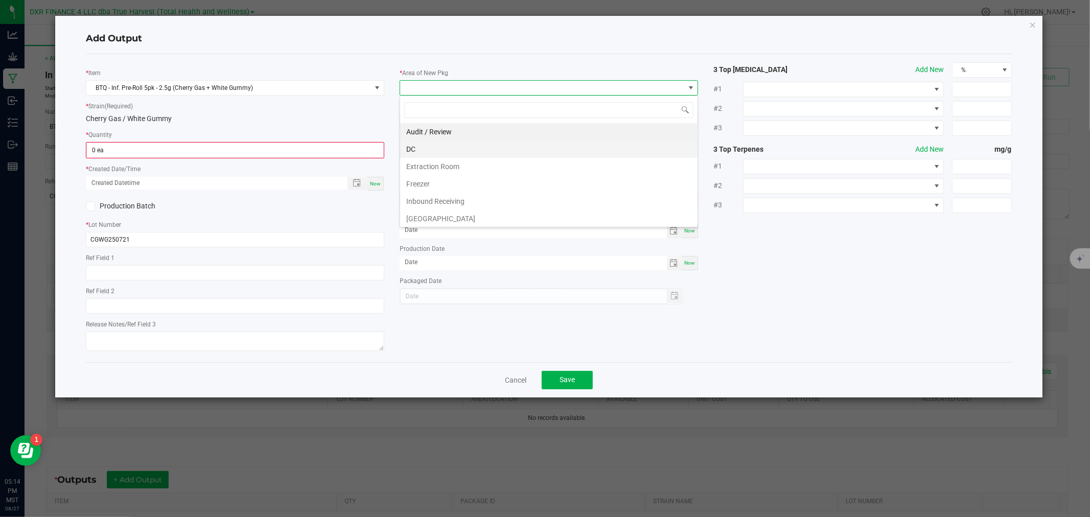
click at [420, 154] on li "DC" at bounding box center [548, 148] width 297 height 17
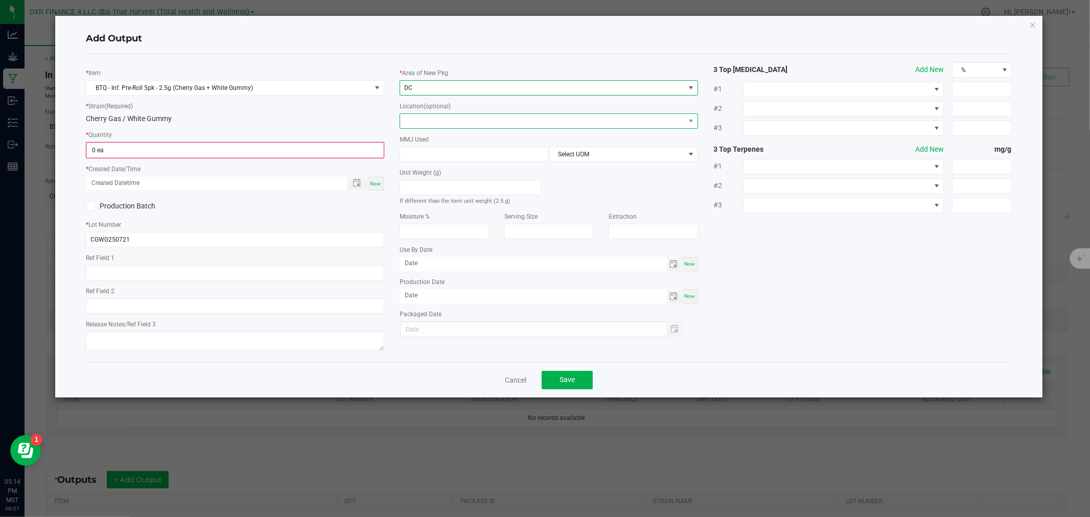
click at [424, 120] on span at bounding box center [542, 121] width 285 height 14
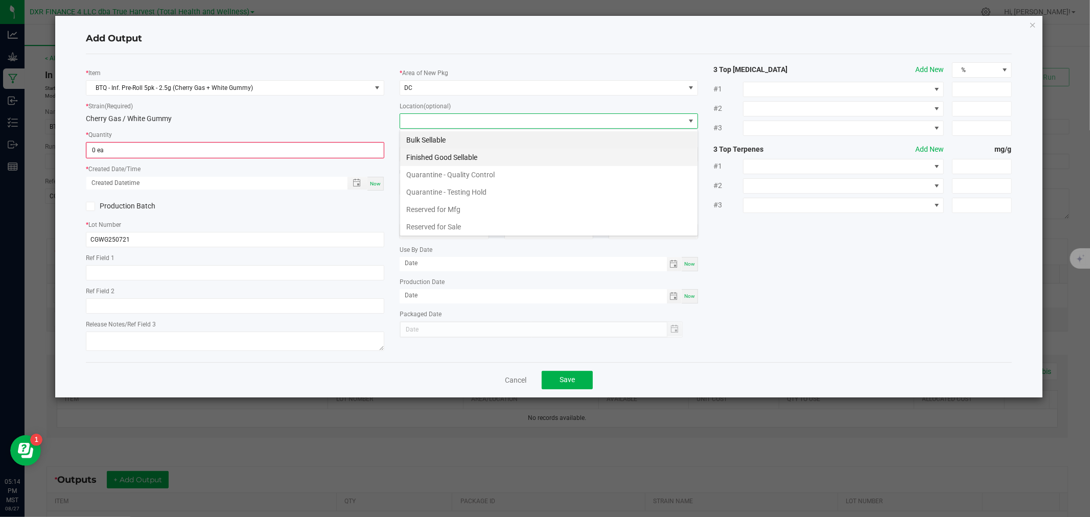
click at [421, 157] on li "Finished Good Sellable" at bounding box center [548, 157] width 297 height 17
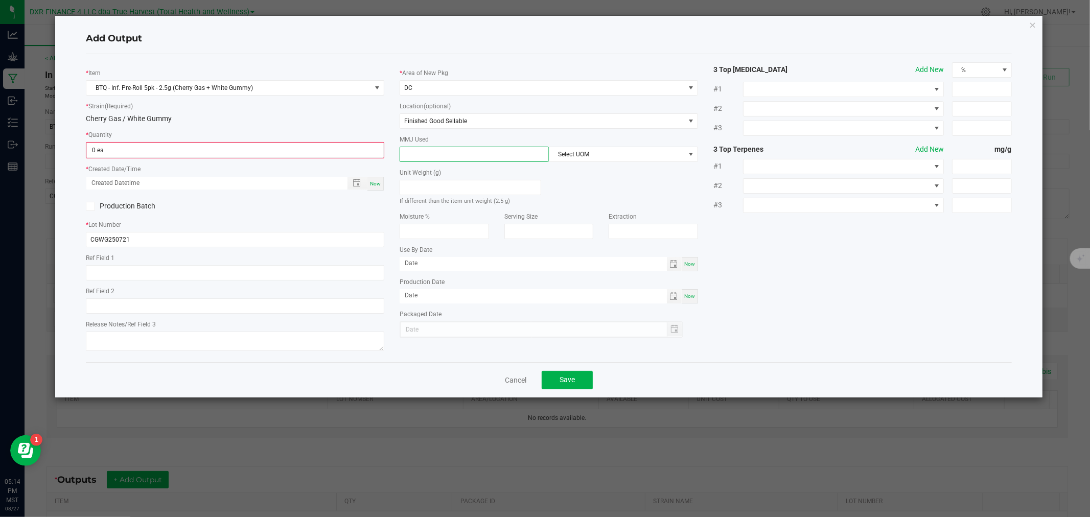
click at [461, 155] on input at bounding box center [474, 154] width 148 height 14
type input "2.5"
click at [552, 161] on span "Select UOM" at bounding box center [616, 154] width 135 height 14
click at [566, 219] on li "Gram" at bounding box center [623, 215] width 148 height 17
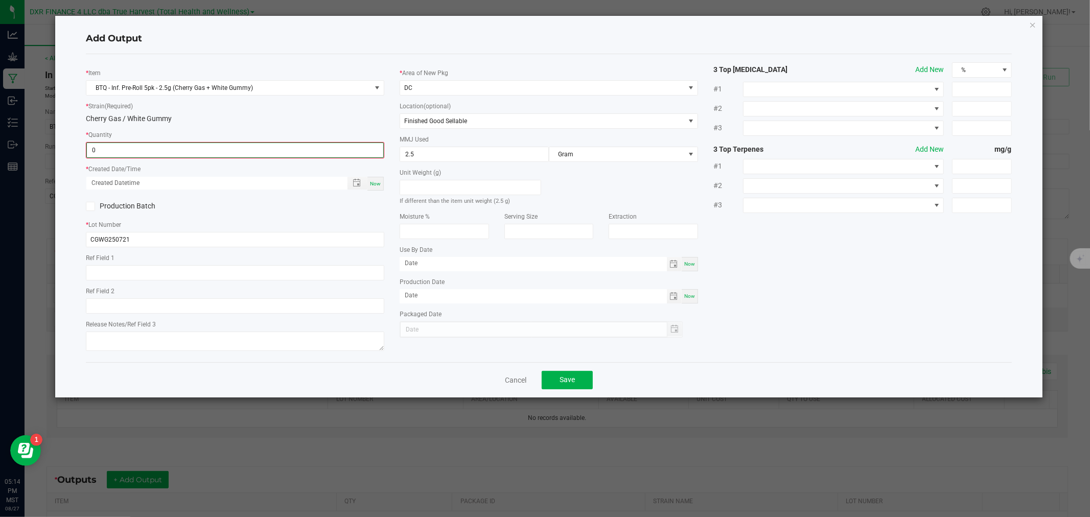
click at [232, 149] on input "0" at bounding box center [235, 150] width 296 height 14
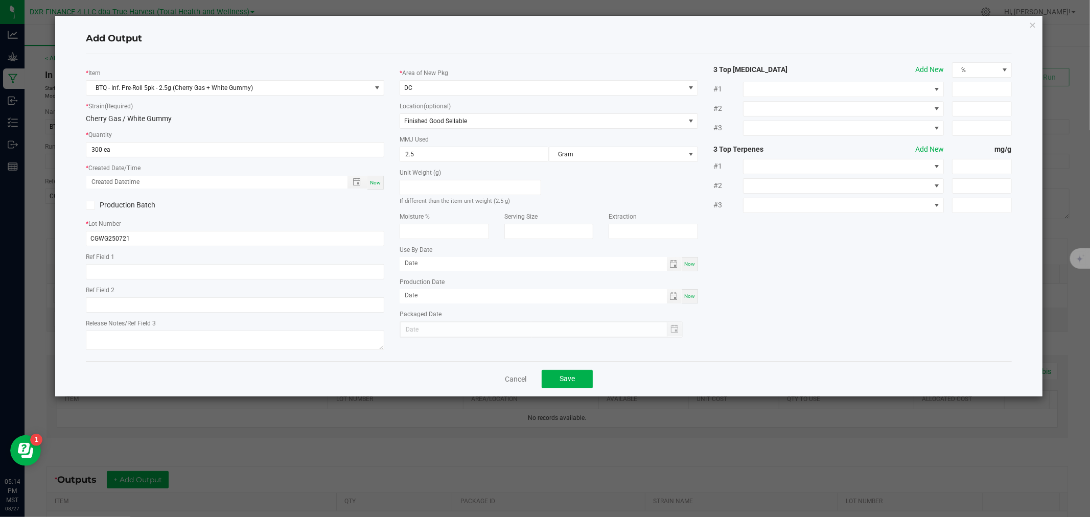
type input "300 ea"
click at [210, 264] on div "Ref Field 1" at bounding box center [235, 265] width 298 height 28
click at [208, 270] on input "text" at bounding box center [235, 271] width 298 height 15
paste input "[DATE]"
click at [360, 185] on span "Toggle popup" at bounding box center [357, 182] width 8 height 8
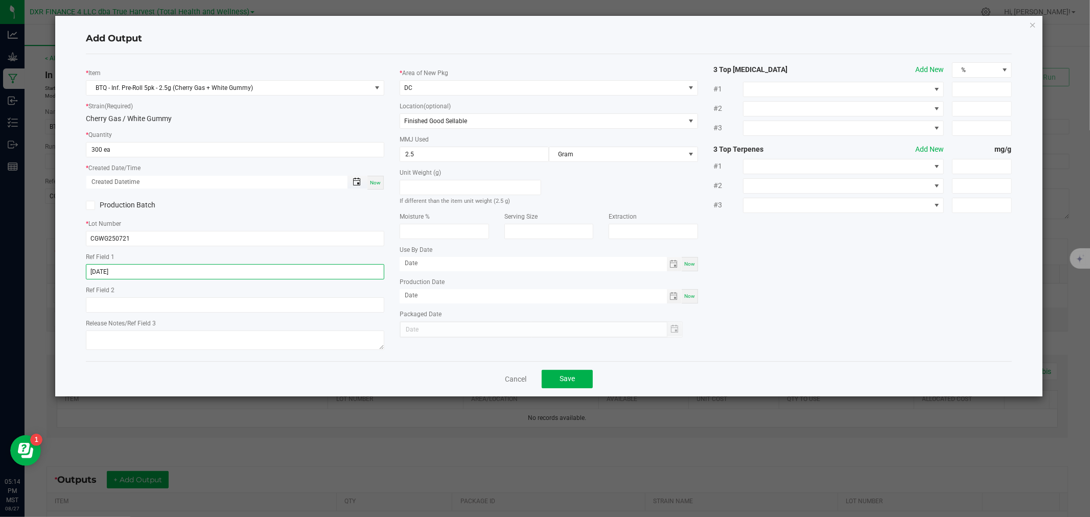
type input "[DATE]"
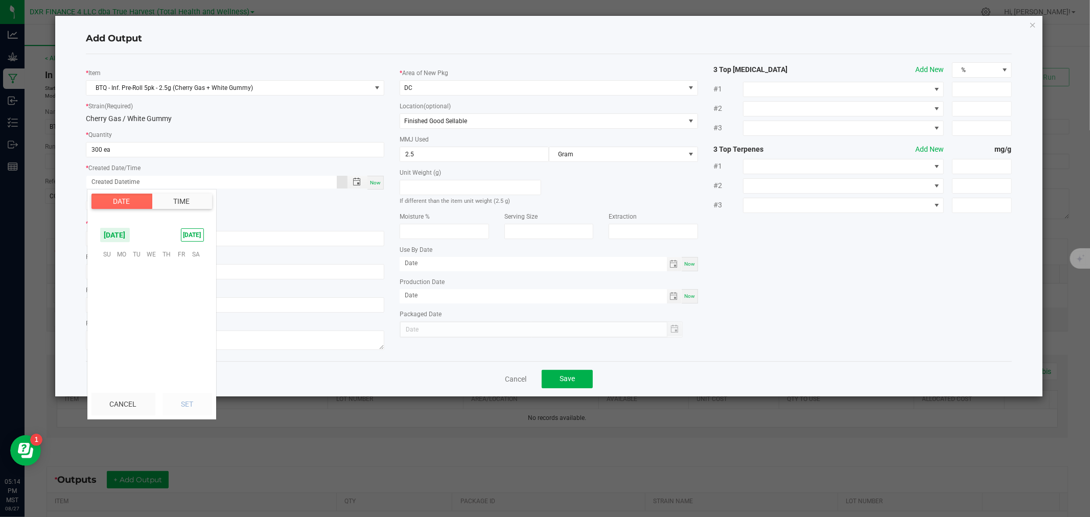
scroll to position [165582, 0]
click at [140, 299] on span "12" at bounding box center [136, 302] width 15 height 16
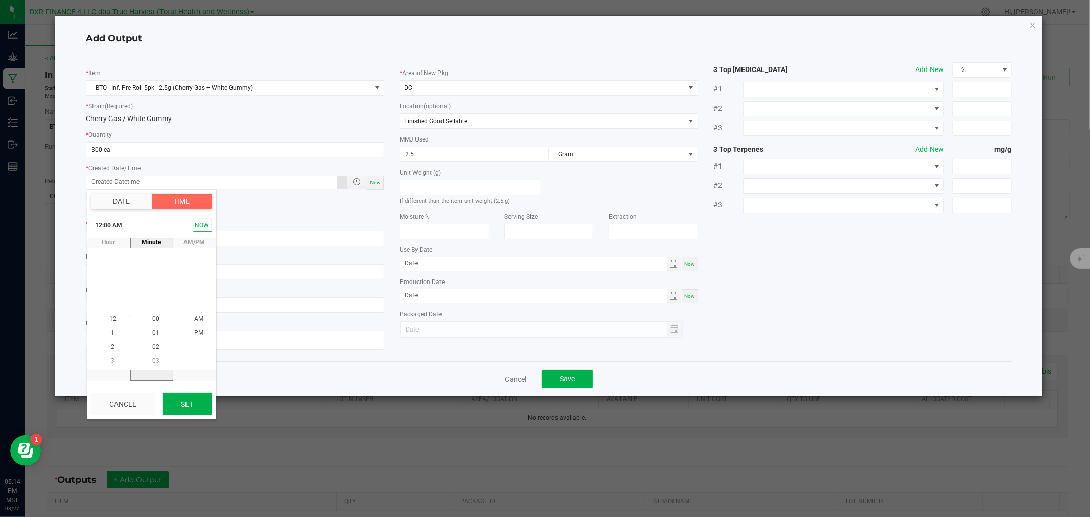
click at [176, 395] on button "Set" at bounding box center [187, 404] width 50 height 22
type input "08/12/2025 12:00 AM"
type input "08/12/2025"
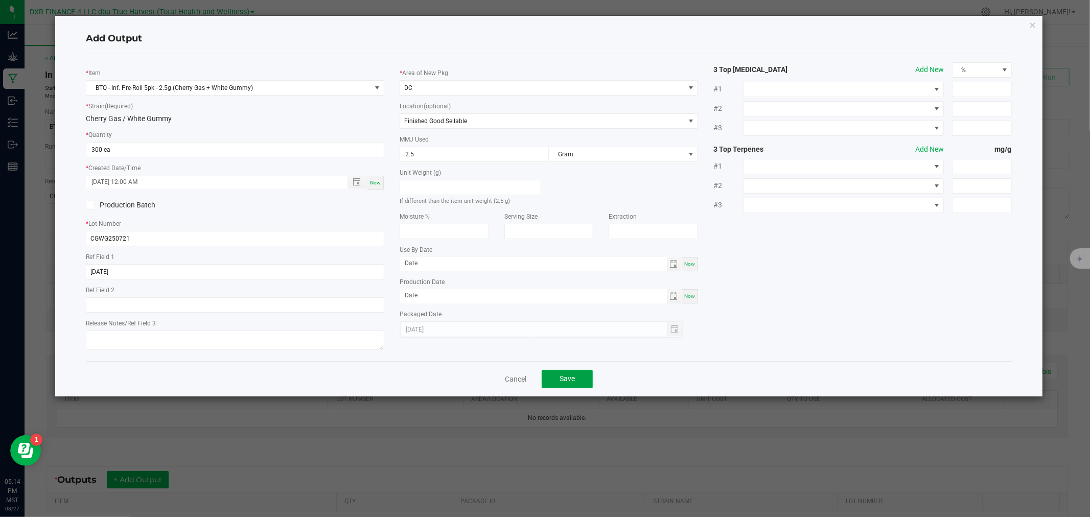
click at [571, 375] on button "Save" at bounding box center [567, 379] width 51 height 18
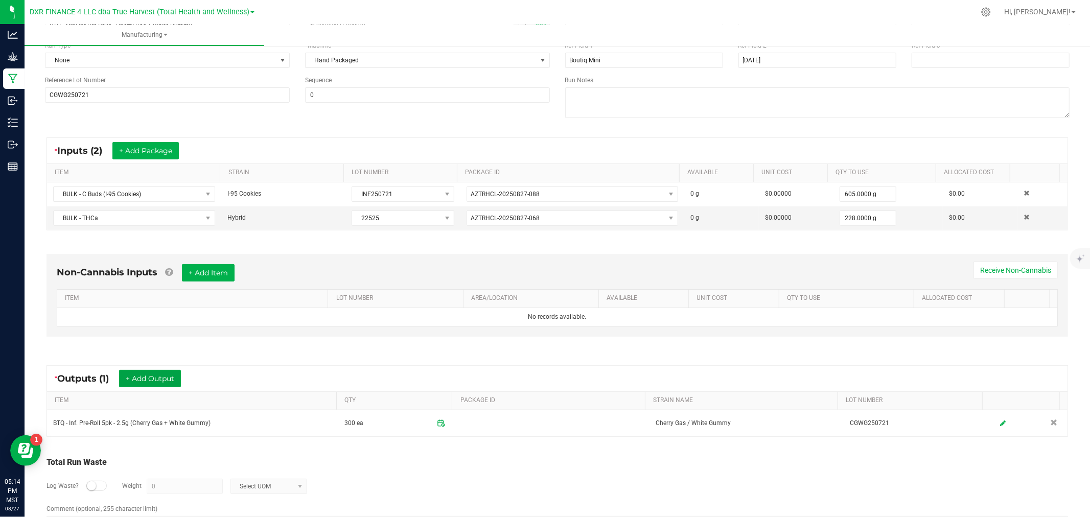
scroll to position [0, 0]
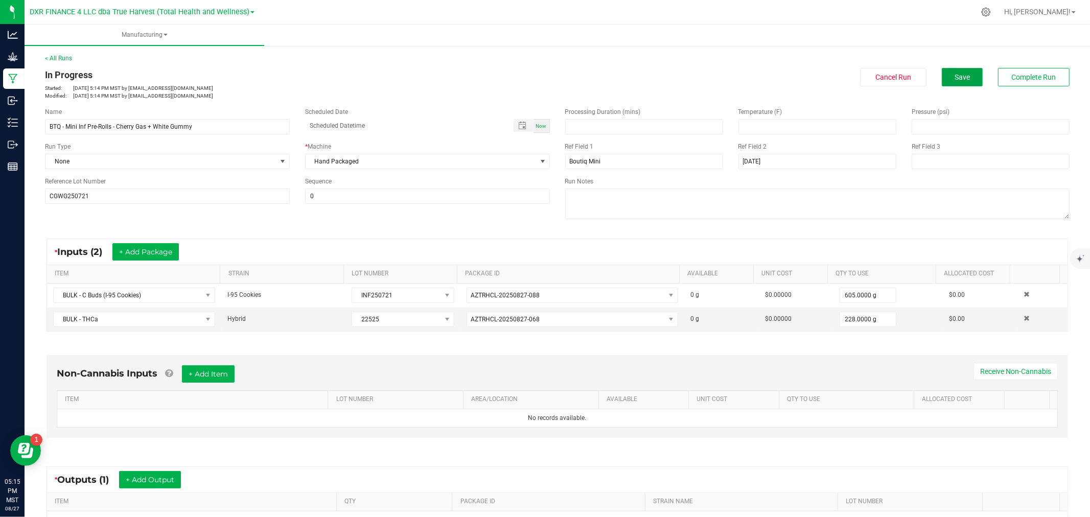
click at [958, 78] on span "Save" at bounding box center [961, 77] width 15 height 8
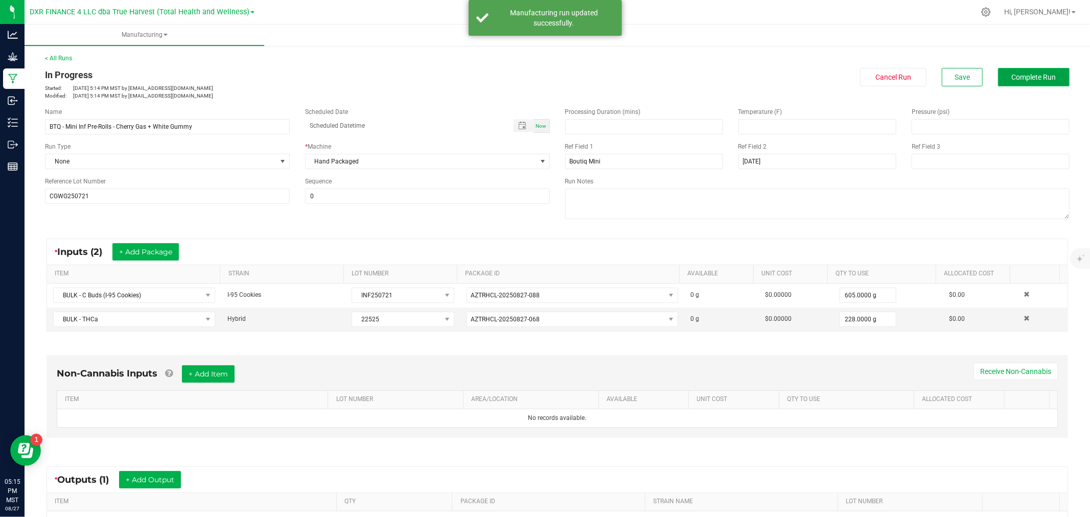
drag, startPoint x: 1022, startPoint y: 79, endPoint x: 1027, endPoint y: 77, distance: 5.3
click at [1027, 77] on span "Complete Run" at bounding box center [1034, 77] width 44 height 8
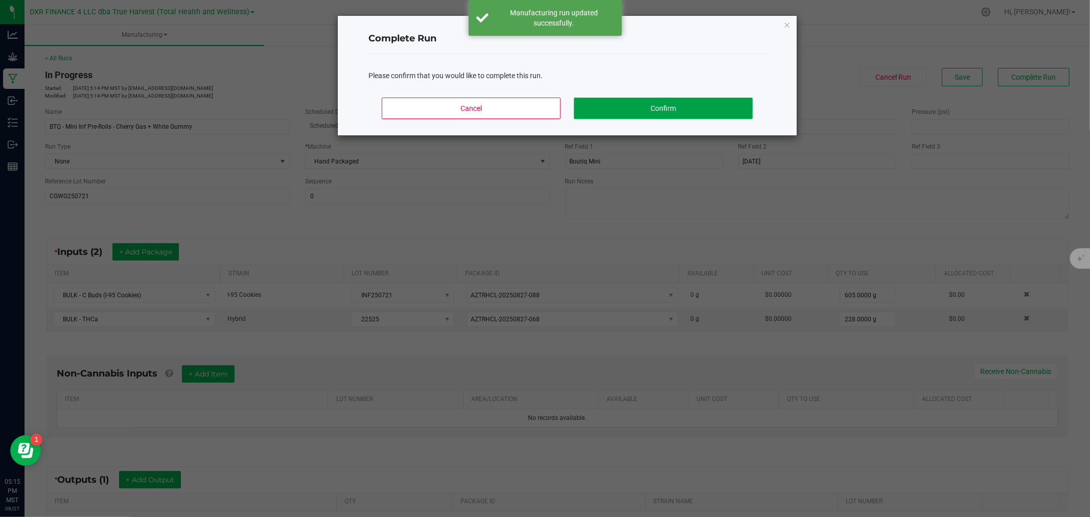
click at [661, 111] on button "Confirm" at bounding box center [663, 108] width 179 height 21
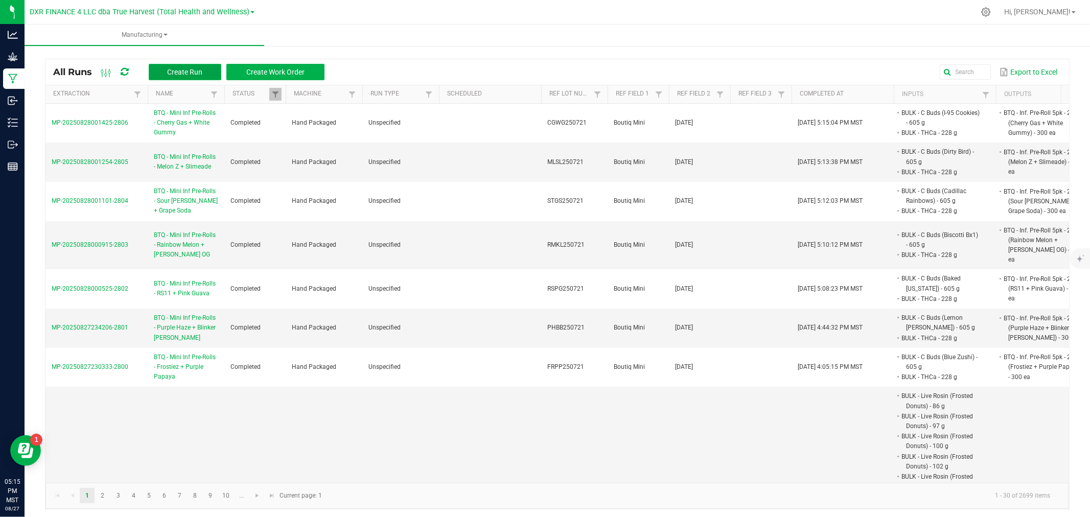
click at [187, 65] on button "Create Run" at bounding box center [185, 72] width 73 height 16
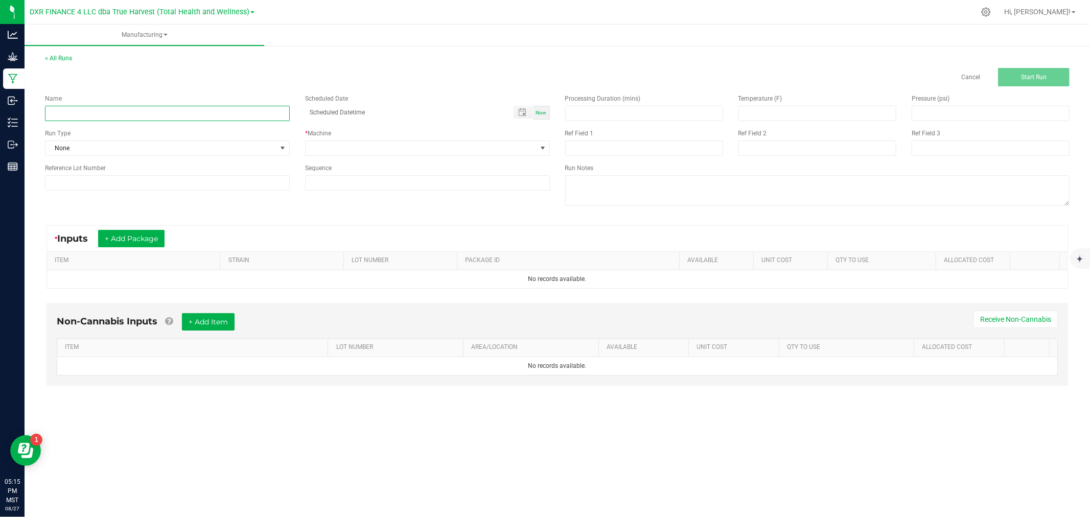
click at [178, 118] on input at bounding box center [167, 113] width 245 height 15
paste input "BTQ - Mini Inf Pre-Rolls - Cactus Jack + Gelonade"
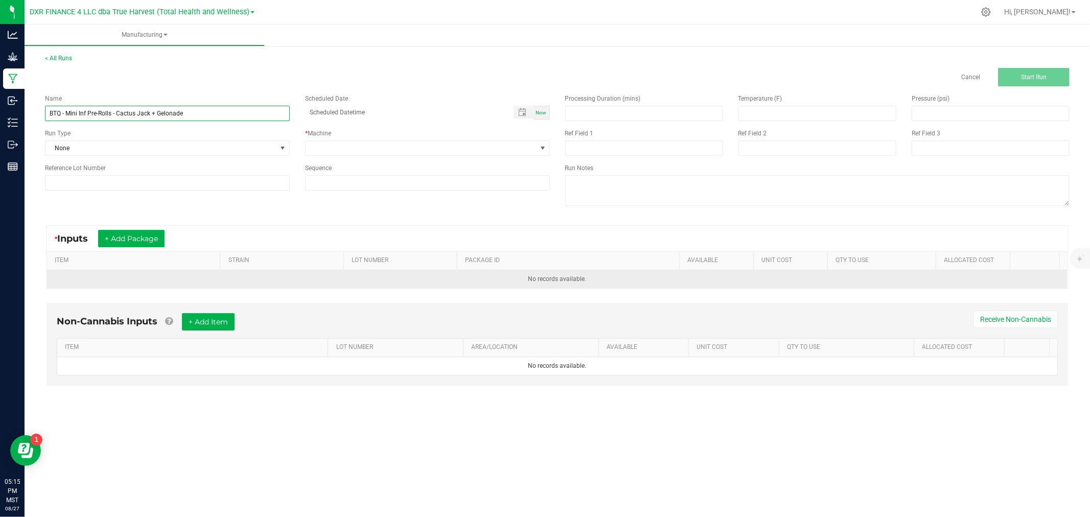
type input "BTQ - Mini Inf Pre-Rolls - Cactus Jack + Gelonade"
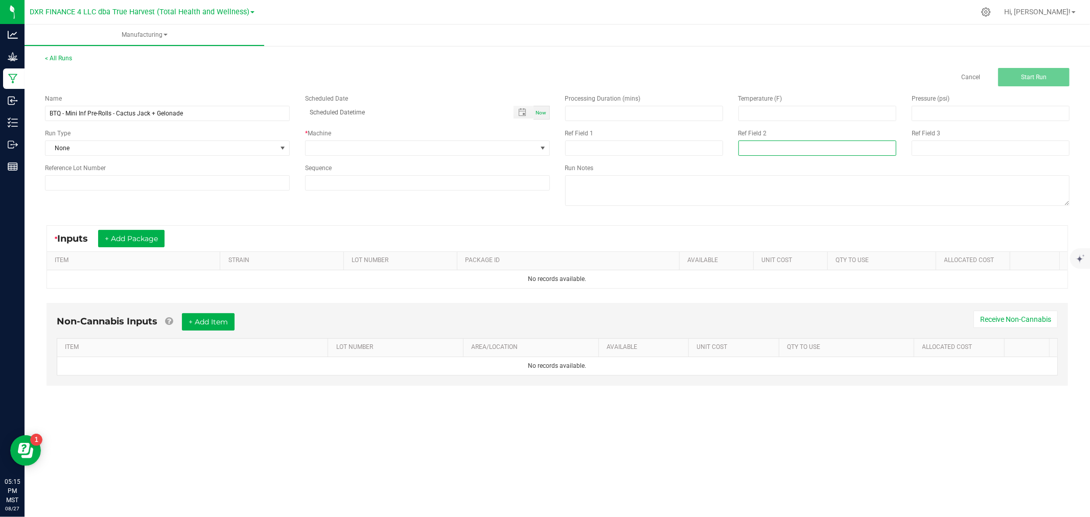
click at [759, 155] on input at bounding box center [817, 147] width 158 height 15
paste input "8-12-25"
type input "8-12-25"
click at [625, 154] on input at bounding box center [644, 147] width 158 height 15
paste input "Boutiq Mini"
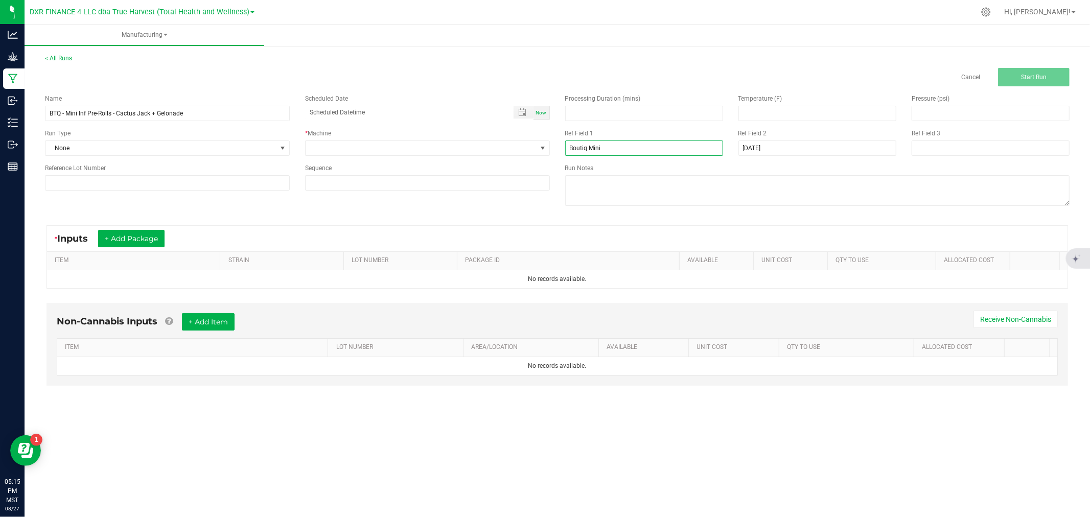
type input "Boutiq Mini"
click at [237, 183] on input at bounding box center [167, 182] width 245 height 15
paste input "CJGL250721"
type input "CJGL250721"
click at [334, 149] on span at bounding box center [421, 148] width 231 height 14
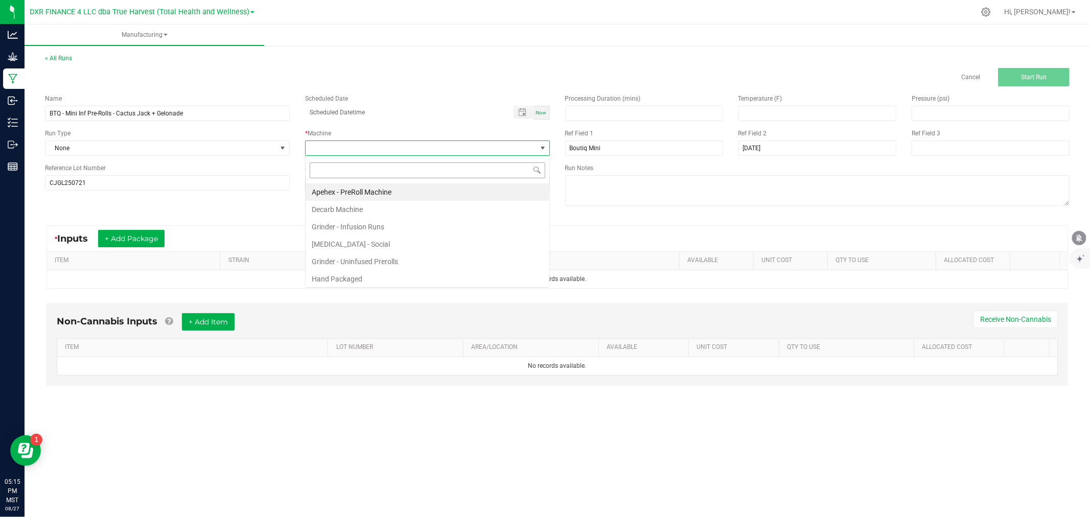
scroll to position [15, 244]
click at [339, 278] on li "Hand Packaged" at bounding box center [428, 278] width 244 height 17
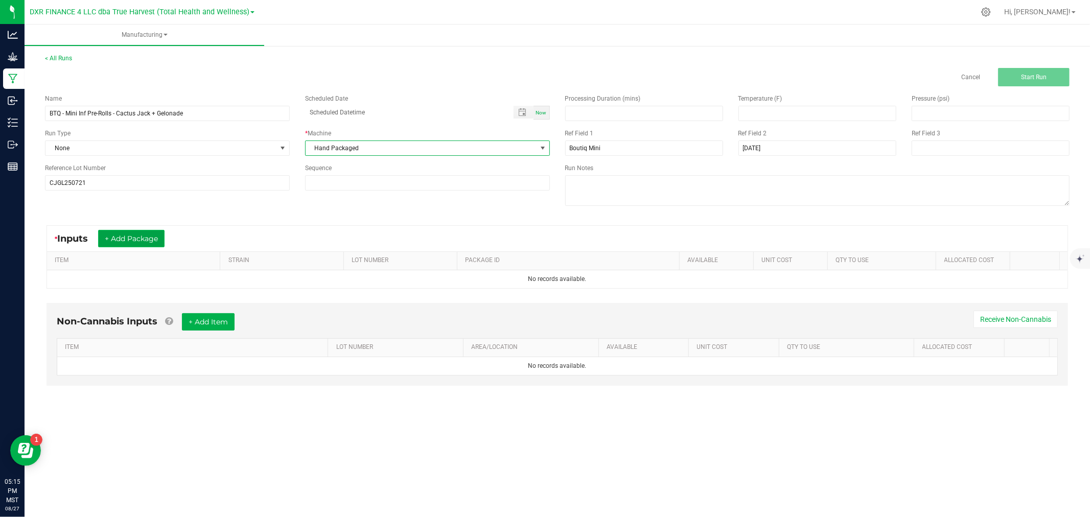
click at [138, 238] on button "+ Add Package" at bounding box center [131, 238] width 66 height 17
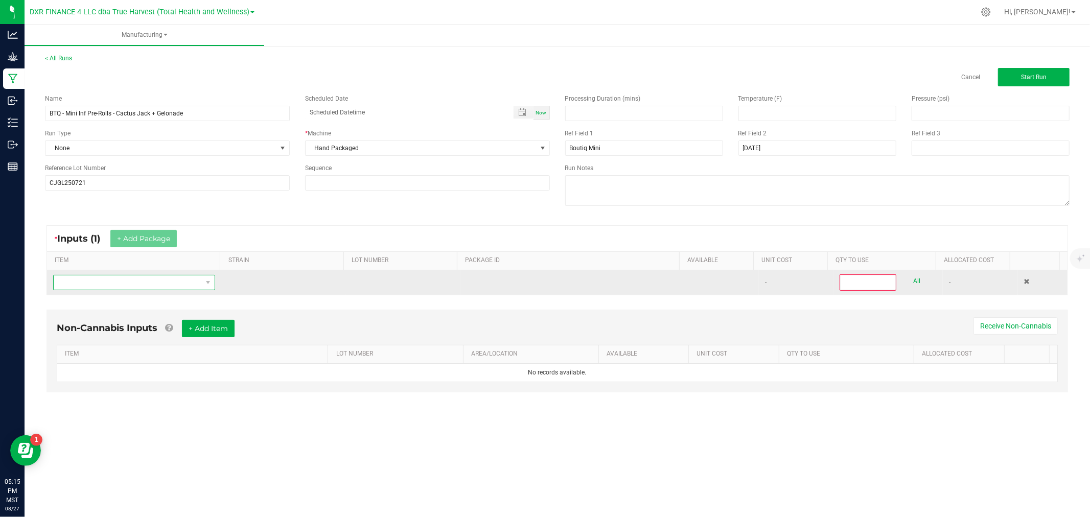
click at [131, 284] on span "NO DATA FOUND" at bounding box center [128, 282] width 148 height 14
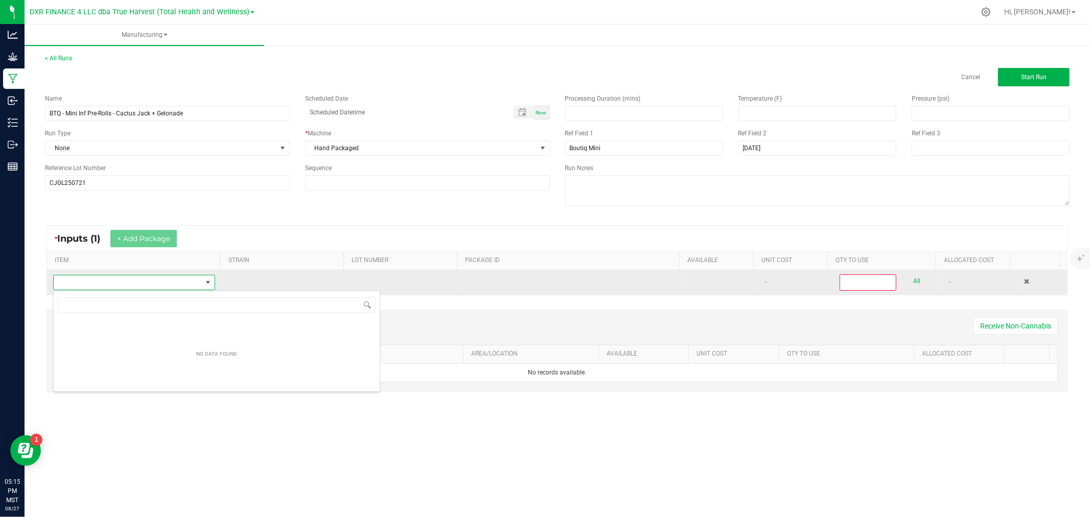
scroll to position [15, 160]
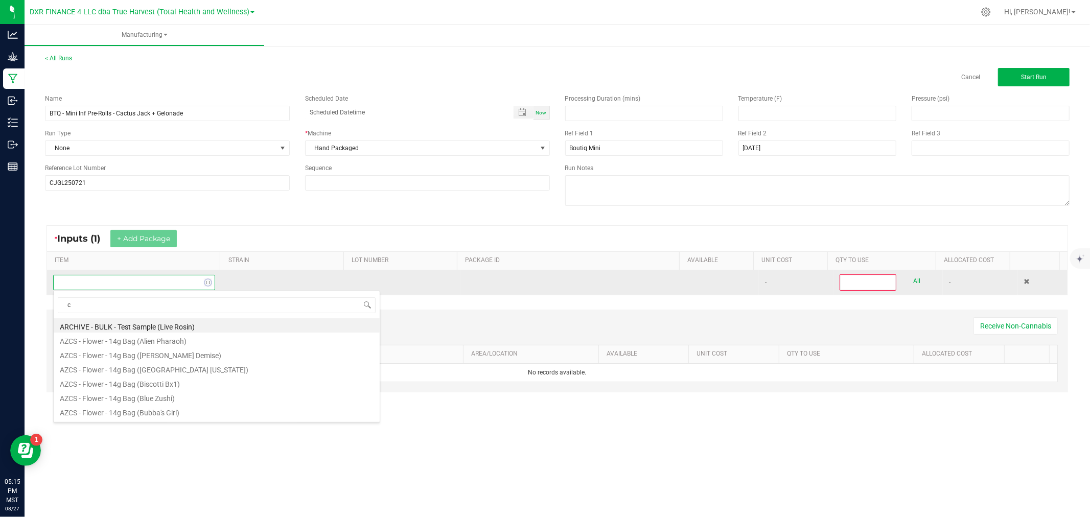
type input "c b"
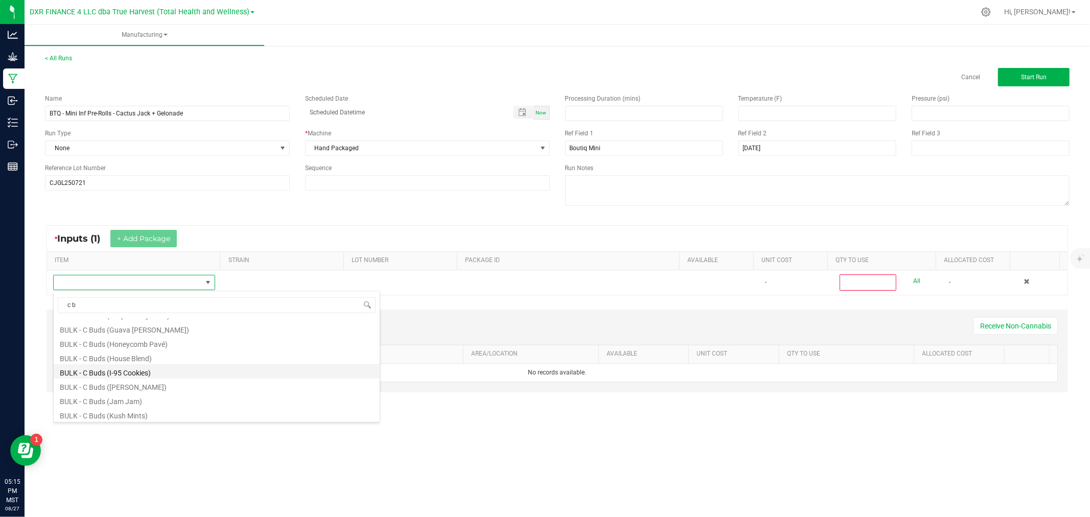
scroll to position [397, 0]
click at [157, 374] on li "BULK - C Buds (Lemon Cherry Gelato)" at bounding box center [217, 372] width 326 height 14
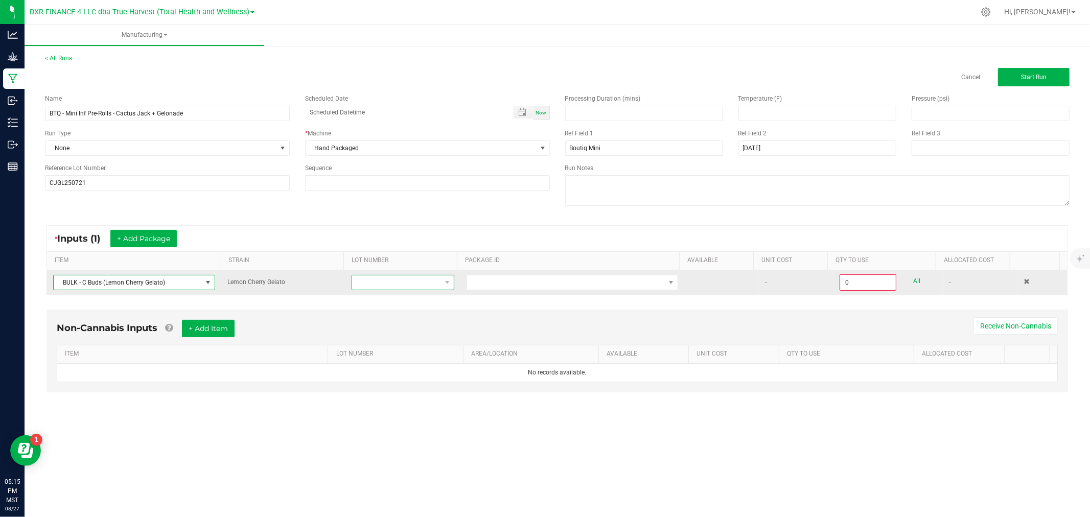
click at [380, 280] on span at bounding box center [396, 282] width 88 height 14
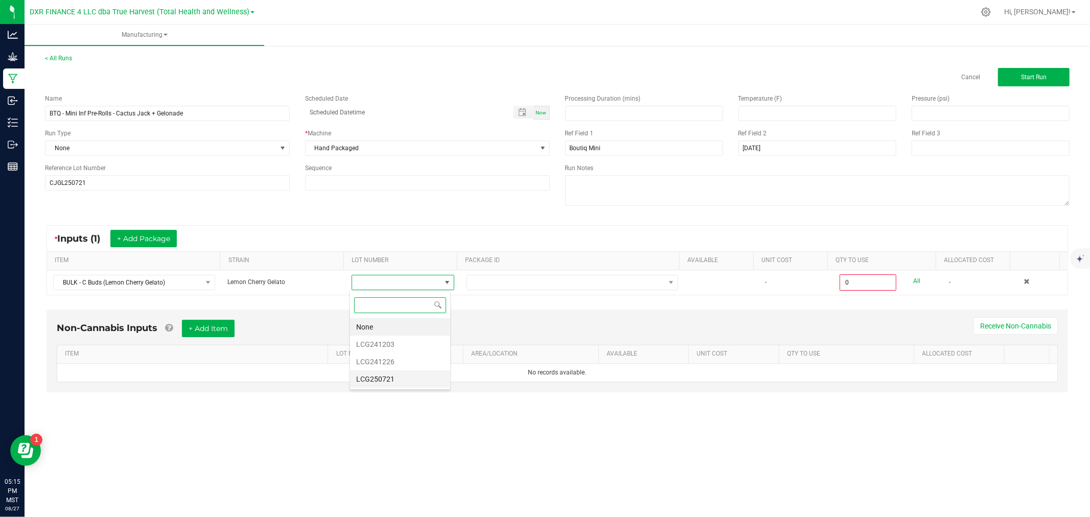
click at [394, 376] on li "LCG250721" at bounding box center [400, 378] width 100 height 17
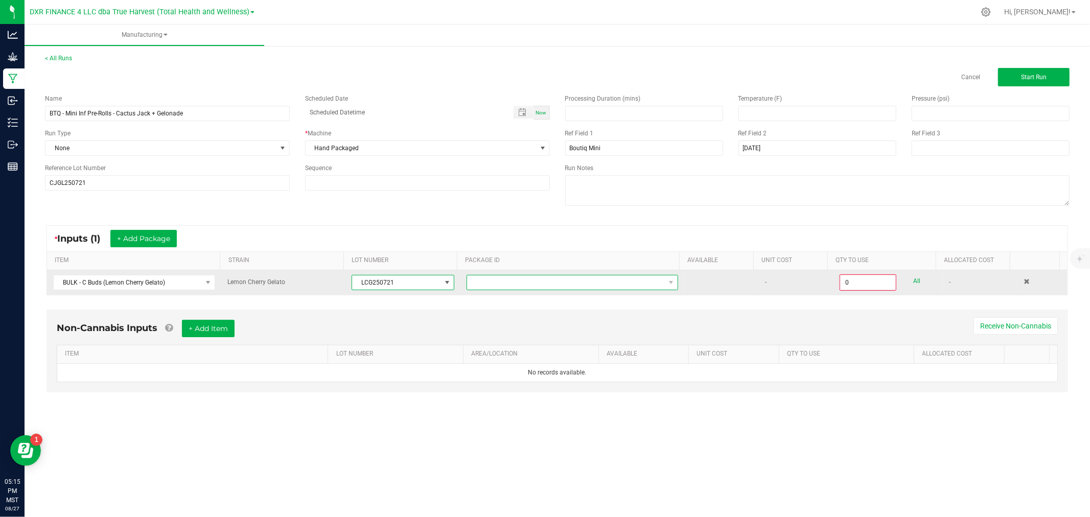
click at [478, 281] on span at bounding box center [566, 282] width 198 height 14
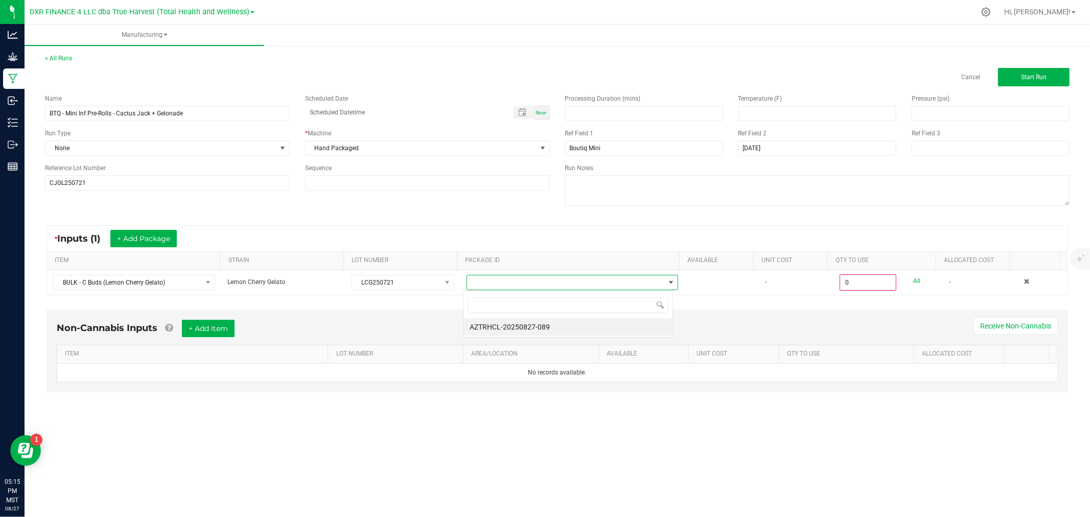
scroll to position [15, 209]
click at [522, 309] on input at bounding box center [567, 305] width 201 height 16
click at [523, 331] on li "AZTRHCL-20250827-089" at bounding box center [567, 326] width 209 height 17
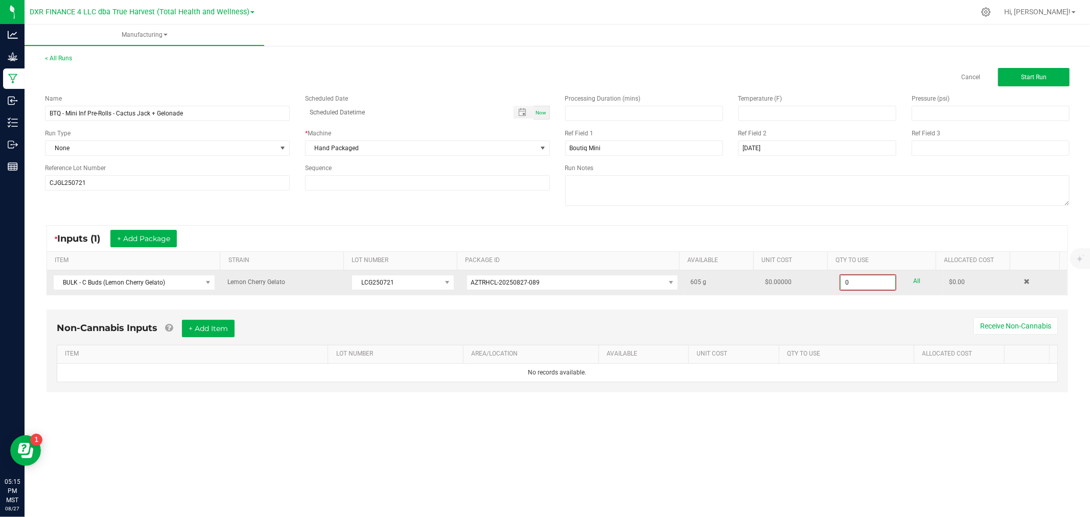
click at [866, 283] on input "0" at bounding box center [867, 282] width 55 height 14
click at [914, 283] on div "0.0000 g All" at bounding box center [887, 282] width 97 height 16
click at [913, 279] on link "All" at bounding box center [916, 281] width 7 height 14
type input "605.0000 g"
click at [123, 237] on button "+ Add Package" at bounding box center [143, 238] width 66 height 17
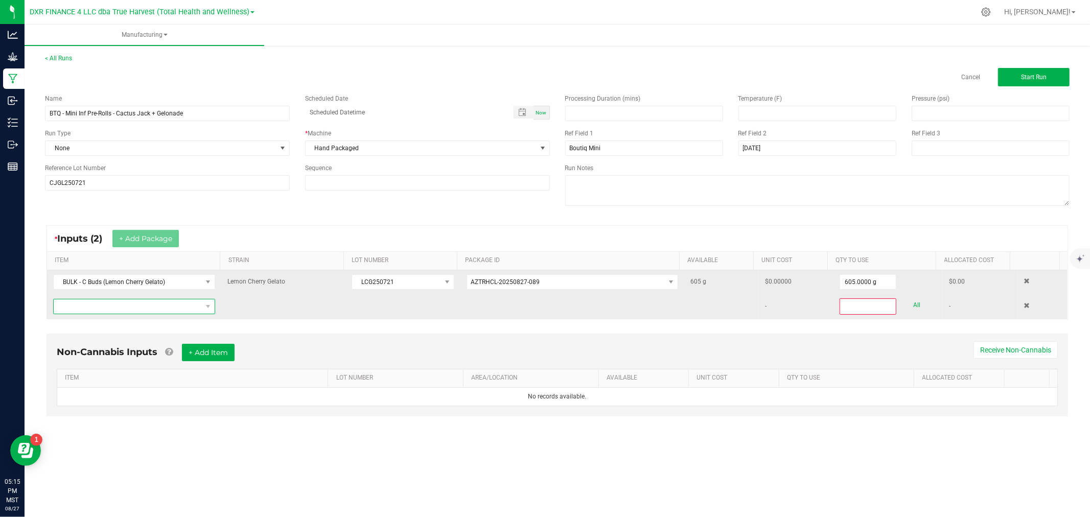
click at [111, 304] on span "NO DATA FOUND" at bounding box center [128, 306] width 148 height 14
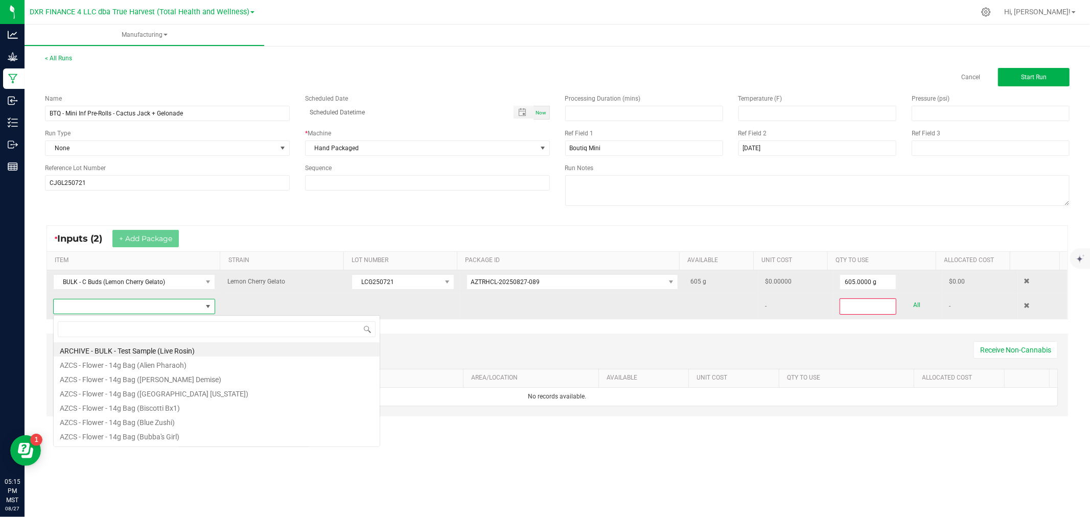
scroll to position [15, 159]
type input "- thc"
click at [116, 350] on li "BULK - THCa" at bounding box center [217, 349] width 326 height 14
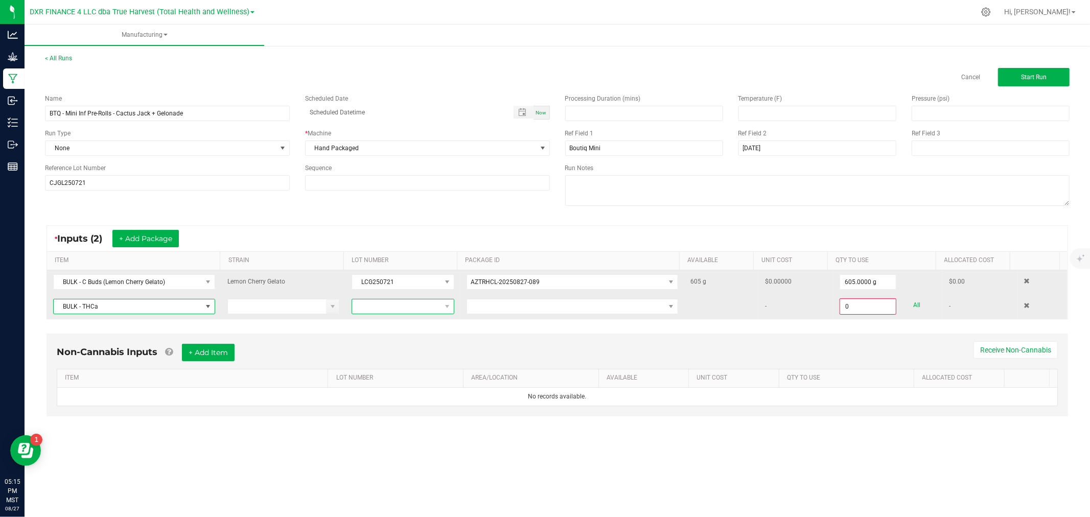
click at [381, 314] on span at bounding box center [396, 306] width 88 height 14
click at [371, 384] on li "22525" at bounding box center [400, 385] width 100 height 17
click at [499, 303] on span at bounding box center [566, 306] width 198 height 14
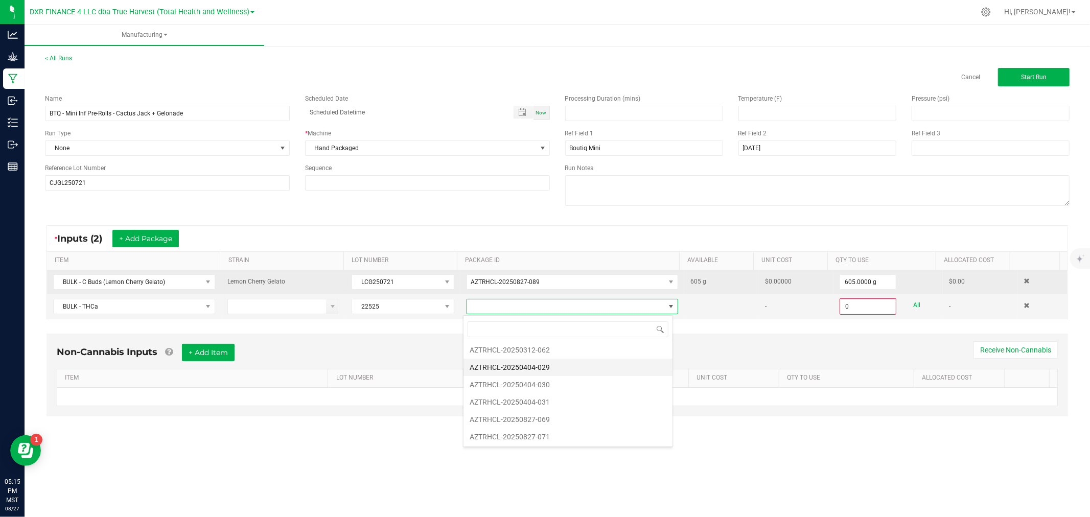
scroll to position [55, 0]
click at [531, 402] on li "AZTRHCL-20250827-069" at bounding box center [567, 400] width 209 height 17
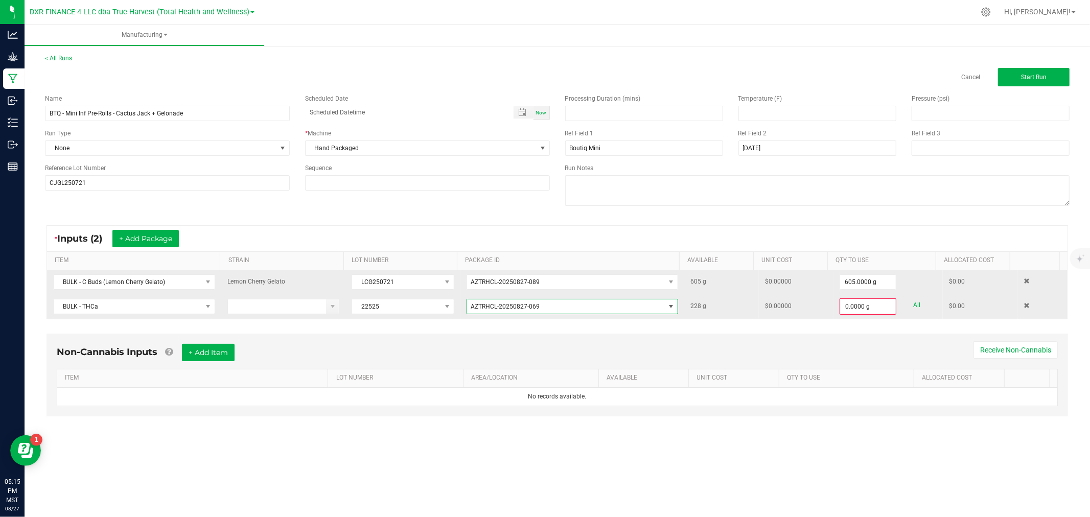
click at [913, 304] on div "0.0000 g All" at bounding box center [887, 306] width 97 height 16
click at [913, 304] on link "All" at bounding box center [916, 305] width 7 height 14
type input "228.0000 g"
click at [1018, 73] on button "Start Run" at bounding box center [1034, 77] width 72 height 18
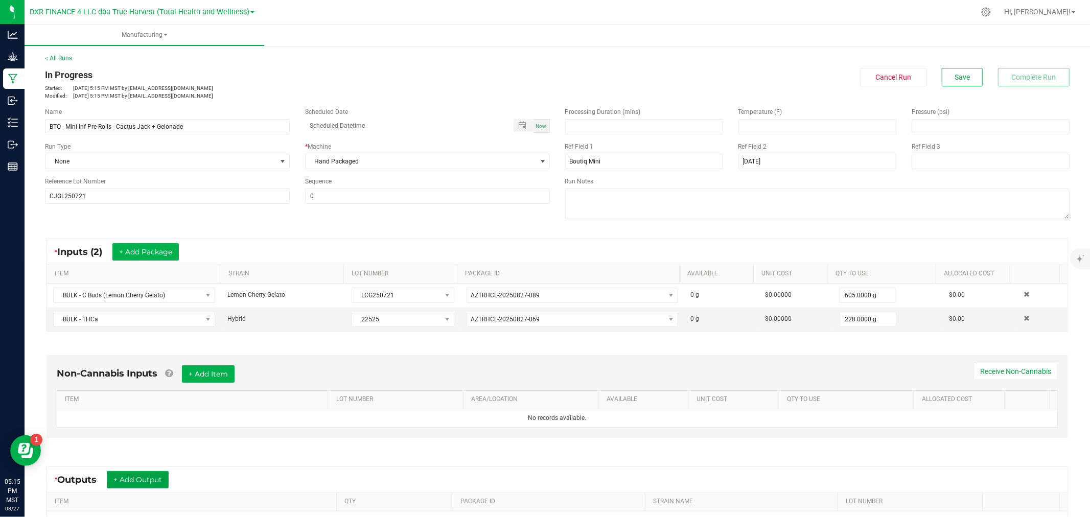
click at [142, 478] on button "+ Add Output" at bounding box center [138, 479] width 62 height 17
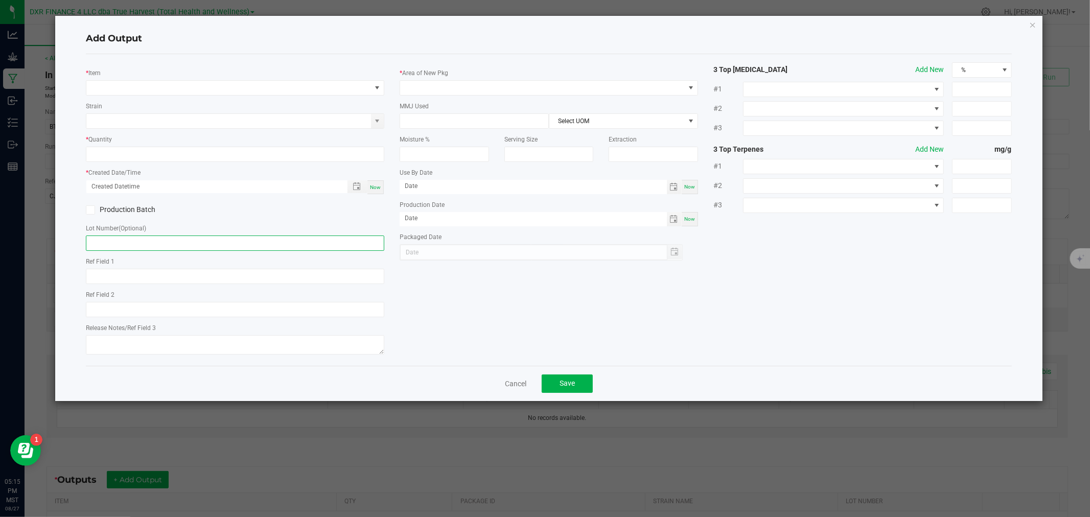
click at [155, 241] on input "text" at bounding box center [235, 243] width 298 height 15
paste input "CJGL250721"
type input "CJGL250721"
click at [195, 81] on span "NO DATA FOUND" at bounding box center [228, 88] width 285 height 14
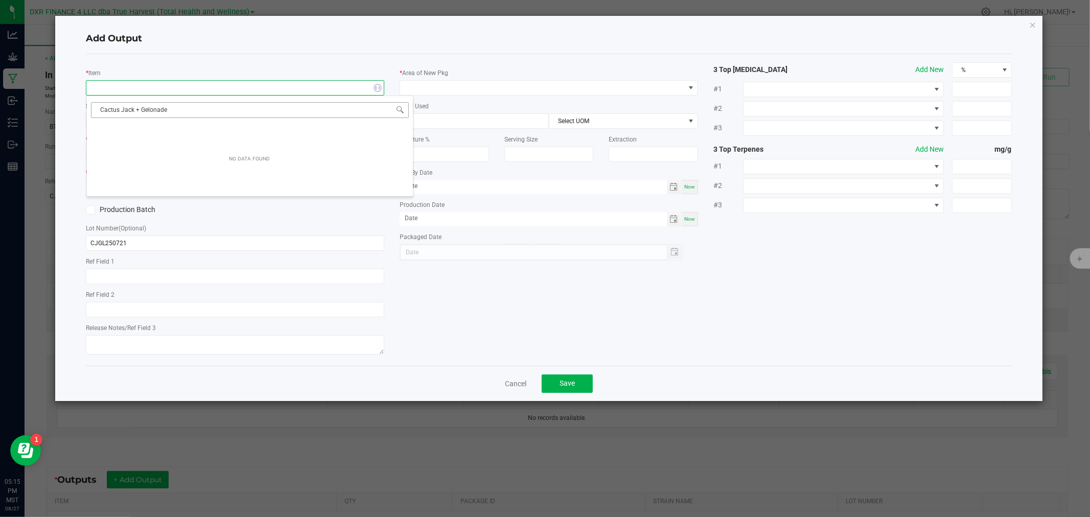
scroll to position [15, 298]
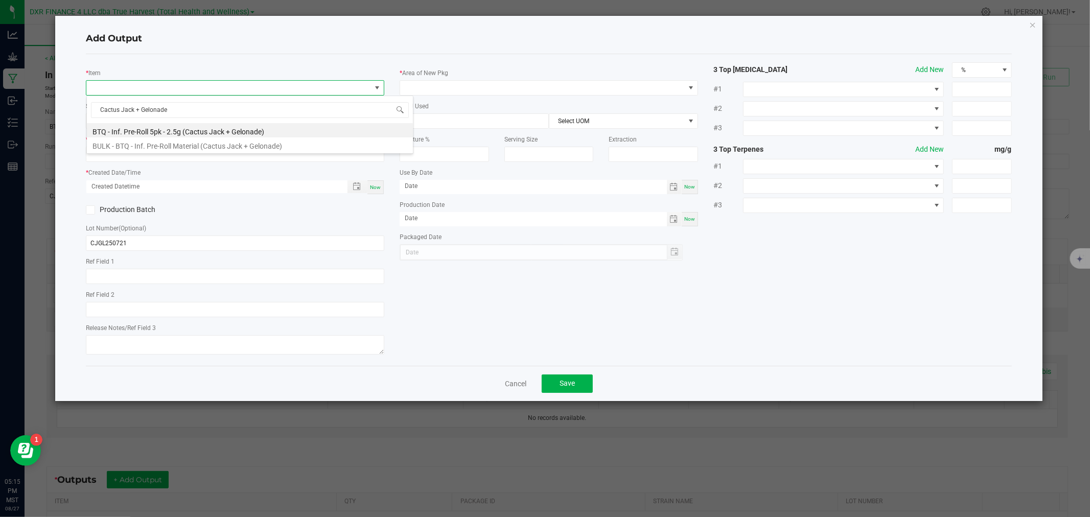
click at [115, 131] on li "BTQ - Inf. Pre-Roll 5pk - 2.5g (Cactus Jack + Gelonade)" at bounding box center [250, 130] width 326 height 14
type input "0 ea"
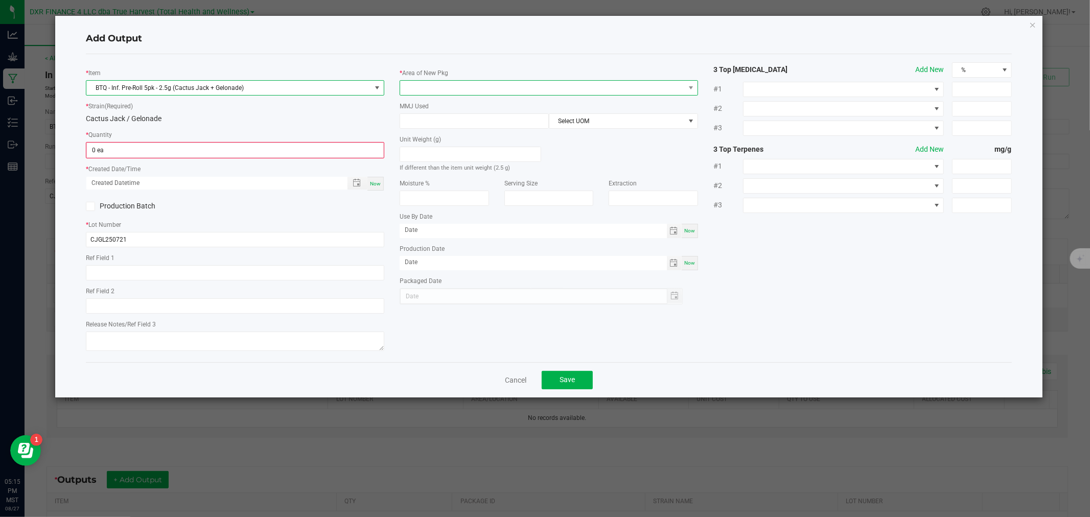
click at [429, 89] on span at bounding box center [542, 88] width 285 height 14
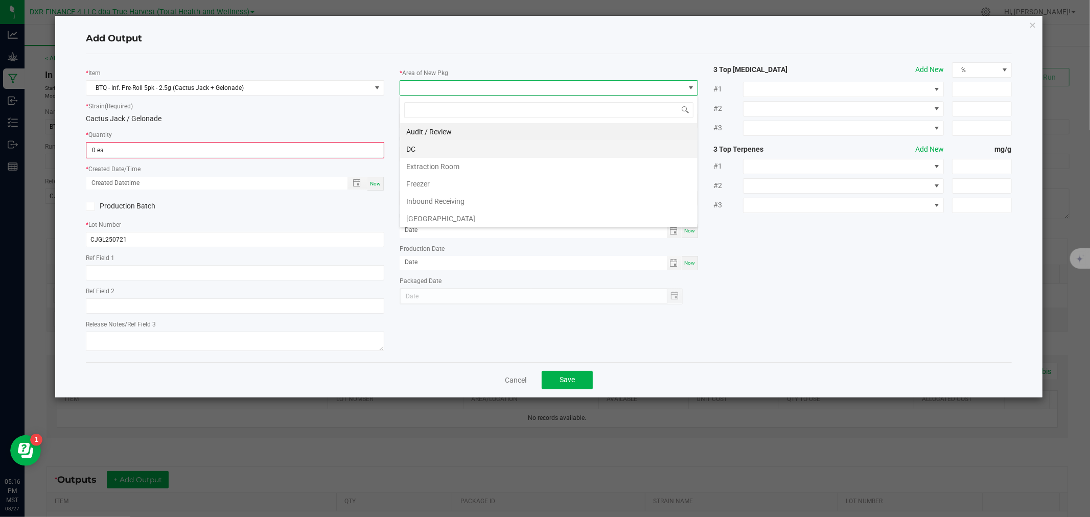
click at [436, 149] on li "DC" at bounding box center [548, 148] width 297 height 17
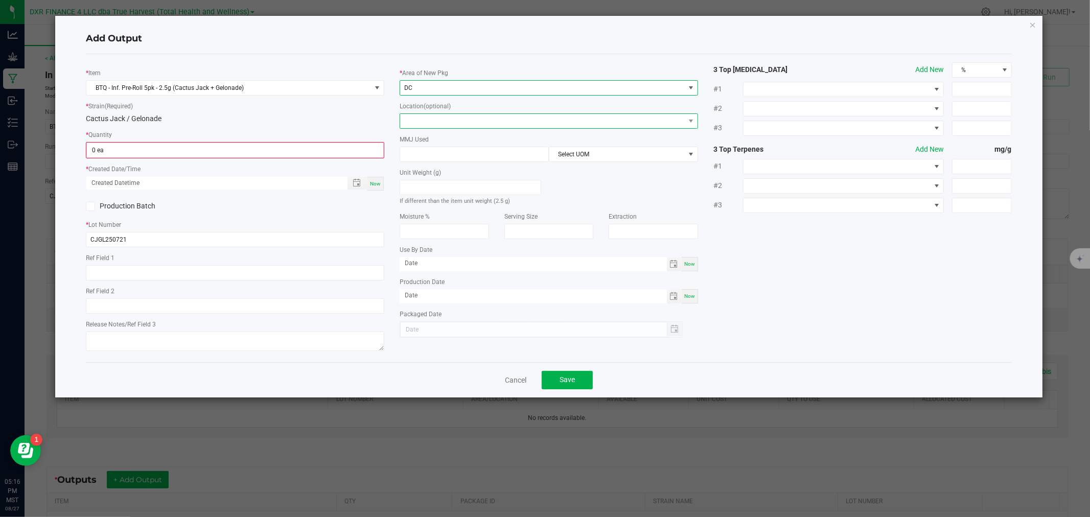
click at [433, 124] on span at bounding box center [542, 121] width 285 height 14
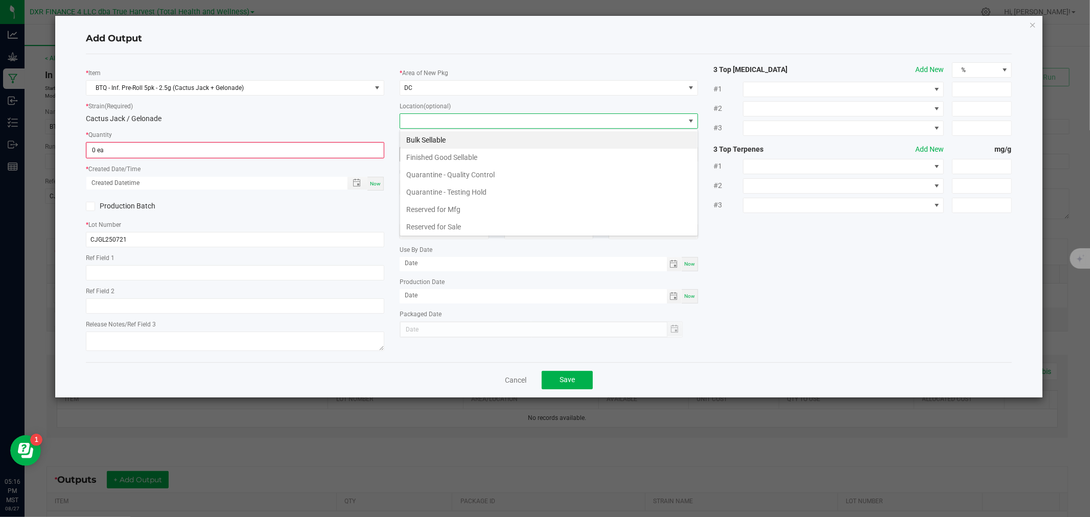
click at [428, 156] on li "Finished Good Sellable" at bounding box center [548, 157] width 297 height 17
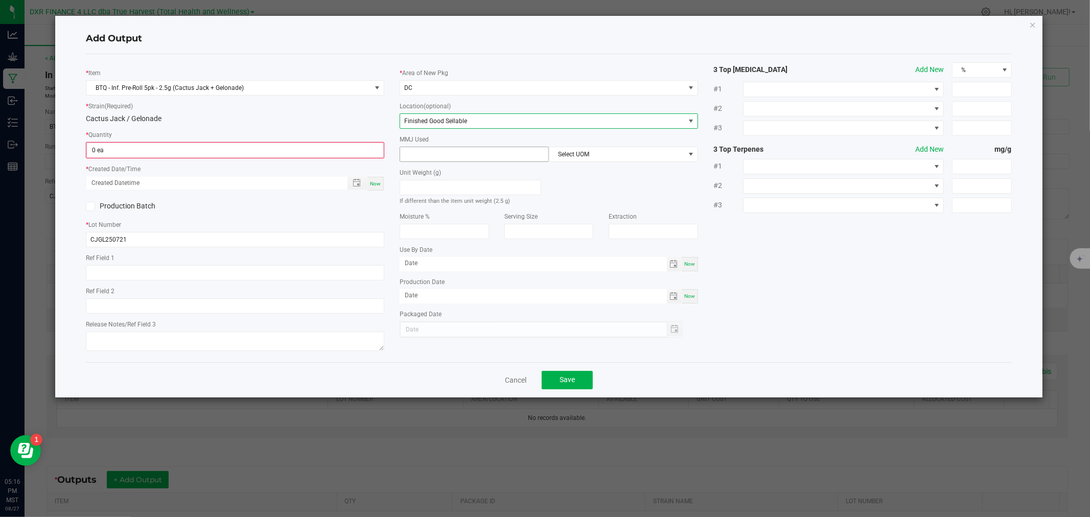
click at [483, 158] on input at bounding box center [474, 154] width 148 height 14
type input "2.5"
click at [581, 150] on span "Select UOM" at bounding box center [616, 154] width 135 height 14
click at [580, 213] on li "Gram" at bounding box center [623, 215] width 148 height 17
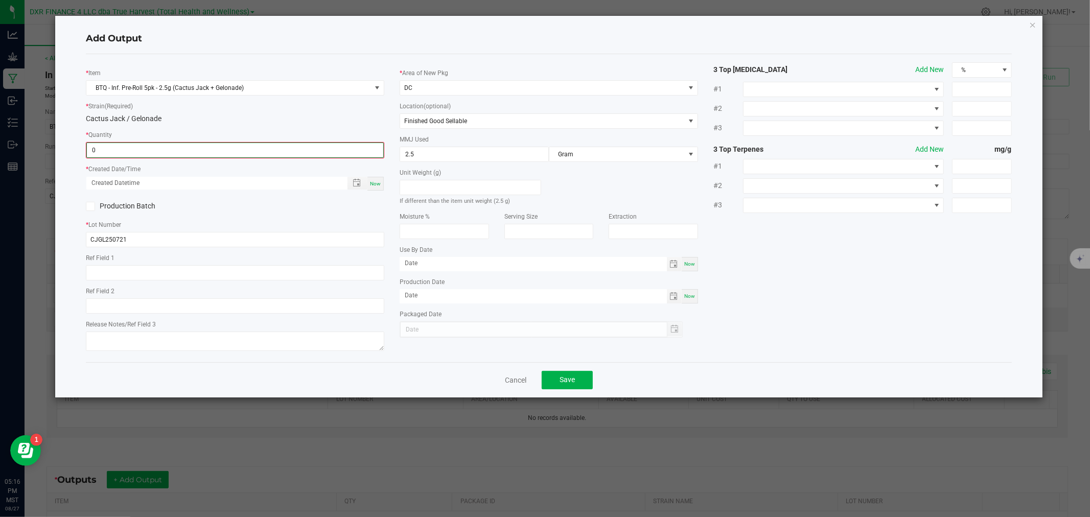
click at [353, 148] on input "0" at bounding box center [235, 150] width 296 height 14
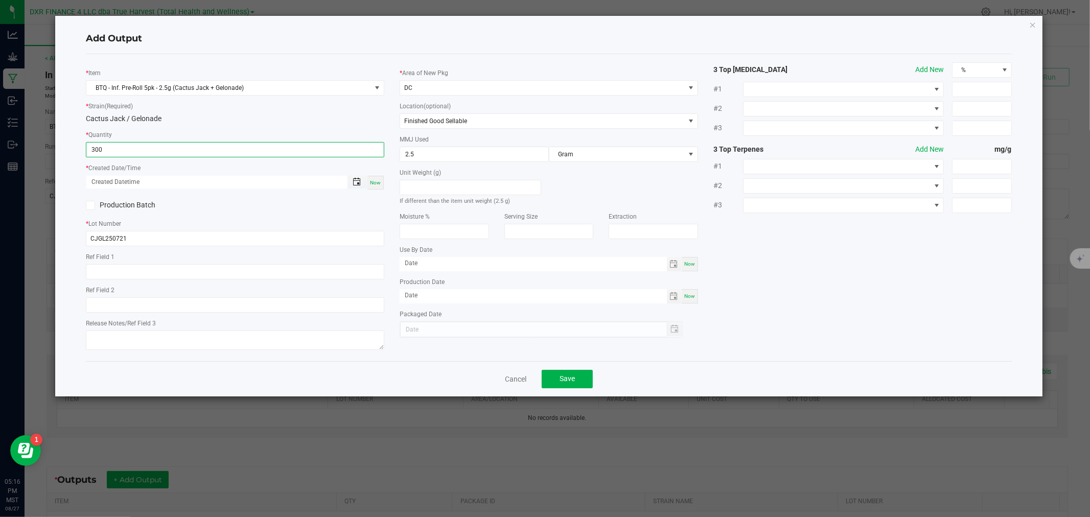
click at [356, 182] on span "Toggle popup" at bounding box center [357, 182] width 8 height 8
type input "300 ea"
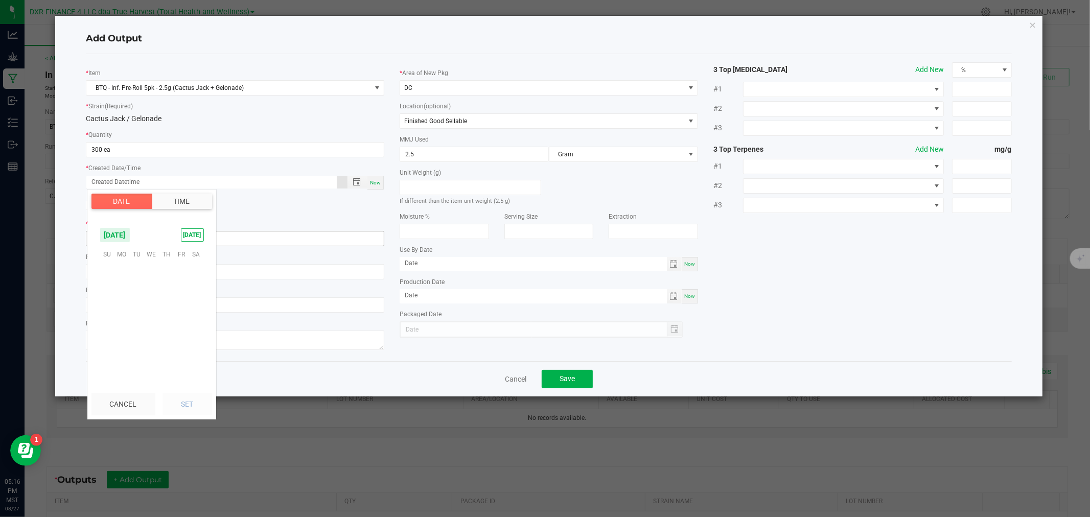
scroll to position [165582, 0]
click at [130, 304] on span "12" at bounding box center [136, 302] width 15 height 16
drag, startPoint x: 186, startPoint y: 402, endPoint x: 251, endPoint y: 411, distance: 65.5
click at [186, 402] on button "Set" at bounding box center [187, 404] width 50 height 22
type input "08/12/2025 12:00 AM"
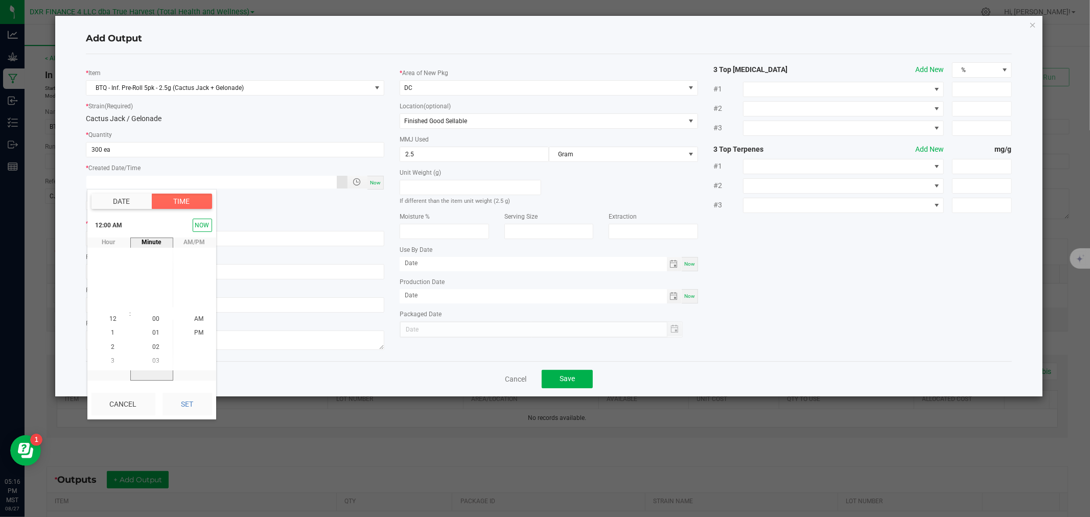
type input "08/12/2025"
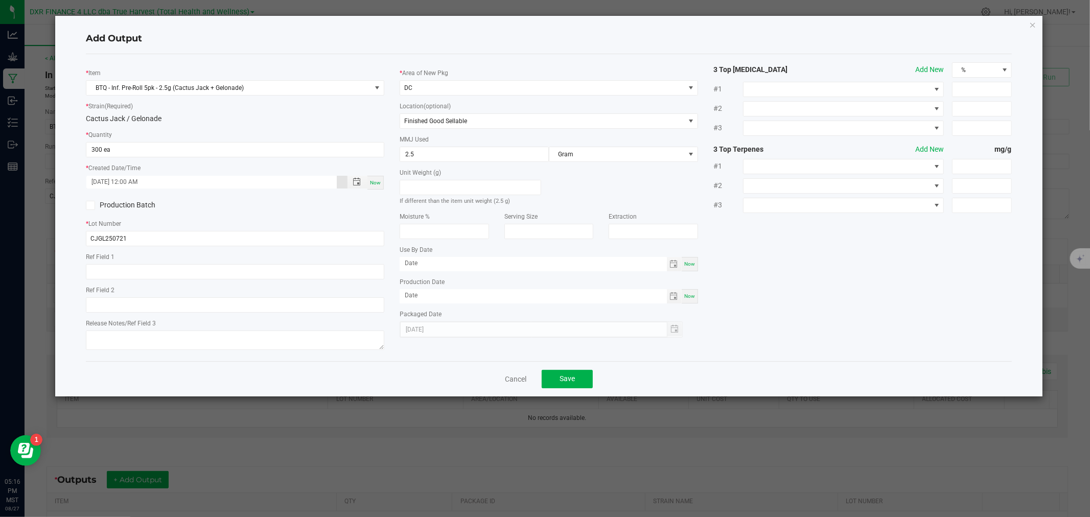
click at [319, 249] on div "* Item BTQ - Inf. Pre-Roll 5pk - 2.5g (Cactus Jack + Gelonade) * Strain (Requir…" at bounding box center [235, 207] width 314 height 291
click at [170, 269] on input "text" at bounding box center [235, 271] width 298 height 15
paste input "[DATE]"
type input "[DATE]"
click at [563, 383] on span "Save" at bounding box center [566, 378] width 15 height 8
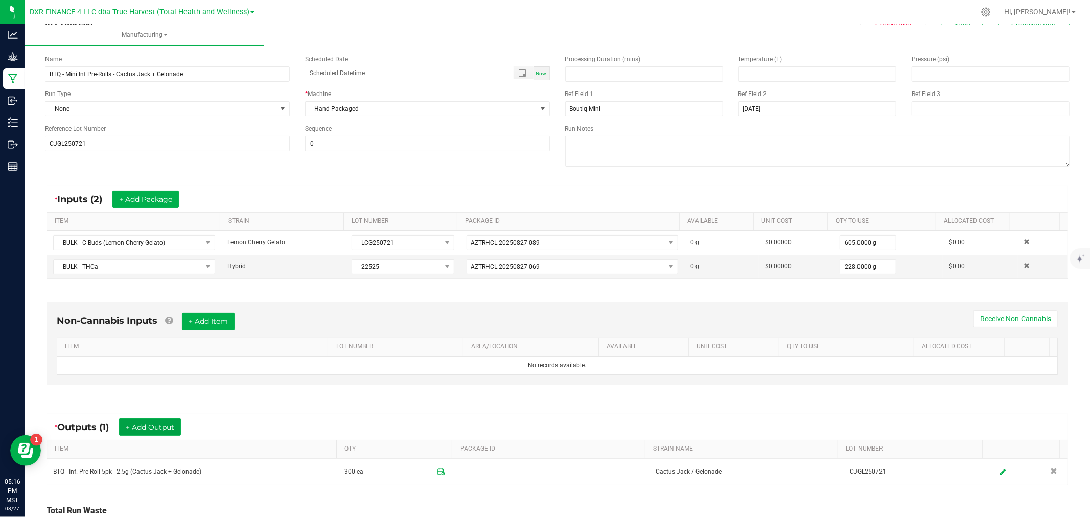
scroll to position [0, 0]
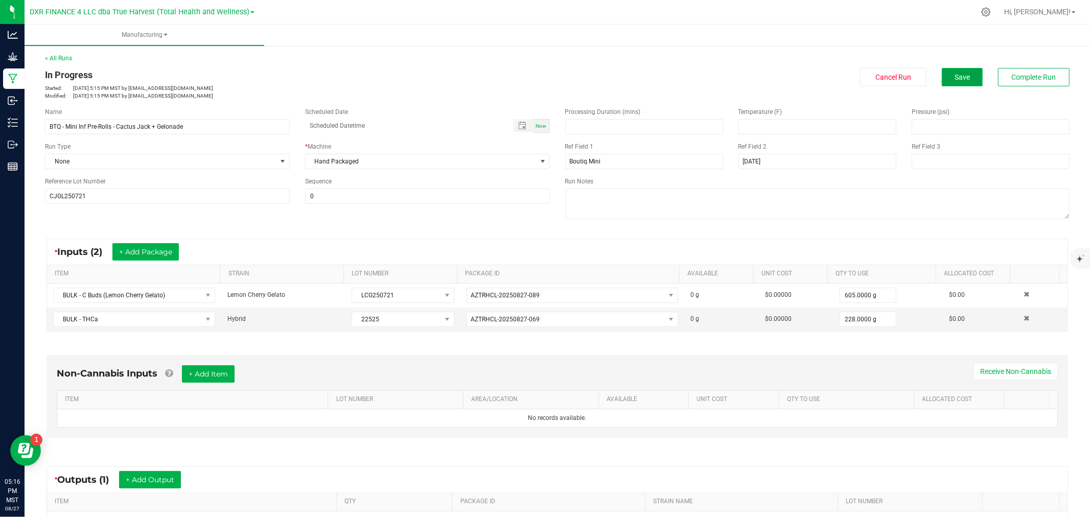
click at [955, 84] on button "Save" at bounding box center [962, 77] width 41 height 18
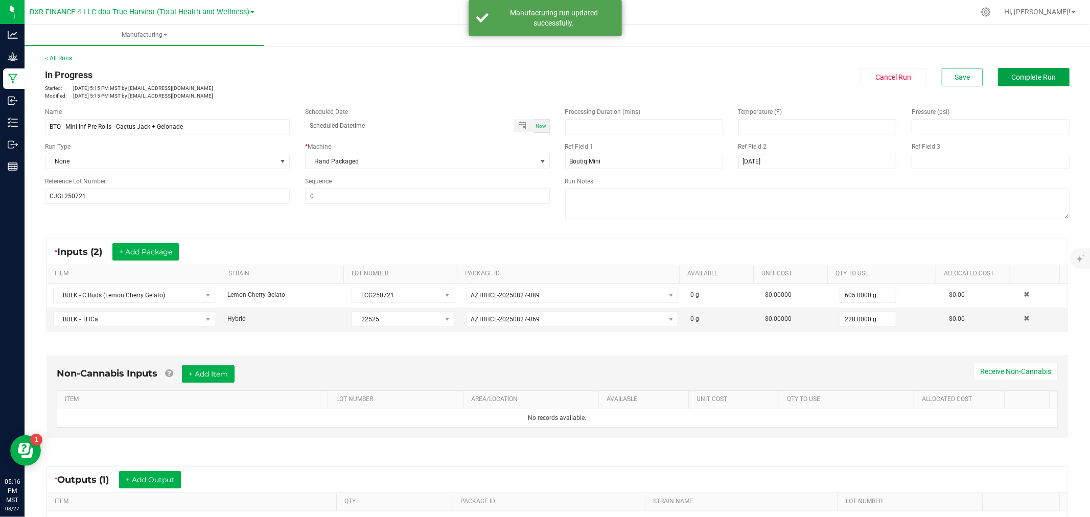
click at [1017, 76] on span "Complete Run" at bounding box center [1034, 77] width 44 height 8
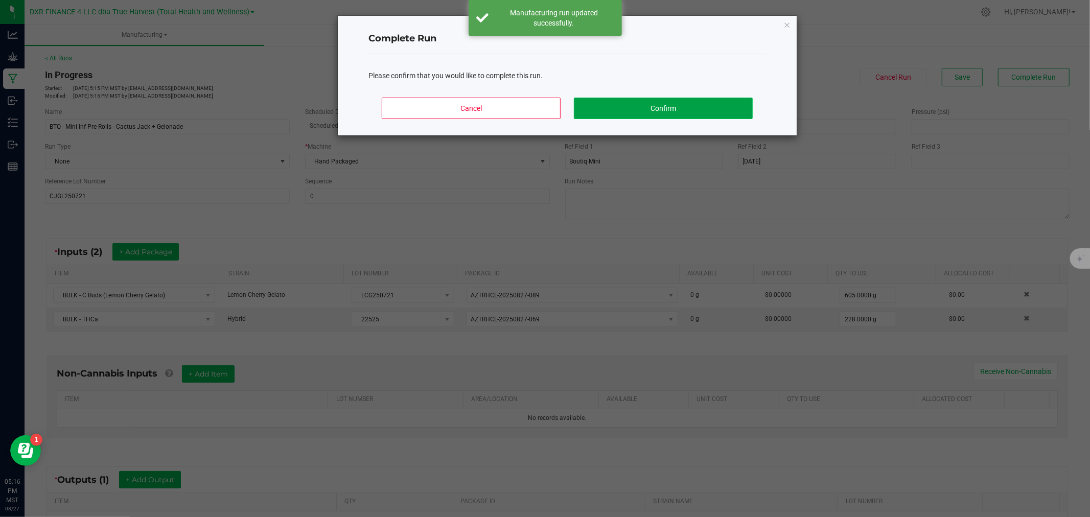
click at [739, 103] on button "Confirm" at bounding box center [663, 108] width 179 height 21
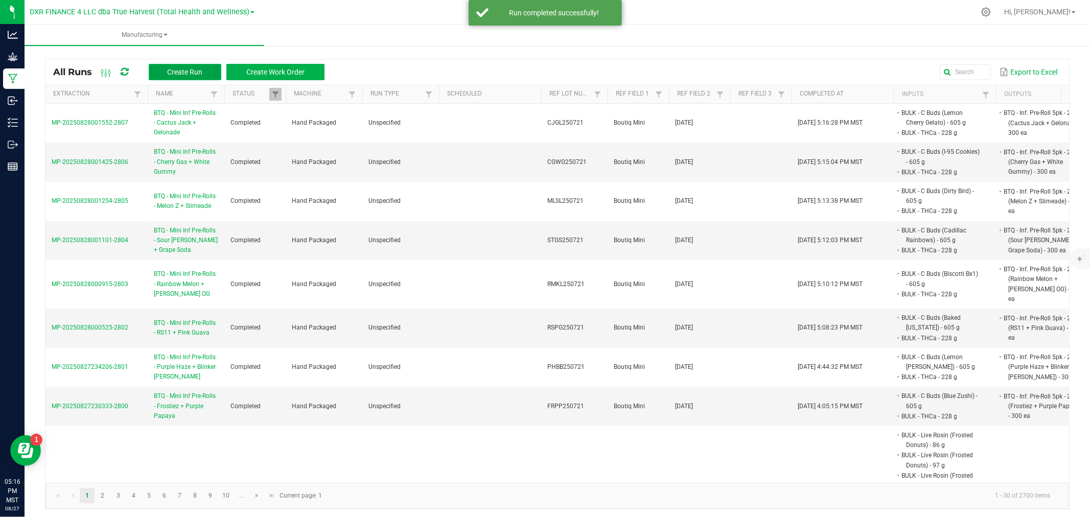
click at [180, 73] on span "Create Run" at bounding box center [184, 72] width 35 height 8
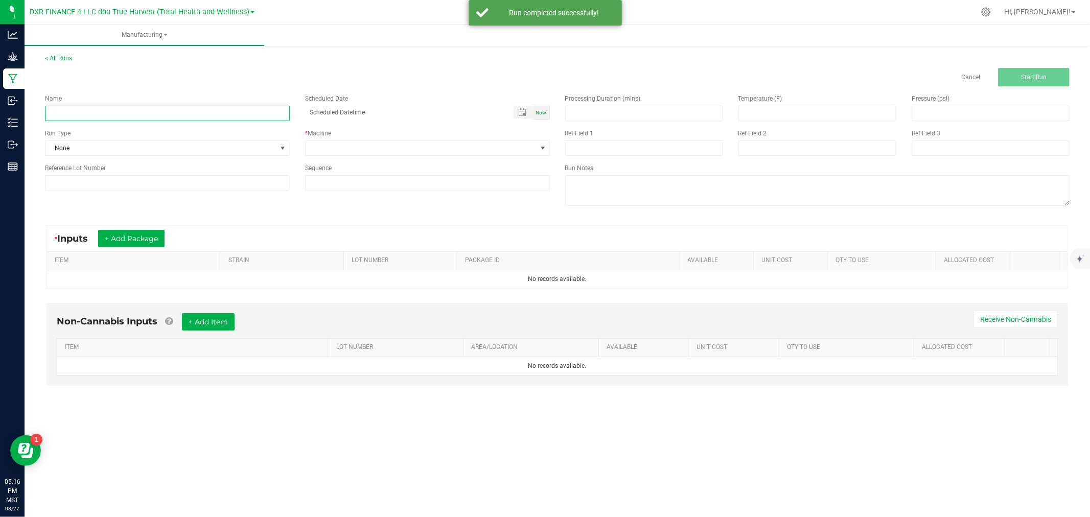
click at [243, 120] on input at bounding box center [167, 113] width 245 height 15
paste input "BTQ - Mini Inf Pre-Rolls - Acai Mintz + Lemon Jelly"
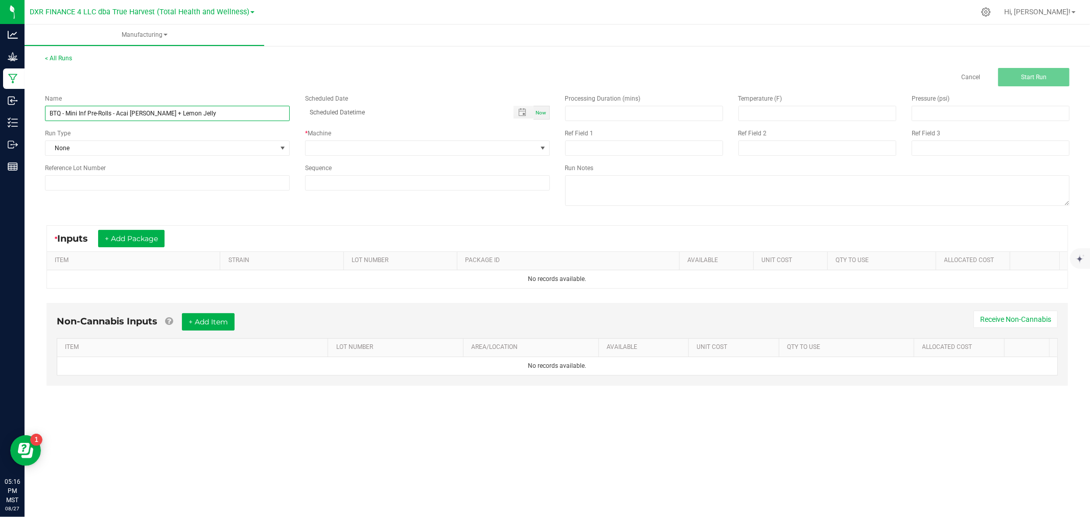
type input "BTQ - Mini Inf Pre-Rolls - Acai Mintz + Lemon Jelly"
click at [767, 145] on input at bounding box center [817, 147] width 158 height 15
paste input "8-12-25"
type input "8-12-25"
click at [651, 151] on input at bounding box center [644, 147] width 158 height 15
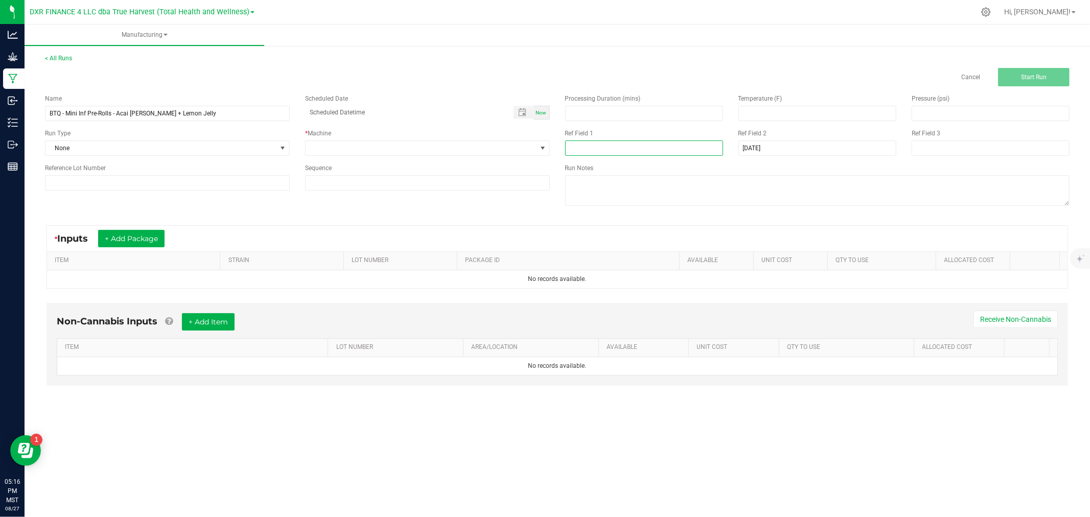
paste input "Boutiq Mini"
type input "Boutiq Mini"
click at [116, 178] on input at bounding box center [167, 182] width 245 height 15
paste input "AMLJ250721"
type input "AMLJ250721"
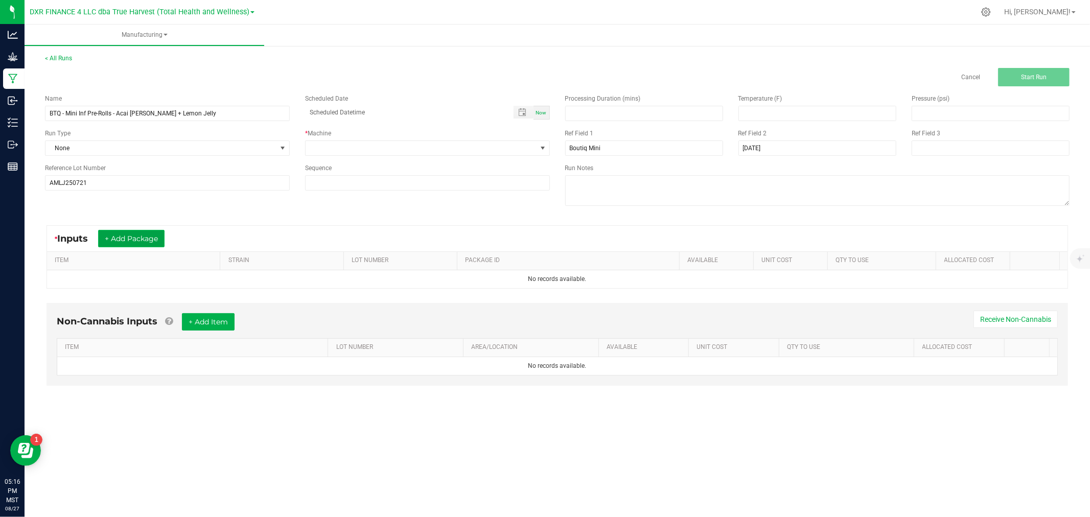
click at [134, 239] on button "+ Add Package" at bounding box center [131, 238] width 66 height 17
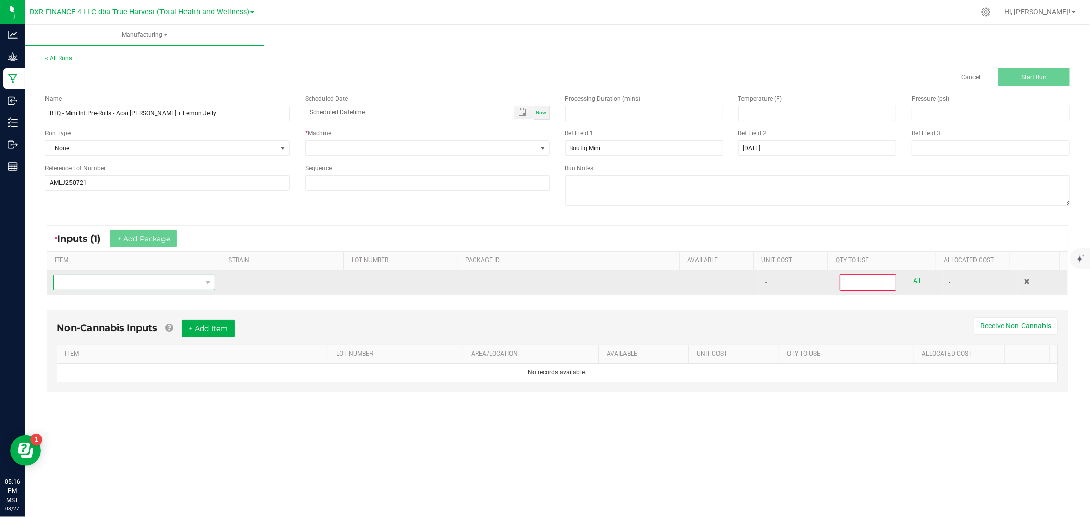
click at [119, 283] on span "NO DATA FOUND" at bounding box center [128, 282] width 148 height 14
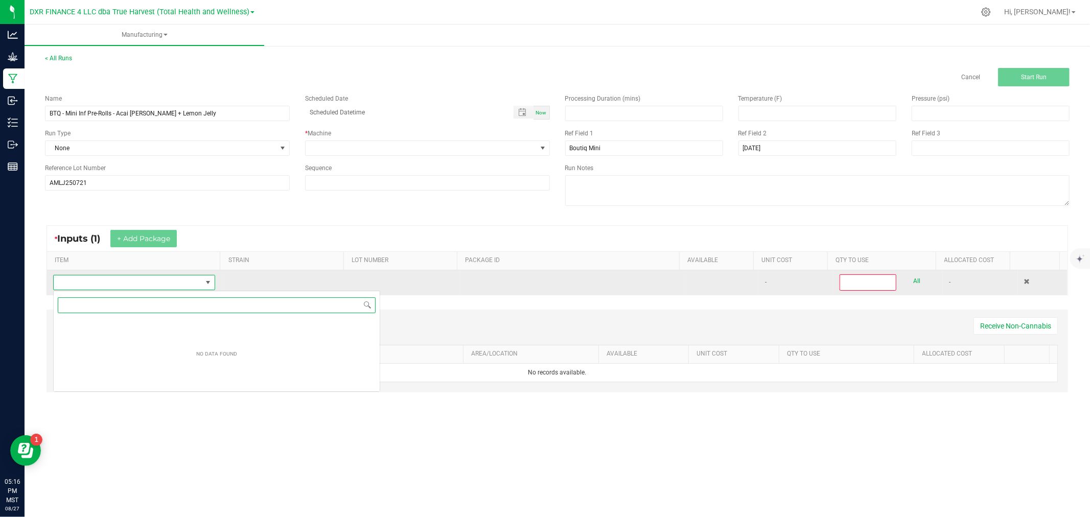
scroll to position [15, 160]
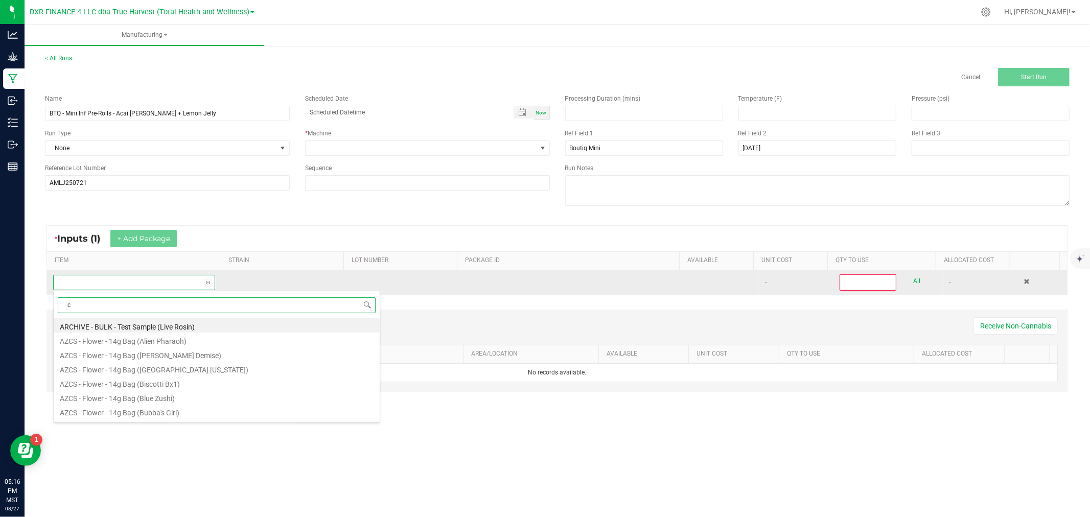
type input "c b"
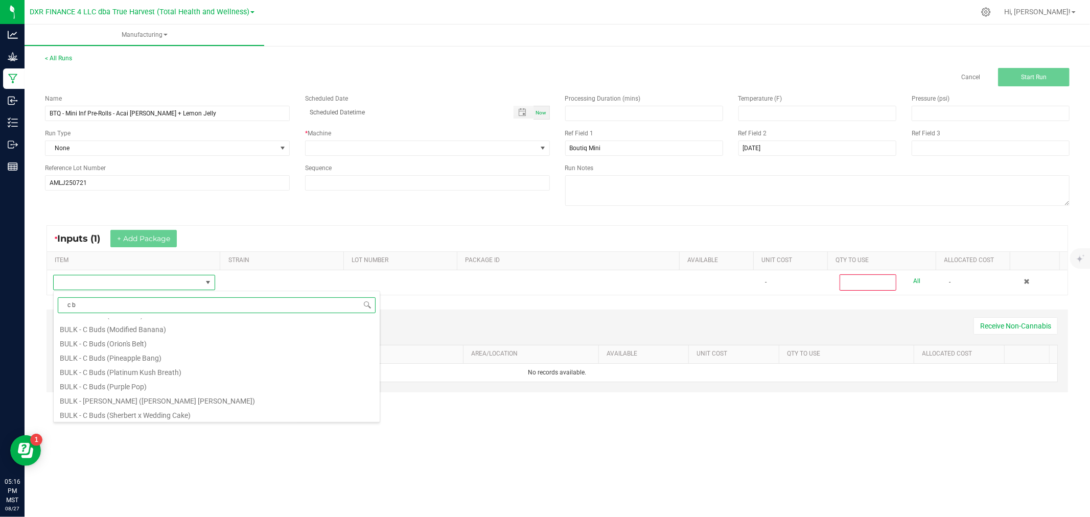
scroll to position [613, 0]
click at [168, 414] on li "BULK - C Buds (Zoap)" at bounding box center [217, 413] width 326 height 14
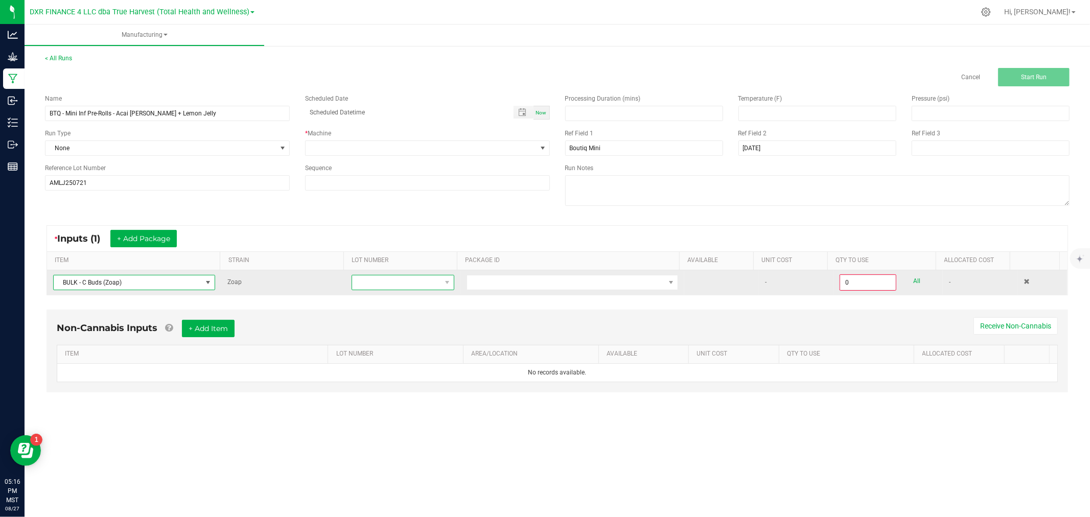
click at [448, 282] on span at bounding box center [446, 282] width 13 height 14
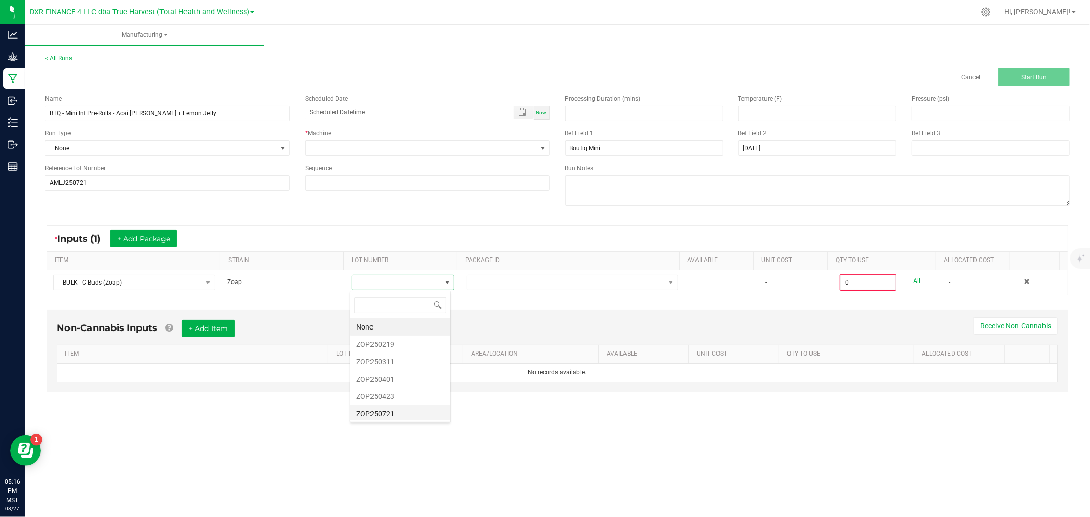
click at [391, 416] on li "ZOP250721" at bounding box center [400, 413] width 100 height 17
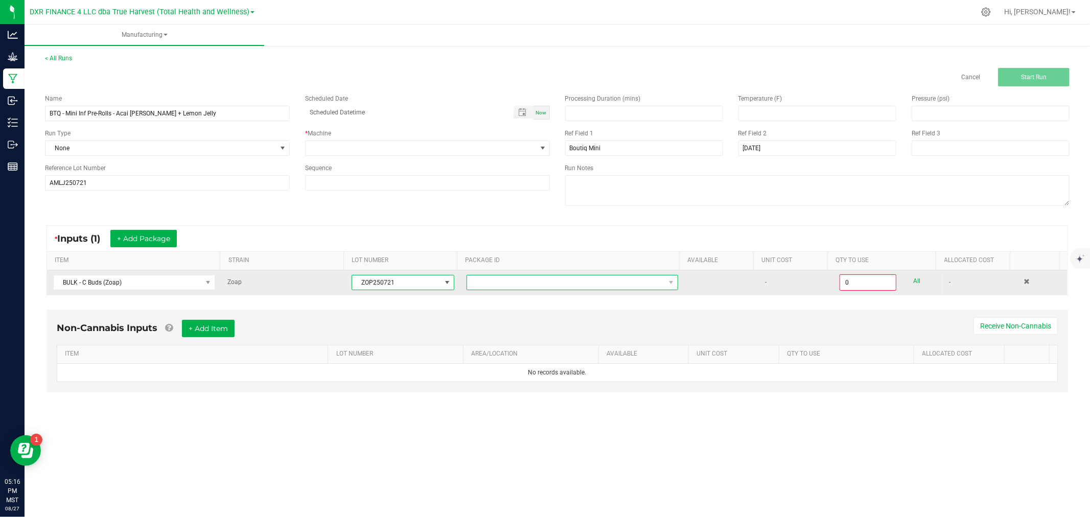
click at [483, 284] on span at bounding box center [566, 282] width 198 height 14
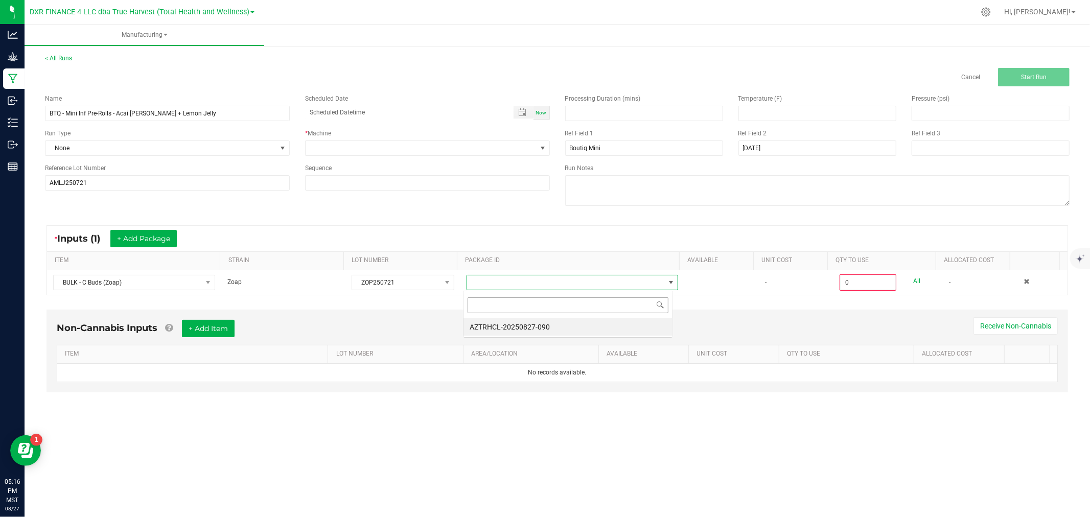
scroll to position [15, 209]
click at [489, 328] on li "AZTRHCL-20250827-090" at bounding box center [567, 326] width 209 height 17
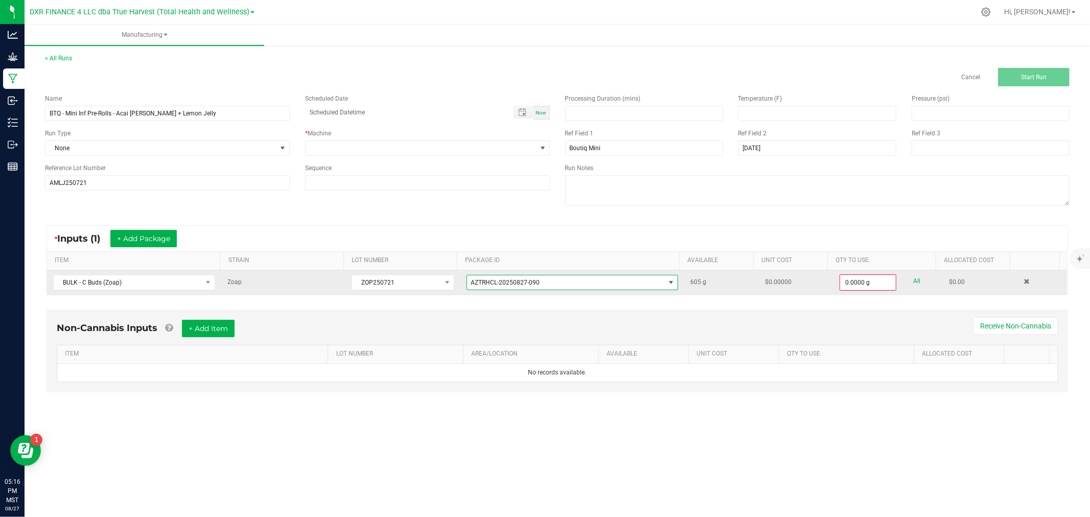
click at [913, 277] on link "All" at bounding box center [916, 281] width 7 height 14
type input "605.0000 g"
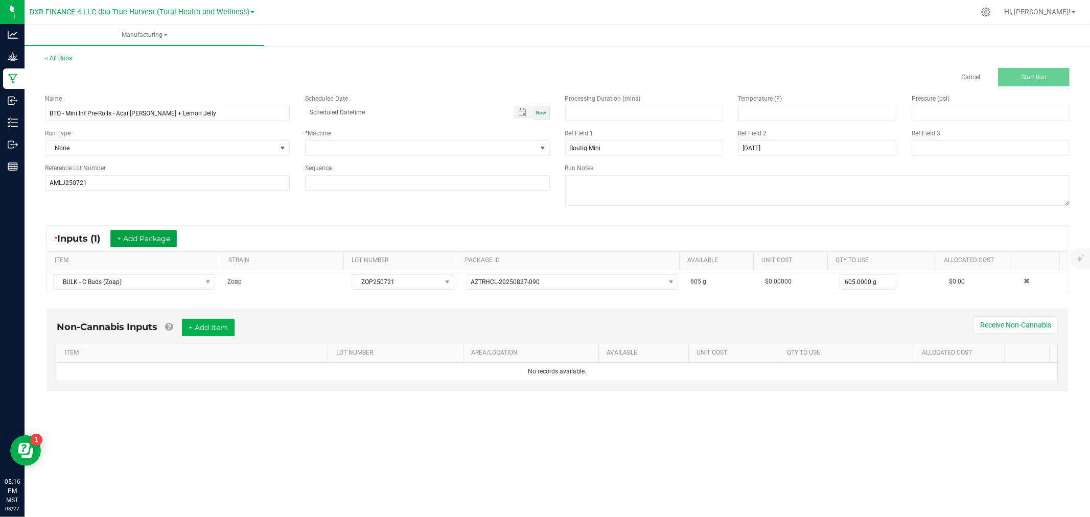
click at [154, 236] on button "+ Add Package" at bounding box center [143, 238] width 66 height 17
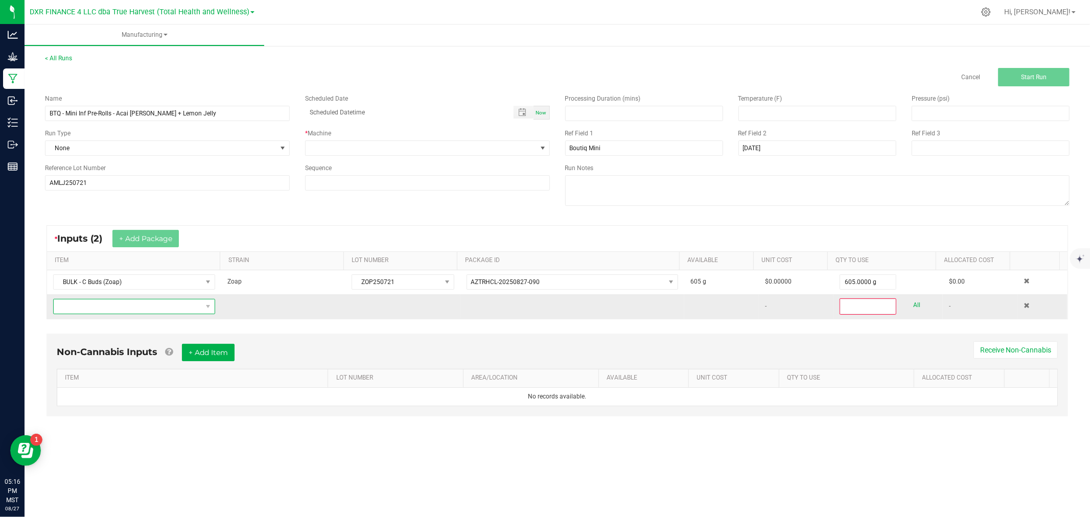
click at [93, 302] on span "NO DATA FOUND" at bounding box center [128, 306] width 148 height 14
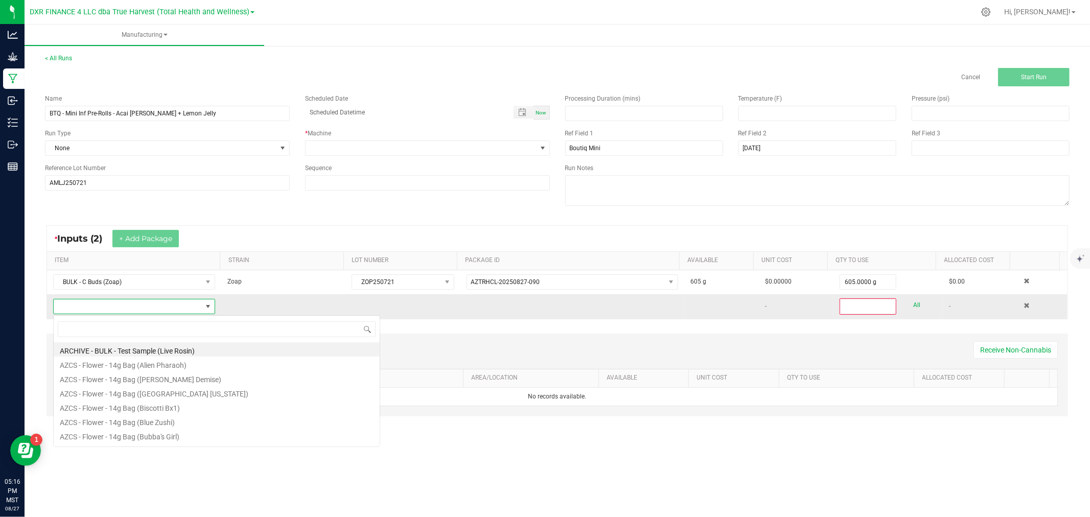
scroll to position [15, 159]
type input "- thca"
click at [98, 354] on li "BULK - THCa" at bounding box center [217, 349] width 326 height 14
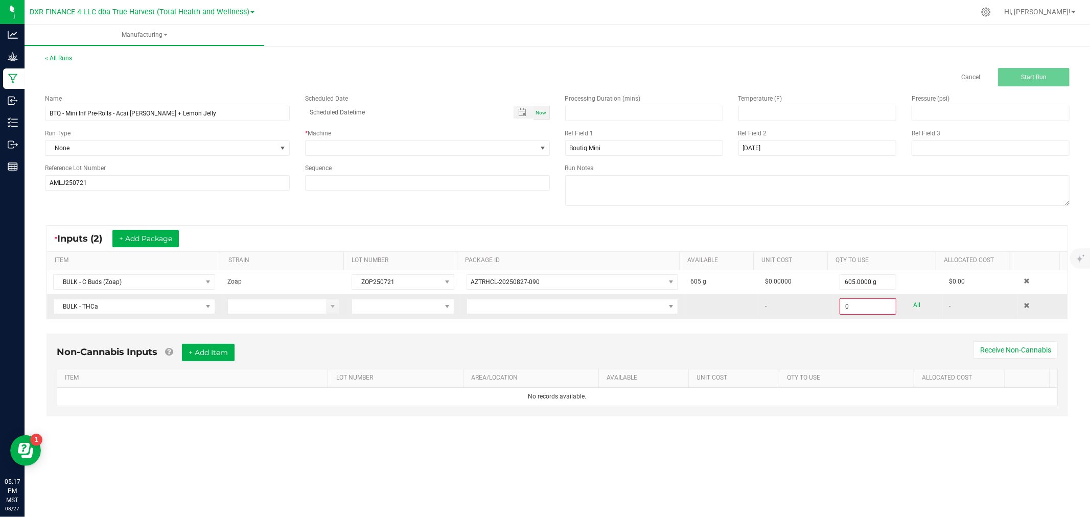
click at [457, 308] on tr "BULK - THCa - 0 All -" at bounding box center [557, 306] width 1020 height 25
click at [443, 311] on span at bounding box center [447, 306] width 8 height 8
click at [373, 386] on li "22525" at bounding box center [400, 385] width 100 height 17
click at [476, 308] on span at bounding box center [566, 306] width 198 height 14
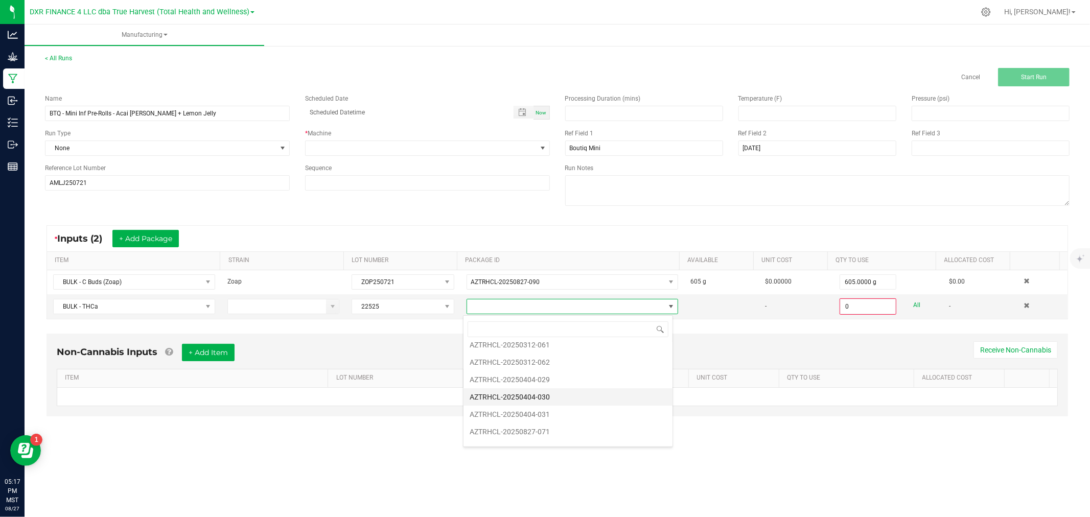
scroll to position [37, 0]
click at [549, 417] on li "AZTRHCL-20250827-071" at bounding box center [567, 418] width 209 height 17
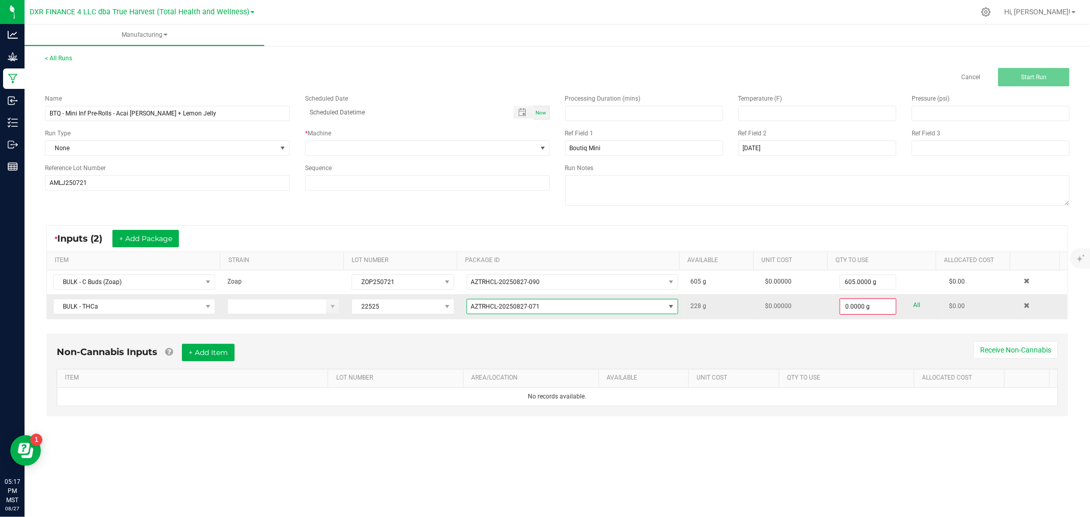
click at [913, 305] on link "All" at bounding box center [916, 305] width 7 height 14
type input "228.0000 g"
click at [456, 152] on span at bounding box center [421, 148] width 231 height 14
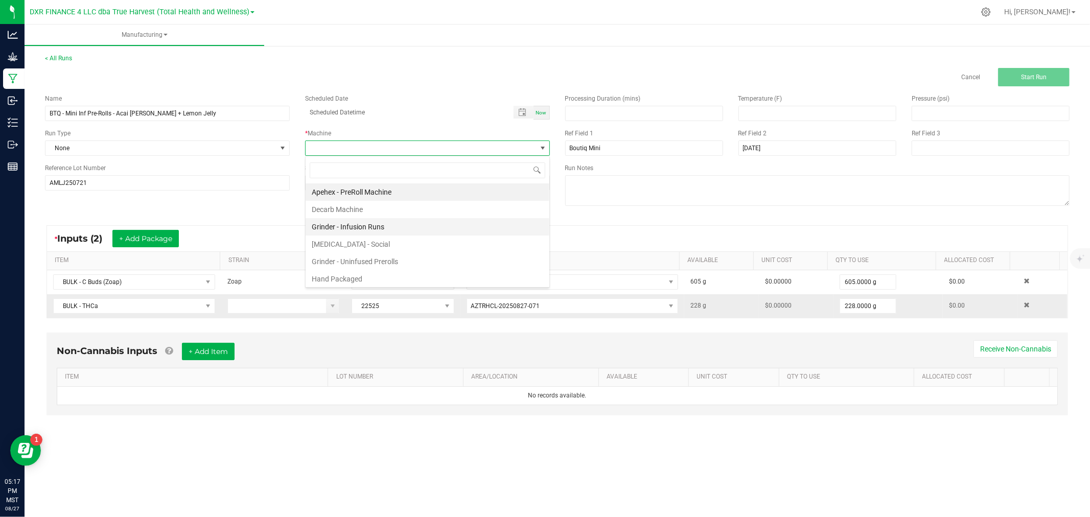
scroll to position [15, 244]
click at [359, 274] on li "Hand Packaged" at bounding box center [428, 278] width 244 height 17
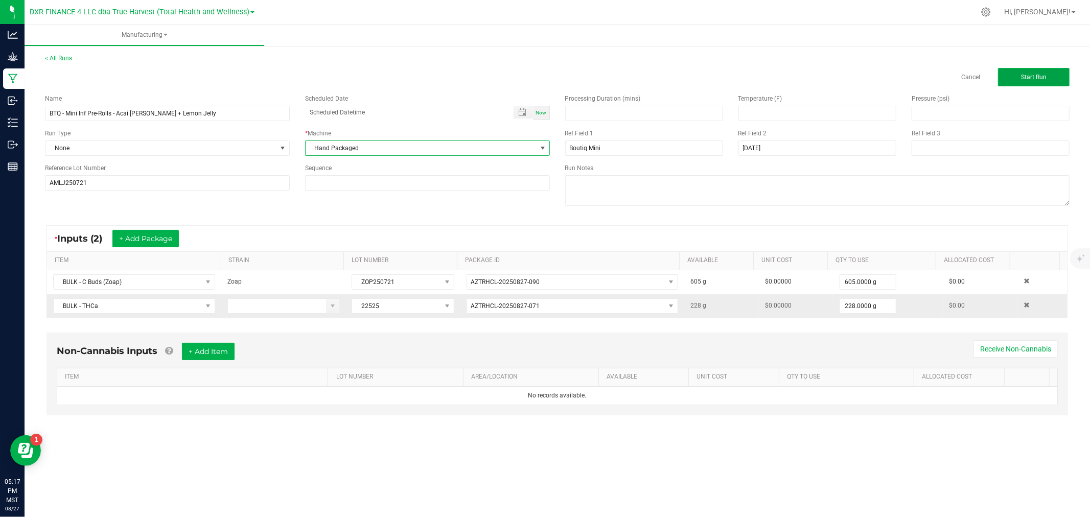
click at [1033, 76] on span "Start Run" at bounding box center [1034, 77] width 26 height 7
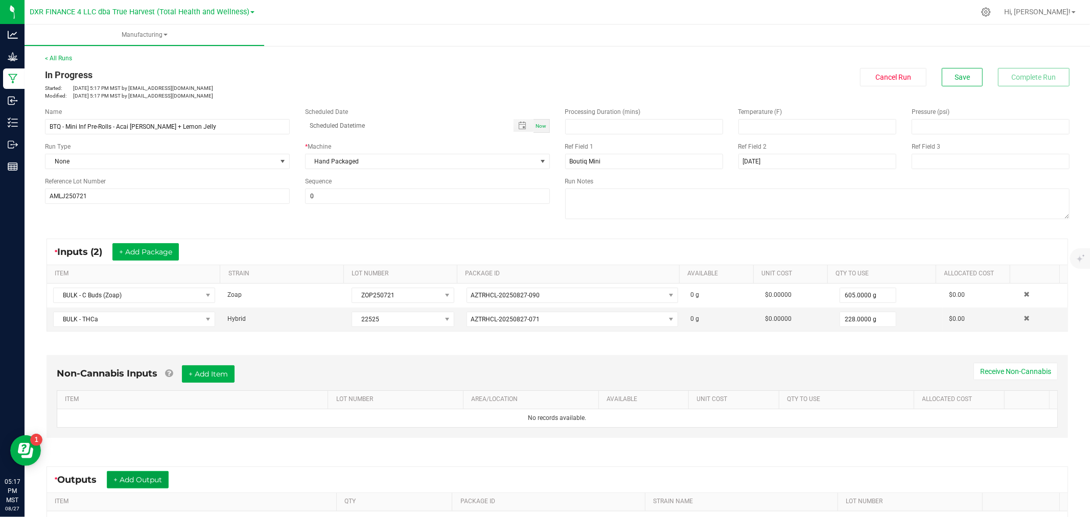
click at [140, 483] on button "+ Add Output" at bounding box center [138, 479] width 62 height 17
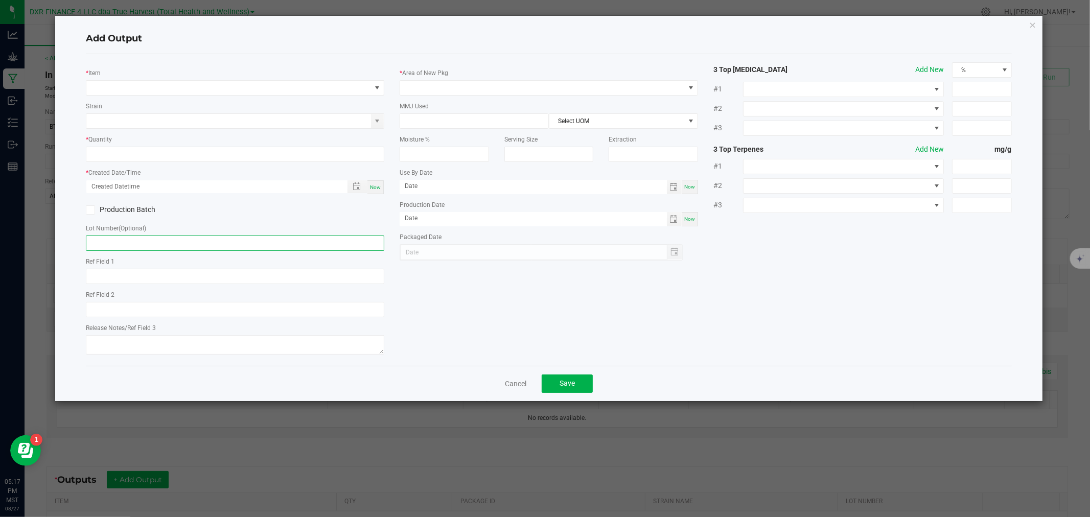
click at [159, 244] on input "text" at bounding box center [235, 243] width 298 height 15
paste input "AMLJ250721"
type input "AMLJ250721"
click at [191, 93] on span "NO DATA FOUND" at bounding box center [228, 88] width 285 height 14
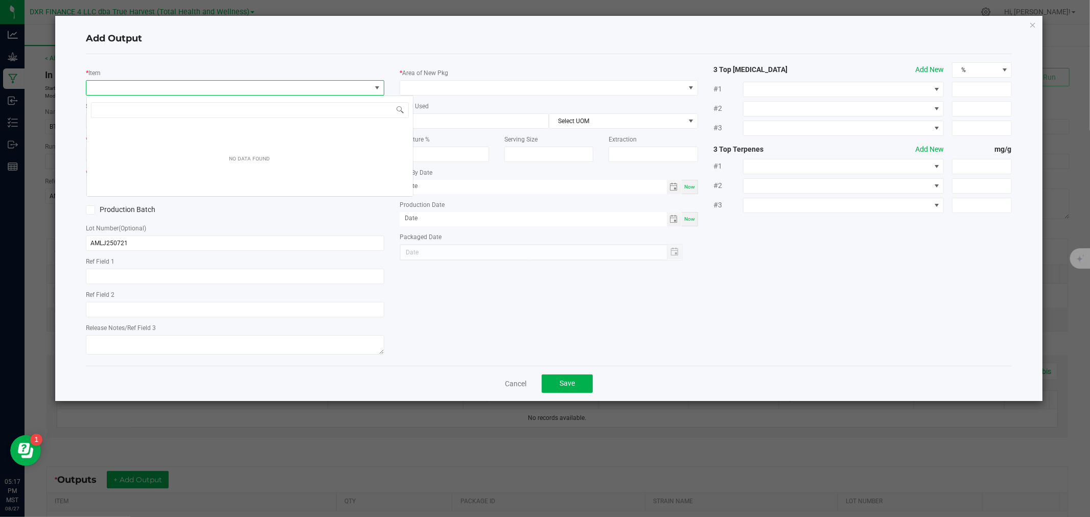
type input "Acai Mintz + Lemon Jelly"
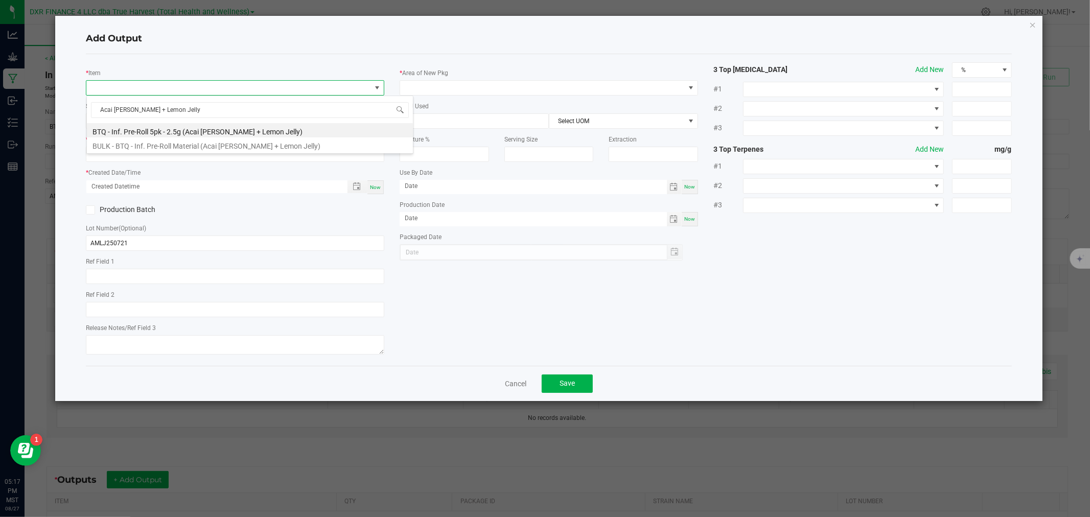
click at [168, 128] on li "BTQ - Inf. Pre-Roll 5pk - 2.5g (Acai [PERSON_NAME] + Lemon Jelly)" at bounding box center [250, 130] width 326 height 14
type input "0 ea"
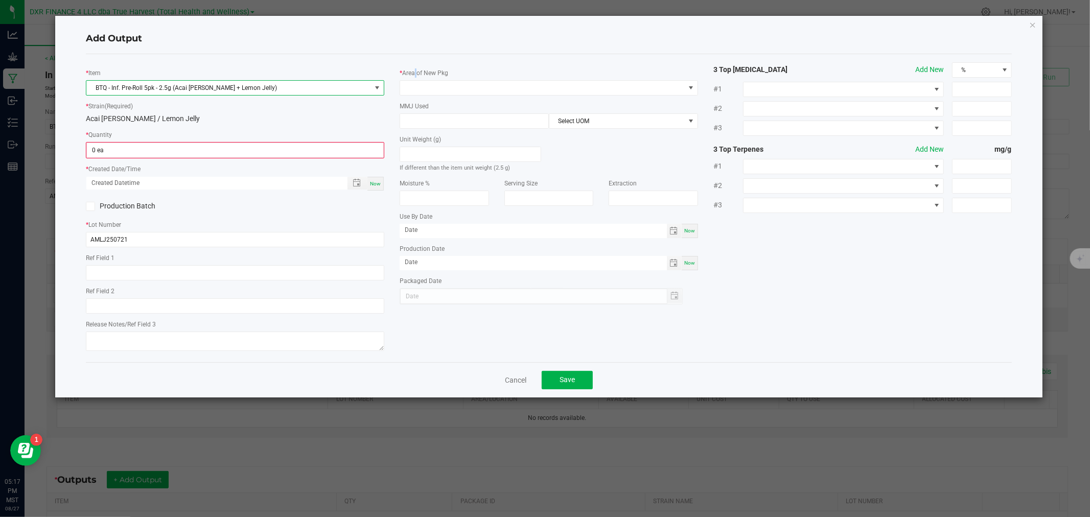
click at [415, 77] on label "Area of New Pkg" at bounding box center [425, 72] width 46 height 9
click at [416, 83] on span at bounding box center [542, 88] width 285 height 14
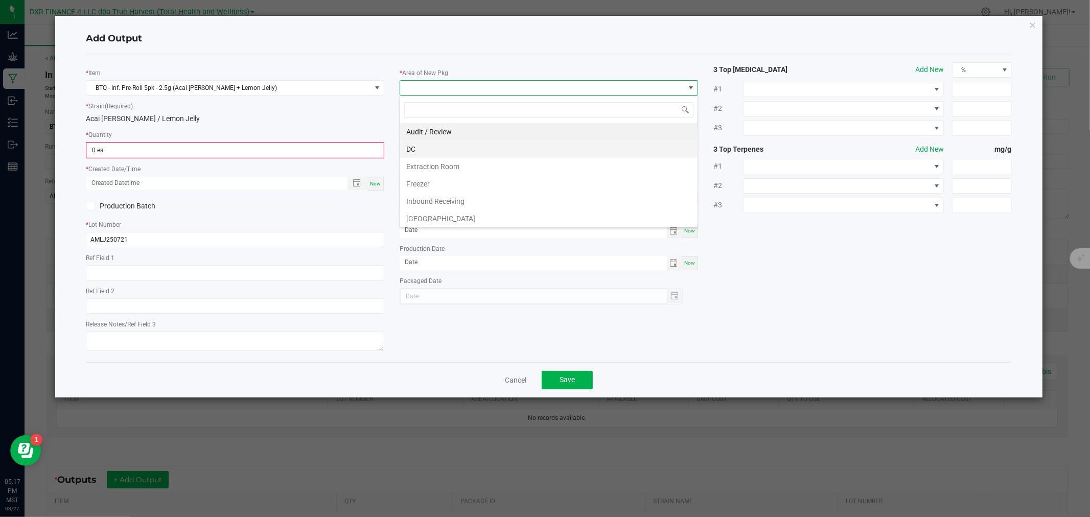
click at [421, 150] on li "DC" at bounding box center [548, 148] width 297 height 17
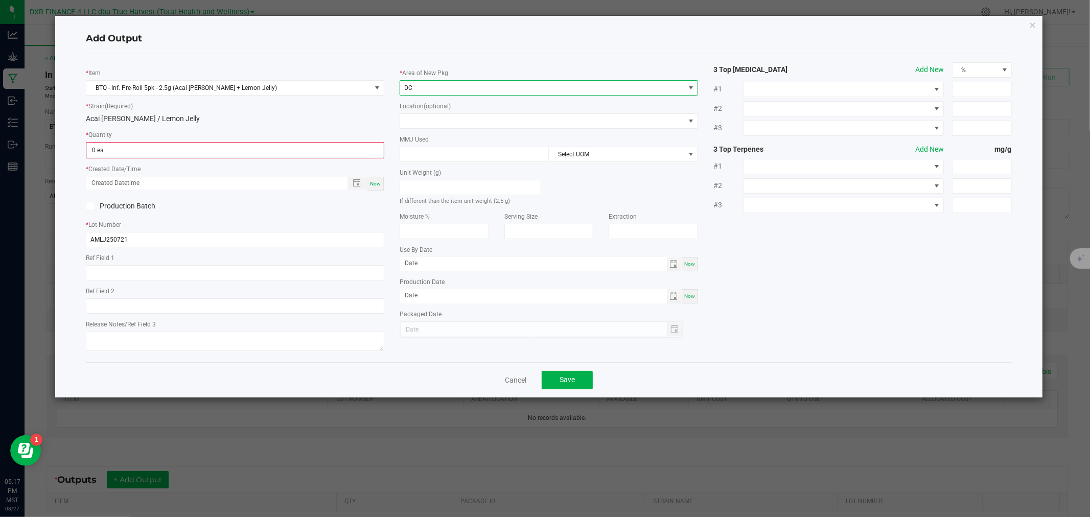
click at [425, 133] on div "* Area of New Pkg DC Location (optional) MMJ Used Select UOM Unit Weight (g) If…" at bounding box center [549, 199] width 314 height 275
click at [425, 123] on span at bounding box center [542, 121] width 285 height 14
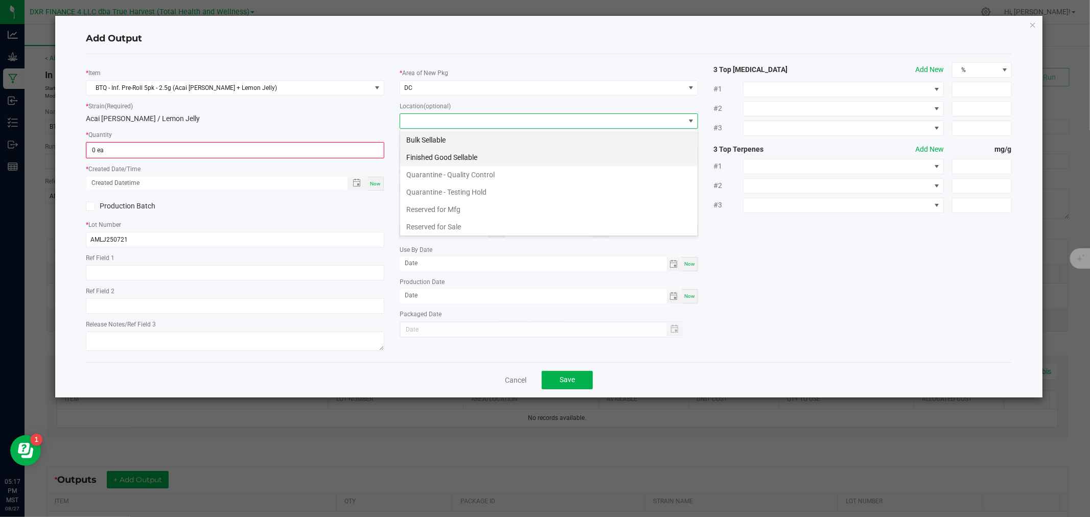
click at [425, 158] on li "Finished Good Sellable" at bounding box center [548, 157] width 297 height 17
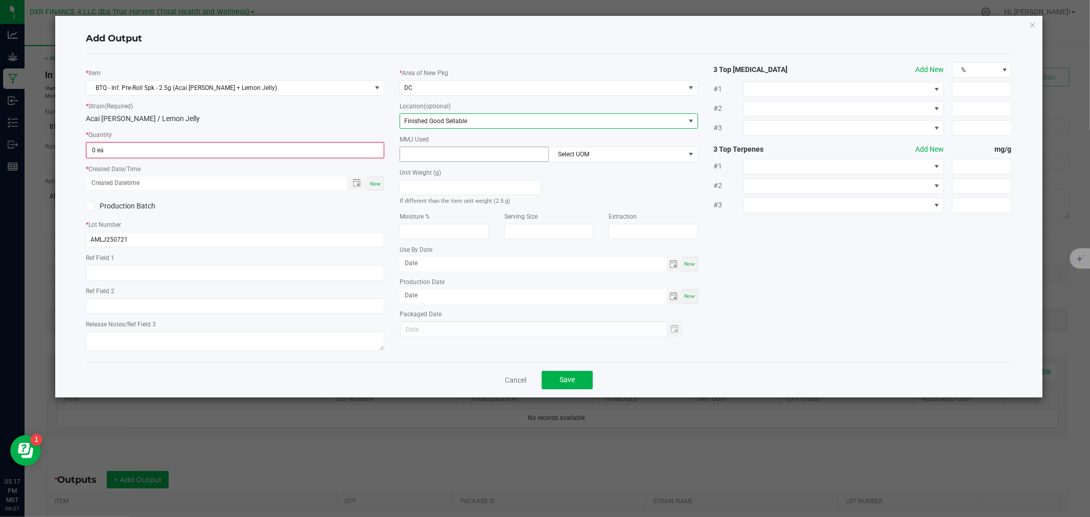
click at [428, 157] on input at bounding box center [474, 154] width 148 height 14
type input "2.5"
click at [576, 158] on span "Select UOM" at bounding box center [616, 154] width 135 height 14
click at [560, 215] on li "Gram" at bounding box center [623, 215] width 148 height 17
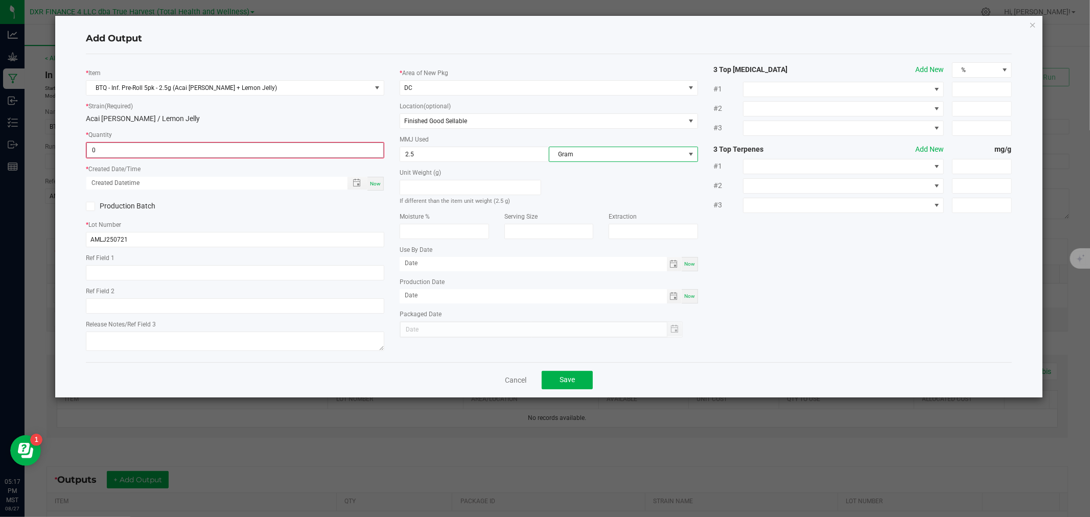
click at [328, 151] on input "0" at bounding box center [235, 150] width 296 height 14
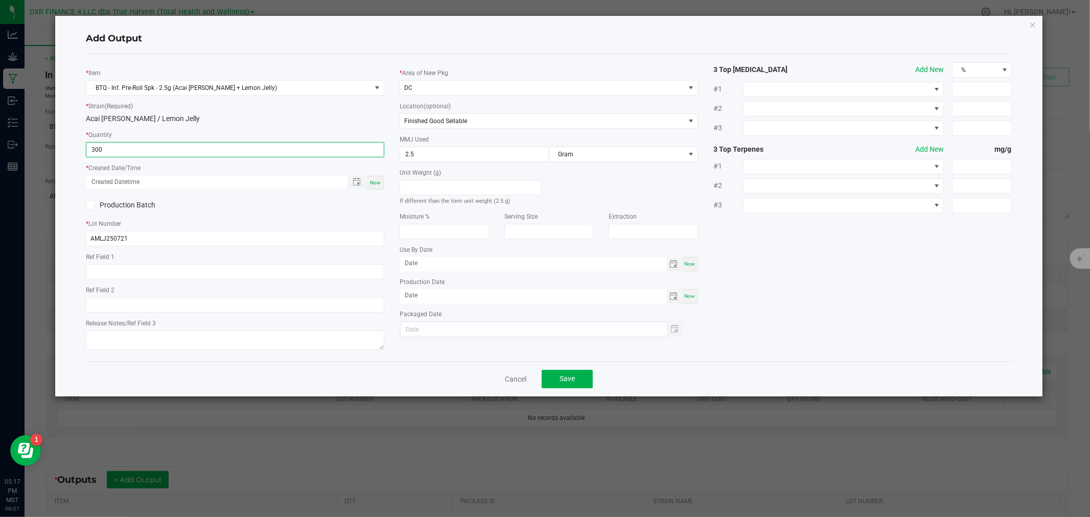
click at [361, 177] on span "Toggle popup" at bounding box center [357, 182] width 20 height 13
type input "300 ea"
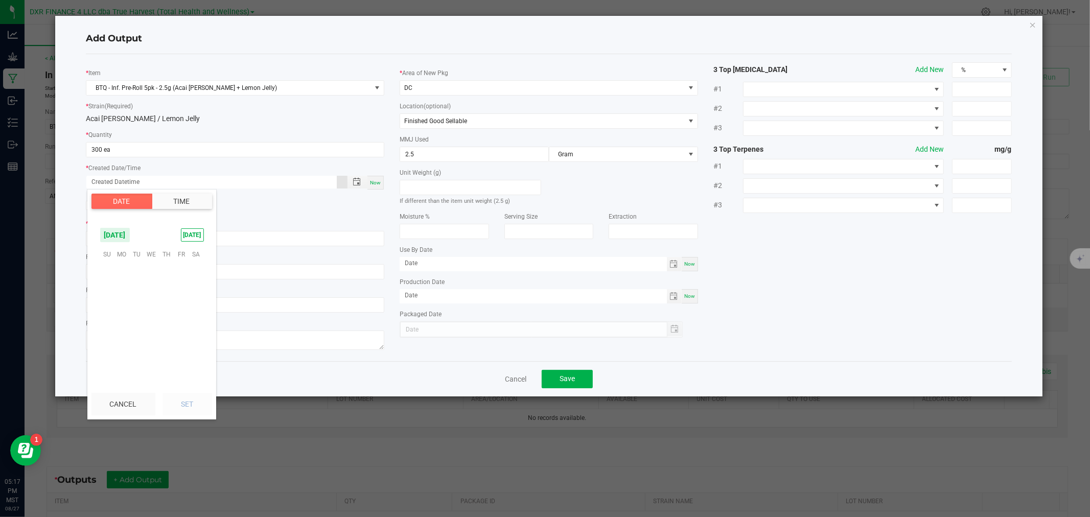
scroll to position [165582, 0]
click at [138, 297] on span "12" at bounding box center [136, 302] width 15 height 16
click at [180, 396] on button "Set" at bounding box center [187, 404] width 50 height 22
type input "08/12/2025 12:00 AM"
type input "08/12/2025"
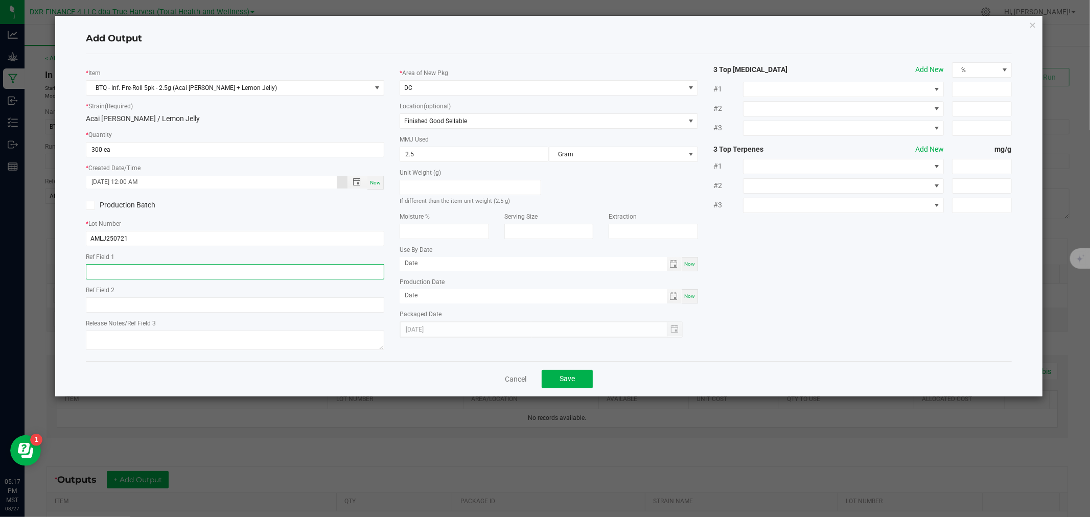
click at [164, 274] on input "text" at bounding box center [235, 271] width 298 height 15
paste input "[DATE]"
type input "[DATE]"
click at [558, 381] on button "Save" at bounding box center [567, 379] width 51 height 18
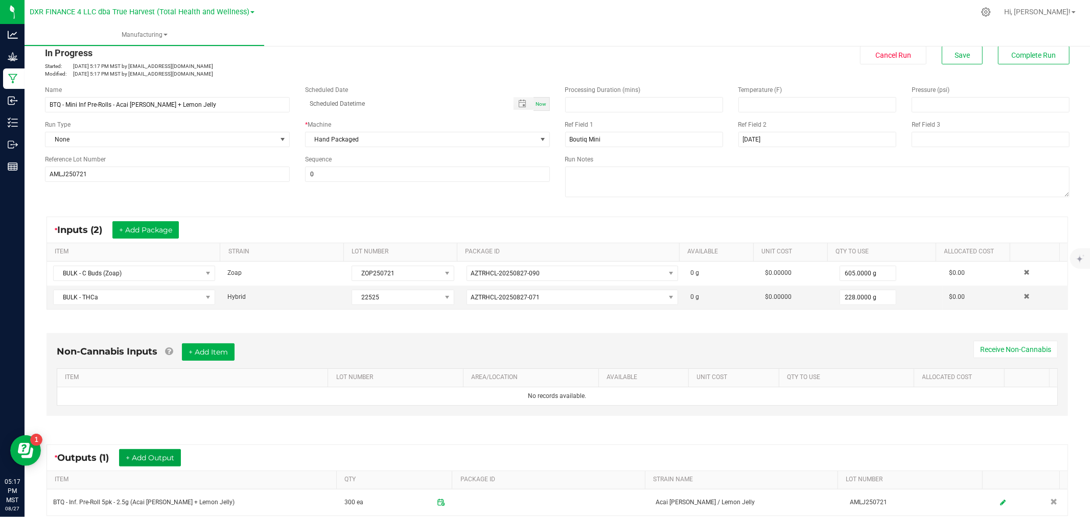
scroll to position [0, 0]
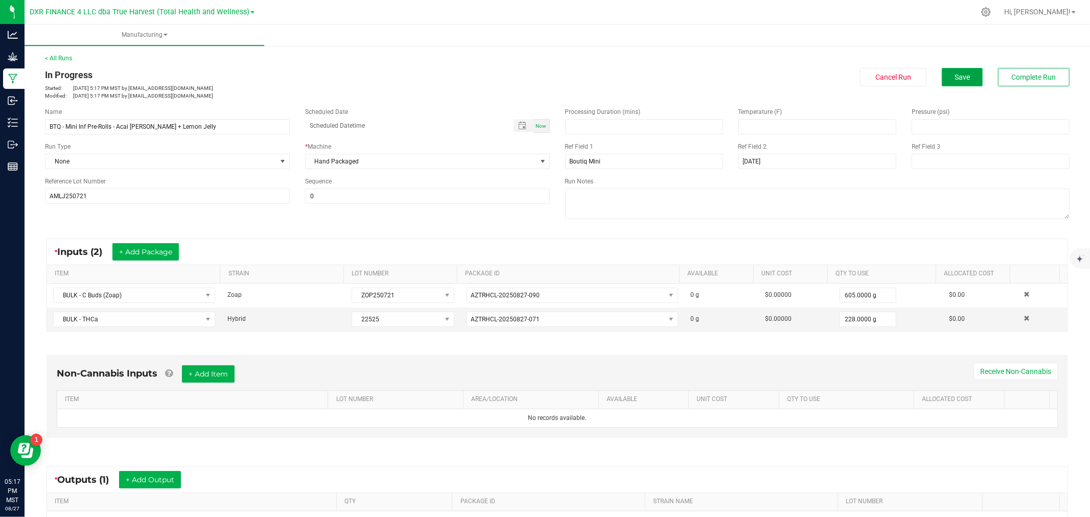
click at [971, 80] on button "Save" at bounding box center [962, 77] width 41 height 18
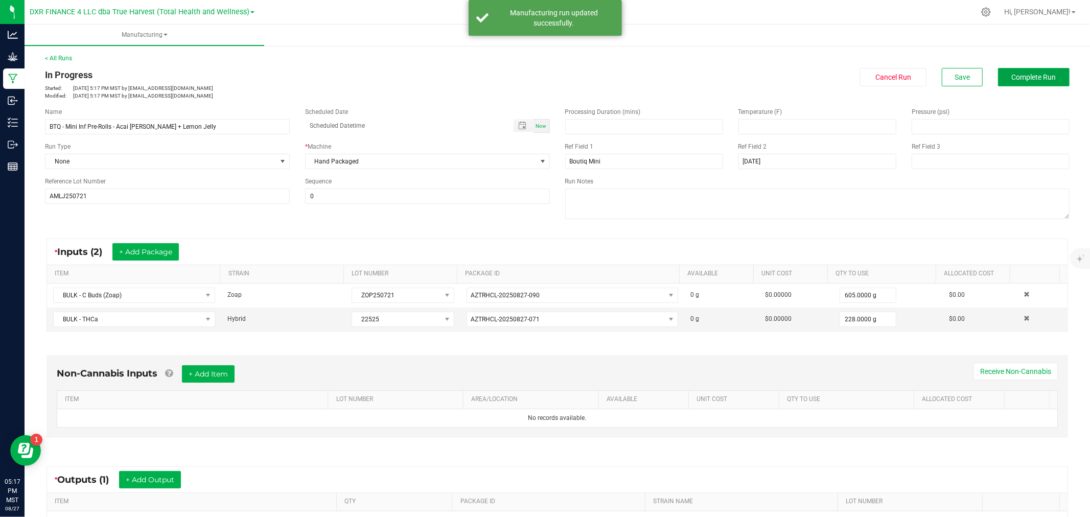
click at [1019, 73] on span "Complete Run" at bounding box center [1034, 77] width 44 height 8
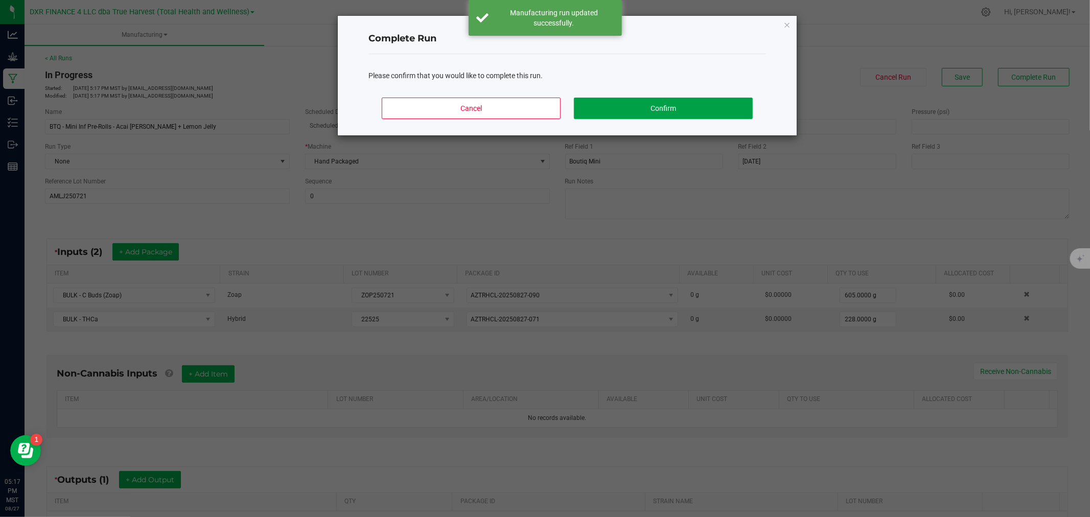
click at [692, 106] on button "Confirm" at bounding box center [663, 108] width 179 height 21
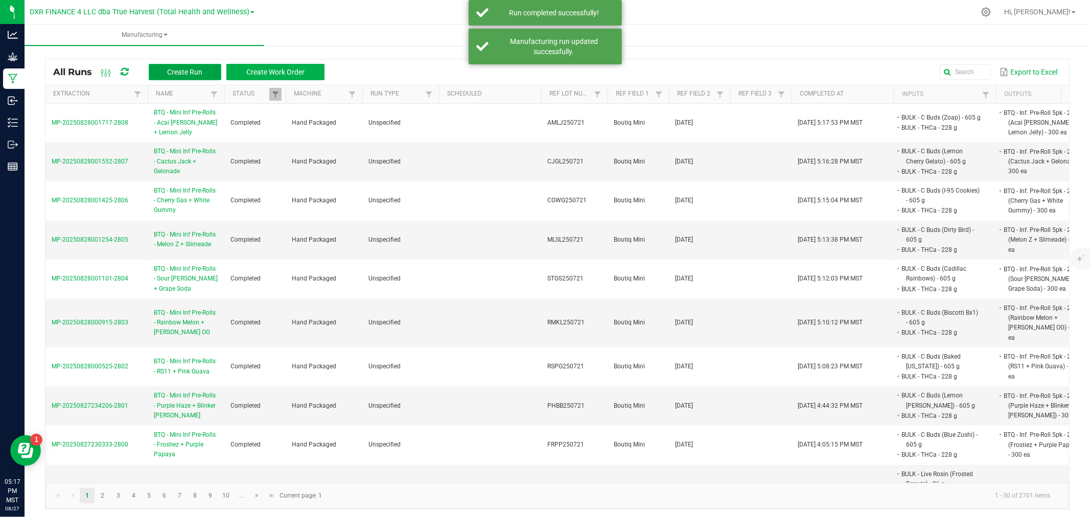
click at [180, 73] on span "Create Run" at bounding box center [184, 72] width 35 height 8
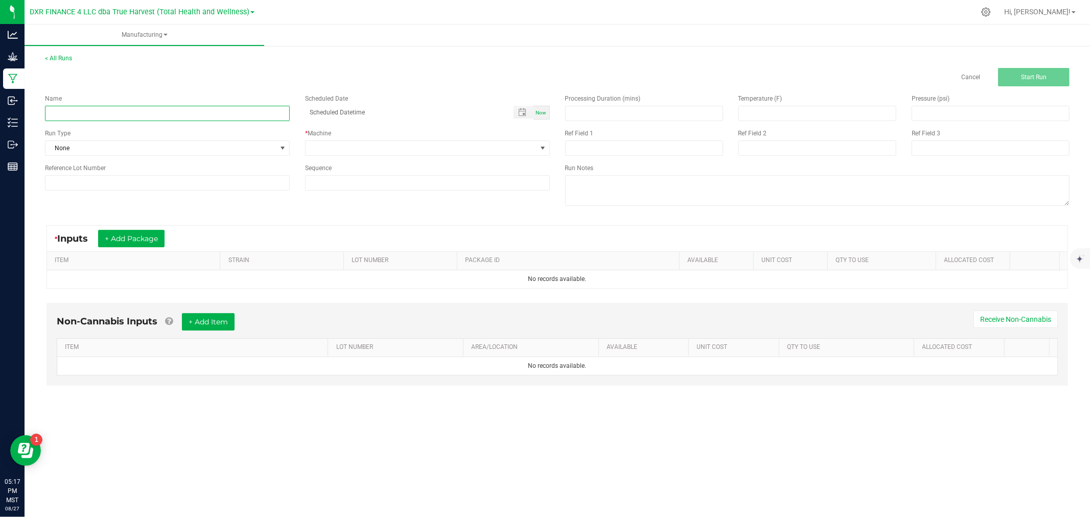
click at [153, 120] on input at bounding box center [167, 113] width 245 height 15
paste input "BTQ - Mini Inf Pre-Rolls - NYC Sour + Lemon Head"
type input "BTQ - Mini Inf Pre-Rolls - NYC Sour + Lemon Head"
click at [809, 154] on input at bounding box center [817, 147] width 158 height 15
paste input "8-12-25"
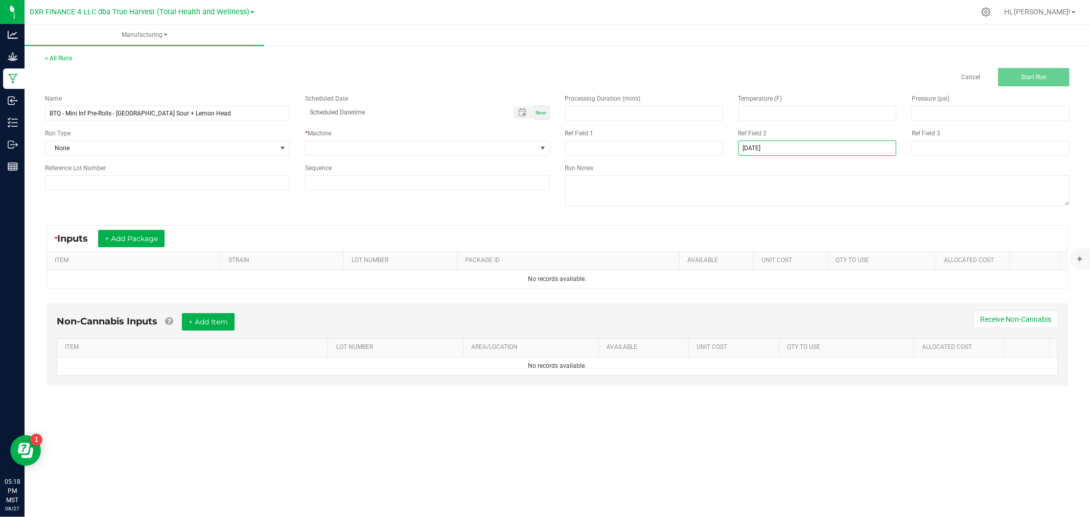
type input "8-12-25"
click at [652, 156] on div "Processing Duration (mins) Temperature (F) Pressure (psi) Ref Field 1 Ref Field…" at bounding box center [817, 151] width 520 height 130
click at [649, 152] on input at bounding box center [644, 147] width 158 height 15
paste input "Boutiq Mini"
type input "Boutiq Mini"
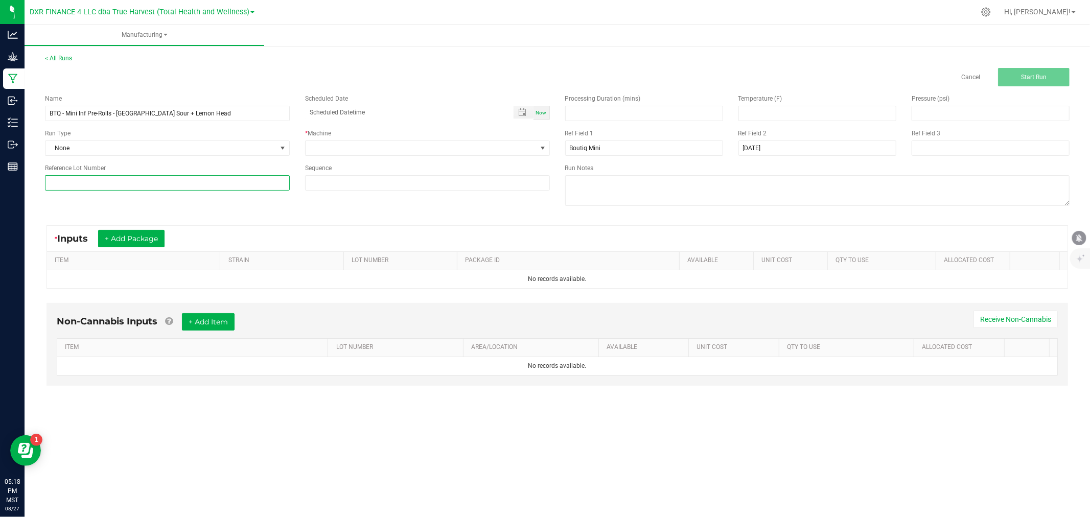
click at [114, 180] on input at bounding box center [167, 182] width 245 height 15
paste input "NSLH250710"
type input "NSLH250710"
click at [461, 146] on span at bounding box center [421, 148] width 231 height 14
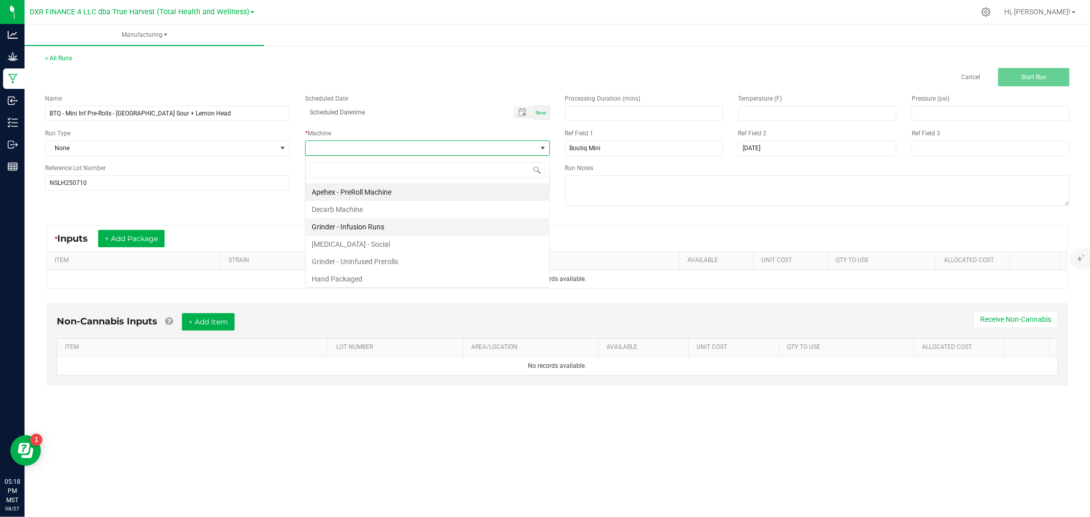
scroll to position [15, 244]
drag, startPoint x: 360, startPoint y: 273, endPoint x: 236, endPoint y: 257, distance: 125.1
click at [360, 273] on li "Hand Packaged" at bounding box center [428, 278] width 244 height 17
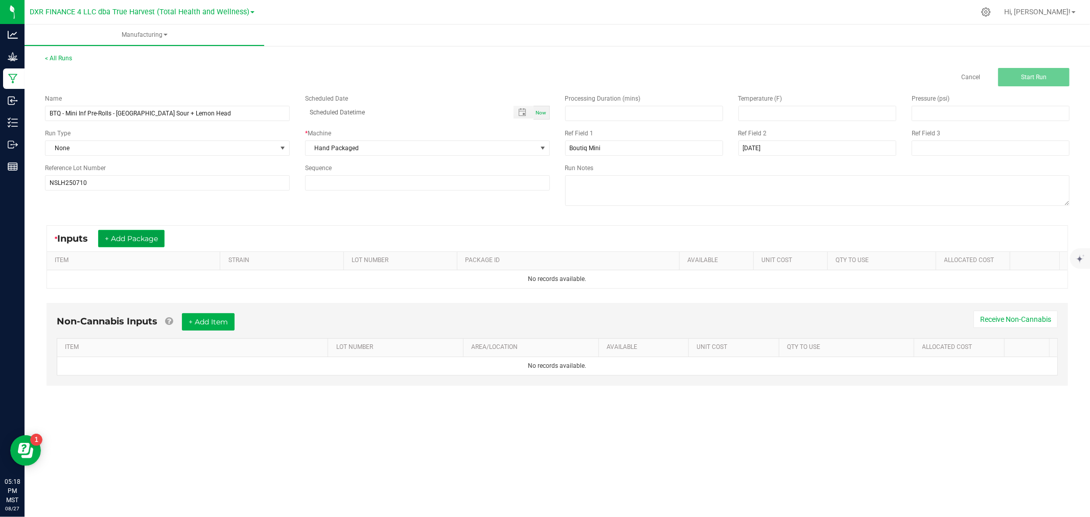
click at [147, 242] on button "+ Add Package" at bounding box center [131, 238] width 66 height 17
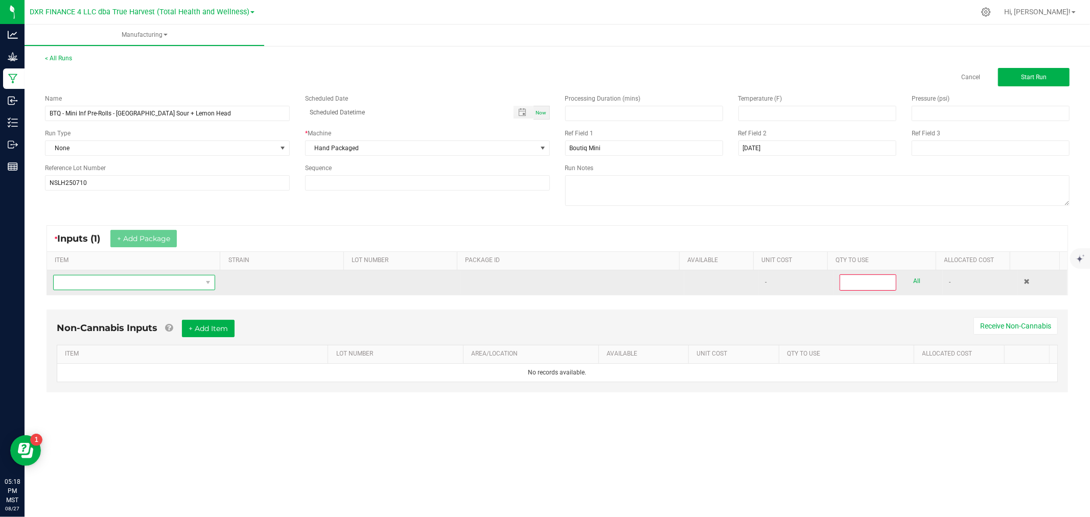
click at [126, 288] on span "NO DATA FOUND" at bounding box center [128, 282] width 148 height 14
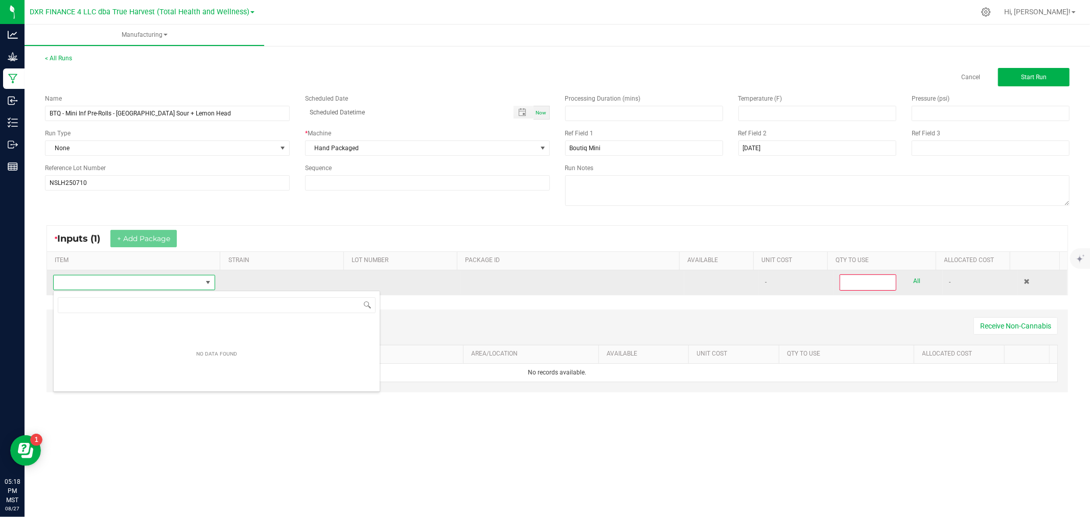
scroll to position [15, 160]
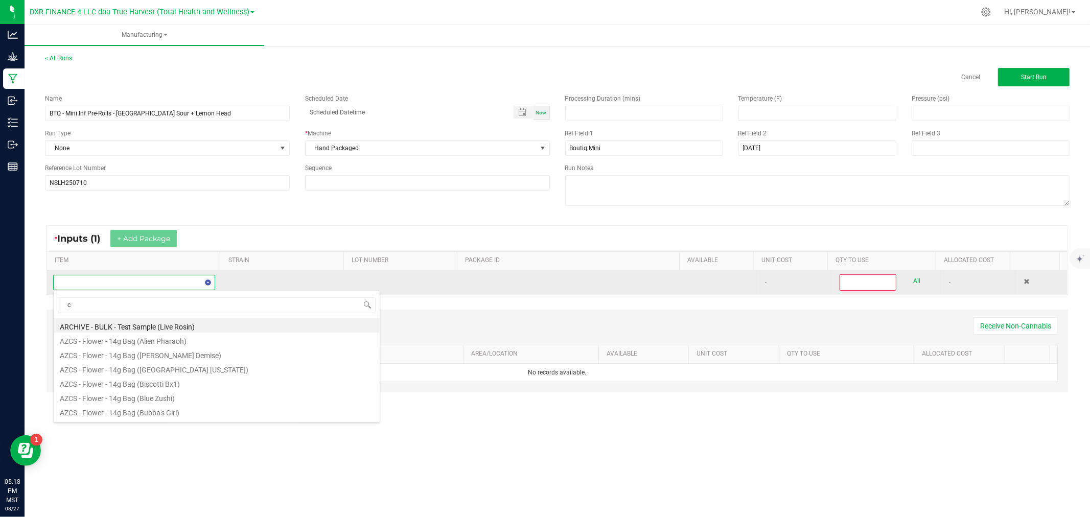
type input "c b"
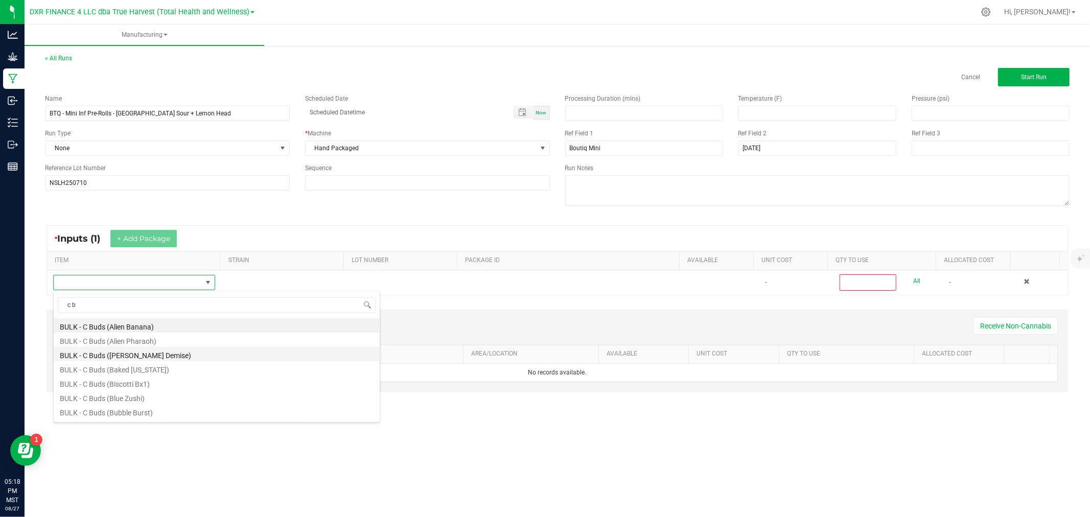
click at [108, 351] on li "BULK - C Buds (Anslinger's Demise)" at bounding box center [217, 354] width 326 height 14
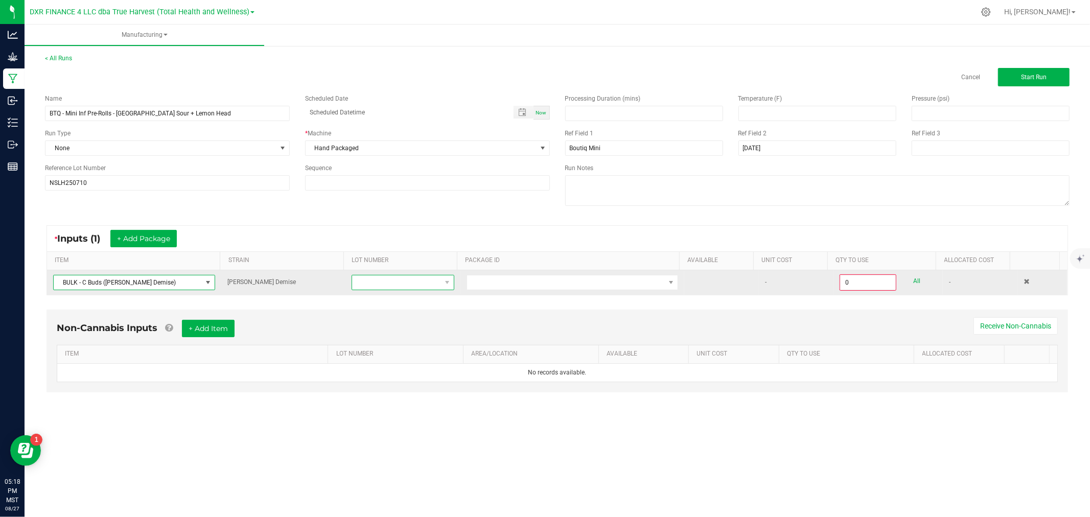
click at [412, 290] on span at bounding box center [402, 282] width 102 height 15
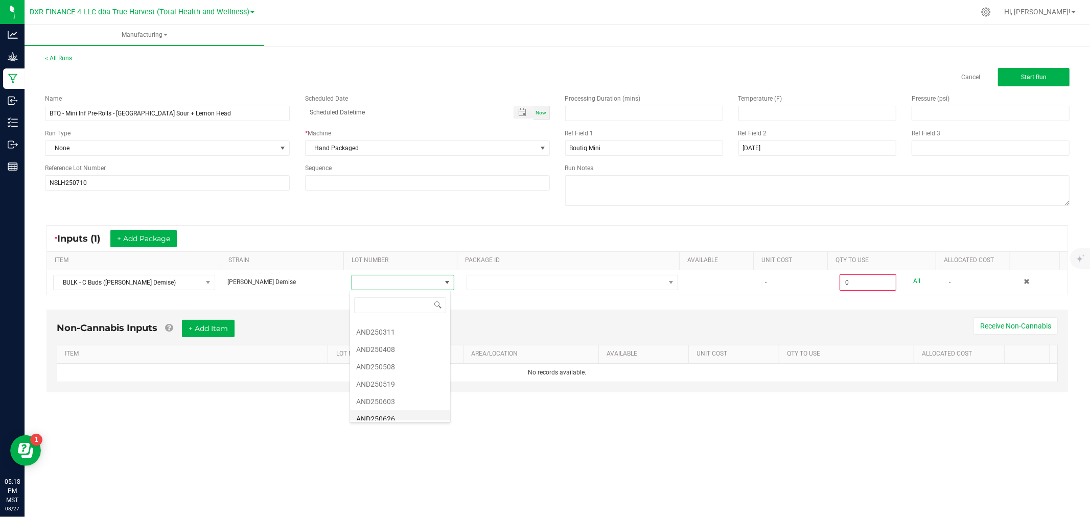
scroll to position [177, 0]
click at [385, 407] on li "AND250710" at bounding box center [400, 411] width 100 height 17
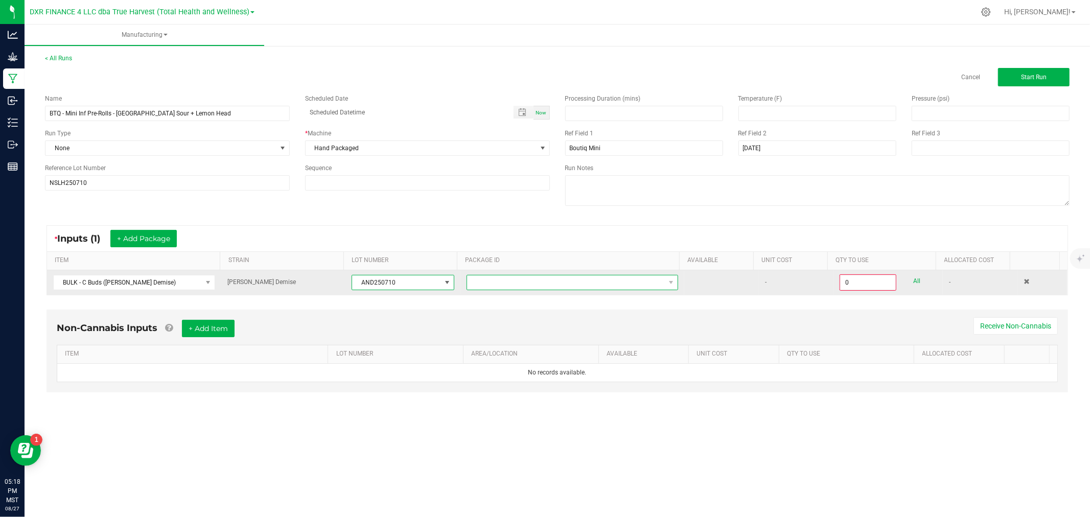
click at [511, 287] on span at bounding box center [566, 282] width 198 height 14
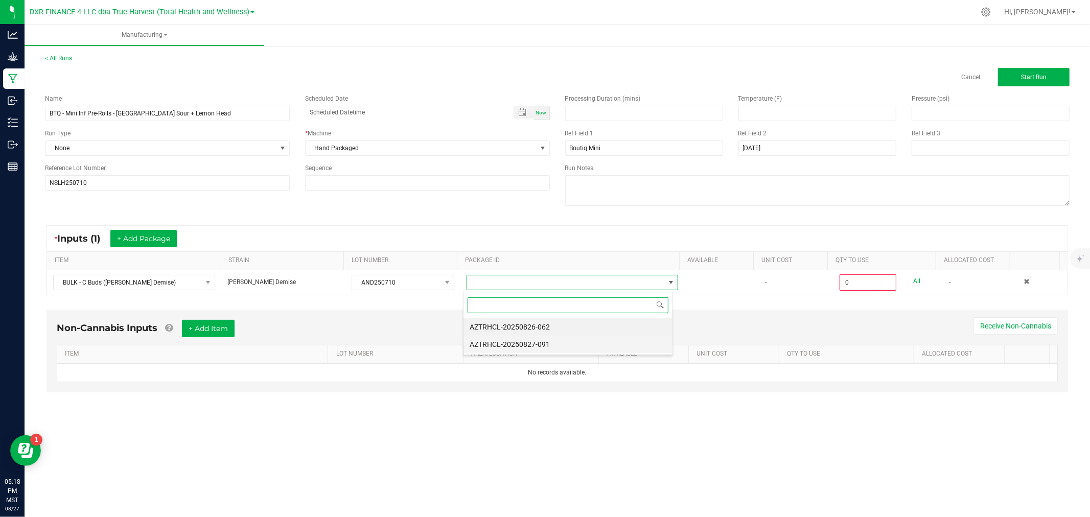
click at [524, 345] on li "AZTRHCL-20250827-091" at bounding box center [567, 344] width 209 height 17
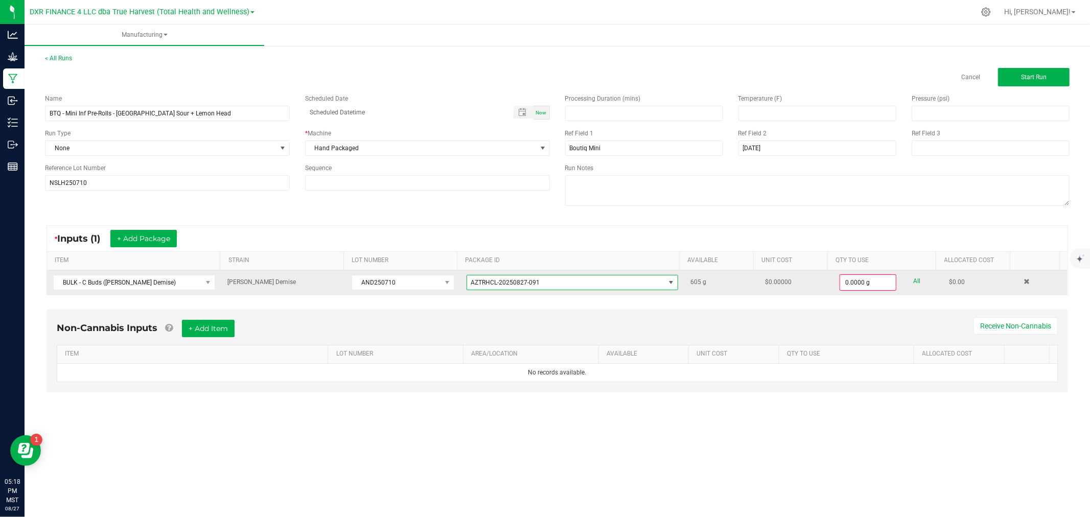
click at [905, 279] on div "All" at bounding box center [908, 281] width 25 height 14
click at [913, 280] on link "All" at bounding box center [916, 281] width 7 height 14
type input "605.0000 g"
click at [160, 242] on button "+ Add Package" at bounding box center [143, 238] width 66 height 17
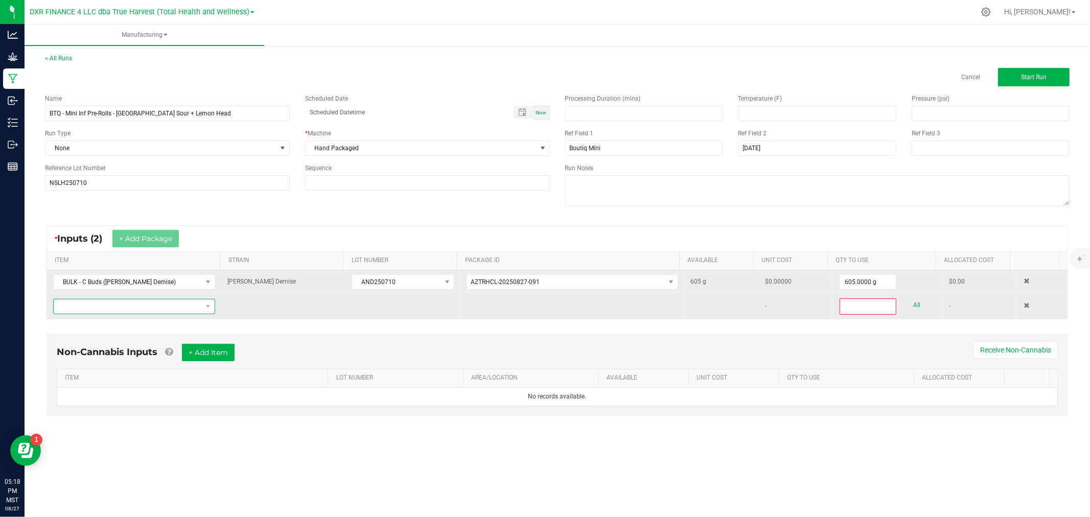
click at [155, 306] on span "NO DATA FOUND" at bounding box center [128, 306] width 148 height 14
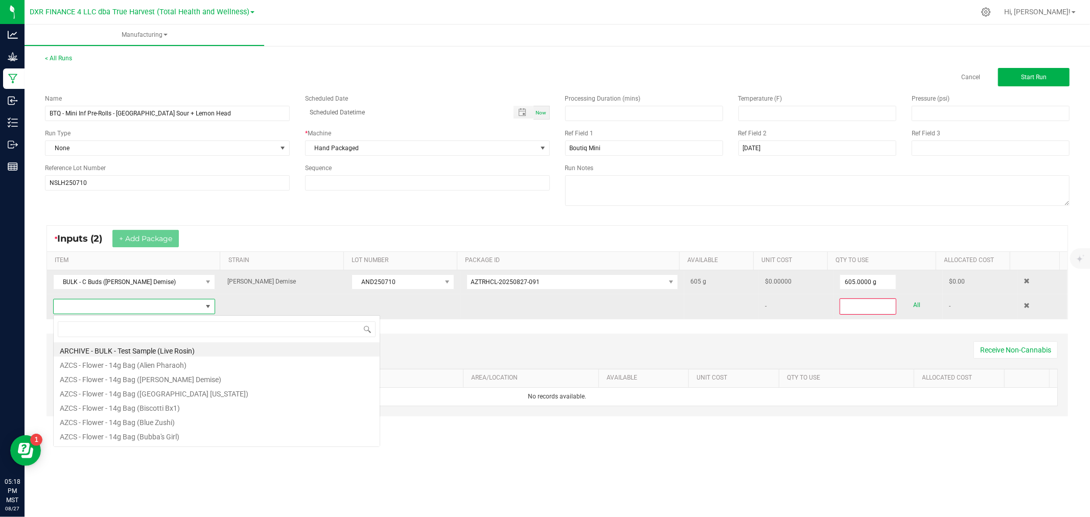
scroll to position [15, 159]
type input "- thc"
click at [154, 354] on li "BULK - THCa" at bounding box center [217, 349] width 326 height 14
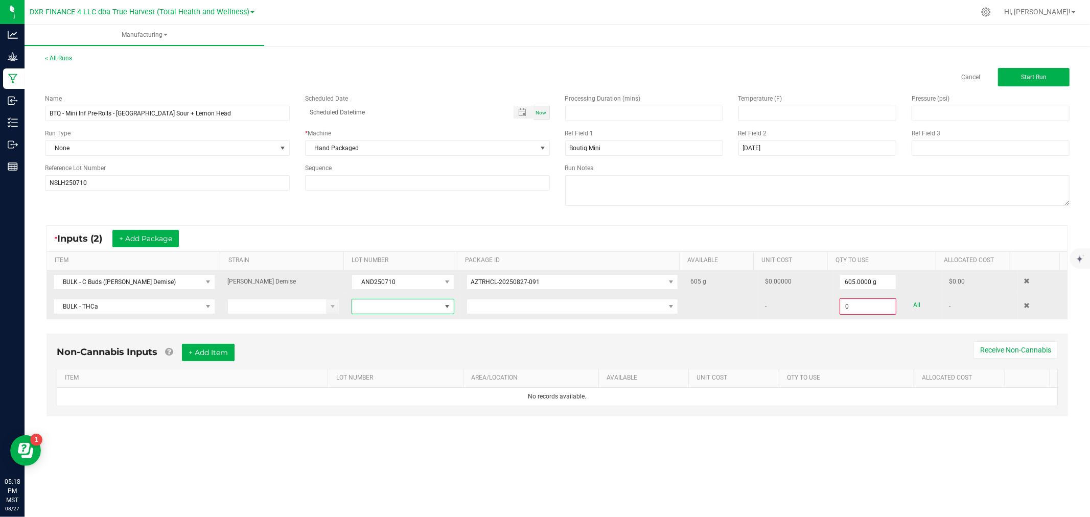
click at [433, 310] on span at bounding box center [396, 306] width 88 height 14
click at [385, 385] on li "22525" at bounding box center [400, 385] width 100 height 17
click at [481, 312] on span at bounding box center [566, 306] width 198 height 14
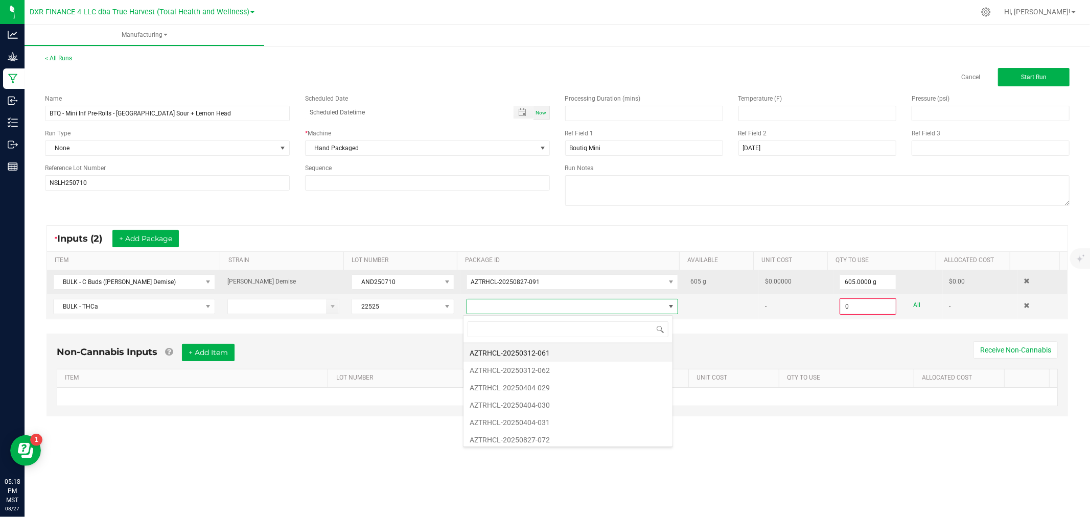
scroll to position [19, 0]
click at [532, 437] on li "AZTRHCL-20250827-072" at bounding box center [567, 435] width 209 height 17
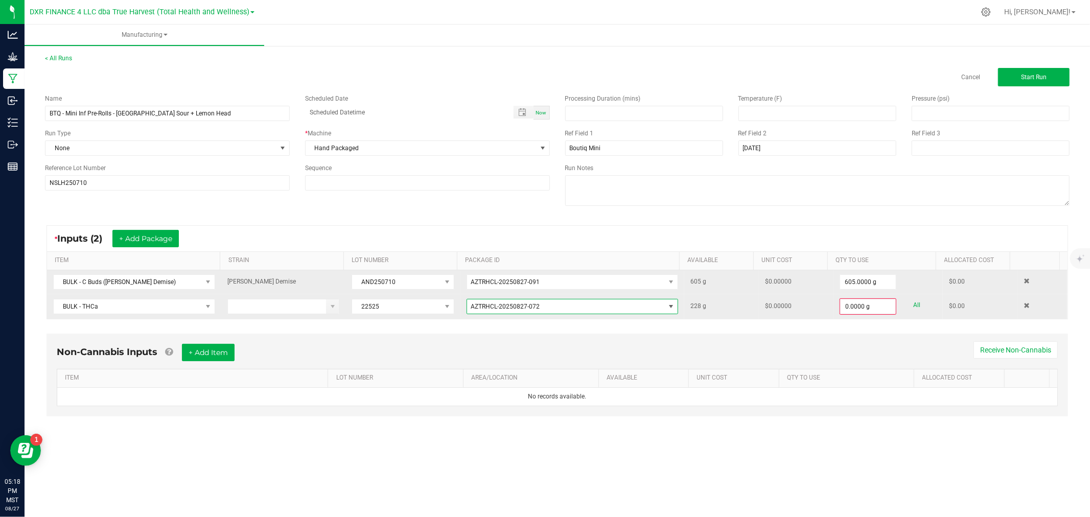
click at [913, 304] on link "All" at bounding box center [916, 305] width 7 height 14
type input "228.0000 g"
click at [1027, 75] on span "Start Run" at bounding box center [1034, 77] width 26 height 7
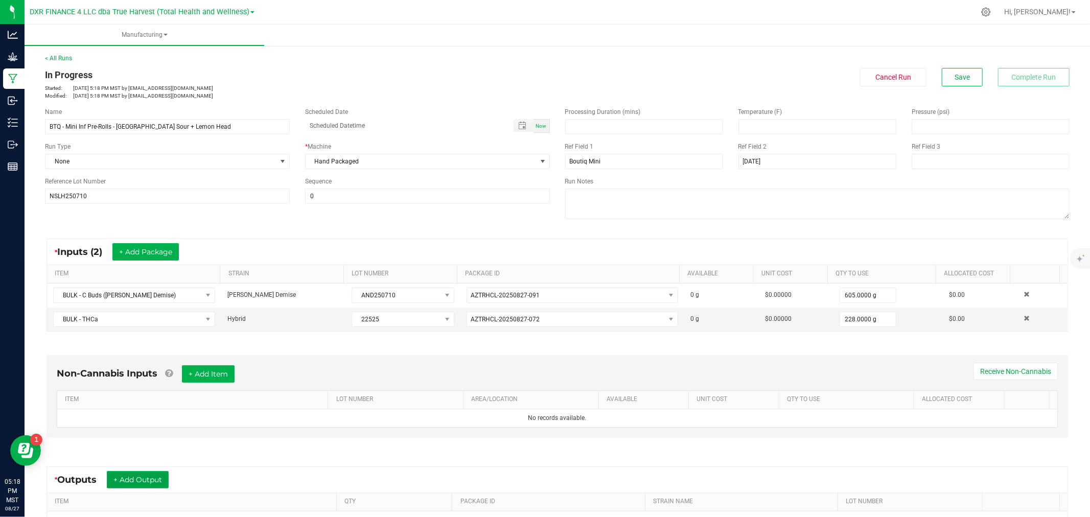
click at [138, 477] on button "+ Add Output" at bounding box center [138, 479] width 62 height 17
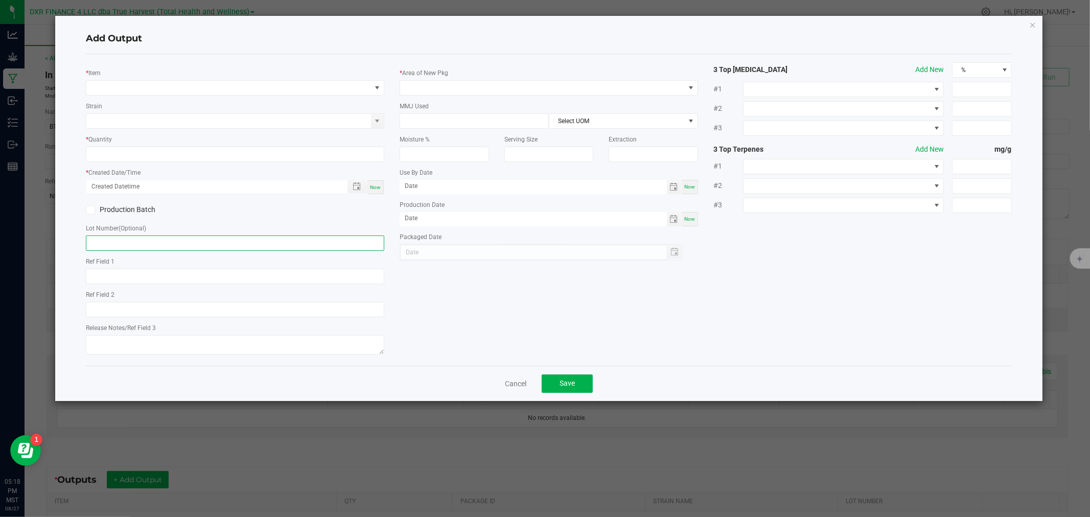
click at [276, 244] on input "text" at bounding box center [235, 243] width 298 height 15
paste input "NSLH250710"
type input "NSLH250710"
click at [128, 88] on span "NO DATA FOUND" at bounding box center [228, 88] width 285 height 14
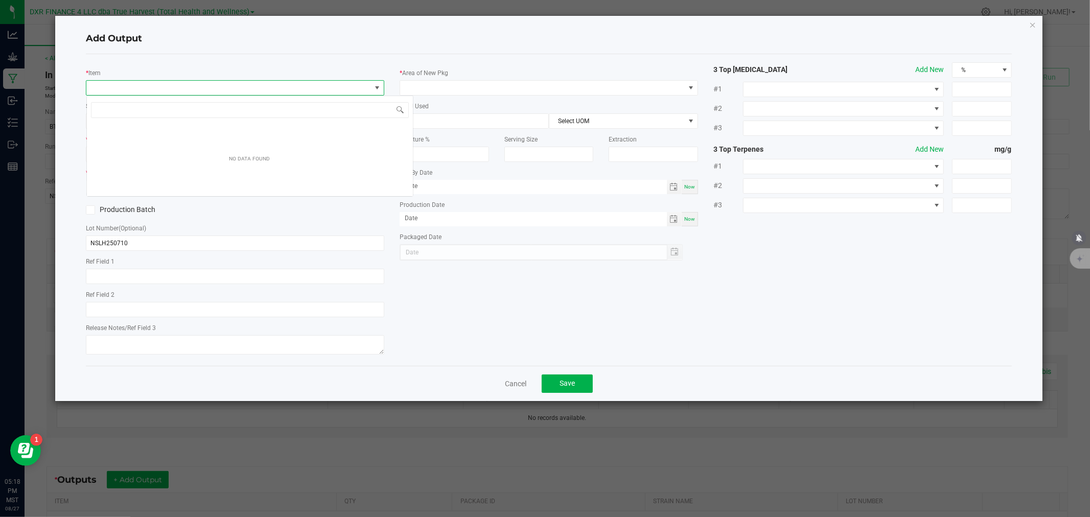
type input "NYC Sour + Lemon Head"
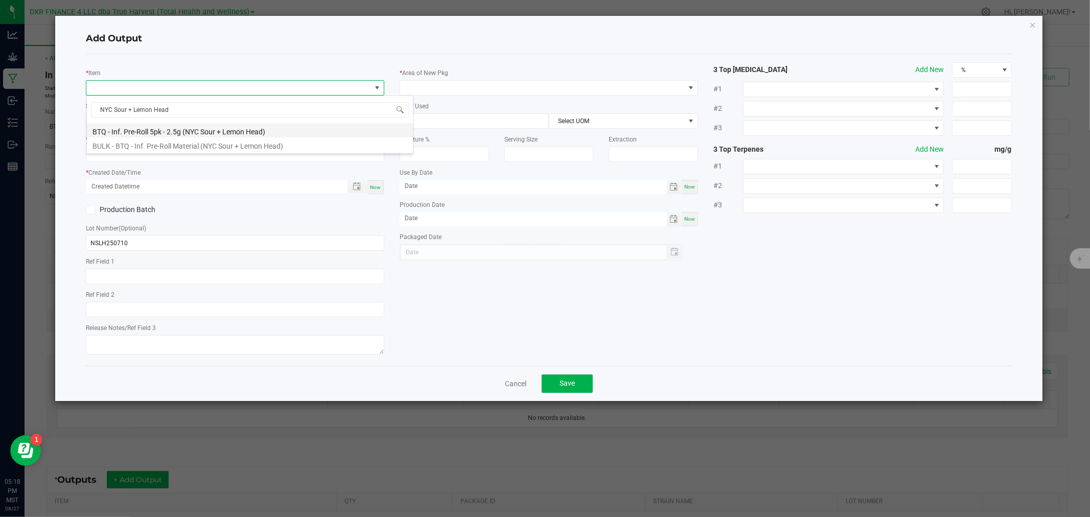
click at [193, 133] on li "BTQ - Inf. Pre-Roll 5pk - 2.5g (NYC Sour + Lemon Head)" at bounding box center [250, 130] width 326 height 14
type input "0 ea"
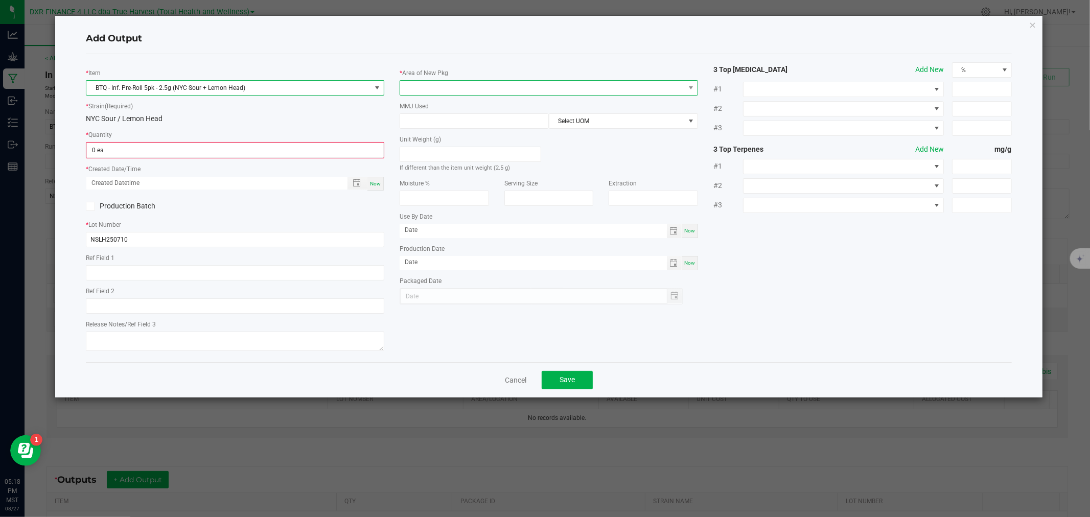
click at [423, 94] on span at bounding box center [542, 88] width 285 height 14
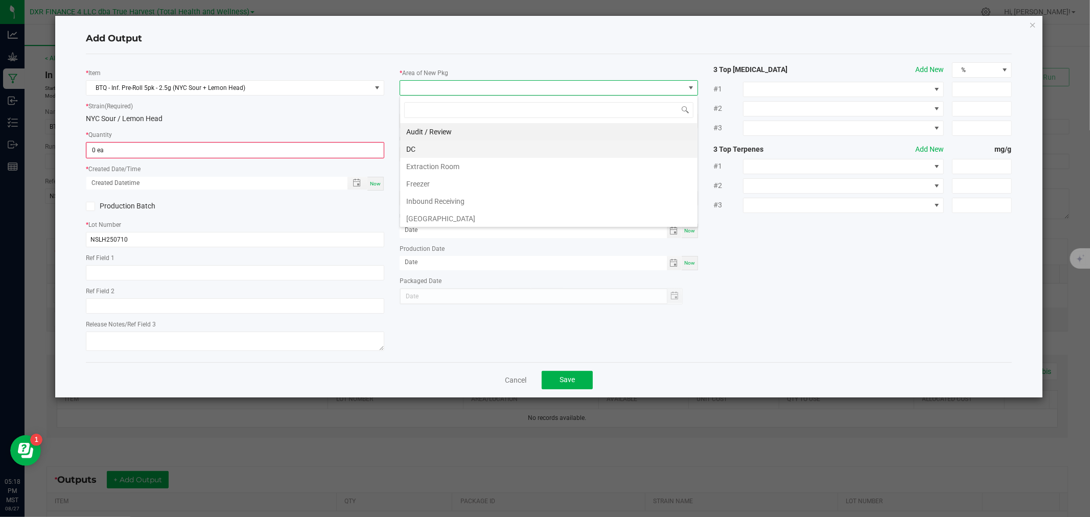
click at [415, 148] on li "DC" at bounding box center [548, 148] width 297 height 17
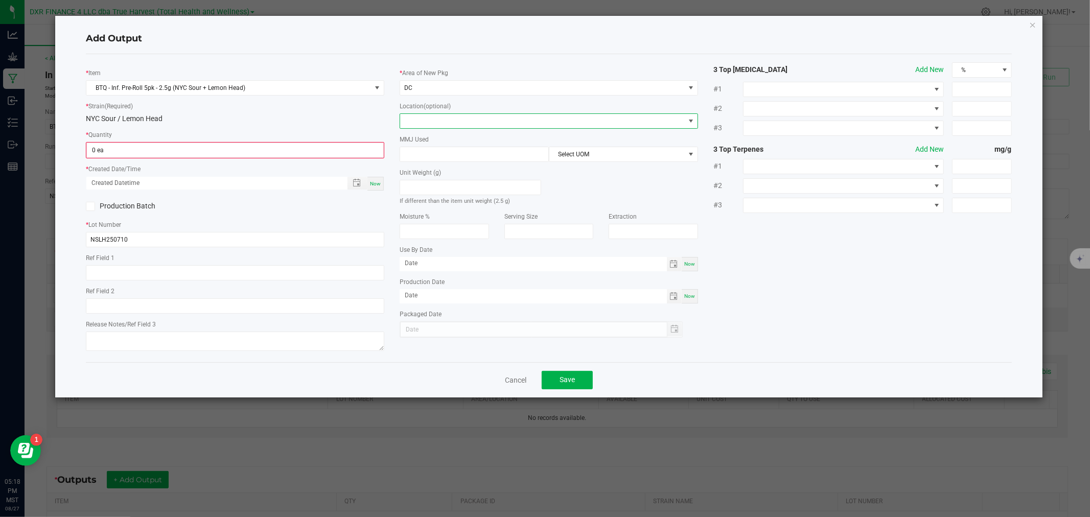
click at [420, 119] on span at bounding box center [542, 121] width 285 height 14
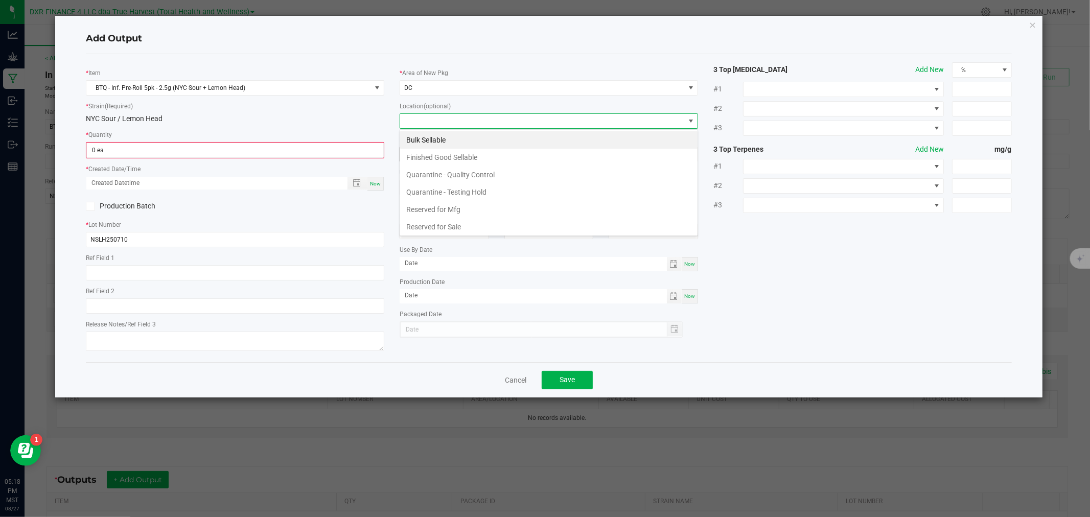
click at [420, 156] on li "Finished Good Sellable" at bounding box center [548, 157] width 297 height 17
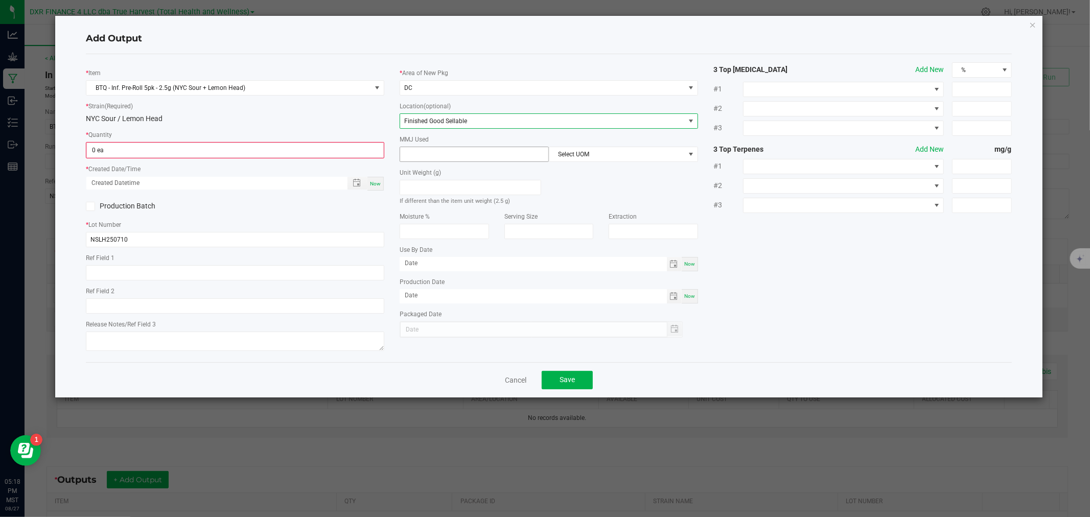
click at [420, 156] on input at bounding box center [474, 154] width 148 height 14
type input "2.5"
click at [585, 149] on span "Select UOM" at bounding box center [616, 154] width 135 height 14
click at [578, 216] on li "Gram" at bounding box center [623, 215] width 148 height 17
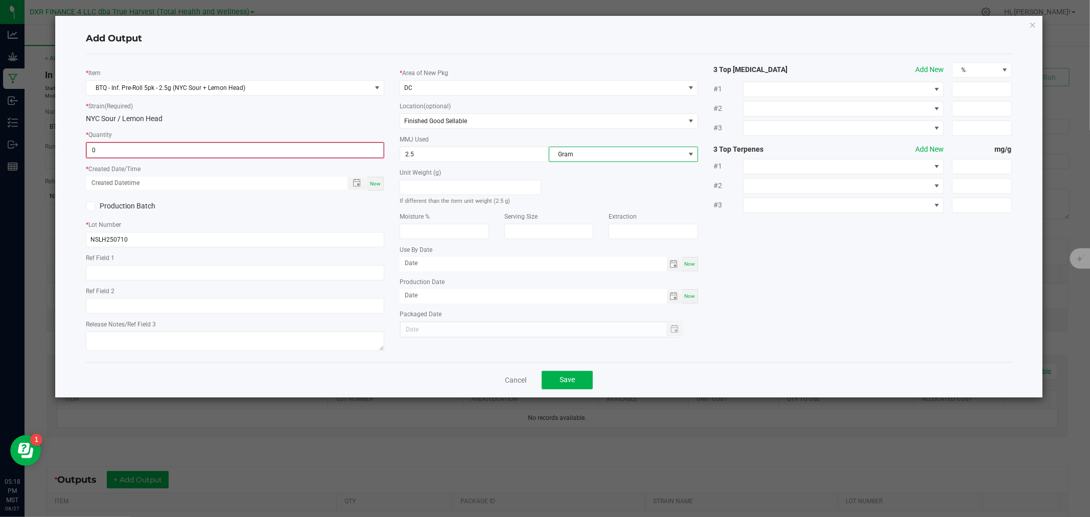
click at [348, 156] on input "0" at bounding box center [235, 150] width 296 height 14
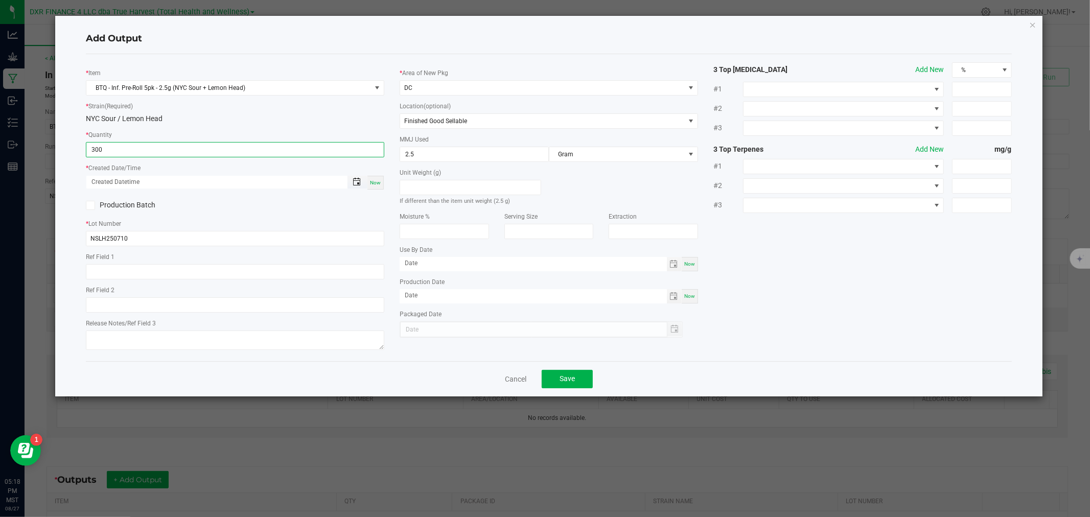
click at [355, 180] on span "Toggle popup" at bounding box center [357, 182] width 8 height 8
type input "300 ea"
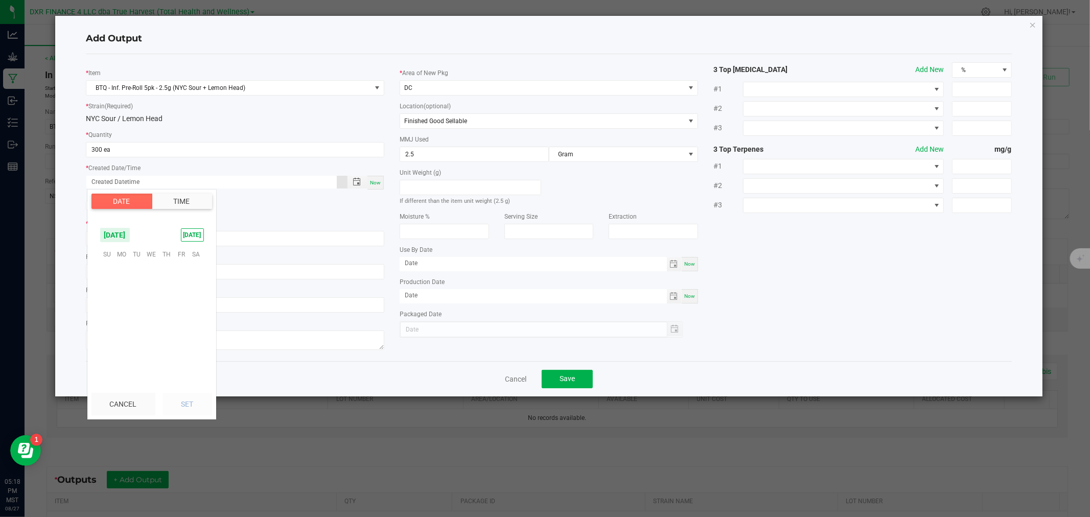
scroll to position [165582, 0]
click at [134, 307] on span "12" at bounding box center [136, 302] width 15 height 16
drag, startPoint x: 181, startPoint y: 399, endPoint x: 182, endPoint y: 392, distance: 7.2
click at [182, 399] on button "Set" at bounding box center [187, 404] width 50 height 22
type input "08/12/2025 12:00 AM"
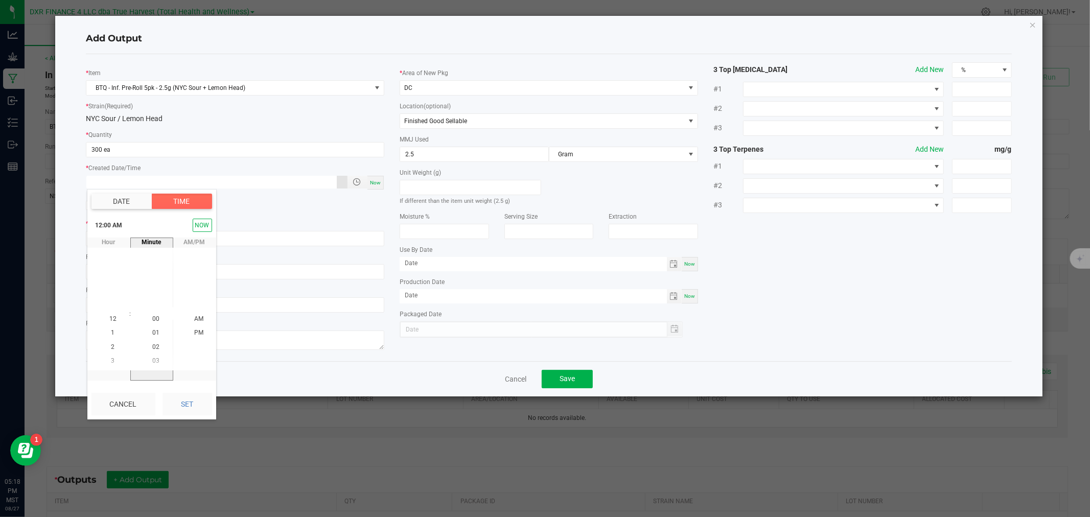
type input "08/12/2025"
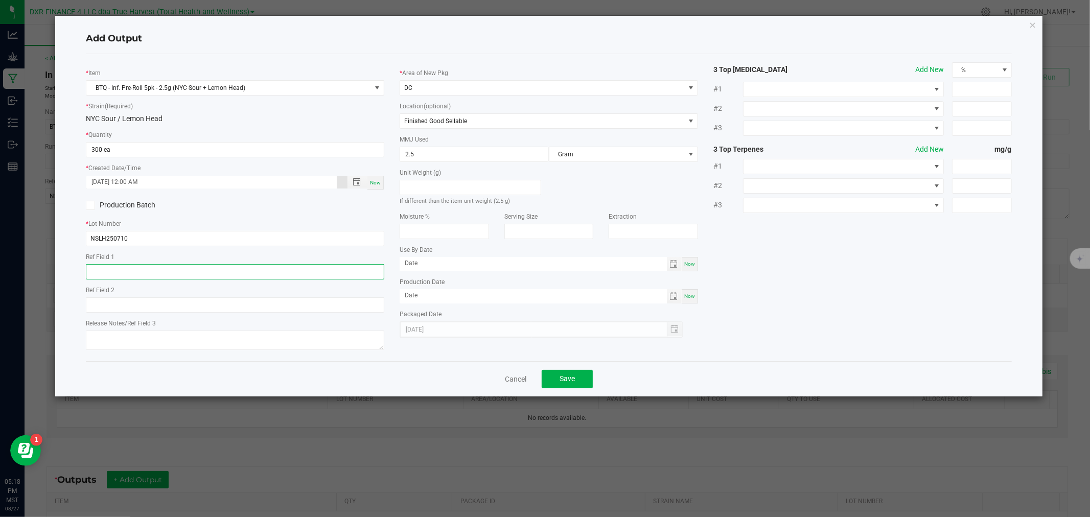
click at [176, 273] on input "text" at bounding box center [235, 271] width 298 height 15
click at [120, 279] on input "text" at bounding box center [235, 271] width 298 height 15
paste input "[DATE]"
type input "[DATE]"
click at [624, 365] on div "Cancel Save" at bounding box center [548, 378] width 925 height 35
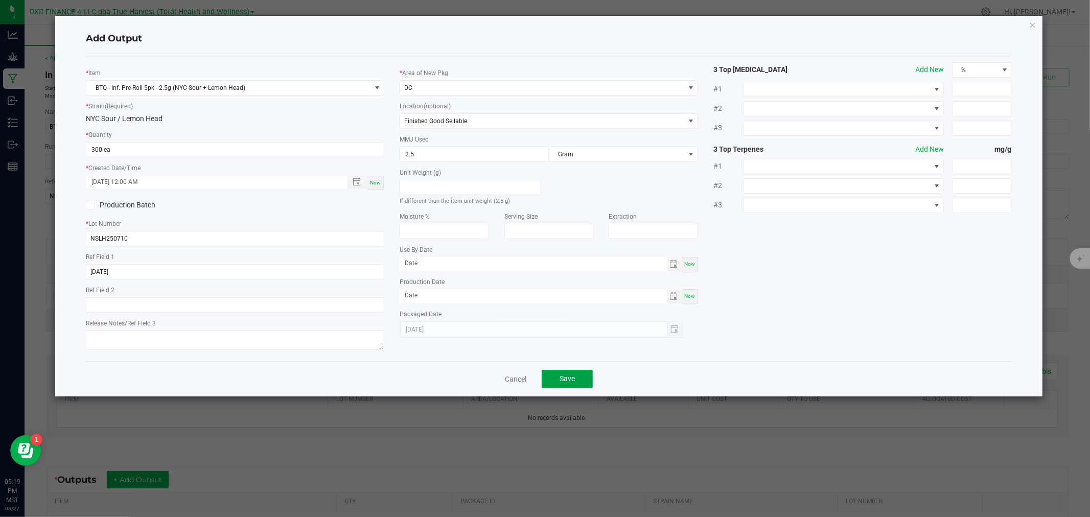
click at [574, 382] on span "Save" at bounding box center [566, 378] width 15 height 8
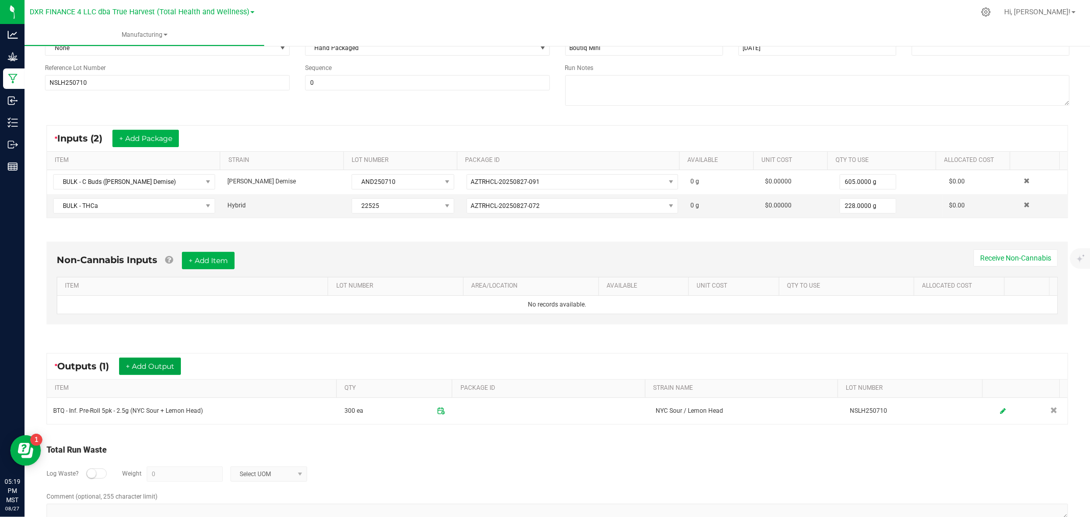
scroll to position [0, 0]
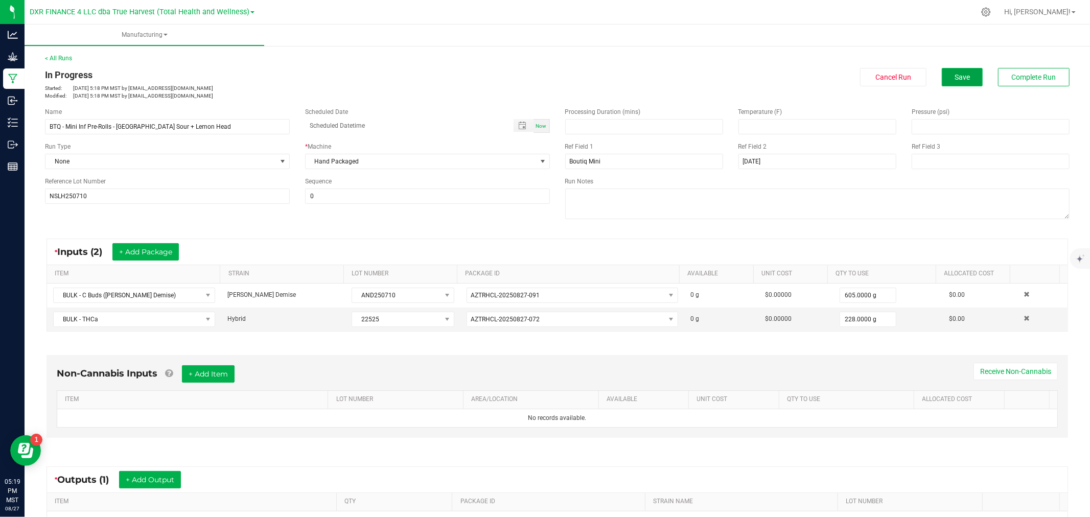
click at [943, 73] on button "Save" at bounding box center [962, 77] width 41 height 18
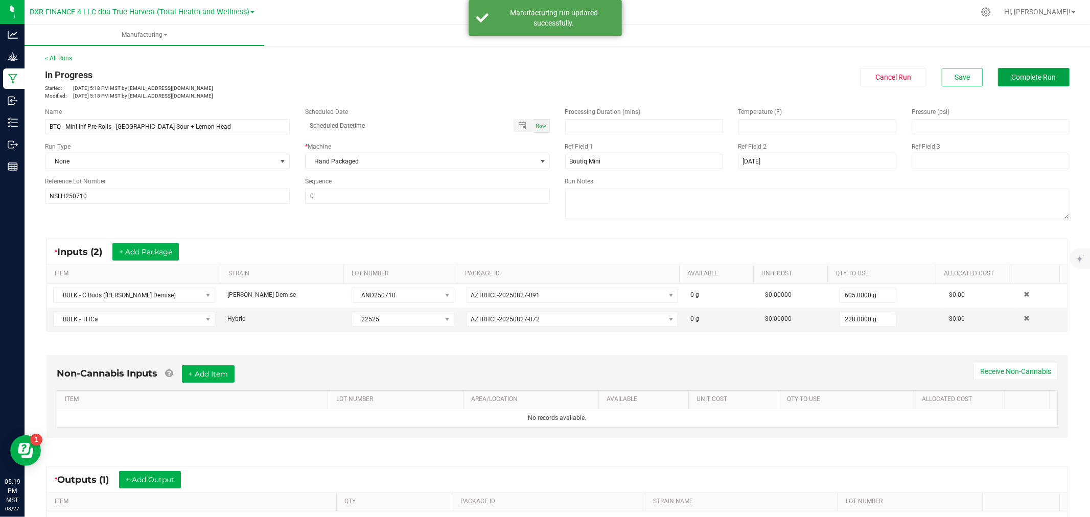
click at [1012, 80] on span "Complete Run" at bounding box center [1034, 77] width 44 height 8
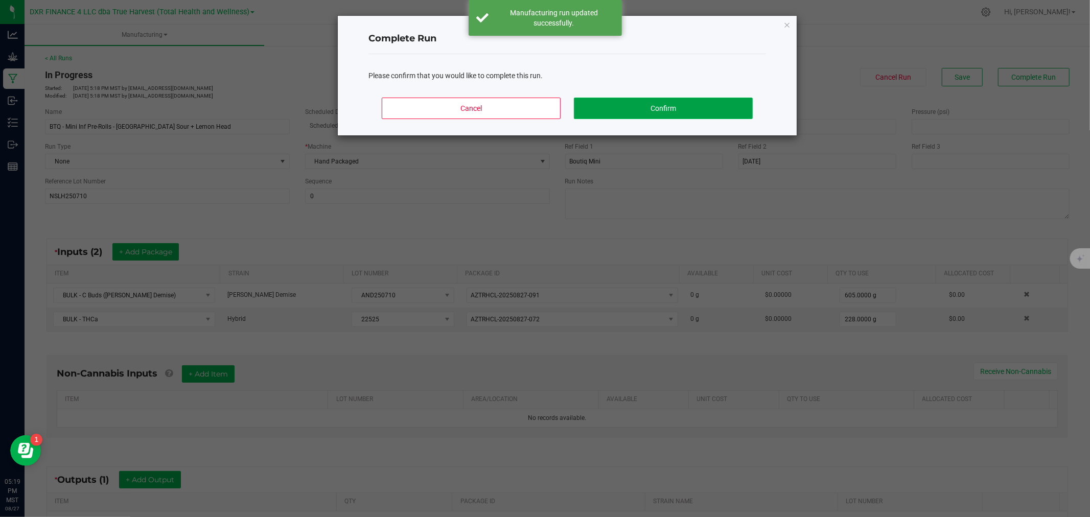
click at [685, 108] on button "Confirm" at bounding box center [663, 108] width 179 height 21
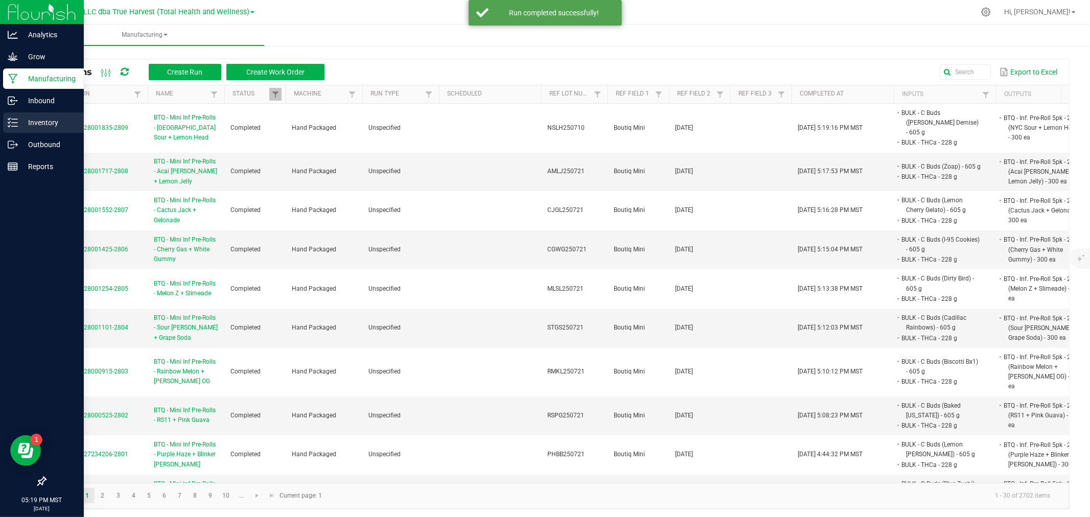
click at [10, 118] on icon at bounding box center [13, 123] width 10 height 10
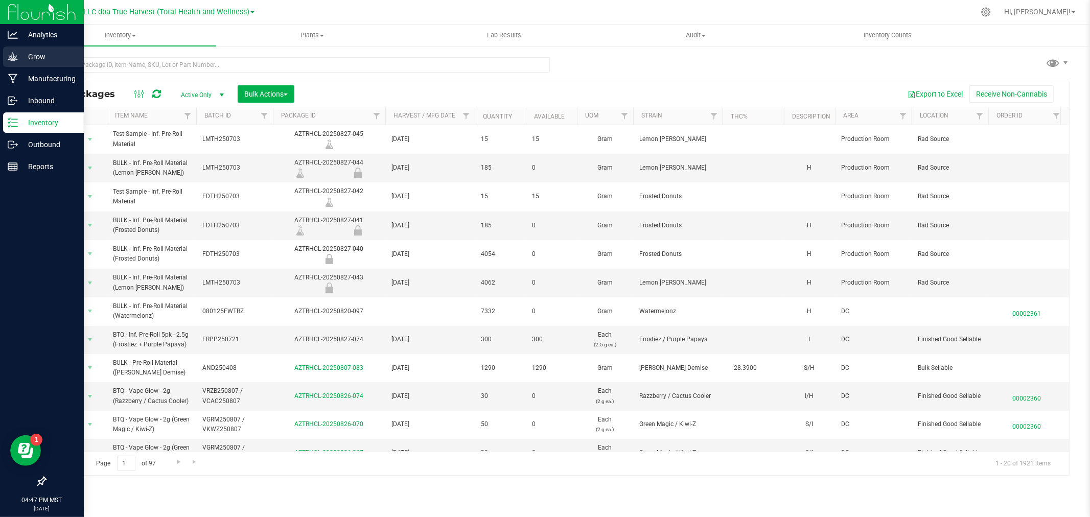
click at [31, 54] on p "Grow" at bounding box center [48, 57] width 61 height 12
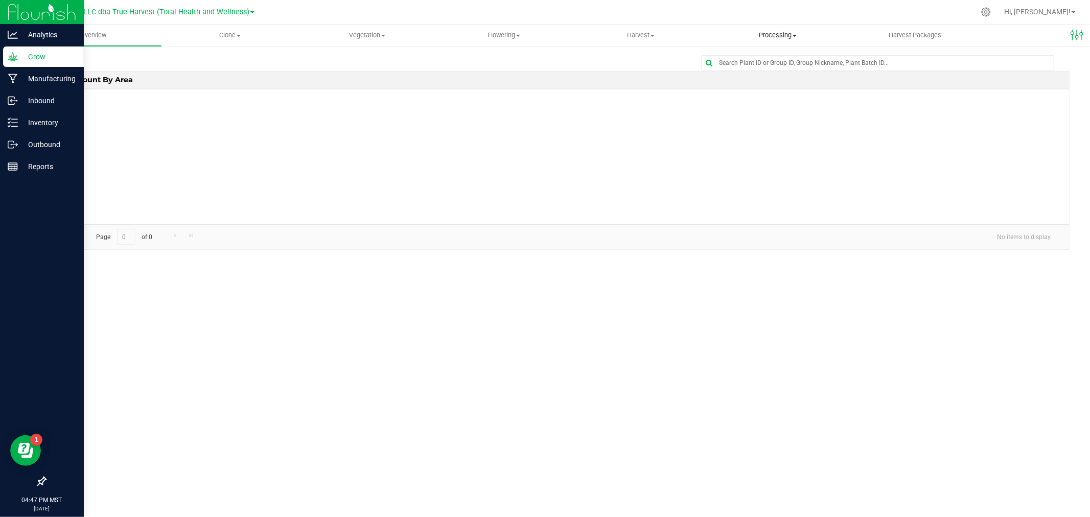
click at [778, 32] on span "Processing" at bounding box center [778, 35] width 136 height 9
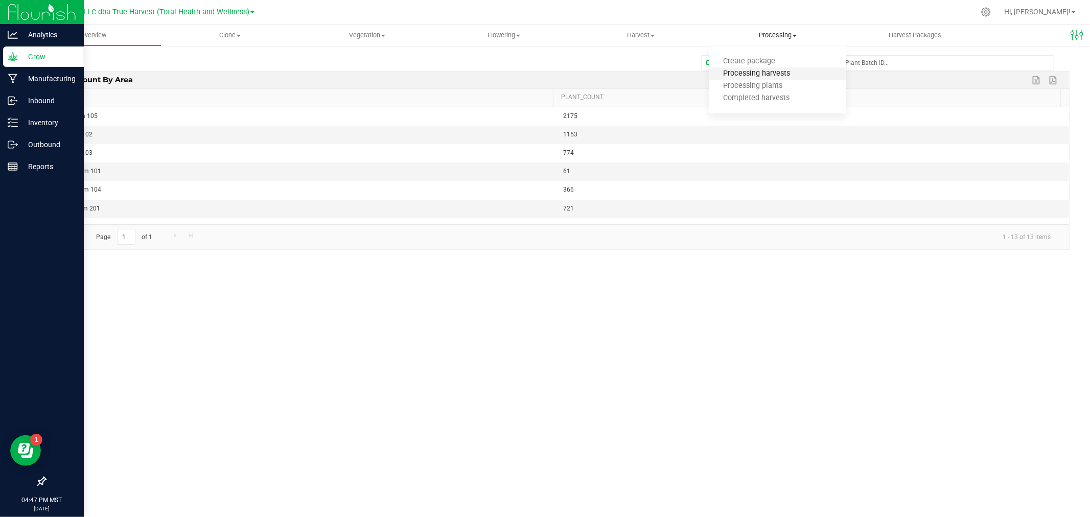
click at [783, 72] on span "Processing harvests" at bounding box center [756, 73] width 95 height 9
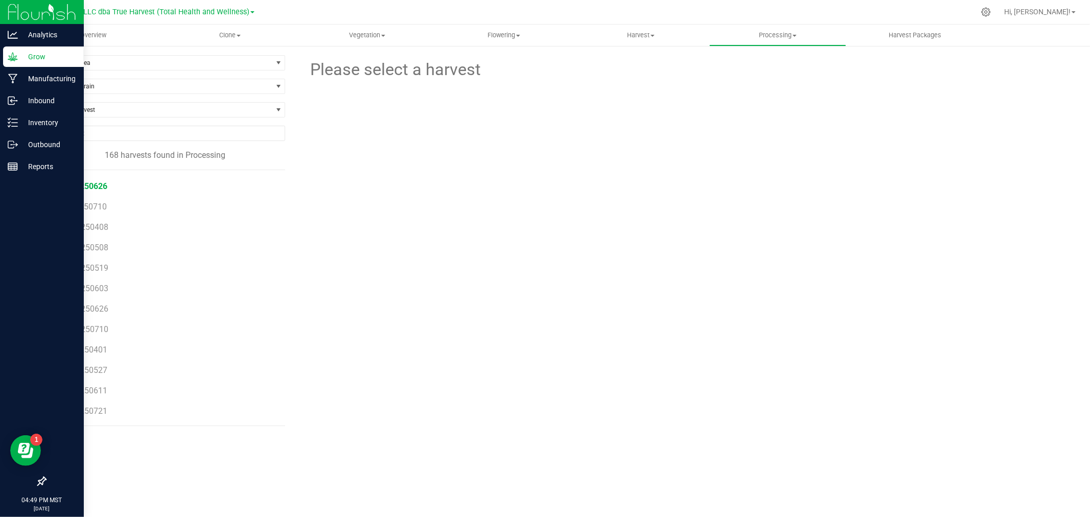
scroll to position [227, 0]
click at [97, 305] on span "BAA250721" at bounding box center [86, 305] width 44 height 10
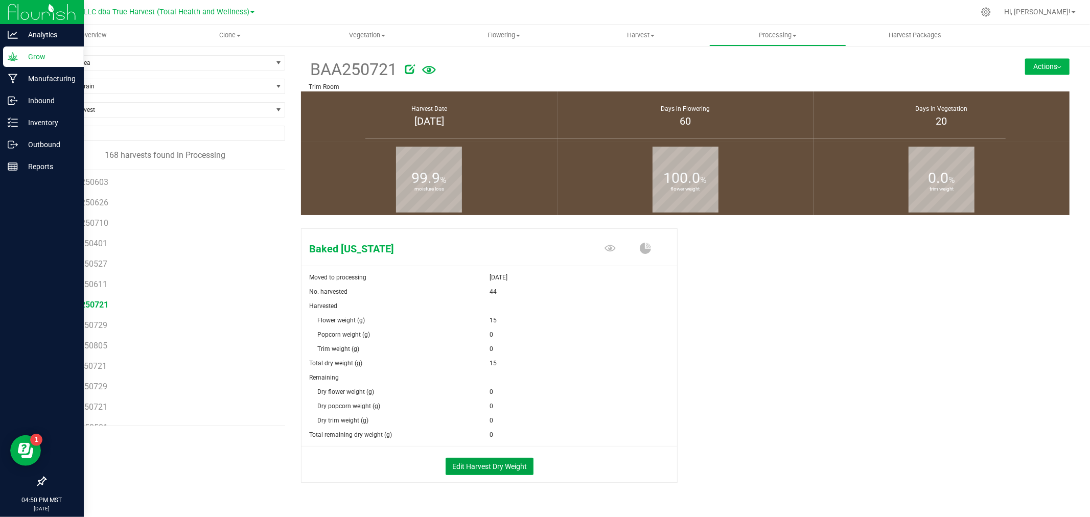
click at [474, 462] on button "Edit Harvest Dry Weight" at bounding box center [489, 466] width 88 height 17
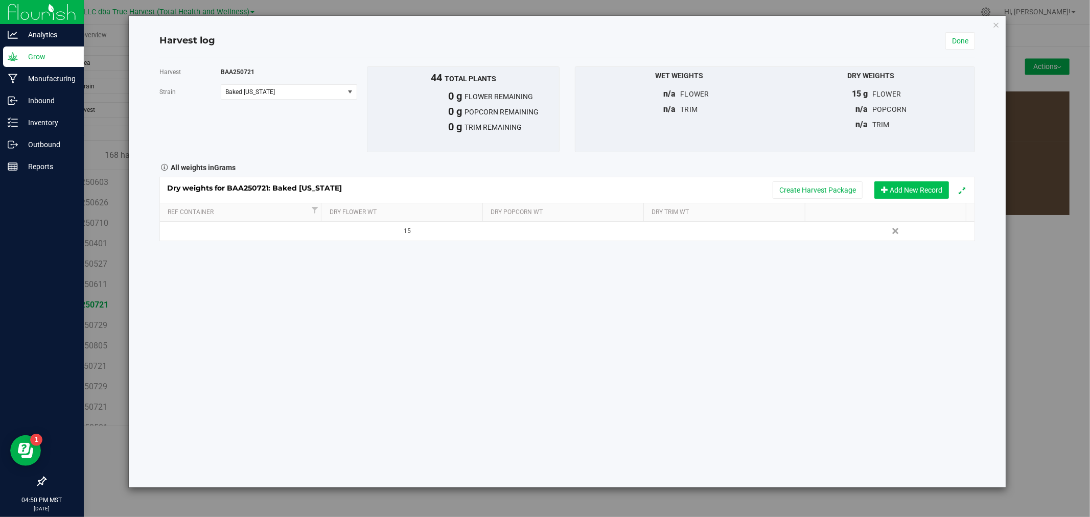
click at [898, 189] on button "Add New Record" at bounding box center [911, 189] width 75 height 17
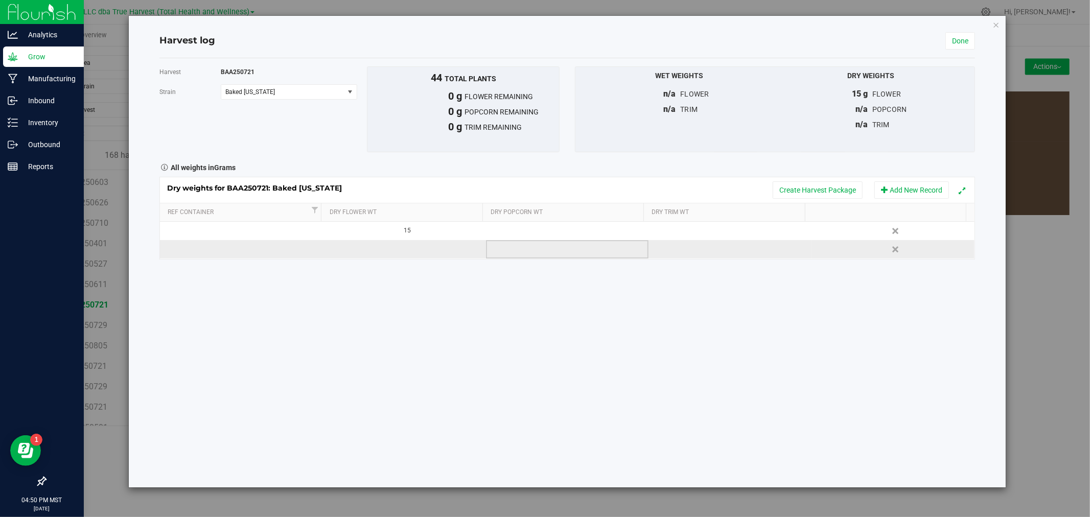
click at [540, 255] on td at bounding box center [567, 249] width 163 height 18
type input "605"
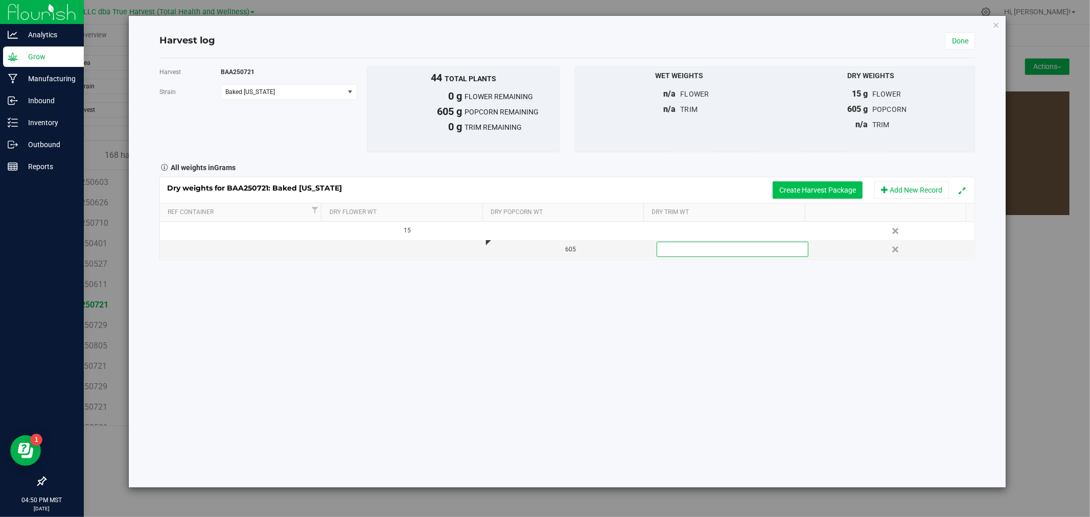
click at [798, 184] on button "Create Harvest Package" at bounding box center [817, 189] width 90 height 17
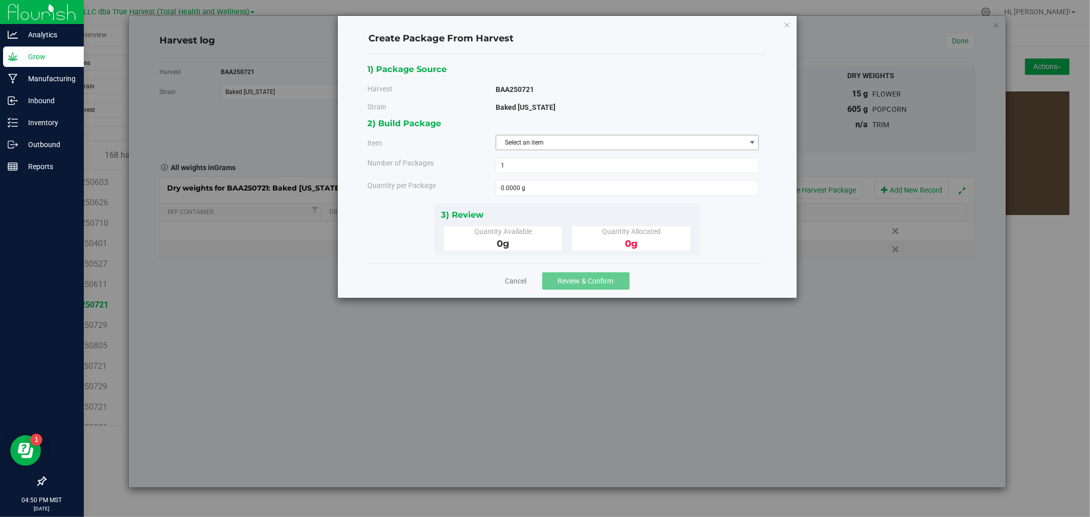
click at [541, 145] on span "Select an item" at bounding box center [621, 142] width 250 height 14
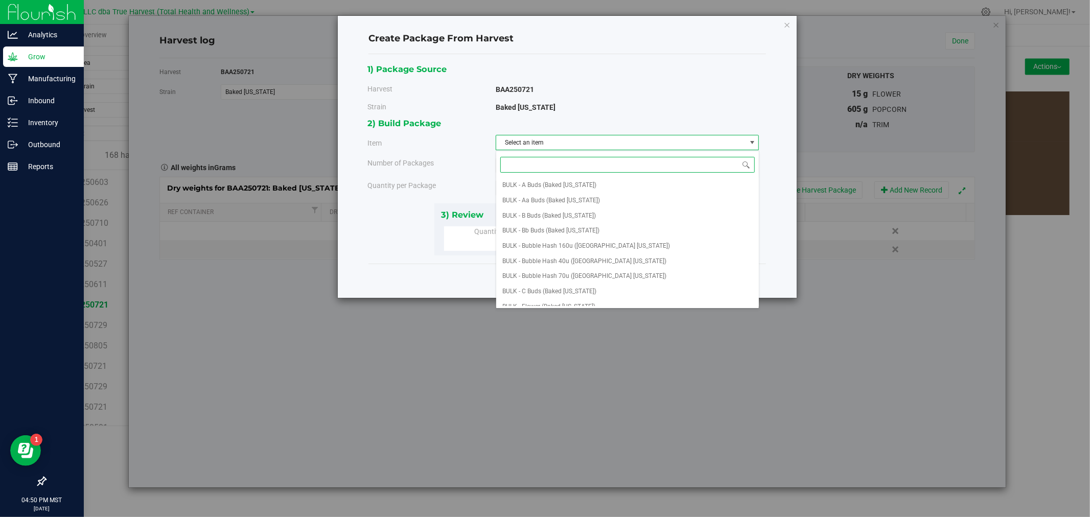
type input "b"
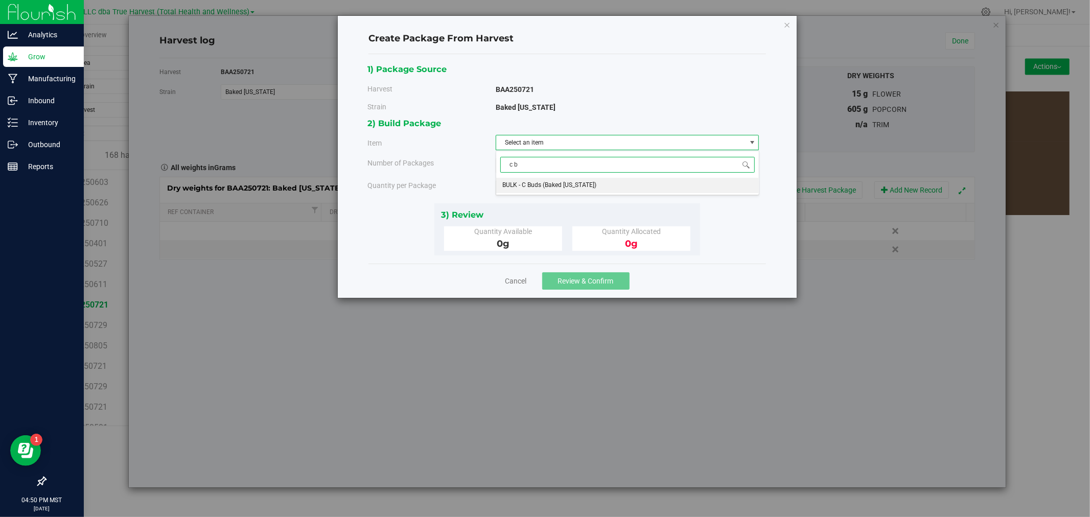
click at [576, 188] on span "BULK - C Buds (Baked [US_STATE])" at bounding box center [549, 185] width 94 height 13
type input "c b"
click at [575, 188] on span at bounding box center [628, 187] width 264 height 15
type input "605"
type input "605.0000 g"
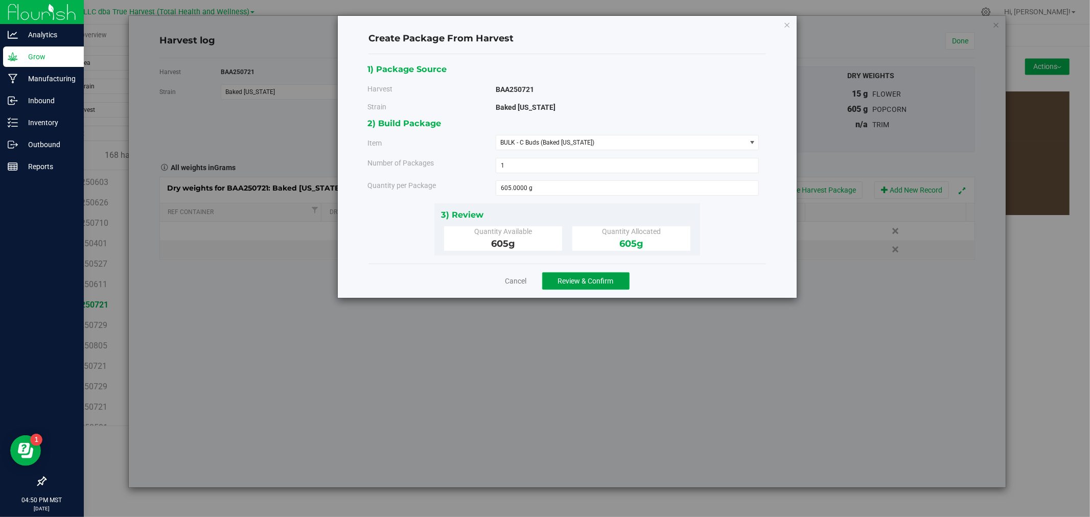
click at [570, 284] on span "Review & Confirm" at bounding box center [586, 281] width 56 height 8
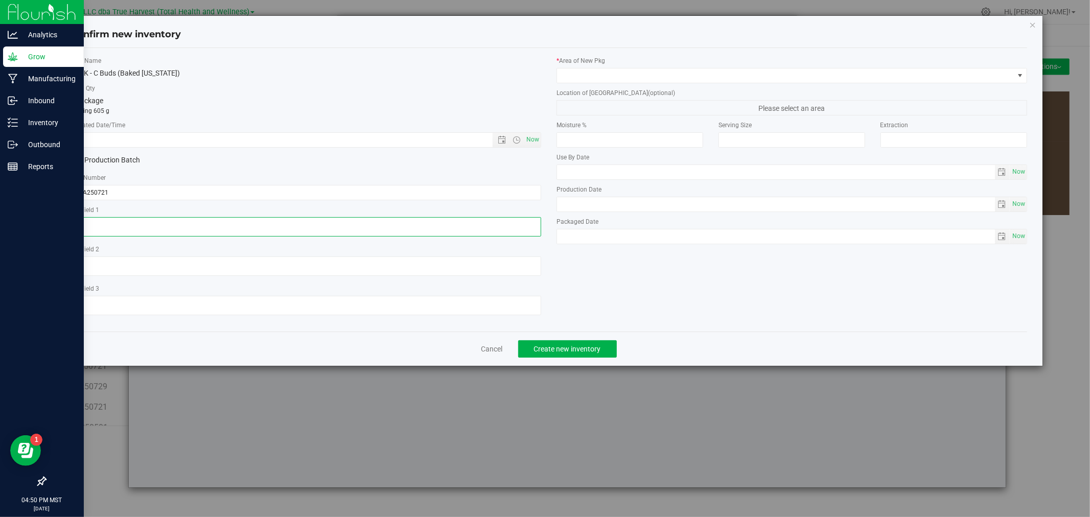
click at [238, 227] on textarea at bounding box center [306, 226] width 471 height 19
type textarea "[DATE]"
click at [226, 140] on input "text" at bounding box center [290, 140] width 439 height 14
paste input "[DATE]"
type input "8/12/2025 4:50 PM"
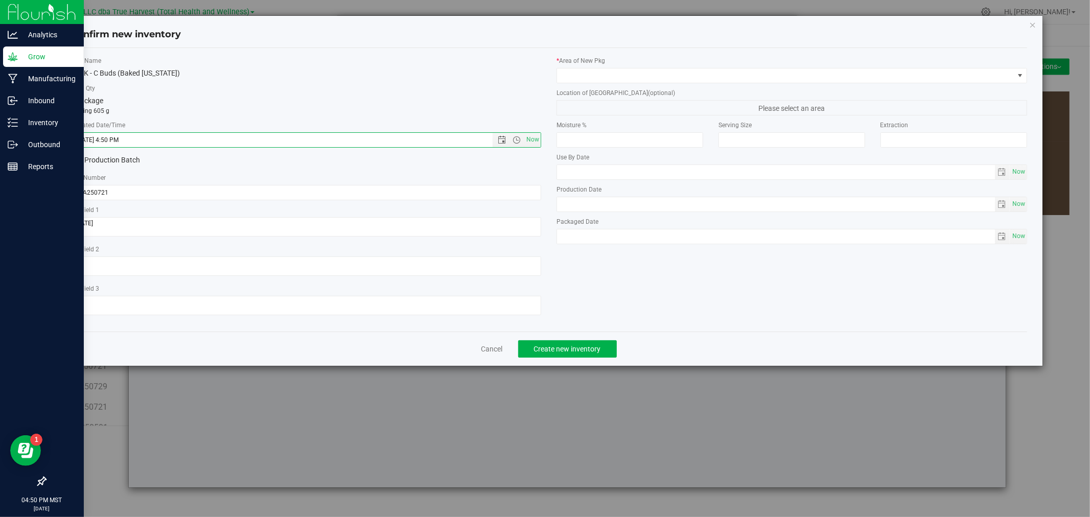
click at [631, 64] on label "* Area of New Pkg" at bounding box center [791, 60] width 471 height 9
click at [631, 74] on span at bounding box center [785, 75] width 457 height 14
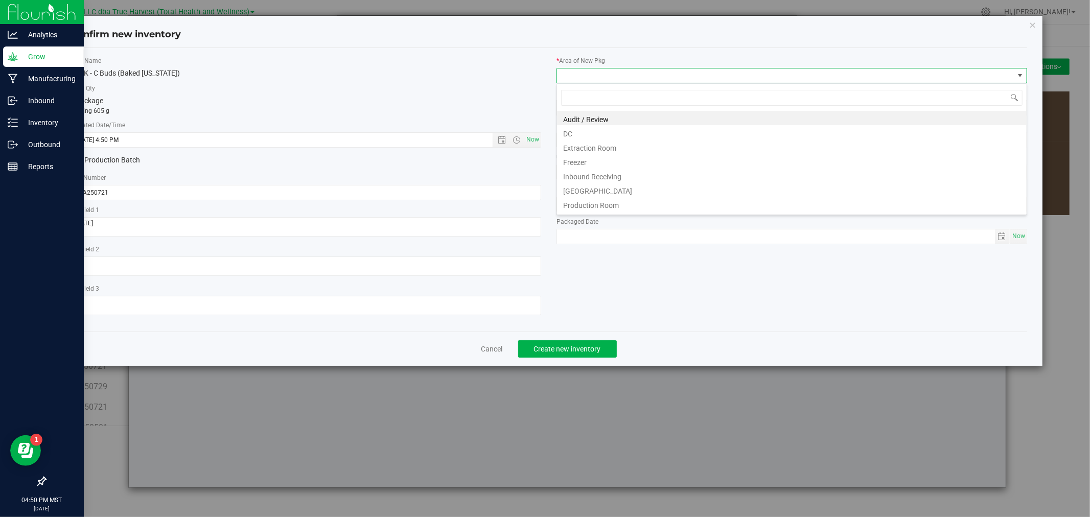
scroll to position [15, 470]
click at [568, 133] on li "DC" at bounding box center [792, 132] width 470 height 14
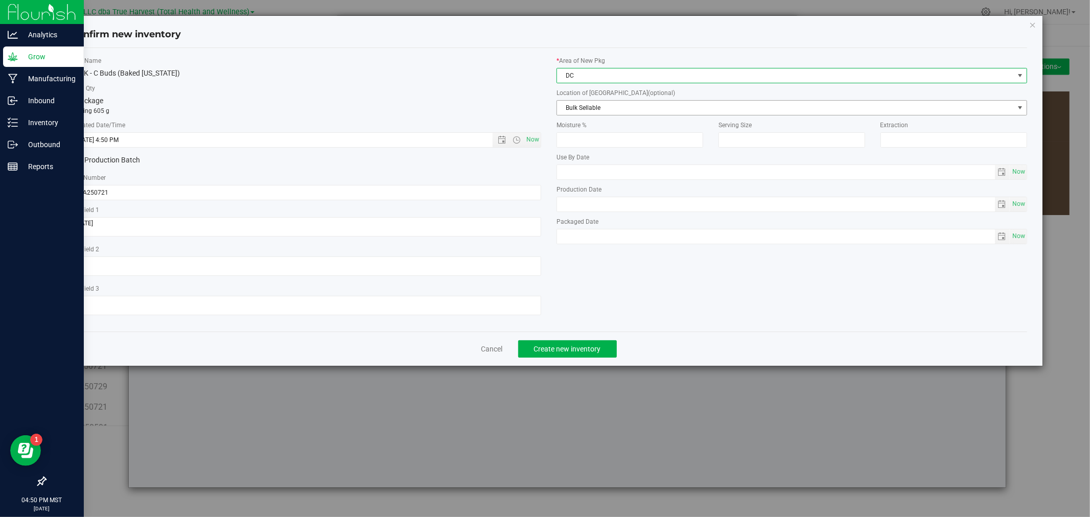
click at [583, 110] on span "Bulk Sellable" at bounding box center [785, 108] width 457 height 14
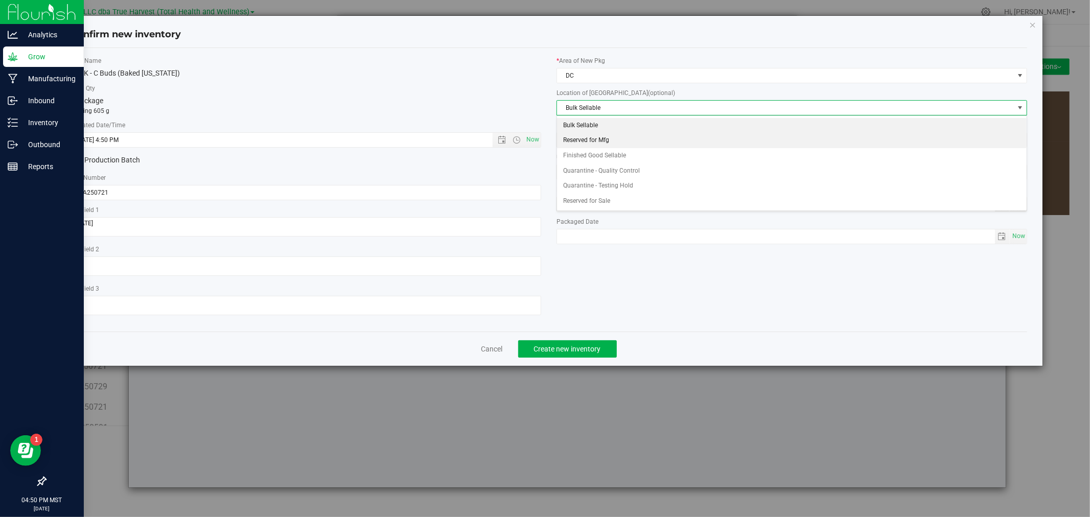
click at [591, 140] on li "Reserved for Mfg" at bounding box center [792, 140] width 470 height 15
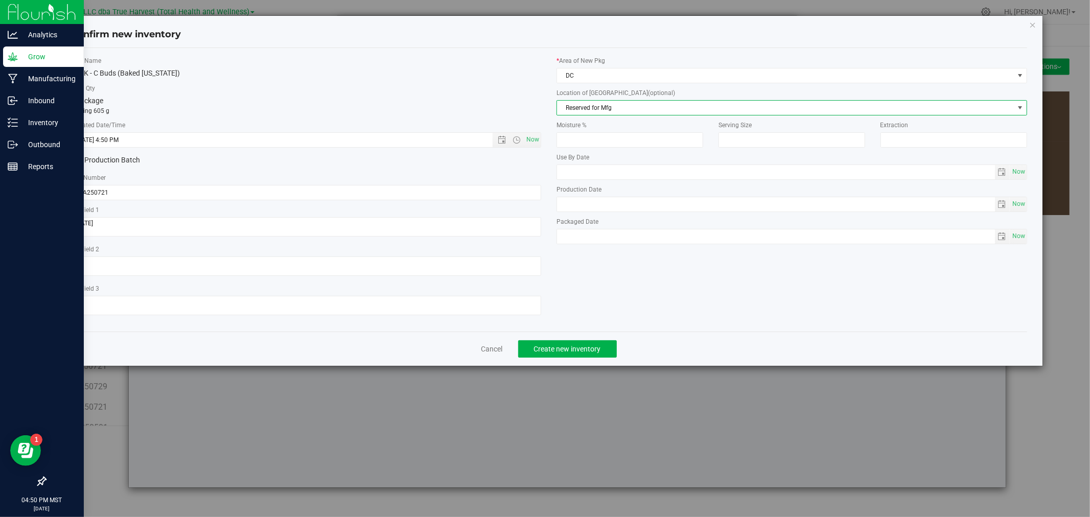
click at [598, 320] on div "Item Name BULK - C Buds (Baked Alaska) Total Qty 1 package totaling 605 g * Cre…" at bounding box center [548, 189] width 971 height 267
click at [135, 226] on textarea at bounding box center [306, 226] width 471 height 19
type textarea "[DATE]"
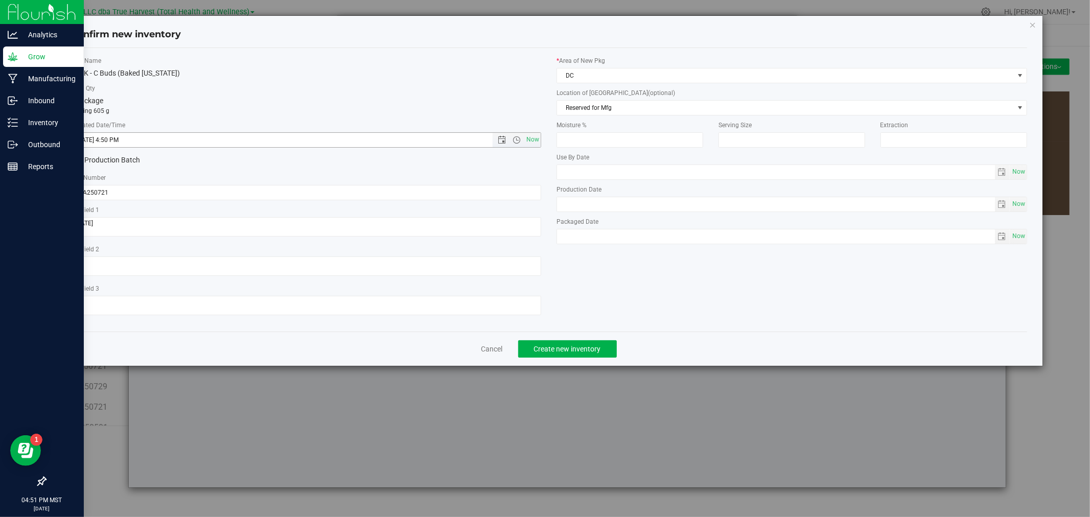
click at [142, 147] on input "8/12/2025 4:50 PM" at bounding box center [290, 140] width 439 height 14
paste input "[DATE]"
type input "7/21/2025 12:00 AM"
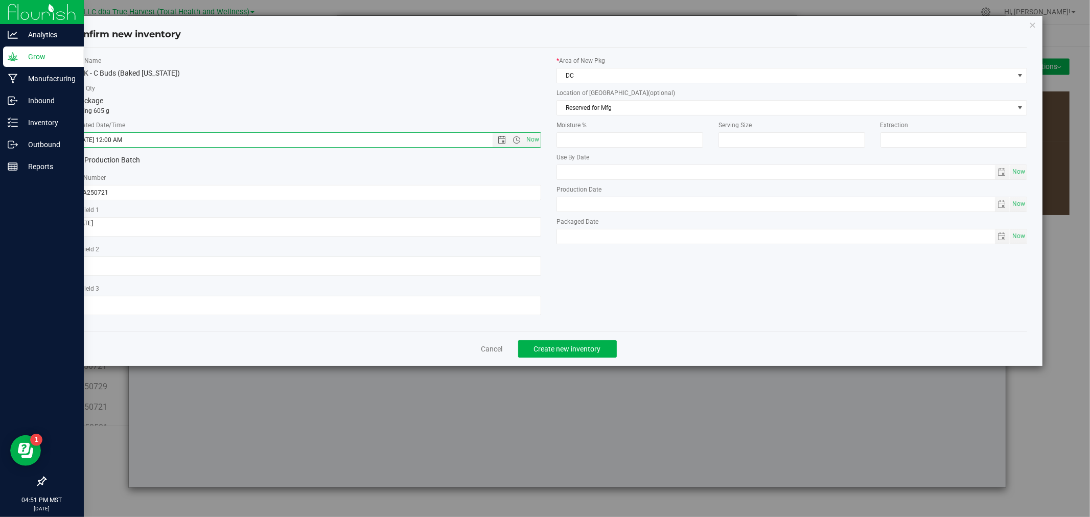
click at [216, 85] on label "Total Qty" at bounding box center [306, 88] width 471 height 9
click at [564, 358] on button "Create new inventory" at bounding box center [567, 348] width 99 height 17
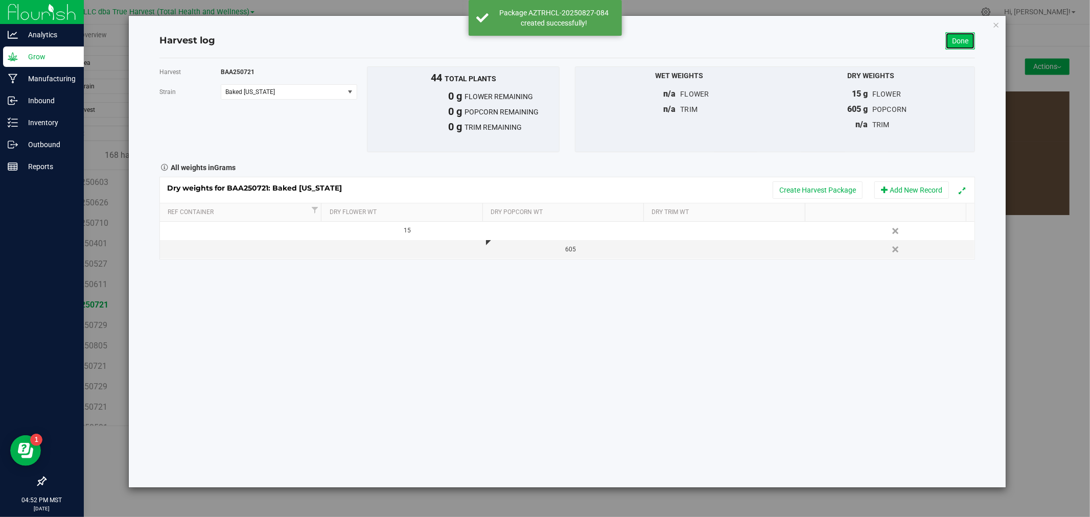
click at [957, 39] on link "Done" at bounding box center [960, 40] width 30 height 17
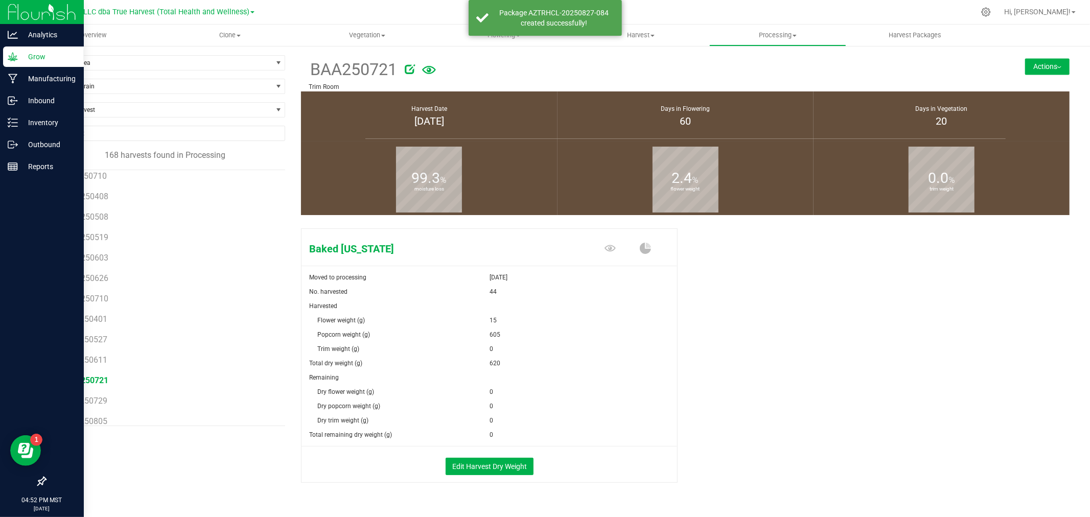
scroll to position [284, 0]
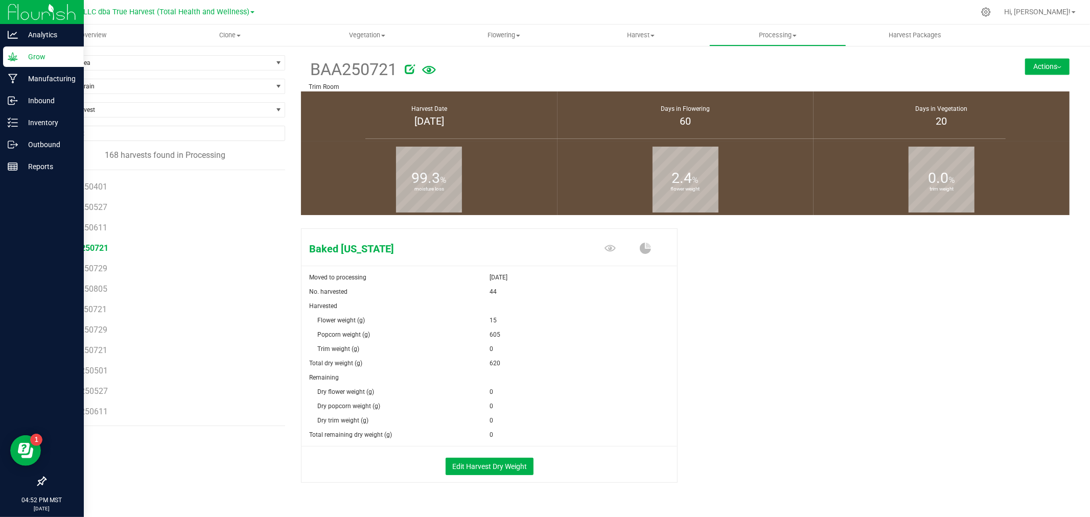
click at [110, 349] on li "BXB250721" at bounding box center [171, 346] width 214 height 20
click at [105, 349] on span "BXB250721" at bounding box center [85, 350] width 43 height 10
click at [463, 470] on button "Edit Harvest Dry Weight" at bounding box center [489, 466] width 88 height 17
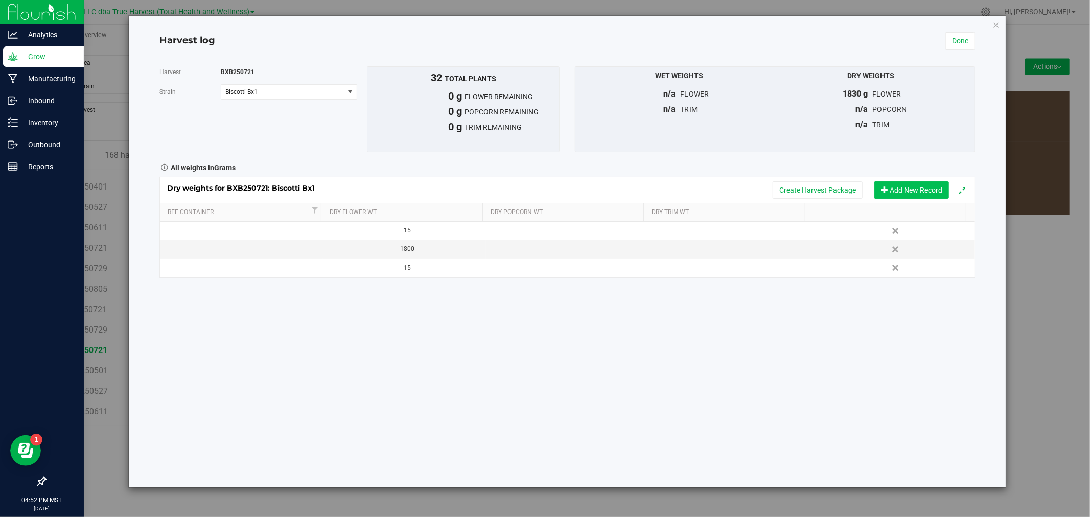
click at [896, 186] on button "Add New Record" at bounding box center [911, 189] width 75 height 17
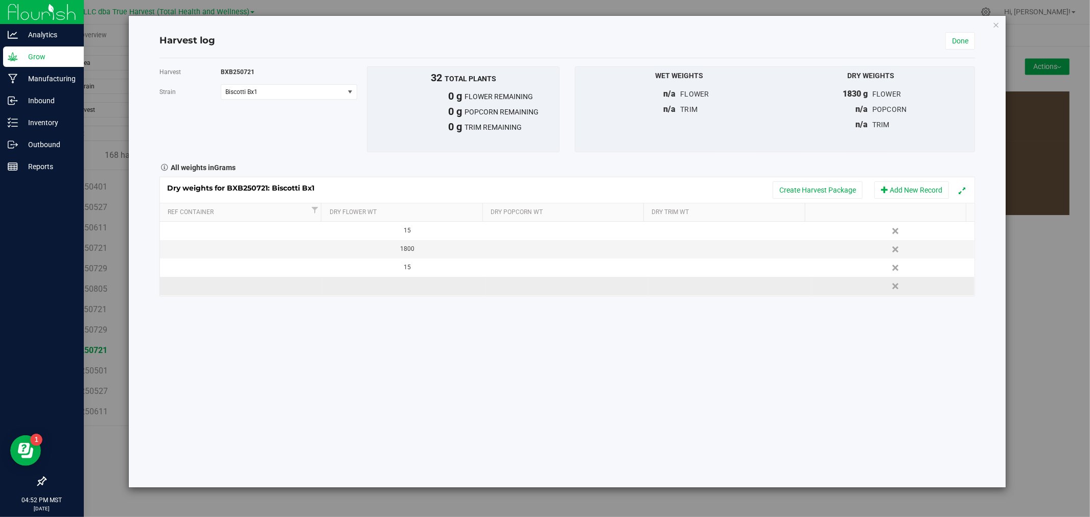
click at [591, 288] on td at bounding box center [567, 286] width 163 height 18
type input "605"
click at [824, 195] on button "Create Harvest Package" at bounding box center [817, 189] width 90 height 17
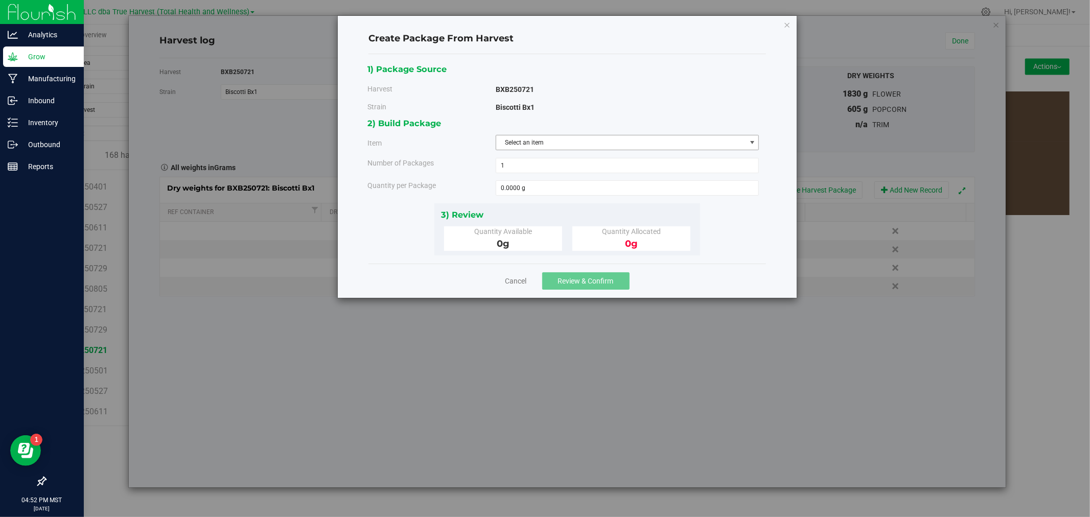
click at [581, 140] on span "Select an item" at bounding box center [621, 142] width 250 height 14
click at [580, 185] on li "BULK - C Buds (Biscotti Bx1)" at bounding box center [627, 185] width 263 height 15
type input "c b"
click at [580, 187] on span at bounding box center [628, 187] width 264 height 15
type input "605"
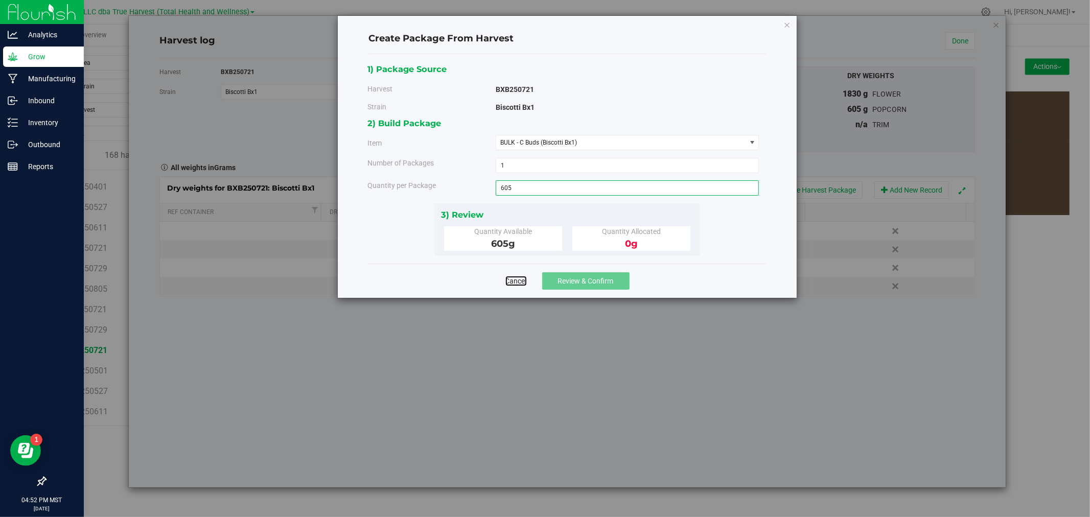
type input "605.0000 g"
click at [565, 283] on span "Review & Confirm" at bounding box center [586, 281] width 56 height 8
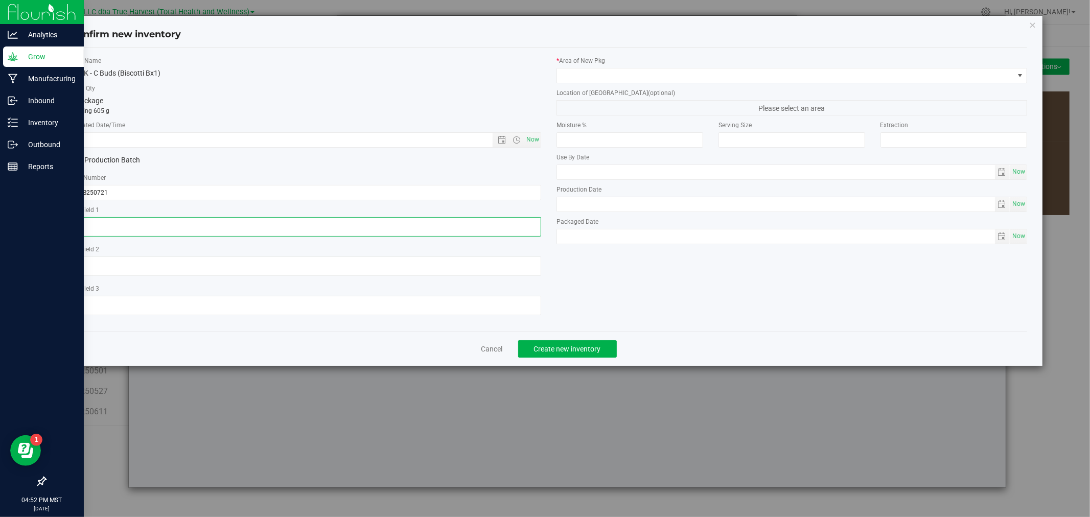
click at [179, 221] on textarea at bounding box center [306, 226] width 471 height 19
paste textarea "2025-07-21"
type textarea "2025-07-21"
click at [187, 141] on input "text" at bounding box center [290, 140] width 439 height 14
paste input "[DATE]"
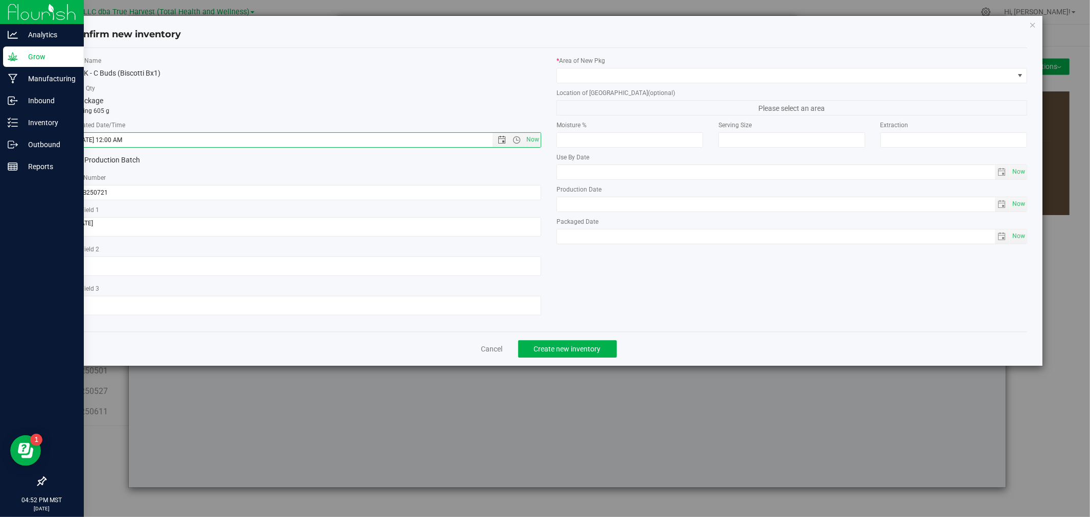
type input "7/21/2025 4:52 PM"
click at [590, 84] on div "* Area of New Pkg Location of New Pkg (optional) Please select an area Moisture…" at bounding box center [792, 152] width 486 height 193
click at [589, 75] on span at bounding box center [785, 75] width 457 height 14
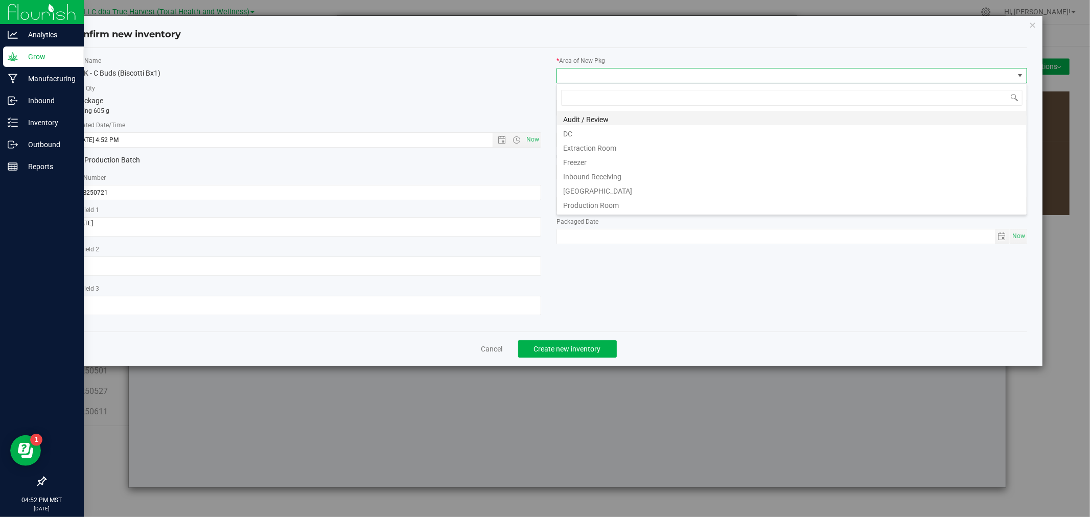
scroll to position [15, 470]
click at [588, 131] on li "DC" at bounding box center [792, 132] width 470 height 14
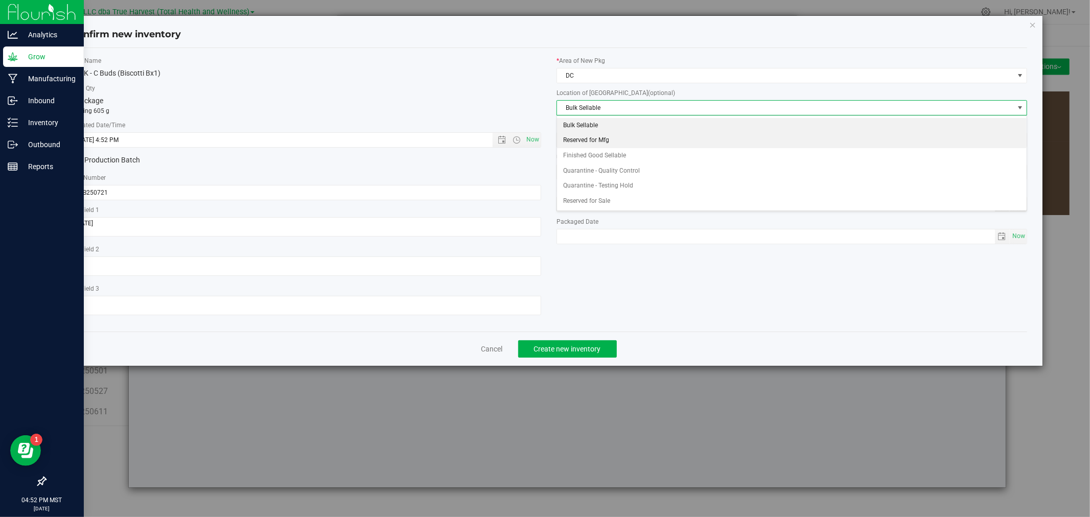
click at [593, 138] on li "Reserved for Mfg" at bounding box center [792, 140] width 470 height 15
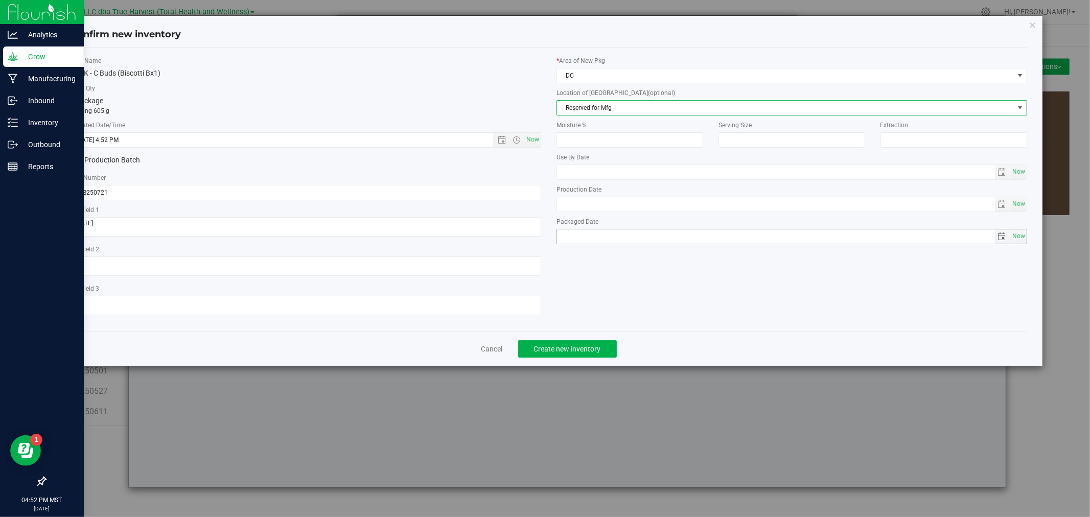
click at [579, 290] on div "Item Name BULK - C Buds (Biscotti Bx1) Total Qty 1 package totaling 605 g * Cre…" at bounding box center [548, 189] width 971 height 267
click at [563, 353] on span "Create new inventory" at bounding box center [567, 349] width 67 height 8
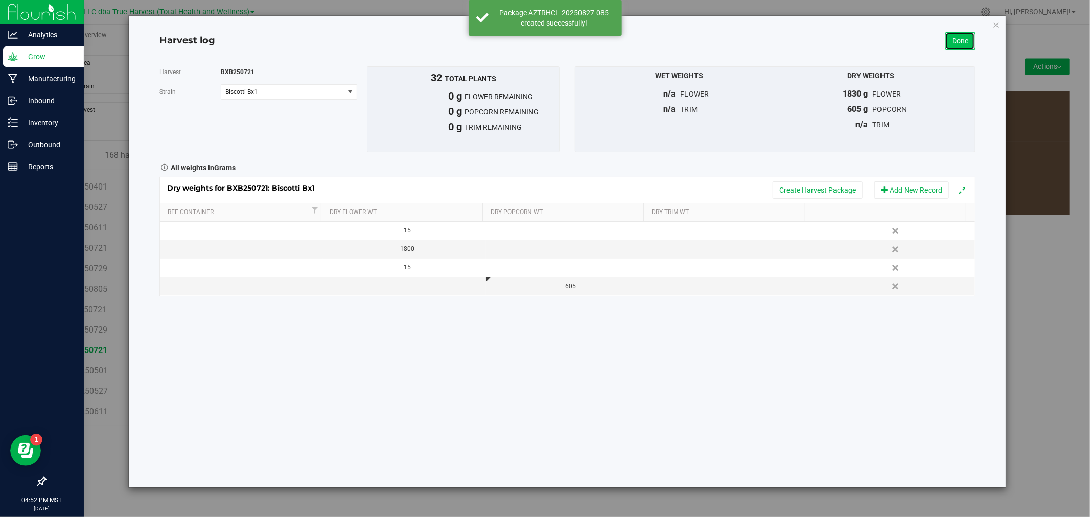
click at [959, 41] on link "Done" at bounding box center [960, 40] width 30 height 17
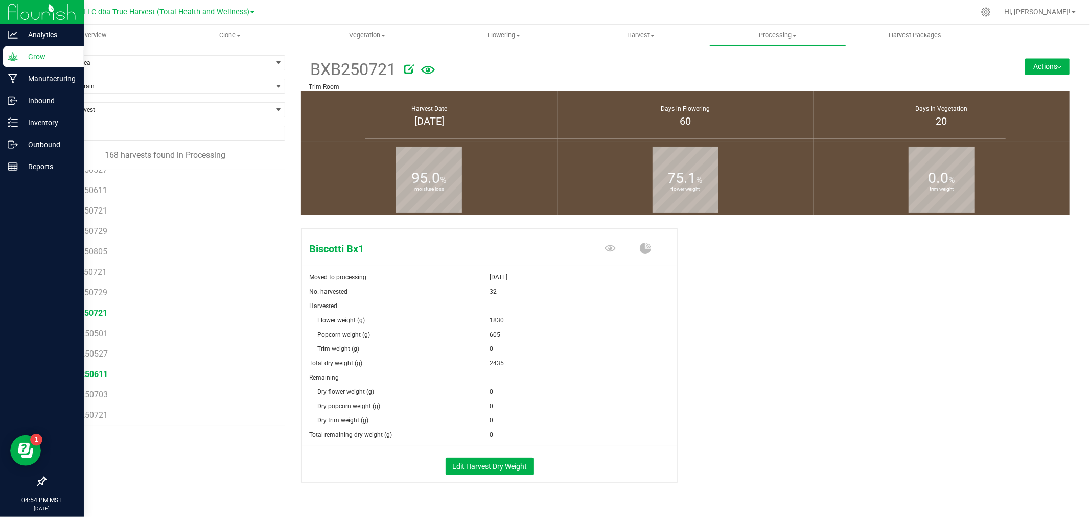
scroll to position [340, 0]
click at [92, 393] on span "CAD250721" at bounding box center [85, 396] width 43 height 10
click at [505, 463] on button "Edit Harvest Dry Weight" at bounding box center [489, 466] width 88 height 17
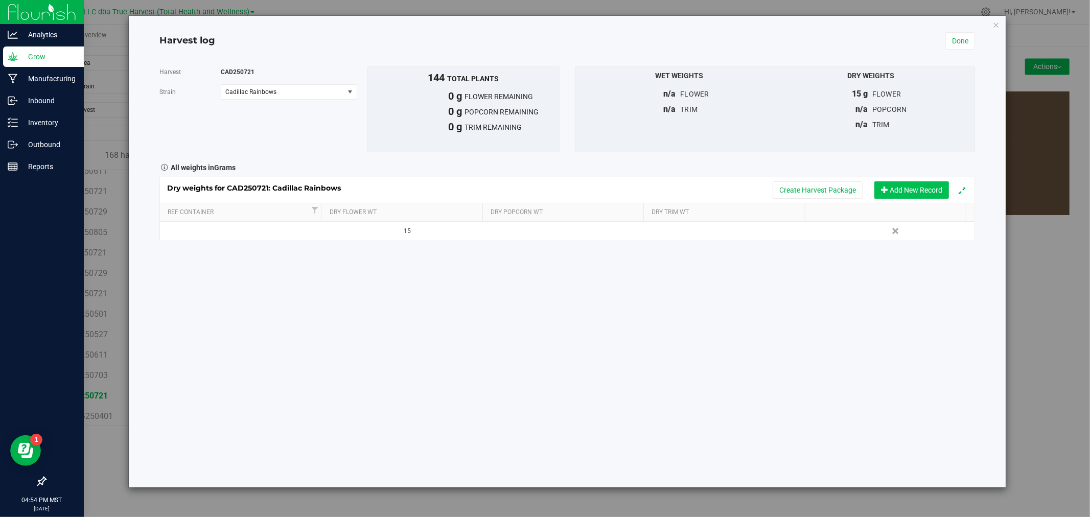
click at [937, 181] on button "Add New Record" at bounding box center [911, 189] width 75 height 17
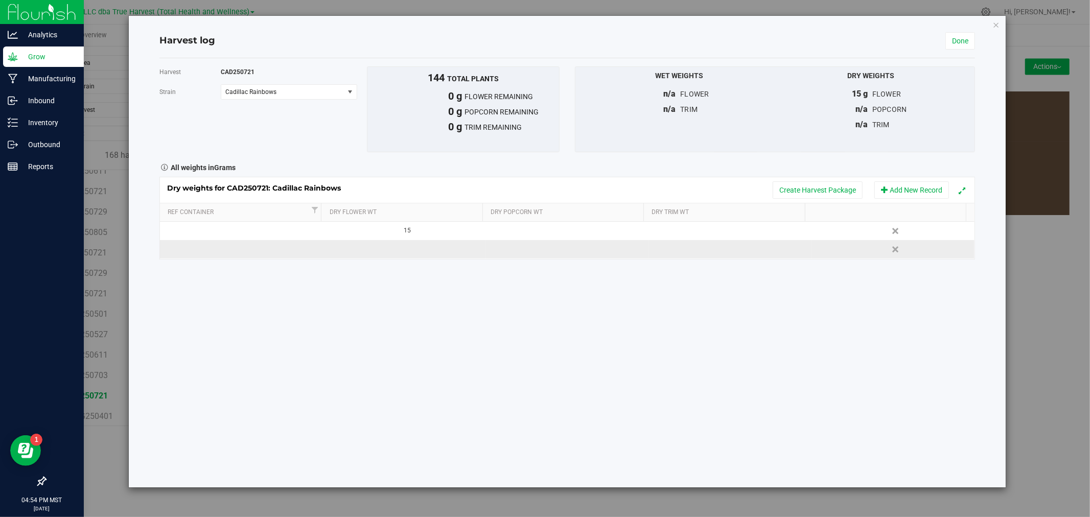
click at [591, 249] on td at bounding box center [567, 249] width 163 height 18
type input "605"
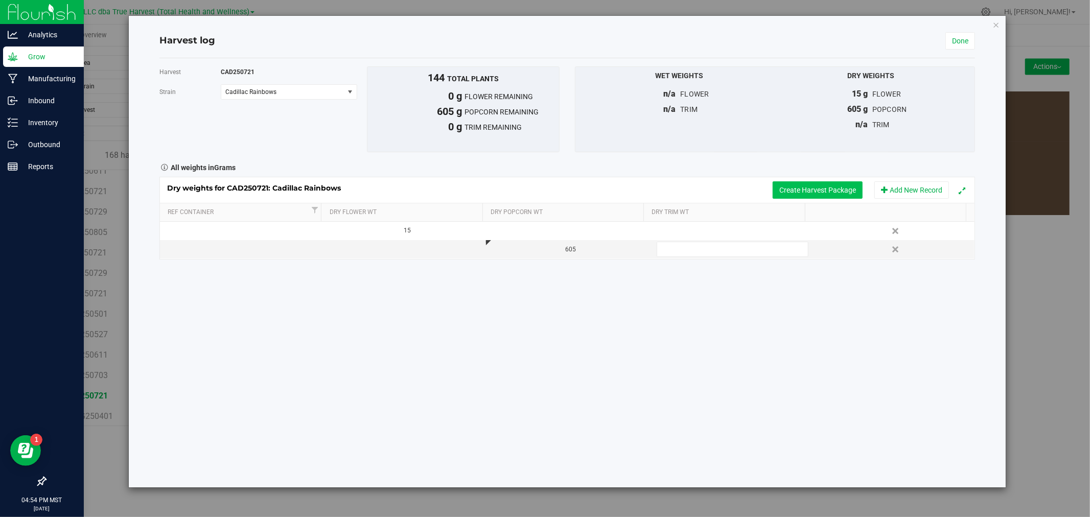
click at [800, 193] on button "Create Harvest Package" at bounding box center [817, 189] width 90 height 17
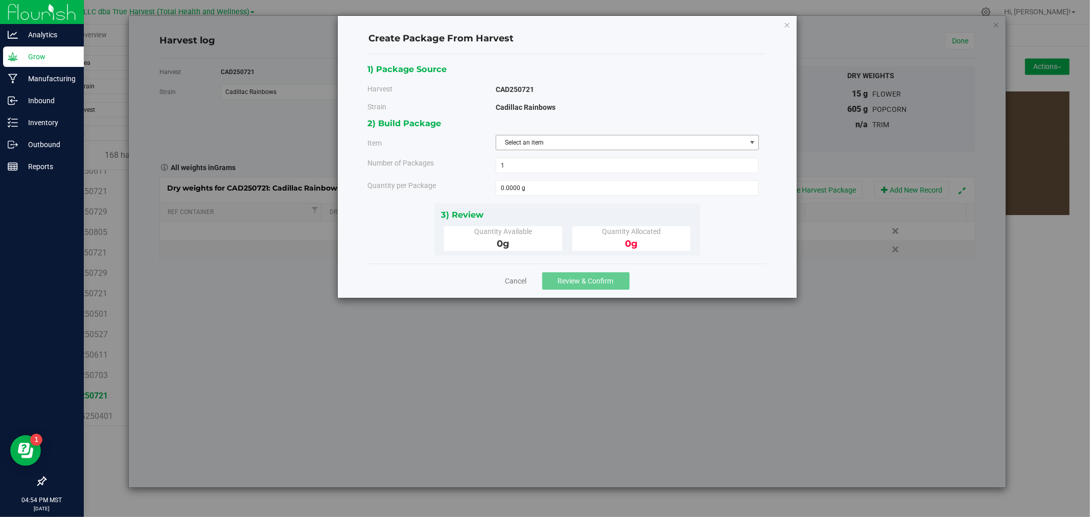
click at [546, 140] on span "Select an item" at bounding box center [621, 142] width 250 height 14
click at [551, 183] on span "BULK - C Buds (Cadillac Rainbows)" at bounding box center [550, 185] width 96 height 13
type input "c b"
click at [552, 183] on span at bounding box center [628, 187] width 264 height 15
type input "605"
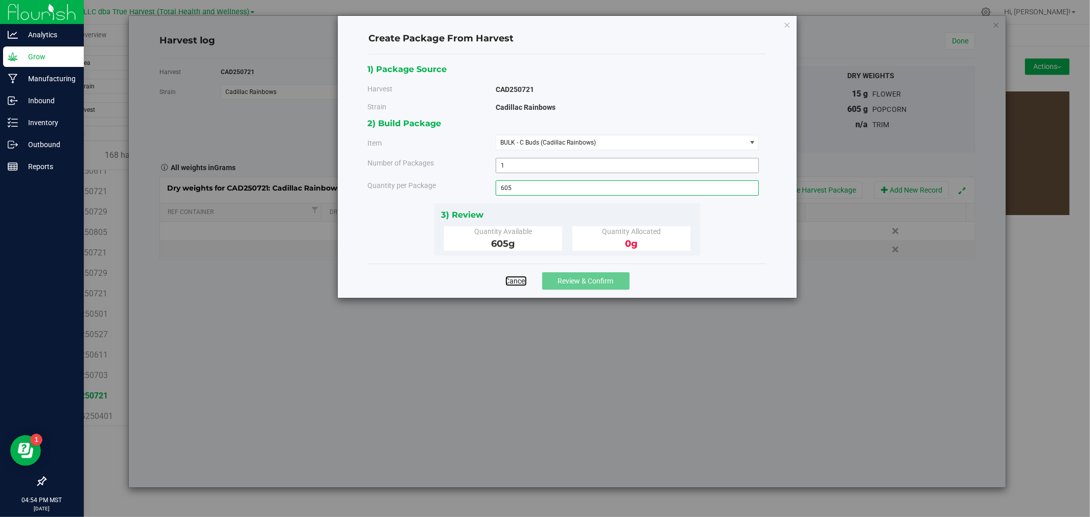
type input "605.0000 g"
click at [582, 284] on span "Review & Confirm" at bounding box center [586, 281] width 56 height 8
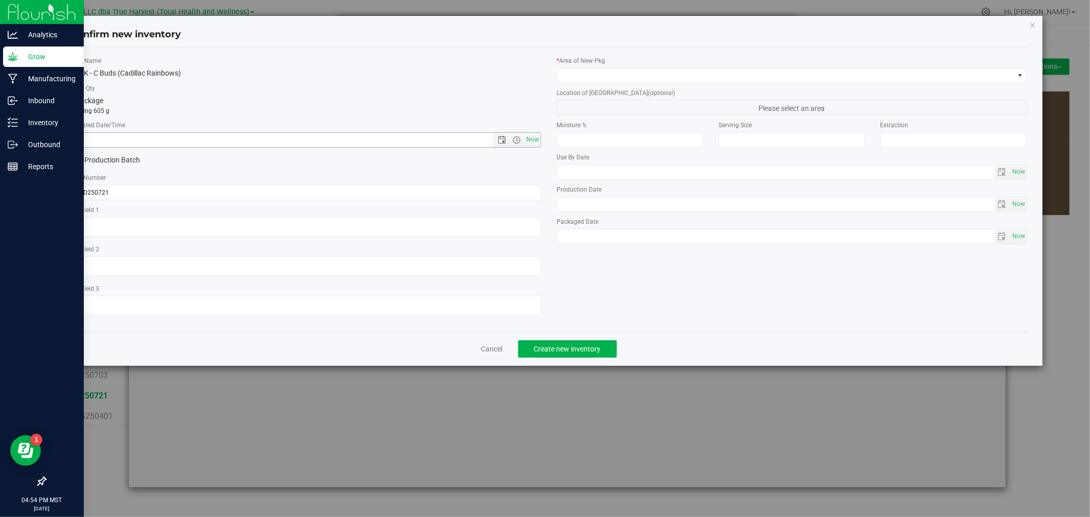
click at [361, 140] on input "text" at bounding box center [290, 140] width 439 height 14
paste input "[DATE]"
type input "7/21/2025 4:54 PM"
click at [261, 227] on textarea at bounding box center [306, 226] width 471 height 19
paste textarea "[DATE]"
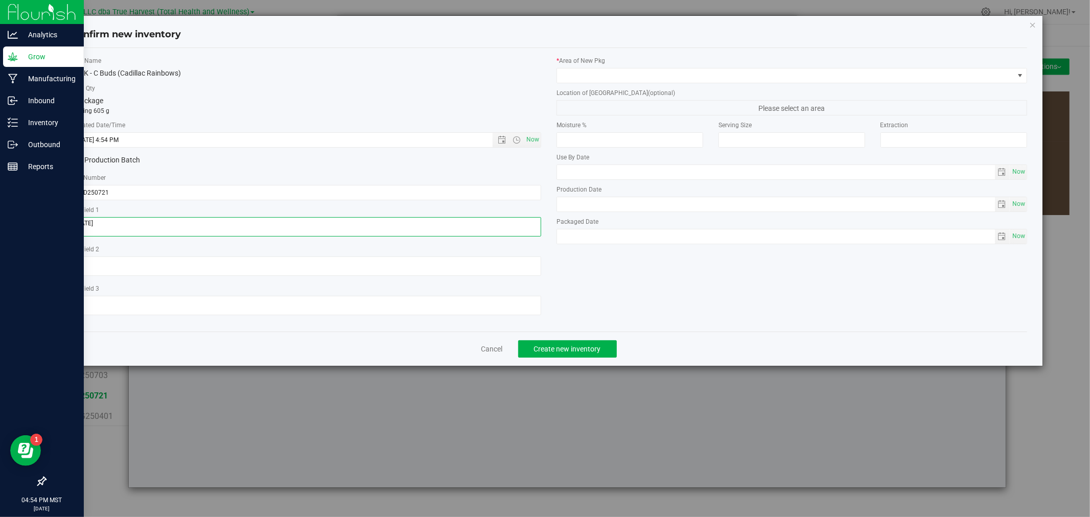
type textarea "[DATE]"
click at [691, 88] on label "Location of New Pkg (optional)" at bounding box center [791, 92] width 471 height 9
click at [687, 80] on span at bounding box center [785, 75] width 457 height 14
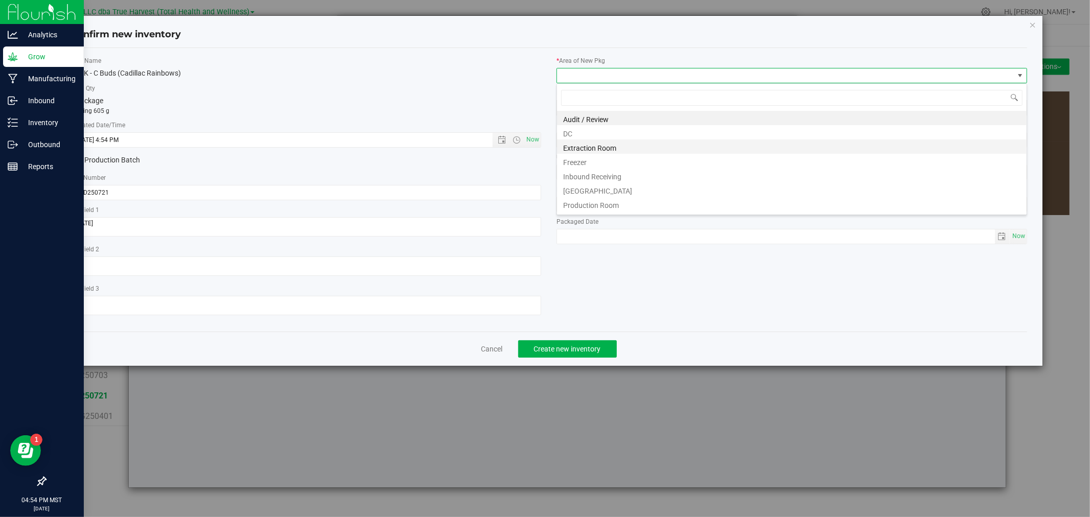
scroll to position [15, 470]
click at [603, 136] on li "DC" at bounding box center [792, 132] width 470 height 14
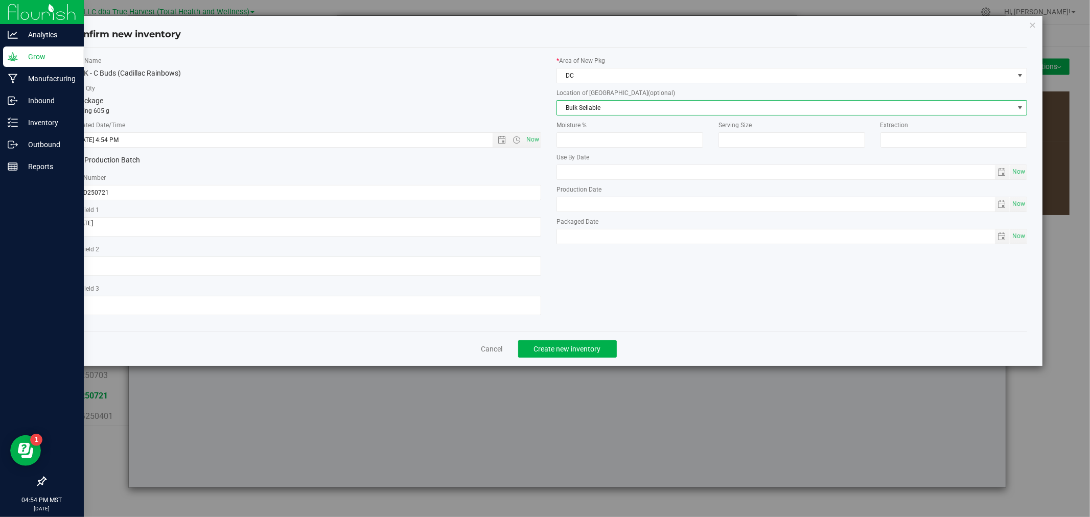
click at [603, 106] on span "Bulk Sellable" at bounding box center [785, 108] width 457 height 14
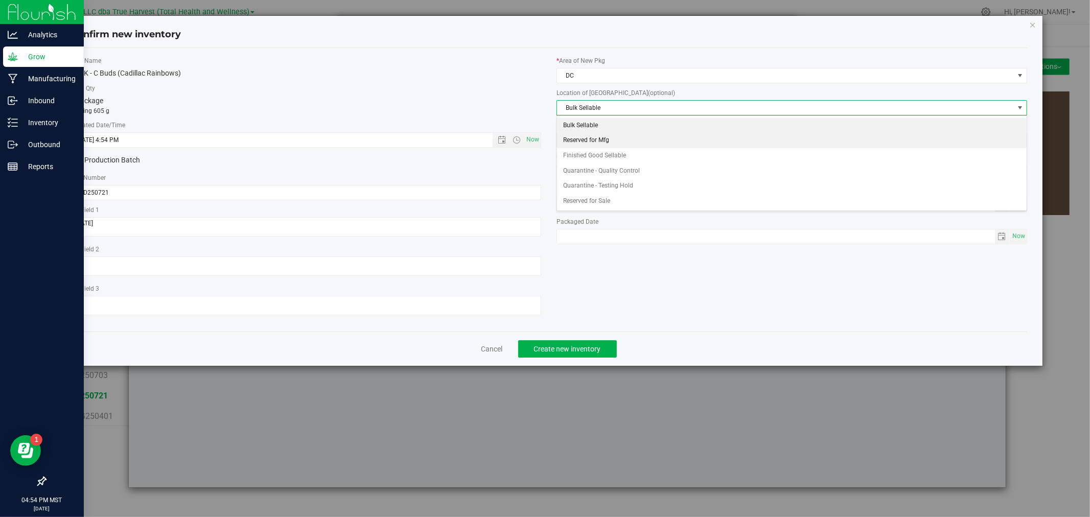
click at [593, 141] on li "Reserved for Mfg" at bounding box center [792, 140] width 470 height 15
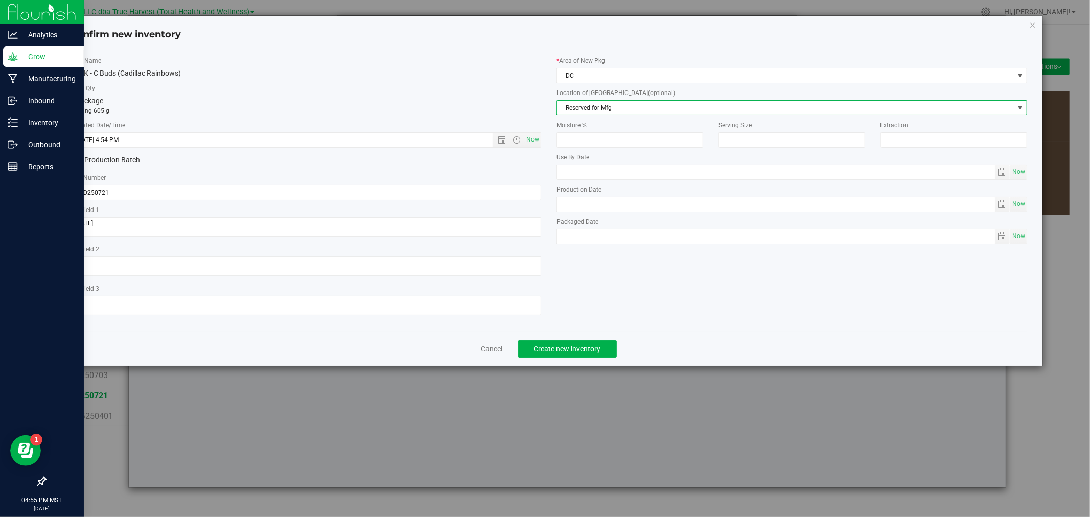
click at [580, 289] on div "Item Name BULK - C Buds (Cadillac Rainbows) Total Qty 1 package totaling 605 g …" at bounding box center [548, 189] width 971 height 267
click at [570, 346] on span "Create new inventory" at bounding box center [567, 349] width 67 height 8
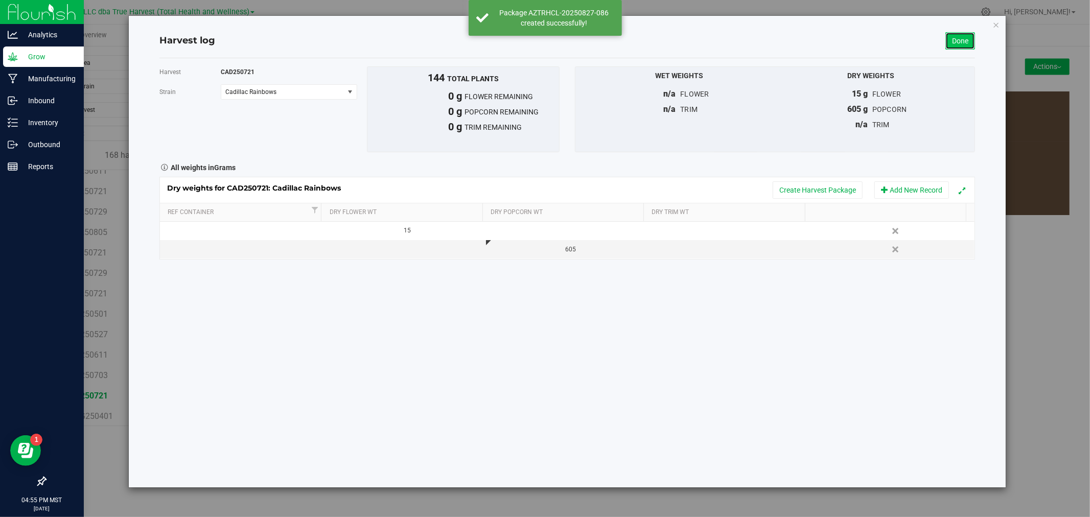
click at [963, 39] on link "Done" at bounding box center [960, 40] width 30 height 17
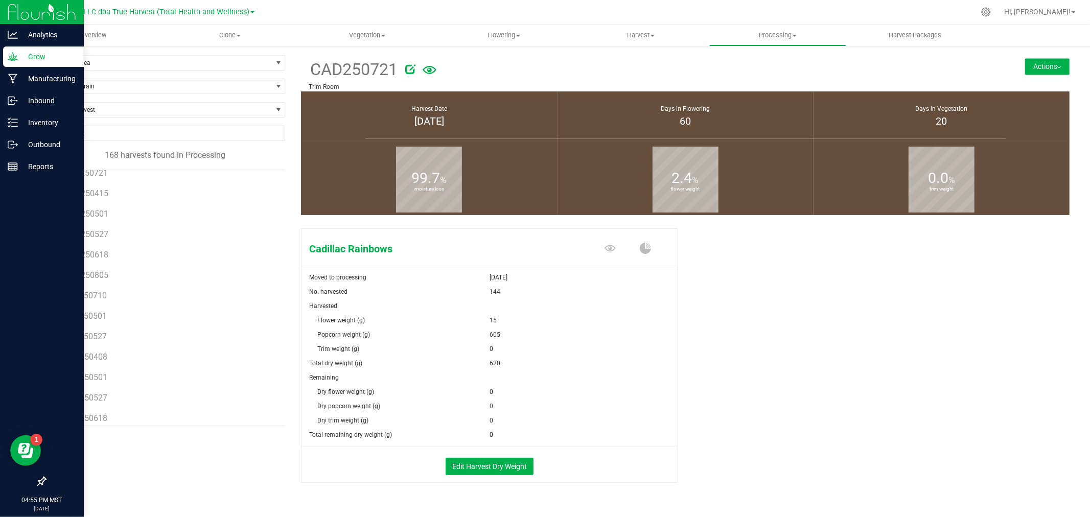
scroll to position [1589, 0]
click at [103, 226] on span "DRB250721" at bounding box center [85, 230] width 43 height 10
click at [486, 469] on button "Edit Harvest Dry Weight" at bounding box center [489, 466] width 88 height 17
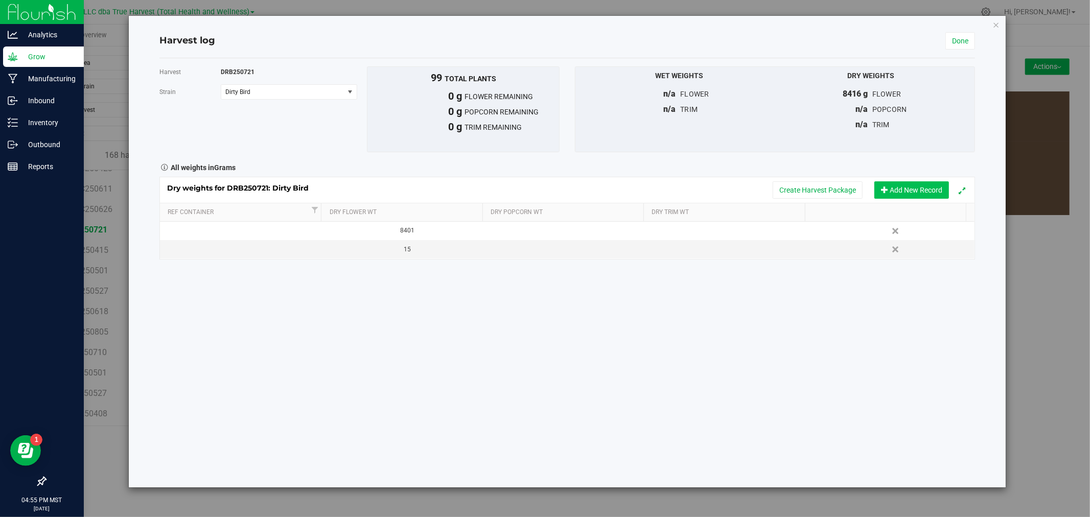
click at [901, 189] on button "Add New Record" at bounding box center [911, 189] width 75 height 17
click at [585, 277] on div "Dry weights for DRB250721: Dirty Bird Create Harvest Package Add New Record Ref…" at bounding box center [566, 227] width 815 height 101
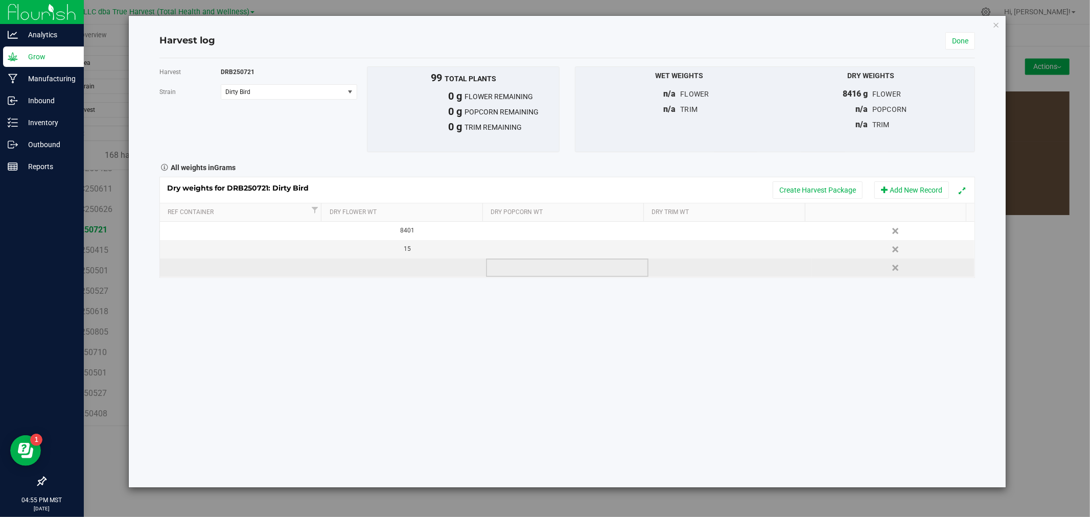
click at [580, 269] on td at bounding box center [567, 268] width 163 height 18
type input "605"
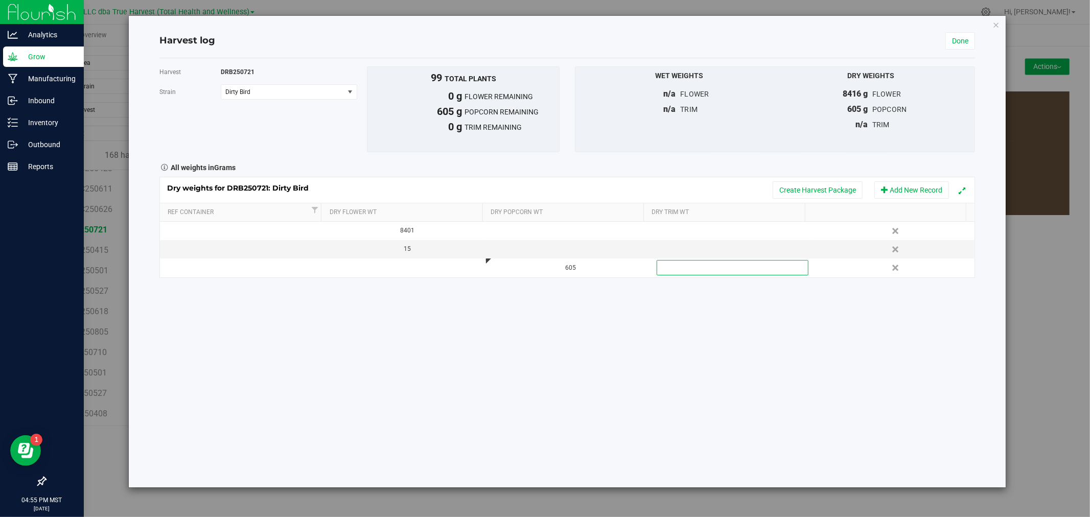
click at [847, 179] on div "Dry weights for DRB250721: Dirty Bird Create Harvest Package Add New Record" at bounding box center [567, 190] width 814 height 26
click at [847, 186] on button "Create Harvest Package" at bounding box center [817, 189] width 90 height 17
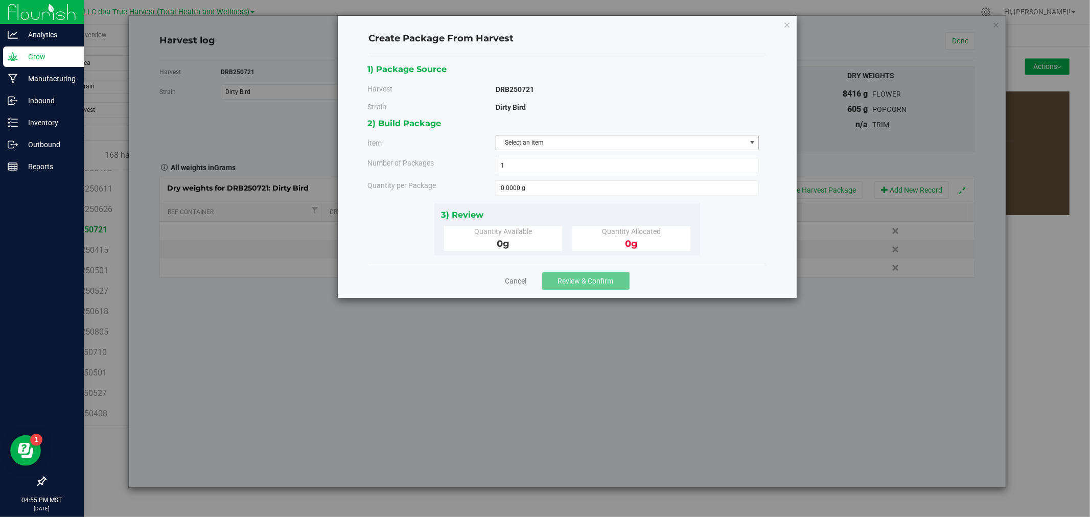
click at [549, 142] on span "Select an item" at bounding box center [621, 142] width 250 height 14
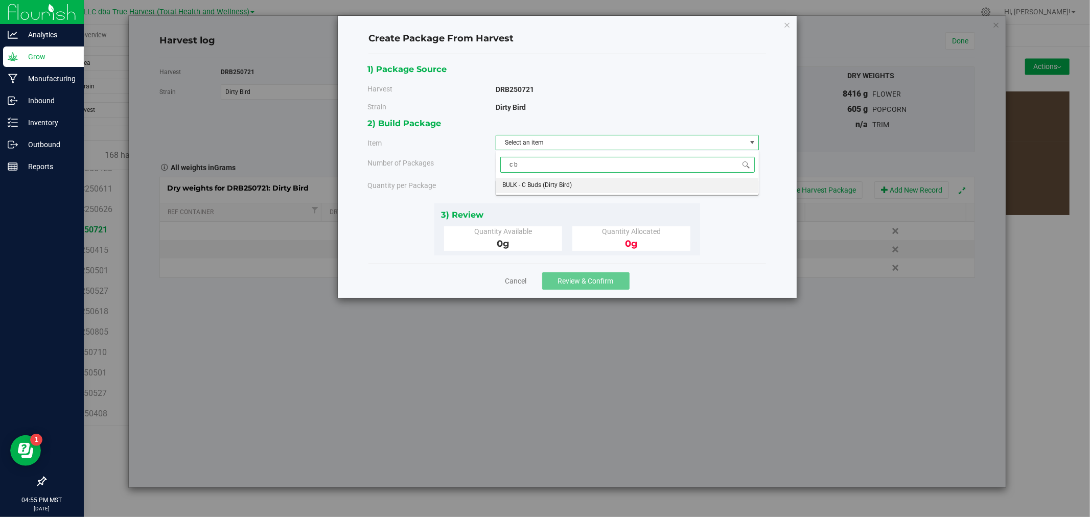
click at [544, 184] on span "BULK - C Buds (Dirty Bird)" at bounding box center [536, 185] width 69 height 13
type input "c b"
click at [544, 184] on span at bounding box center [628, 187] width 264 height 15
type input "605"
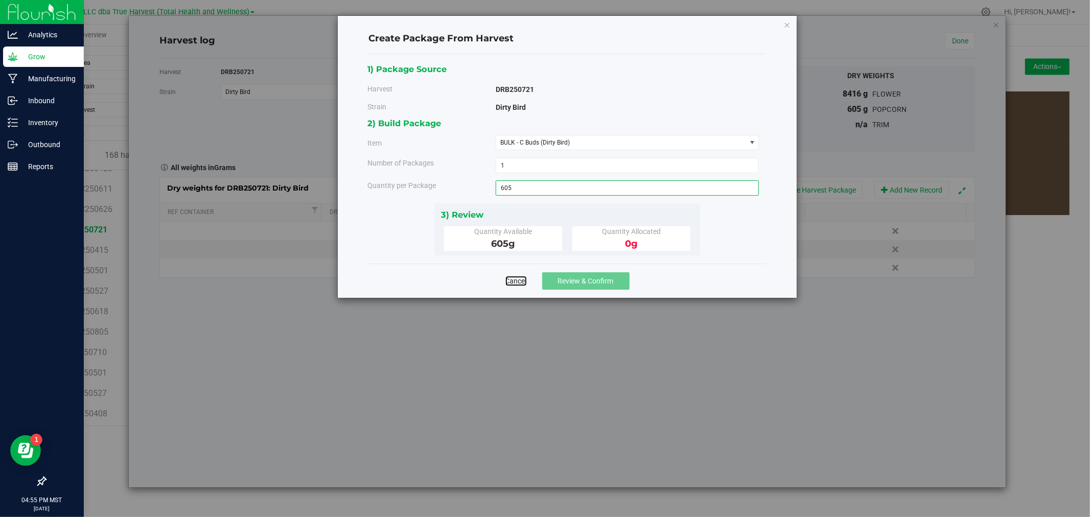
type input "605.0000 g"
click at [577, 281] on span "Review & Confirm" at bounding box center [586, 281] width 56 height 8
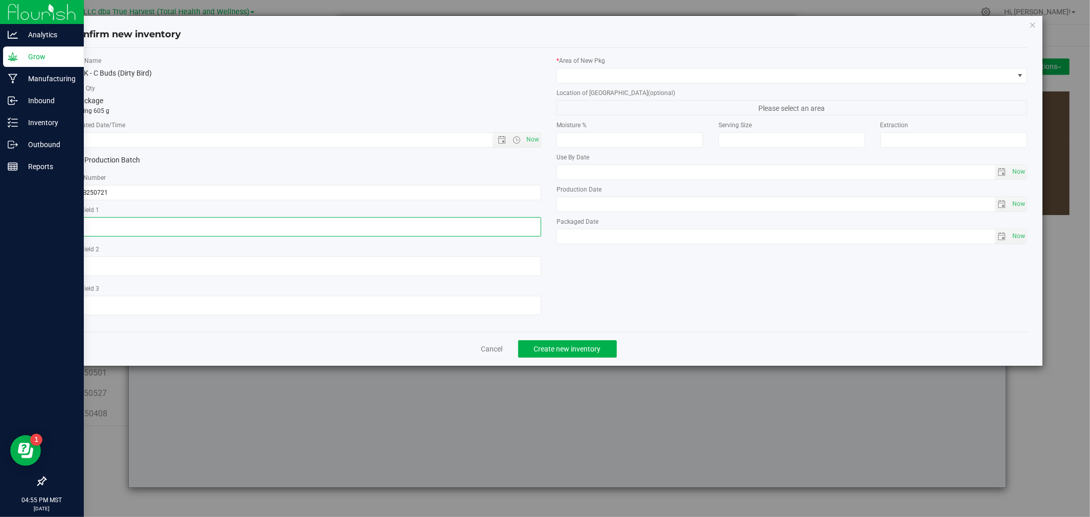
click at [195, 227] on textarea at bounding box center [306, 226] width 471 height 19
paste textarea "[DATE]"
type textarea "[DATE]"
click at [181, 137] on input "text" at bounding box center [290, 140] width 439 height 14
paste input "[DATE]"
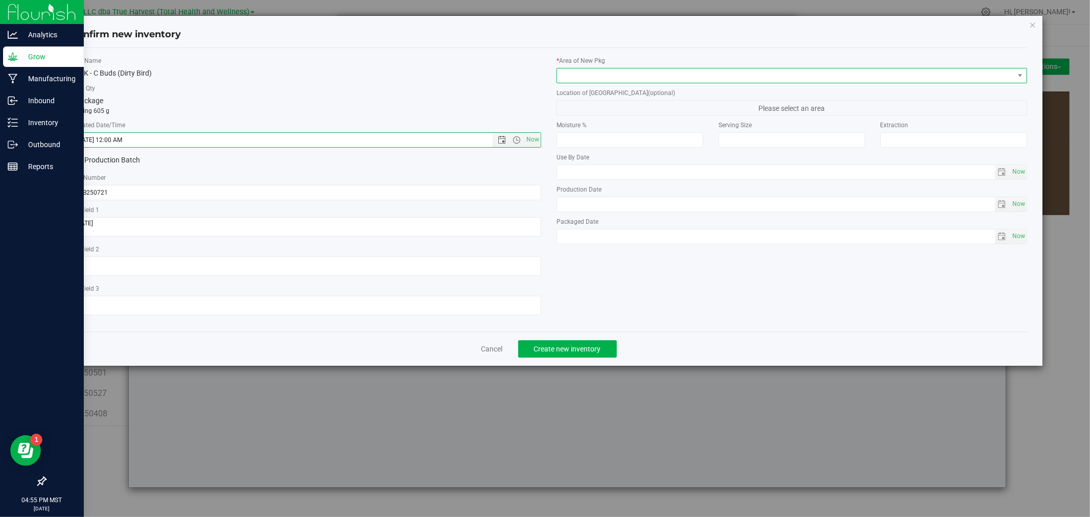
type input "7/21/2025 4:55 PM"
click at [604, 76] on span at bounding box center [785, 75] width 457 height 14
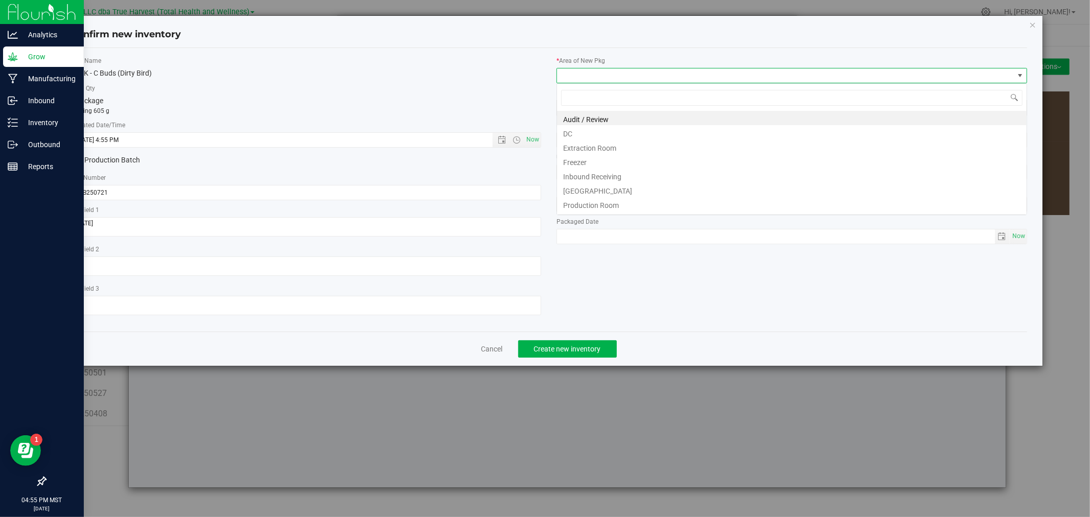
scroll to position [15, 470]
type input "[DATE]"
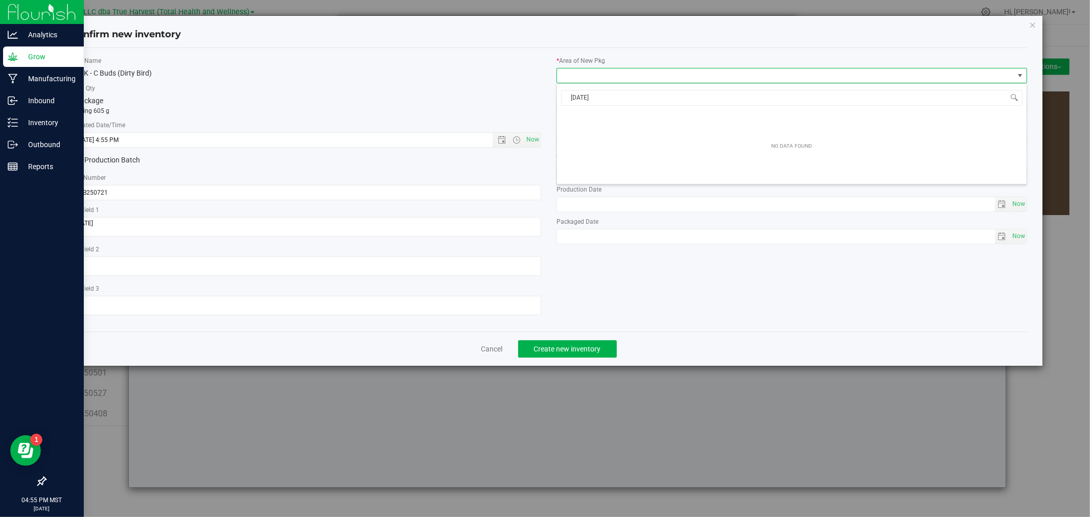
click at [604, 76] on span "NO DATA FOUND" at bounding box center [785, 75] width 457 height 14
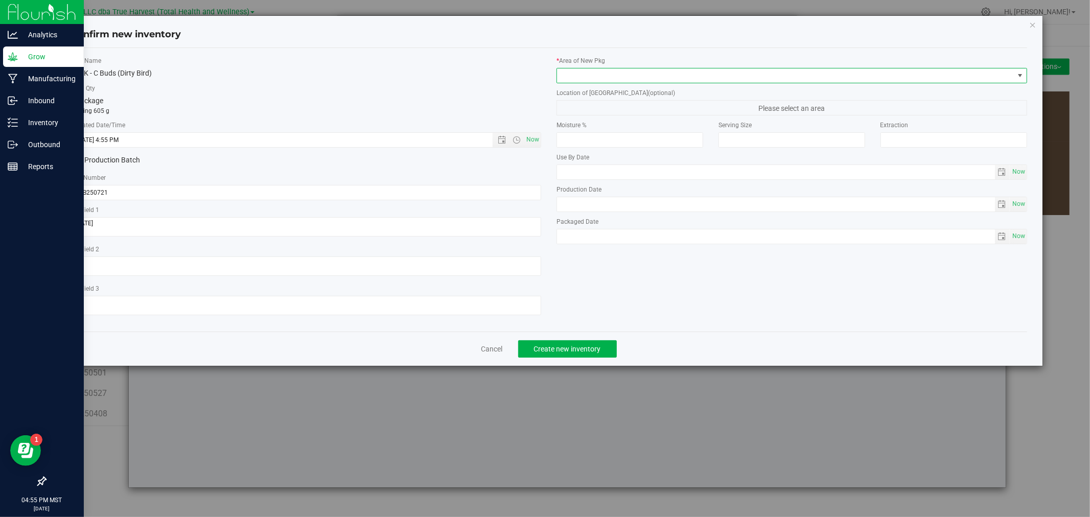
click at [601, 75] on span "NO DATA FOUND" at bounding box center [785, 75] width 457 height 14
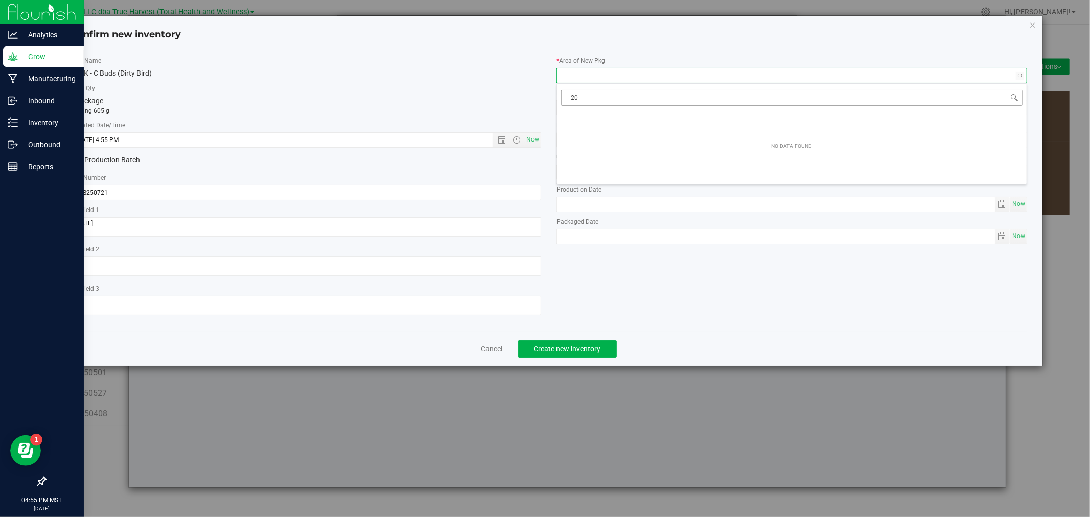
type input "2"
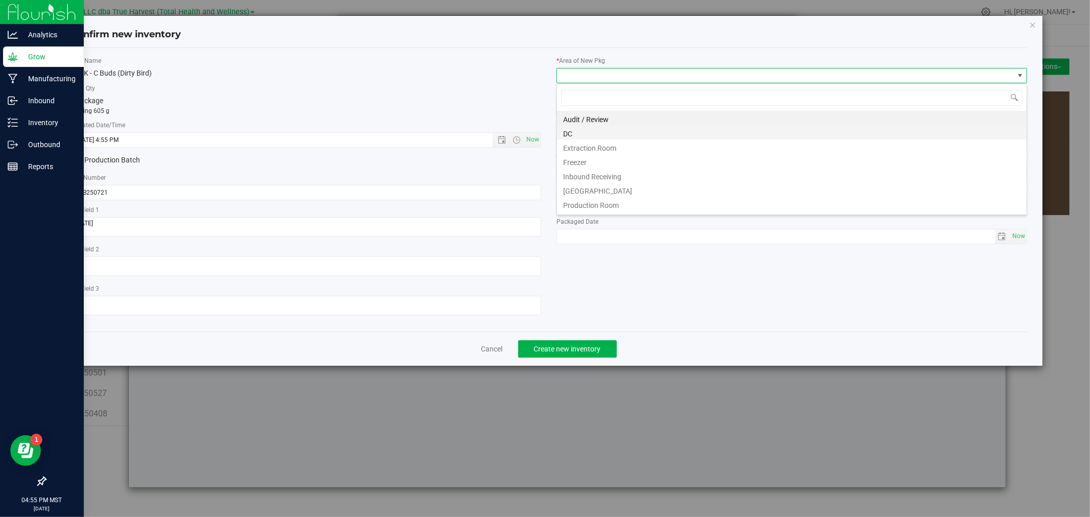
click at [598, 130] on li "DC" at bounding box center [792, 132] width 470 height 14
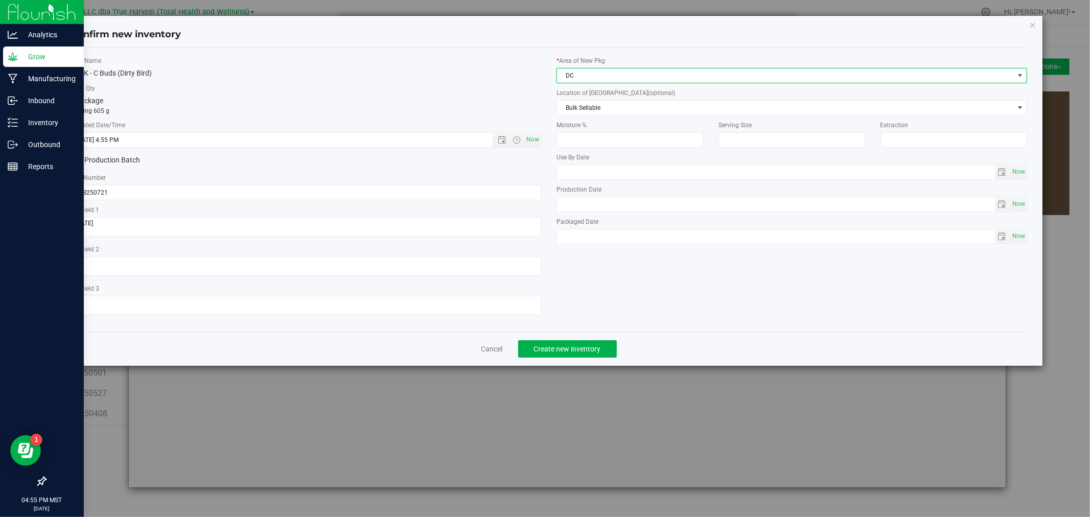
click at [595, 97] on label "Location of New Pkg (optional)" at bounding box center [791, 92] width 471 height 9
click at [596, 110] on span "Bulk Sellable" at bounding box center [785, 108] width 457 height 14
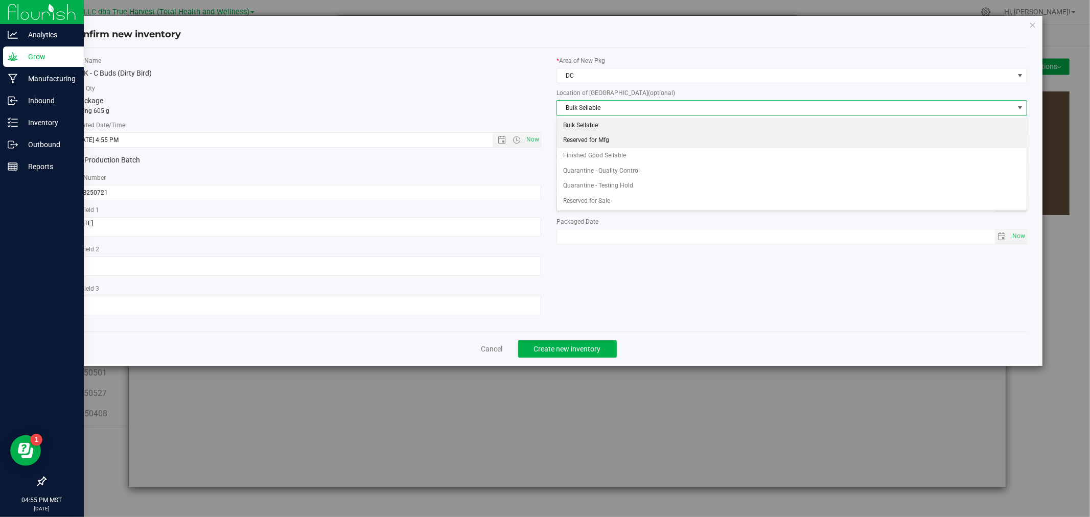
click at [596, 135] on li "Reserved for Mfg" at bounding box center [792, 140] width 470 height 15
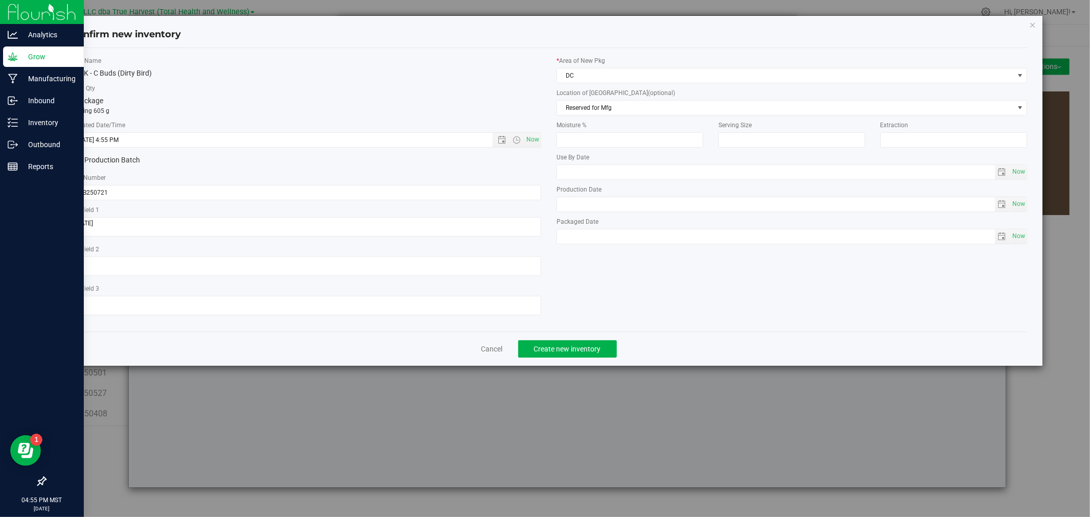
click at [601, 267] on div "Item Name BULK - C Buds (Dirty Bird) Total Qty 1 package totaling 605 g * Creat…" at bounding box center [548, 189] width 971 height 267
click at [553, 358] on button "Create new inventory" at bounding box center [567, 348] width 99 height 17
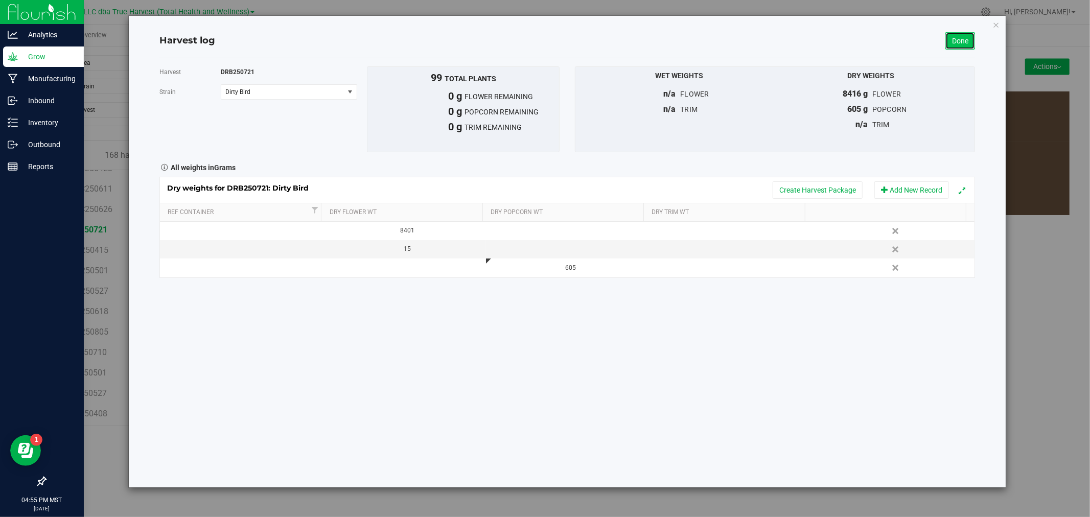
click at [951, 43] on link "Done" at bounding box center [960, 40] width 30 height 17
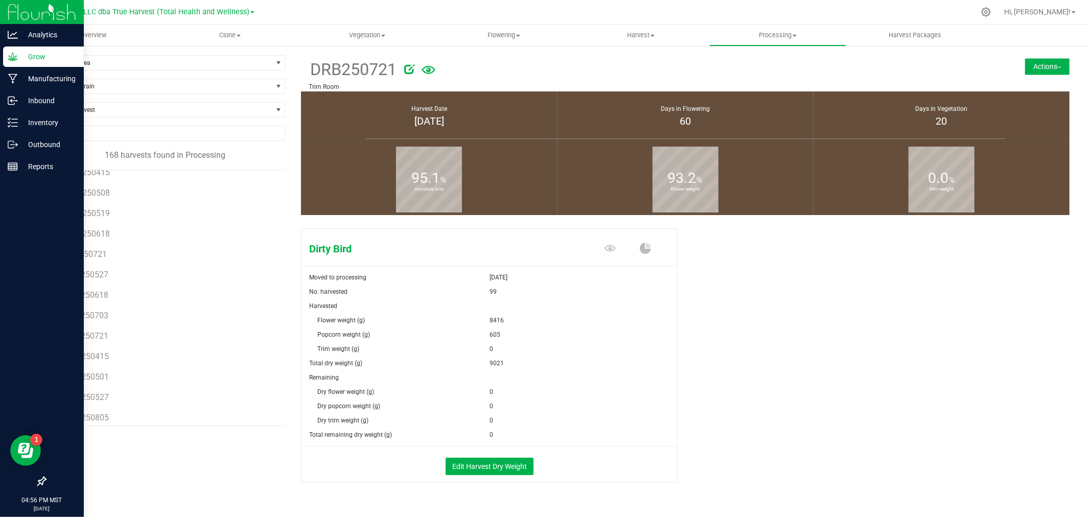
scroll to position [2100, 0]
click at [94, 273] on span "INF250721" at bounding box center [84, 271] width 40 height 10
click at [488, 463] on button "Edit Harvest Dry Weight" at bounding box center [489, 466] width 88 height 17
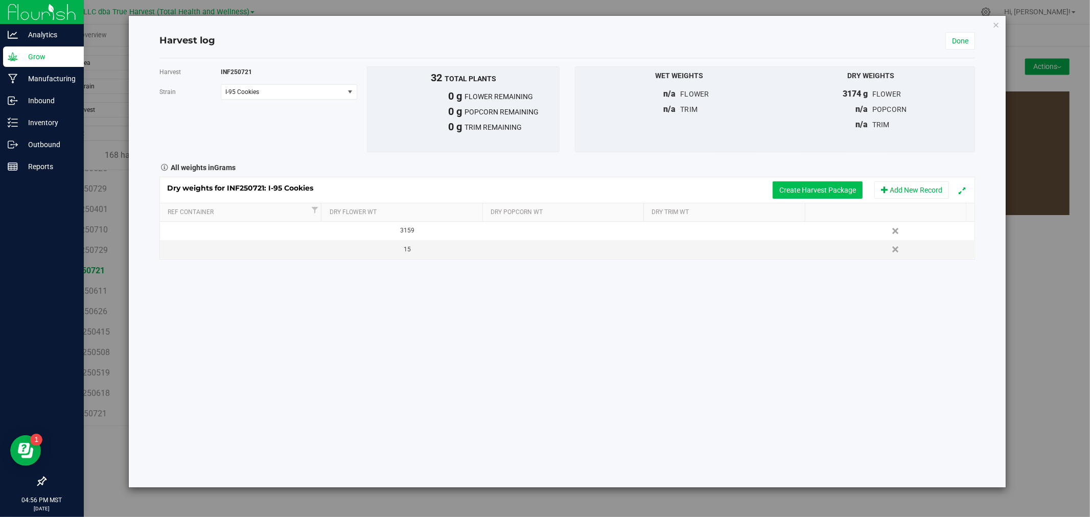
click at [836, 193] on button "Create Harvest Package" at bounding box center [817, 189] width 90 height 17
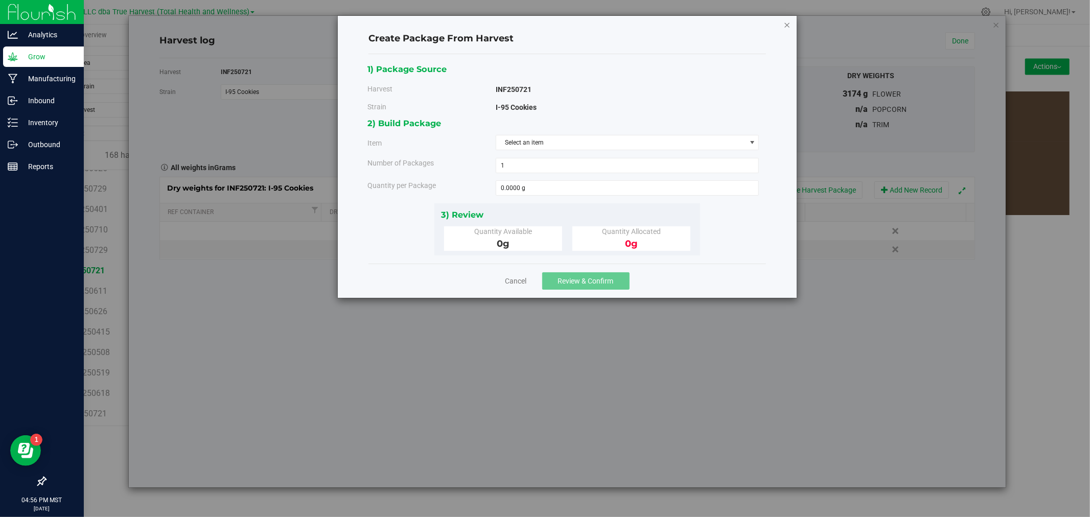
click at [784, 21] on icon "button" at bounding box center [786, 24] width 7 height 12
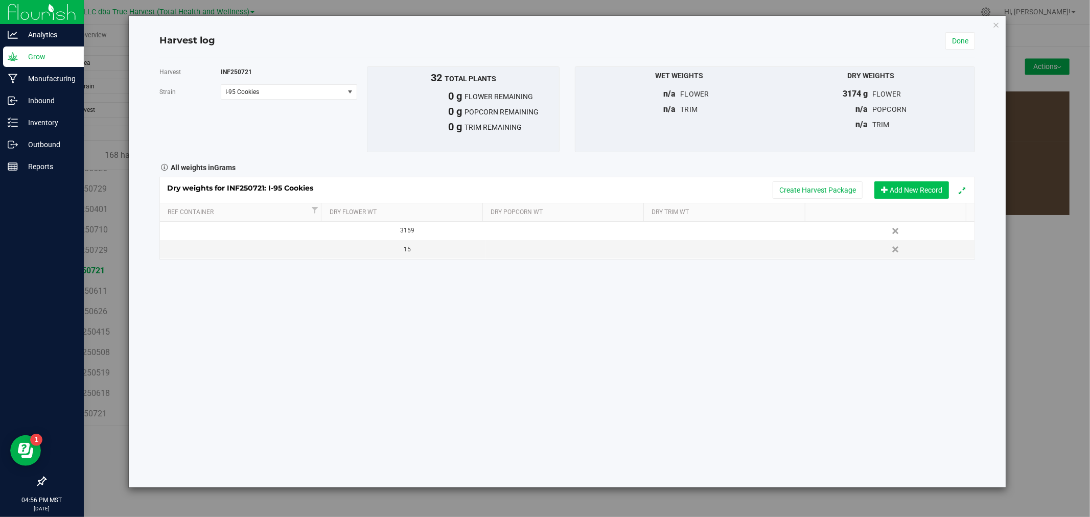
click at [905, 188] on button "Add New Record" at bounding box center [911, 189] width 75 height 17
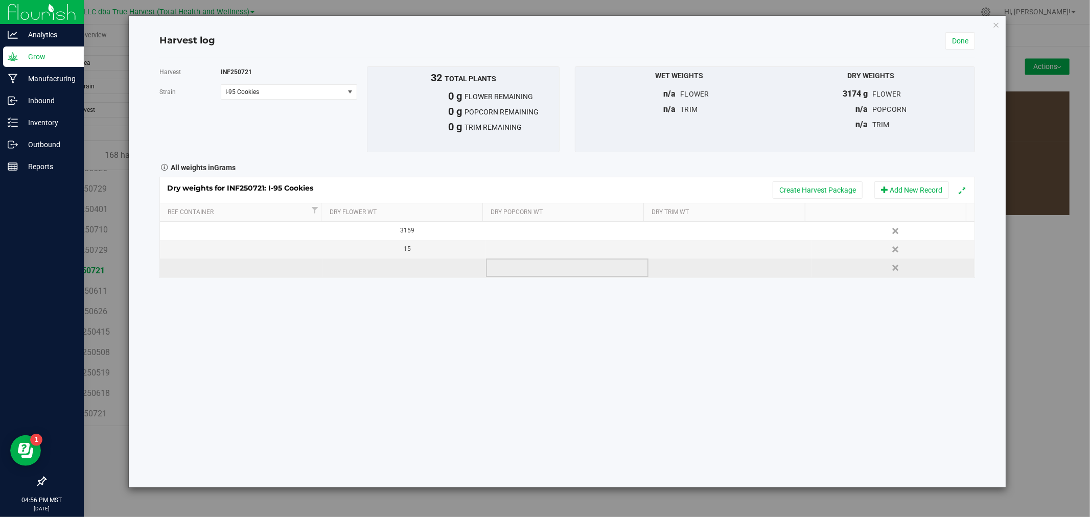
click at [578, 264] on td at bounding box center [567, 268] width 163 height 18
type input "605"
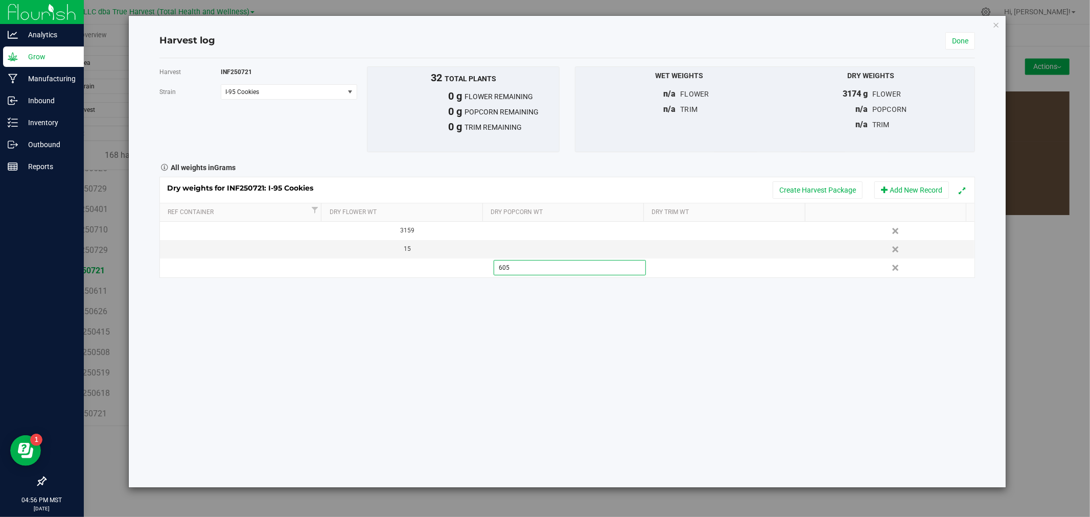
click at [829, 168] on div "All weights in Grams" at bounding box center [567, 166] width 831 height 13
click at [835, 190] on button "Create Harvest Package" at bounding box center [817, 189] width 90 height 17
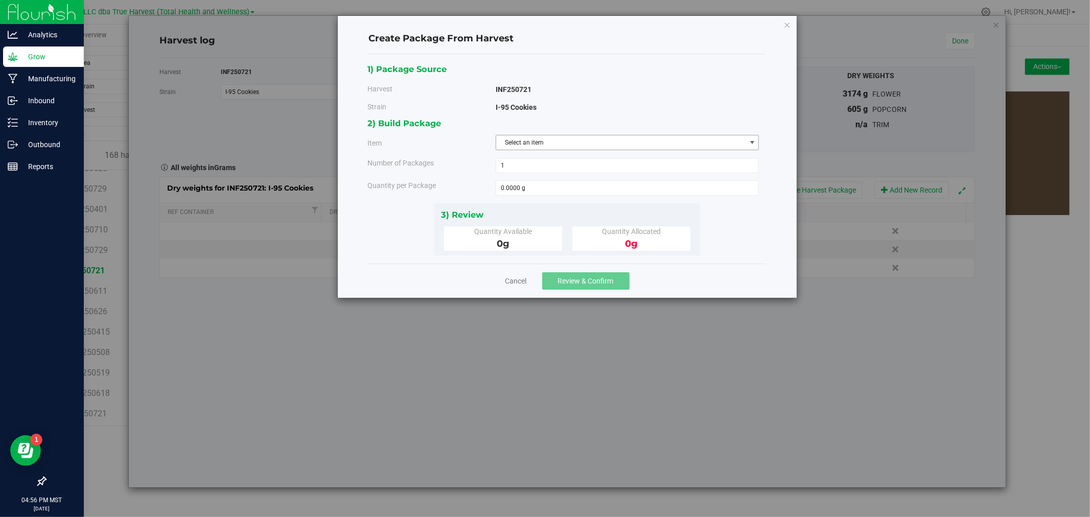
click at [585, 145] on span "Select an item" at bounding box center [621, 142] width 250 height 14
click at [606, 183] on li "BULK - C Buds (I-95 Cookies)" at bounding box center [627, 185] width 263 height 15
type input "c b"
click at [605, 183] on span at bounding box center [628, 187] width 264 height 15
type input "605"
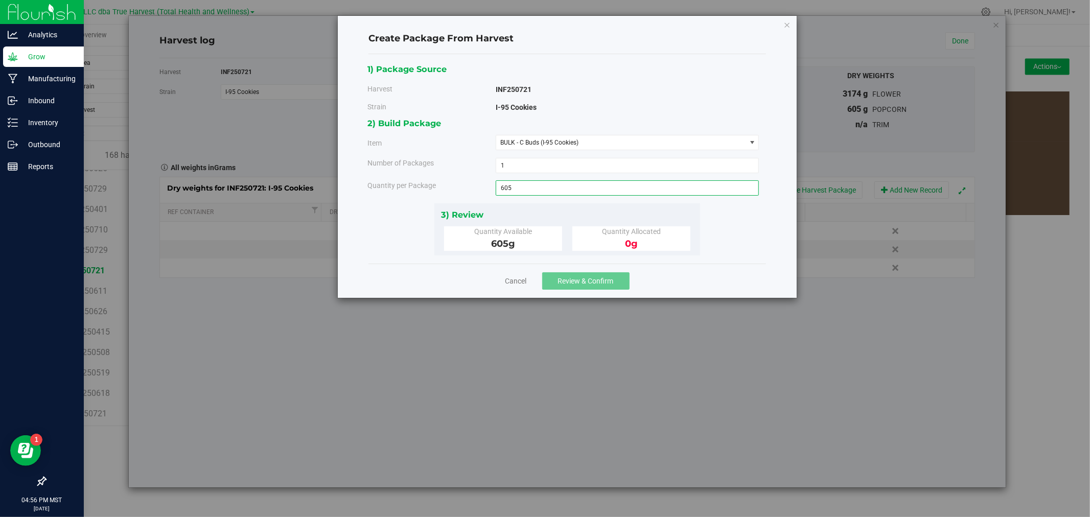
type input "605.0000 g"
click at [558, 257] on div "1) Package Source Harvest INF250721 Strain I-95 Cookies" at bounding box center [566, 158] width 397 height 209
click at [574, 279] on span "Review & Confirm" at bounding box center [586, 281] width 56 height 8
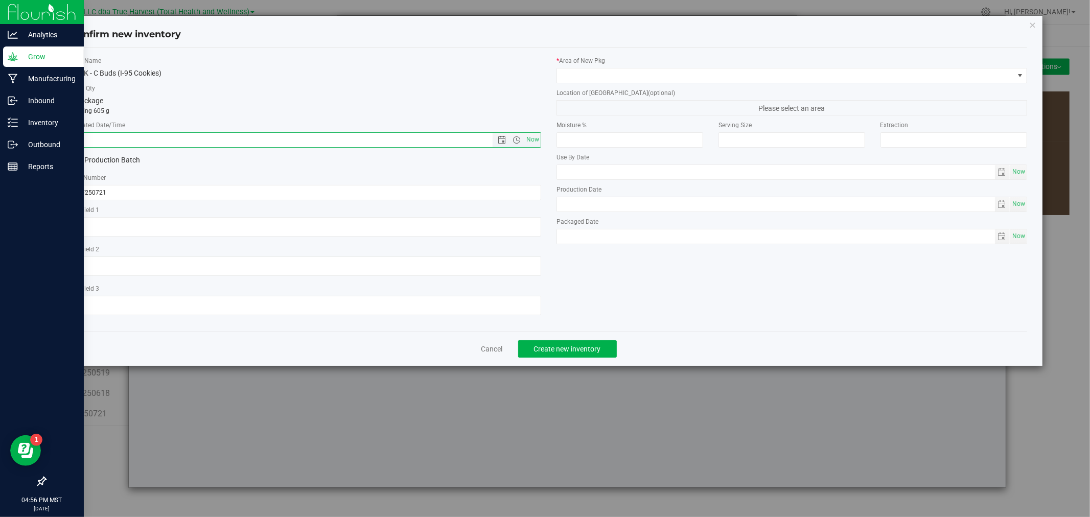
click at [308, 139] on input "text" at bounding box center [290, 140] width 439 height 14
paste input "[DATE]"
type input "7/21/2025 4:56 PM"
click at [283, 234] on textarea at bounding box center [306, 226] width 471 height 19
paste textarea "[DATE]"
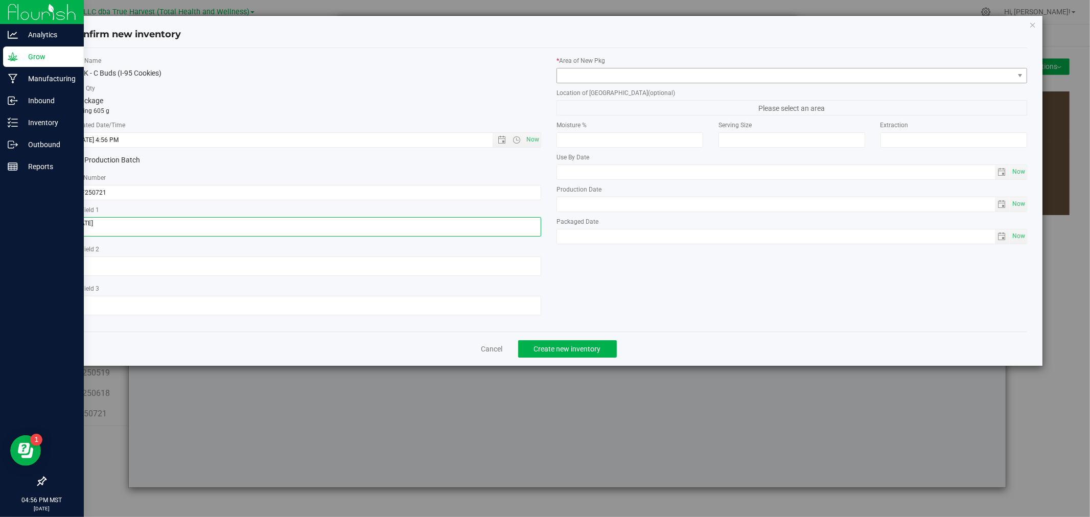
type textarea "[DATE]"
click at [636, 77] on span at bounding box center [785, 75] width 457 height 14
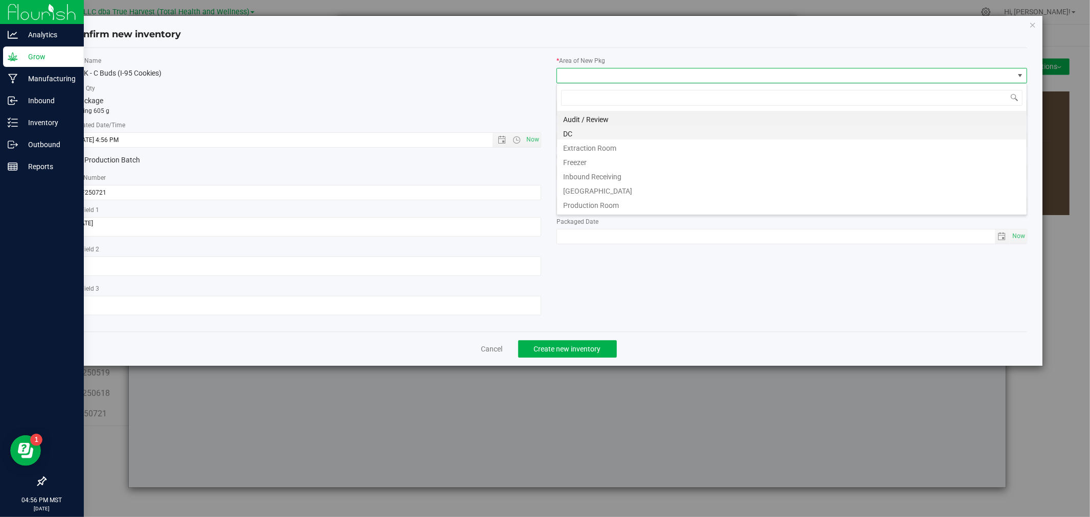
scroll to position [15, 470]
click at [617, 135] on li "DC" at bounding box center [792, 132] width 470 height 14
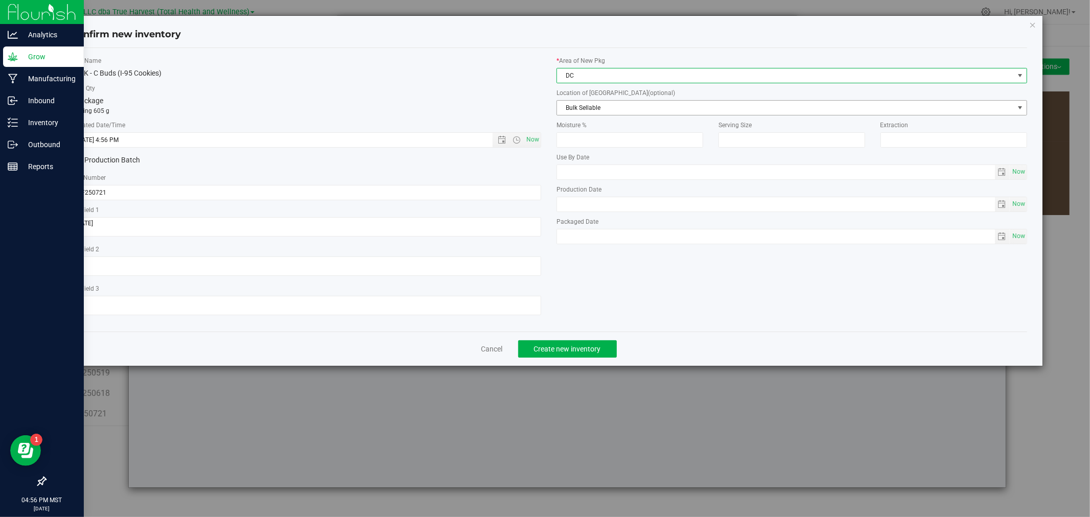
click at [611, 103] on span "Bulk Sellable" at bounding box center [785, 108] width 457 height 14
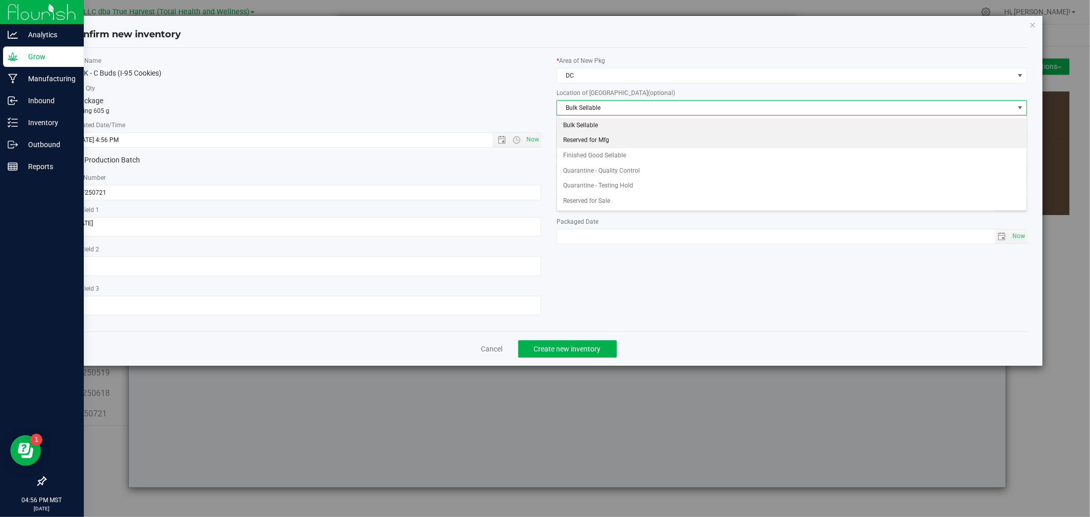
click at [611, 141] on li "Reserved for Mfg" at bounding box center [792, 140] width 470 height 15
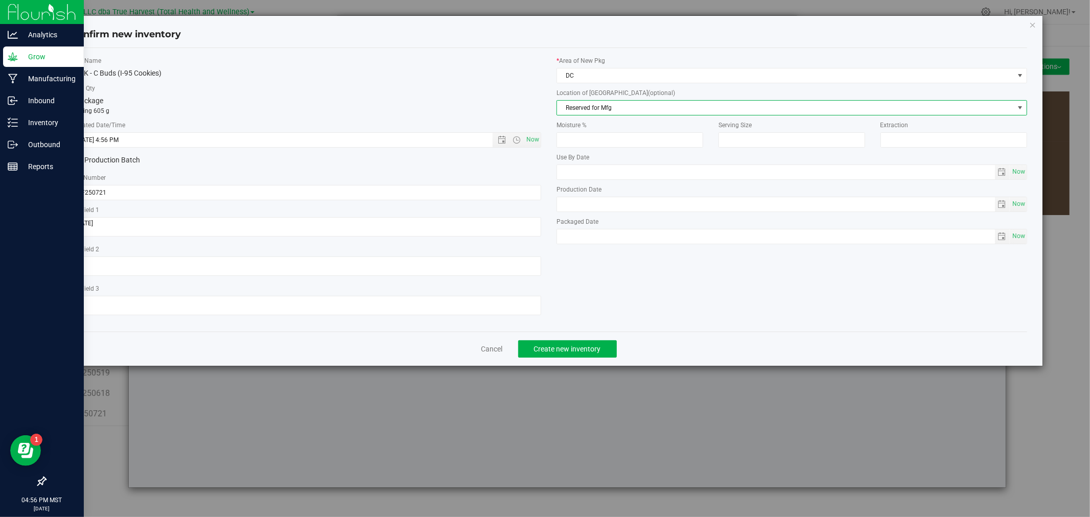
click at [612, 267] on div "Item Name BULK - C Buds (I-95 Cookies) Total Qty 1 package totaling 605 g * Cre…" at bounding box center [548, 189] width 971 height 267
click at [580, 348] on span "Create new inventory" at bounding box center [567, 349] width 67 height 8
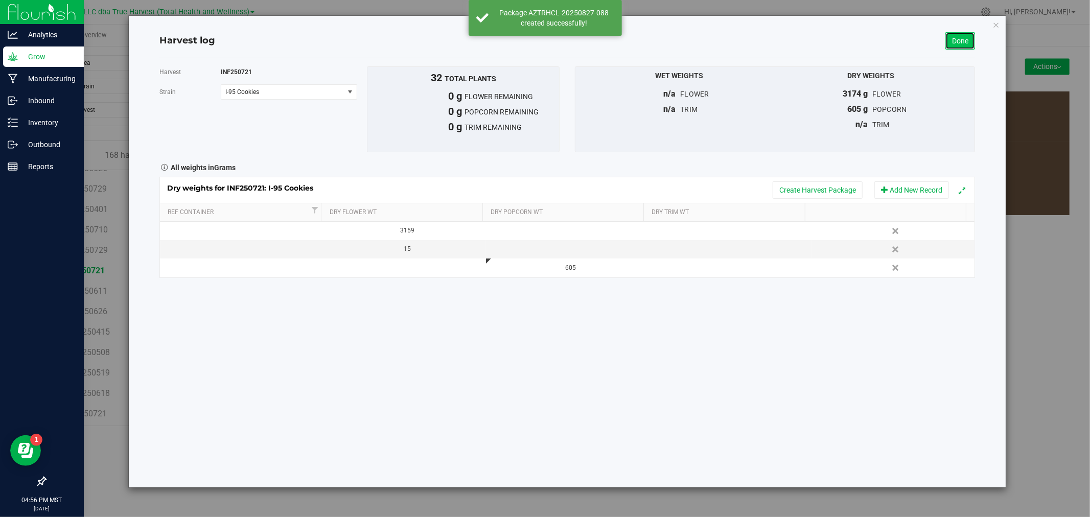
click at [963, 38] on link "Done" at bounding box center [960, 40] width 30 height 17
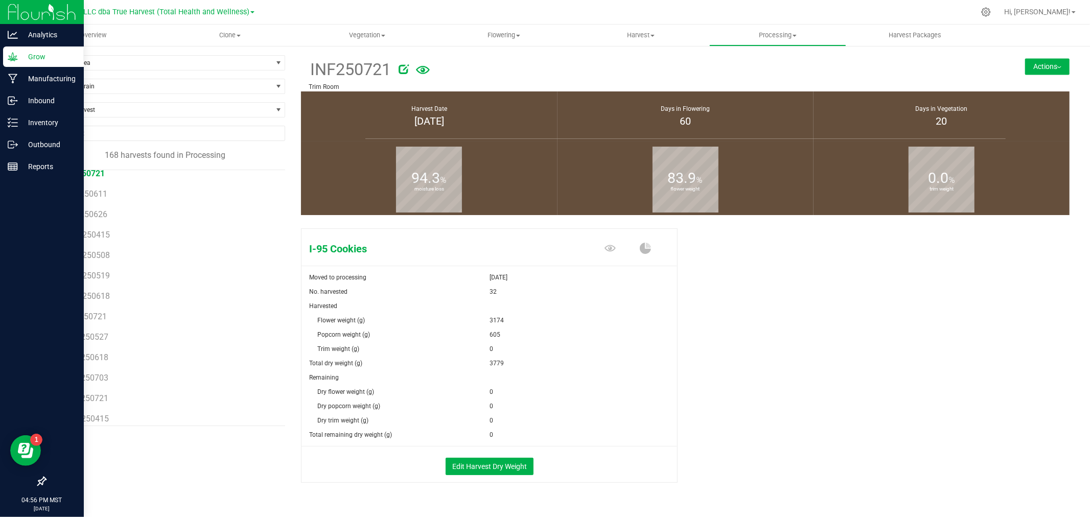
scroll to position [2214, 0]
click at [100, 301] on span "LCG250721" at bounding box center [85, 300] width 43 height 10
click at [472, 462] on button "Edit Harvest Dry Weight" at bounding box center [489, 466] width 88 height 17
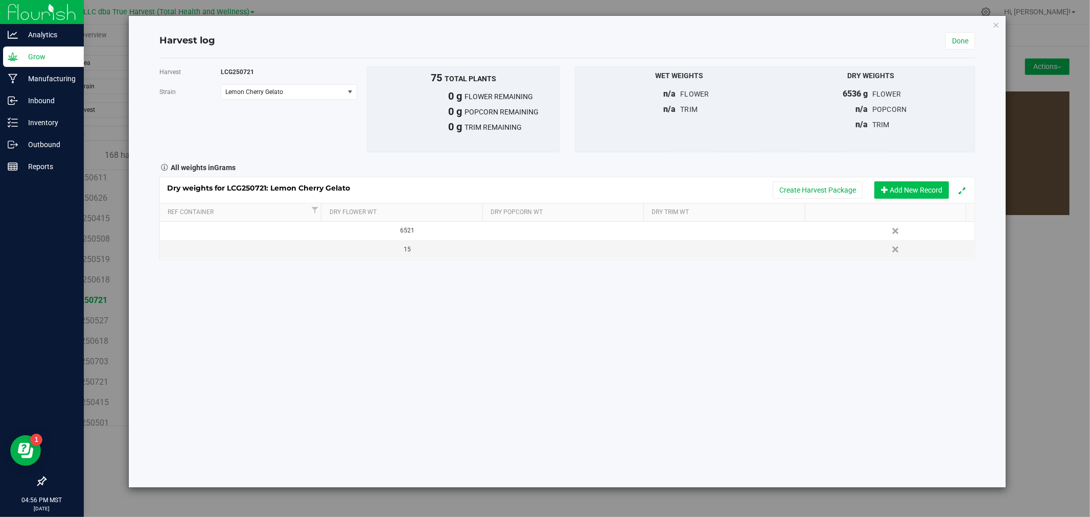
click at [889, 190] on button "Add New Record" at bounding box center [911, 189] width 75 height 17
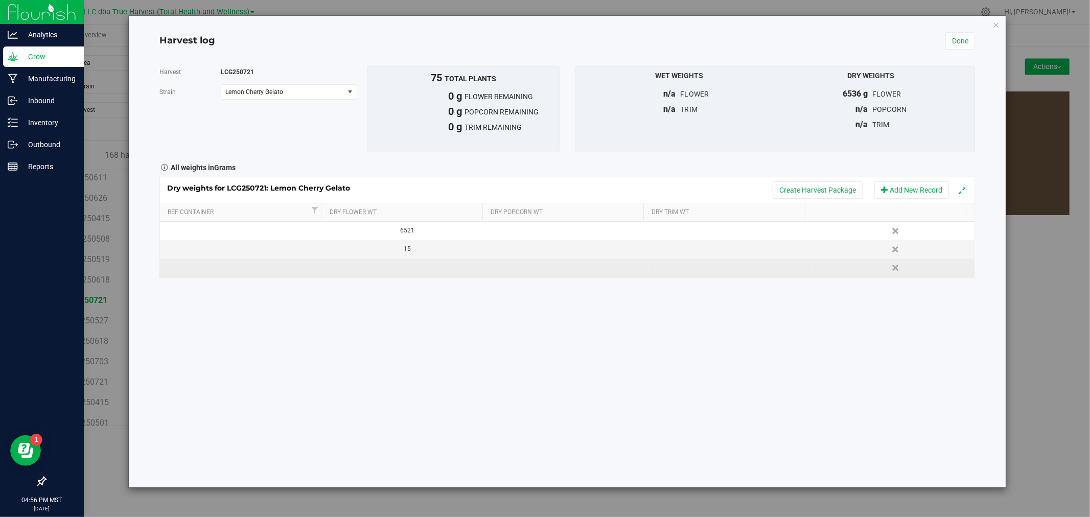
click at [498, 273] on td at bounding box center [567, 268] width 163 height 18
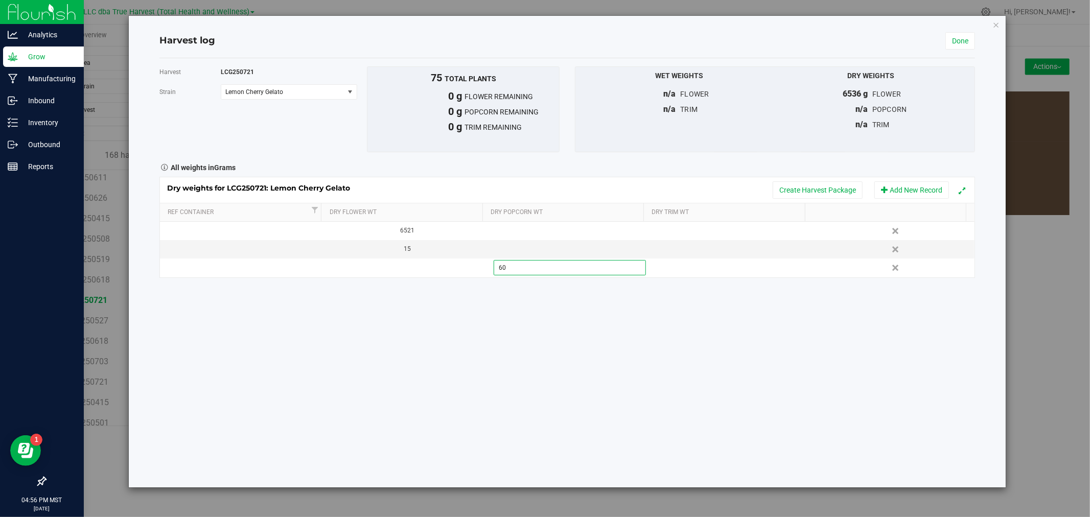
type input "605"
click at [805, 171] on div "All weights in Grams" at bounding box center [567, 166] width 831 height 13
click at [807, 187] on button "Create Harvest Package" at bounding box center [817, 189] width 90 height 17
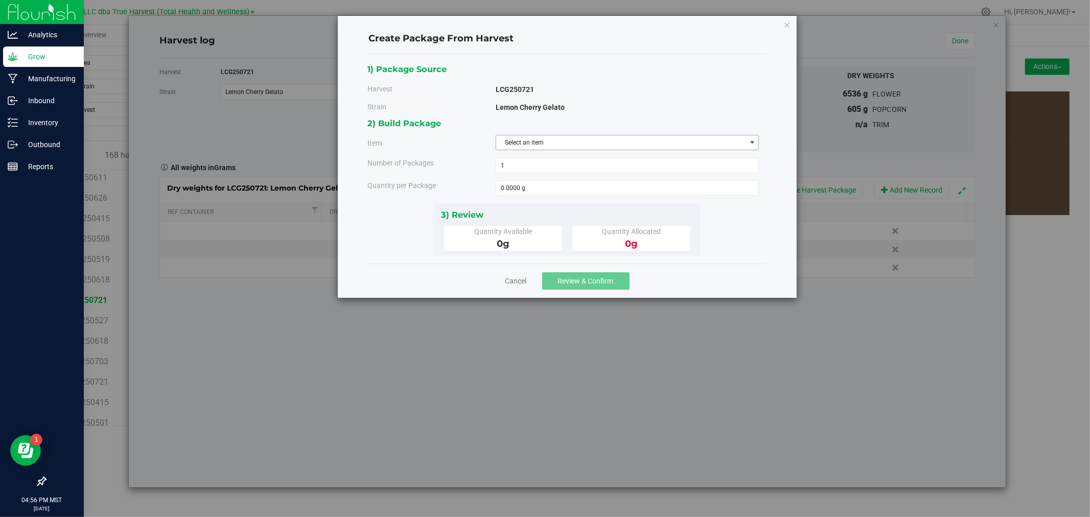
click at [543, 151] on div "2) Build Package Item Select an item BULK - A Buds (Lemon Cherry Gelato) BULK -…" at bounding box center [567, 159] width 399 height 86
click at [543, 147] on span "Select an item" at bounding box center [621, 142] width 250 height 14
type input "d"
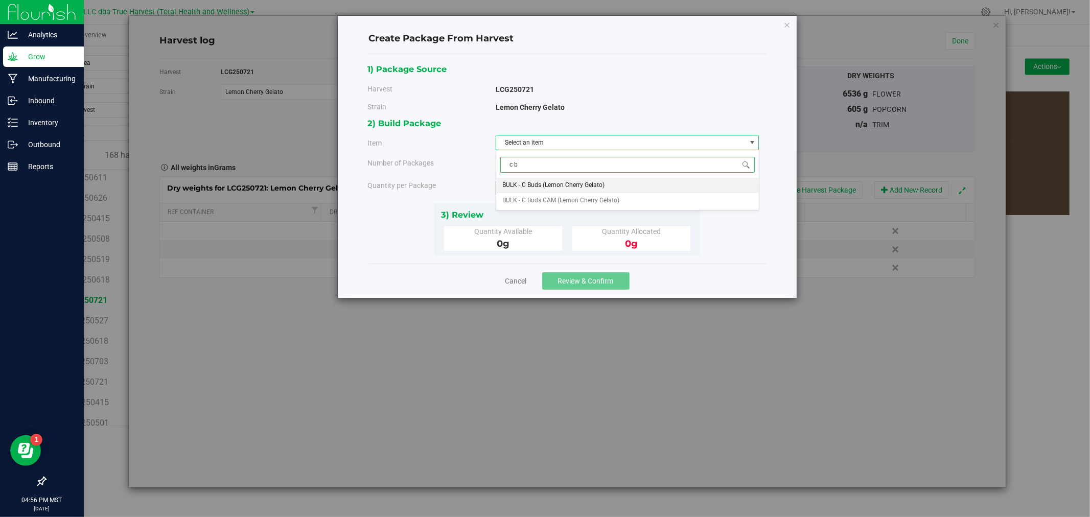
click at [555, 184] on span "BULK - C Buds (Lemon Cherry Gelato)" at bounding box center [553, 185] width 102 height 13
type input "c b"
click at [553, 192] on span at bounding box center [628, 187] width 264 height 15
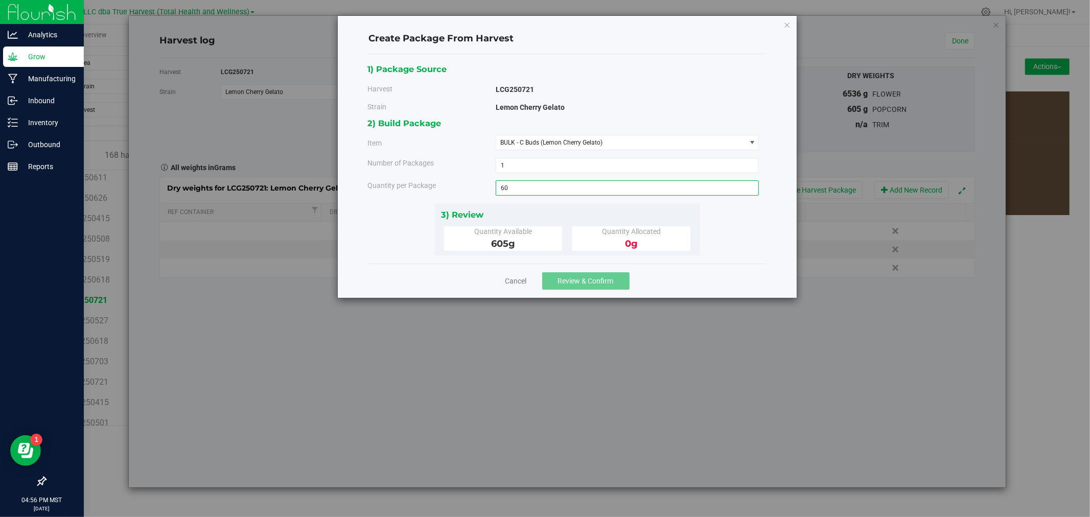
type input "605"
type input "605.0000 g"
click at [560, 236] on div "Quantity Available 605 g" at bounding box center [503, 238] width 118 height 25
click at [564, 266] on div "Cancel Review & Confirm" at bounding box center [566, 281] width 397 height 34
click at [567, 283] on span "Review & Confirm" at bounding box center [586, 281] width 56 height 8
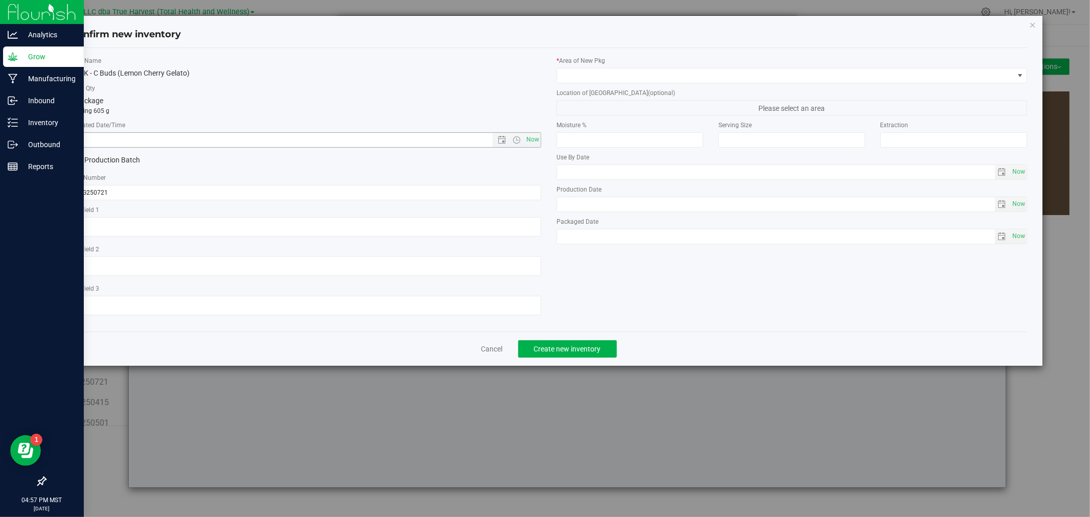
click at [303, 134] on input "text" at bounding box center [290, 140] width 439 height 14
paste input "[DATE]"
type input "7/21/2025 4:57 PM"
click at [252, 224] on textarea at bounding box center [306, 226] width 471 height 19
paste textarea "[DATE]"
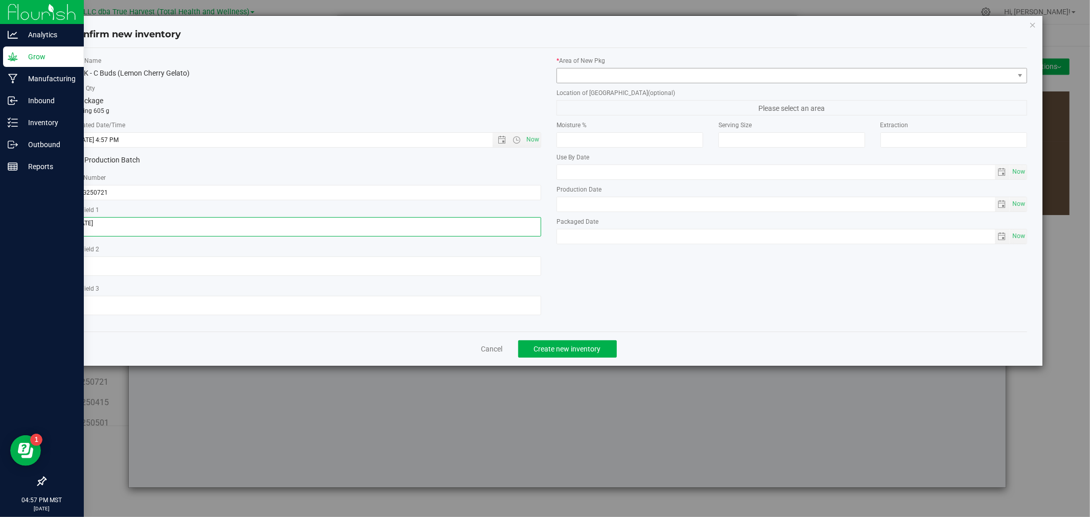
type textarea "[DATE]"
click at [574, 80] on span at bounding box center [785, 75] width 457 height 14
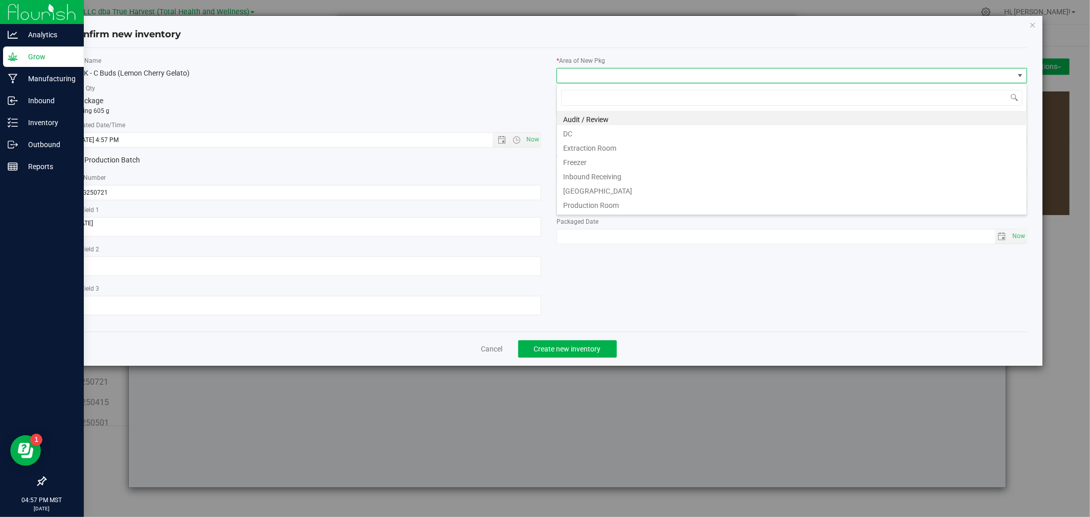
scroll to position [15, 470]
click at [575, 131] on li "DC" at bounding box center [792, 132] width 470 height 14
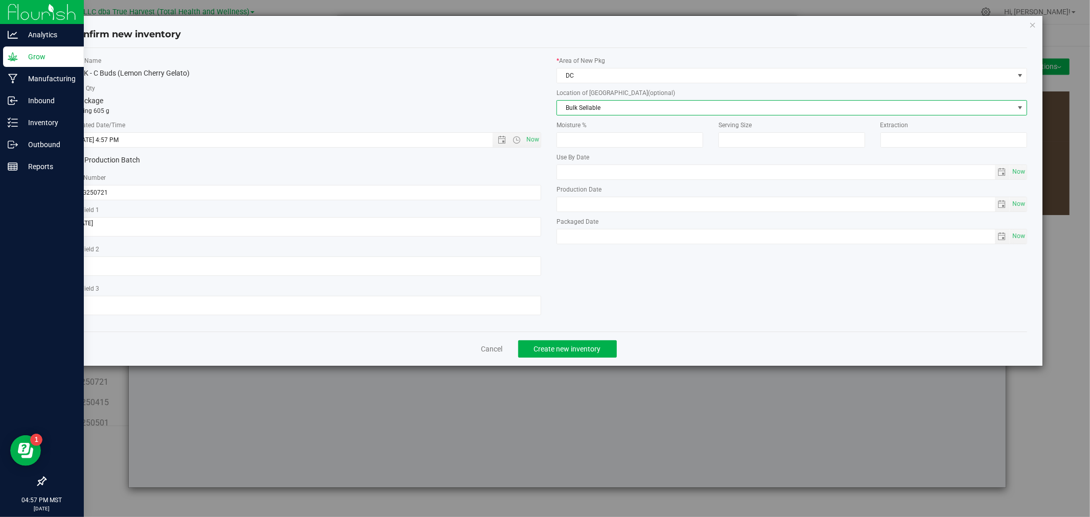
click at [574, 110] on span "Bulk Sellable" at bounding box center [785, 108] width 457 height 14
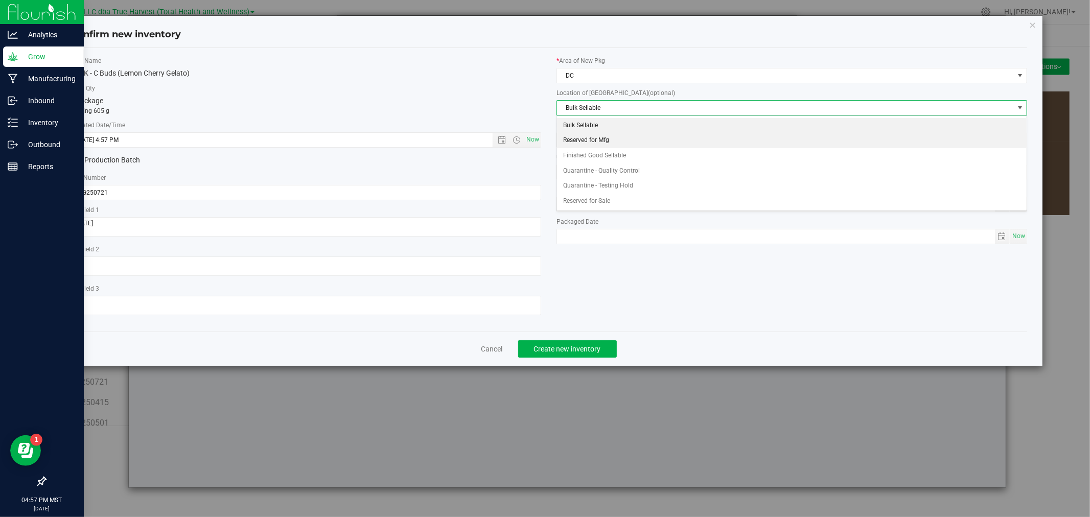
click at [573, 140] on li "Reserved for Mfg" at bounding box center [792, 140] width 470 height 15
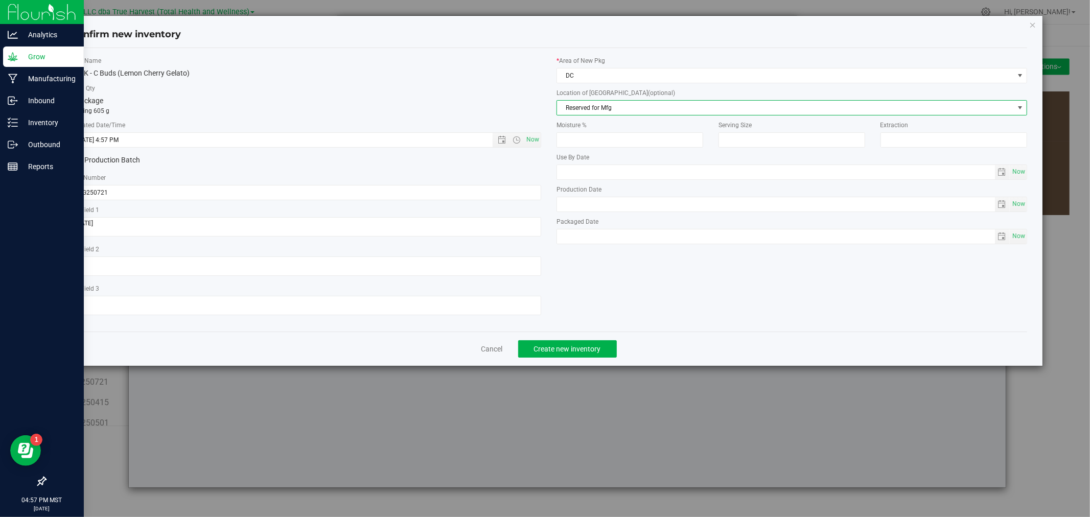
click at [589, 280] on div "Item Name BULK - C Buds (Lemon Cherry Gelato) Total Qty 1 package totaling 605 …" at bounding box center [548, 189] width 971 height 267
click at [578, 350] on span "Create new inventory" at bounding box center [567, 349] width 67 height 8
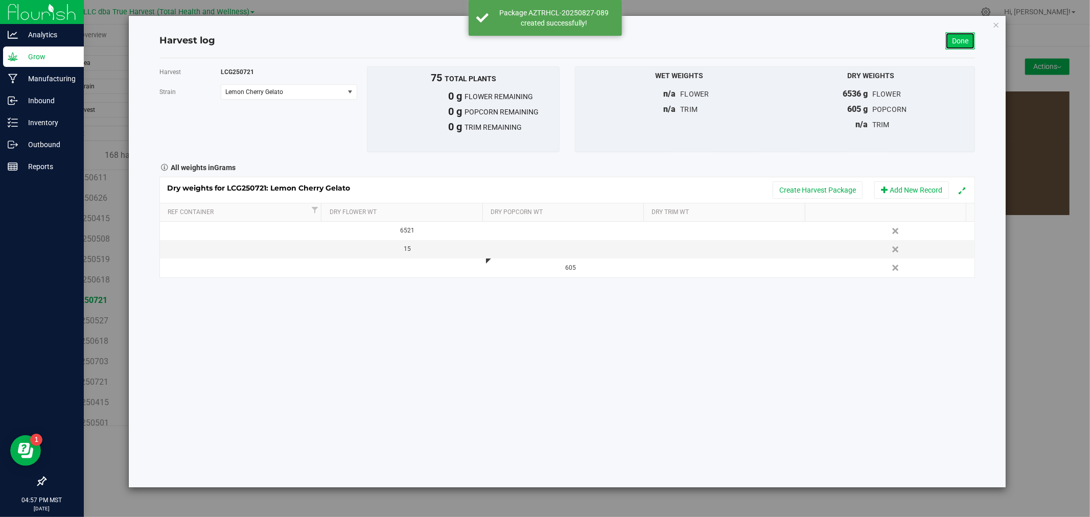
click at [963, 46] on link "Done" at bounding box center [960, 40] width 30 height 17
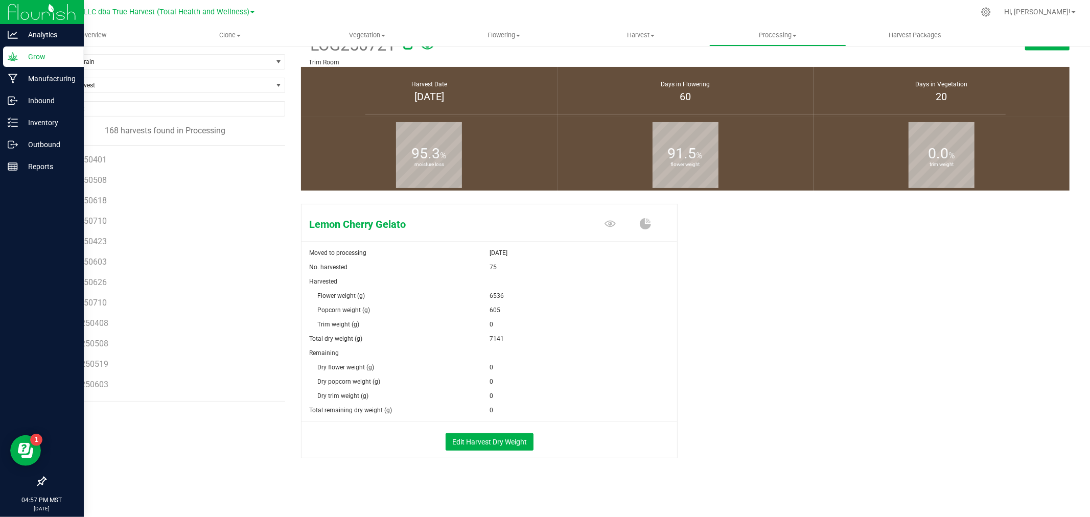
scroll to position [3185, 0]
click at [99, 364] on span "ZOP250721" at bounding box center [85, 367] width 43 height 10
click at [494, 443] on button "Edit Harvest Dry Weight" at bounding box center [489, 441] width 88 height 17
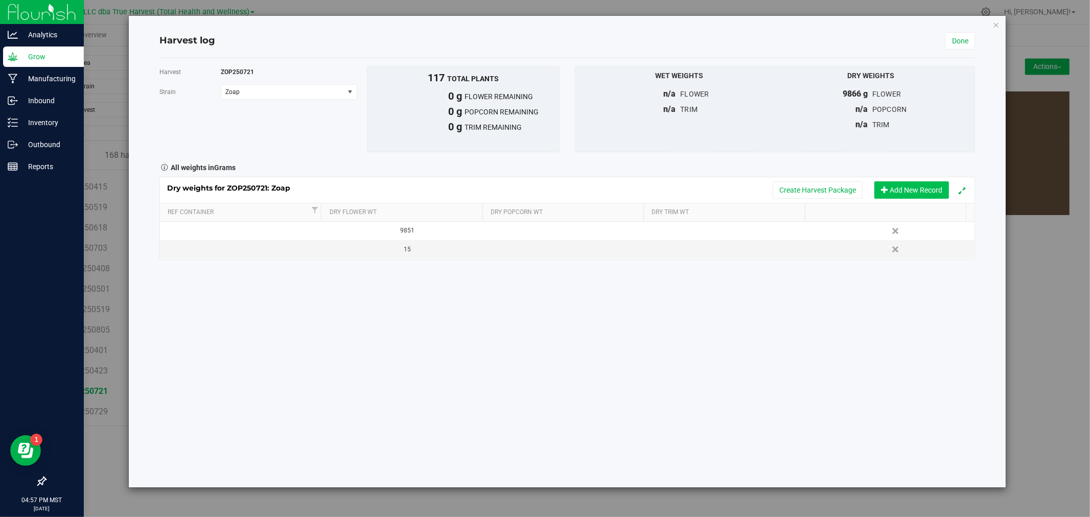
click at [899, 191] on button "Add New Record" at bounding box center [911, 189] width 75 height 17
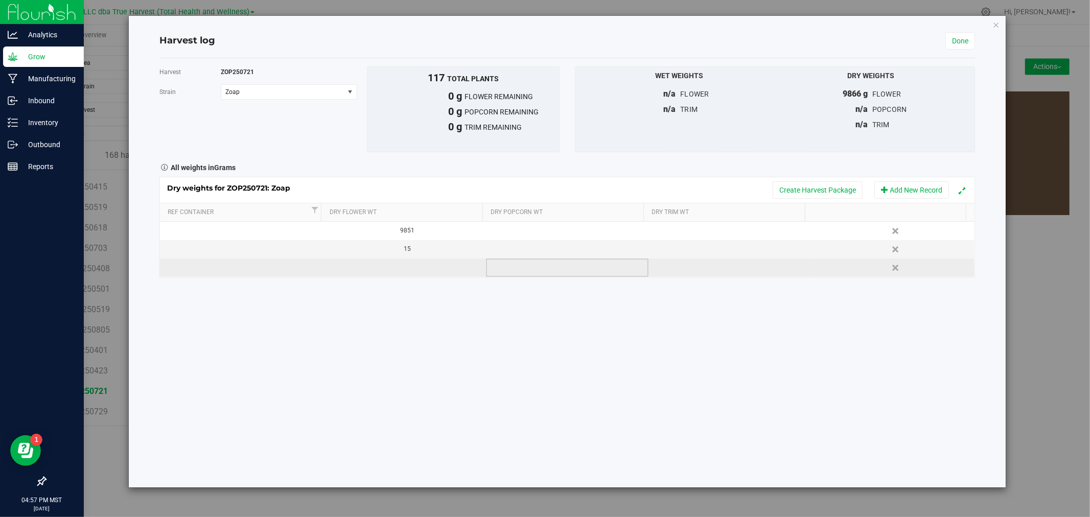
click at [531, 269] on td at bounding box center [567, 268] width 163 height 18
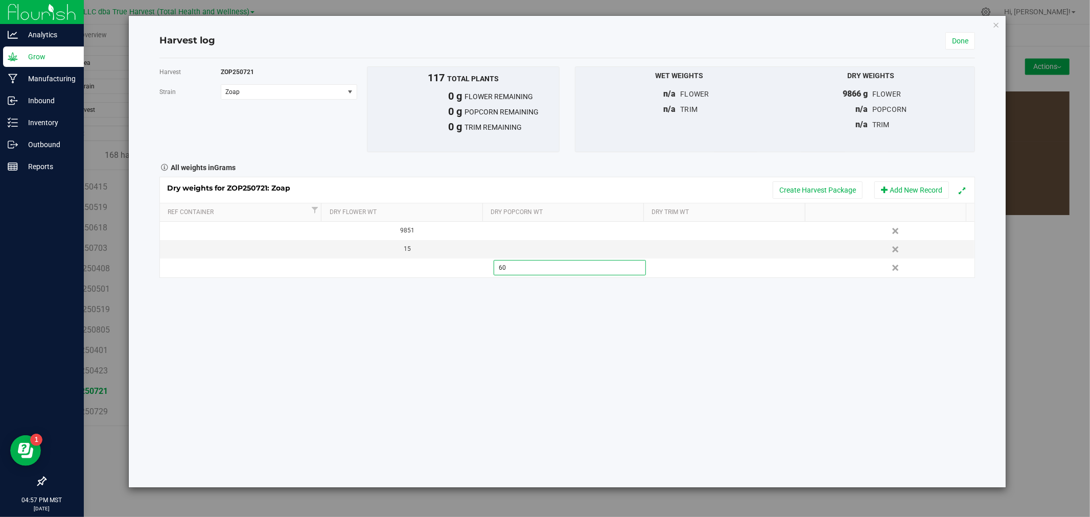
type input "605"
click at [812, 159] on div "Harvest ZOP250721 Strain Zoap Select strain Zoap To bulk upload trim weights: E…" at bounding box center [566, 172] width 815 height 212
click at [808, 187] on button "Create Harvest Package" at bounding box center [817, 189] width 90 height 17
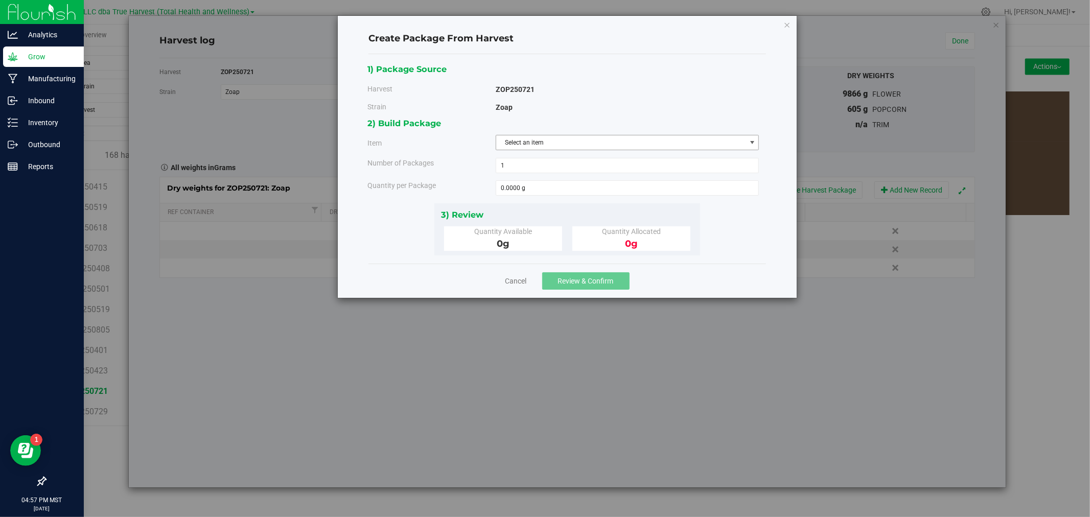
click at [532, 145] on span "Select an item" at bounding box center [621, 142] width 250 height 14
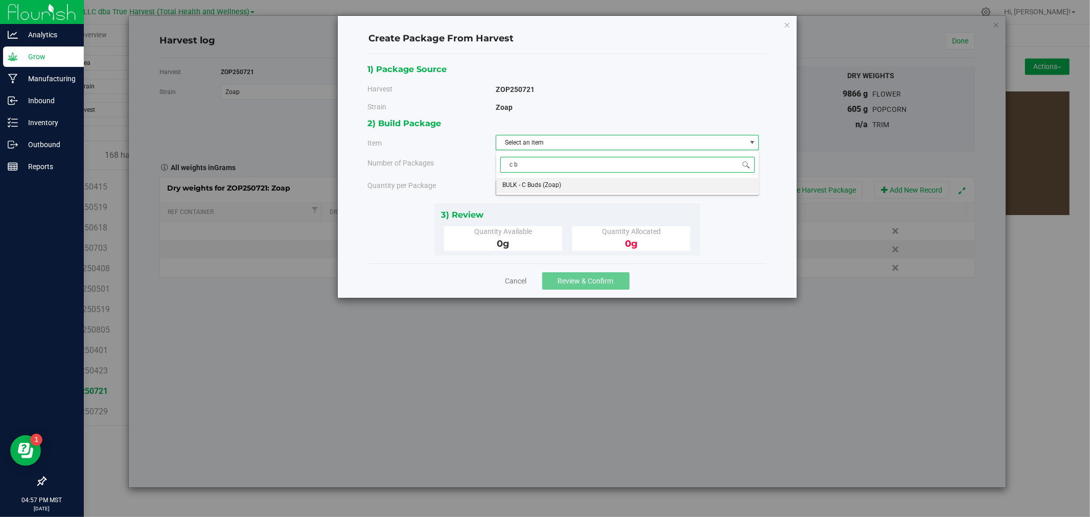
click at [548, 184] on span "BULK - C Buds (Zoap)" at bounding box center [531, 185] width 59 height 13
type input "c b"
click at [548, 184] on span at bounding box center [628, 187] width 264 height 15
type input "605"
type input "605.0000 g"
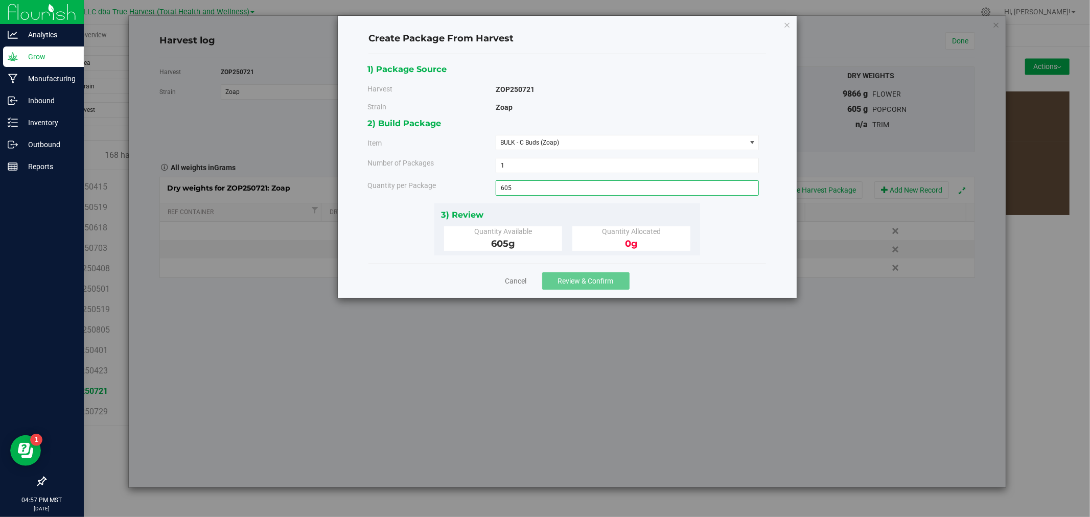
click at [539, 230] on div "Quantity Available" at bounding box center [503, 231] width 102 height 11
click at [577, 270] on div "Cancel Review & Confirm" at bounding box center [566, 281] width 397 height 34
click at [577, 275] on button "Review & Confirm" at bounding box center [585, 280] width 87 height 17
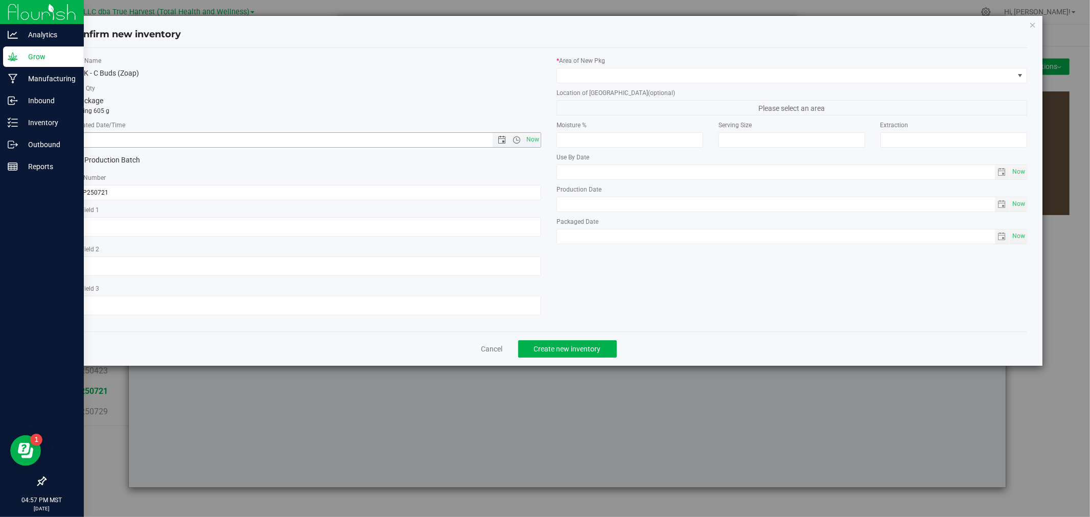
click at [369, 140] on input "text" at bounding box center [290, 140] width 439 height 14
paste input "[DATE]"
type input "7/21/2025 4:57 PM"
click at [310, 241] on div "Item Name BULK - C Buds (Zoap) Total Qty 1 package totaling 605 g * Created Dat…" at bounding box center [306, 189] width 486 height 267
click at [315, 231] on textarea at bounding box center [306, 226] width 471 height 19
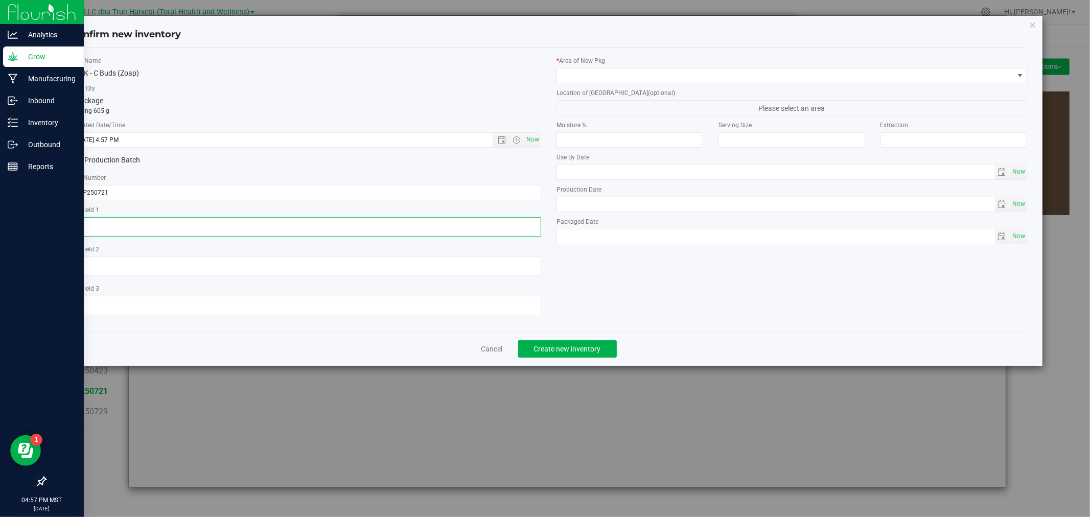
paste textarea "[DATE]"
type textarea "[DATE]"
click at [610, 75] on span at bounding box center [785, 75] width 457 height 14
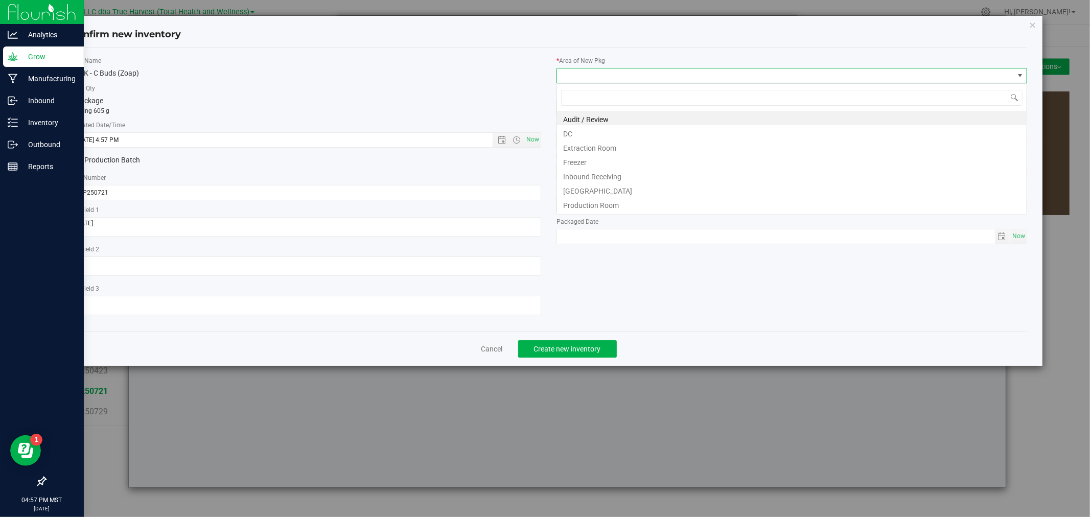
scroll to position [15, 470]
click at [593, 133] on li "DC" at bounding box center [792, 132] width 470 height 14
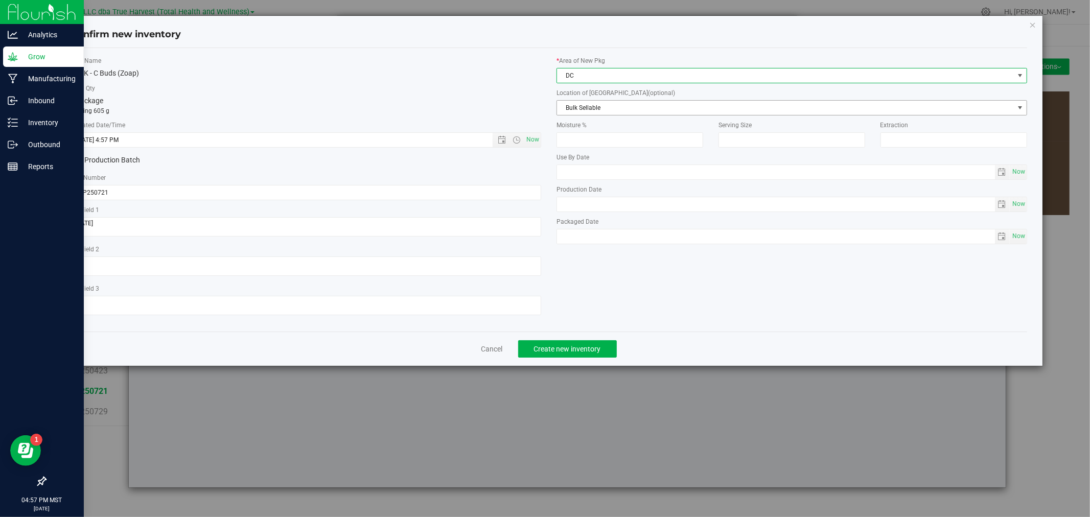
click at [592, 107] on span "Bulk Sellable" at bounding box center [785, 108] width 457 height 14
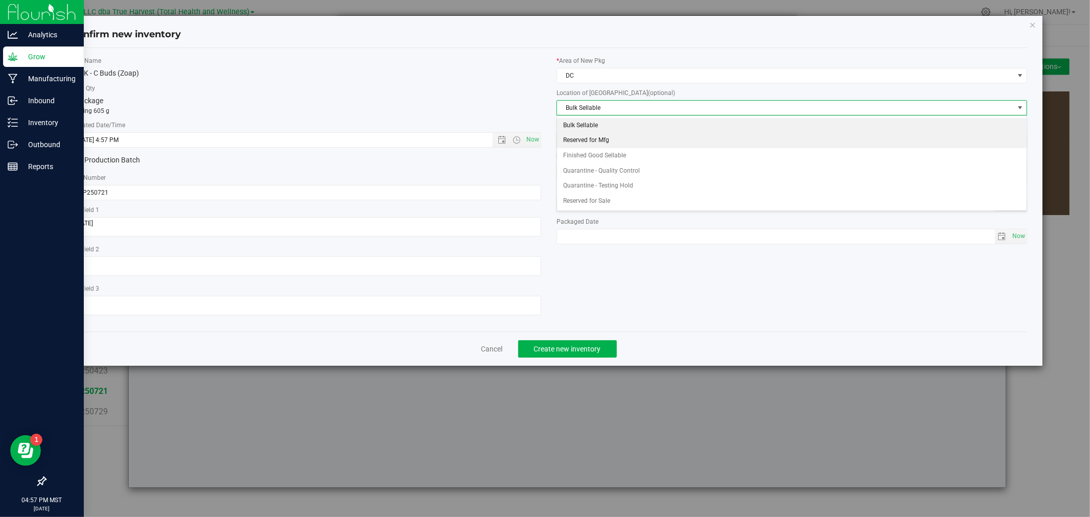
click at [592, 140] on li "Reserved for Mfg" at bounding box center [792, 140] width 470 height 15
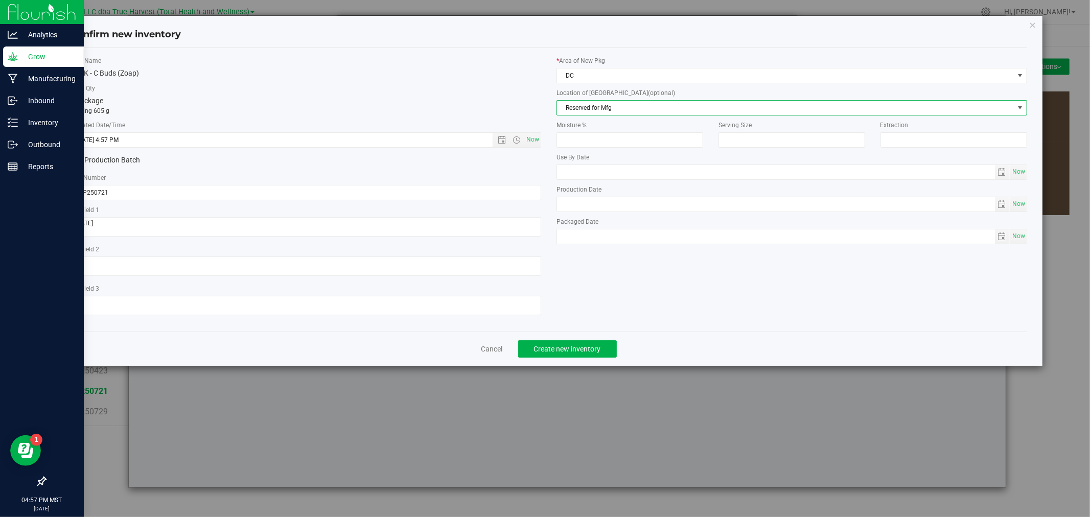
click at [604, 256] on div "Item Name BULK - C Buds (Zoap) Total Qty 1 package totaling 605 g * Created Dat…" at bounding box center [548, 189] width 971 height 267
click at [580, 350] on span "Create new inventory" at bounding box center [567, 349] width 67 height 8
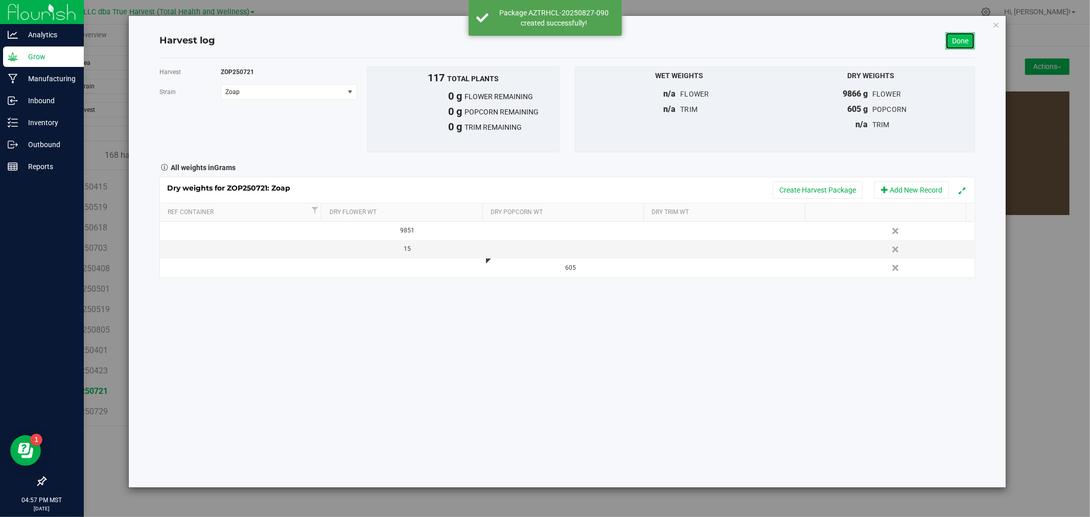
click at [958, 42] on link "Done" at bounding box center [960, 40] width 30 height 17
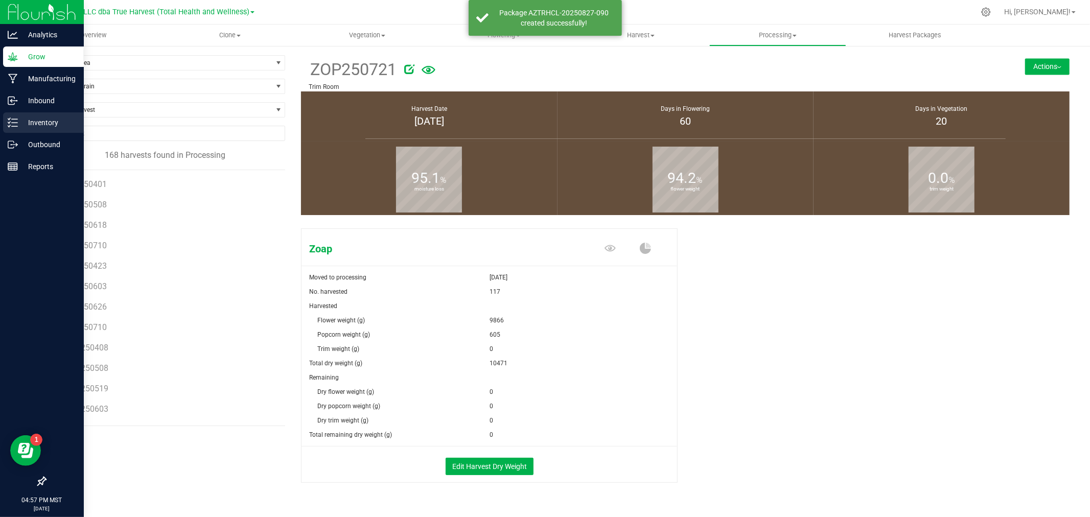
click at [29, 126] on p "Inventory" at bounding box center [48, 122] width 61 height 12
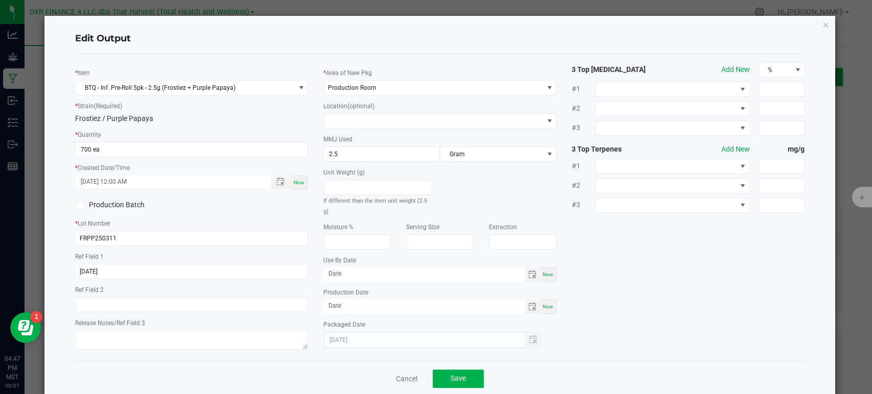
scroll to position [16, 0]
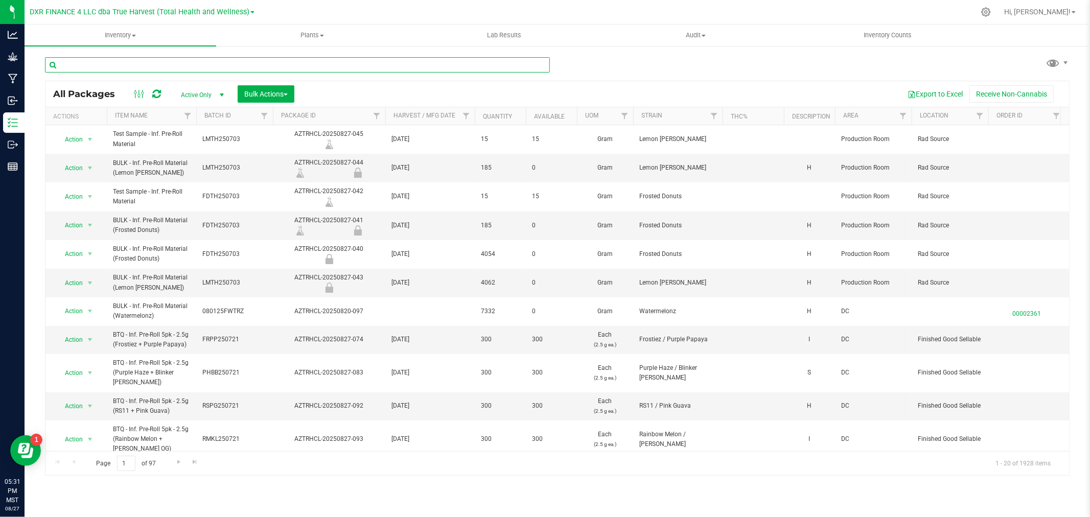
click at [233, 71] on input "text" at bounding box center [297, 64] width 505 height 15
type input "404-029"
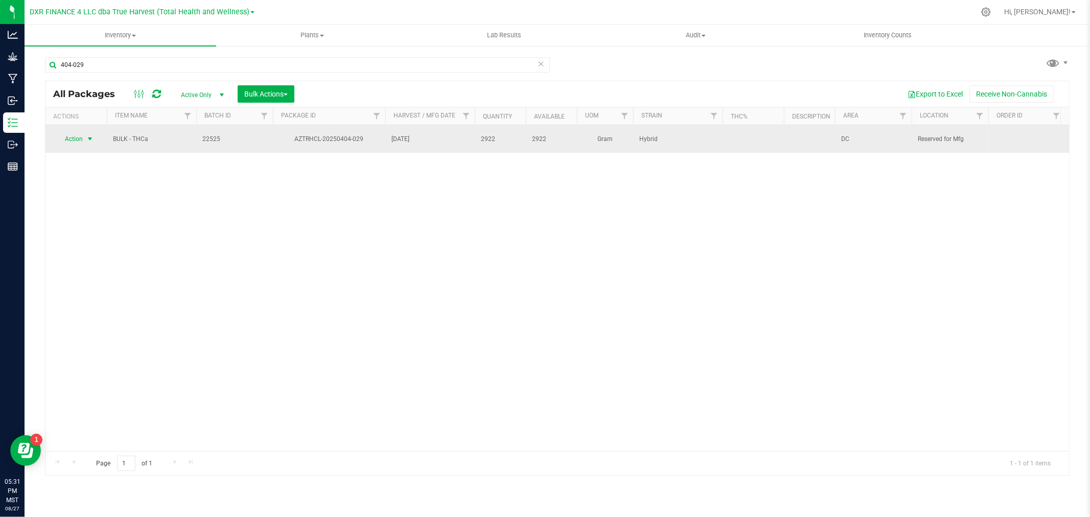
click at [89, 135] on span "select" at bounding box center [90, 139] width 8 height 8
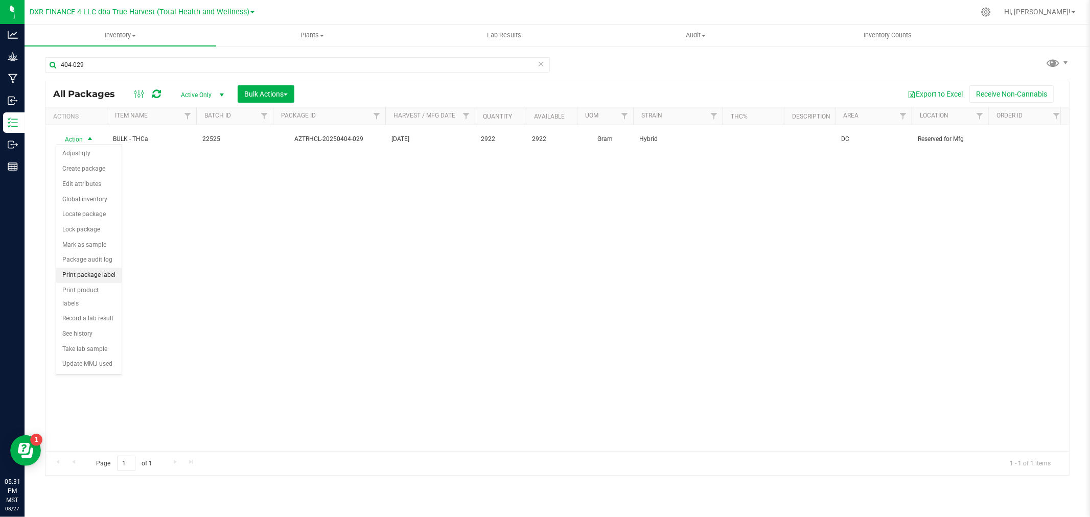
click at [94, 273] on li "Print package label" at bounding box center [88, 275] width 65 height 15
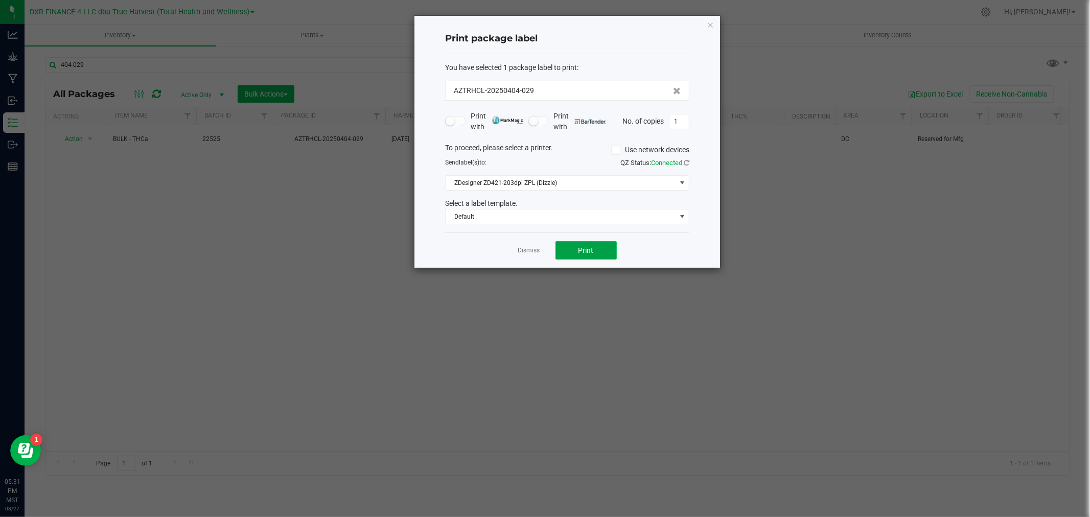
click at [571, 249] on button "Print" at bounding box center [585, 250] width 61 height 18
